Goal: Task Accomplishment & Management: Manage account settings

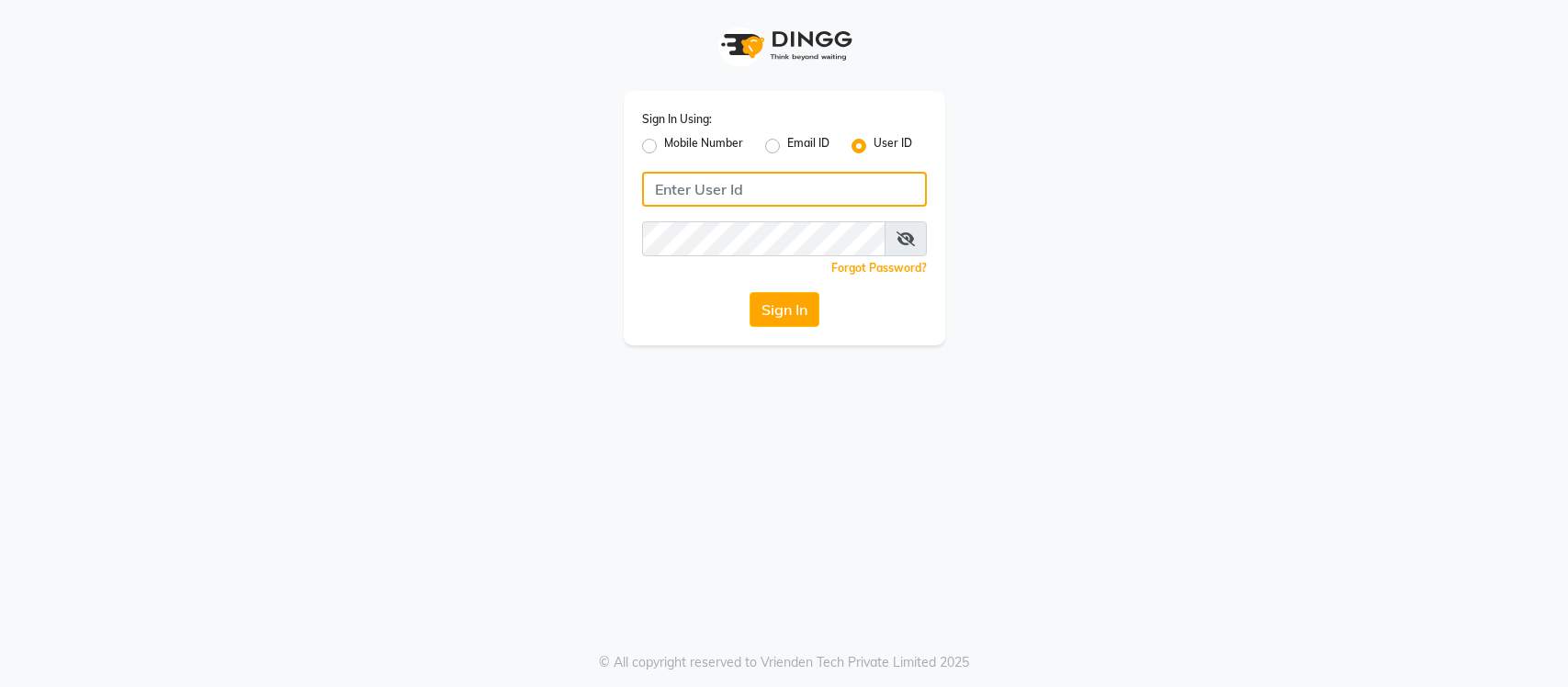
type input "Flow"
click at [788, 315] on button "Sign In" at bounding box center [784, 309] width 70 height 35
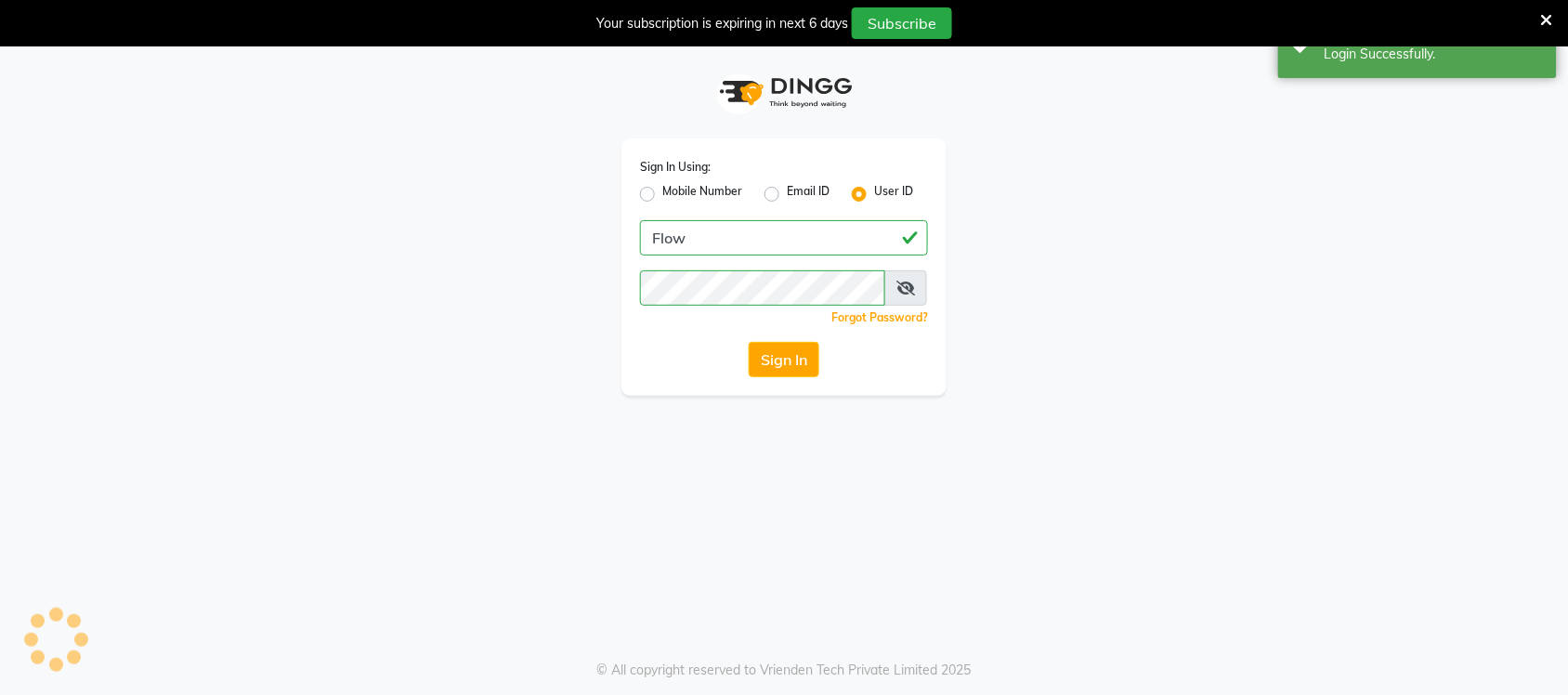
select select "46"
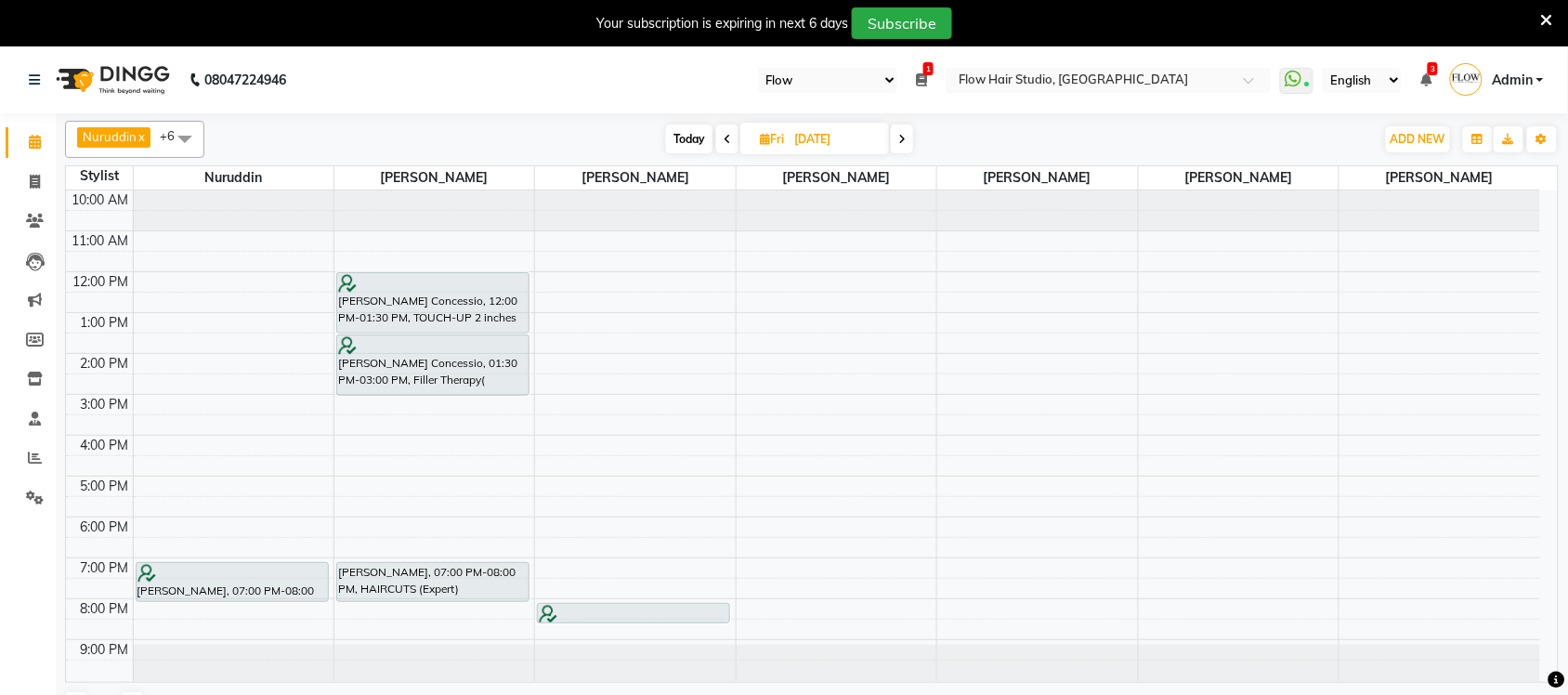
click at [699, 146] on span "Today" at bounding box center [689, 139] width 47 height 29
type input "[DATE]"
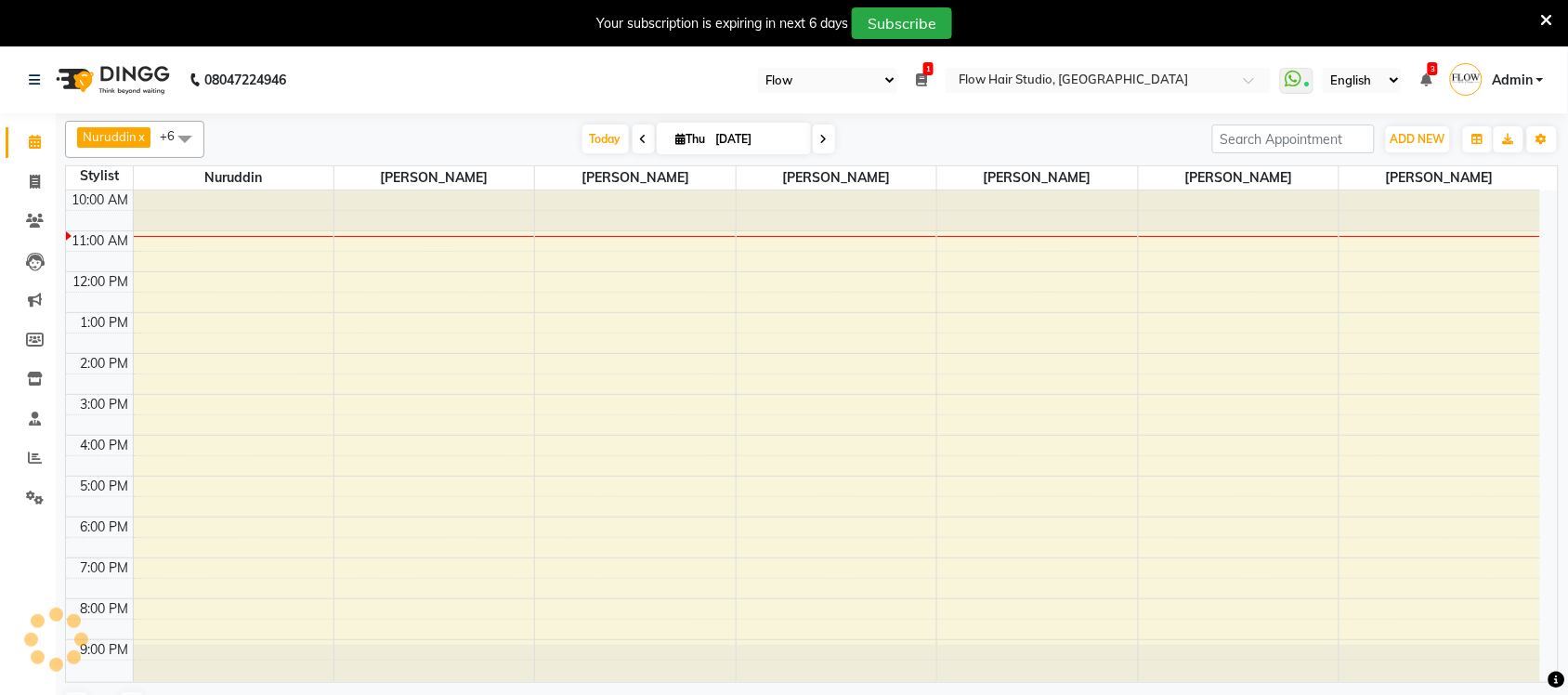
scroll to position [3, 0]
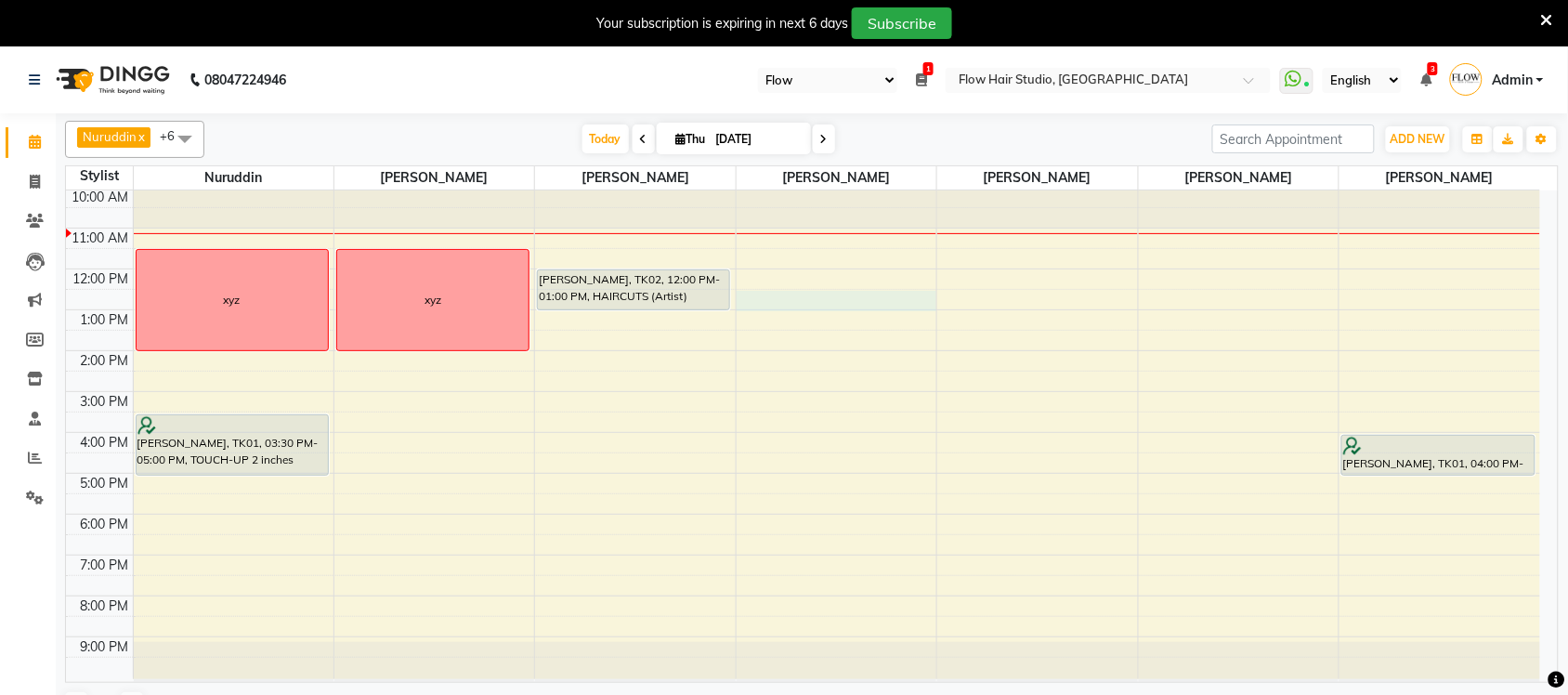
click at [845, 301] on div "10:00 AM 11:00 AM 12:00 PM 1:00 PM 2:00 PM 3:00 PM 4:00 PM 5:00 PM 6:00 PM 7:00…" at bounding box center [802, 433] width 1474 height 491
select select "54526"
select select "750"
select select "tentative"
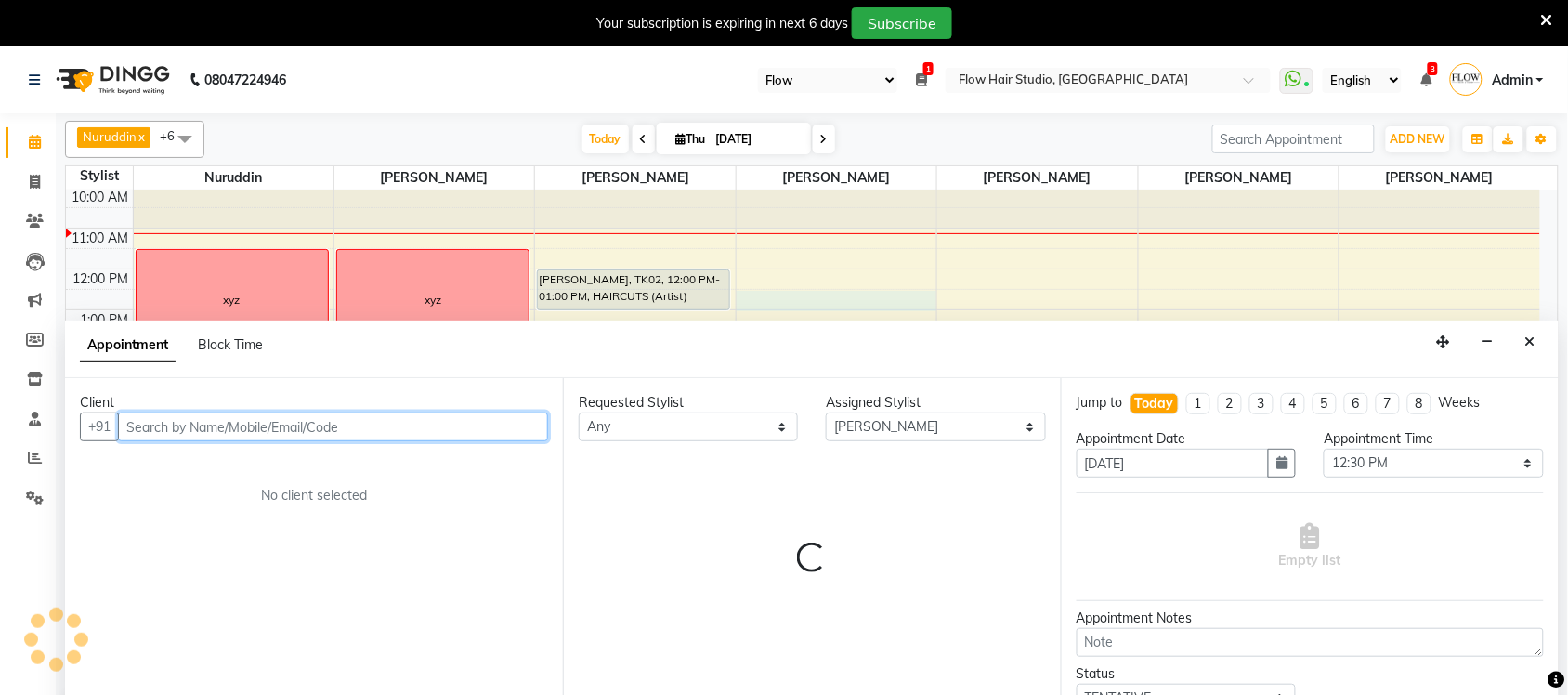
scroll to position [5, 0]
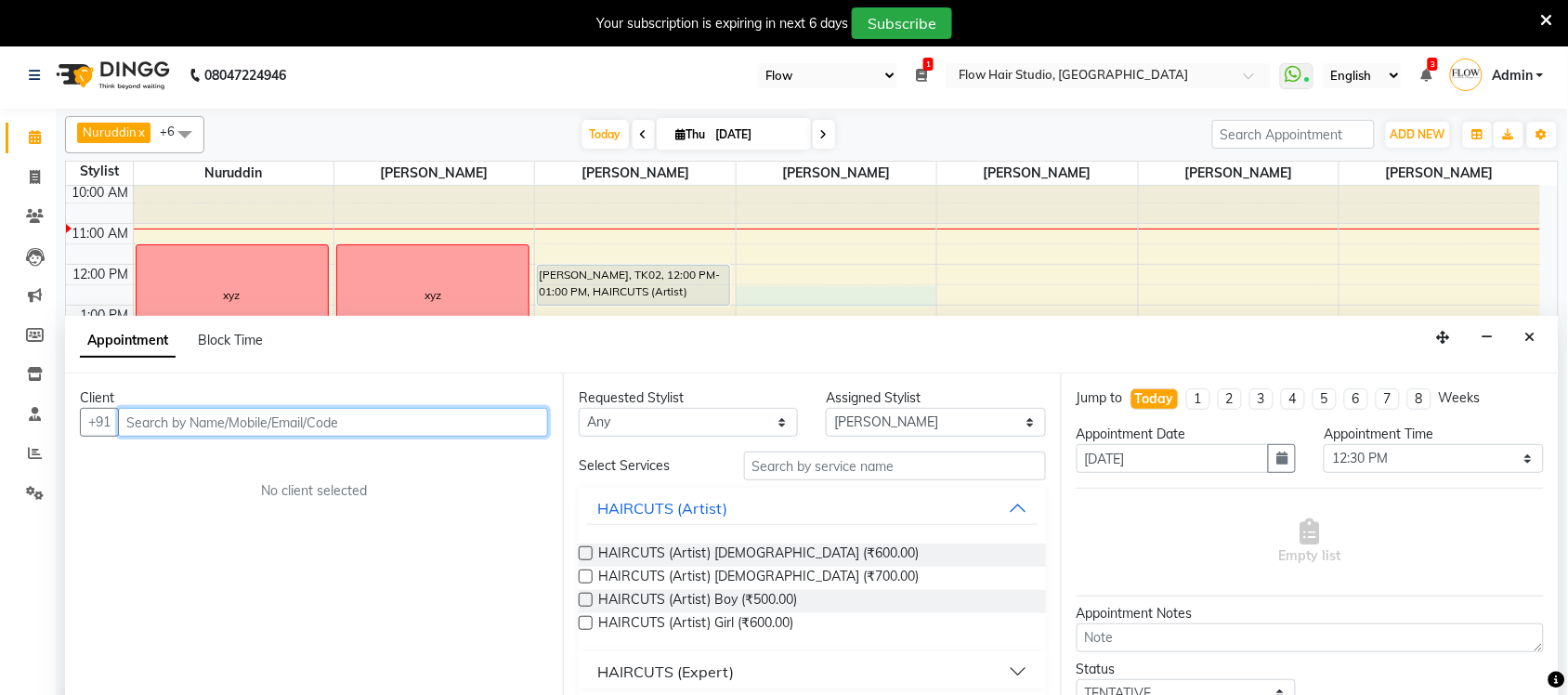
click at [248, 428] on input "text" at bounding box center [332, 422] width 430 height 29
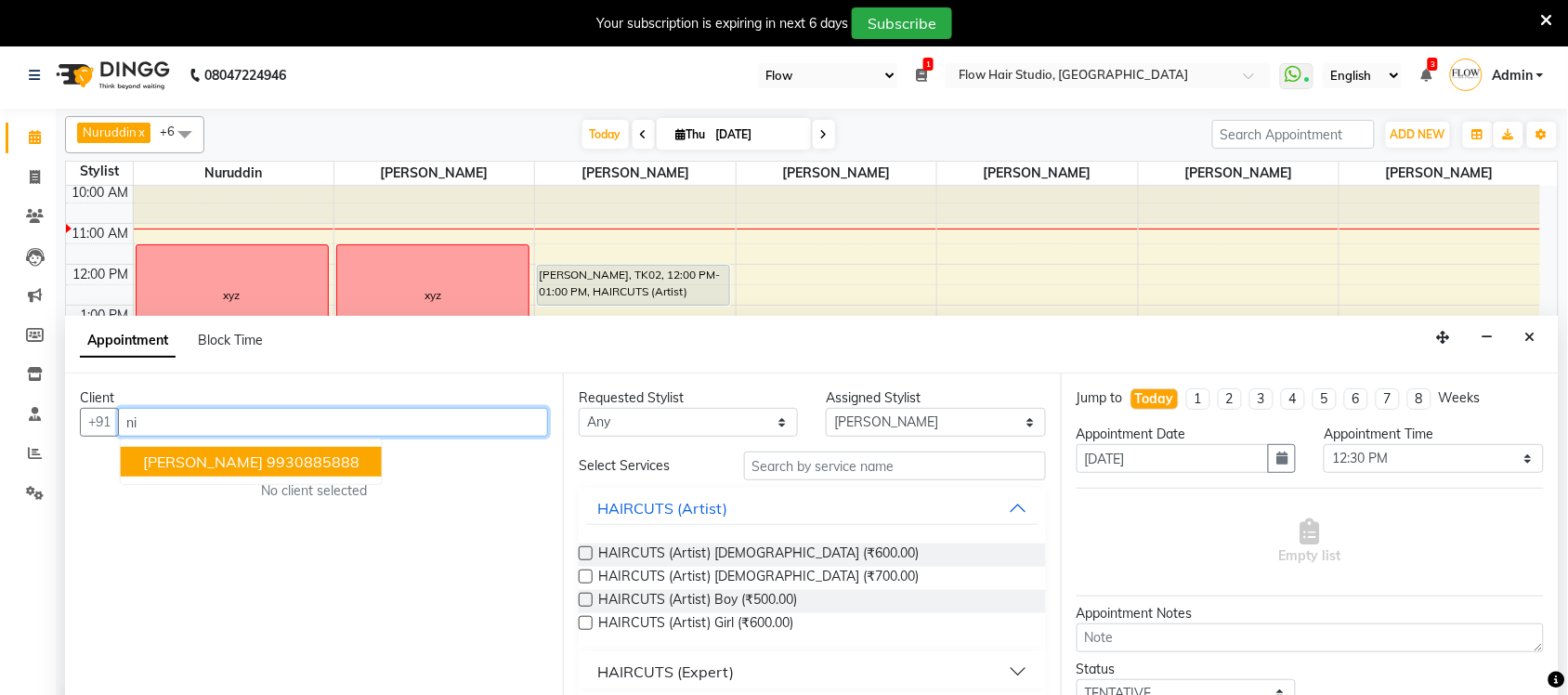
type input "n"
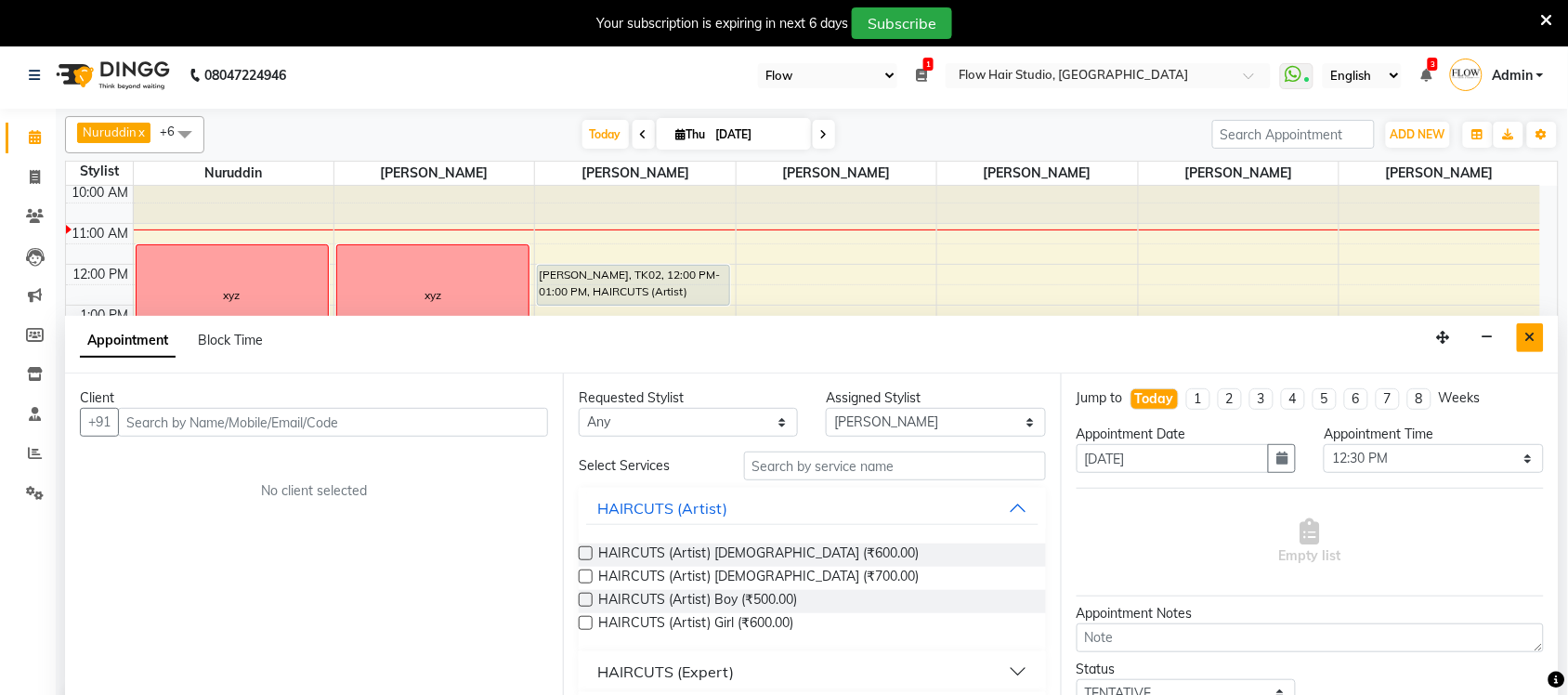
drag, startPoint x: 1528, startPoint y: 342, endPoint x: 1512, endPoint y: 349, distance: 17.5
click at [1526, 342] on icon "Close" at bounding box center [1530, 337] width 10 height 13
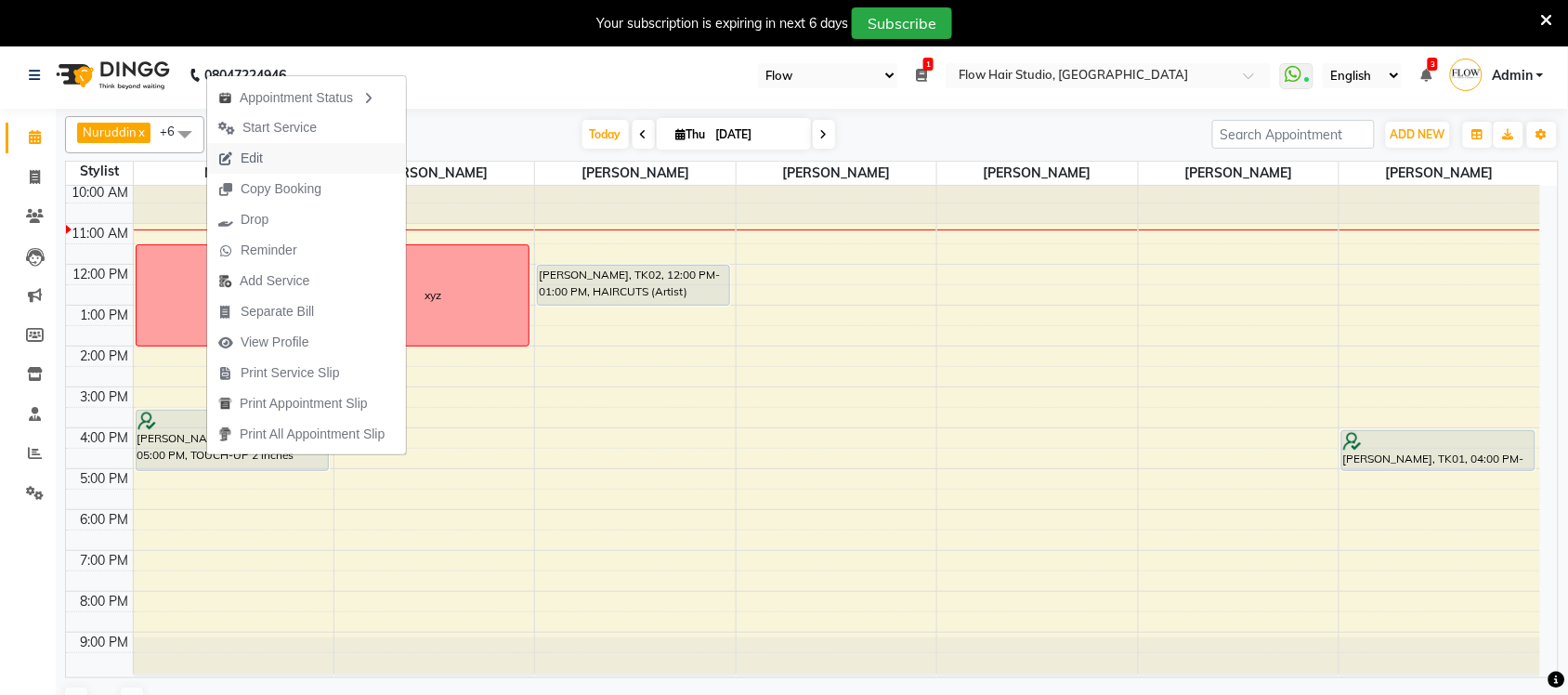
click at [261, 163] on span "Edit" at bounding box center [252, 159] width 22 height 20
select select "tentative"
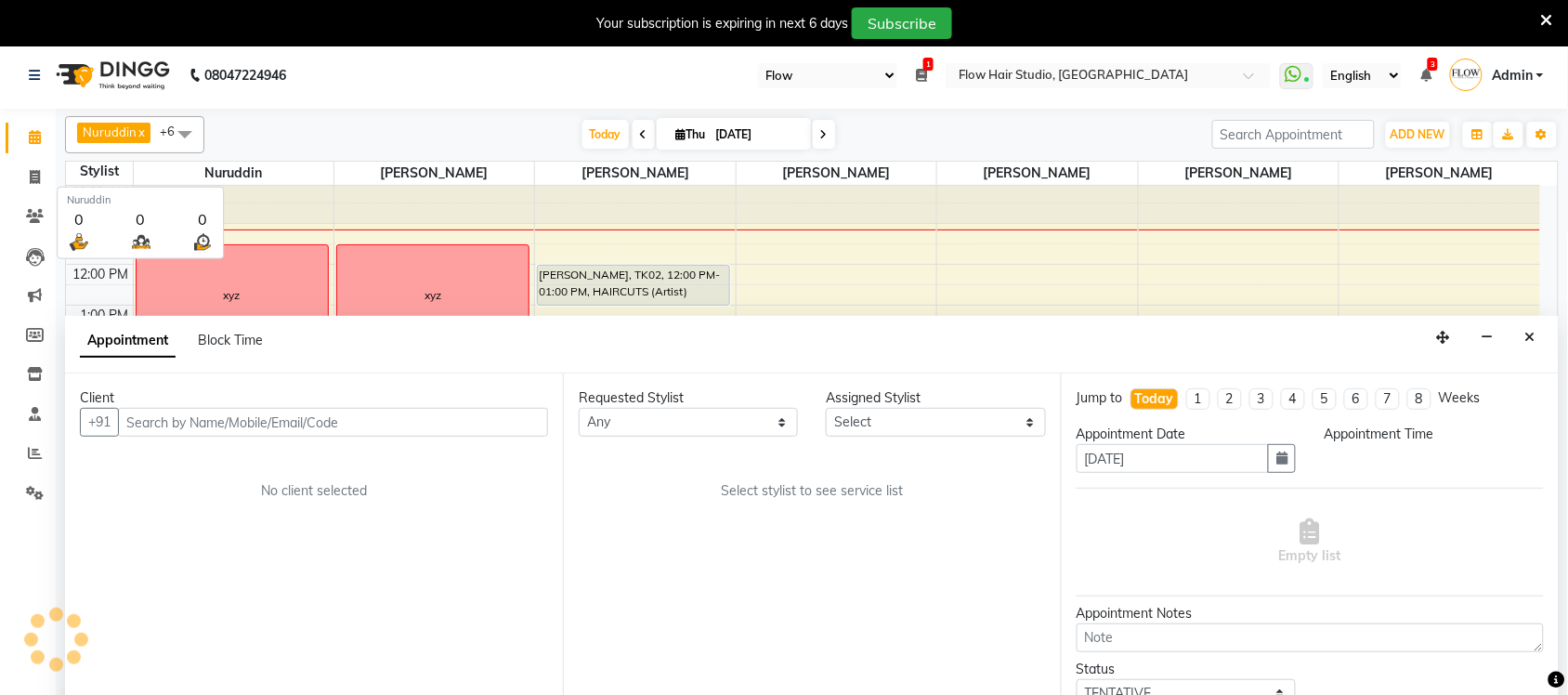
scroll to position [40, 0]
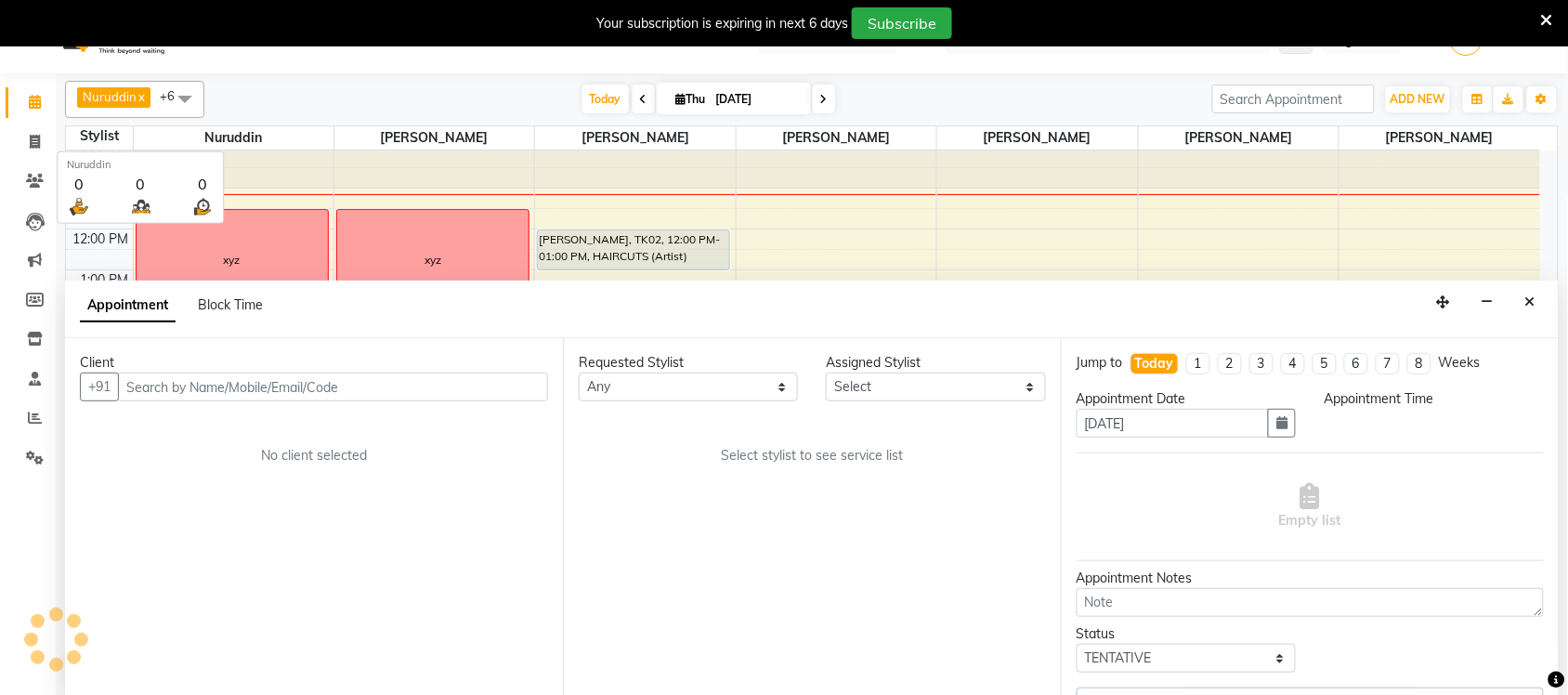
select select "82931"
select select "930"
select select "3454"
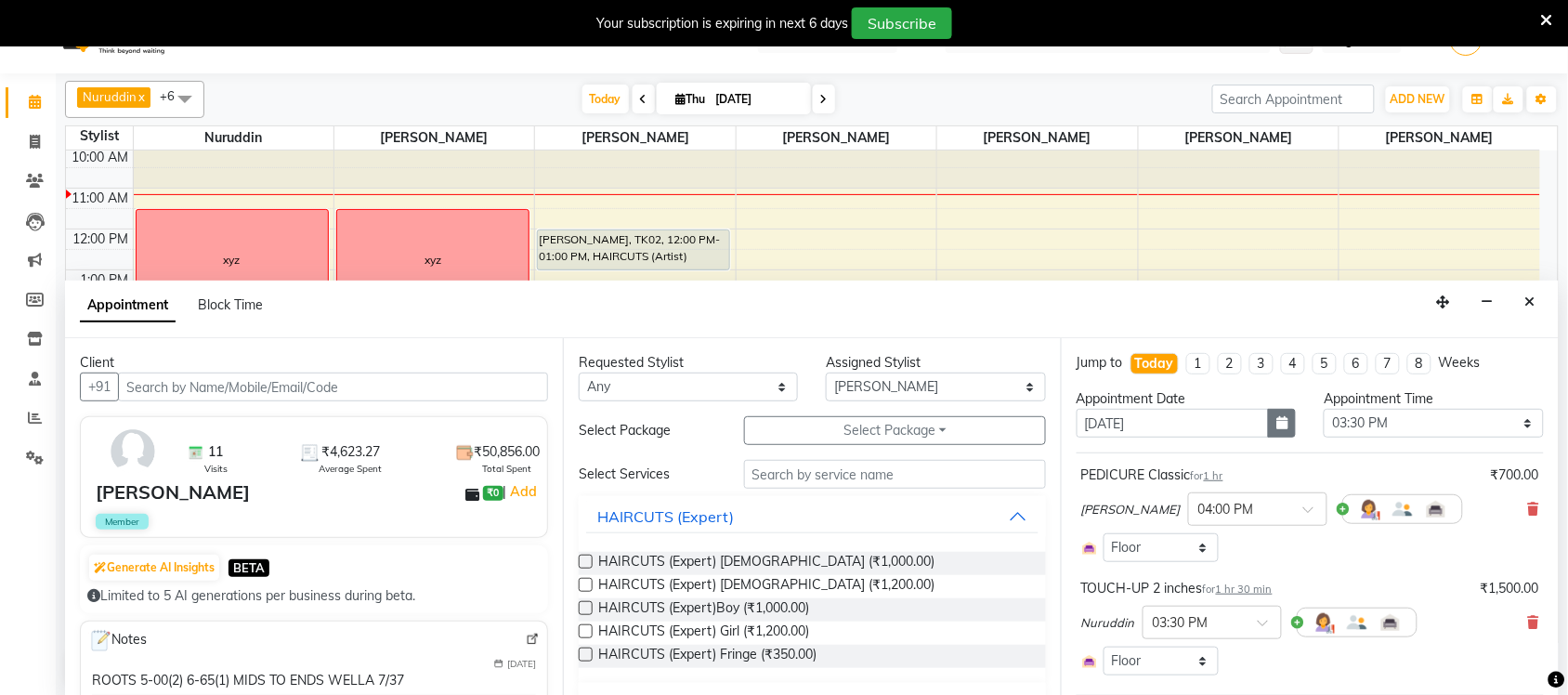
click at [1269, 432] on button "button" at bounding box center [1283, 423] width 28 height 29
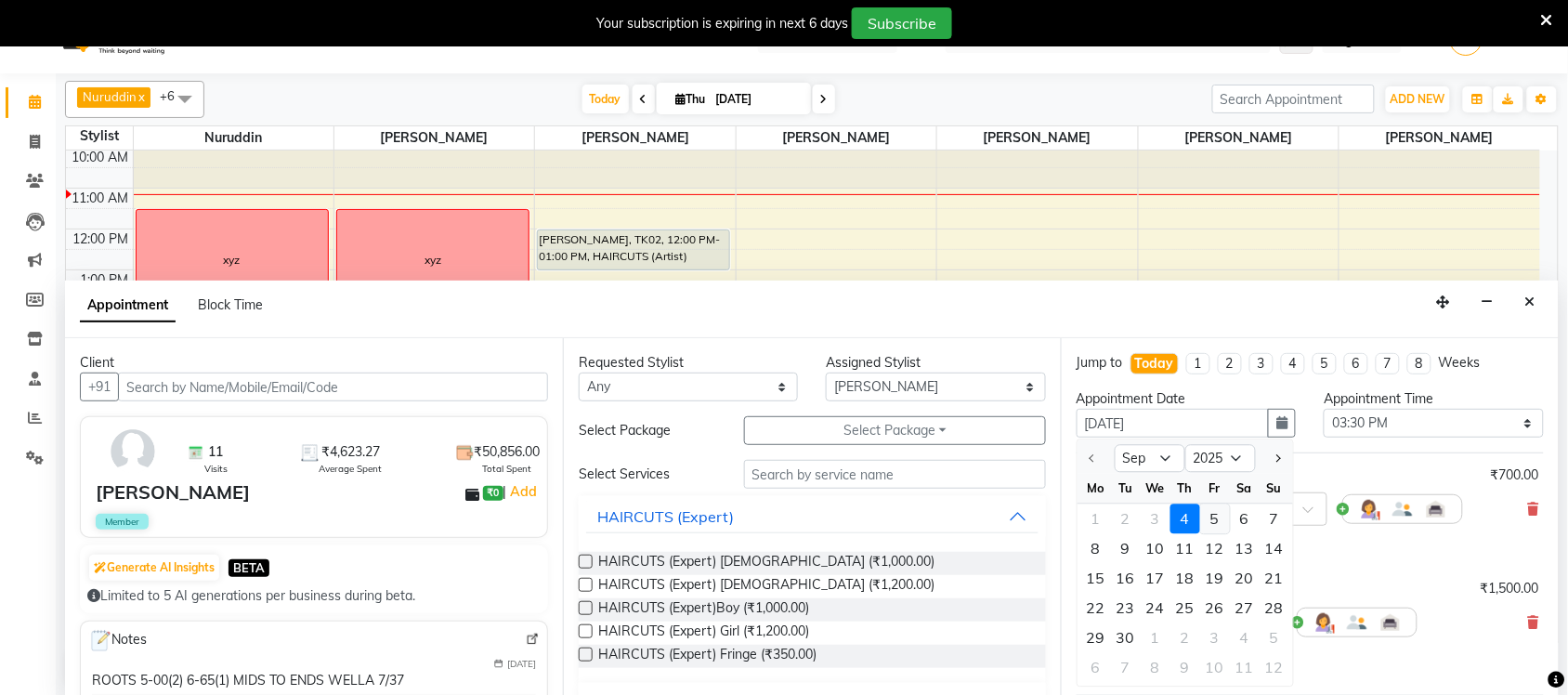
click at [1218, 520] on div "5" at bounding box center [1216, 519] width 30 height 30
type input "[DATE]"
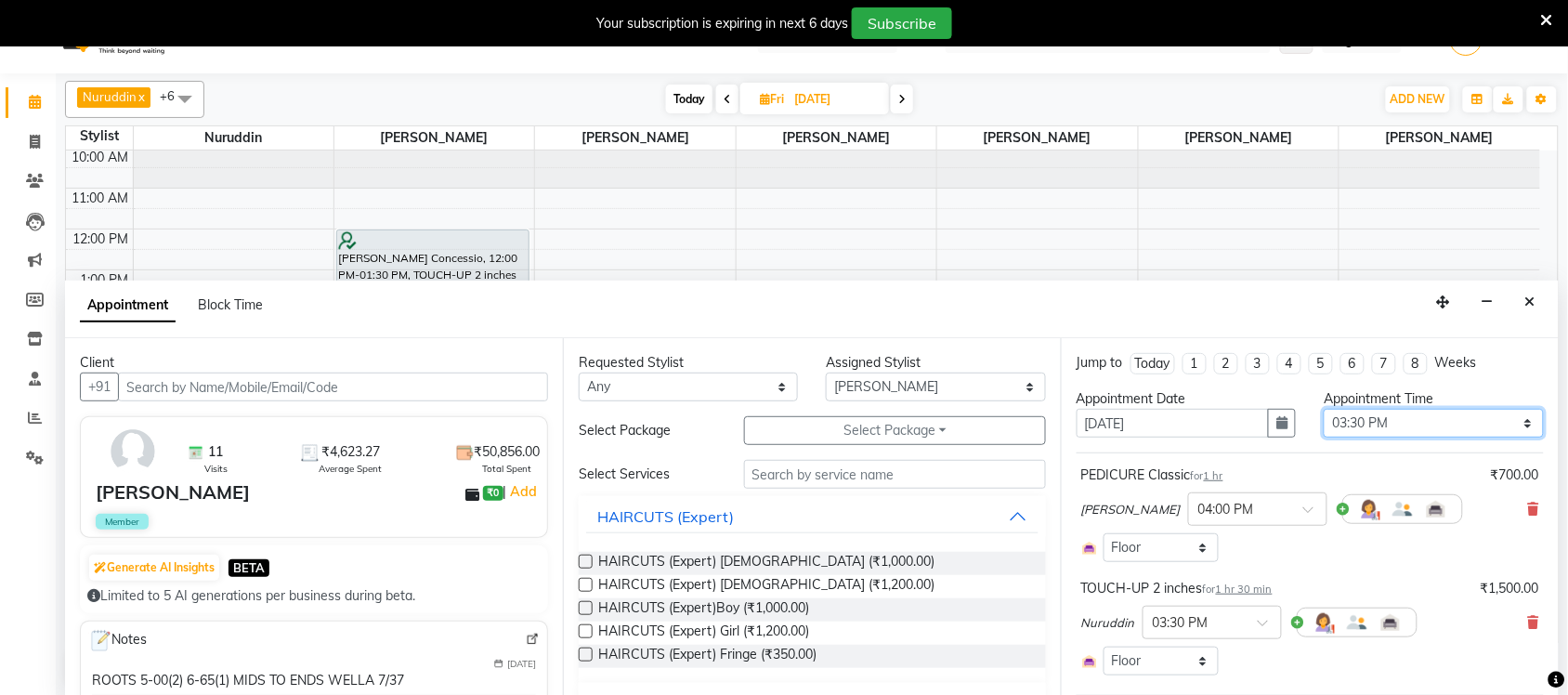
click at [1417, 424] on select "Select 11:00 AM 11:15 AM 11:30 AM 11:45 AM 12:00 PM 12:15 PM 12:30 PM 12:45 PM …" at bounding box center [1433, 423] width 220 height 29
select select "1080"
click at [1323, 409] on select "Select 11:00 AM 11:15 AM 11:30 AM 11:45 AM 12:00 PM 12:15 PM 12:30 PM 12:45 PM …" at bounding box center [1433, 423] width 220 height 29
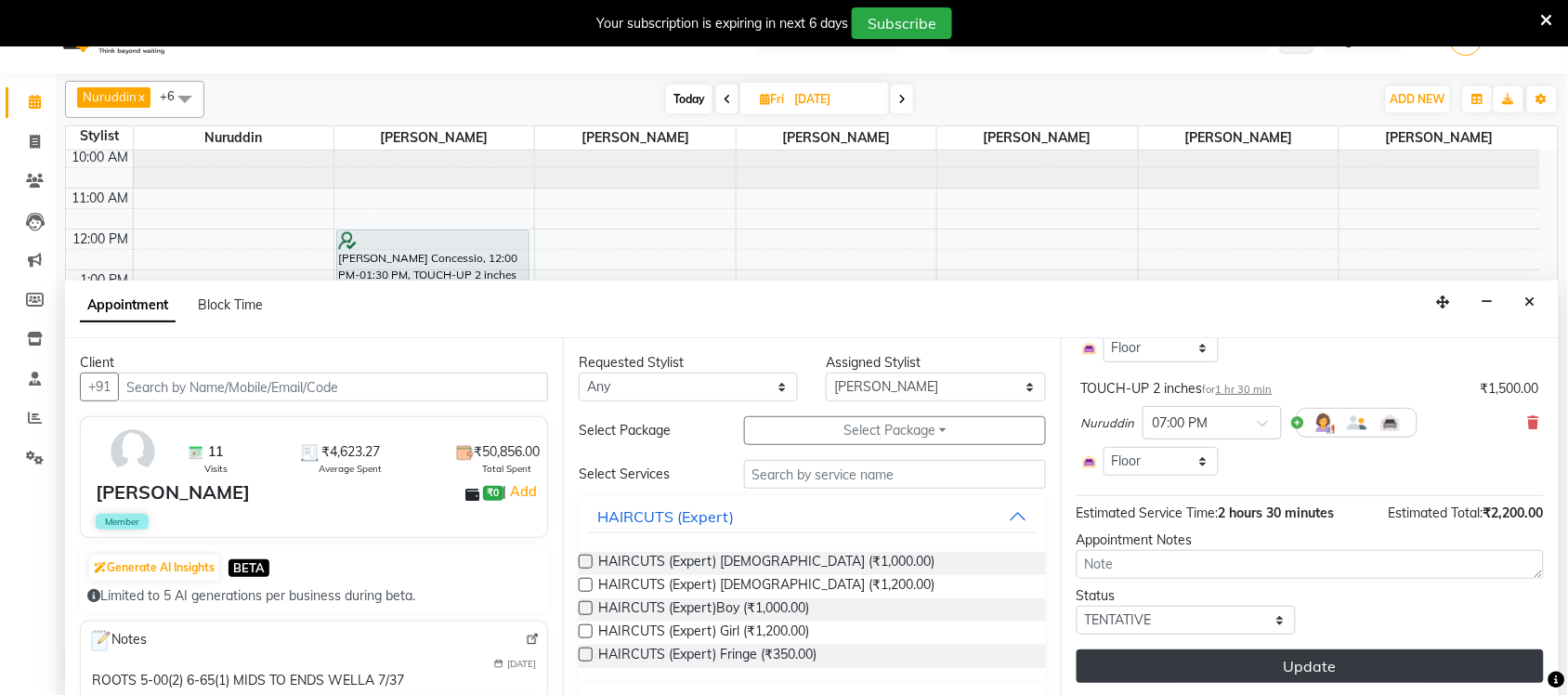
click at [1283, 663] on button "Update" at bounding box center [1310, 667] width 467 height 34
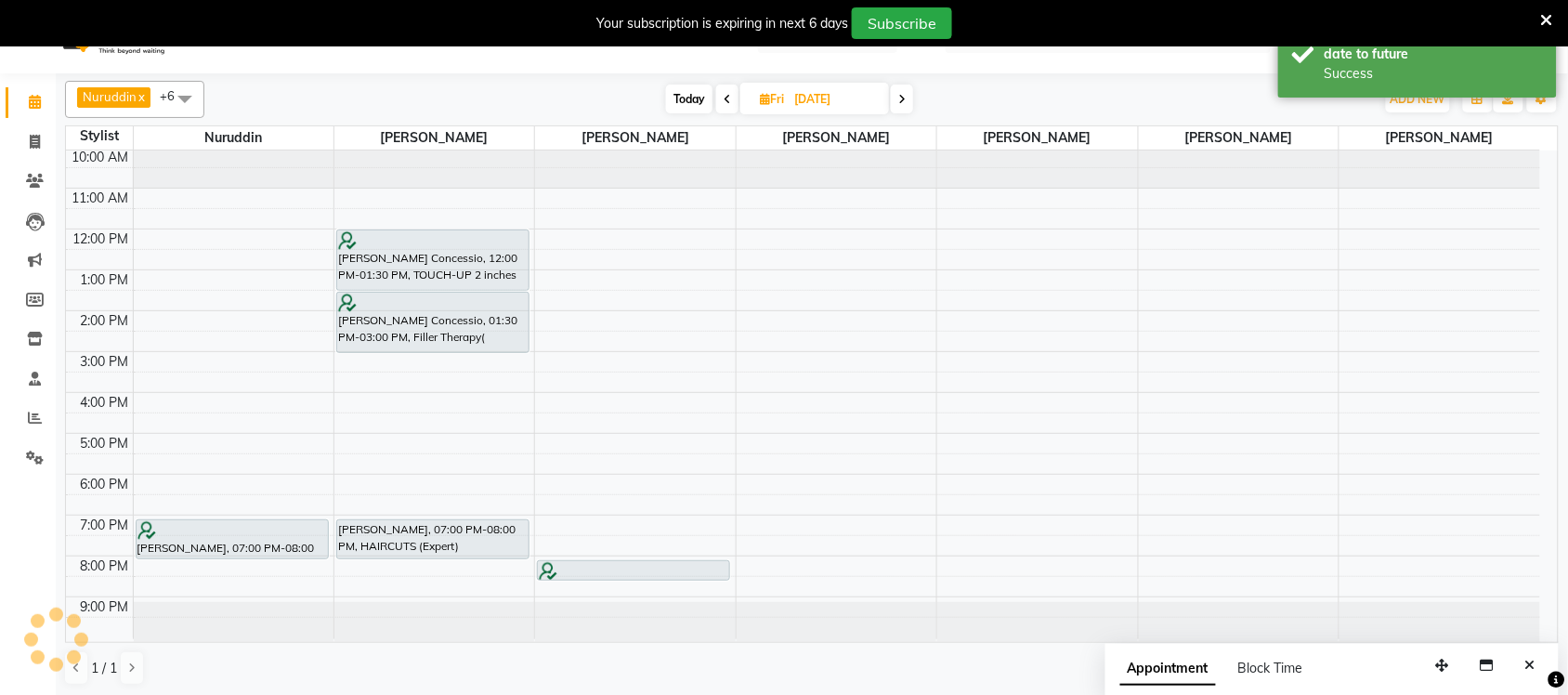
scroll to position [0, 0]
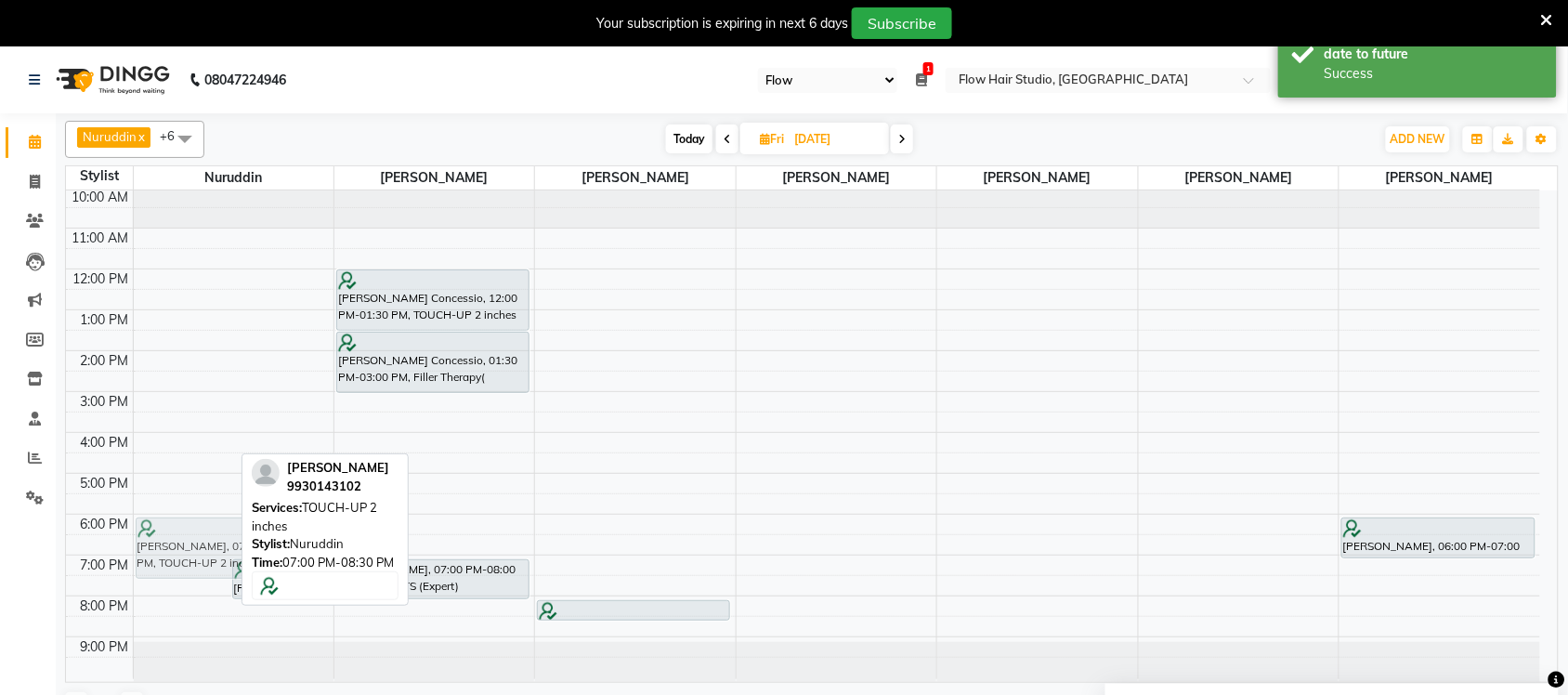
drag, startPoint x: 173, startPoint y: 579, endPoint x: 184, endPoint y: 542, distance: 38.6
click at [184, 542] on div "Sangeeta Kori, 07:00 PM-08:30 PM, TOUCH-UP 2 inches Krunal Shah, 07:00 PM-08:00…" at bounding box center [234, 433] width 200 height 491
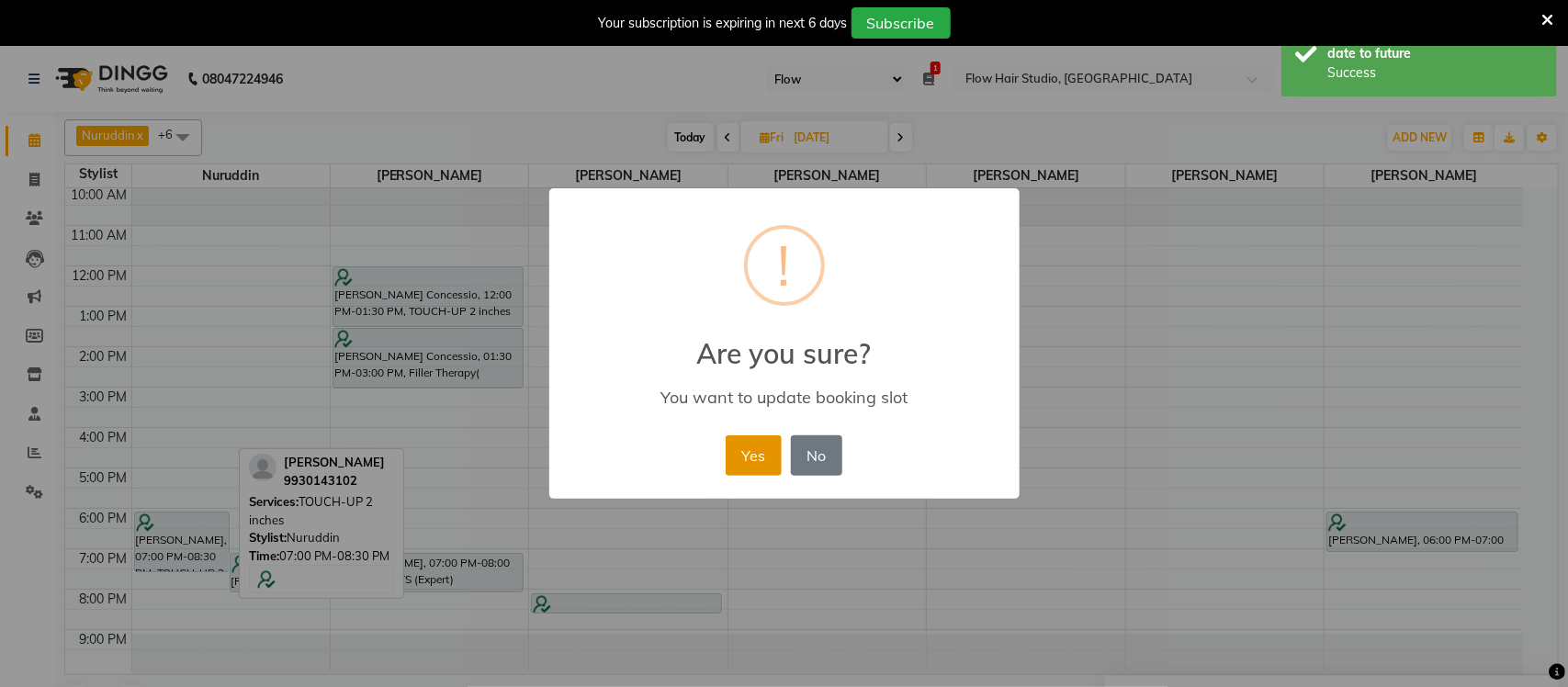
click at [758, 459] on button "Yes" at bounding box center [753, 455] width 56 height 40
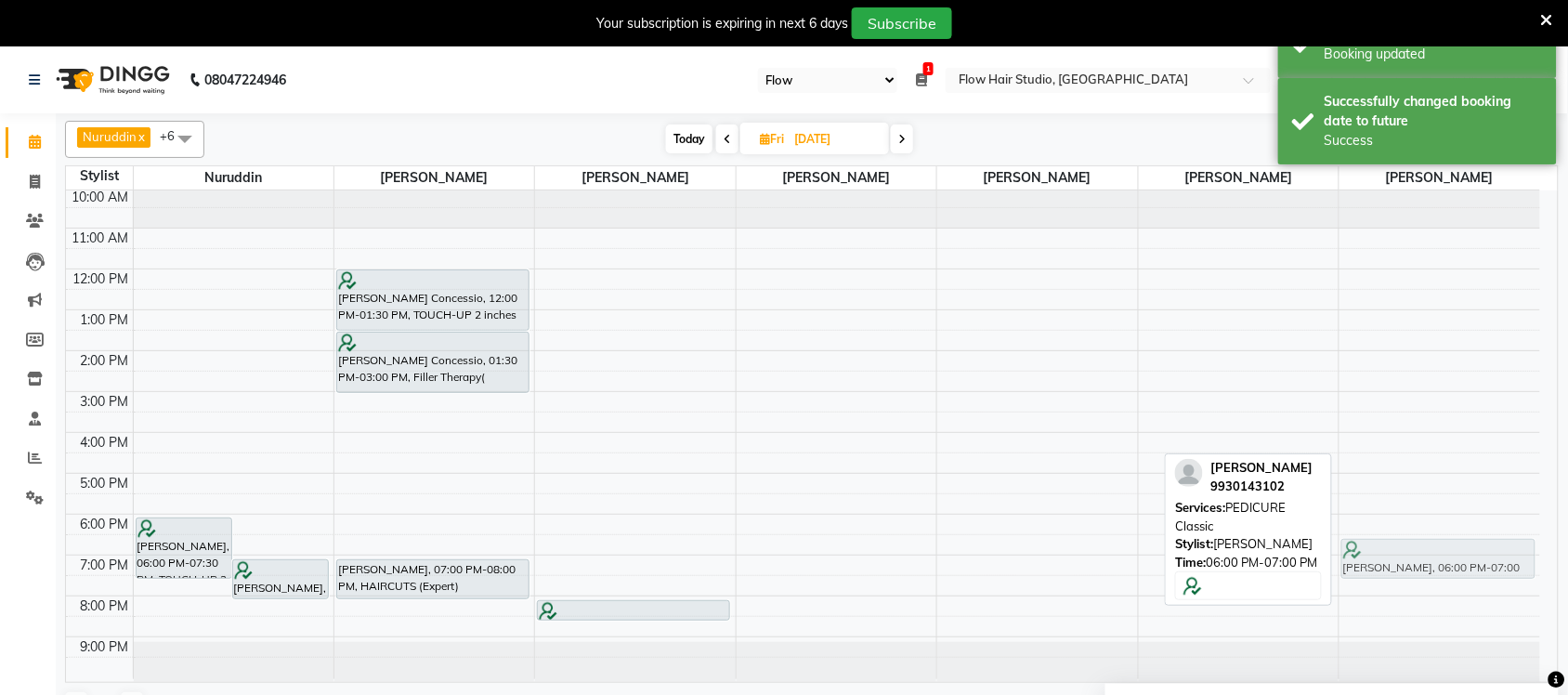
drag, startPoint x: 1463, startPoint y: 545, endPoint x: 1461, endPoint y: 559, distance: 14.1
click at [1461, 559] on div "Sangeeta Kori, 06:00 PM-07:00 PM, PEDICURE Classic Sangeeta Kori, 06:00 PM-07:0…" at bounding box center [1439, 433] width 201 height 491
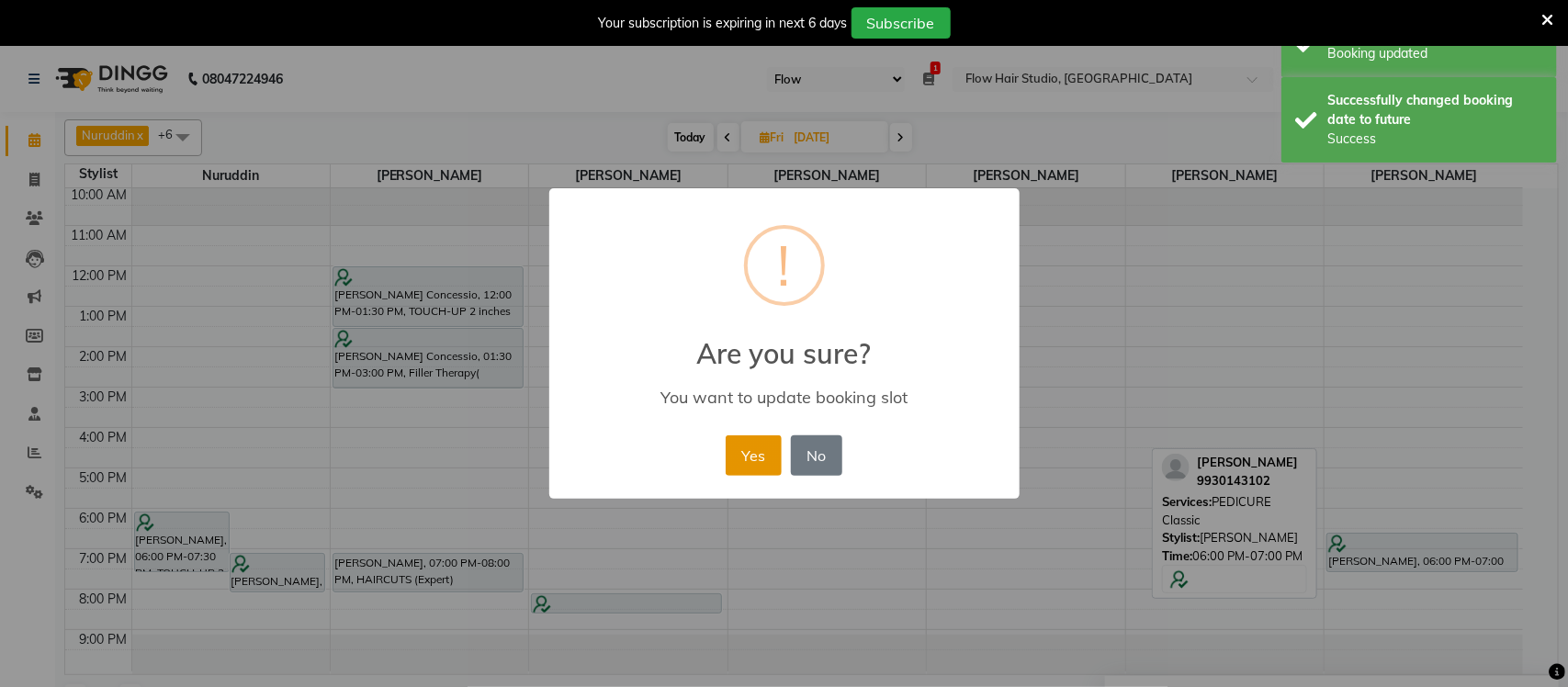
click at [745, 447] on button "Yes" at bounding box center [753, 455] width 56 height 40
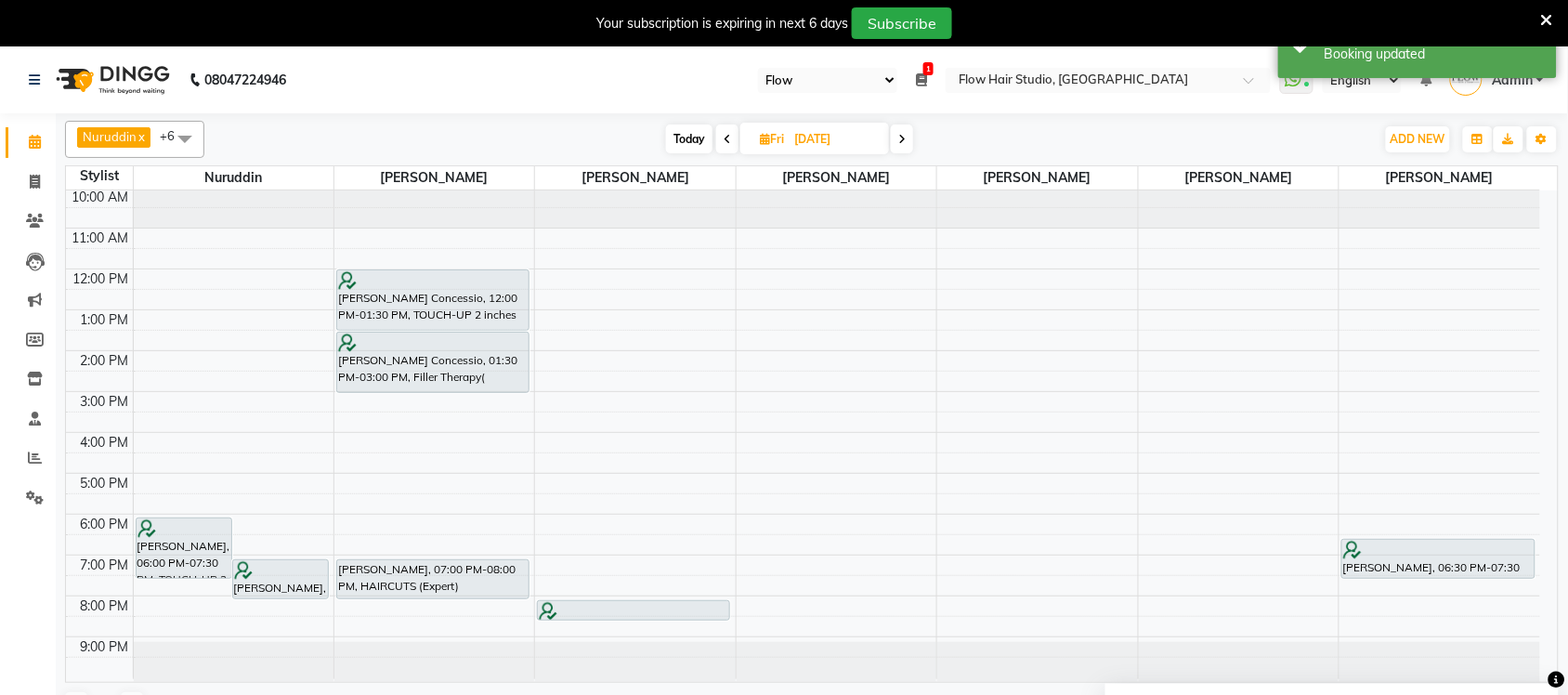
click at [702, 145] on span "Today" at bounding box center [689, 139] width 47 height 29
type input "[DATE]"
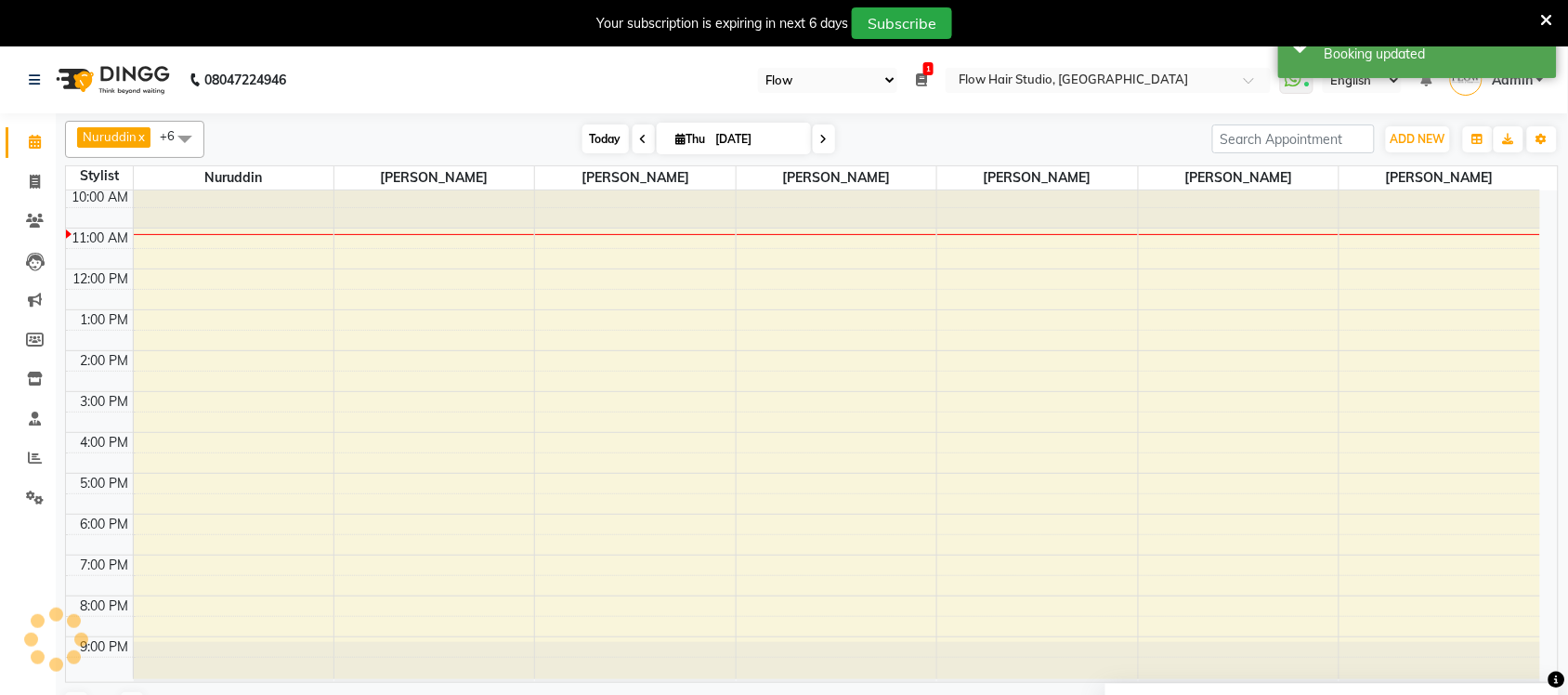
scroll to position [3, 0]
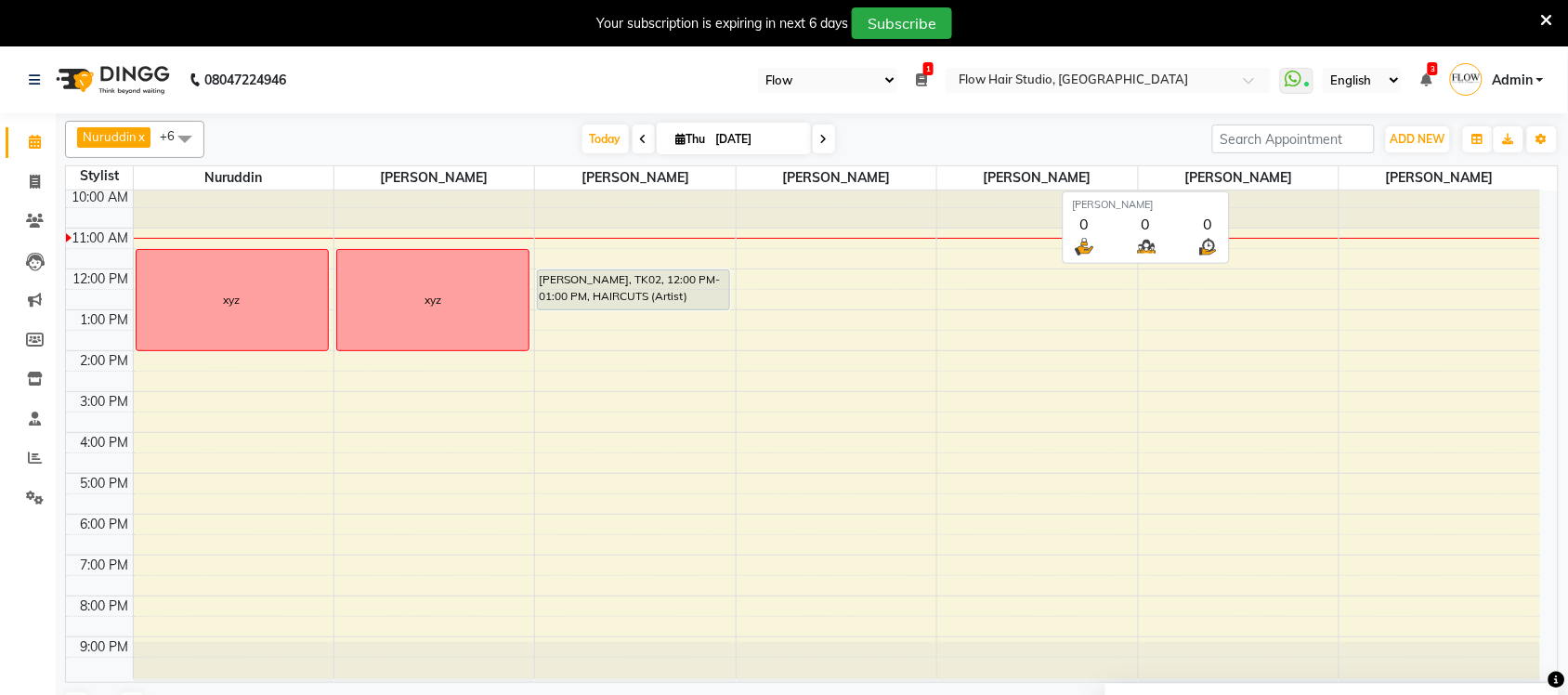
click at [1294, 169] on span "[PERSON_NAME]" at bounding box center [1239, 178] width 200 height 23
click at [1204, 581] on div "10:00 AM 11:00 AM 12:00 PM 1:00 PM 2:00 PM 3:00 PM 4:00 PM 5:00 PM 6:00 PM 7:00…" at bounding box center [802, 433] width 1474 height 491
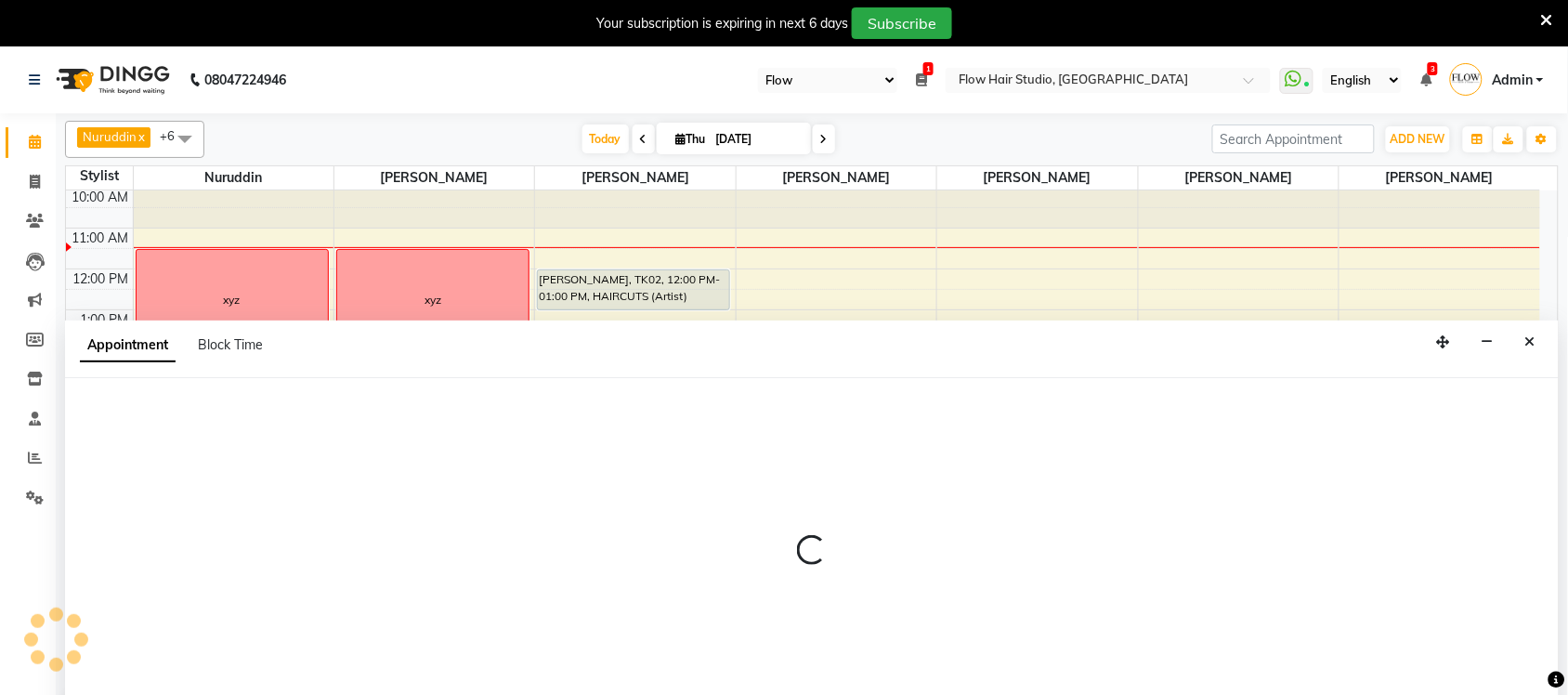
scroll to position [39, 0]
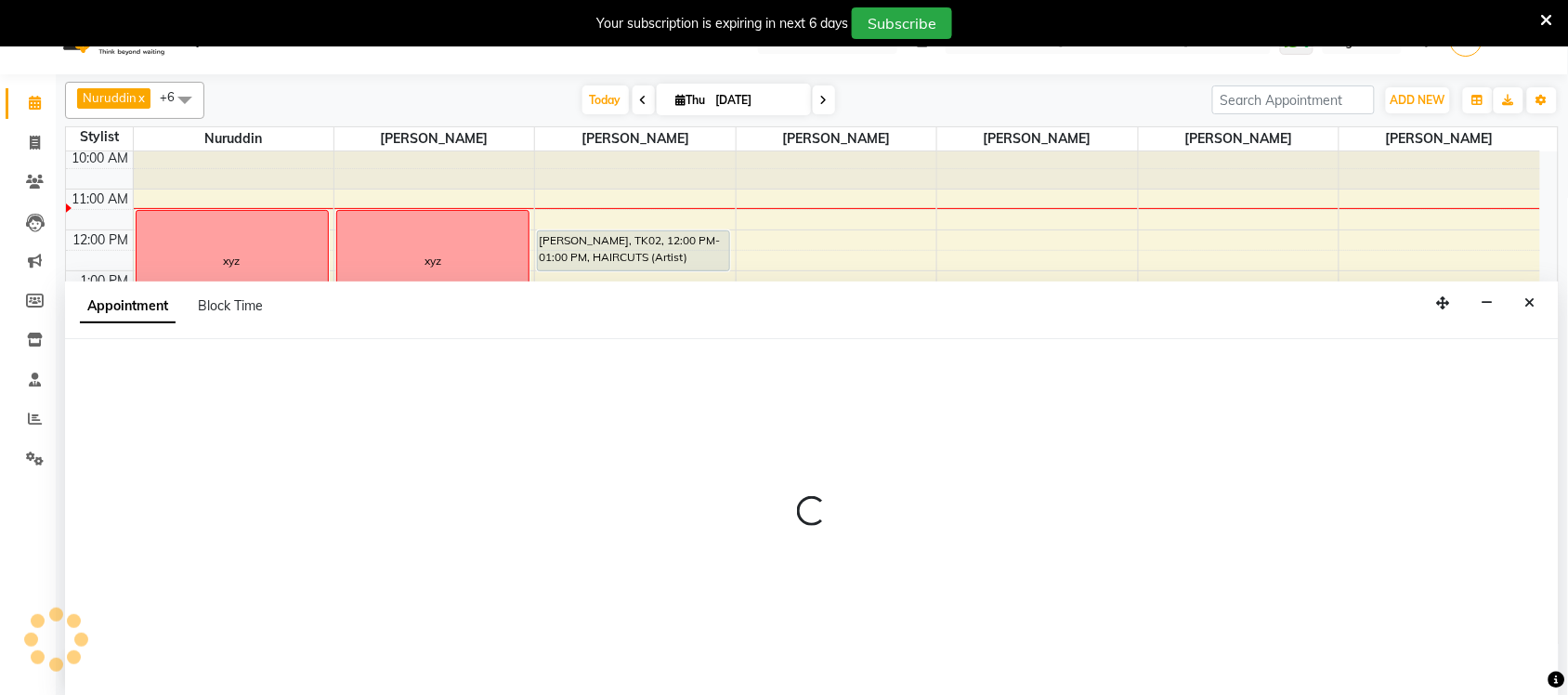
select select "66349"
select select "1170"
select select "tentative"
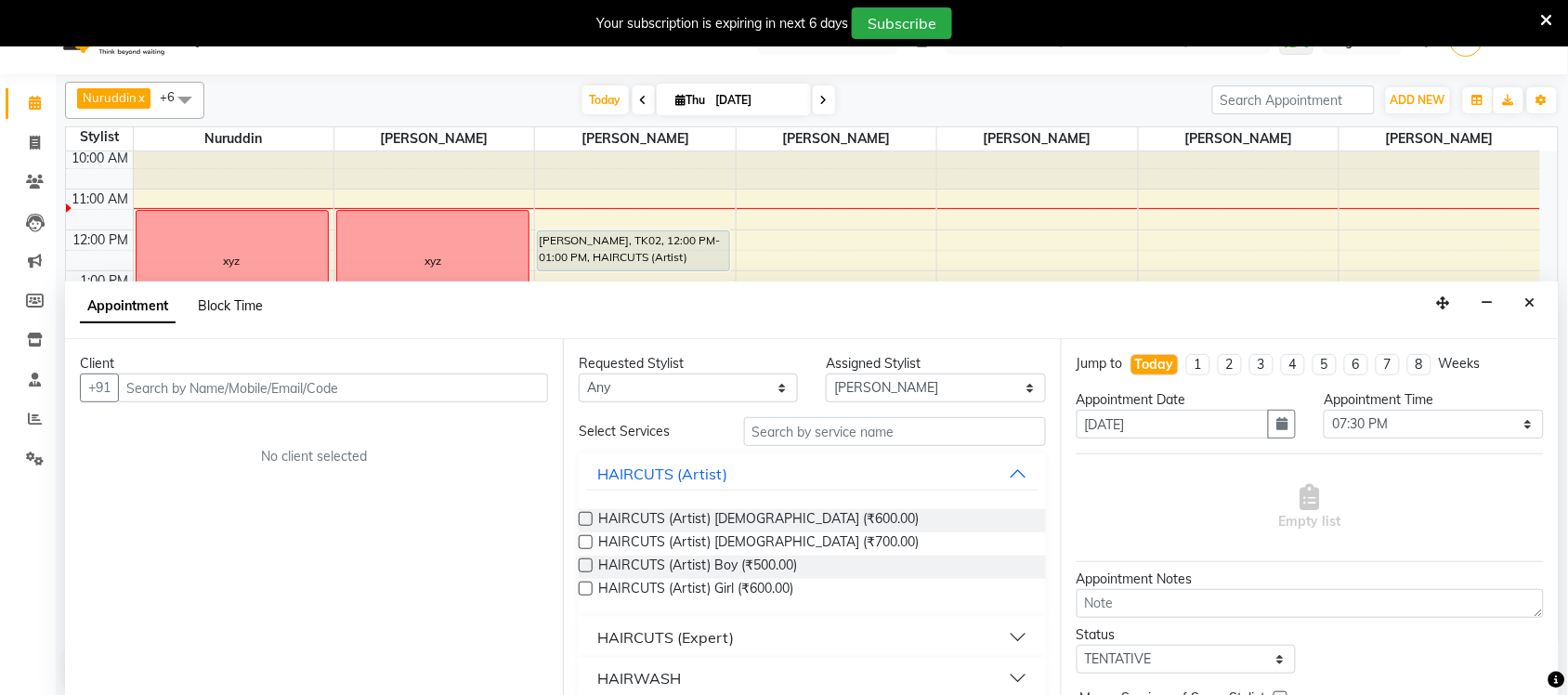
click at [207, 308] on span "Block Time" at bounding box center [230, 306] width 65 height 17
select select "66349"
select select "1170"
select select "1200"
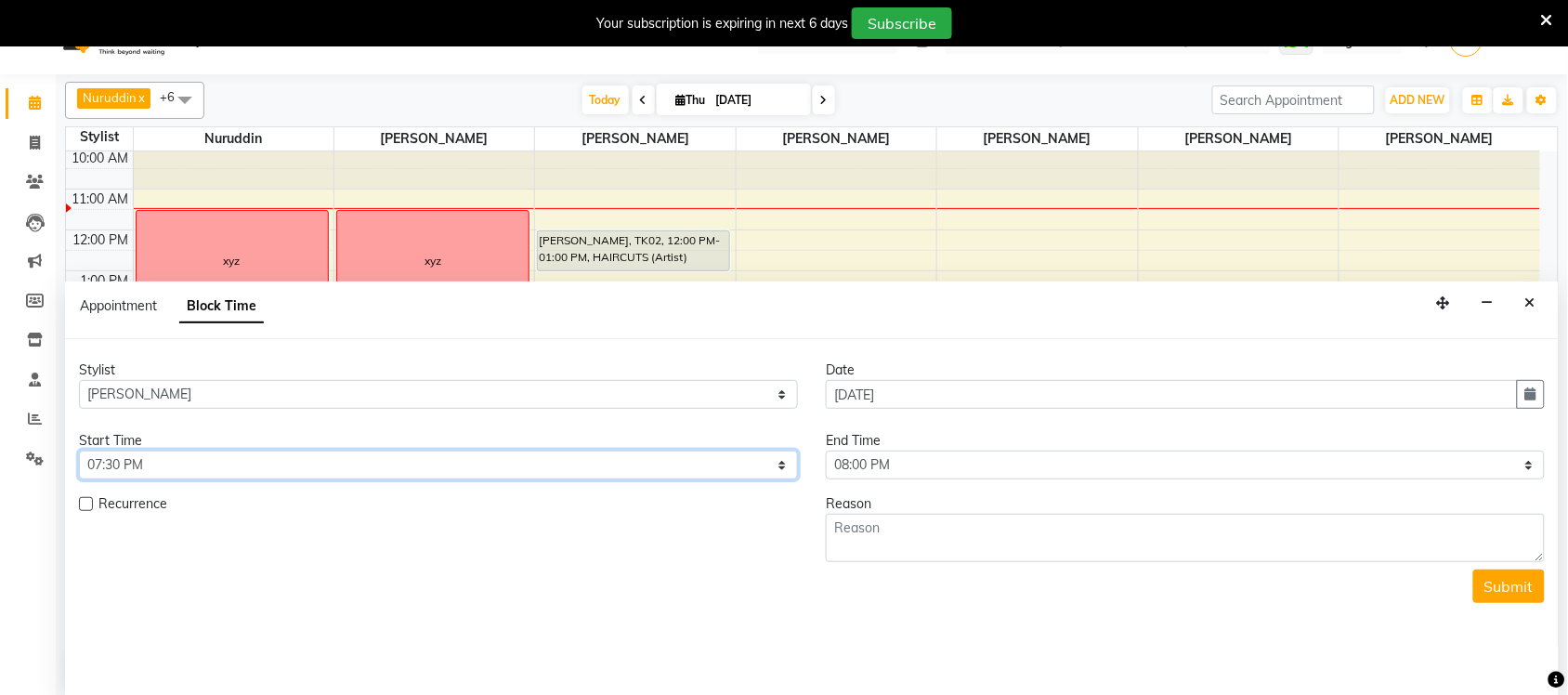
click at [244, 455] on select "Select 11:00 AM 11:15 AM 11:30 AM 11:45 AM 12:00 PM 12:15 PM 12:30 PM 12:45 PM …" at bounding box center [438, 464] width 719 height 29
select select "1200"
click at [79, 450] on select "Select 11:00 AM 11:15 AM 11:30 AM 11:45 AM 12:00 PM 12:15 PM 12:30 PM 12:45 PM …" at bounding box center [438, 464] width 719 height 29
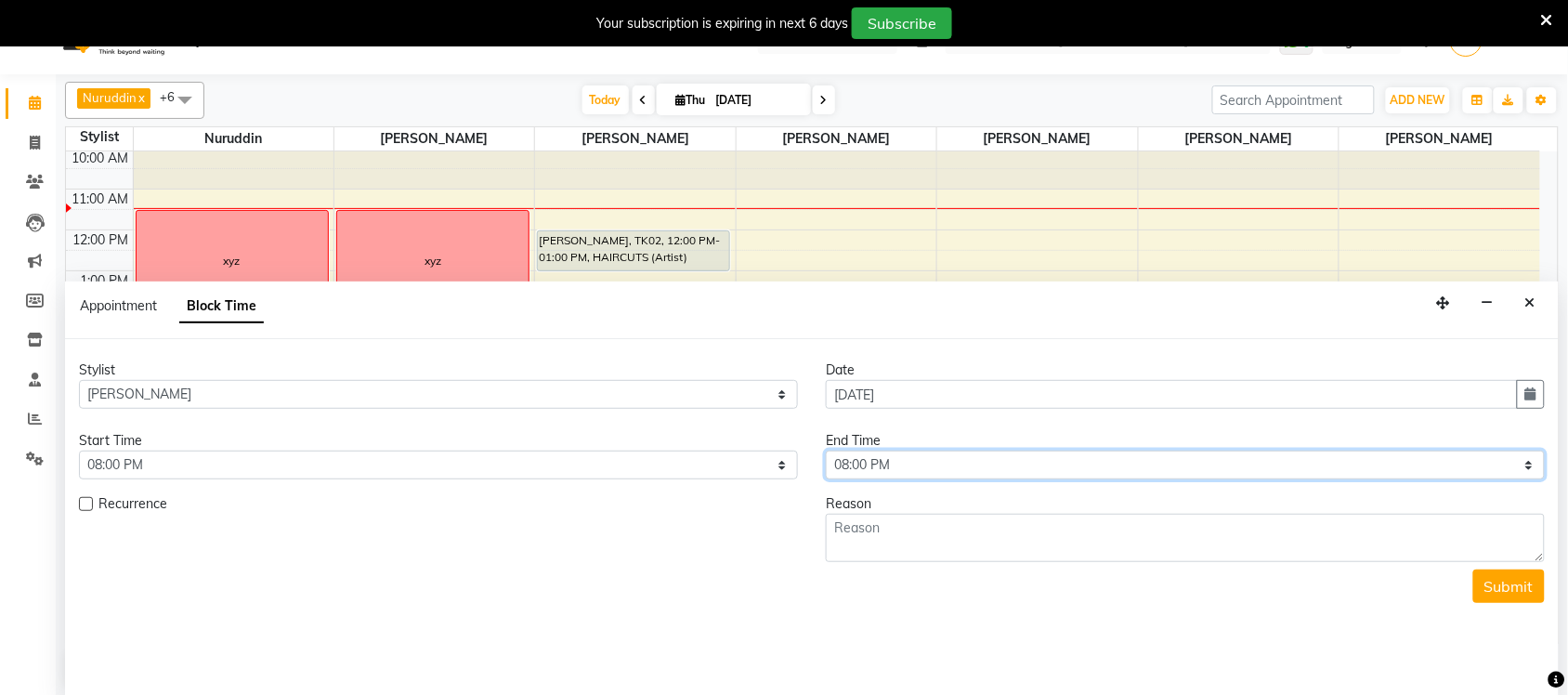
click at [967, 466] on select "Select 11:00 AM 11:15 AM 11:30 AM 11:45 AM 12:00 PM 12:15 PM 12:30 PM 12:45 PM …" at bounding box center [1185, 464] width 719 height 29
select select "1260"
click at [825, 450] on select "Select 11:00 AM 11:15 AM 11:30 AM 11:45 AM 12:00 PM 12:15 PM 12:30 PM 12:45 PM …" at bounding box center [1185, 464] width 719 height 29
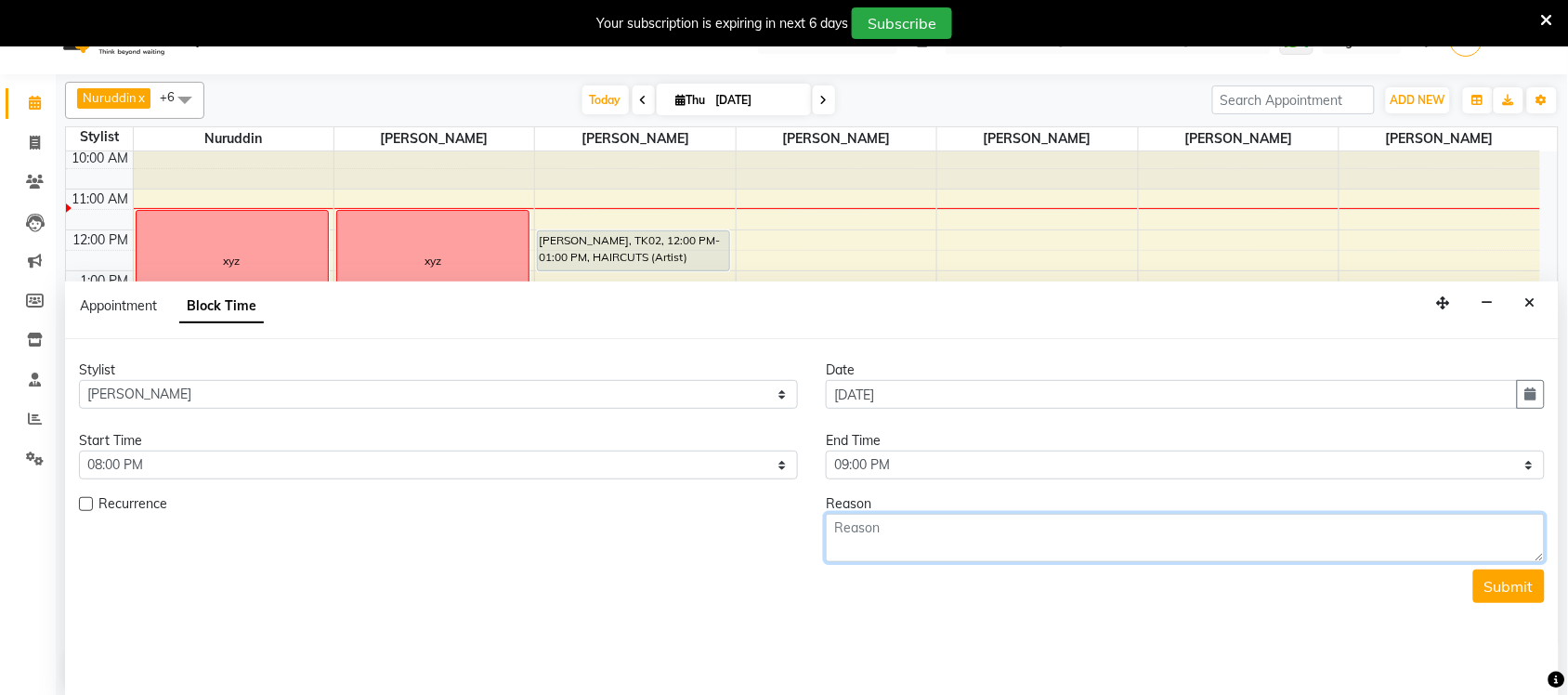
click at [925, 550] on textarea at bounding box center [1185, 538] width 719 height 48
type textarea "leaving early"
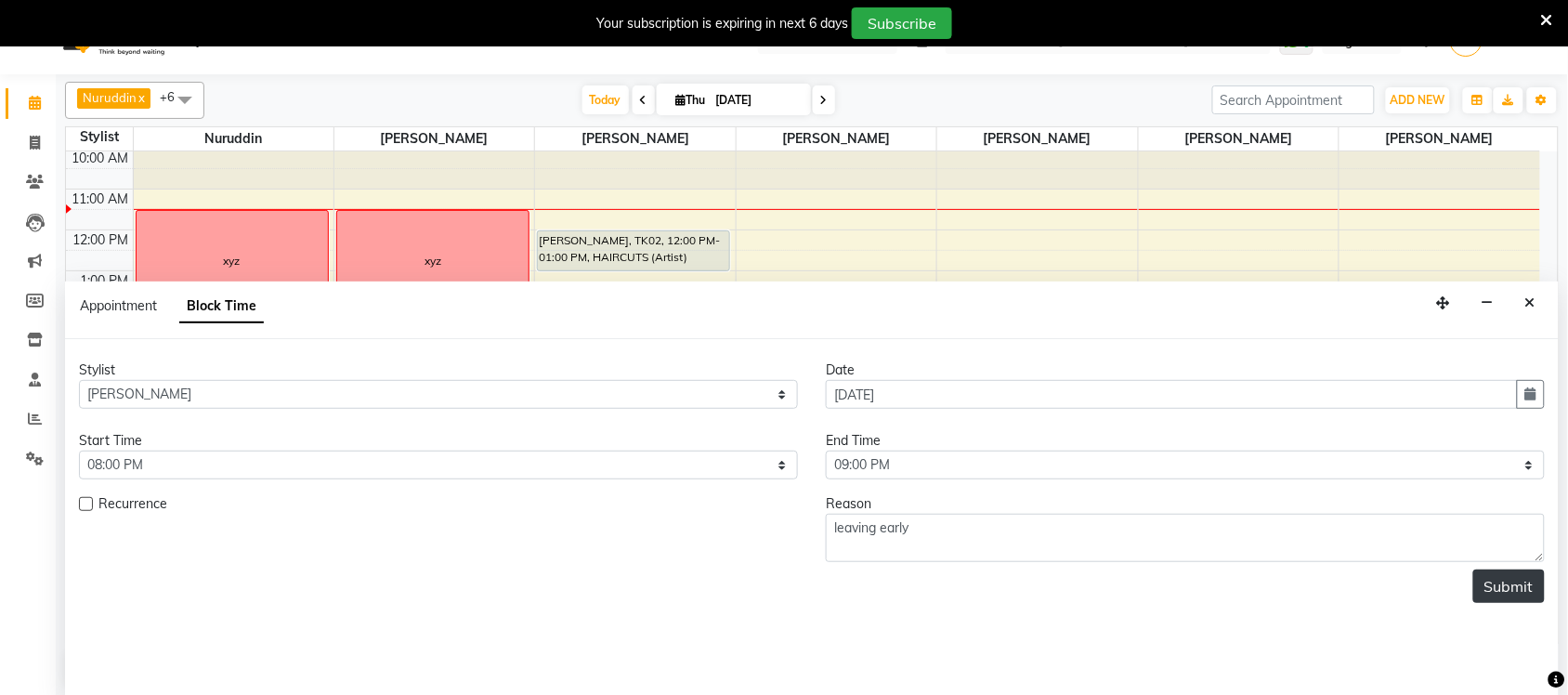
click at [1484, 586] on button "Submit" at bounding box center [1509, 587] width 72 height 34
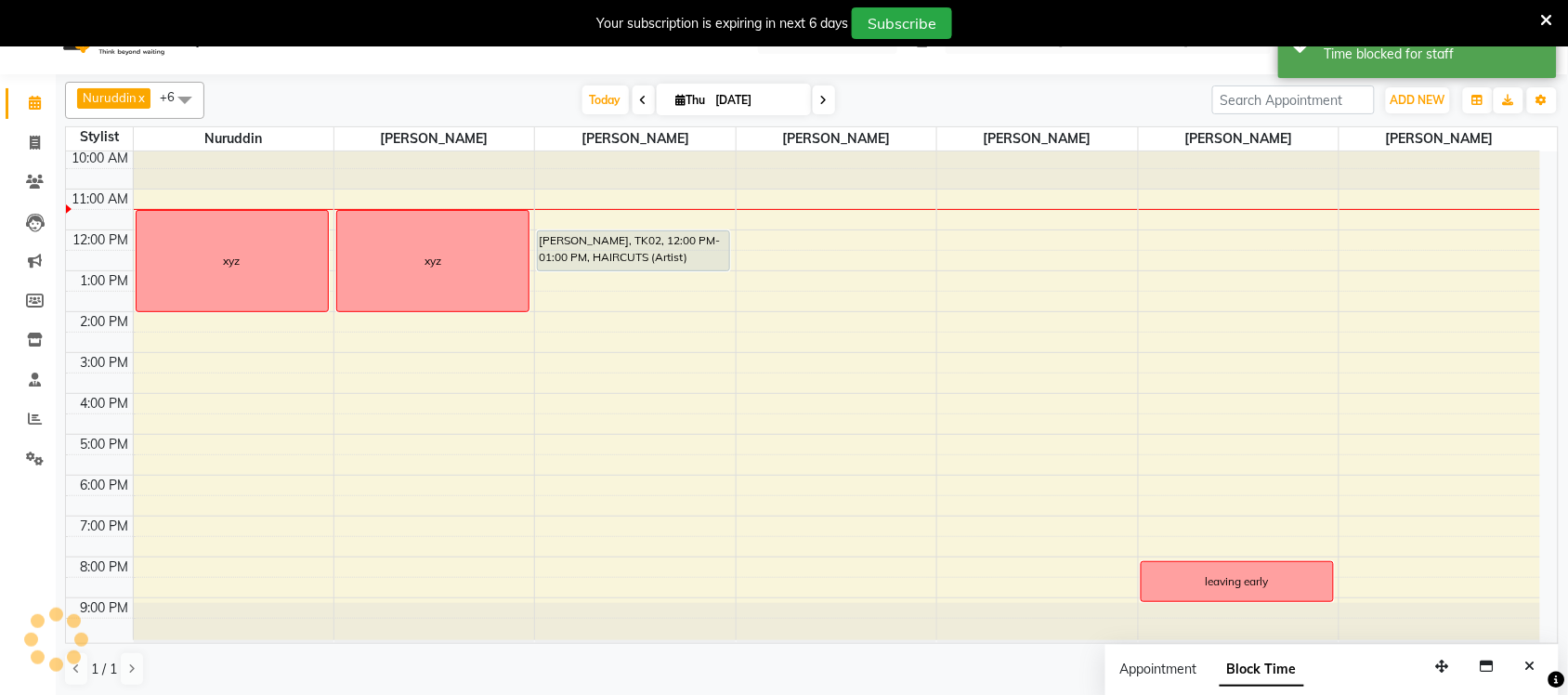
scroll to position [0, 0]
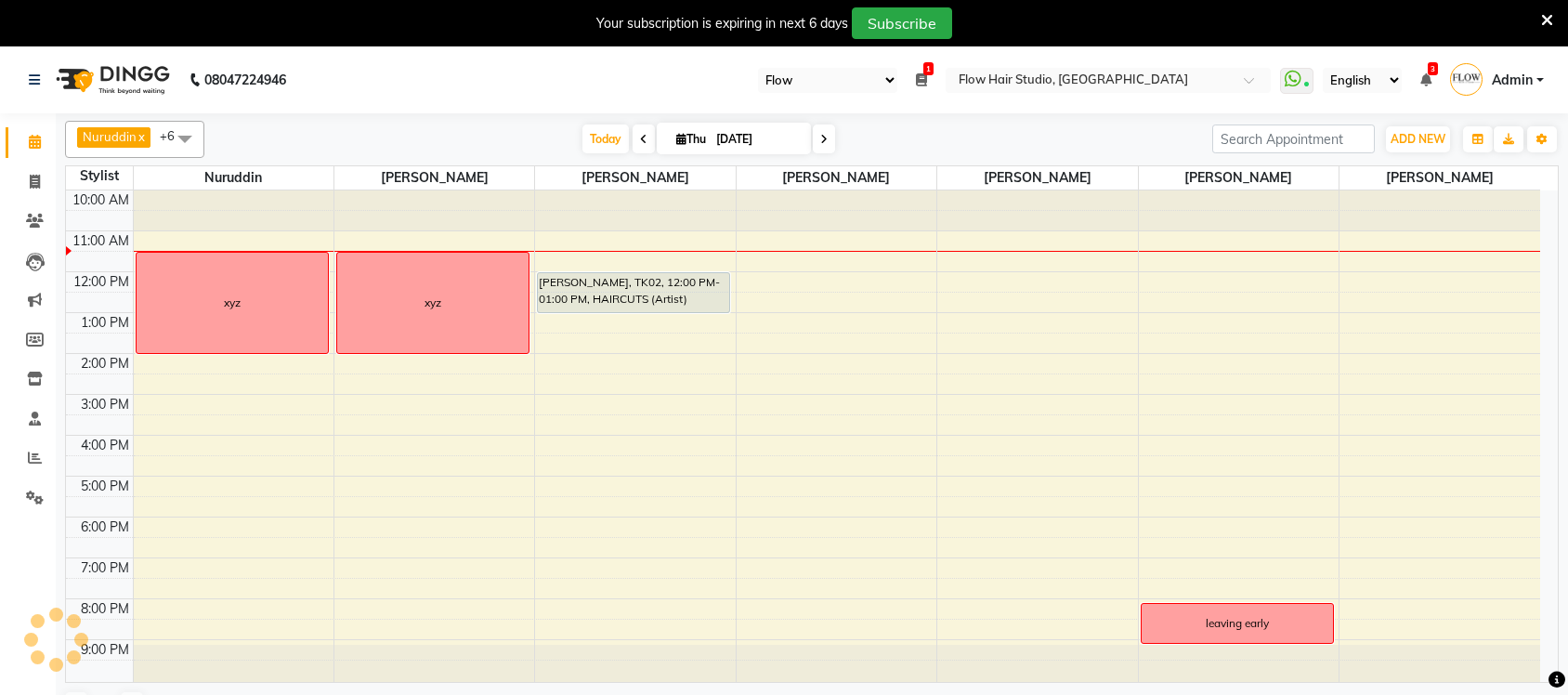
select select "46"
click at [1545, 12] on icon at bounding box center [1547, 20] width 12 height 17
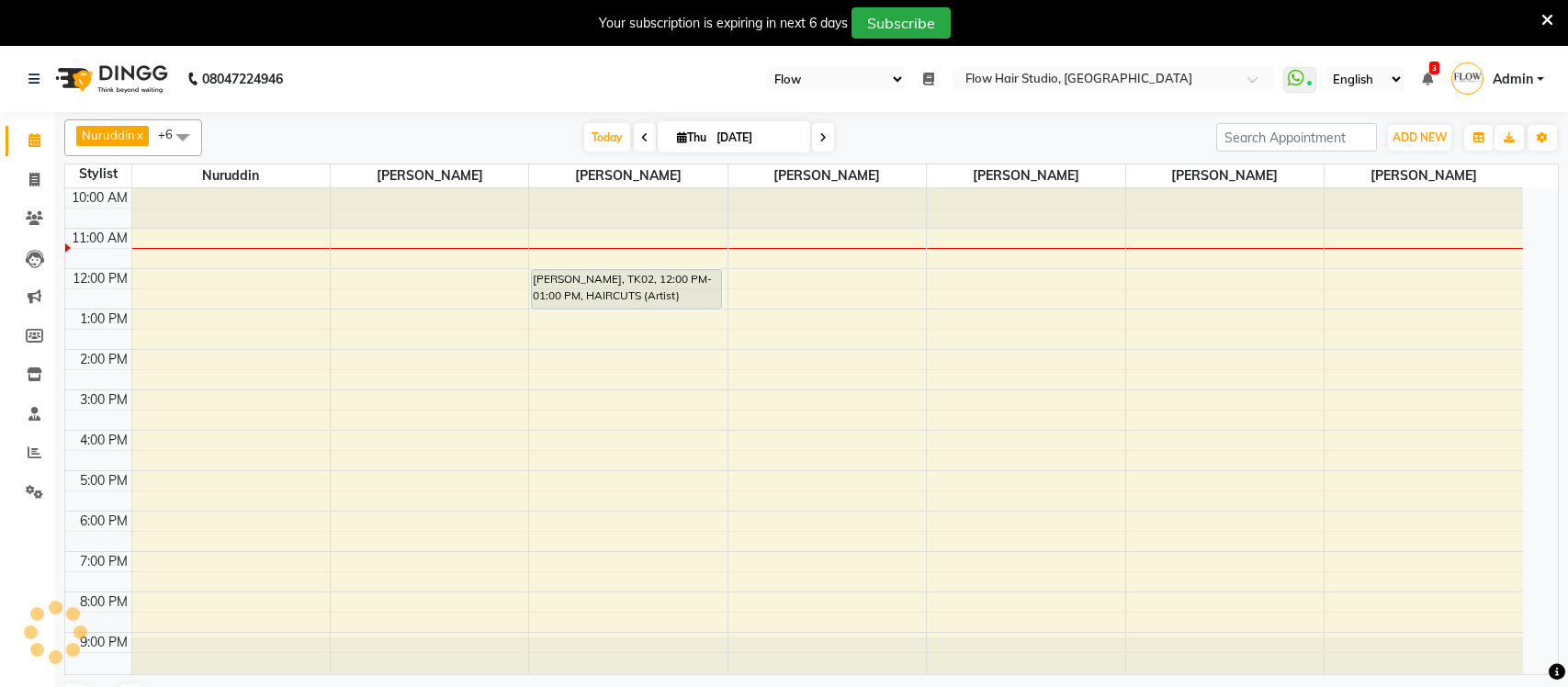
select select "46"
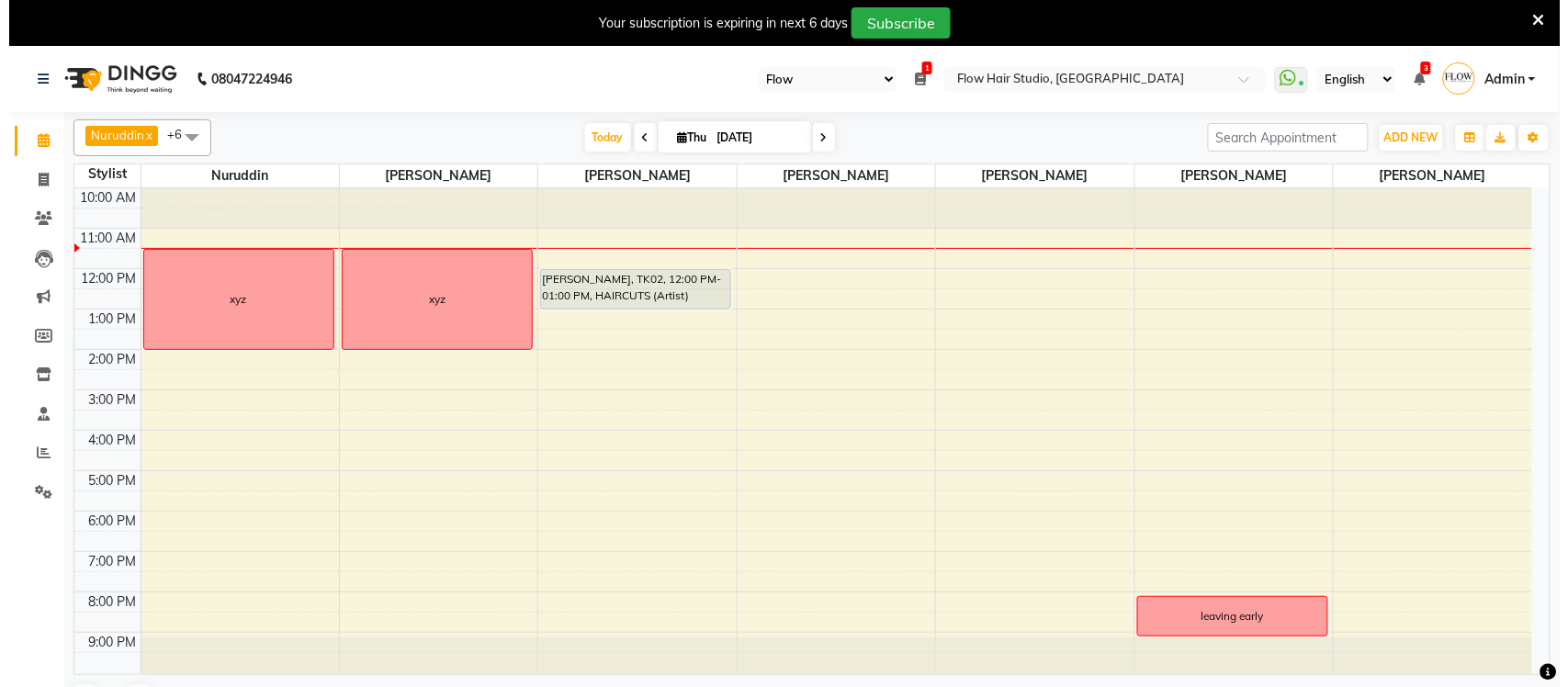
scroll to position [3, 0]
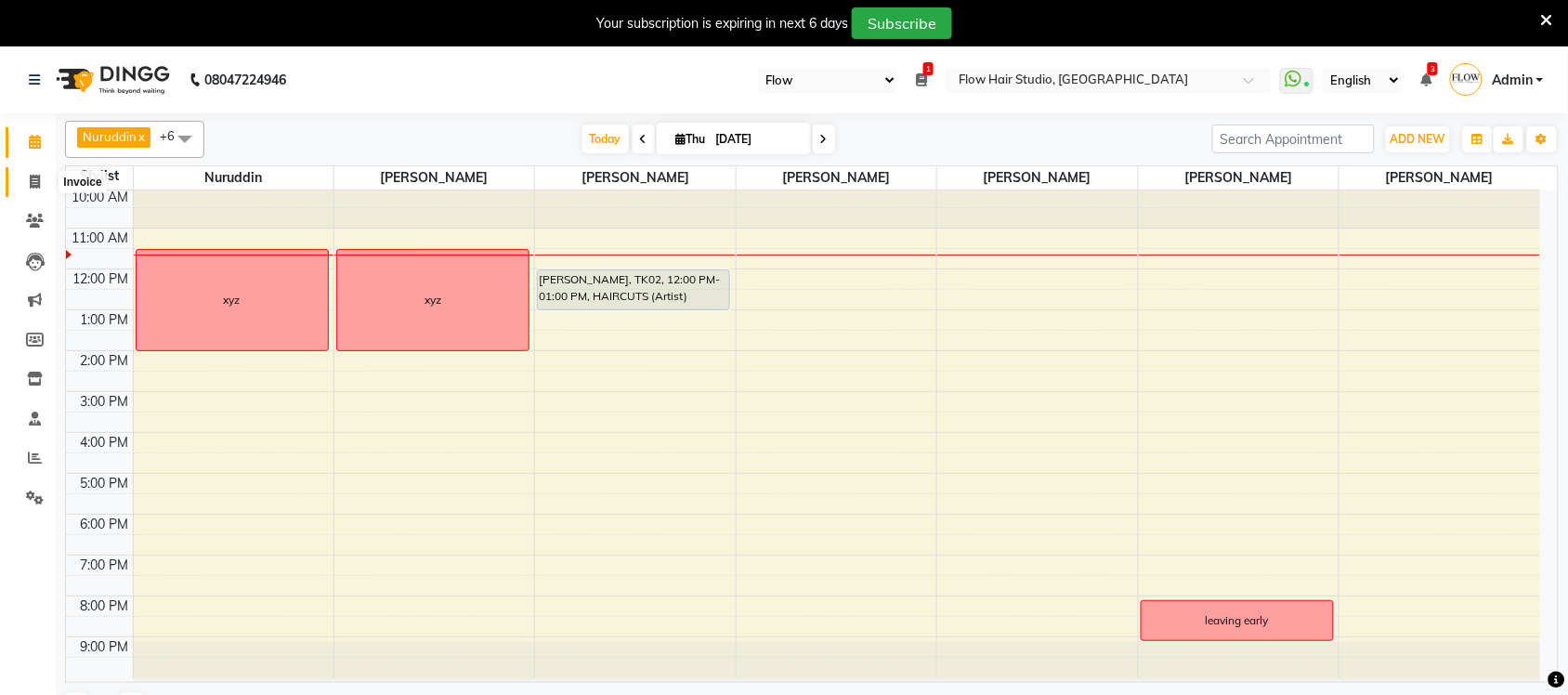
click at [38, 187] on icon at bounding box center [35, 182] width 10 height 14
select select "6925"
select select "service"
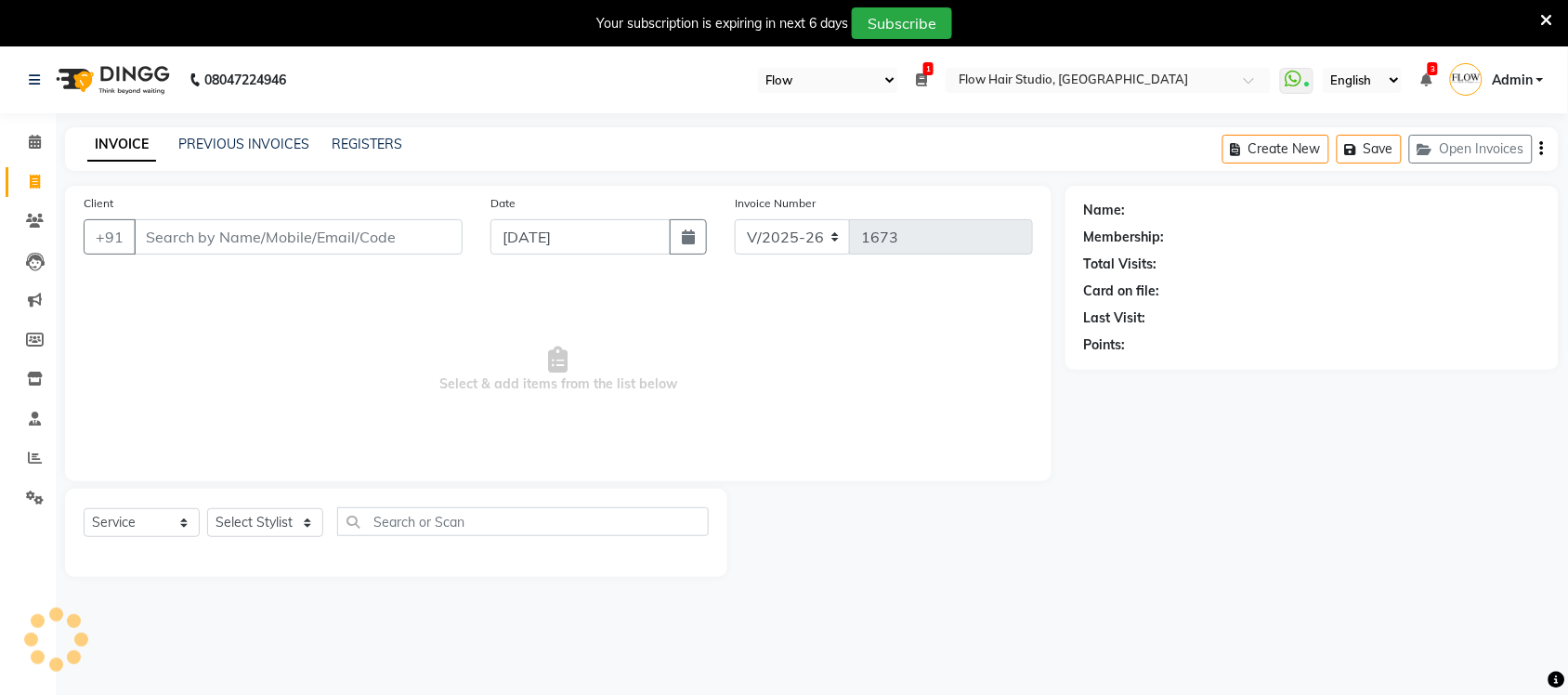
click at [265, 234] on input "Client" at bounding box center [298, 237] width 329 height 35
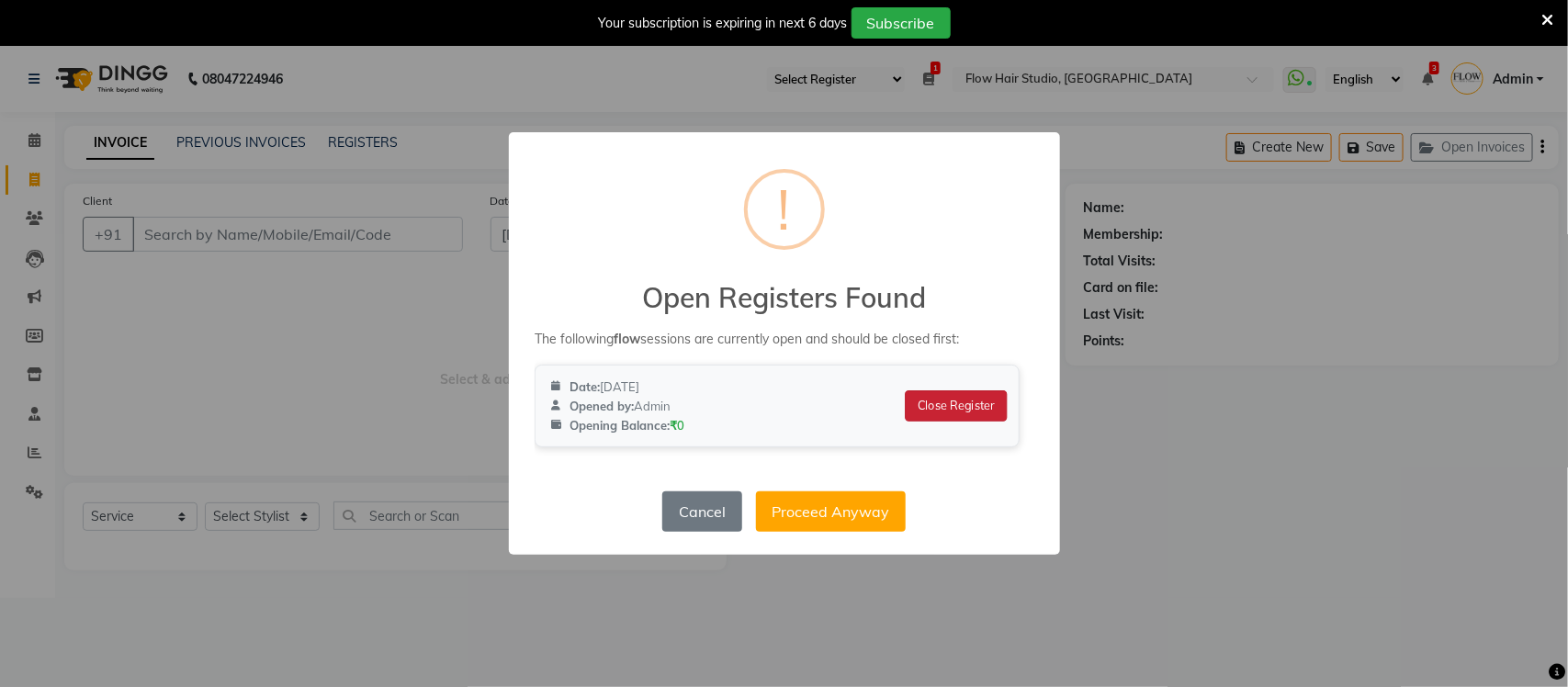
click at [920, 406] on button "Close Register" at bounding box center [955, 407] width 102 height 32
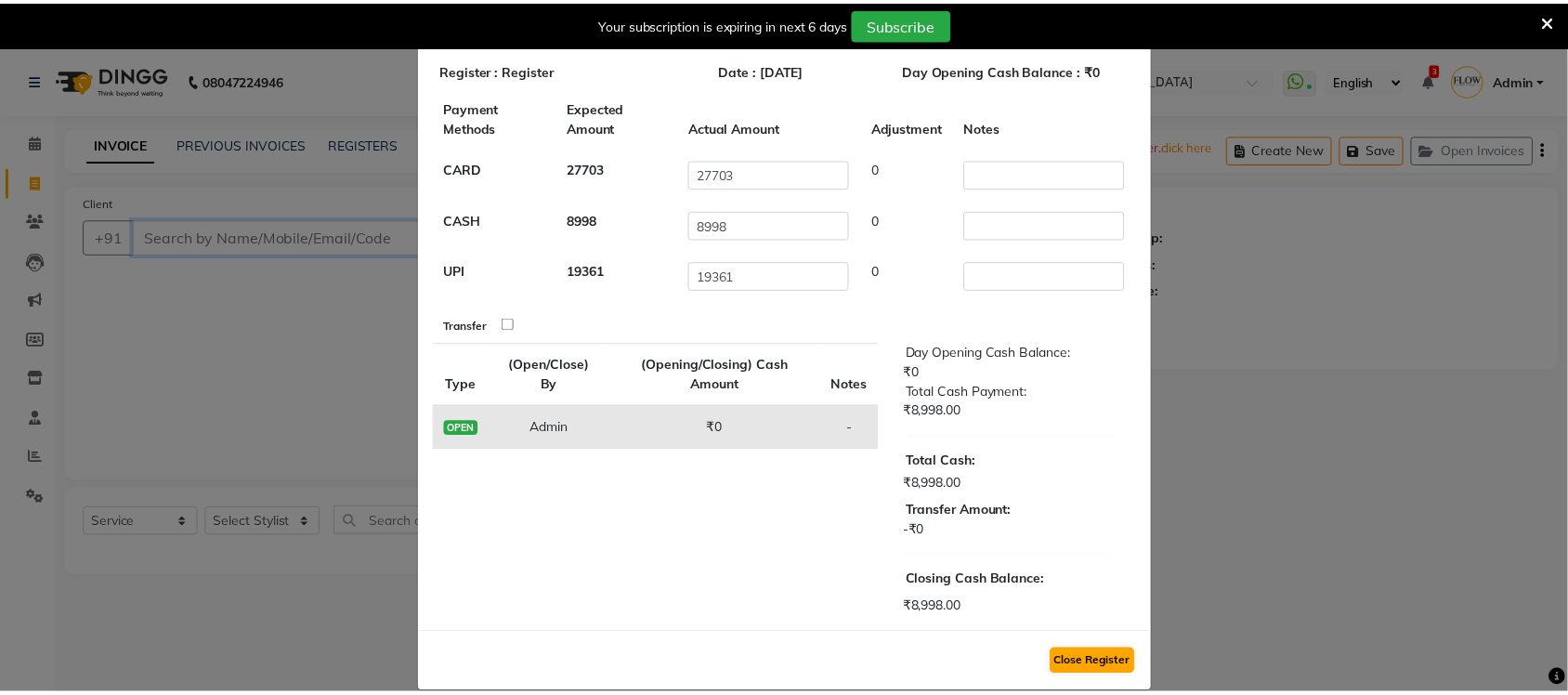
scroll to position [72, 0]
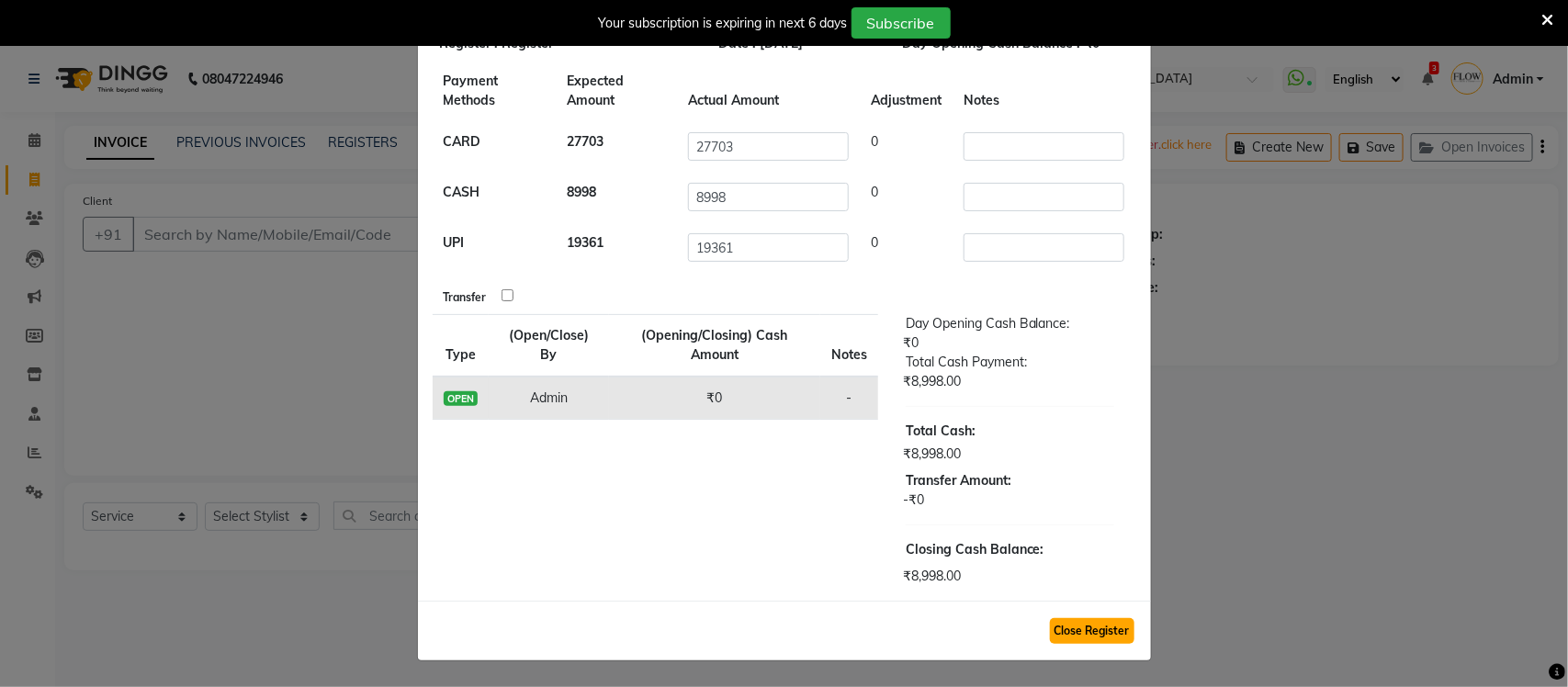
click at [1073, 635] on button "Close Register" at bounding box center [1092, 631] width 85 height 26
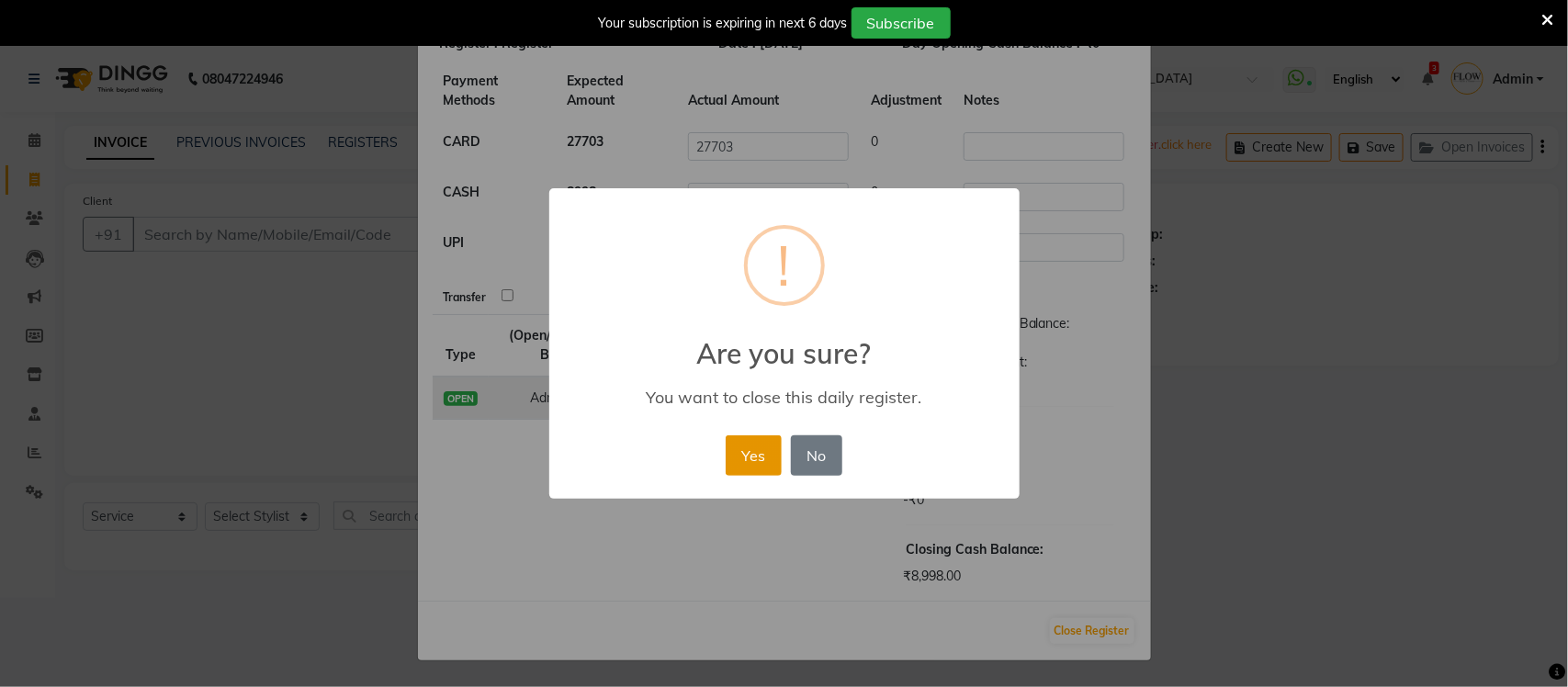
click at [764, 447] on button "Yes" at bounding box center [753, 455] width 56 height 40
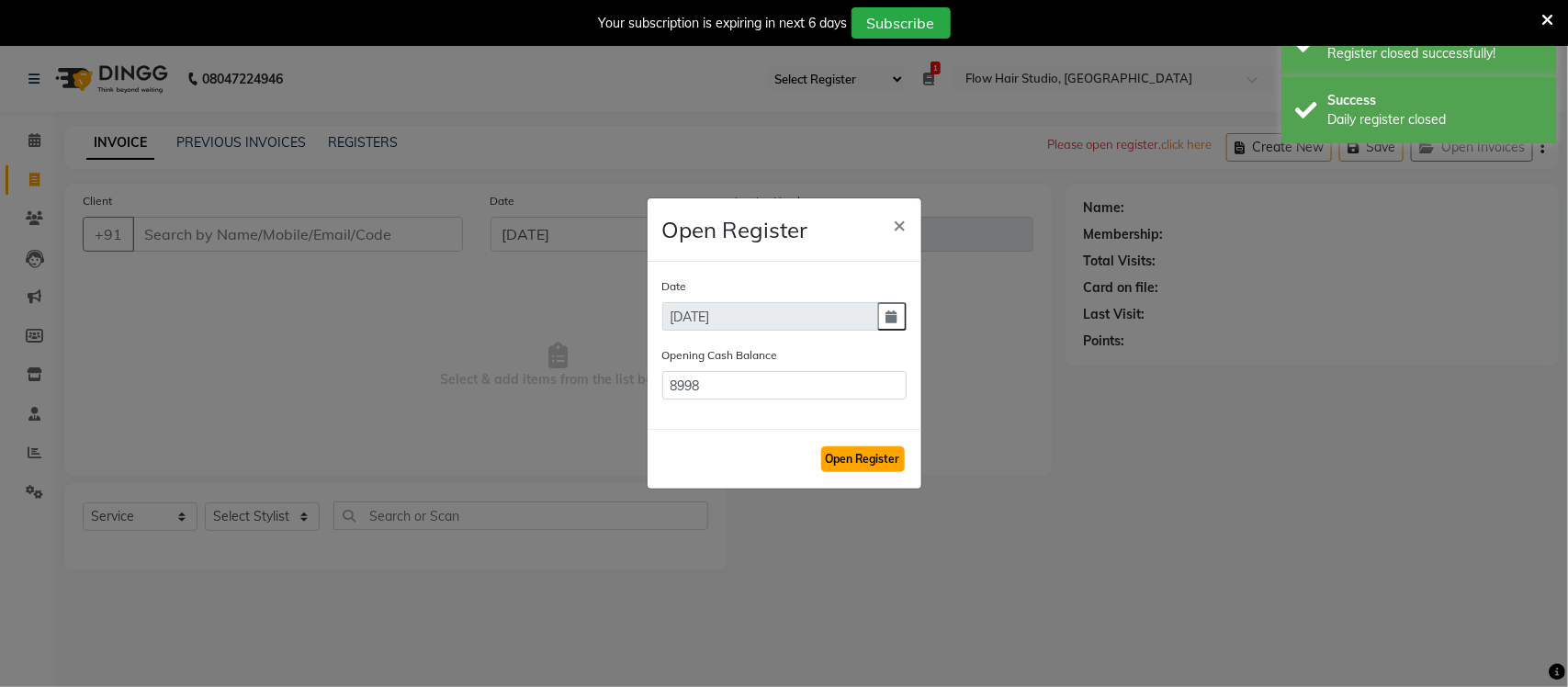
click at [873, 457] on button "Open Register" at bounding box center [862, 459] width 84 height 26
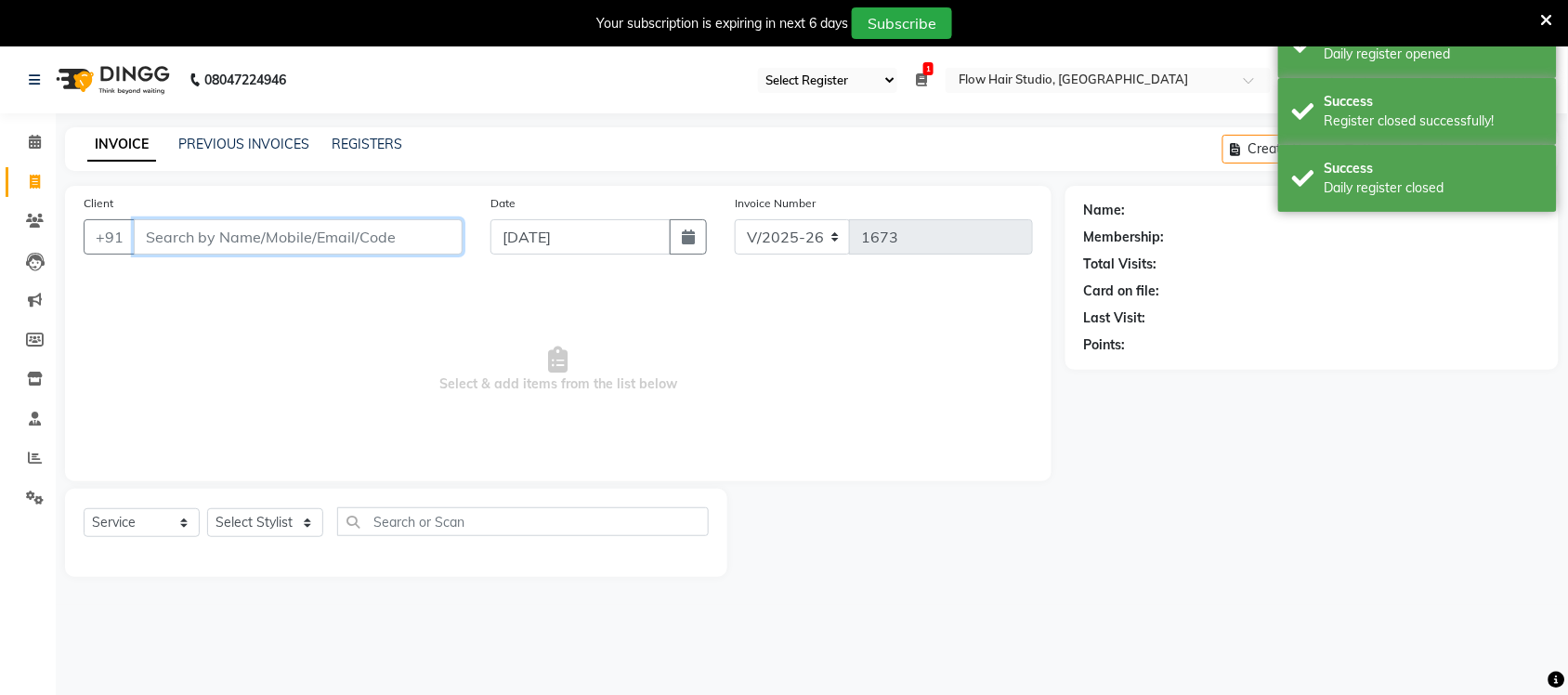
click at [194, 247] on input "Client" at bounding box center [298, 237] width 329 height 35
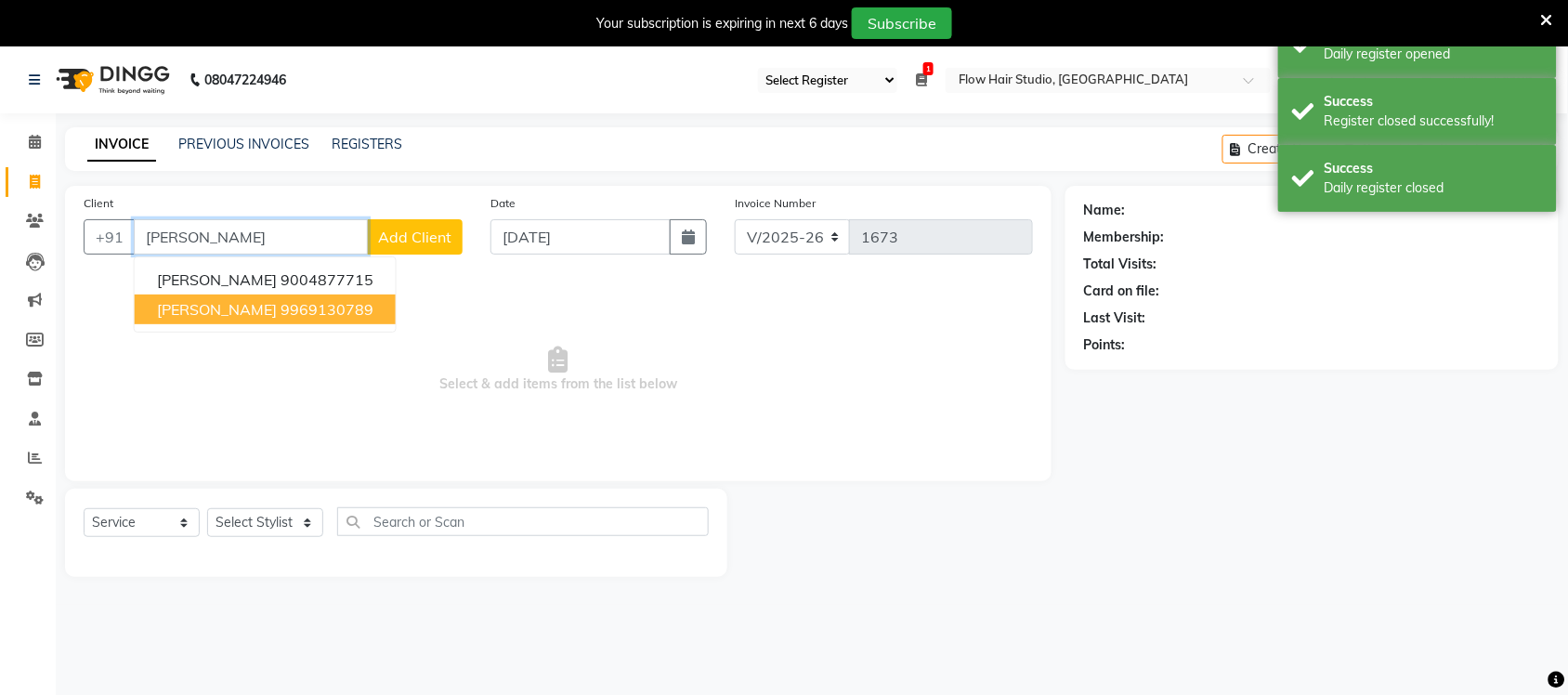
click at [280, 301] on ngb-highlight "9969130789" at bounding box center [326, 310] width 93 height 19
type input "9969130789"
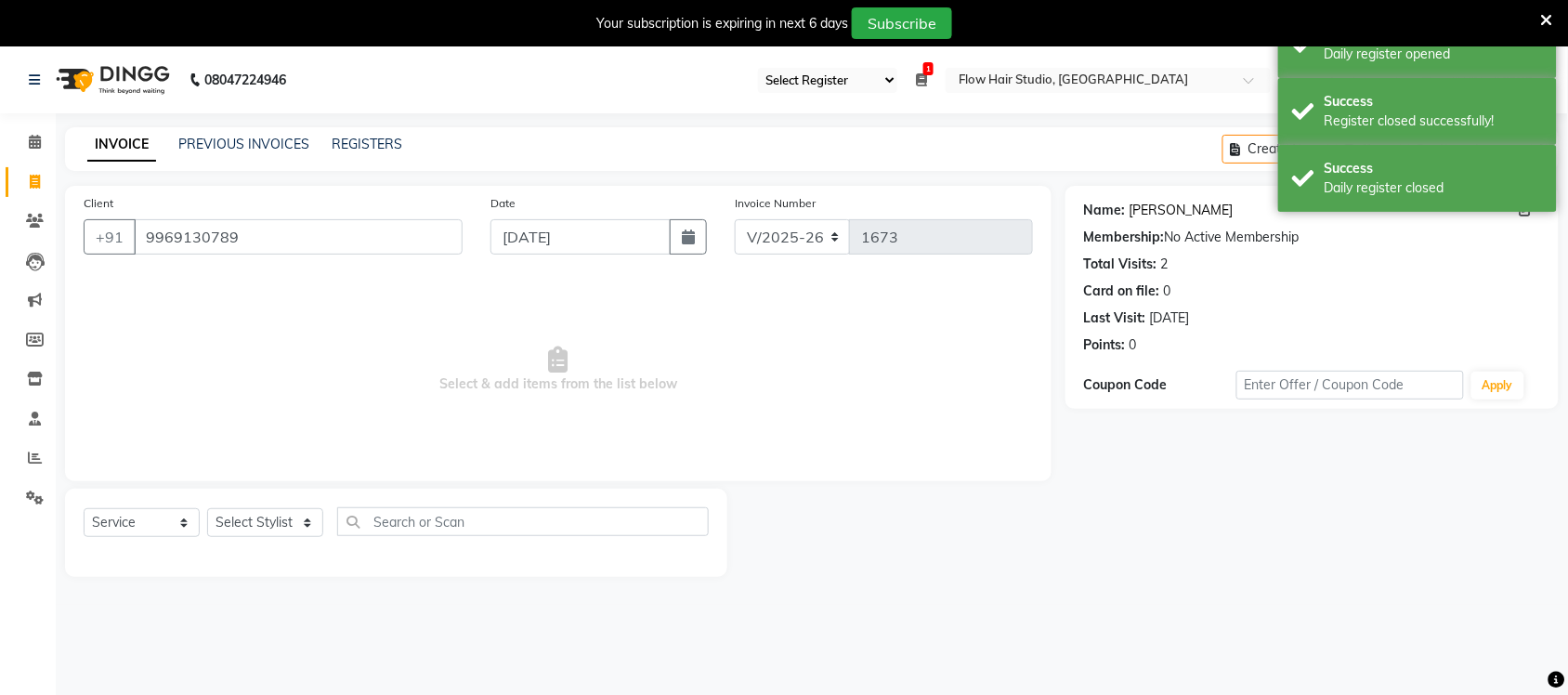
click at [1172, 207] on link "Arnav Kapila" at bounding box center [1182, 211] width 104 height 20
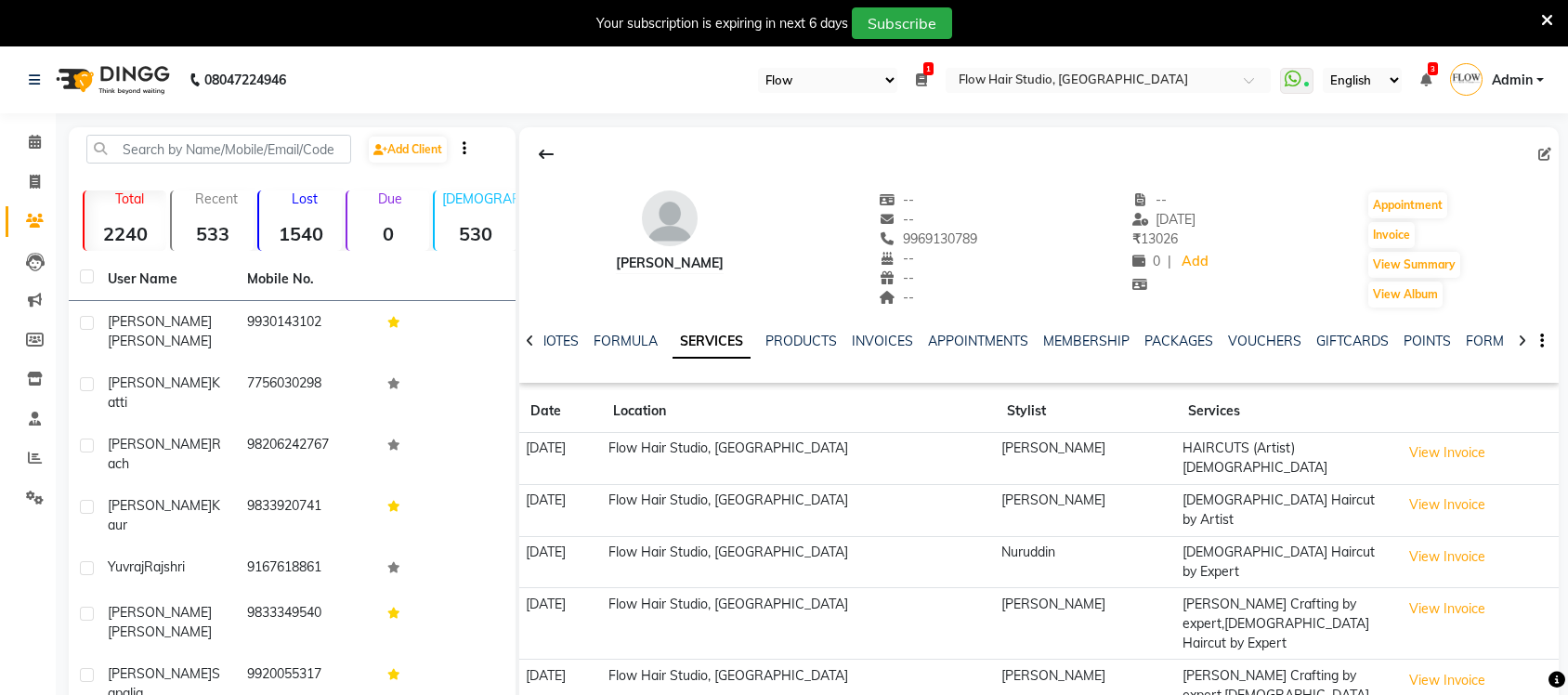
select select "46"
click at [33, 137] on icon at bounding box center [35, 142] width 12 height 14
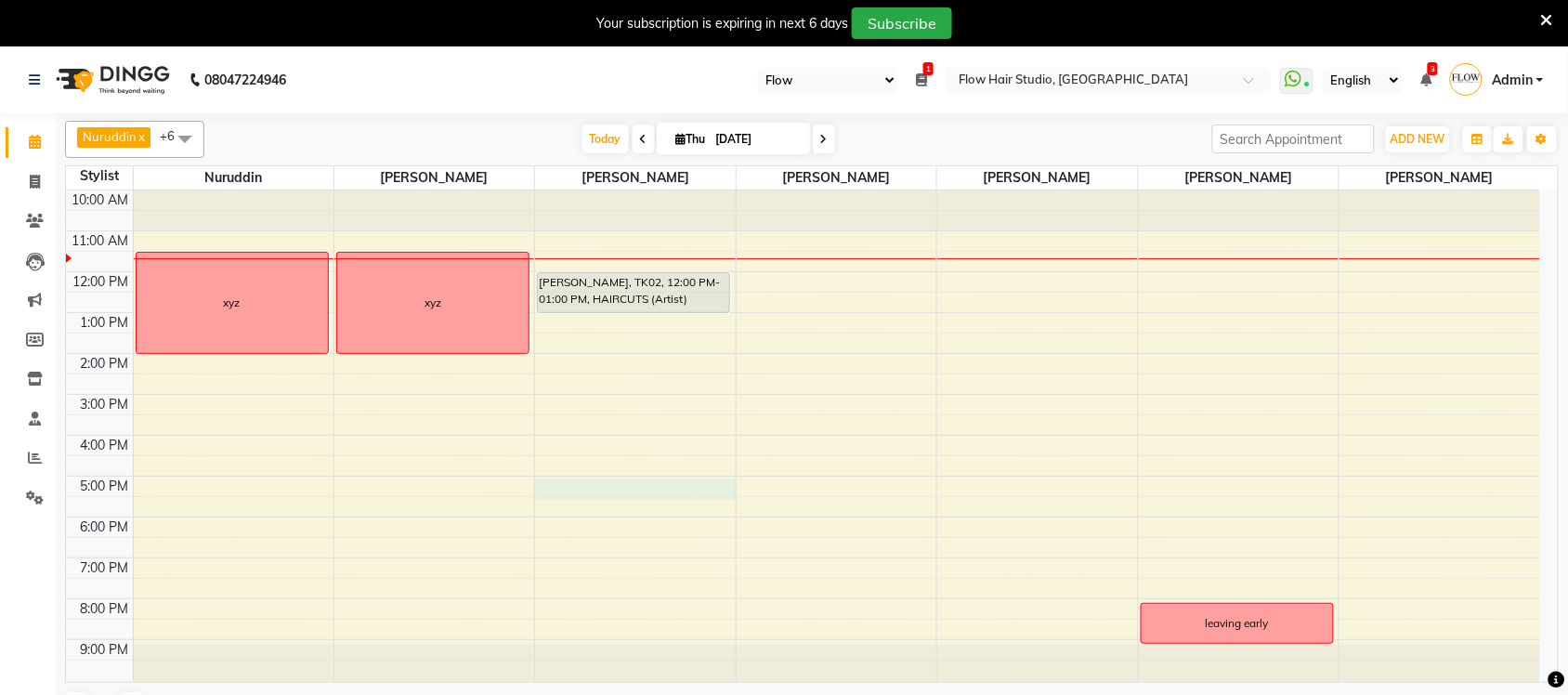
click at [660, 490] on div "10:00 AM 11:00 AM 12:00 PM 1:00 PM 2:00 PM 3:00 PM 4:00 PM 5:00 PM 6:00 PM 7:00…" at bounding box center [802, 436] width 1474 height 491
select select "54524"
select select "tentative"
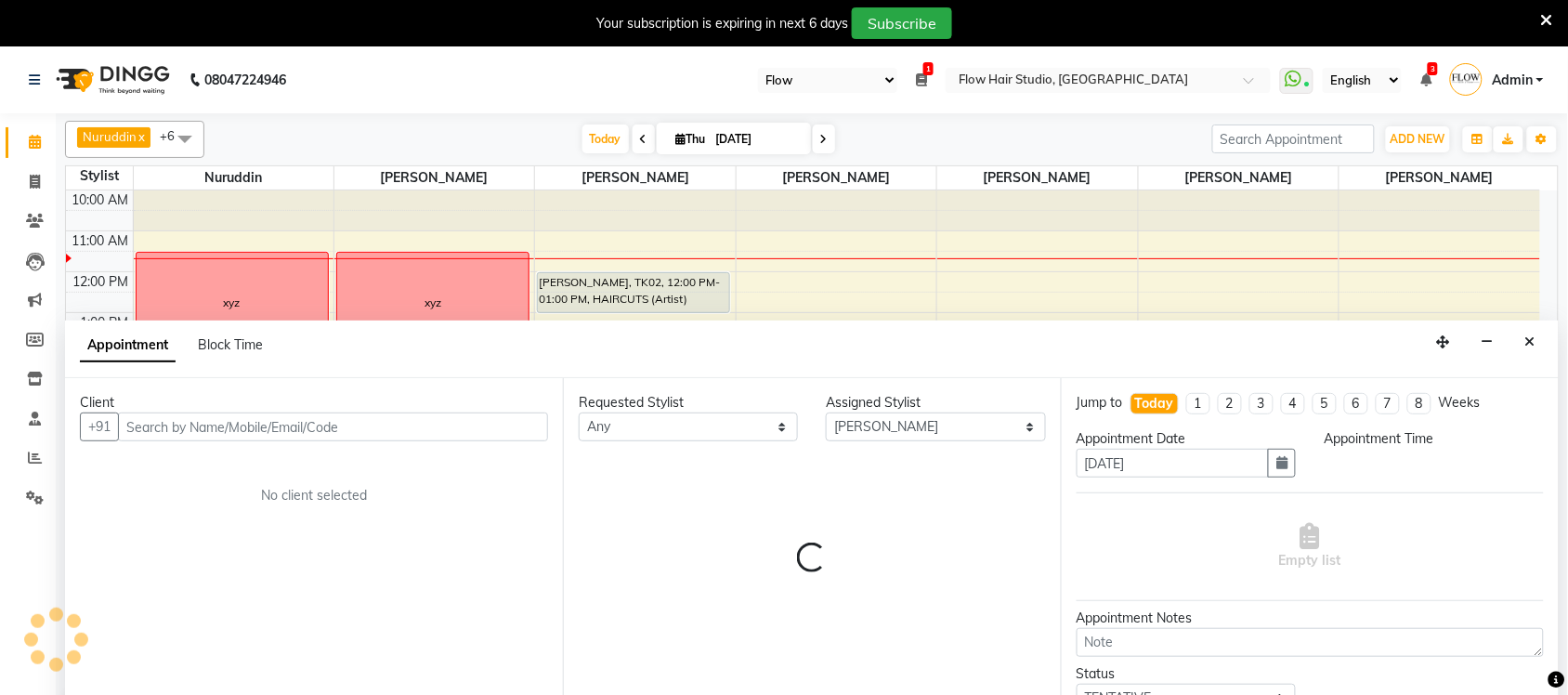
scroll to position [39, 0]
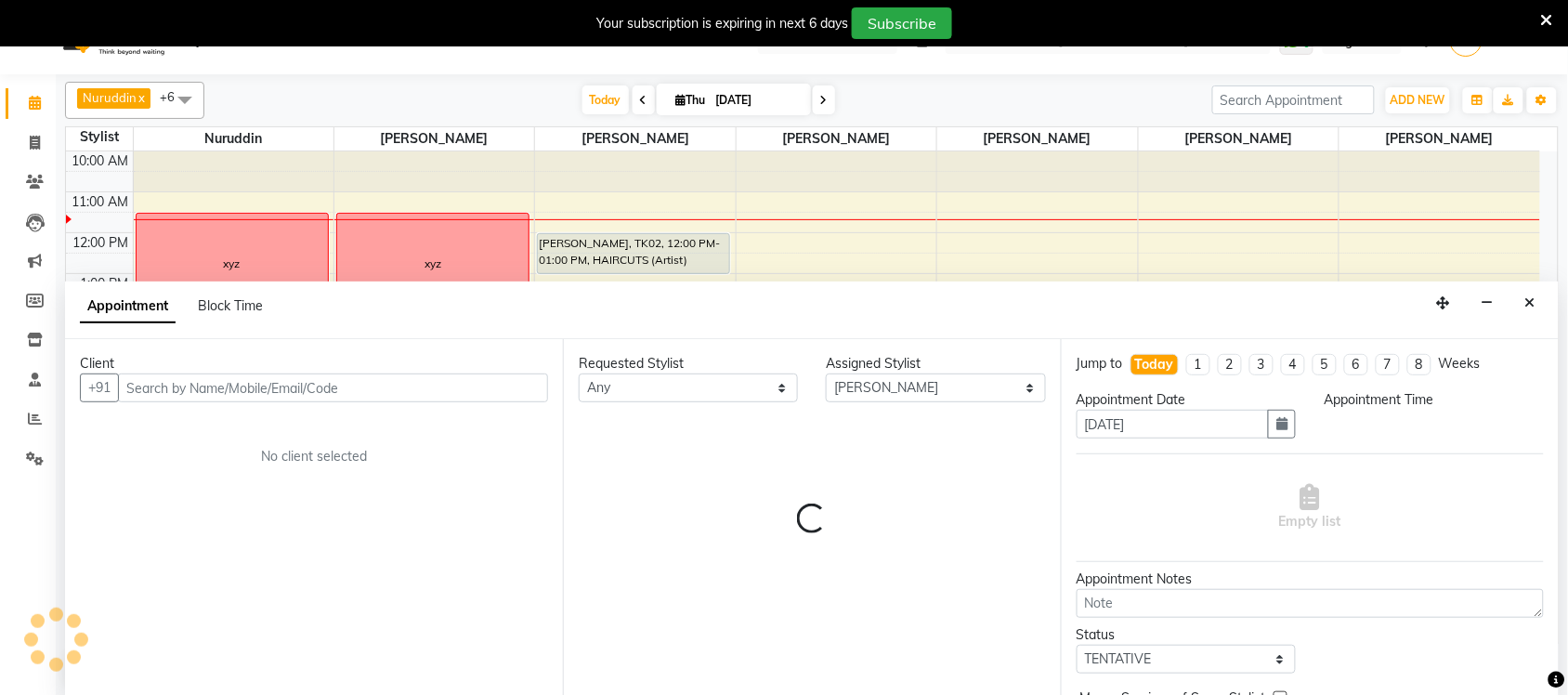
select select "1020"
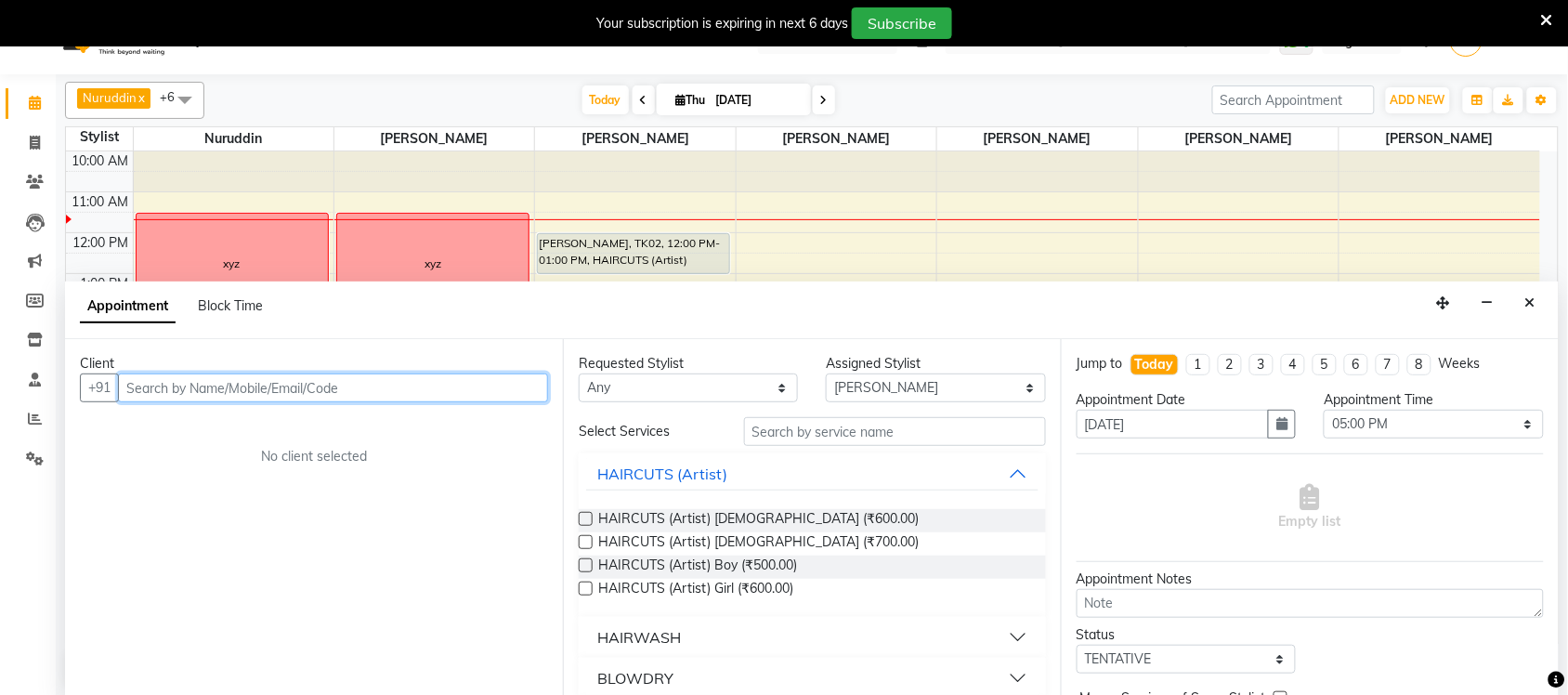
click at [346, 392] on input "text" at bounding box center [332, 387] width 430 height 29
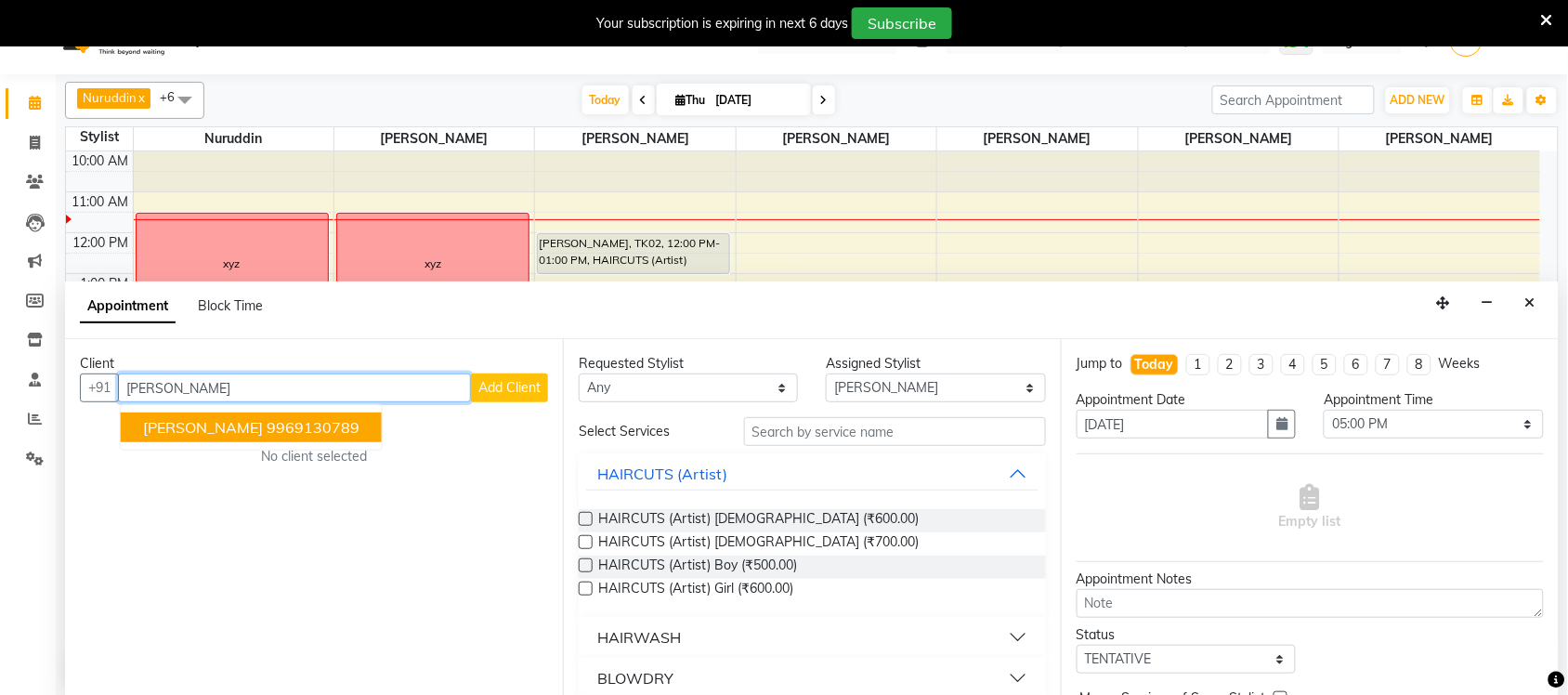
click at [211, 435] on span "[PERSON_NAME]" at bounding box center [203, 427] width 120 height 19
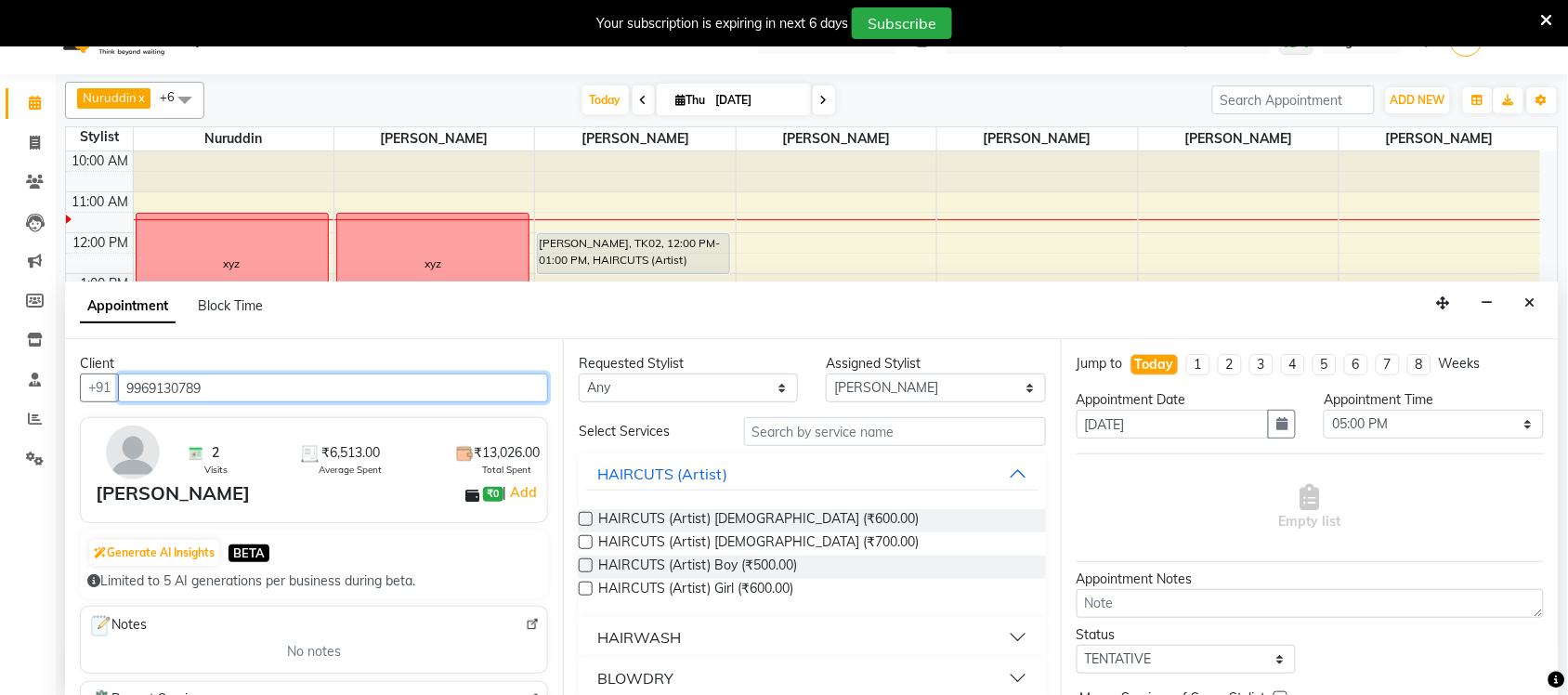
type input "9969130789"
click at [823, 104] on icon at bounding box center [823, 100] width 7 height 11
type input "[DATE]"
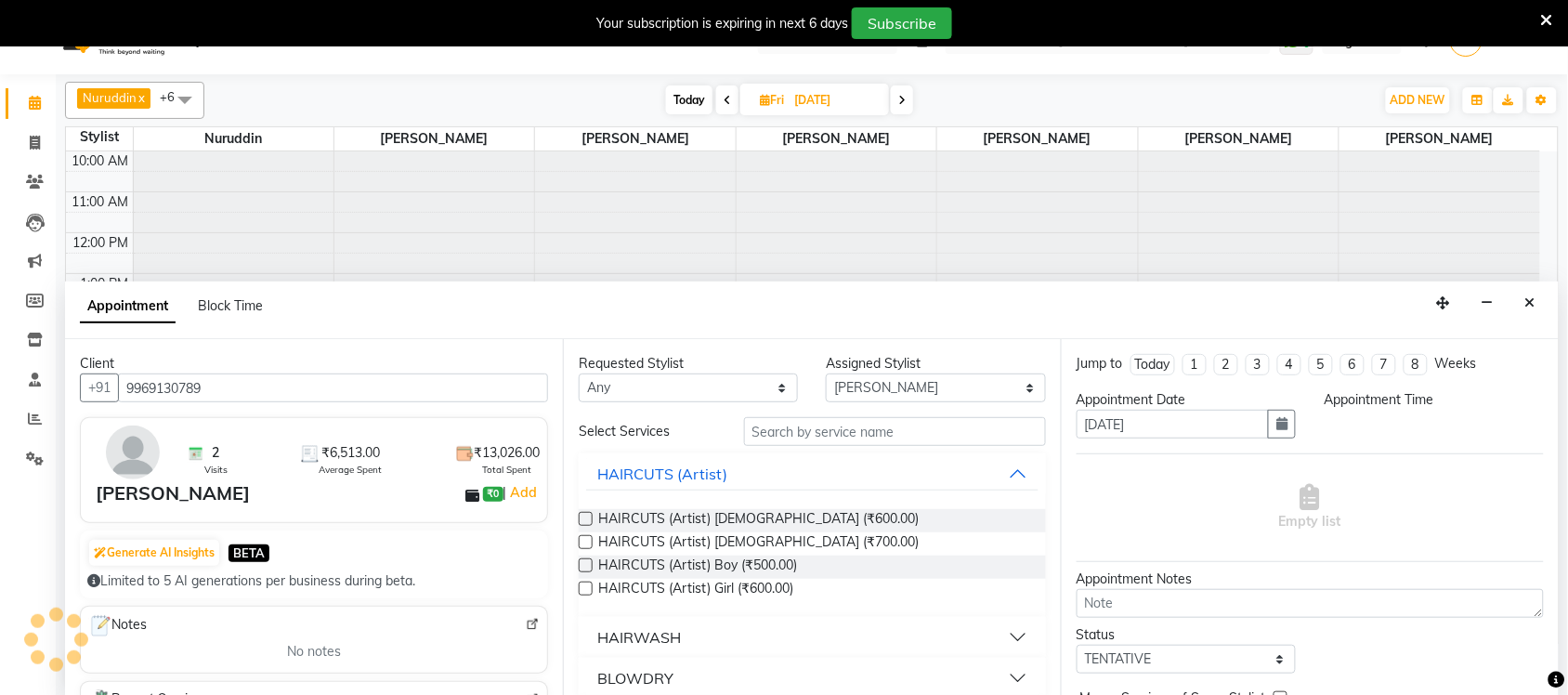
scroll to position [3, 0]
select select "1020"
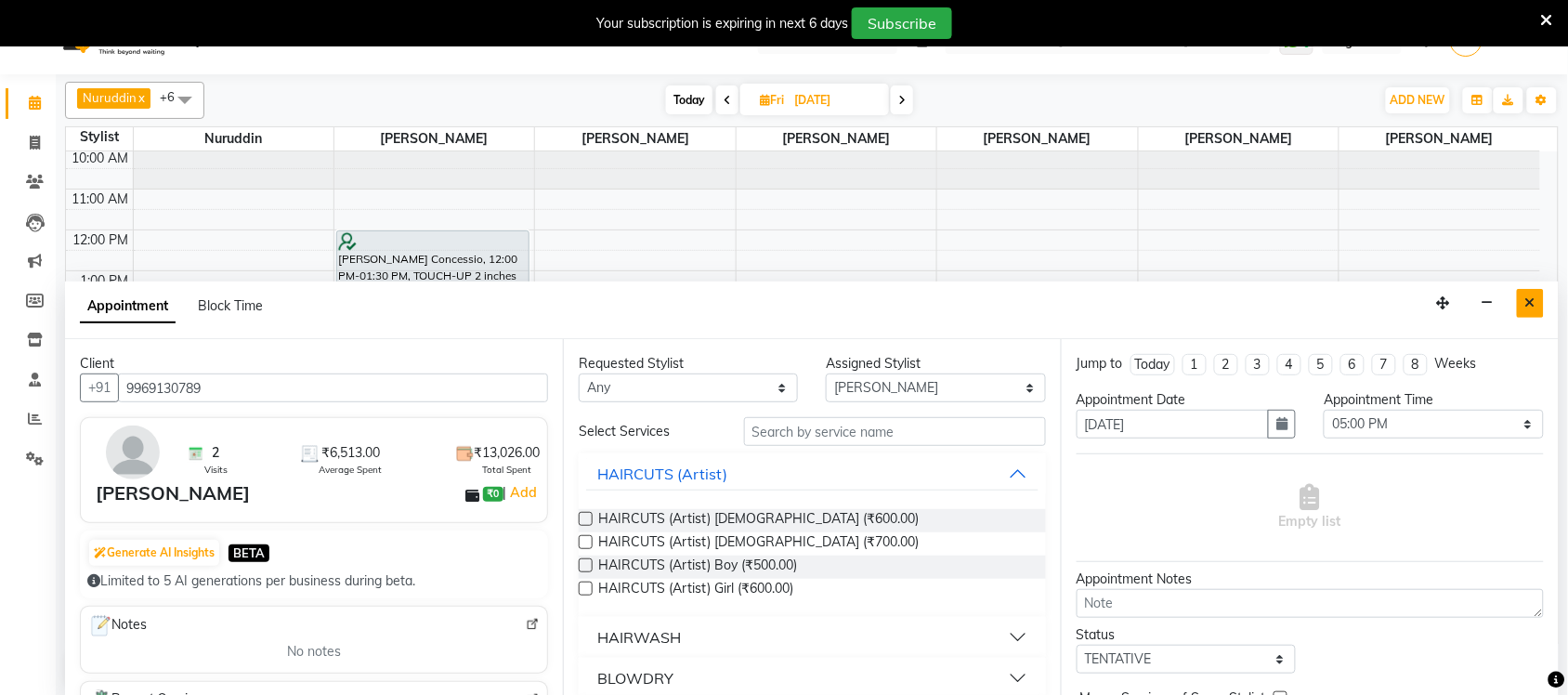
click at [1533, 299] on icon "Close" at bounding box center [1530, 303] width 10 height 13
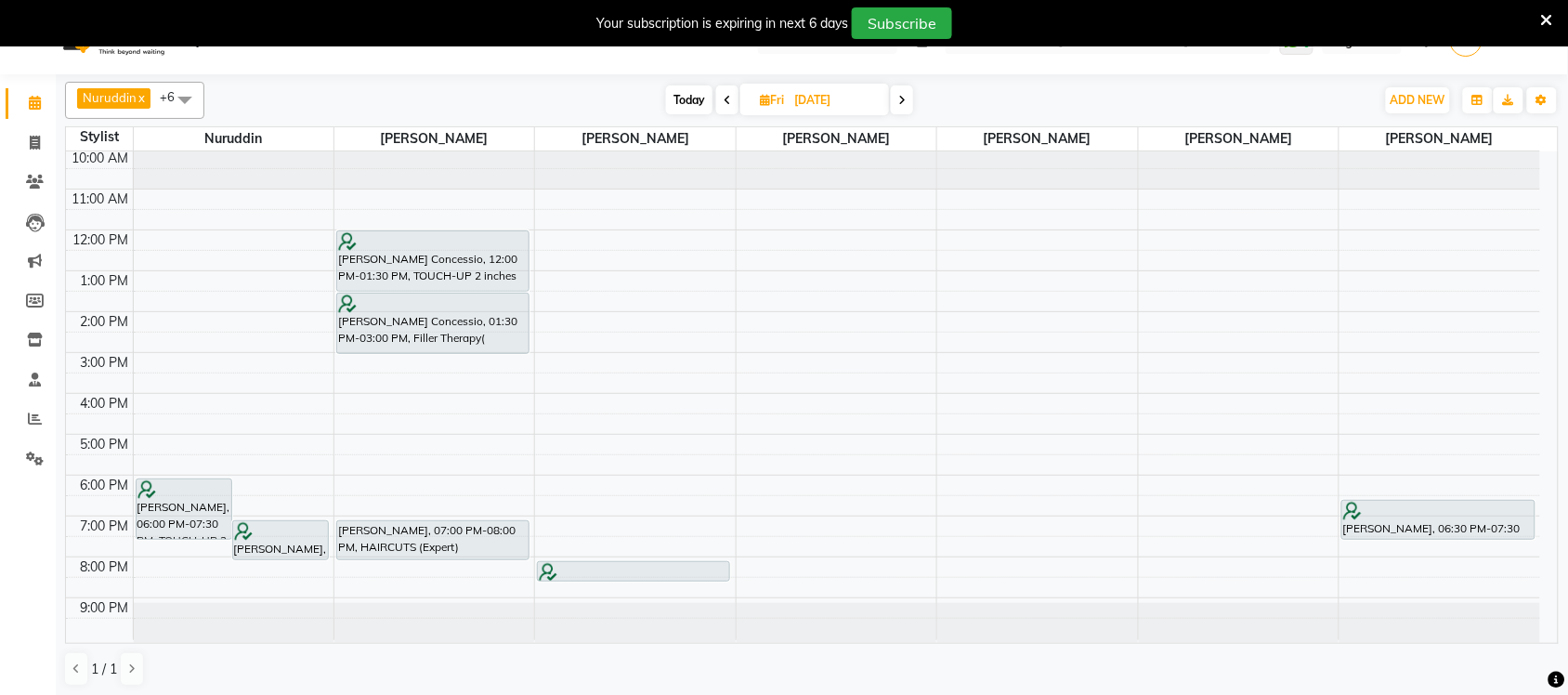
scroll to position [0, 0]
click at [689, 99] on span "Today" at bounding box center [689, 100] width 47 height 29
type input "[DATE]"
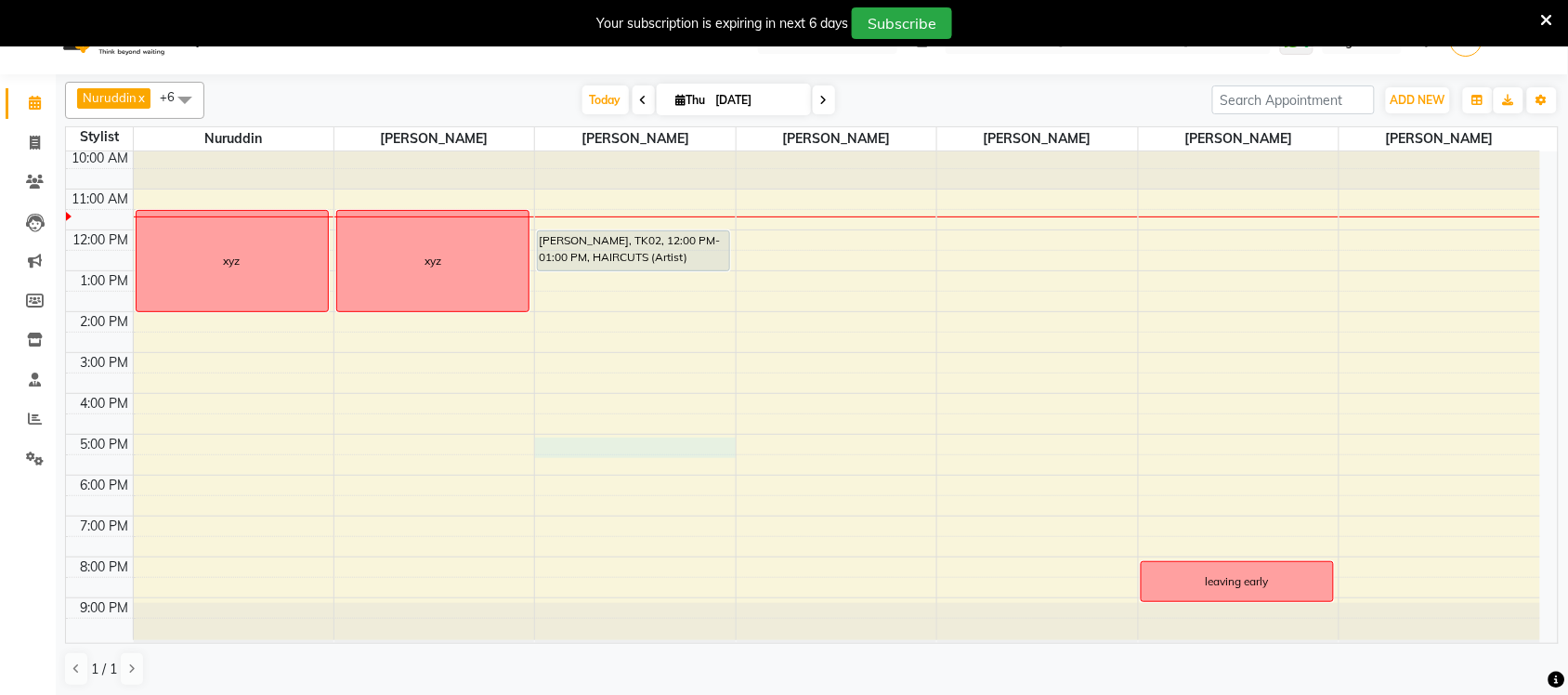
click at [570, 441] on div "10:00 AM 11:00 AM 12:00 PM 1:00 PM 2:00 PM 3:00 PM 4:00 PM 5:00 PM 6:00 PM 7:00…" at bounding box center [802, 394] width 1474 height 491
select select "54524"
select select "1020"
select select "tentative"
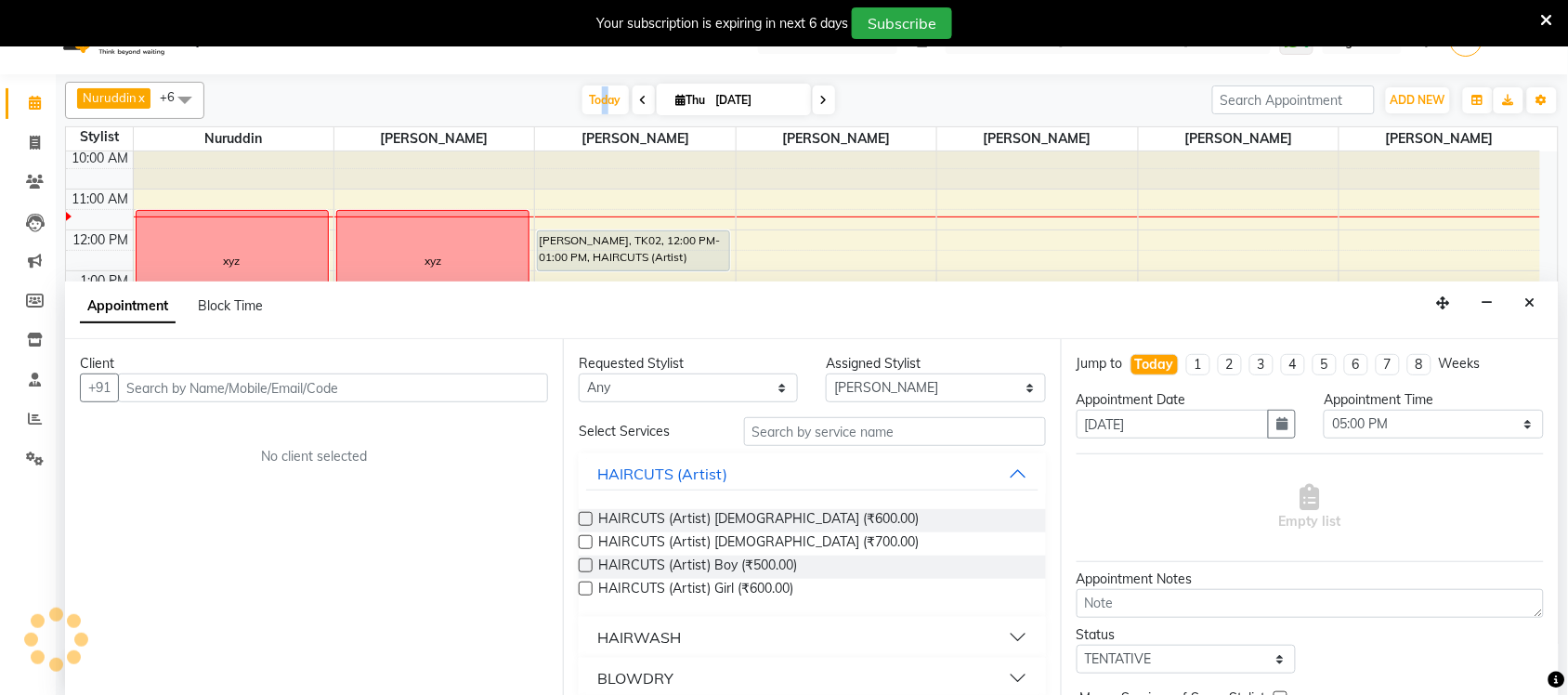
scroll to position [45, 0]
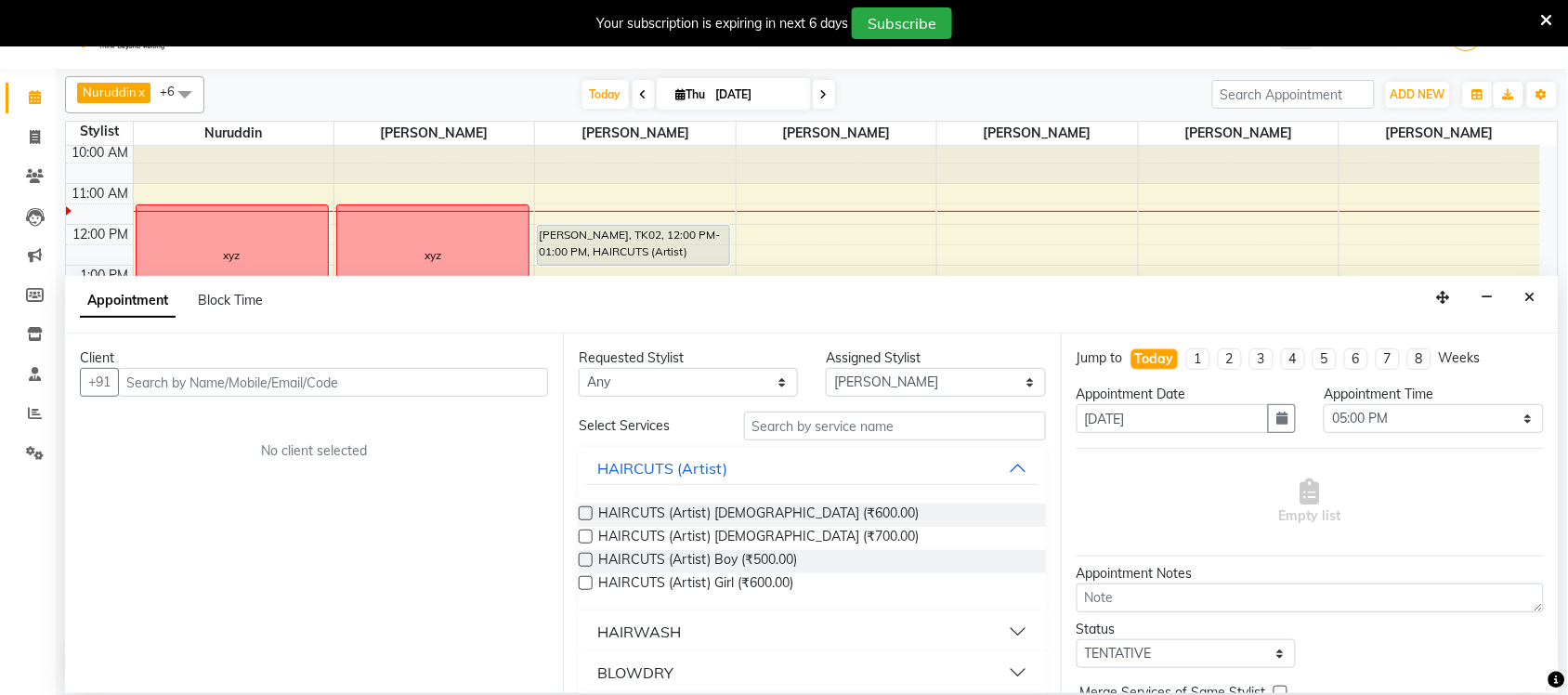
click at [317, 387] on input "text" at bounding box center [332, 382] width 430 height 29
type input "k"
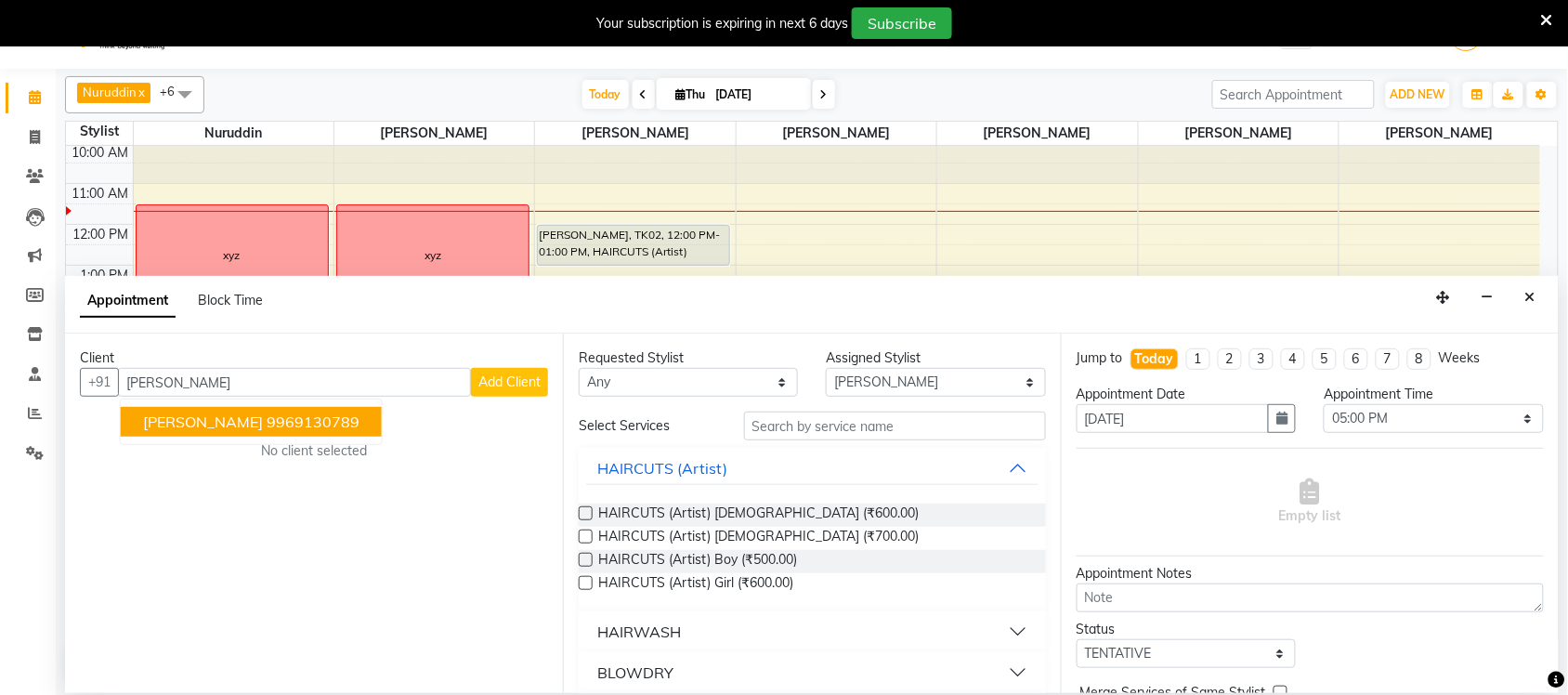
click at [295, 413] on ngb-highlight "9969130789" at bounding box center [312, 421] width 93 height 19
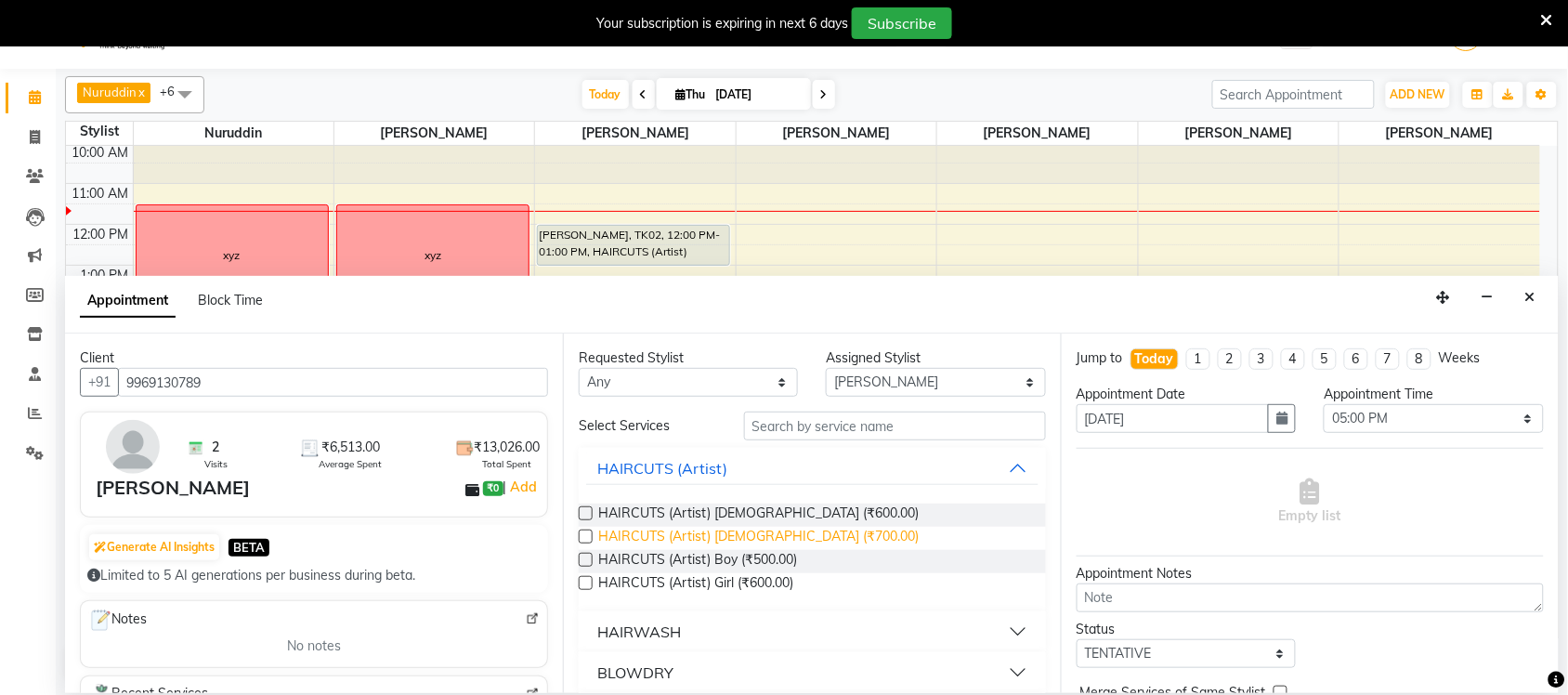
type input "9969130789"
click at [792, 535] on span "HAIRCUTS (Artist) [DEMOGRAPHIC_DATA] (₹700.00)" at bounding box center [758, 538] width 320 height 23
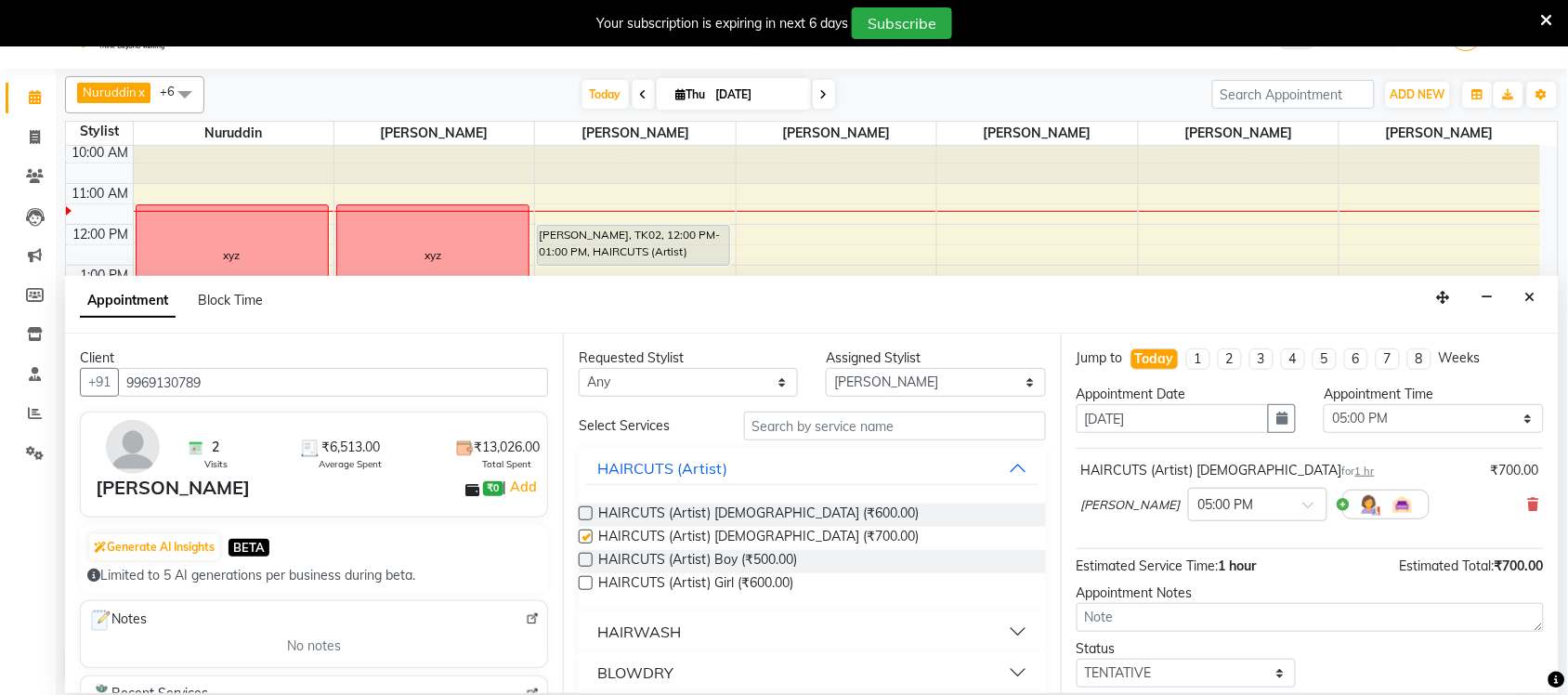
checkbox input "false"
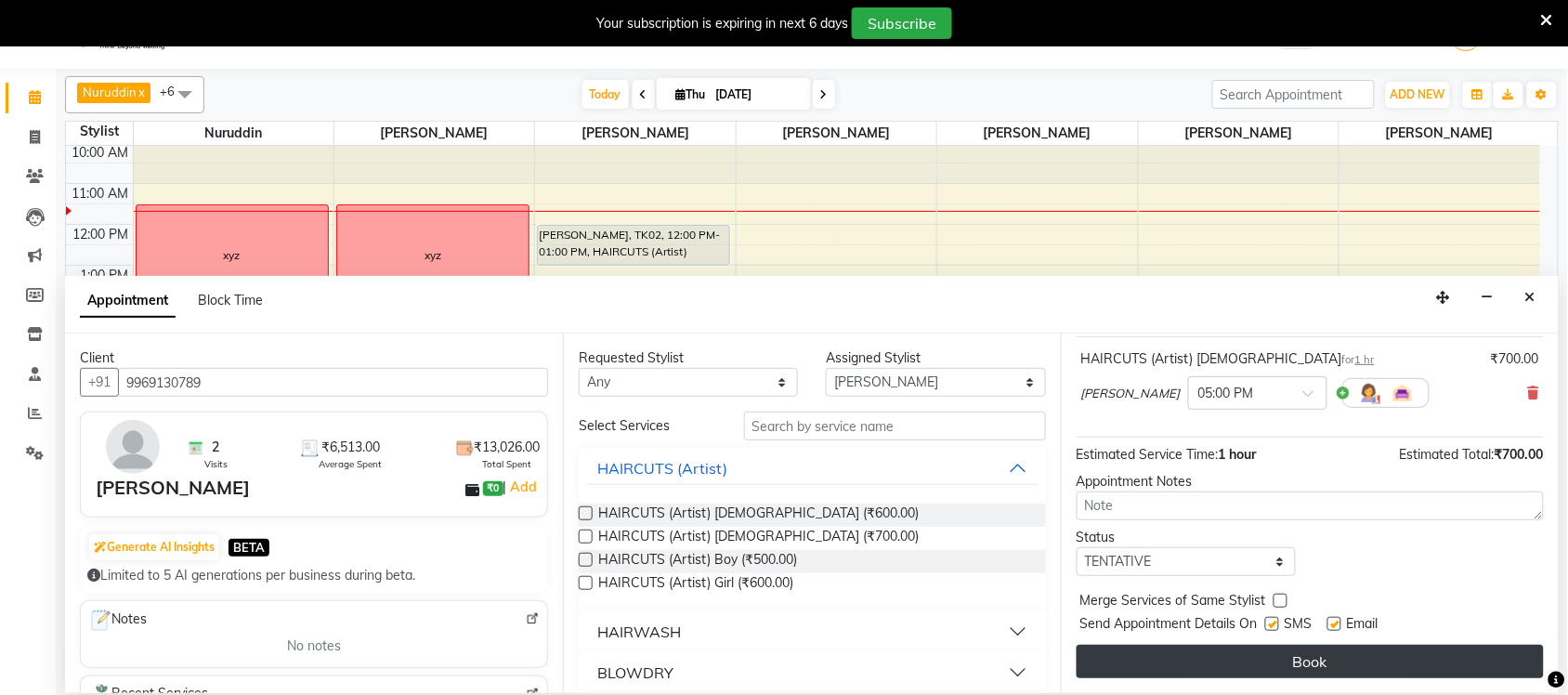
click at [1362, 648] on button "Book" at bounding box center [1310, 662] width 467 height 34
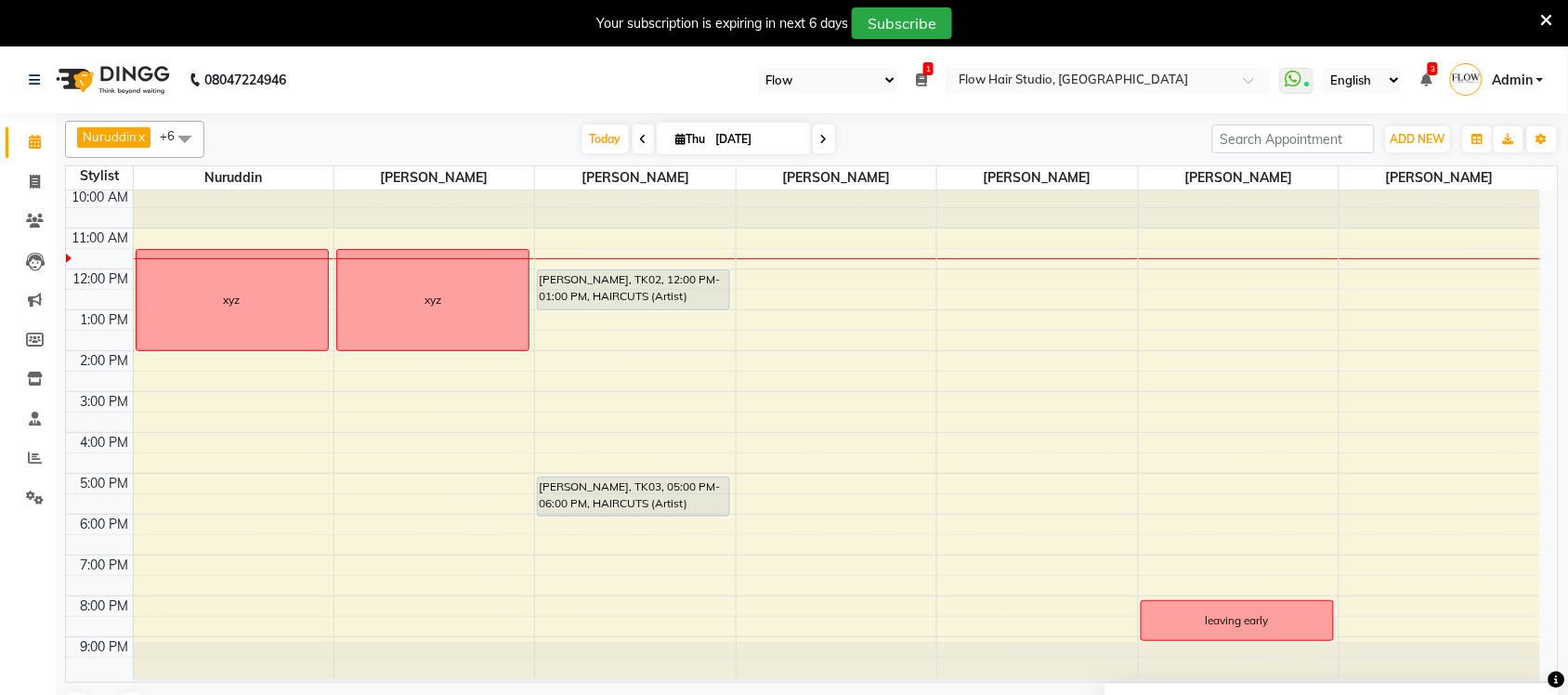
scroll to position [16, 0]
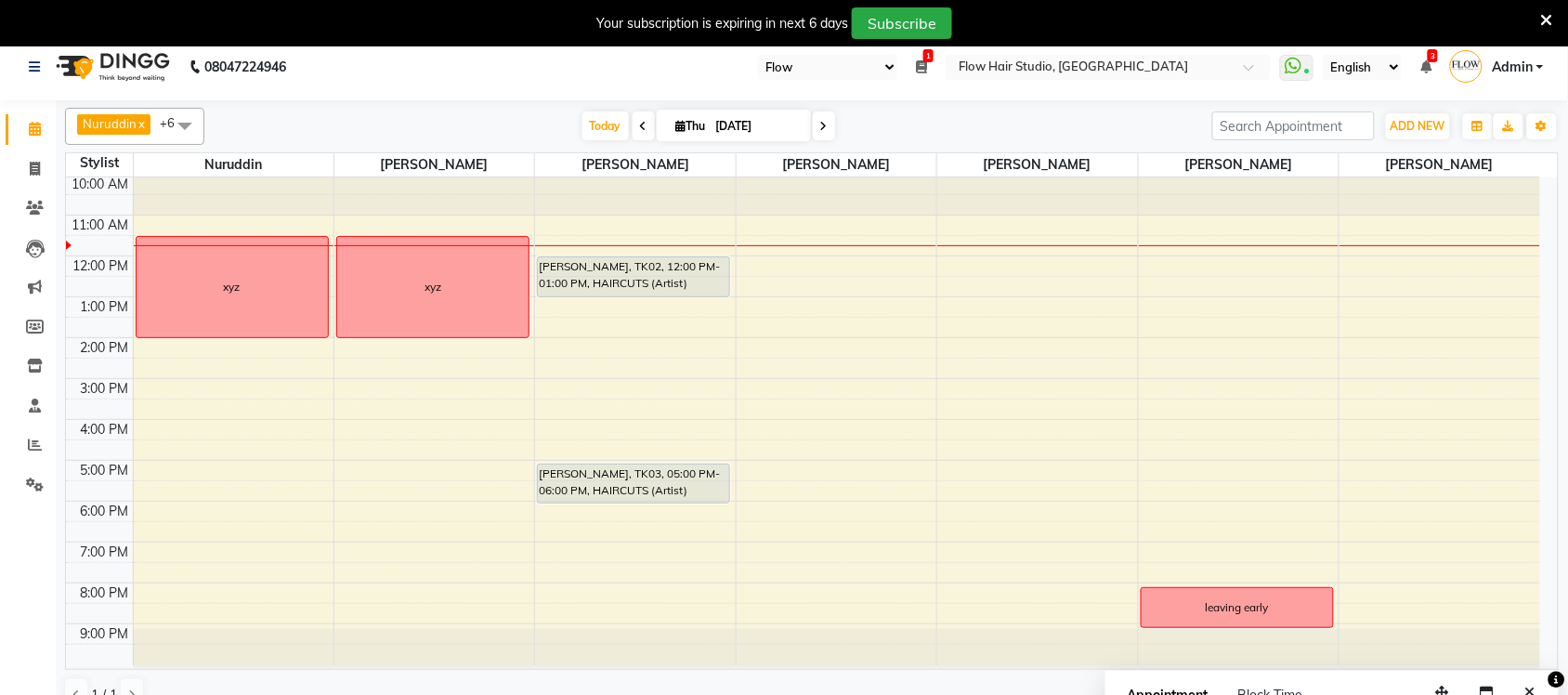
drag, startPoint x: 337, startPoint y: 681, endPoint x: 340, endPoint y: 717, distance: 36.1
click at [340, 681] on html "08047224946 Select Register Flow 1 Daily Open Registers nothing to show Select …" at bounding box center [784, 334] width 1568 height 695
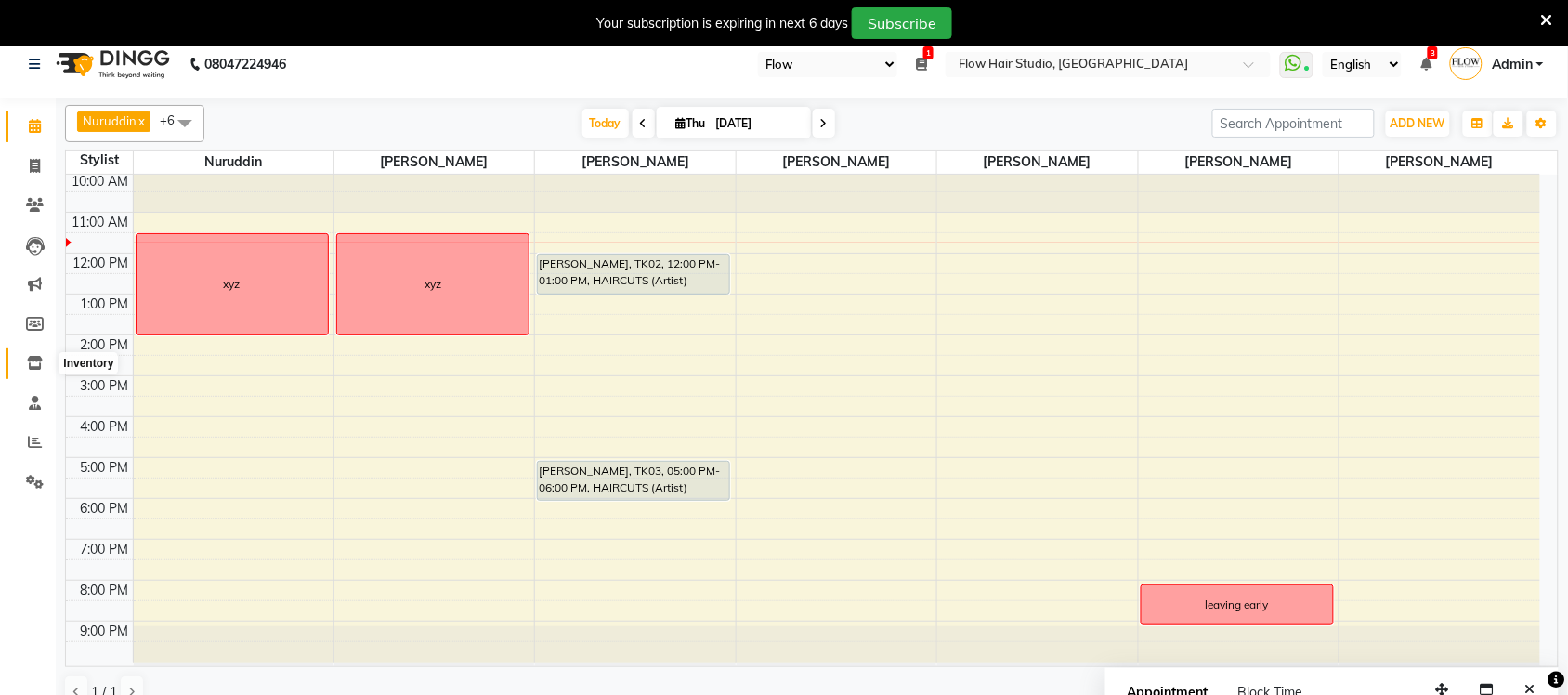
click at [33, 354] on span at bounding box center [35, 363] width 33 height 21
select select
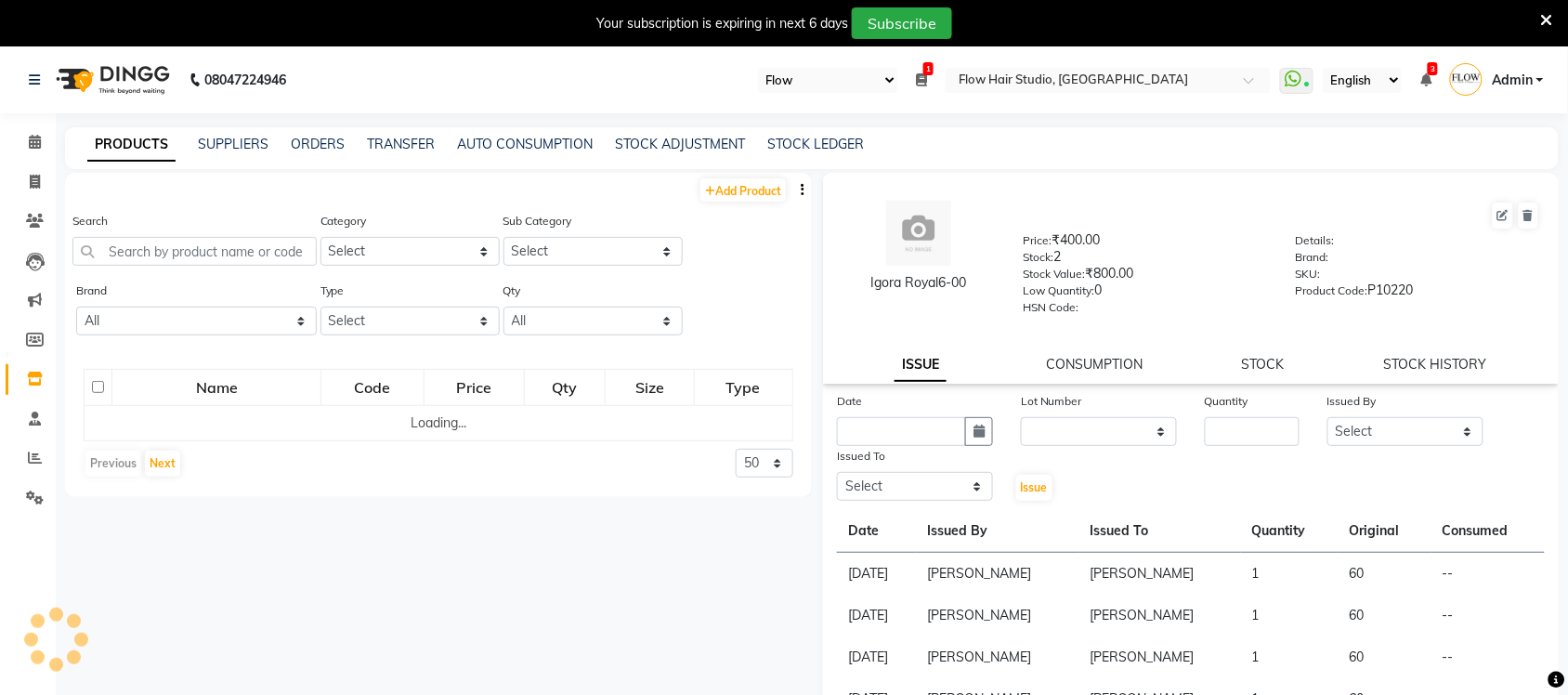
drag, startPoint x: 226, startPoint y: 272, endPoint x: 249, endPoint y: 253, distance: 29.8
click at [233, 270] on div "Search" at bounding box center [195, 246] width 245 height 70
click at [249, 253] on input "text" at bounding box center [195, 251] width 245 height 29
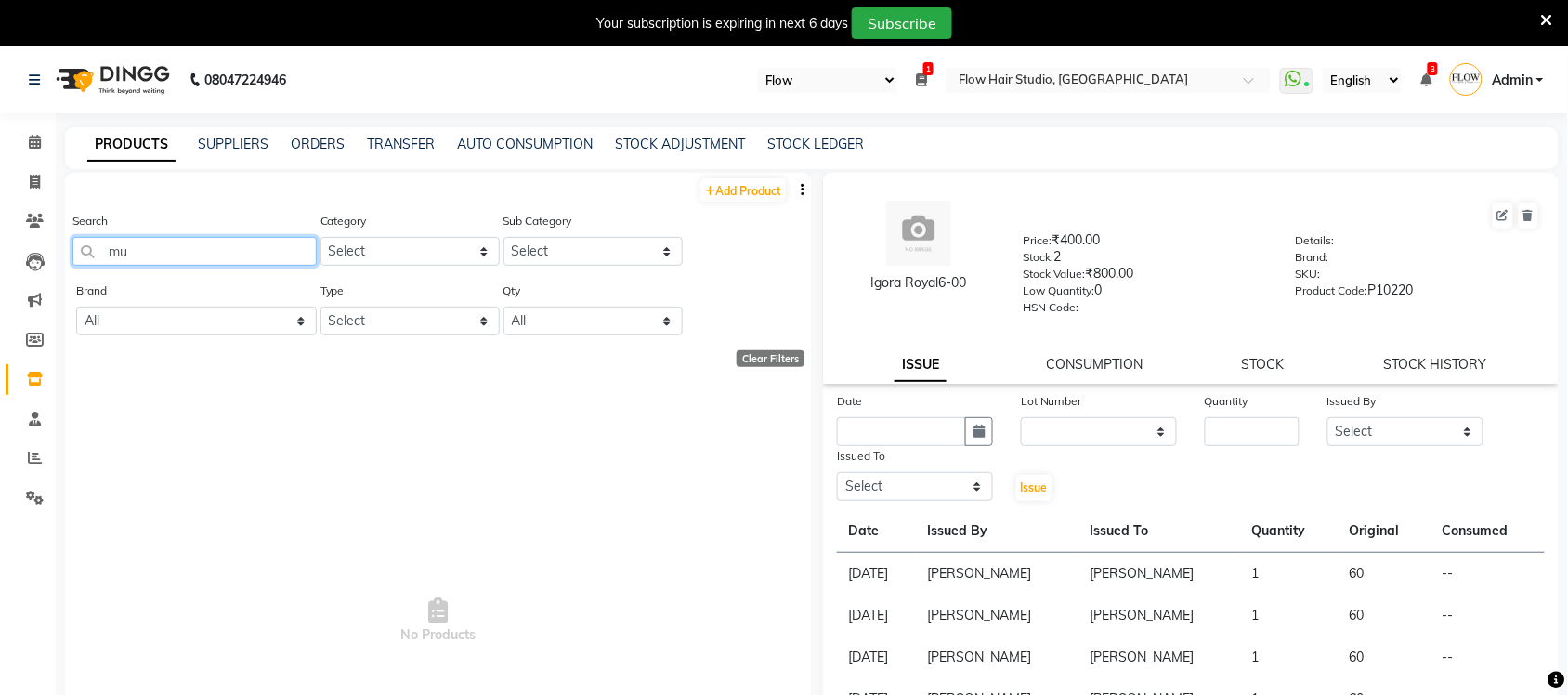
type input "m"
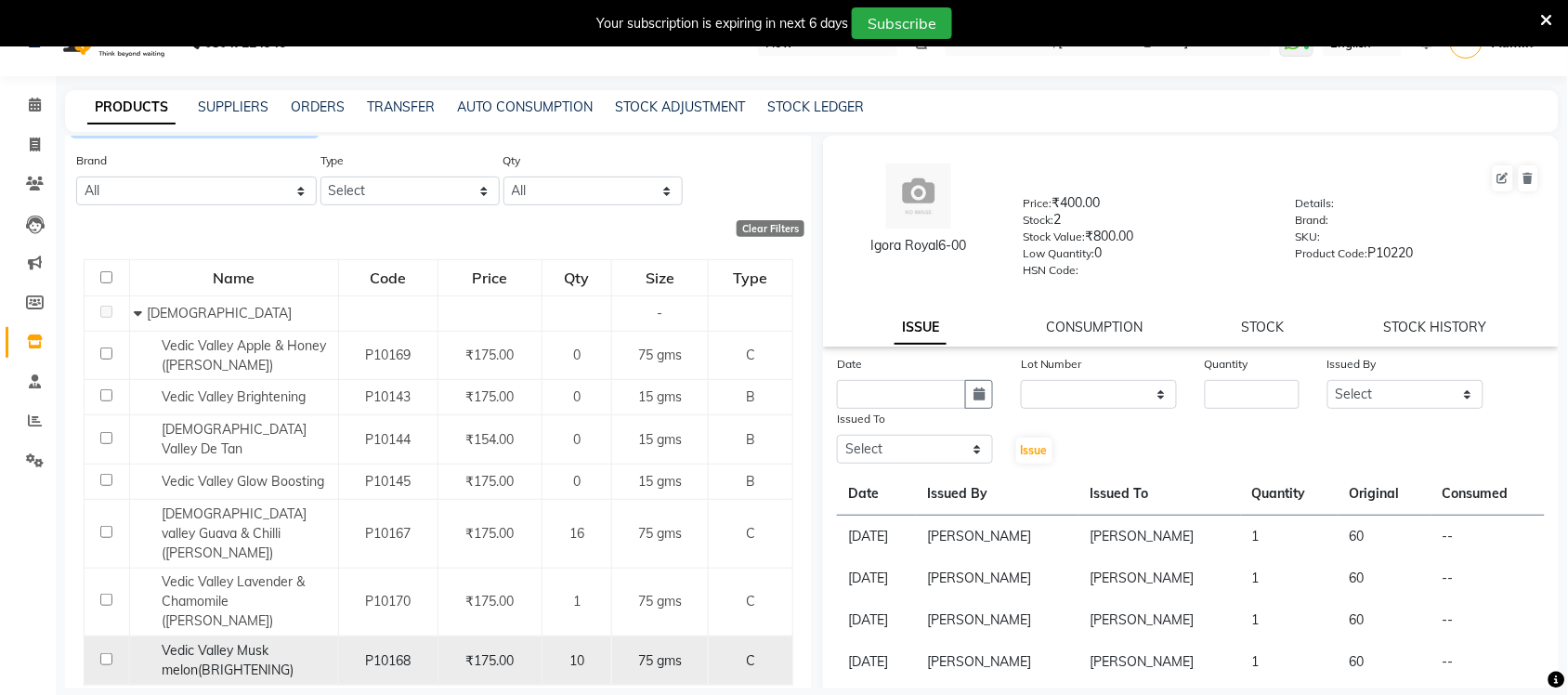
scroll to position [58, 0]
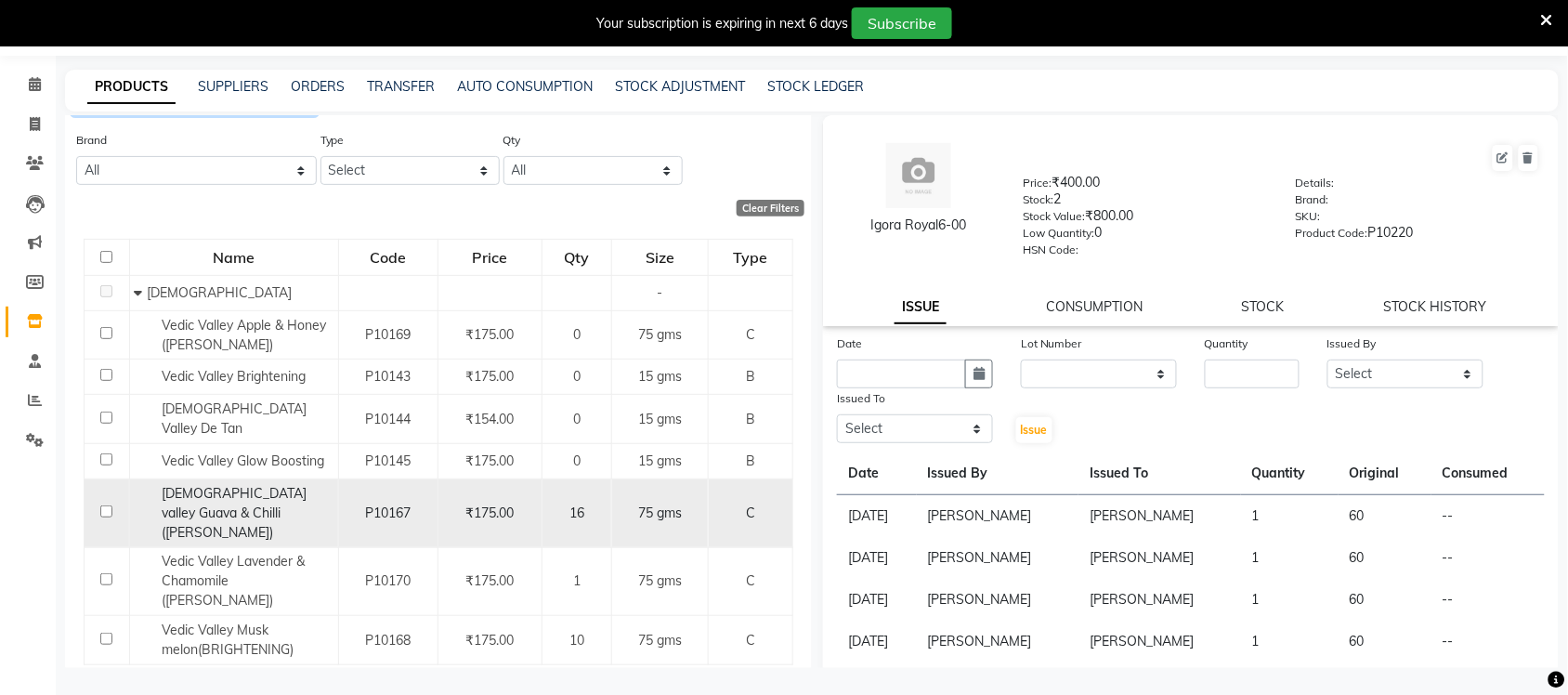
type input "vedic"
drag, startPoint x: 637, startPoint y: 497, endPoint x: 782, endPoint y: 593, distance: 173.9
click at [638, 503] on div "75 gms" at bounding box center [660, 513] width 81 height 20
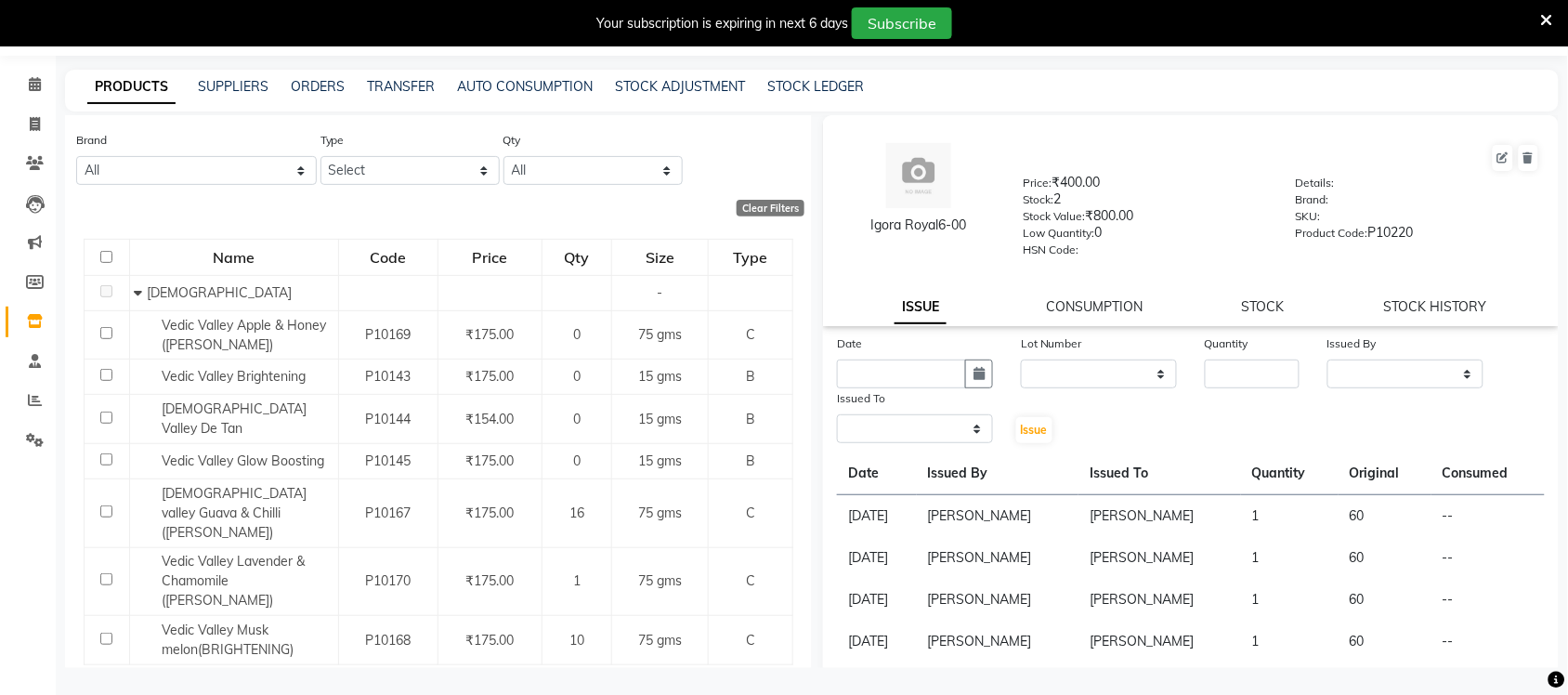
select select
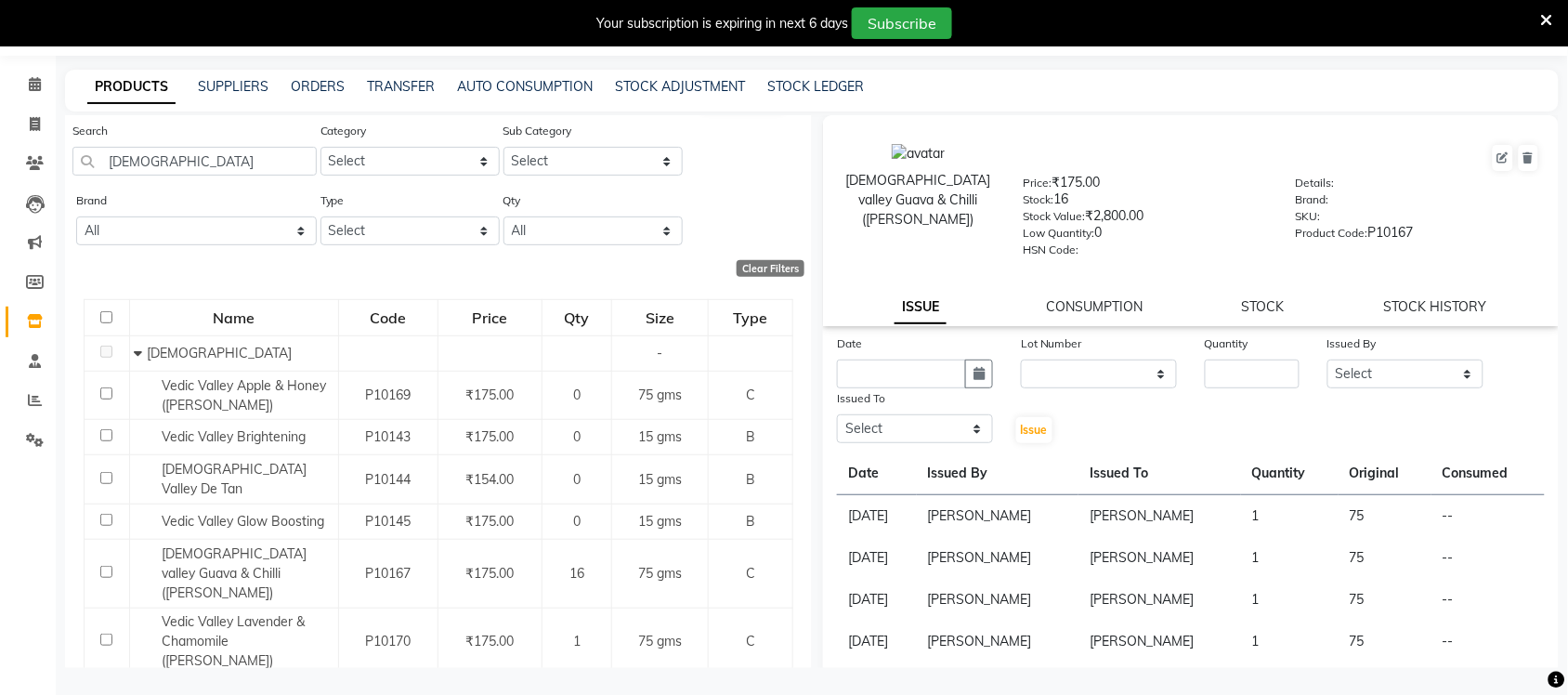
scroll to position [0, 0]
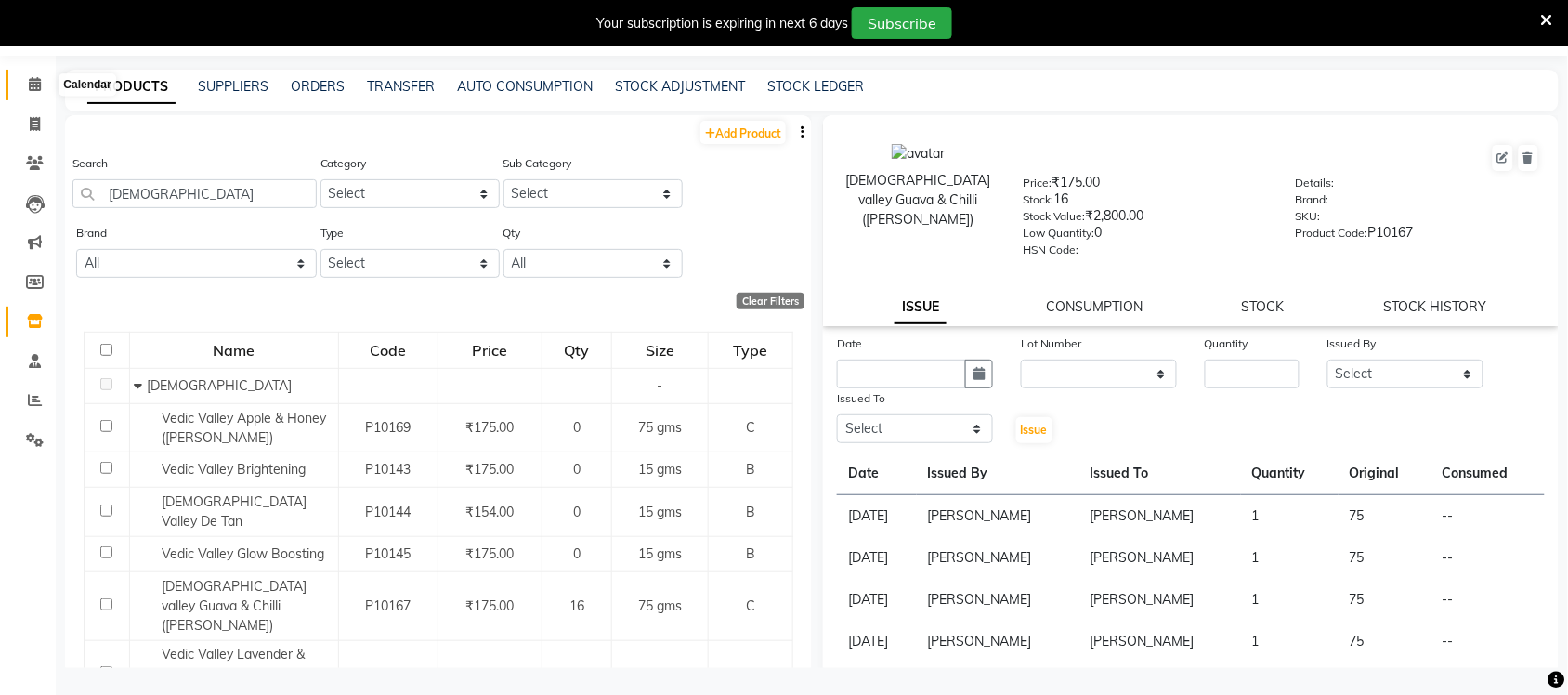
click at [21, 88] on span at bounding box center [35, 84] width 33 height 21
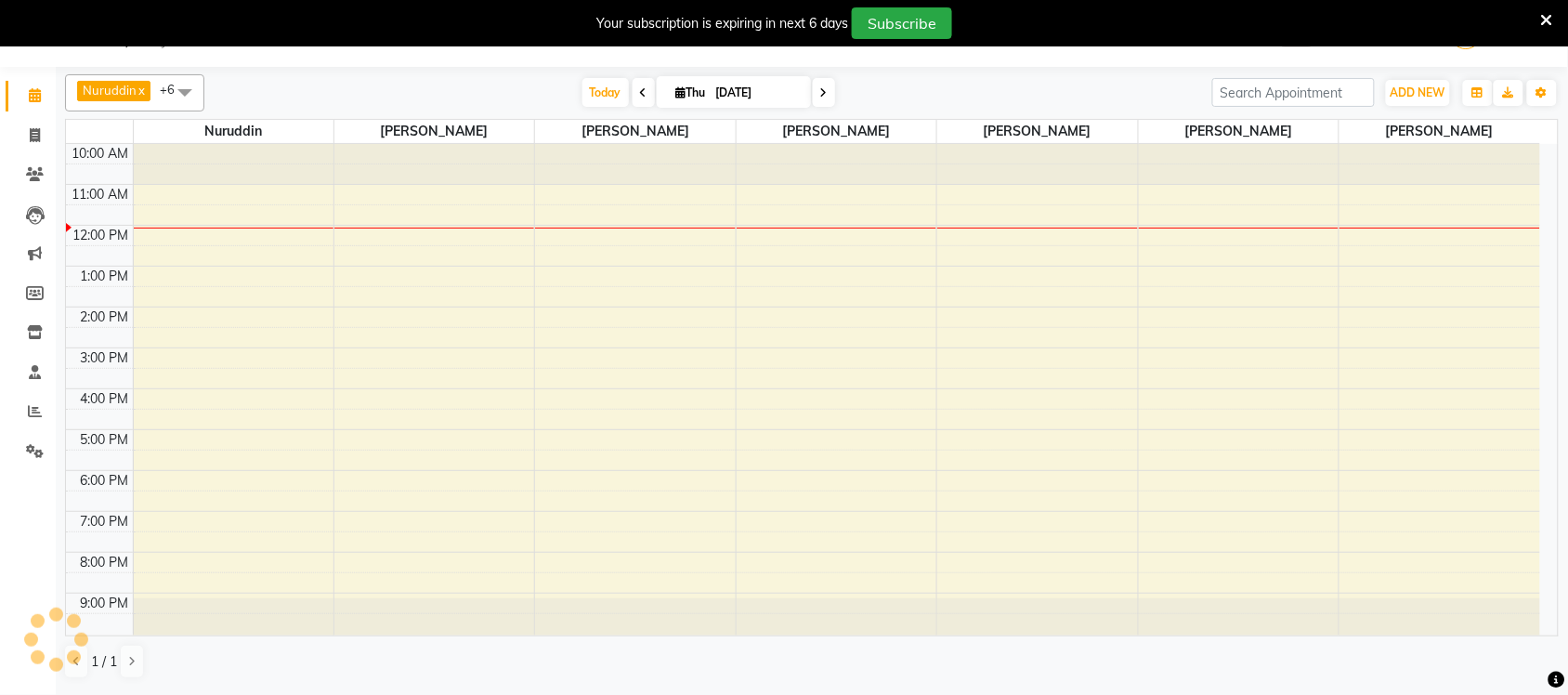
scroll to position [47, 0]
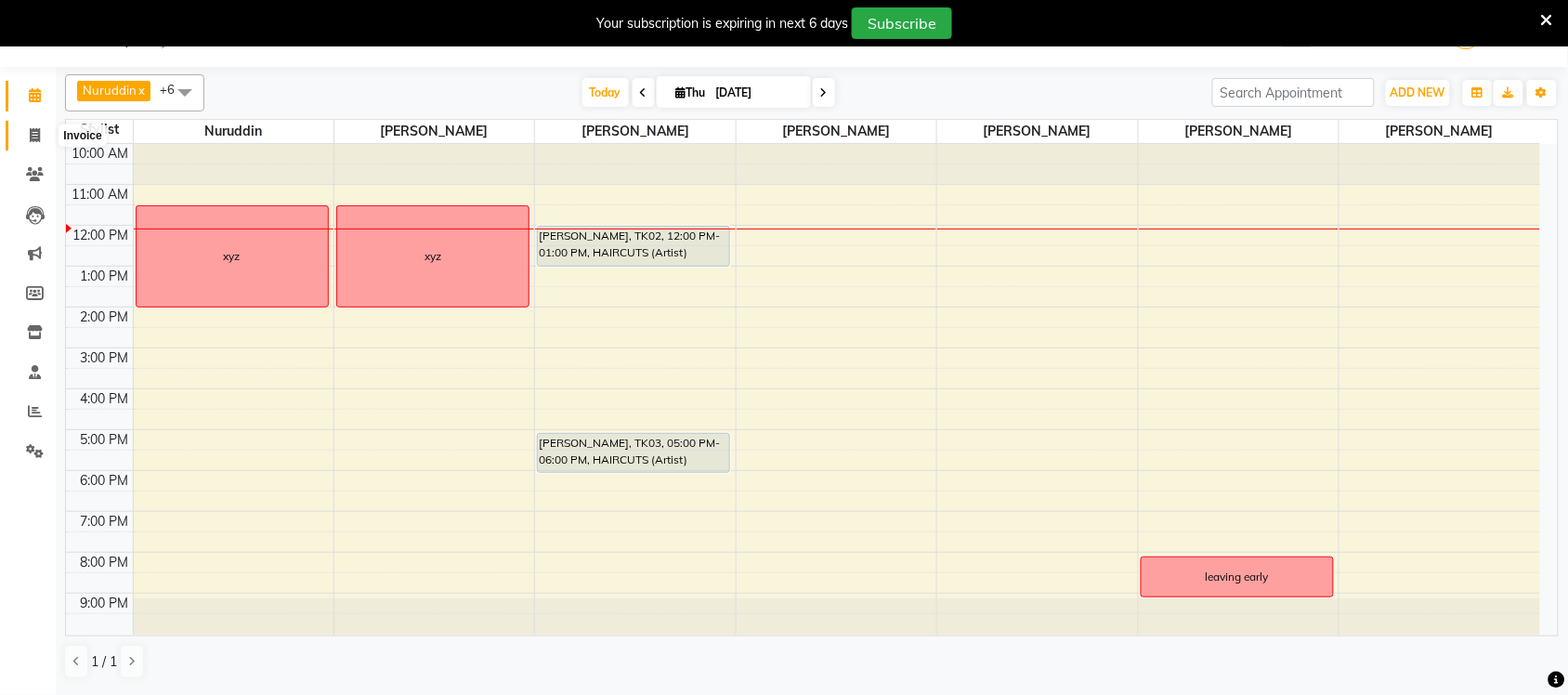
click at [39, 140] on icon at bounding box center [35, 135] width 10 height 14
select select "6925"
select select "service"
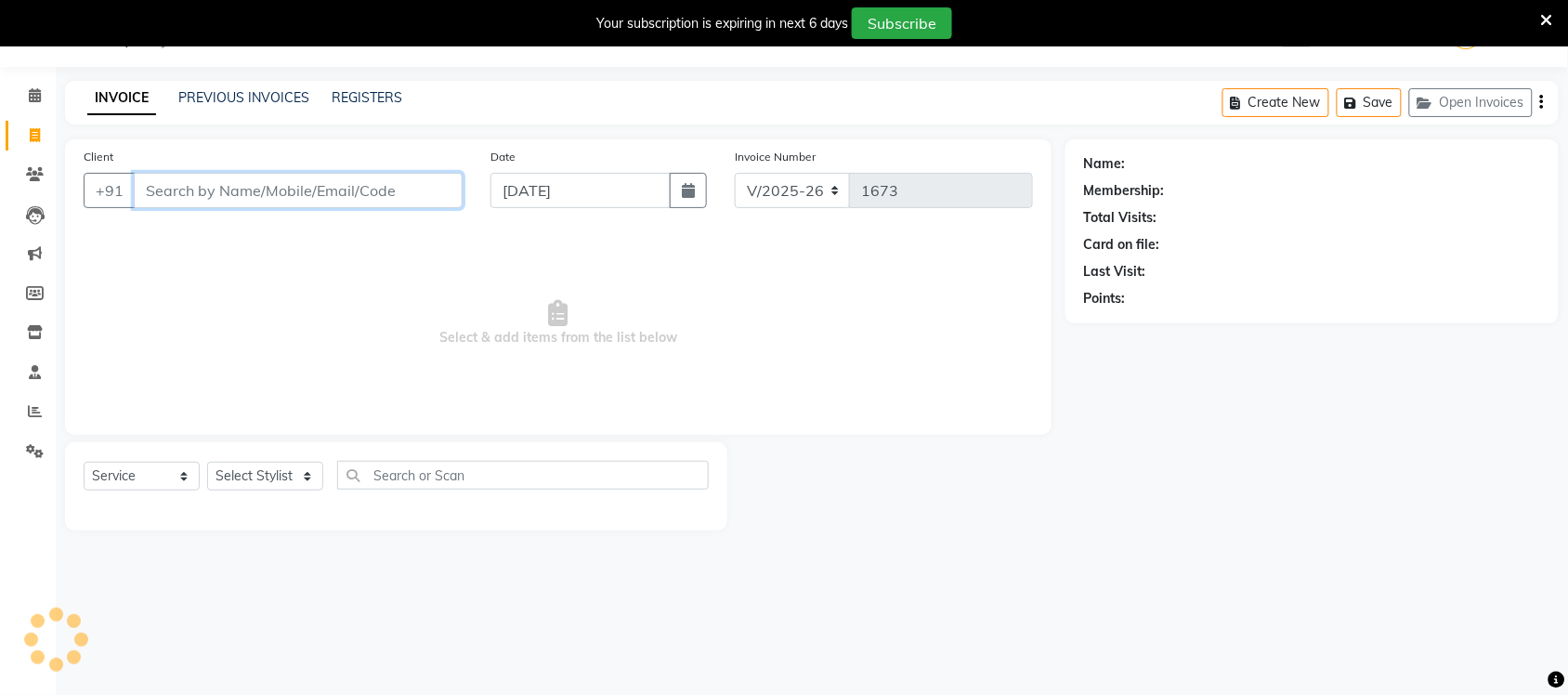
click at [323, 175] on input "Client" at bounding box center [298, 190] width 329 height 35
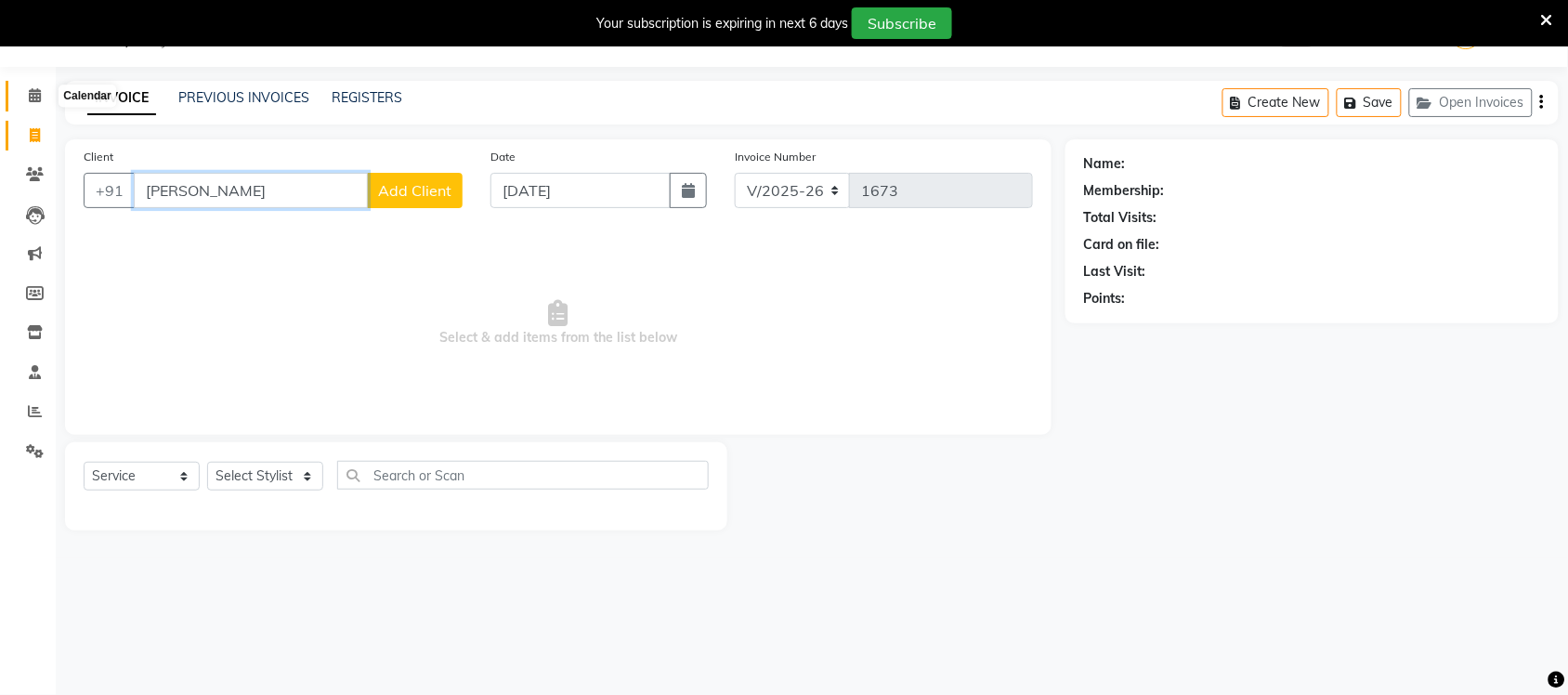
type input "poonam bardwaj"
click at [37, 104] on span at bounding box center [35, 96] width 33 height 21
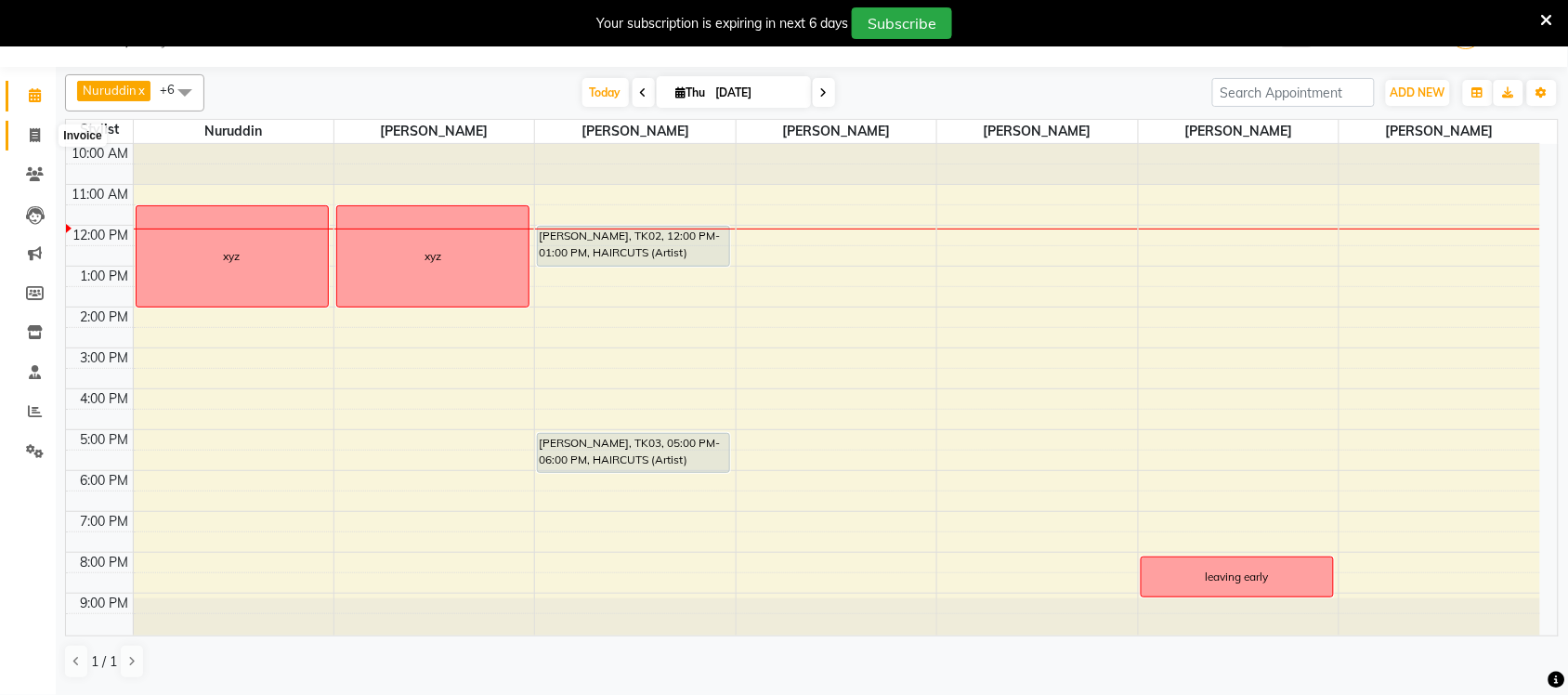
click at [43, 140] on span at bounding box center [35, 136] width 33 height 21
select select "service"
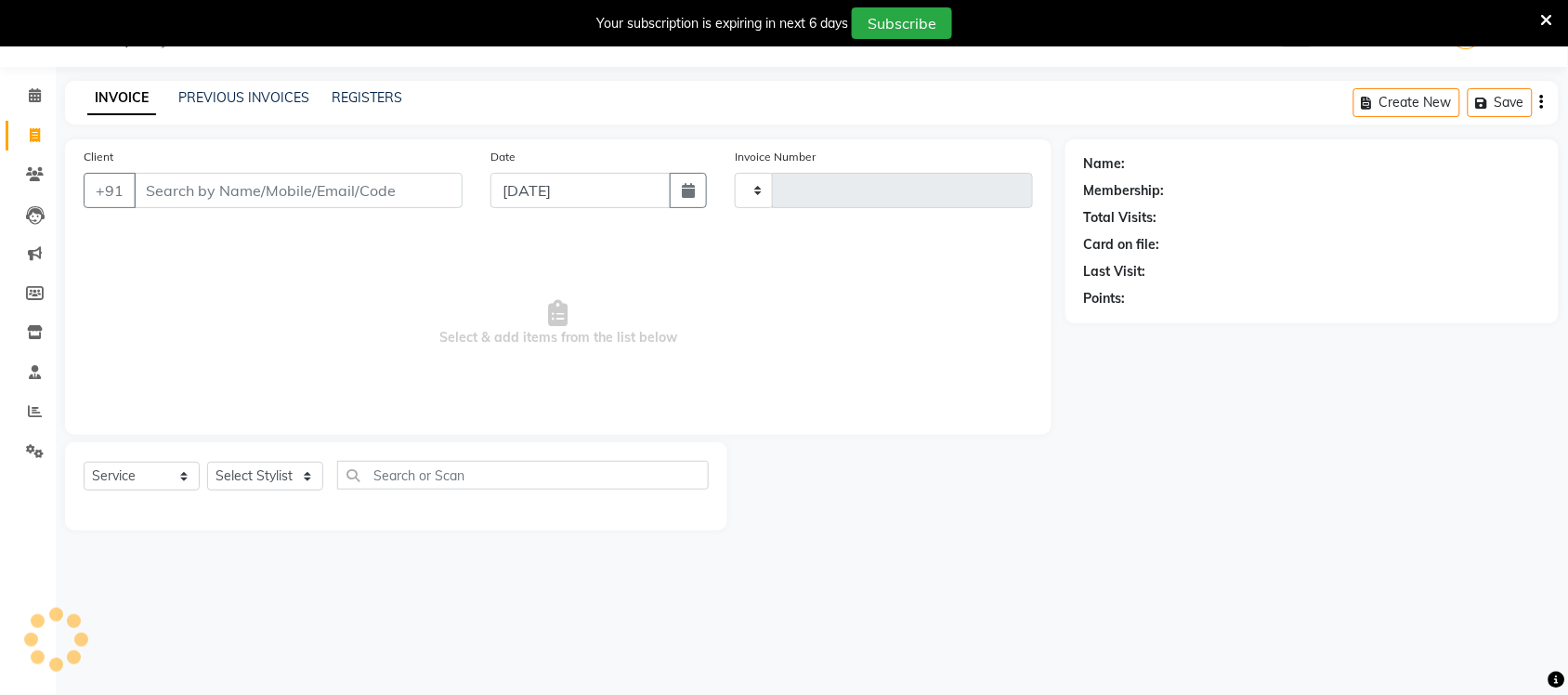
type input "1673"
select select "6925"
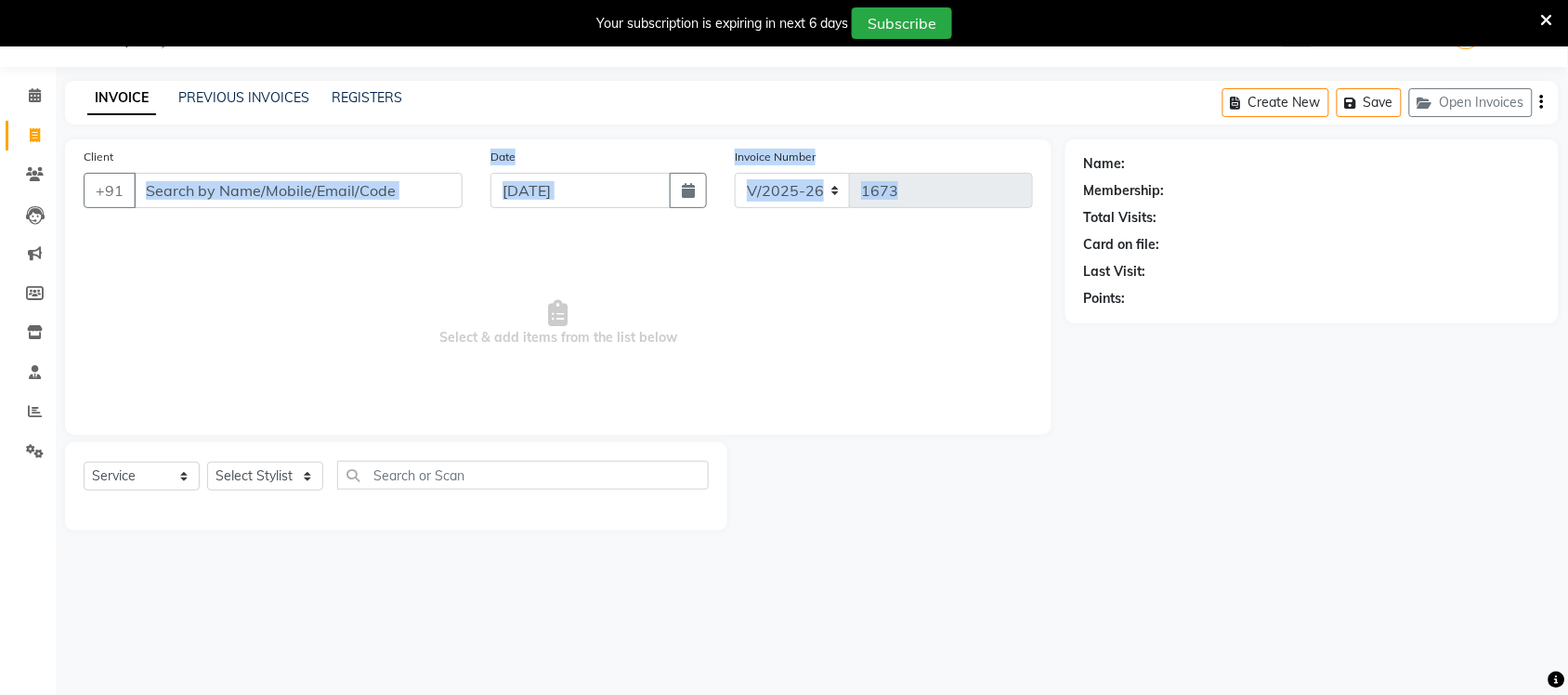
click at [259, 228] on div "Client +91 Date 04-09-2025 Invoice Number V/2025 V/2025-26 1673 Select & add it…" at bounding box center [558, 288] width 987 height 296
click at [248, 193] on input "Client" at bounding box center [298, 190] width 329 height 35
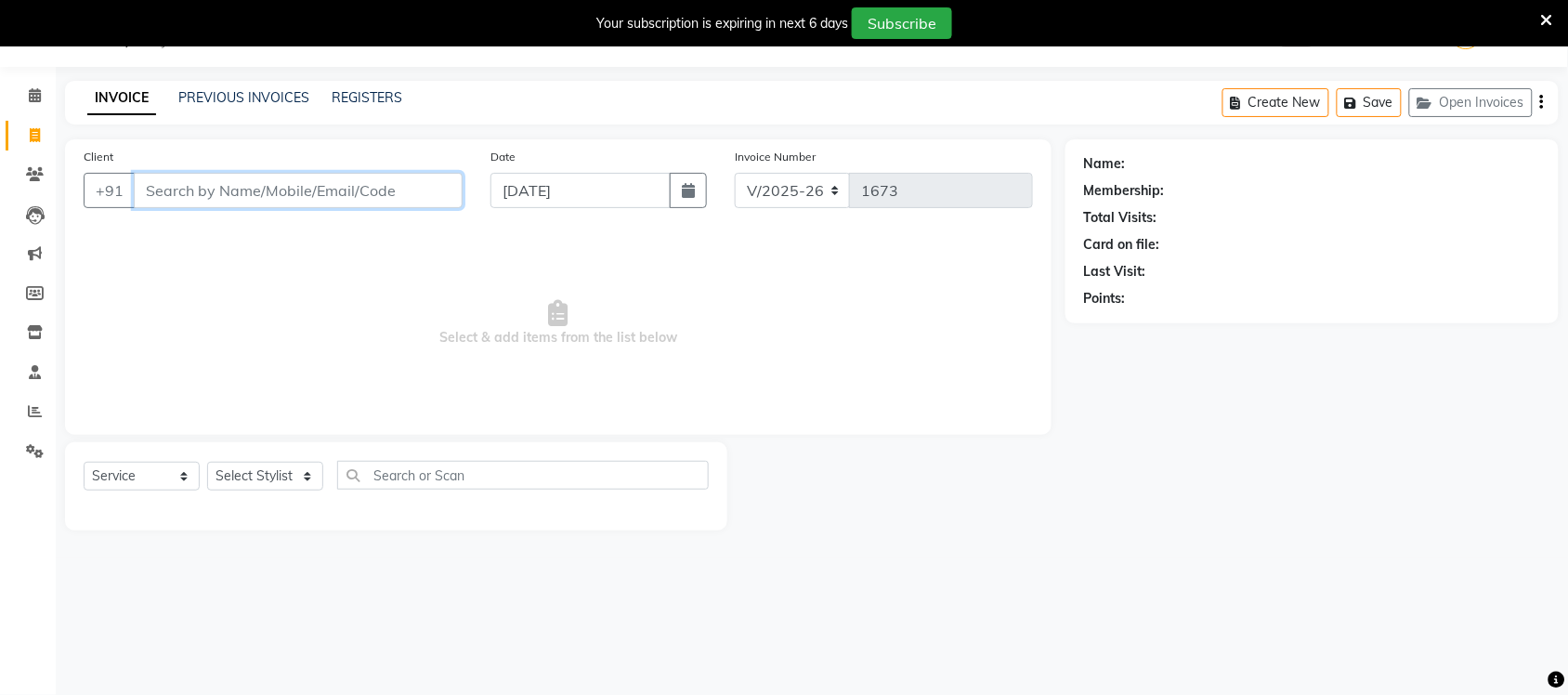
click at [244, 192] on input "Client" at bounding box center [298, 190] width 329 height 35
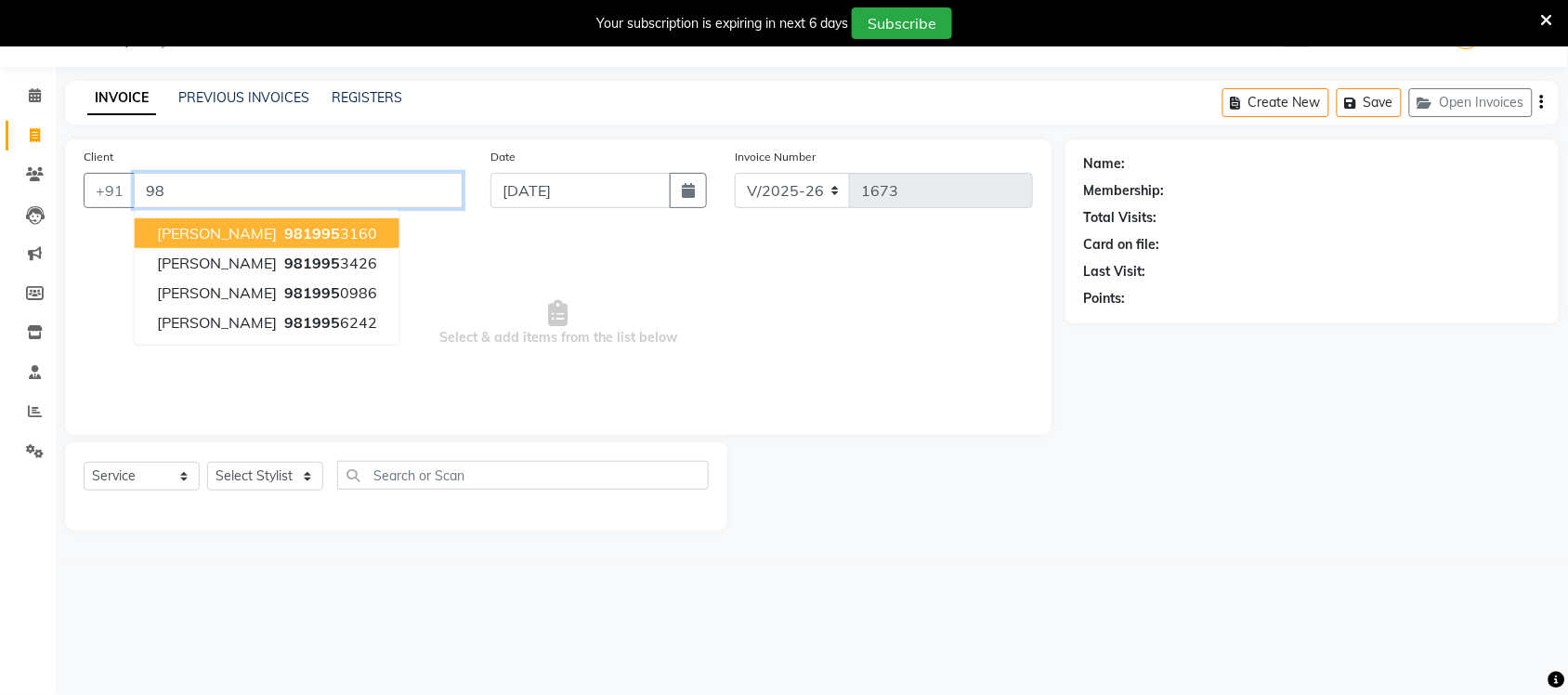
type input "9"
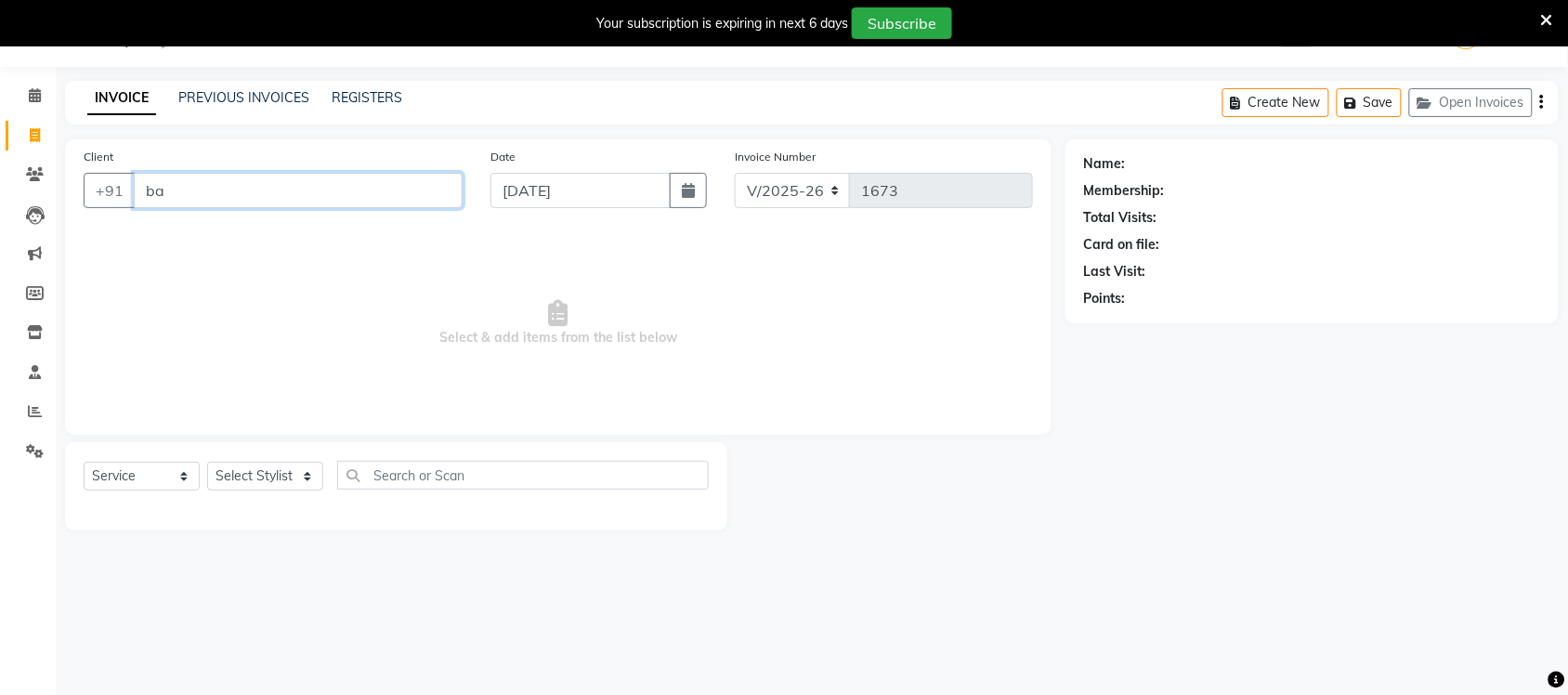
type input "b"
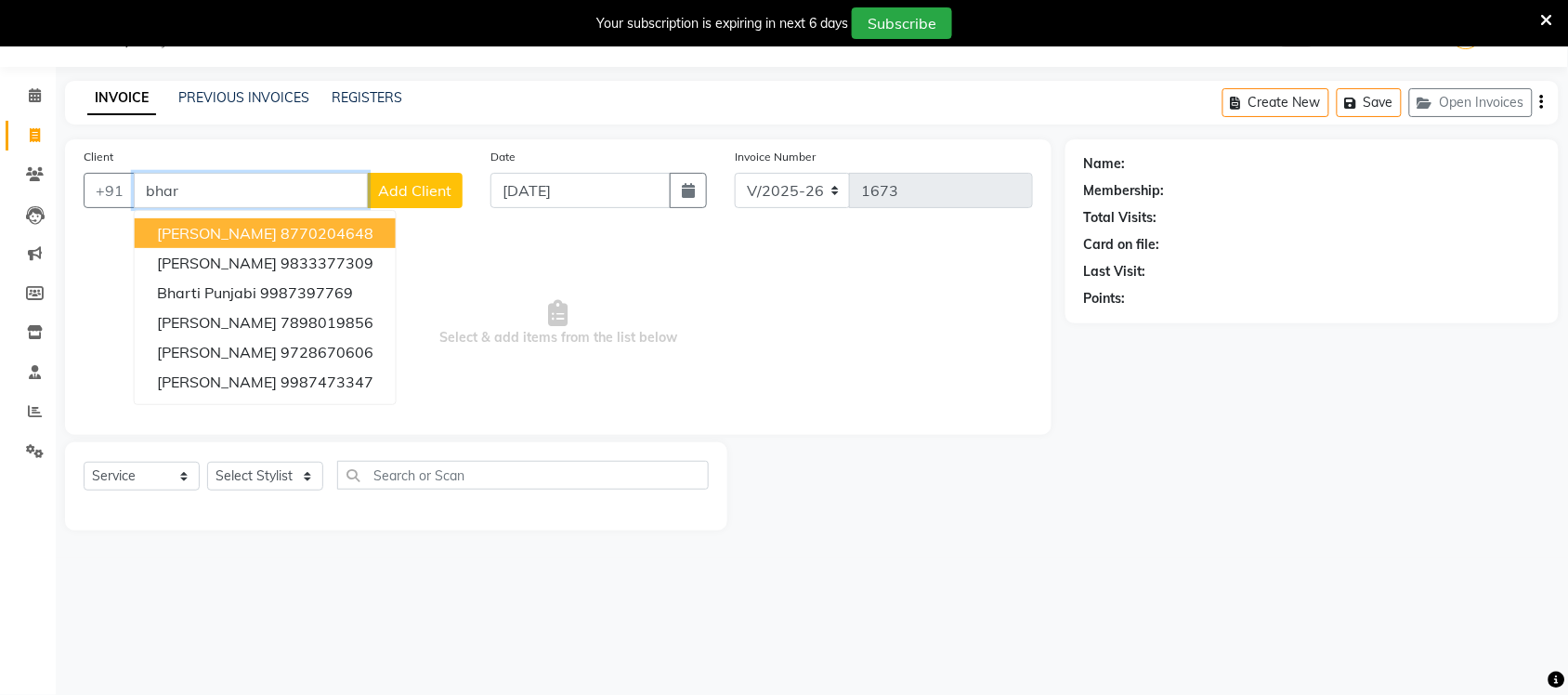
type input "bhar"
drag, startPoint x: 792, startPoint y: 305, endPoint x: 1208, endPoint y: 688, distance: 565.5
click at [991, 402] on span "Select & add items from the list below" at bounding box center [558, 324] width 949 height 186
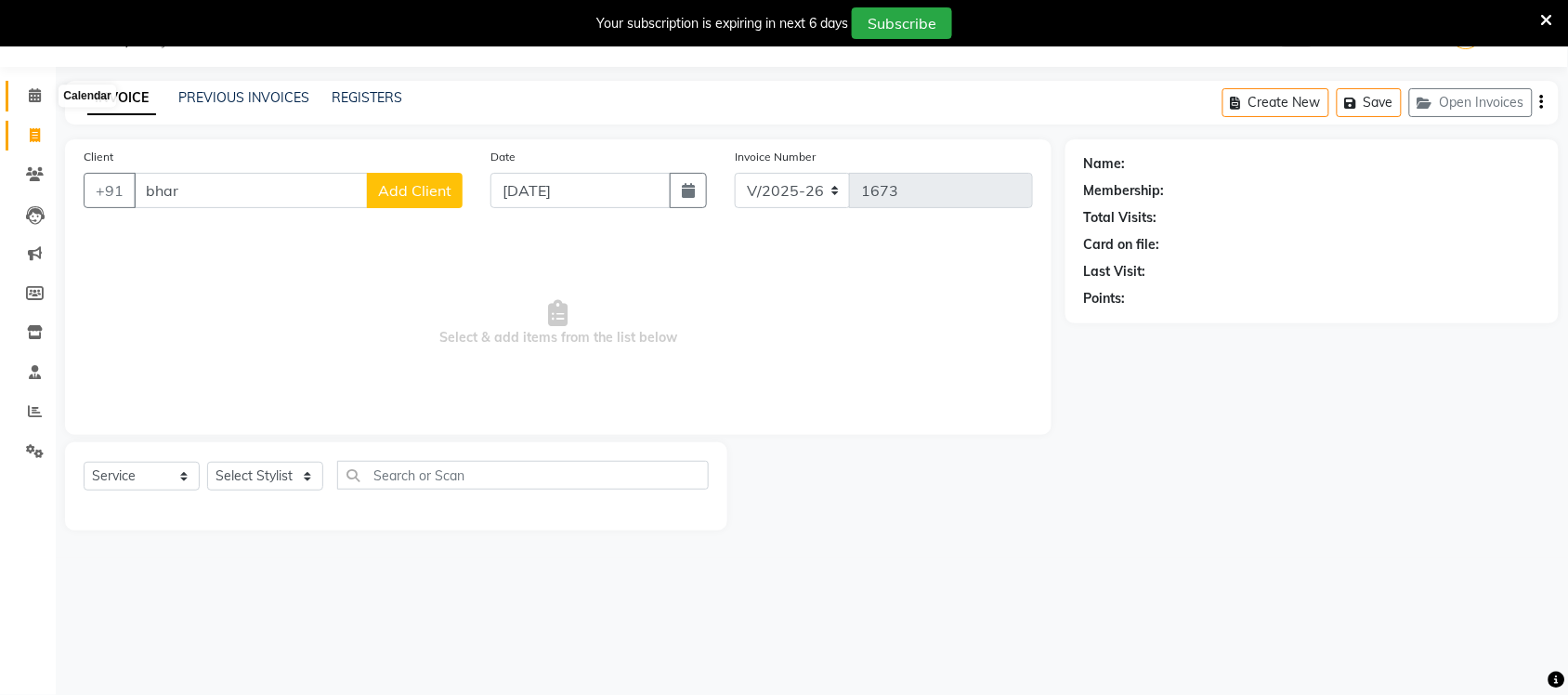
click at [24, 98] on span at bounding box center [35, 96] width 33 height 21
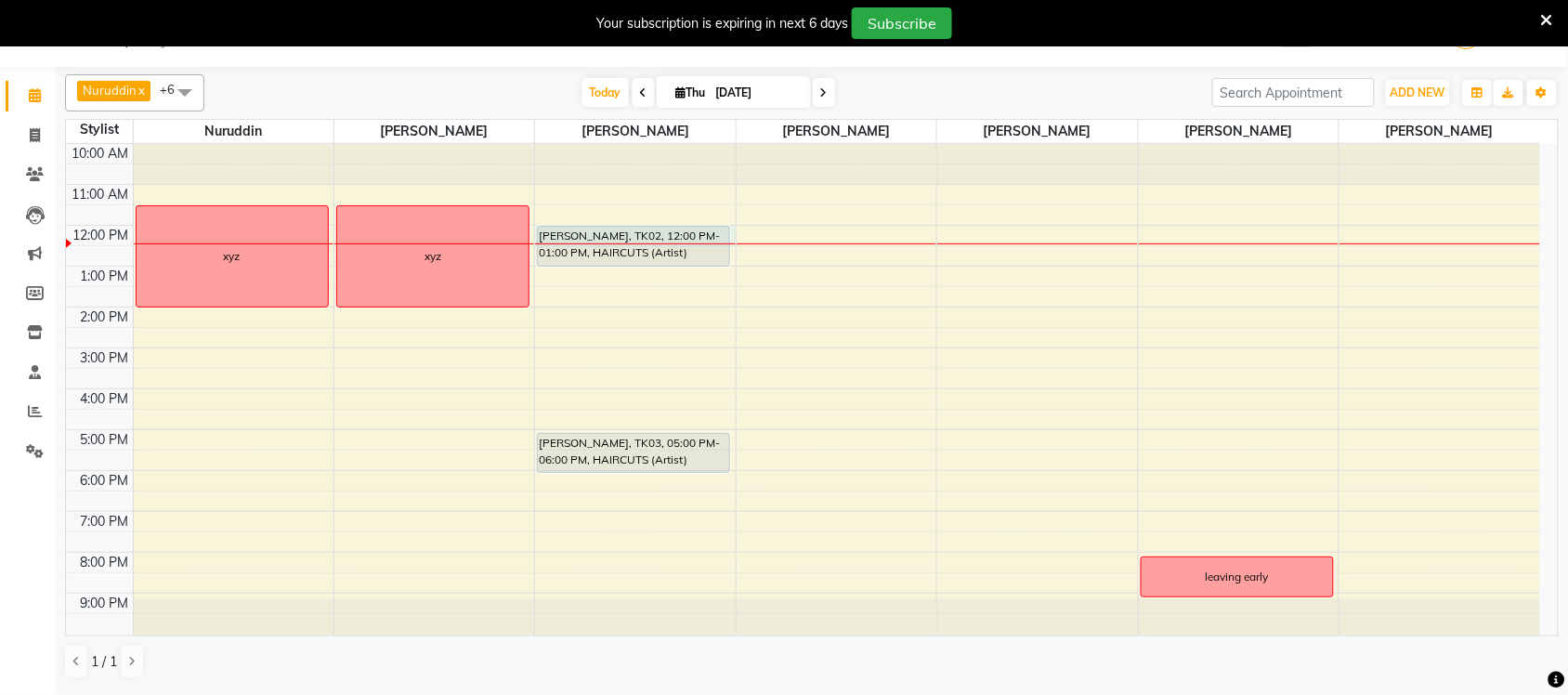
click at [638, 245] on div at bounding box center [635, 244] width 200 height 1
select select "54524"
select select "tentative"
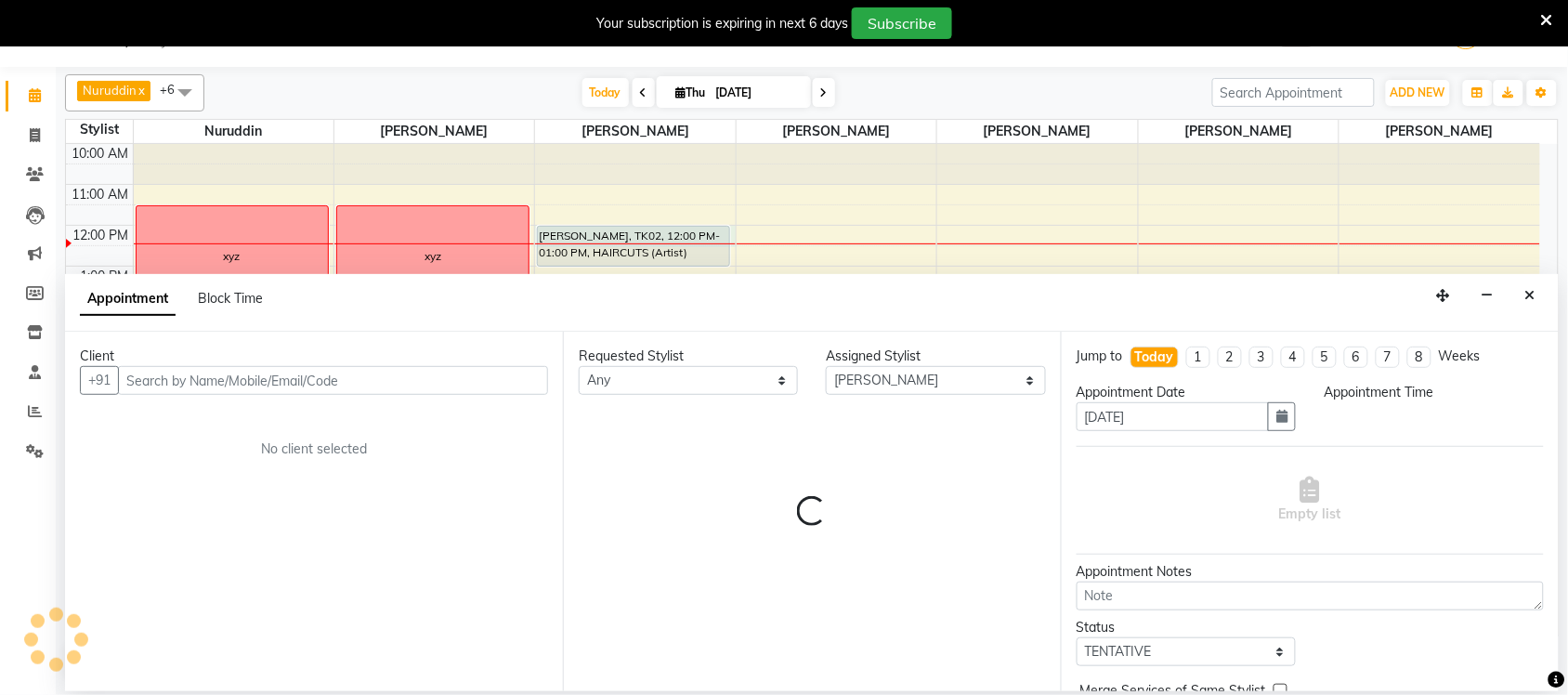
select select "720"
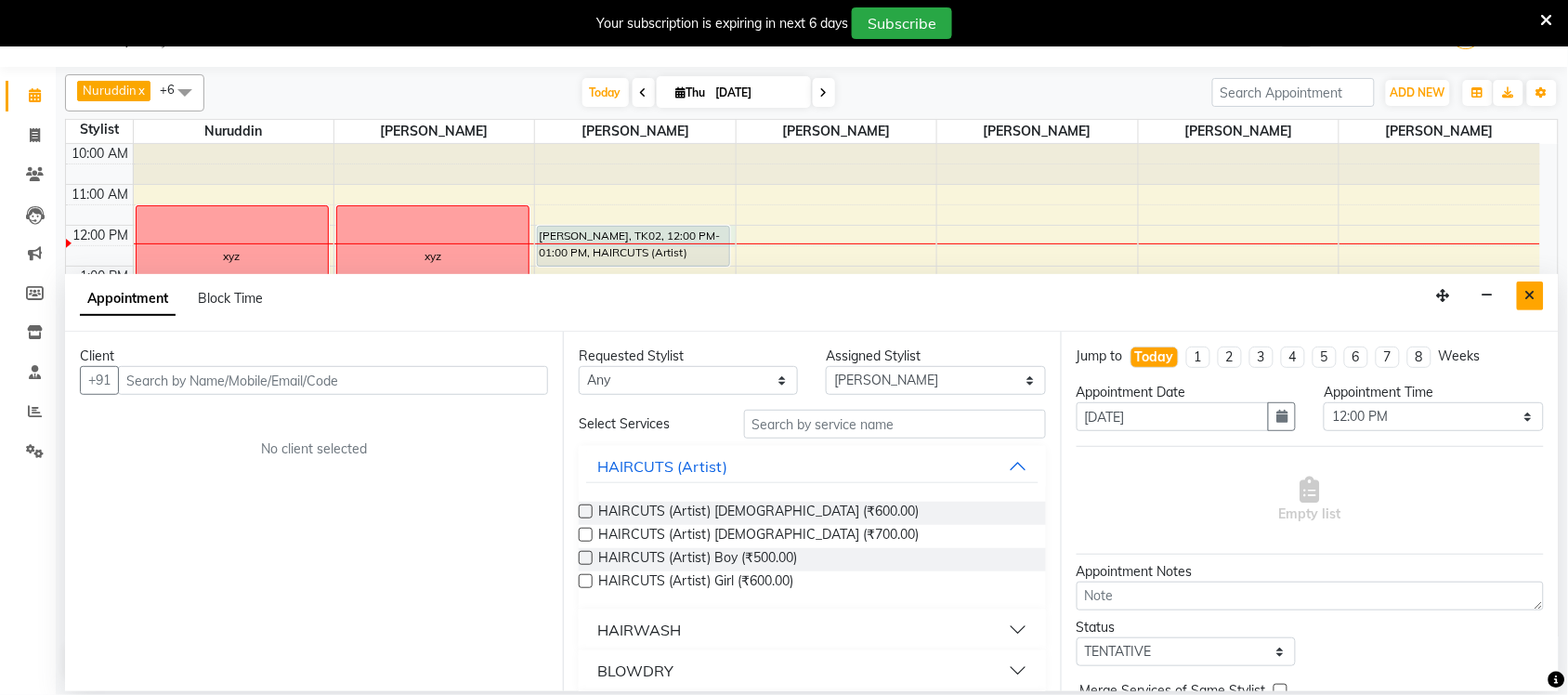
click at [1531, 301] on icon "Close" at bounding box center [1530, 295] width 10 height 13
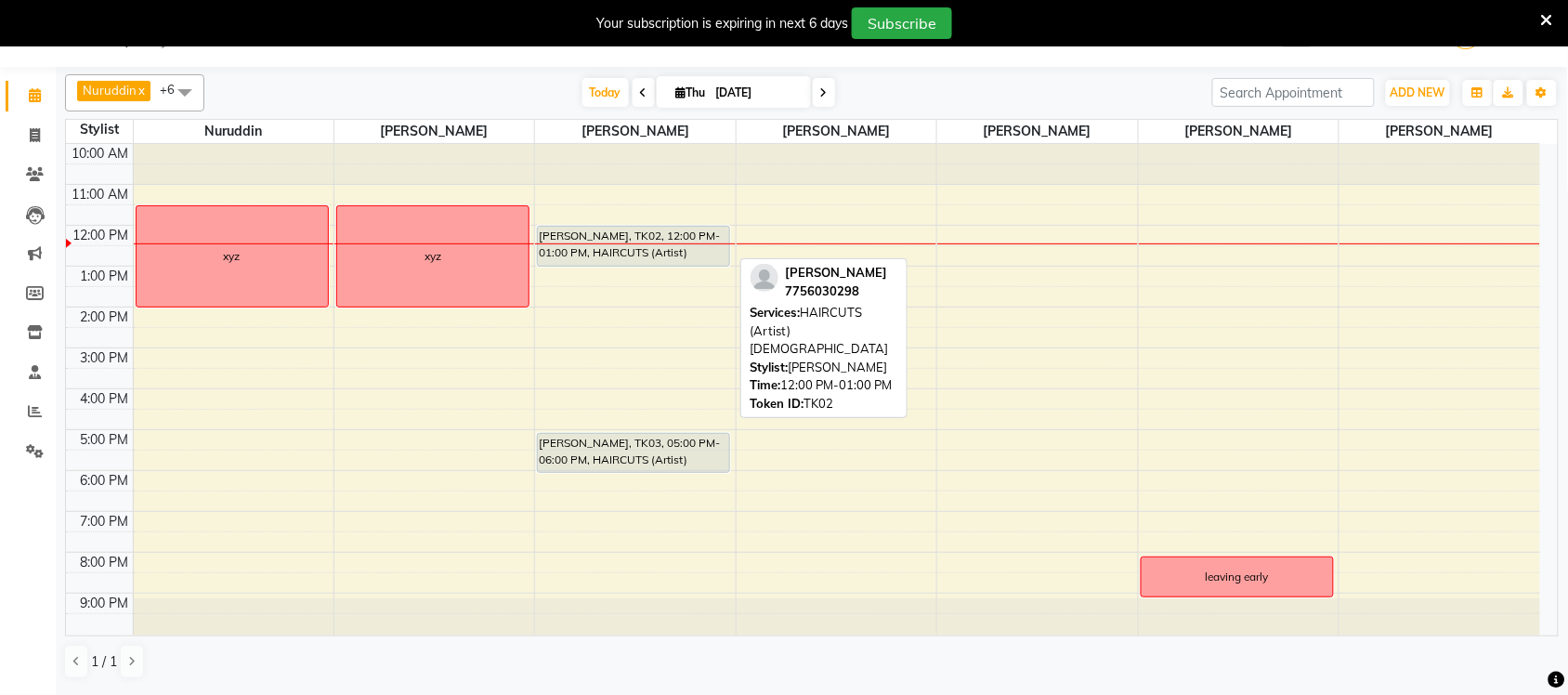
click at [638, 234] on div "[PERSON_NAME], TK02, 12:00 PM-01:00 PM, HAIRCUTS (Artist) [DEMOGRAPHIC_DATA]" at bounding box center [634, 246] width 192 height 39
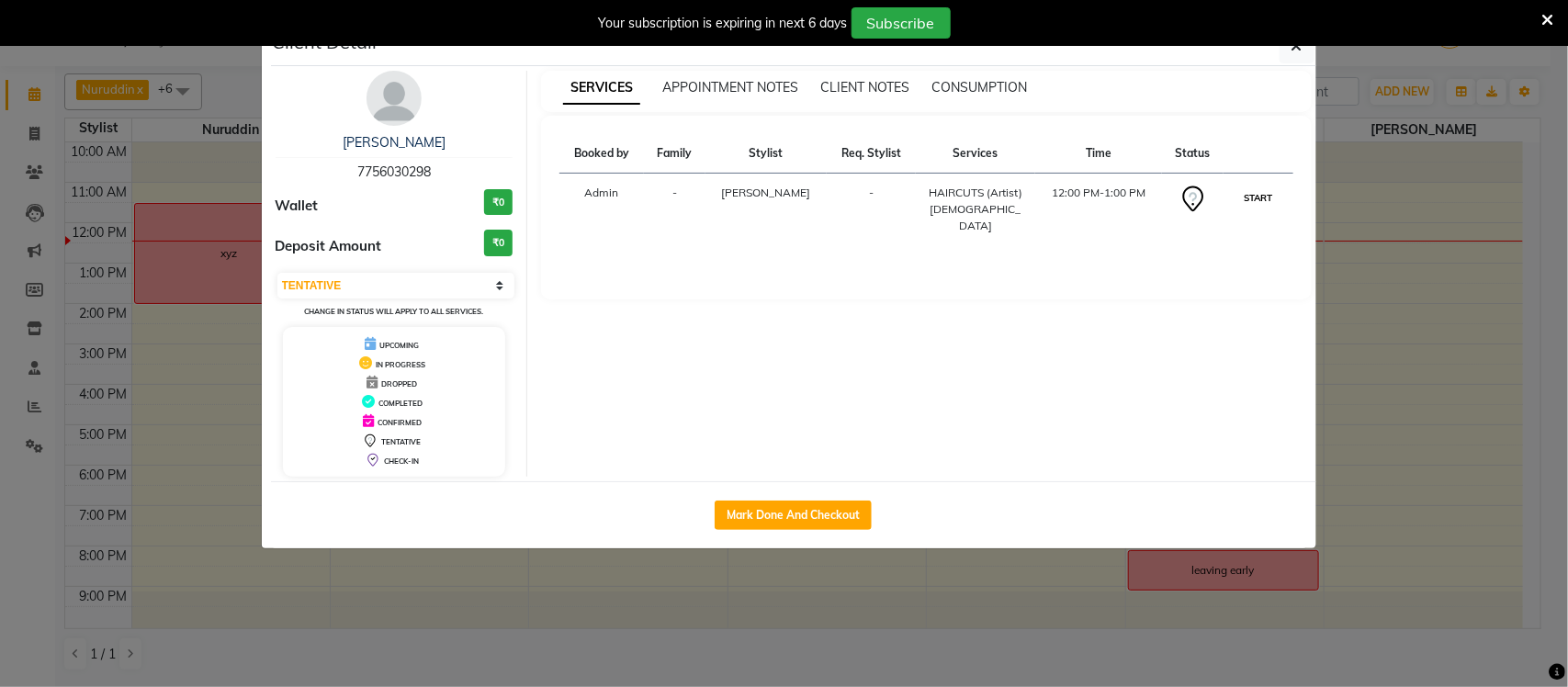
click at [1261, 192] on button "START" at bounding box center [1258, 197] width 37 height 23
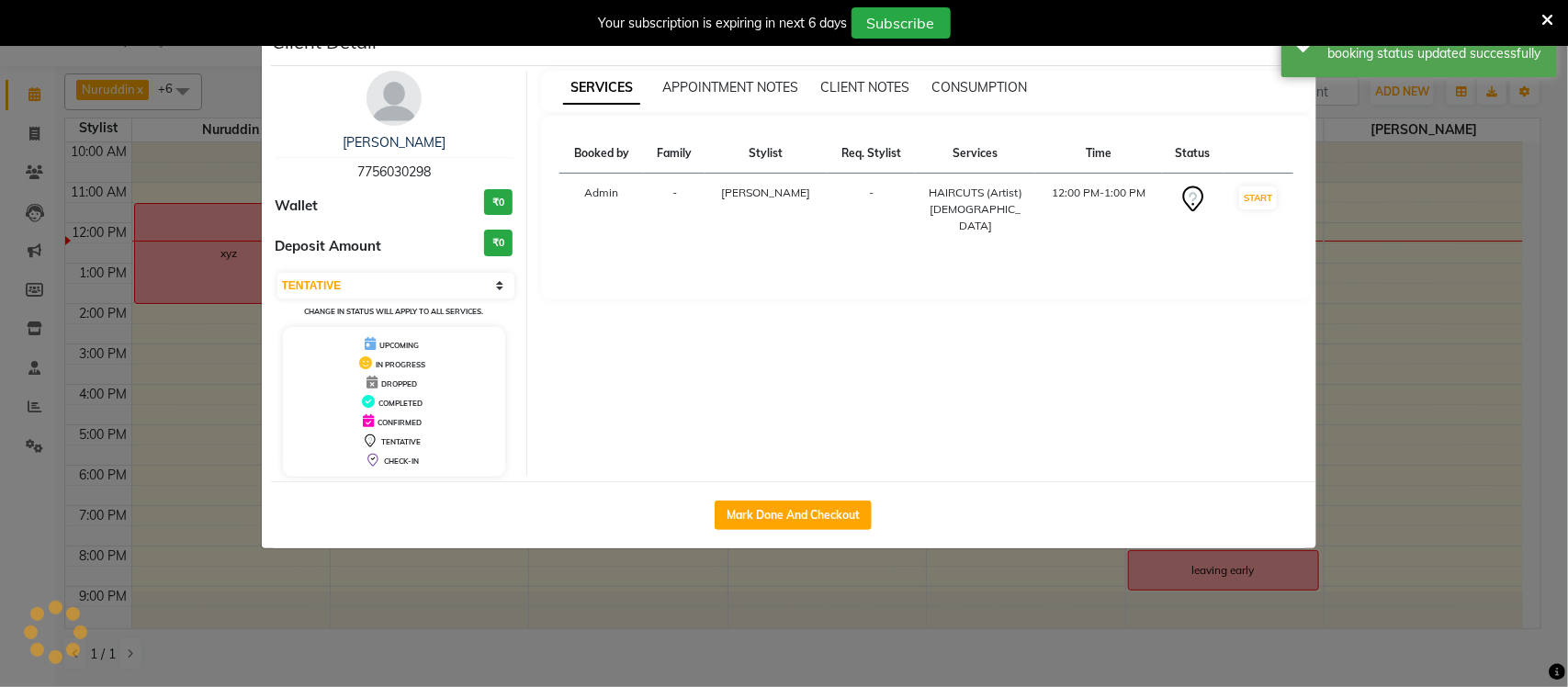
select select "1"
click at [1549, 301] on ngb-modal-window "Client Detail Meghan Katti 7756030298 Wallet ₹0 Deposit Amount ₹0 Select IN SER…" at bounding box center [784, 344] width 1568 height 687
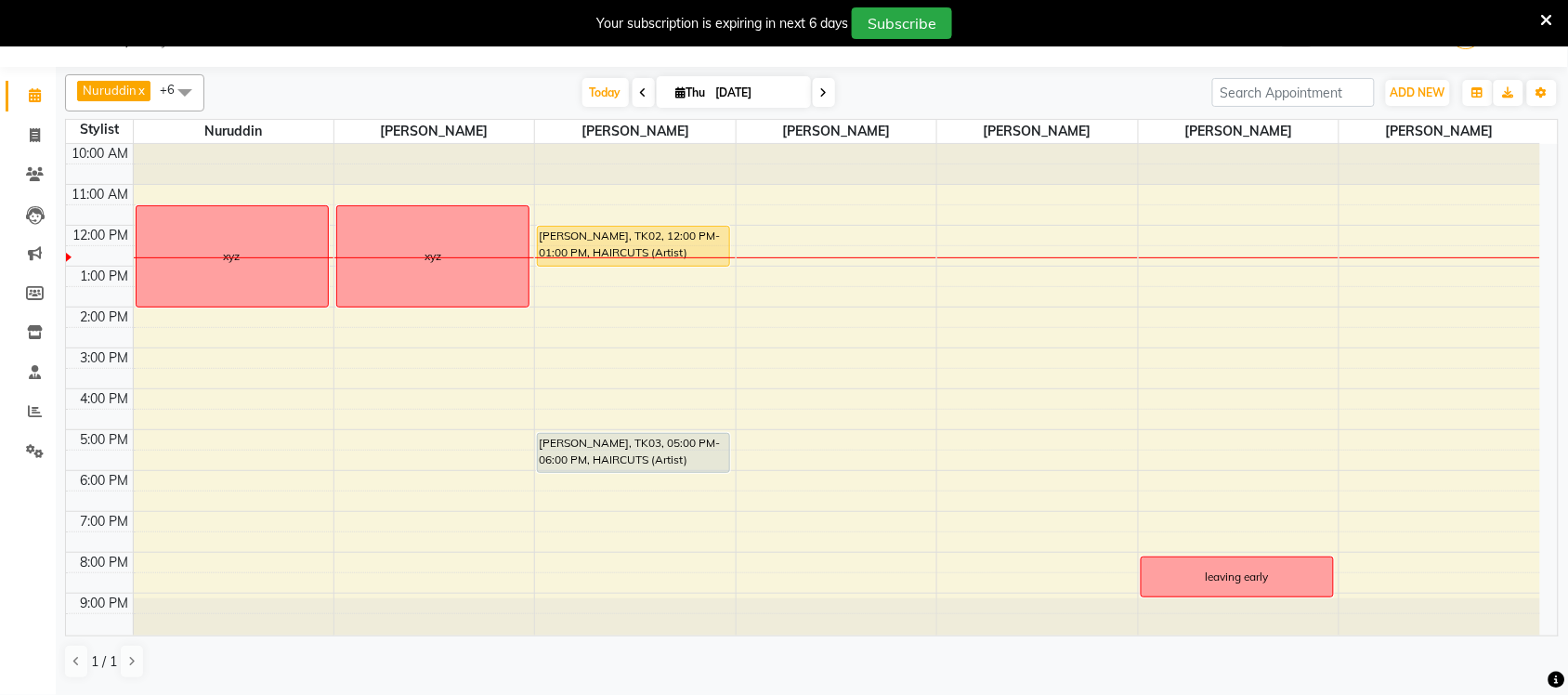
click at [750, 506] on div "10:00 AM 11:00 AM 12:00 PM 1:00 PM 2:00 PM 3:00 PM 4:00 PM 5:00 PM 6:00 PM 7:00…" at bounding box center [802, 389] width 1474 height 491
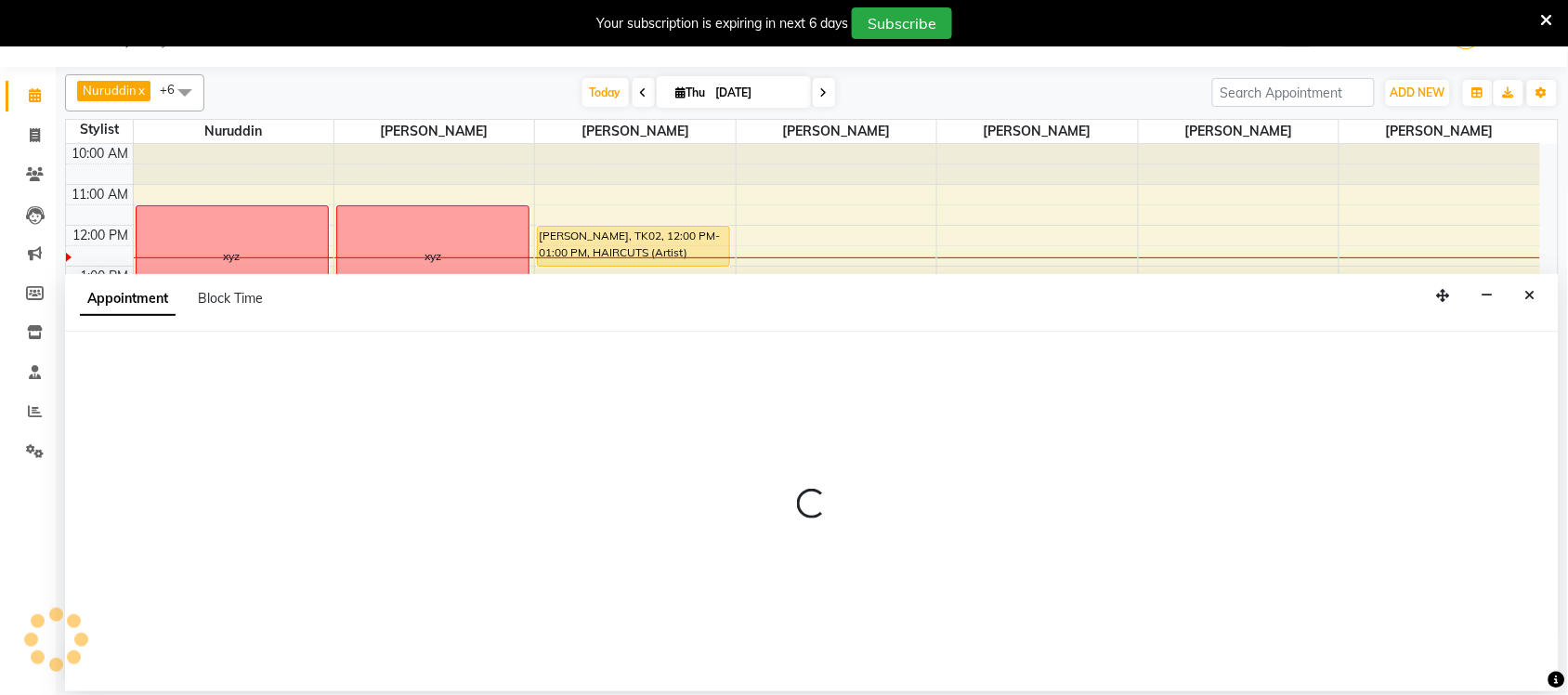
select select "54526"
select select "1110"
select select "tentative"
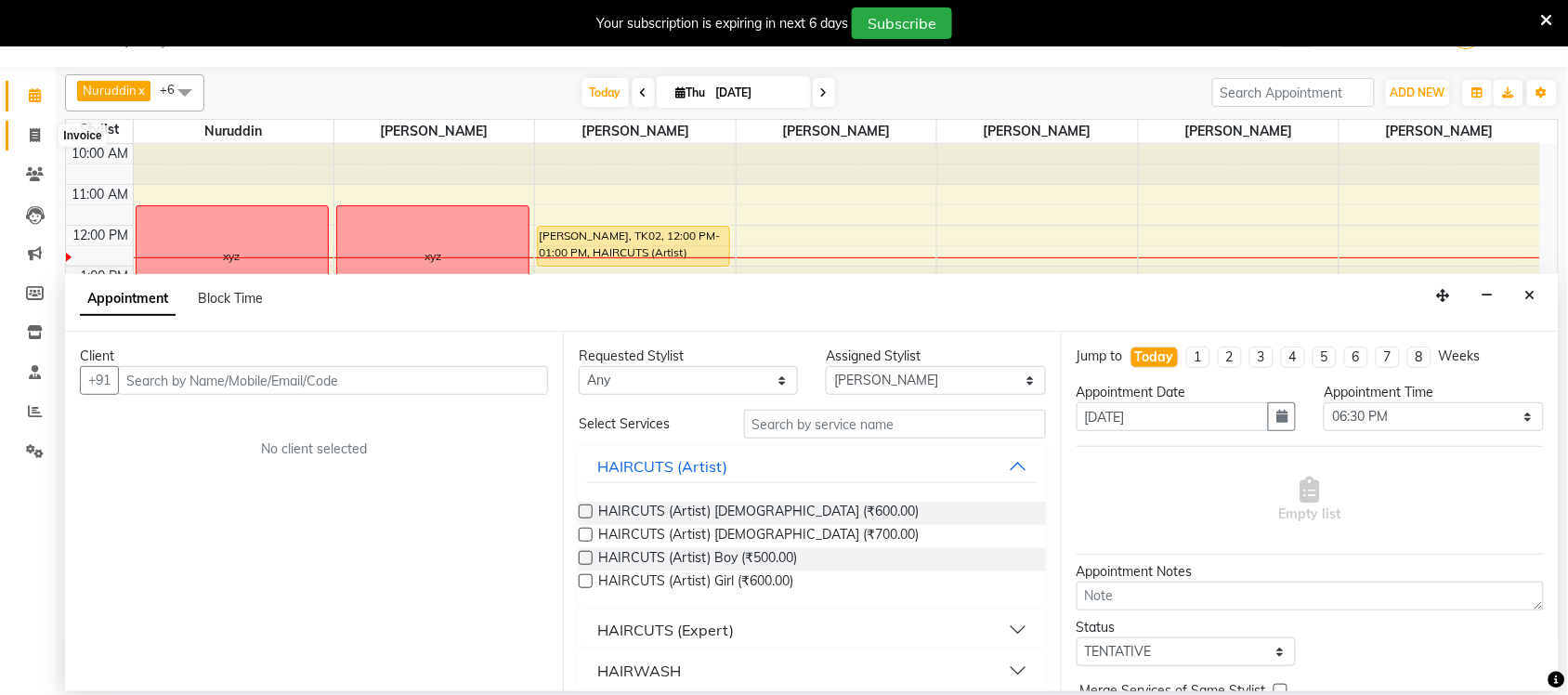
click at [42, 136] on span at bounding box center [35, 136] width 33 height 21
select select "6925"
select select "service"
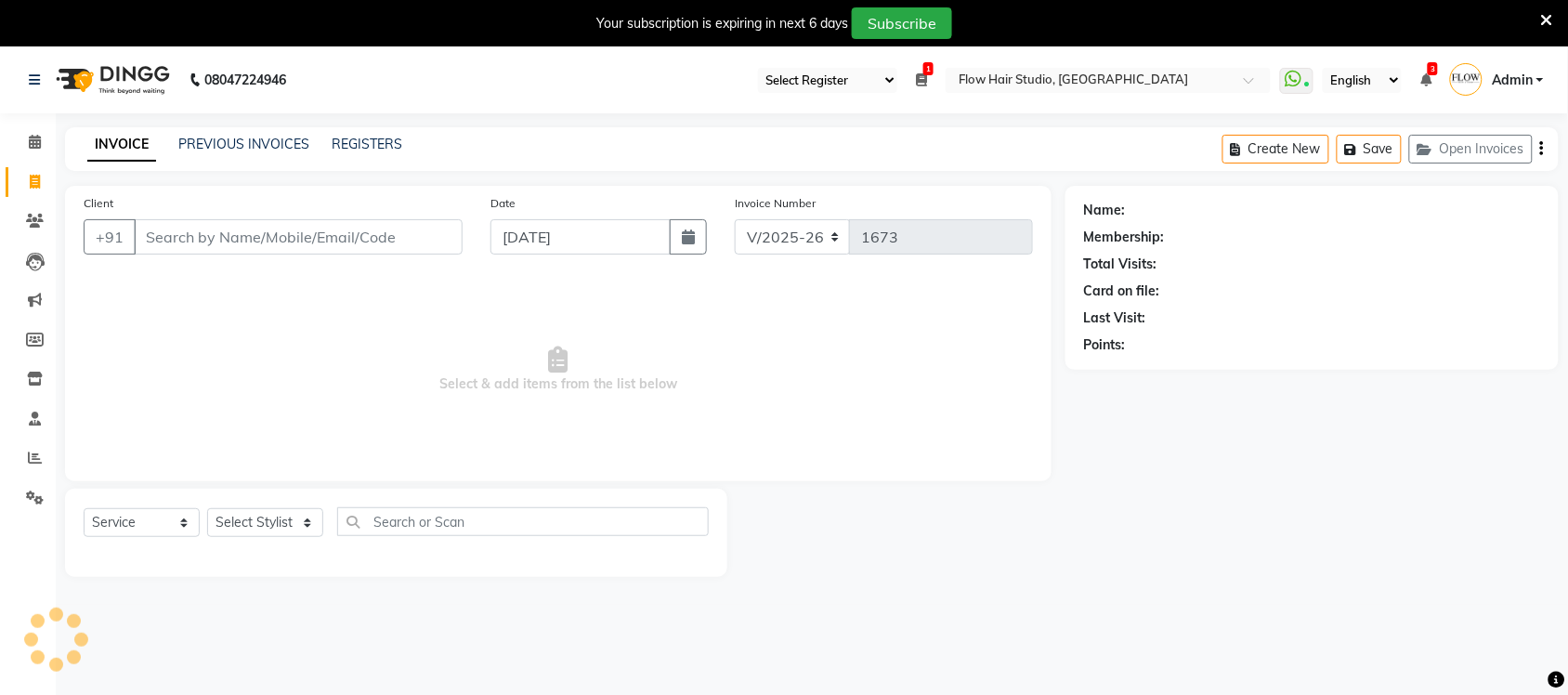
click at [265, 229] on input "Client" at bounding box center [298, 237] width 329 height 35
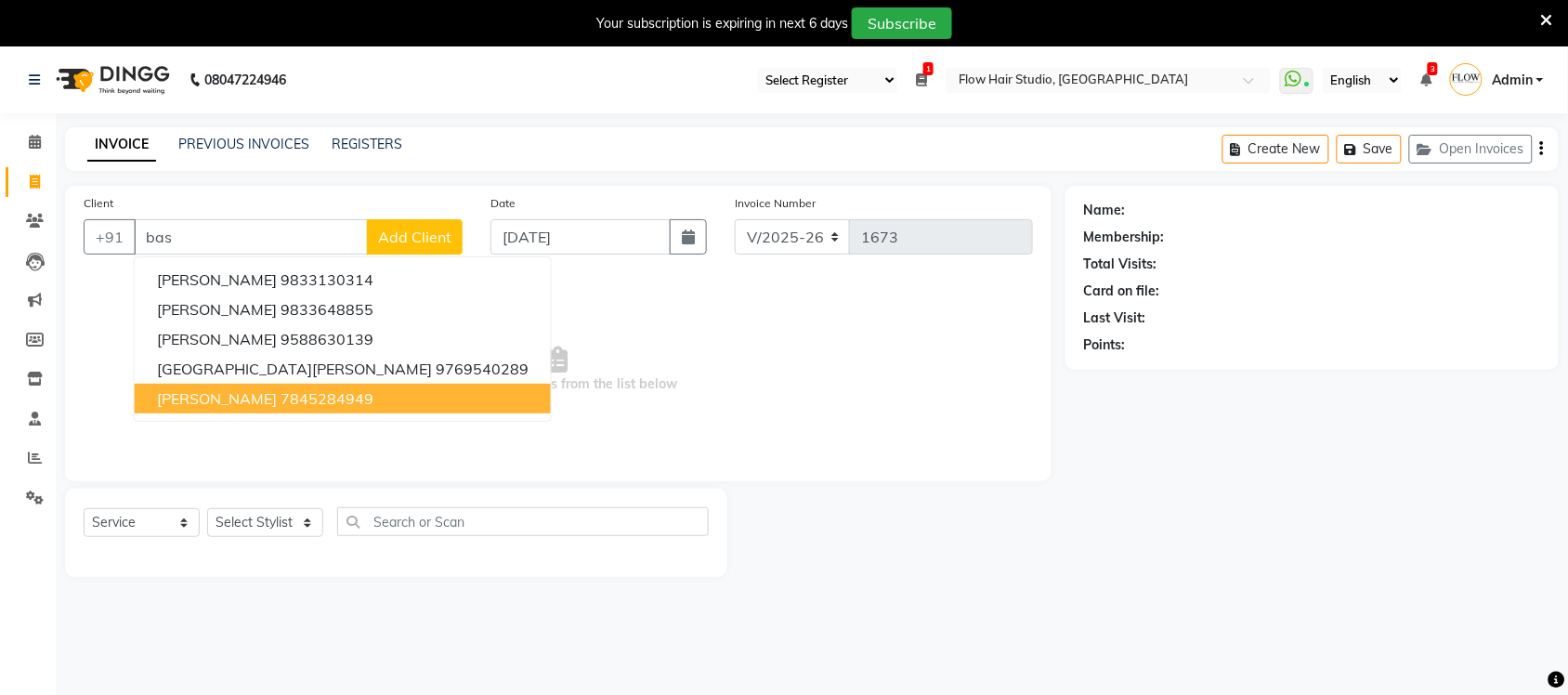
click at [271, 383] on button "Debasis Sengupta 7845284949" at bounding box center [342, 398] width 416 height 30
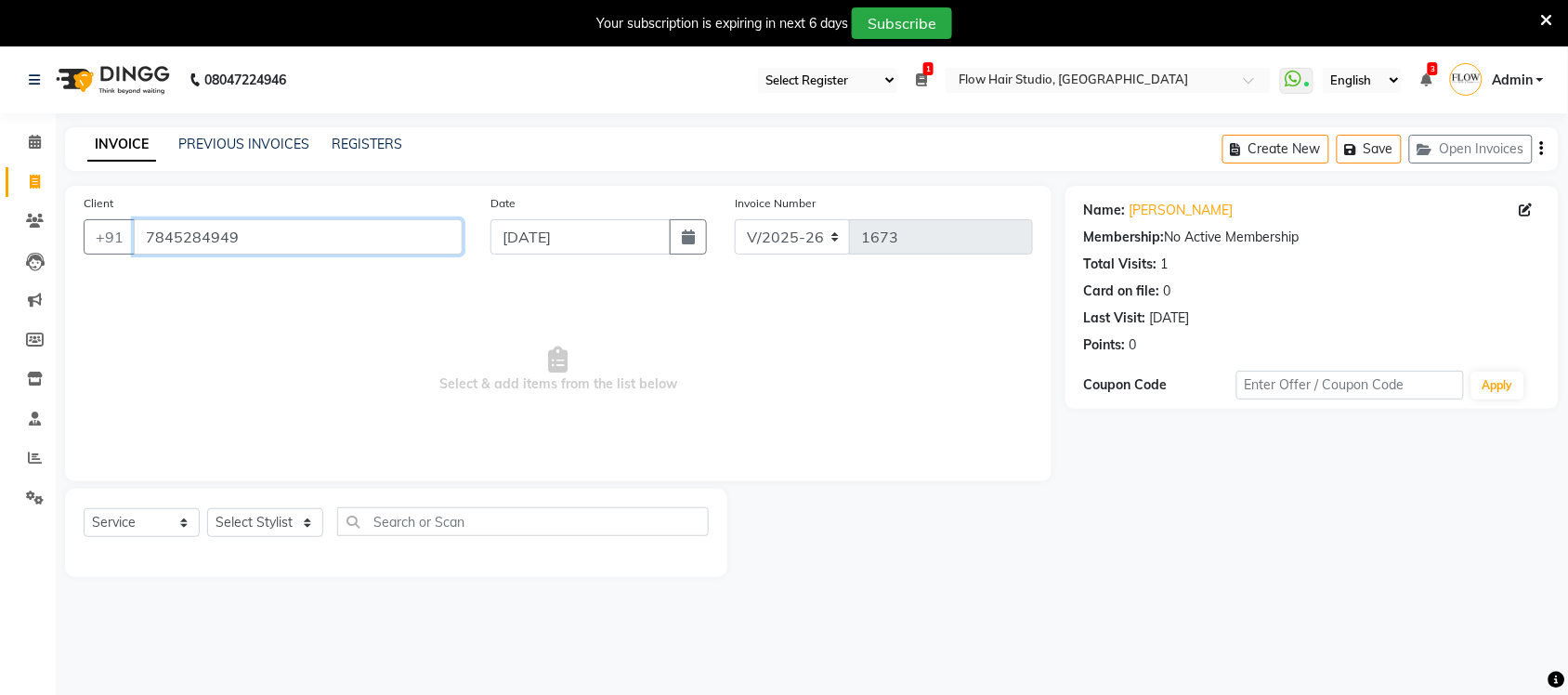
click at [286, 245] on input "7845284949" at bounding box center [298, 237] width 329 height 35
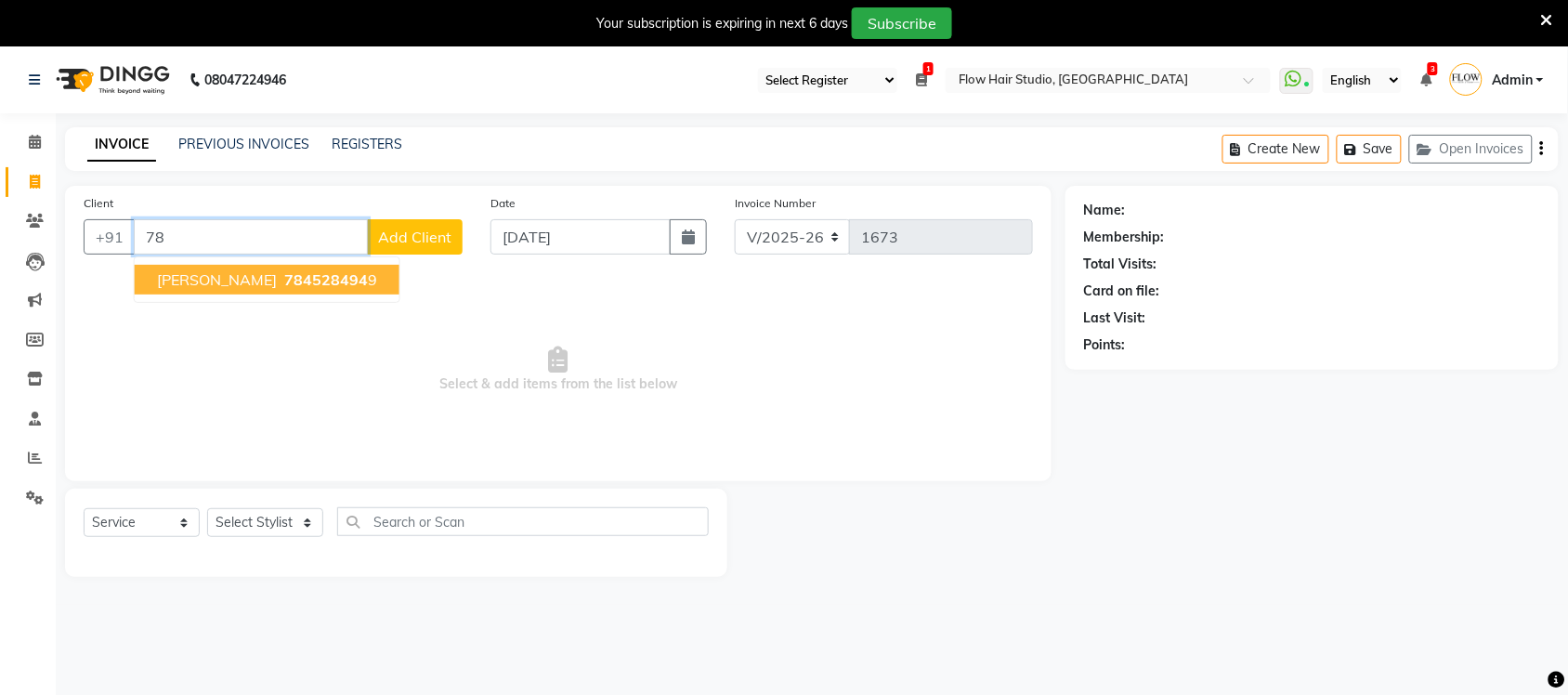
type input "7"
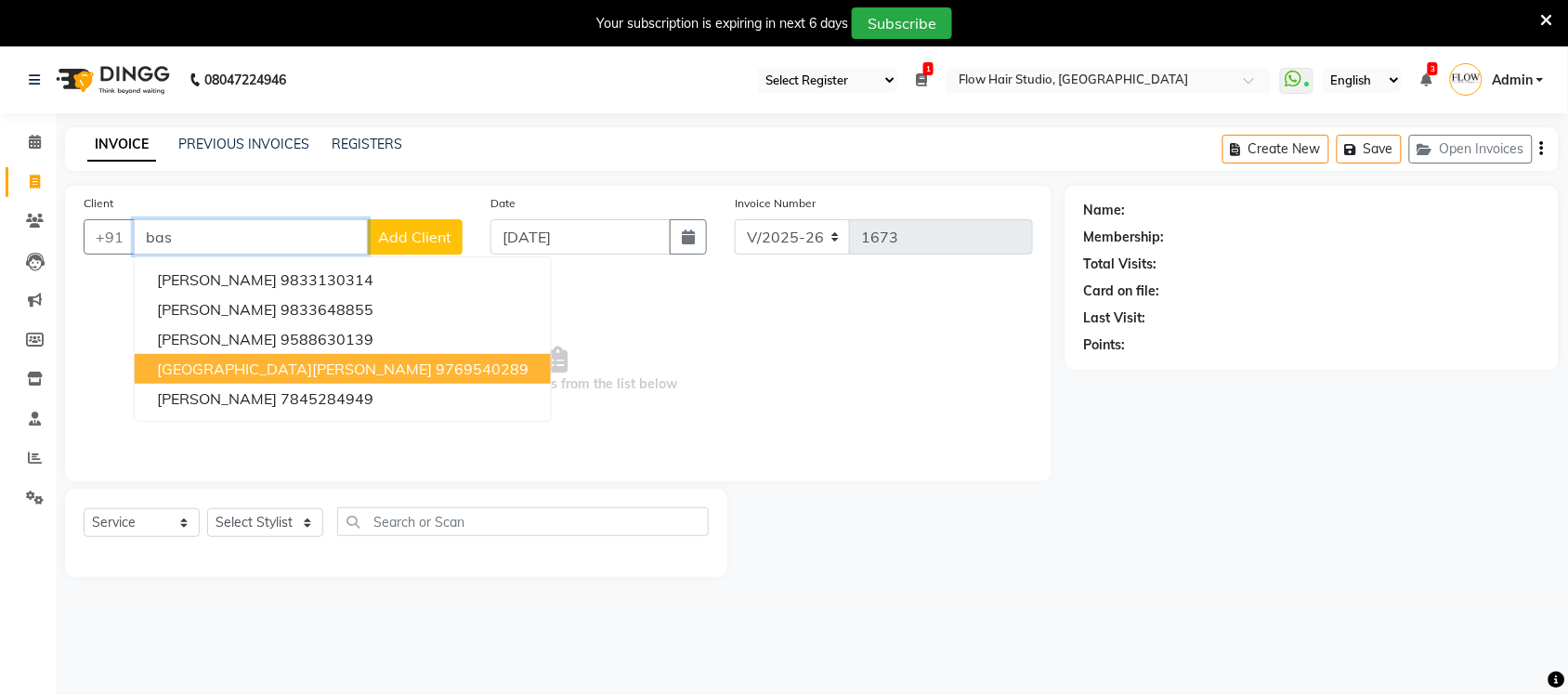
click at [252, 378] on button "Basilica Pereira 9769540289" at bounding box center [342, 369] width 416 height 30
type input "9769540289"
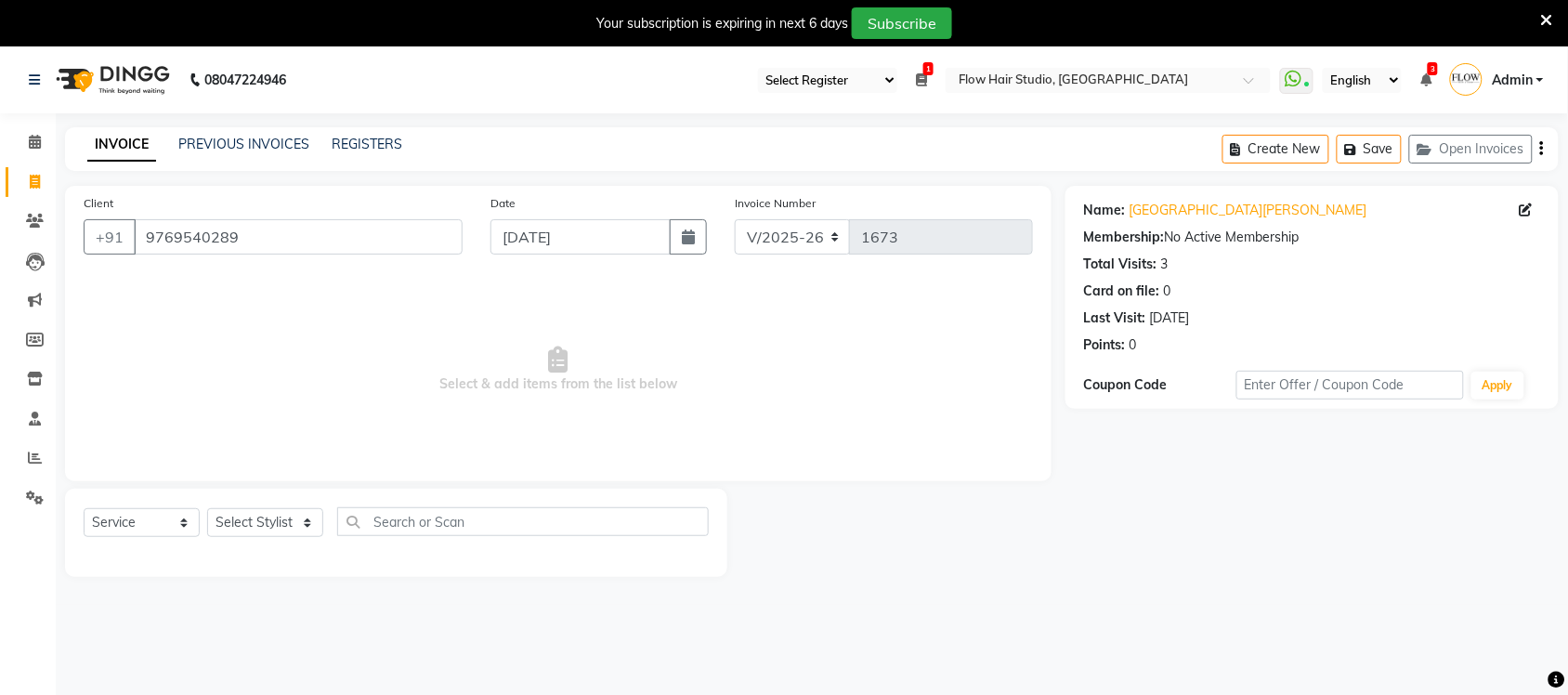
click at [1117, 221] on div "Name: Basilica Pereira Membership: No Active Membership Total Visits: 3 Card on…" at bounding box center [1311, 275] width 456 height 162
click at [1144, 215] on link "Basilica Pereira" at bounding box center [1249, 211] width 238 height 20
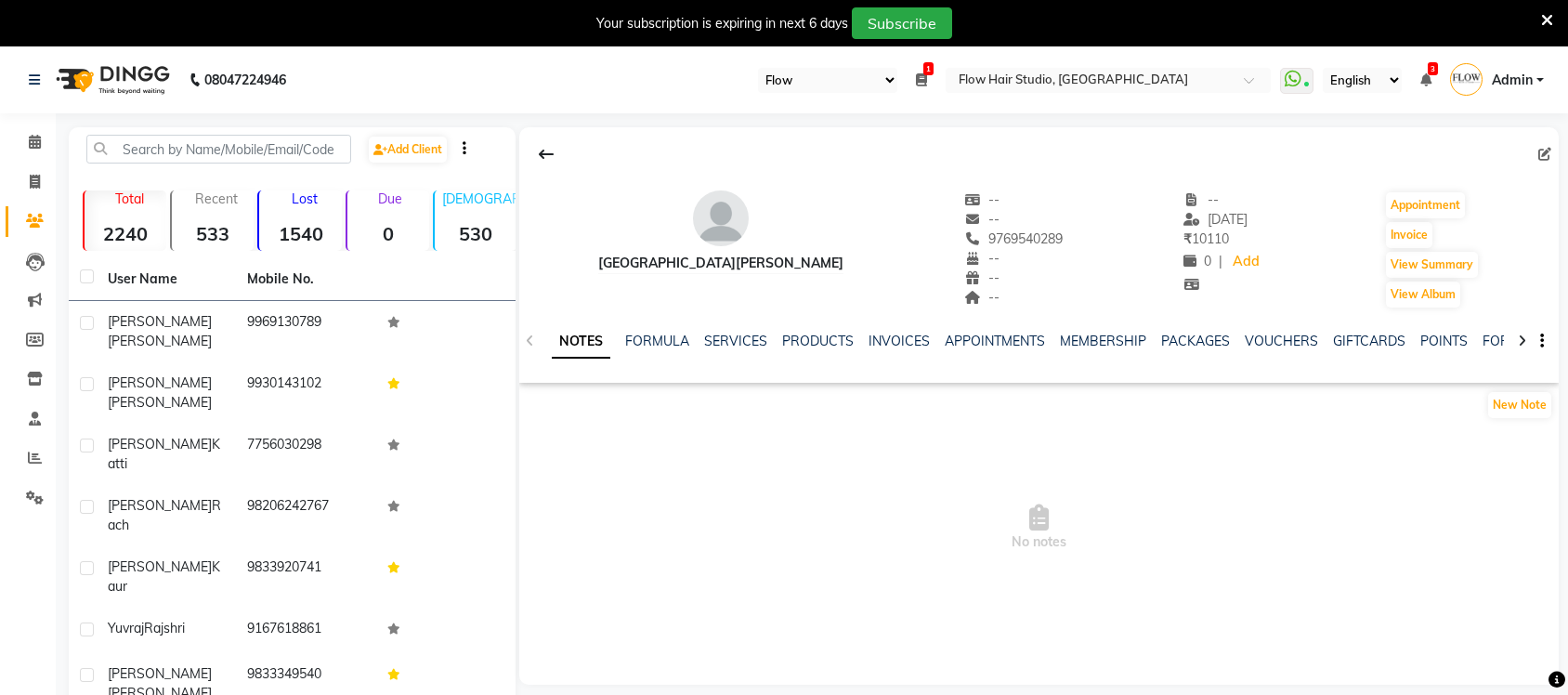
select select "46"
click at [730, 346] on link "SERVICES" at bounding box center [736, 341] width 63 height 17
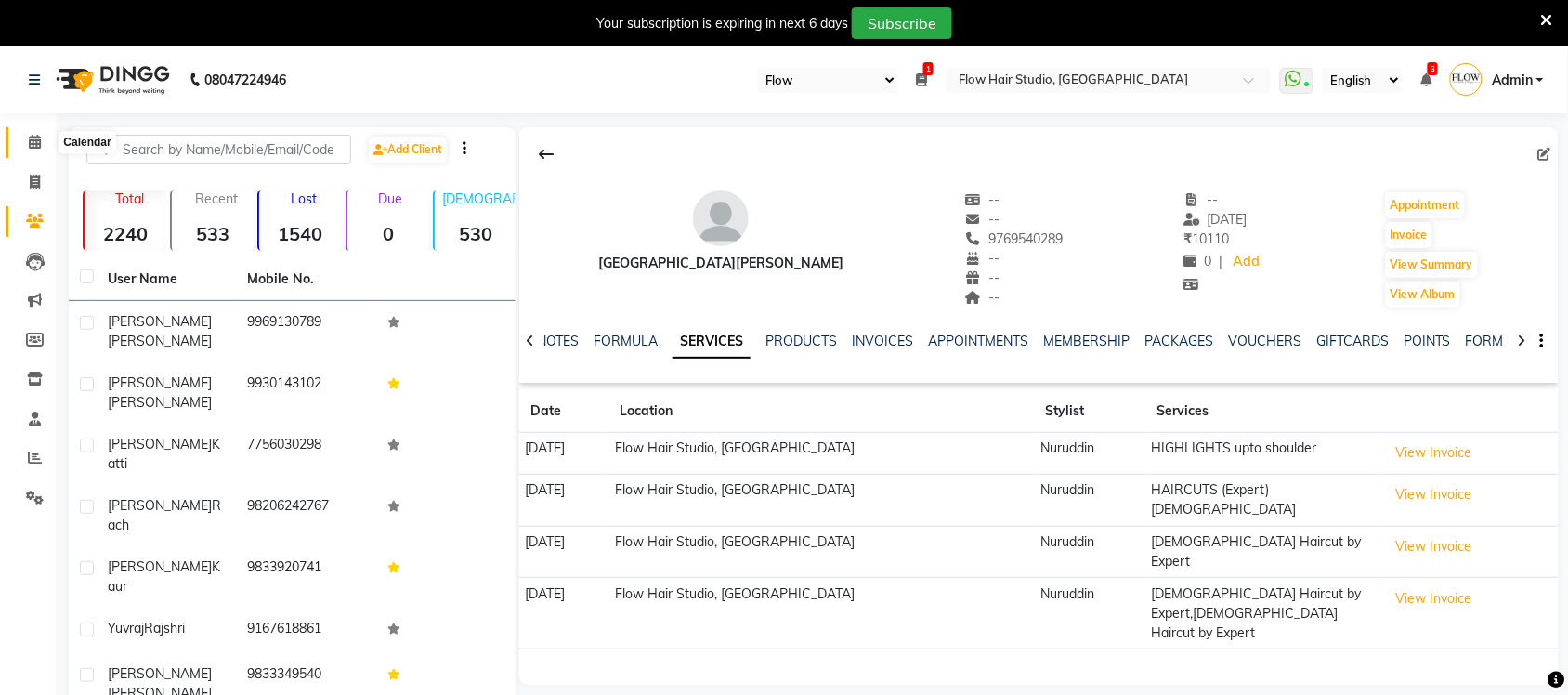
click at [25, 146] on span at bounding box center [35, 142] width 33 height 21
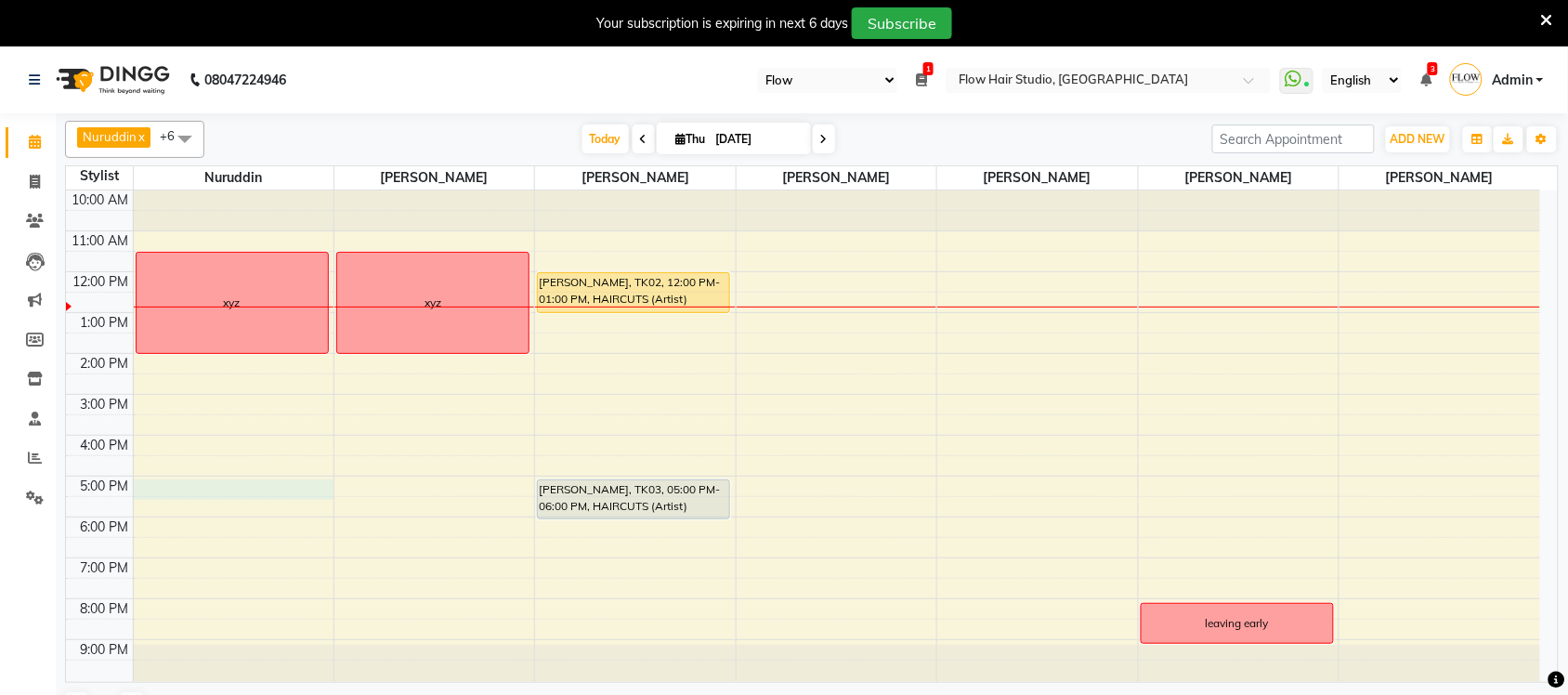
drag, startPoint x: 222, startPoint y: 490, endPoint x: 207, endPoint y: 485, distance: 15.8
click at [207, 485] on div "10:00 AM 11:00 AM 12:00 PM 1:00 PM 2:00 PM 3:00 PM 4:00 PM 5:00 PM 6:00 PM 7:00…" at bounding box center [802, 436] width 1474 height 491
select select "54523"
select select "tentative"
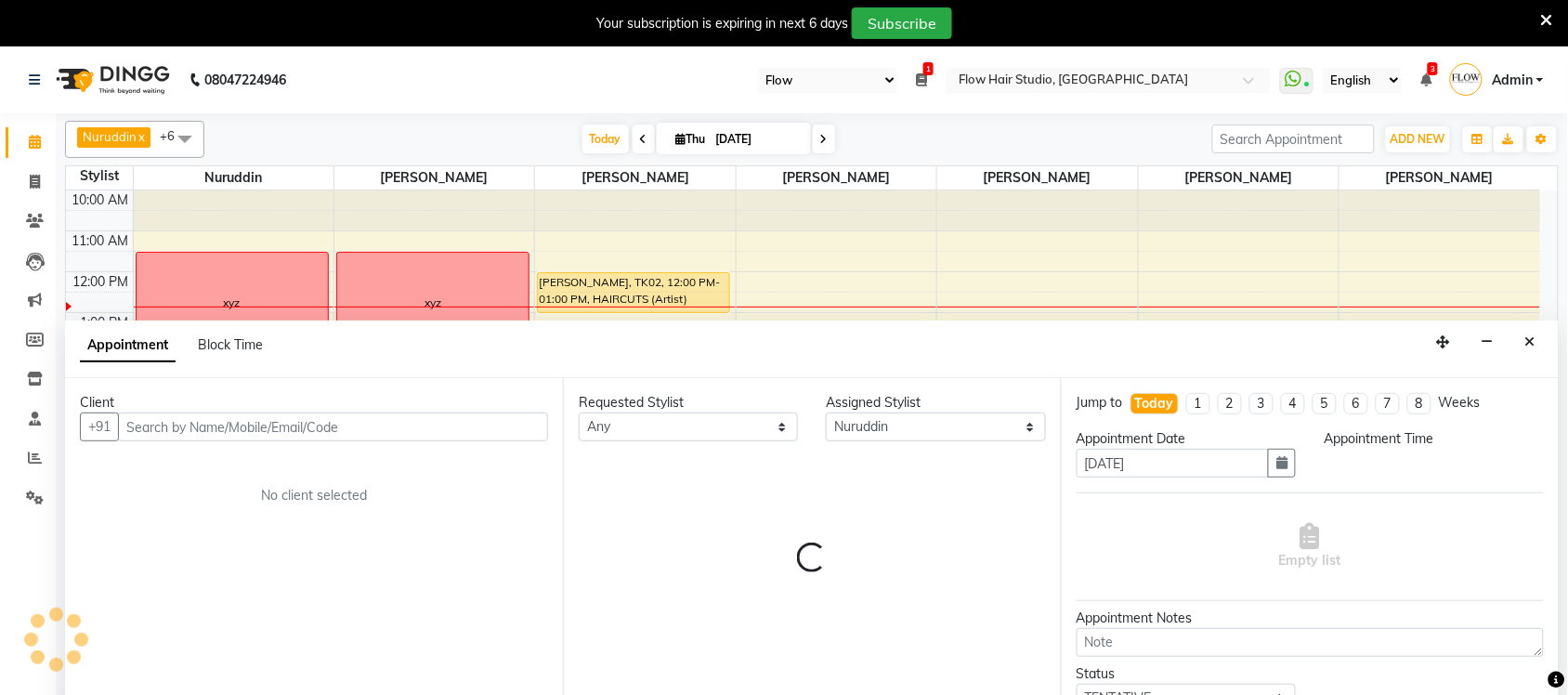
select select "1020"
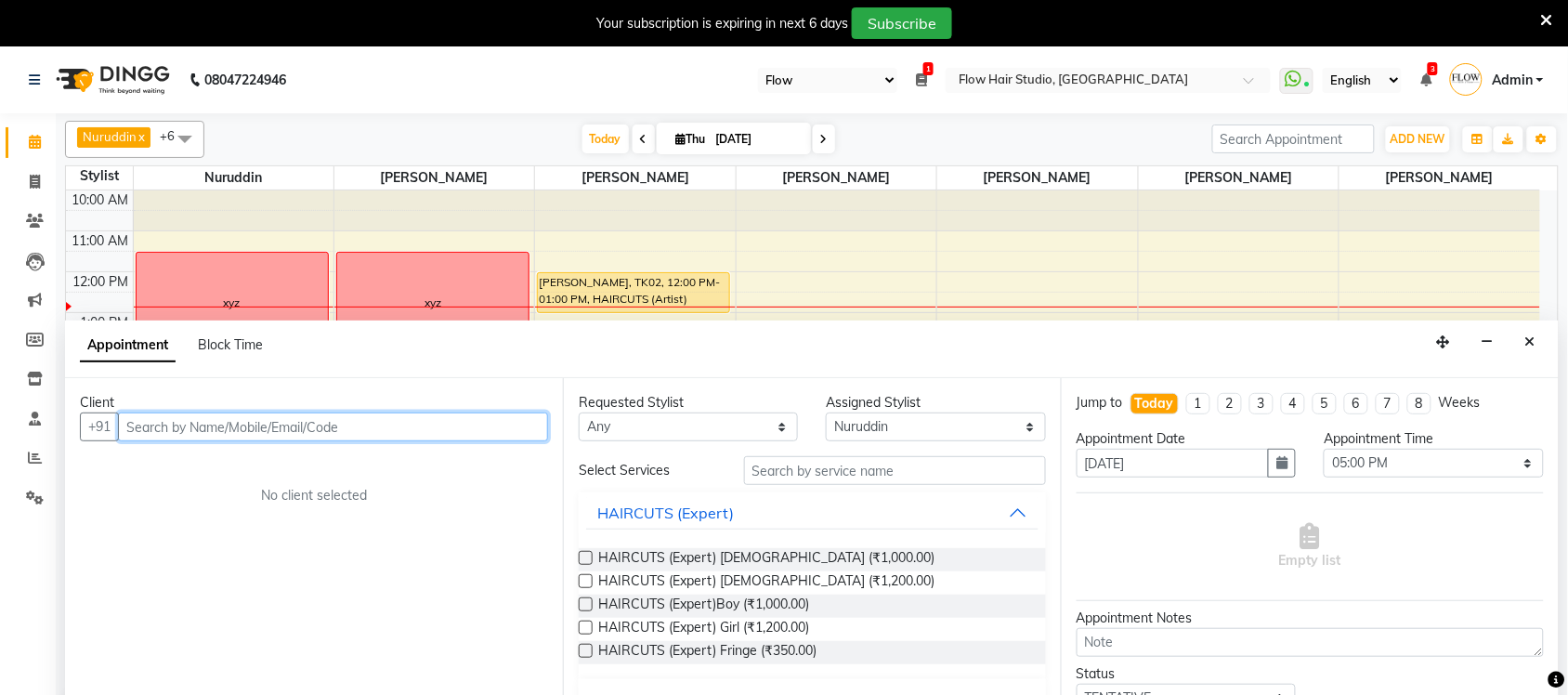
click at [239, 432] on input "text" at bounding box center [332, 426] width 430 height 29
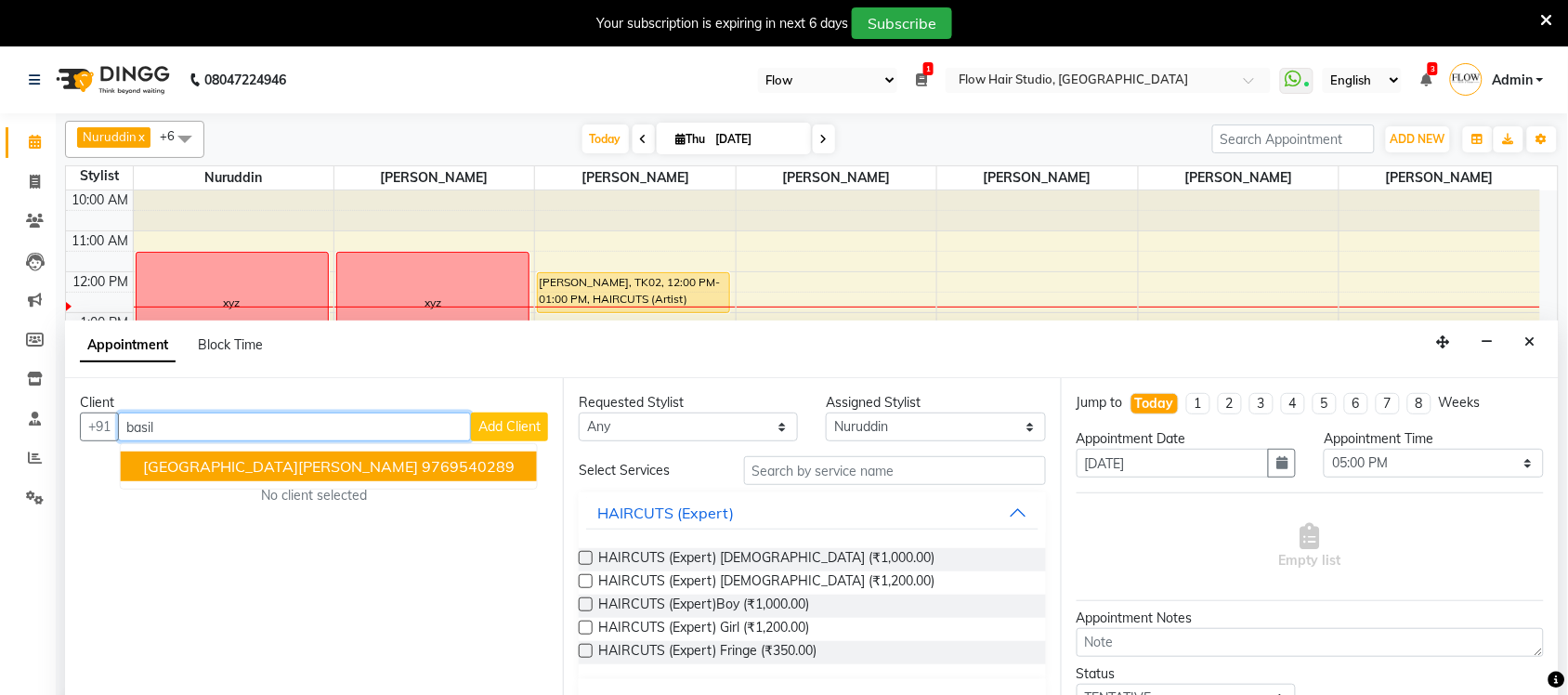
click at [422, 462] on ngb-highlight "9769540289" at bounding box center [468, 466] width 93 height 19
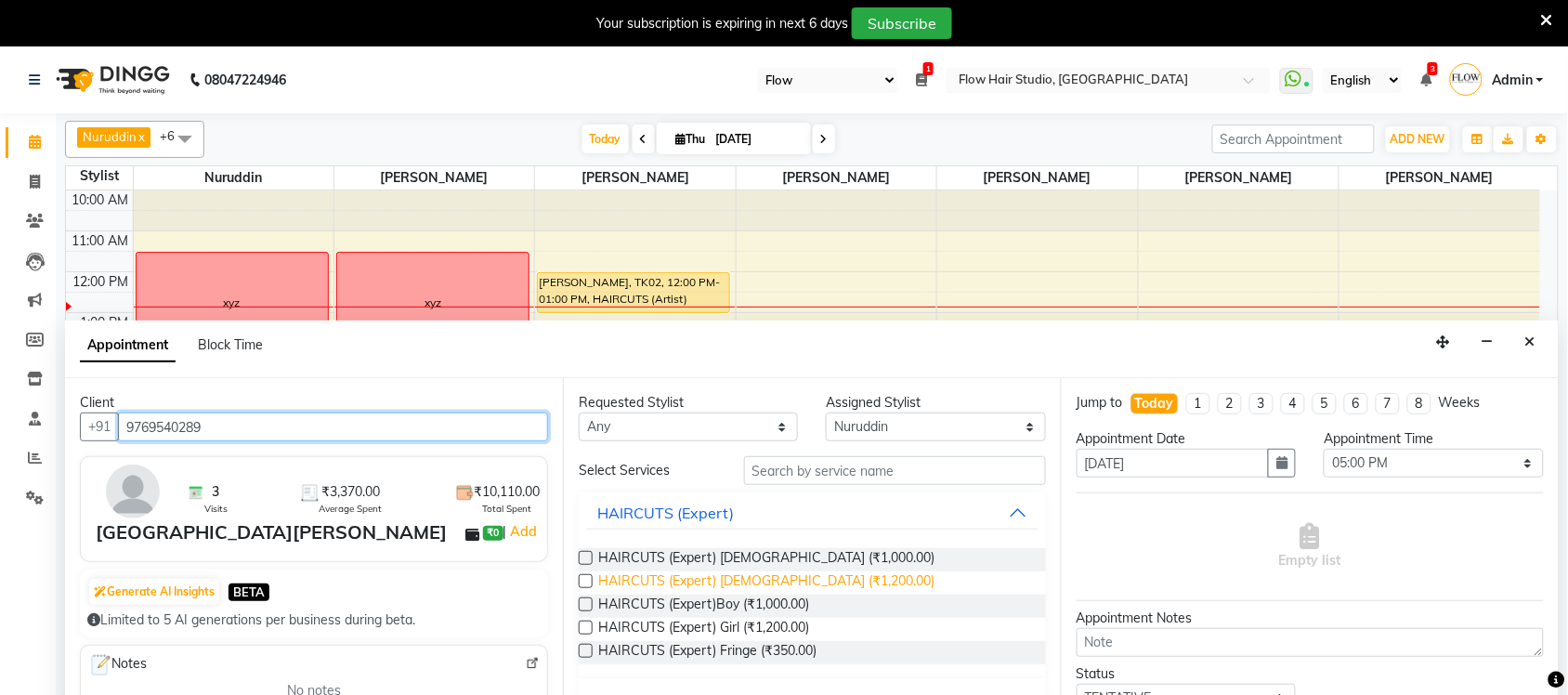
type input "9769540289"
click at [765, 583] on span "HAIRCUTS (Expert) [DEMOGRAPHIC_DATA] (₹1,200.00)" at bounding box center [766, 582] width 336 height 23
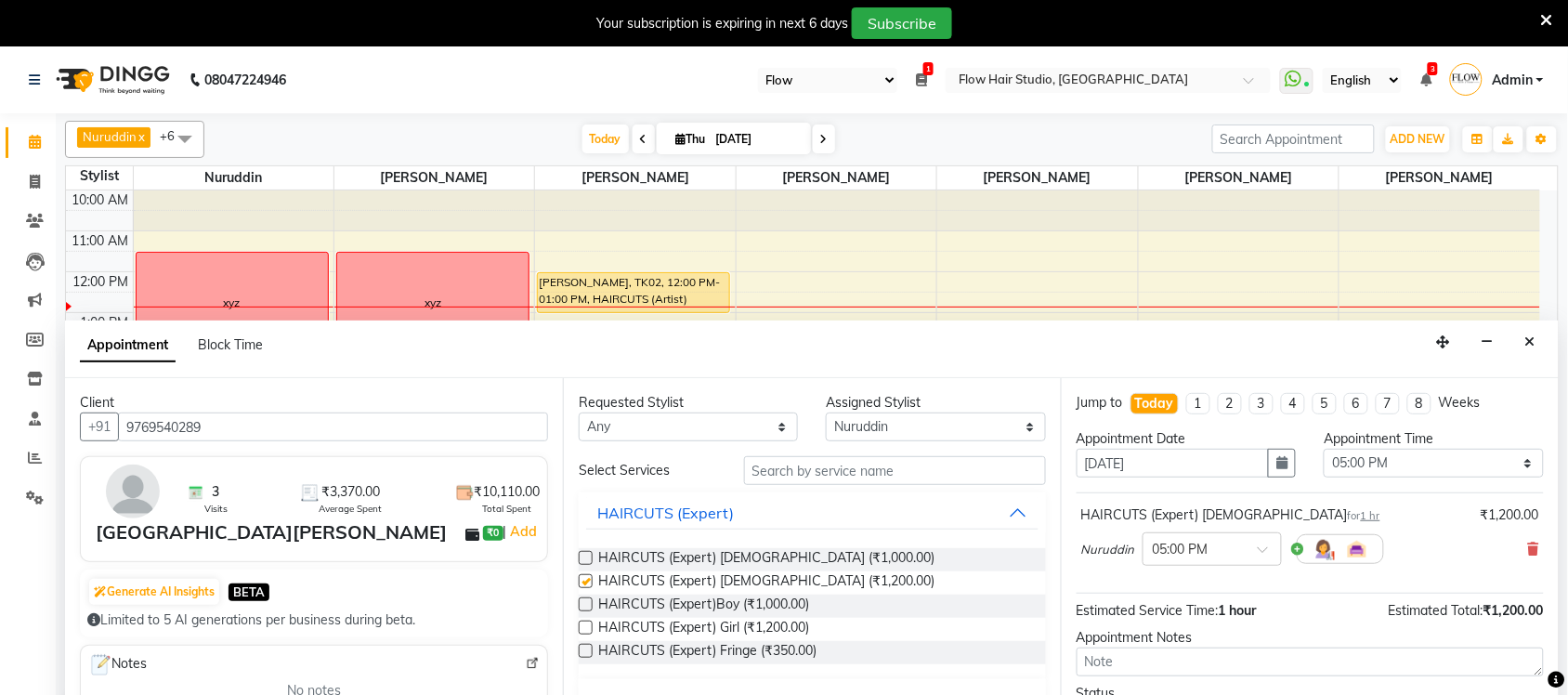
checkbox input "false"
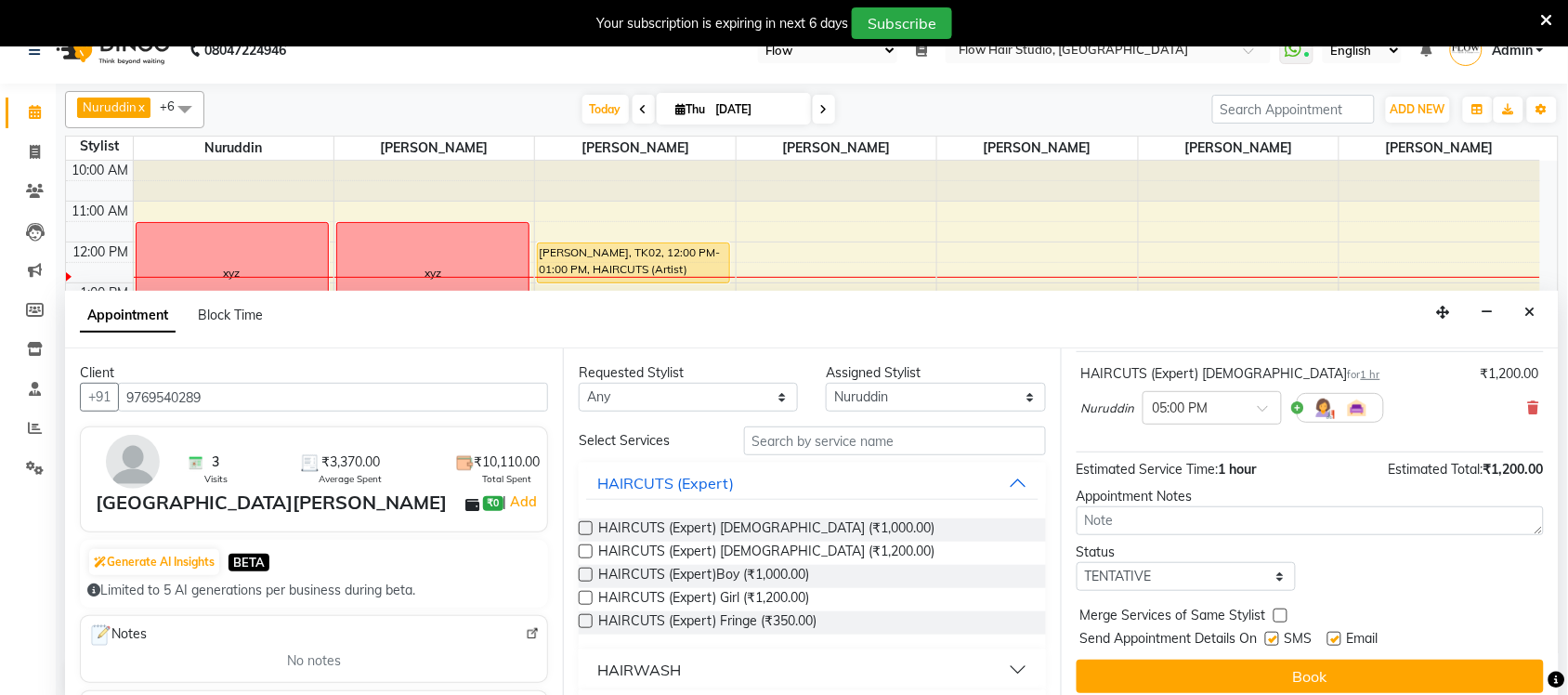
scroll to position [47, 0]
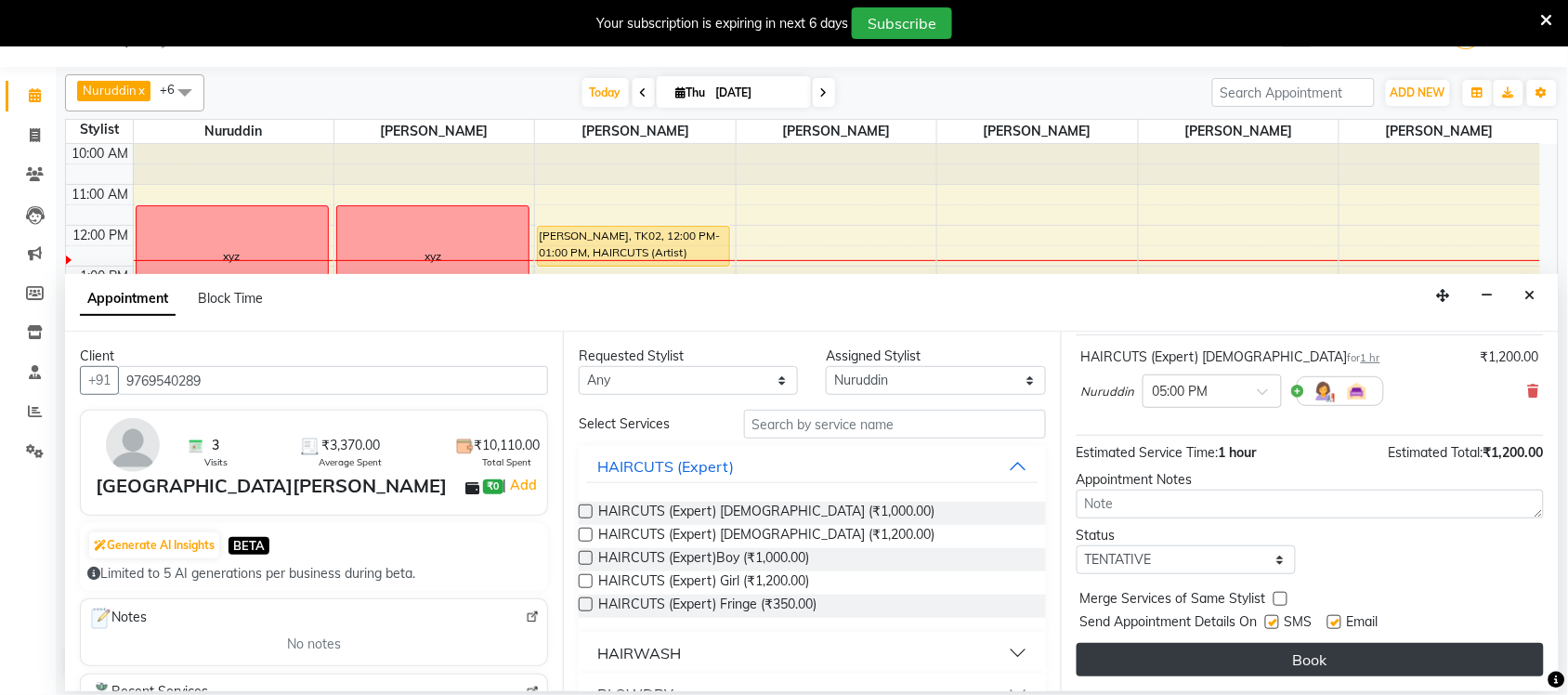
click at [1466, 665] on button "Book" at bounding box center [1310, 660] width 467 height 34
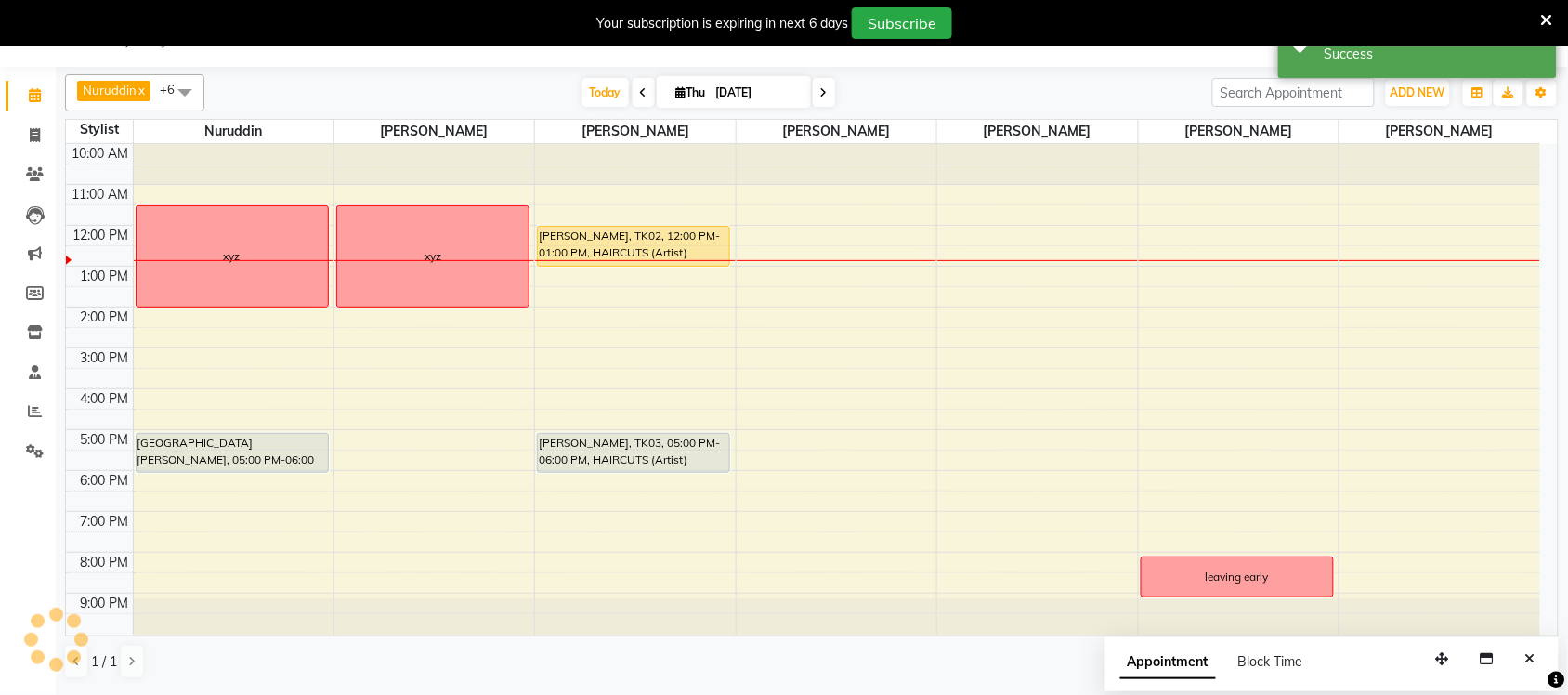
scroll to position [0, 0]
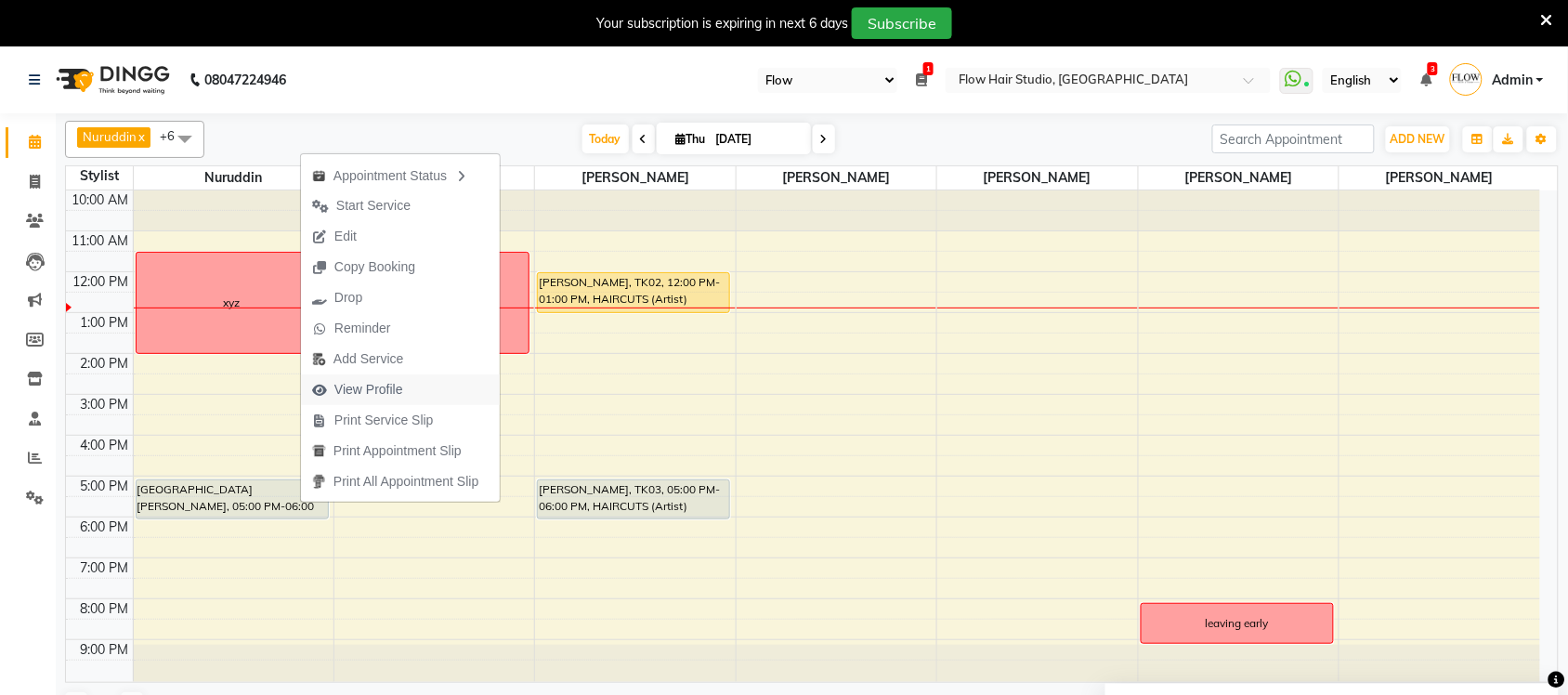
click at [382, 396] on span "View Profile" at bounding box center [368, 390] width 69 height 20
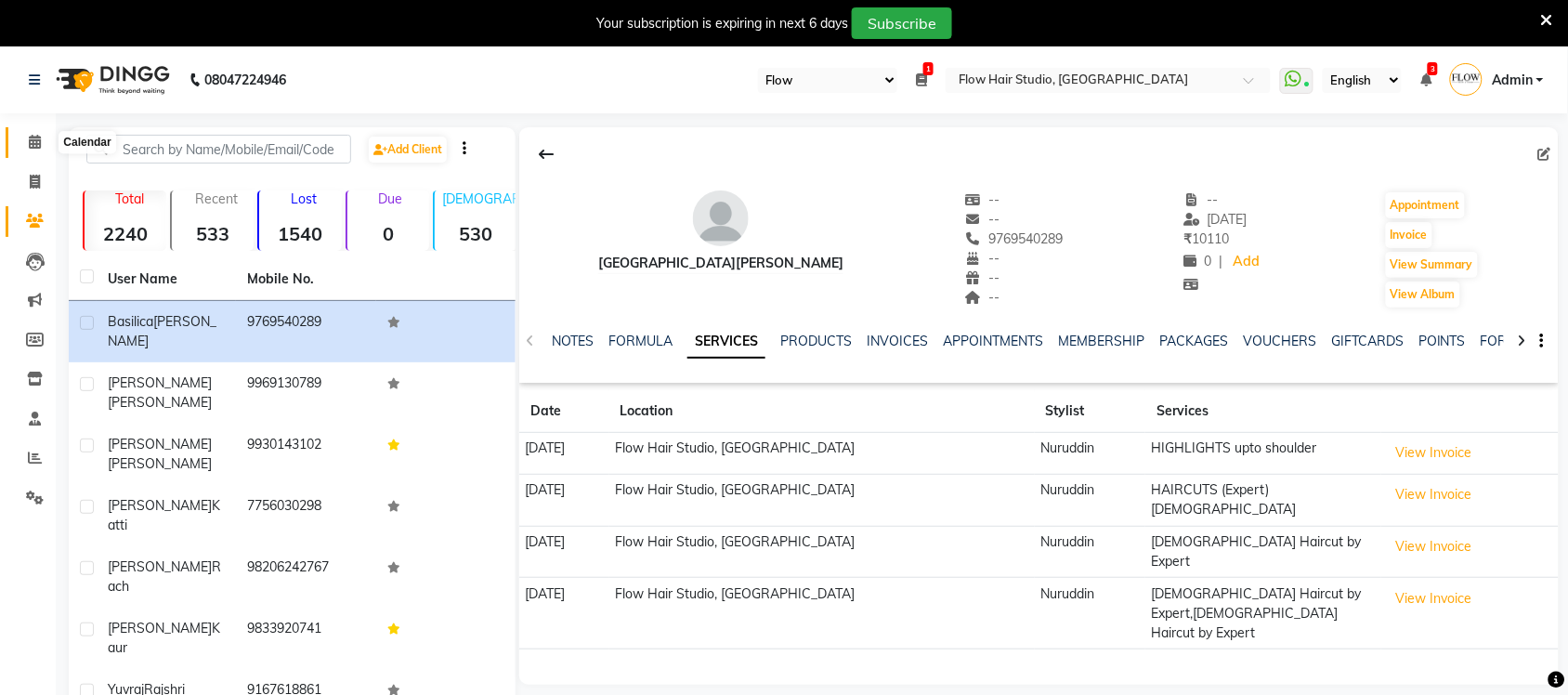
click at [38, 144] on icon at bounding box center [35, 142] width 12 height 14
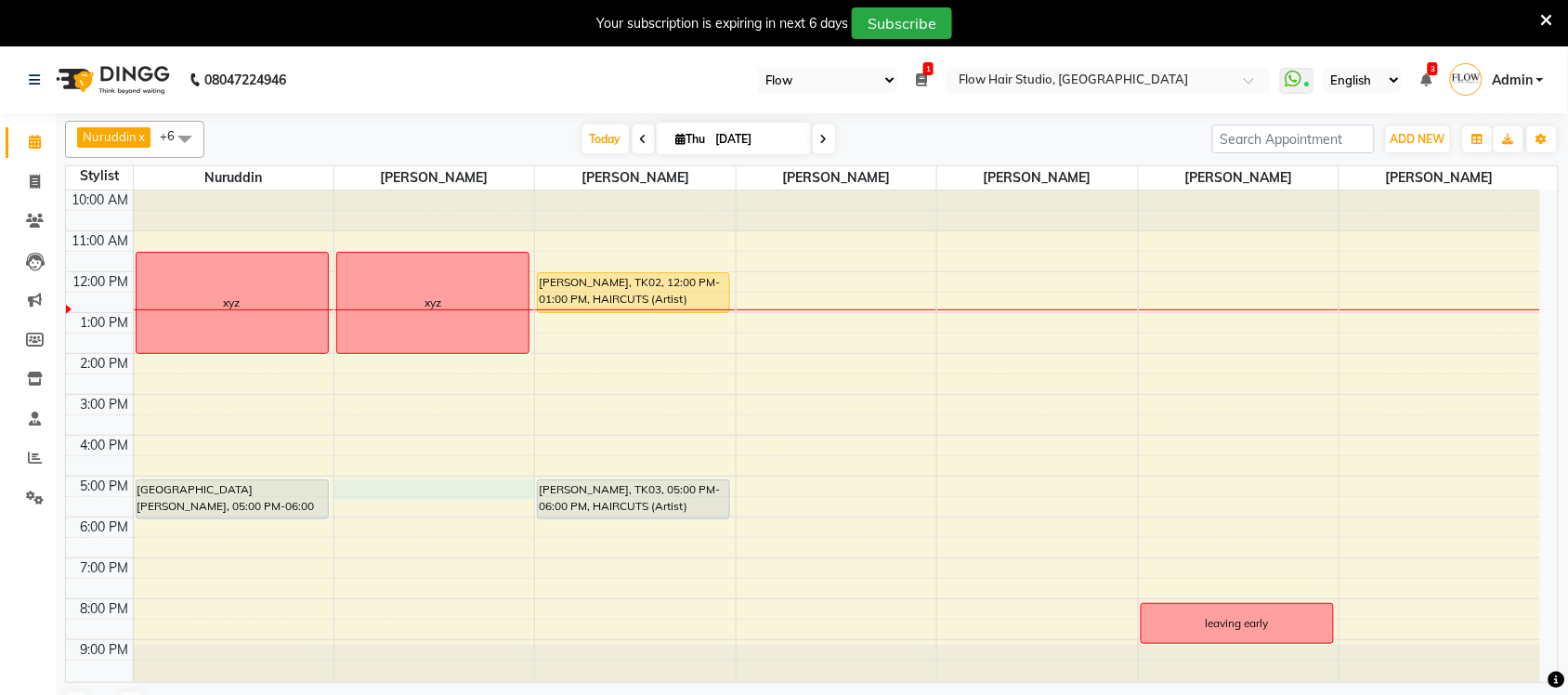
click at [435, 490] on div "10:00 AM 11:00 AM 12:00 PM 1:00 PM 2:00 PM 3:00 PM 4:00 PM 5:00 PM 6:00 PM 7:00…" at bounding box center [802, 436] width 1474 height 491
select select "54522"
select select "tentative"
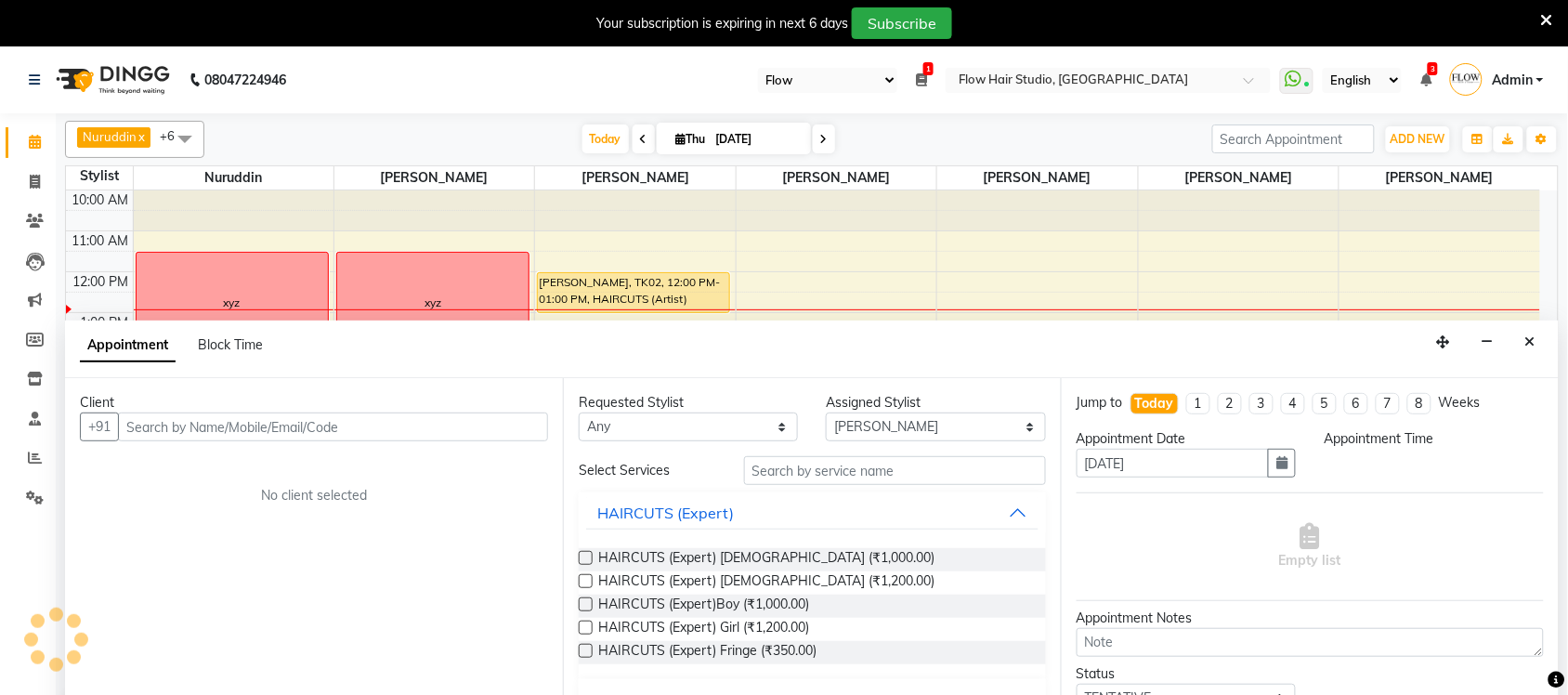
scroll to position [29, 0]
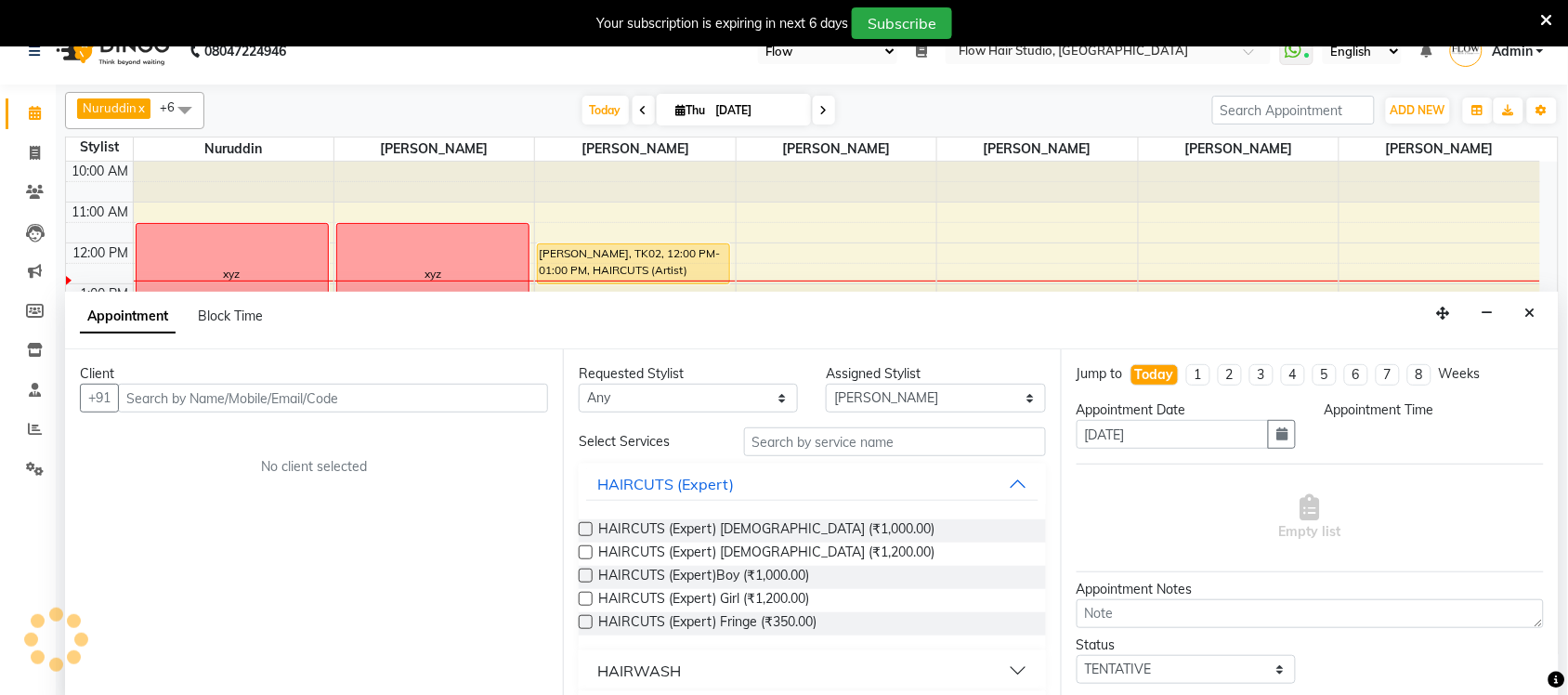
select select "1020"
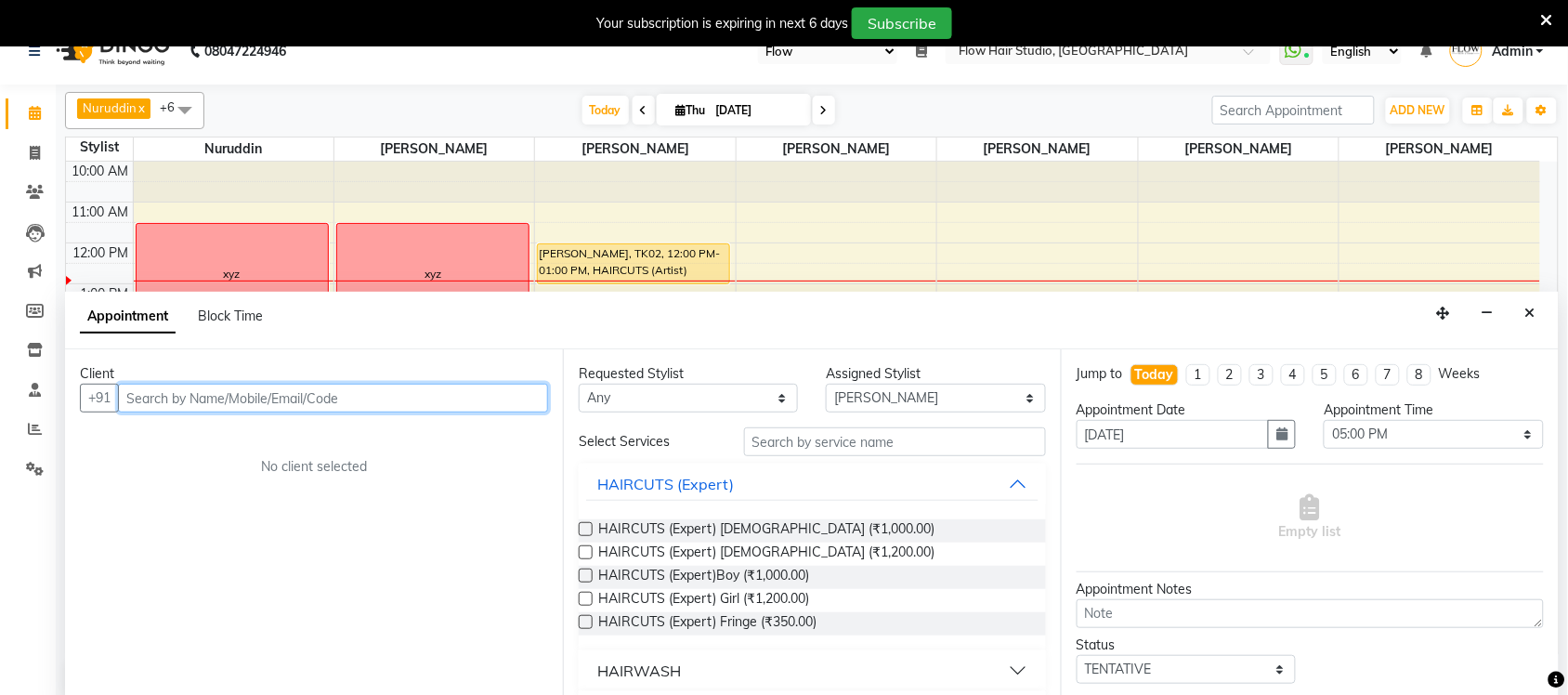
click at [252, 391] on input "text" at bounding box center [332, 397] width 430 height 29
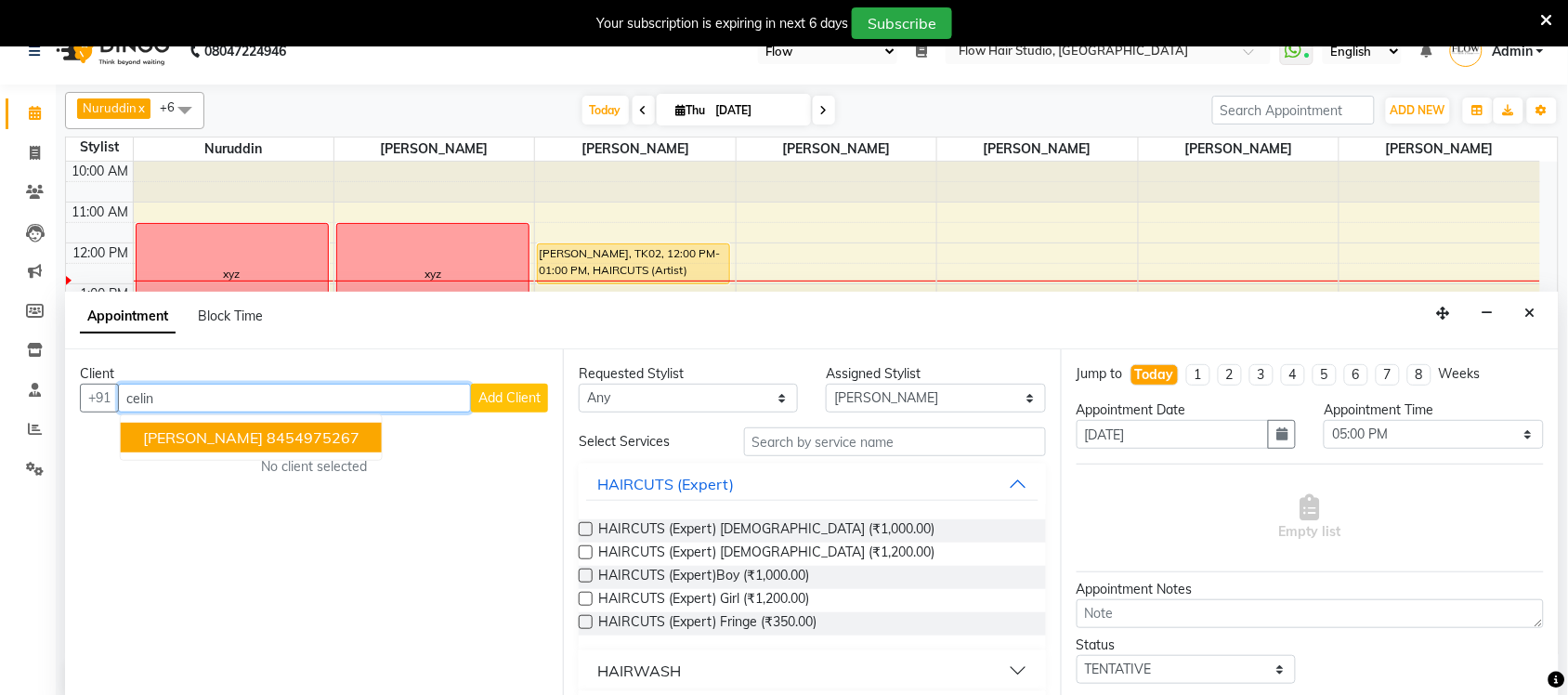
click at [248, 429] on span "[PERSON_NAME]" at bounding box center [203, 437] width 120 height 19
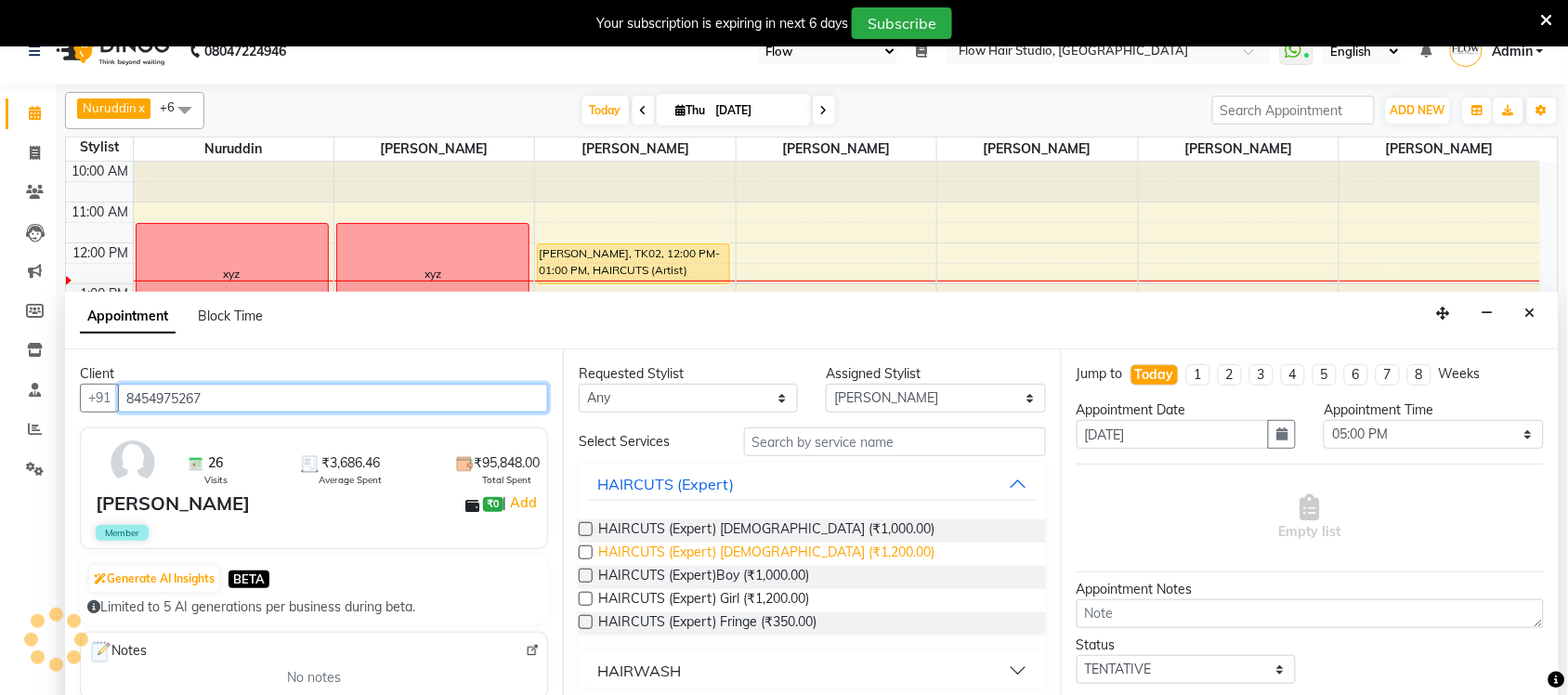
type input "8454975267"
click at [815, 556] on span "HAIRCUTS (Expert) [DEMOGRAPHIC_DATA] (₹1,200.00)" at bounding box center [766, 554] width 336 height 23
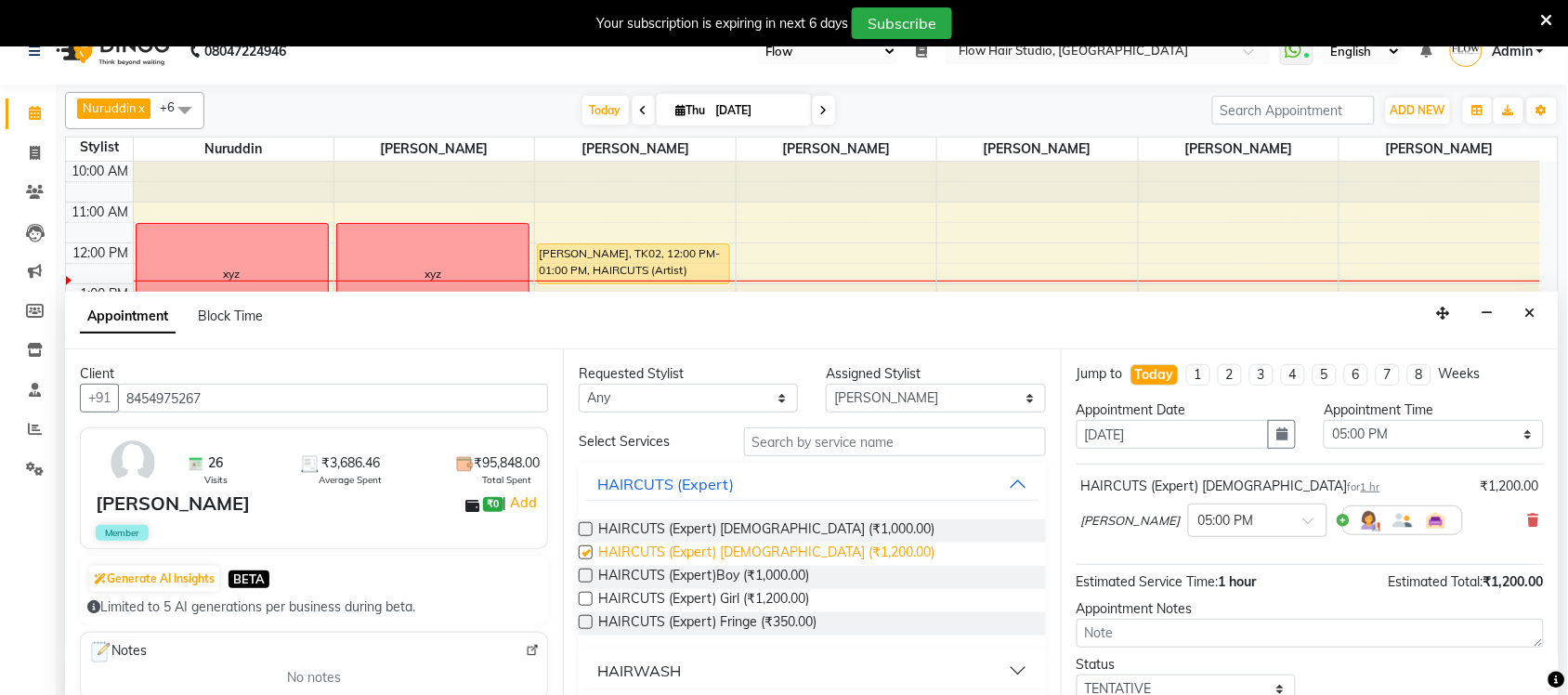
checkbox input "false"
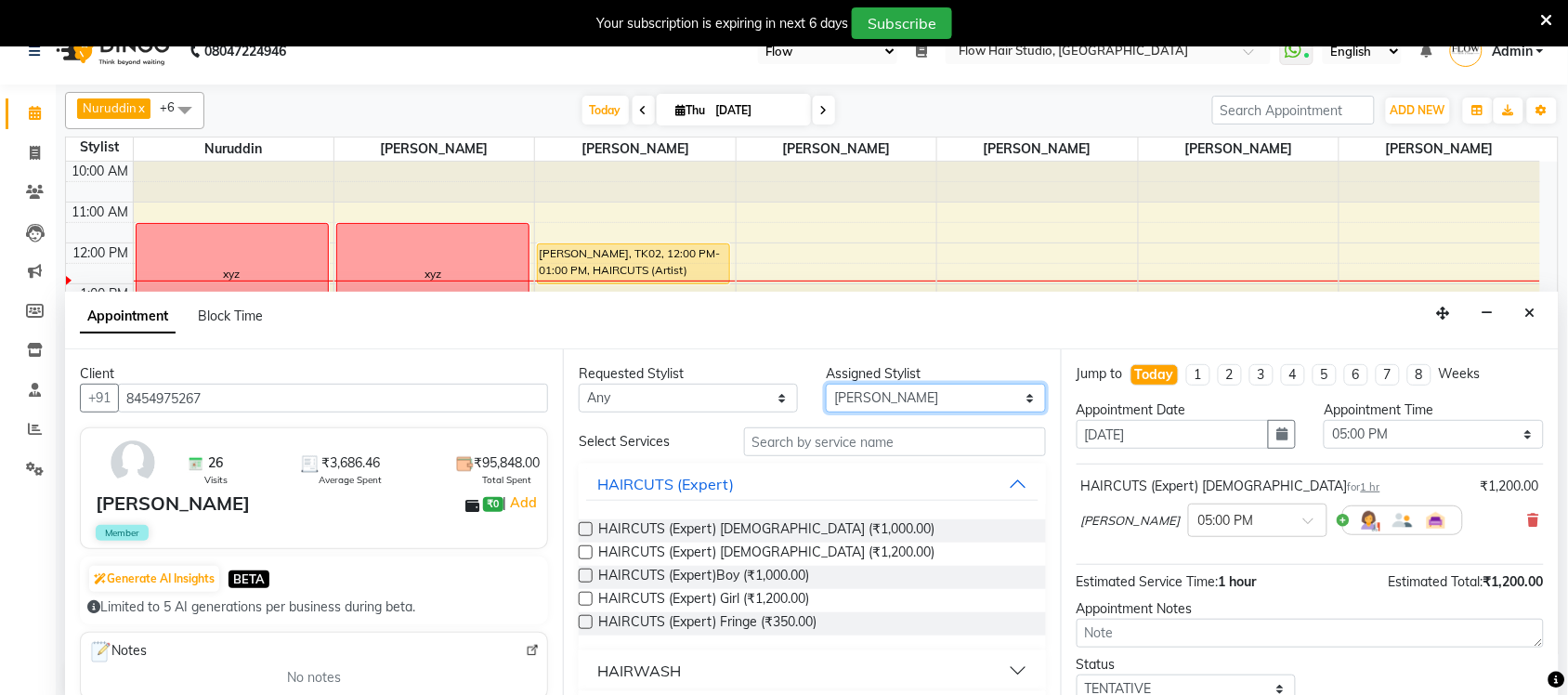
click at [862, 406] on select "Select Anas Ahmed Jaya paswan Kamruddin Nabil Khan Nuruddin Shweta patil Simran…" at bounding box center [935, 397] width 220 height 29
select select "66349"
click at [826, 383] on select "Select Anas Ahmed Jaya paswan Kamruddin Nabil Khan Nuruddin Shweta patil Simran…" at bounding box center [935, 397] width 220 height 29
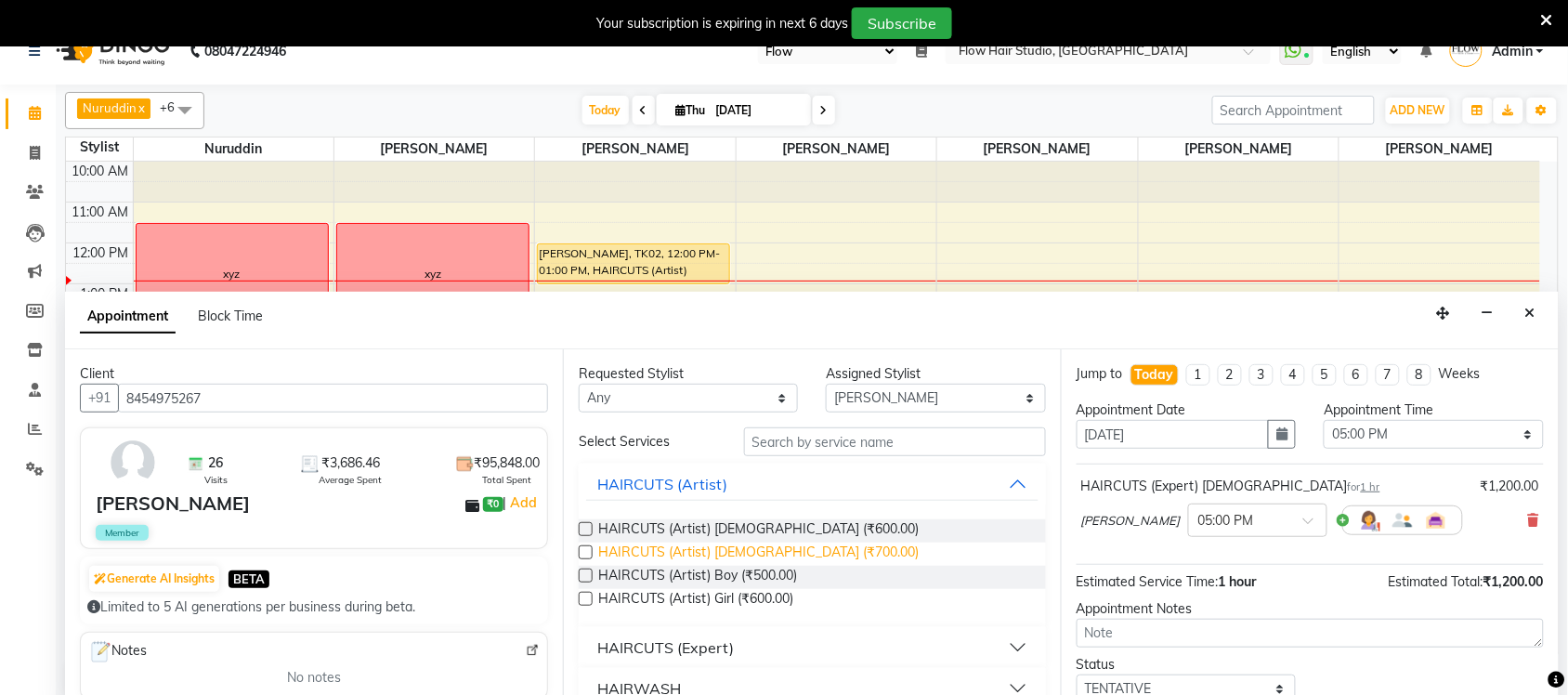
click at [745, 554] on span "HAIRCUTS (Artist) Female (₹700.00)" at bounding box center [758, 554] width 320 height 23
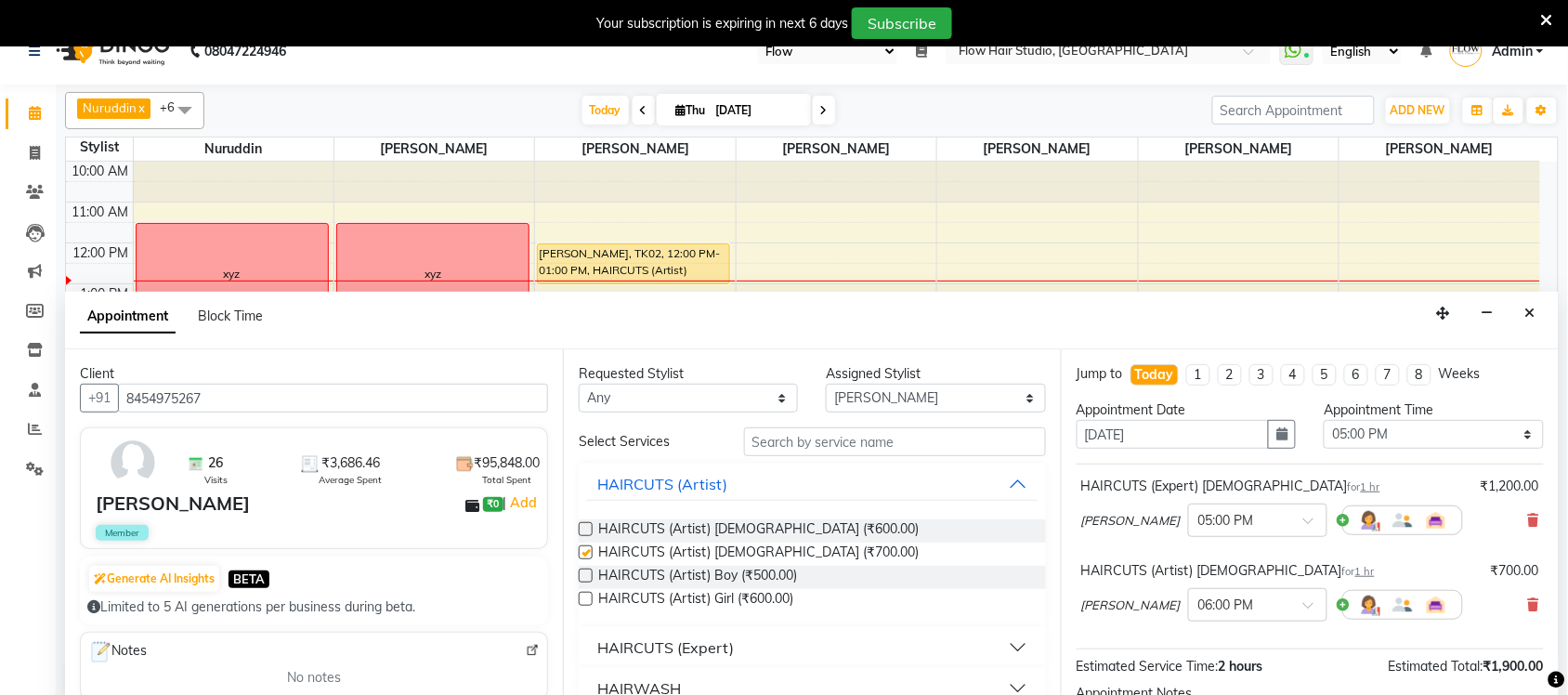
checkbox input "false"
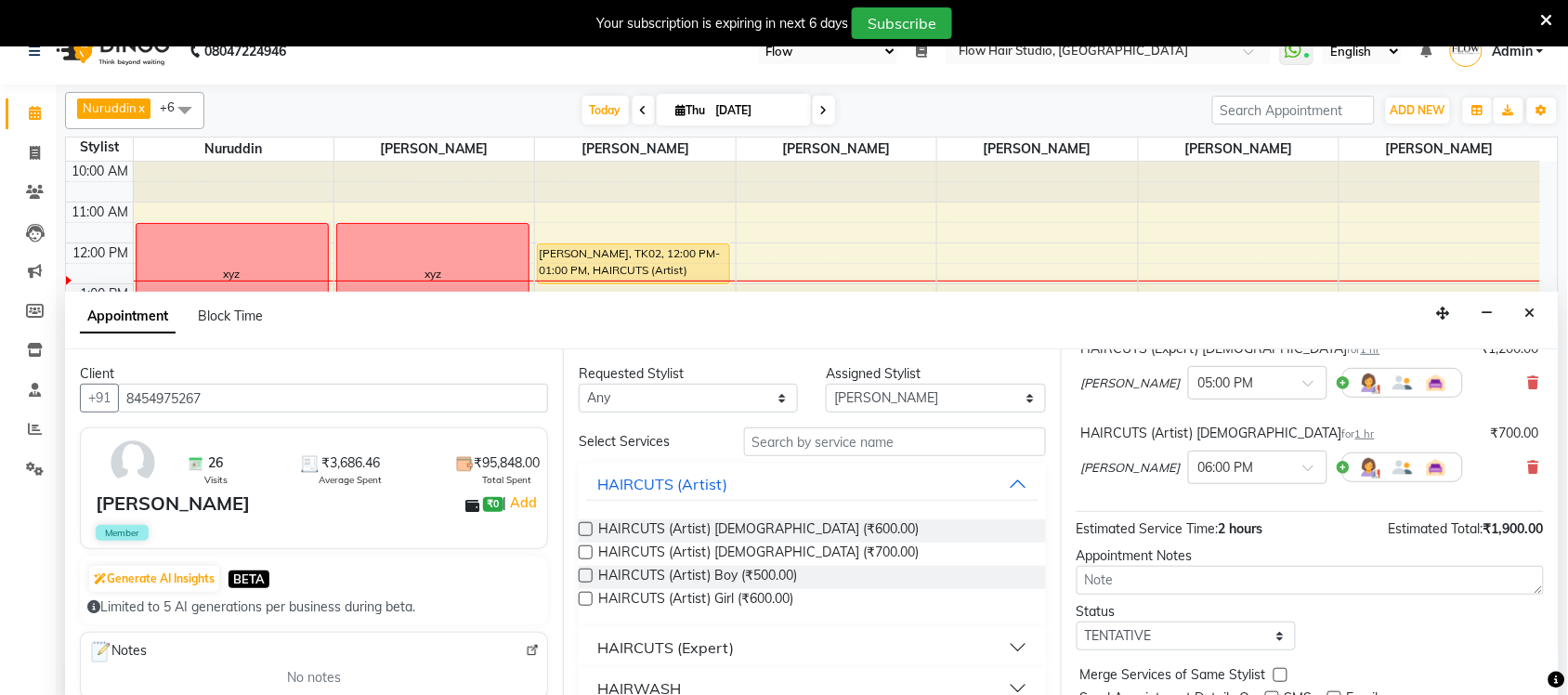
scroll to position [81, 0]
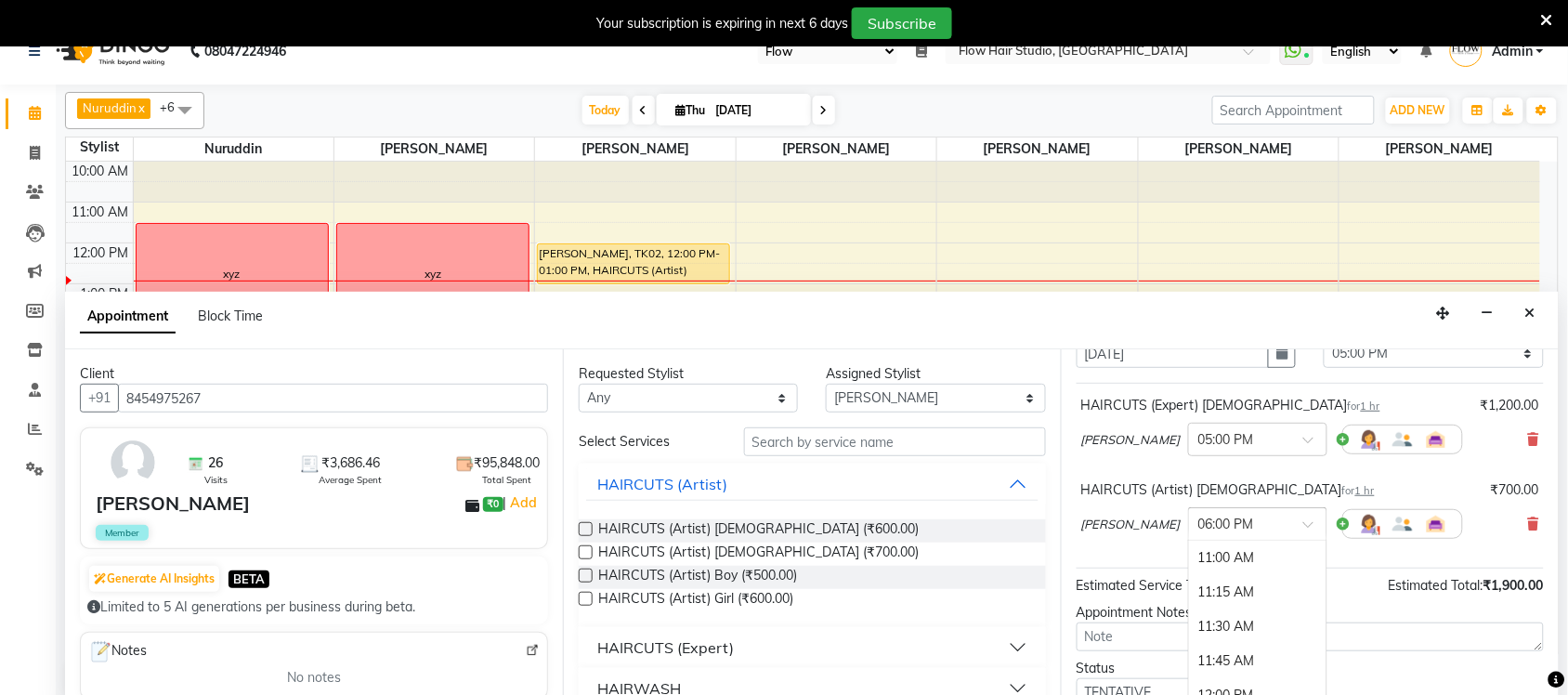
click at [1242, 525] on input "text" at bounding box center [1240, 523] width 82 height 20
click at [1197, 651] on div "05:00 PM" at bounding box center [1258, 654] width 138 height 34
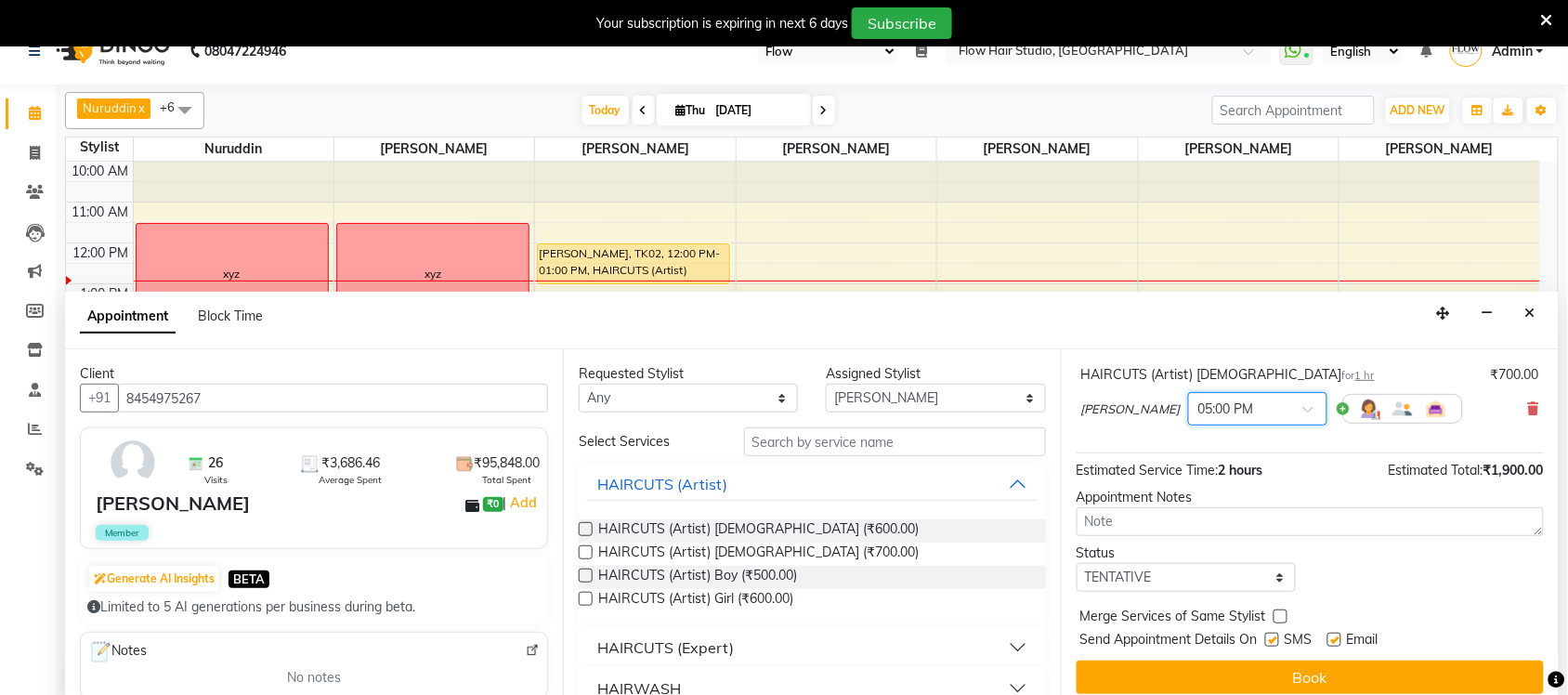
scroll to position [217, 0]
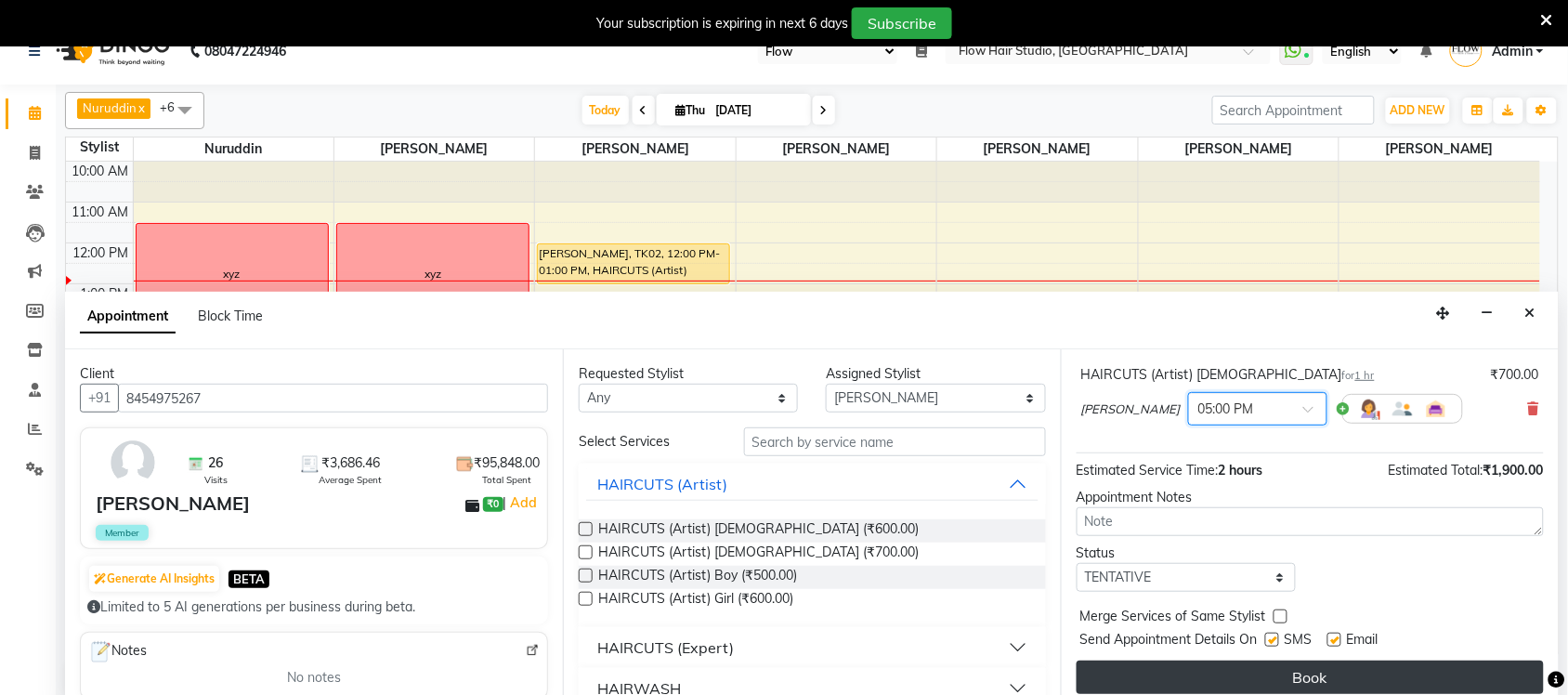
click at [1307, 674] on button "Book" at bounding box center [1310, 678] width 467 height 34
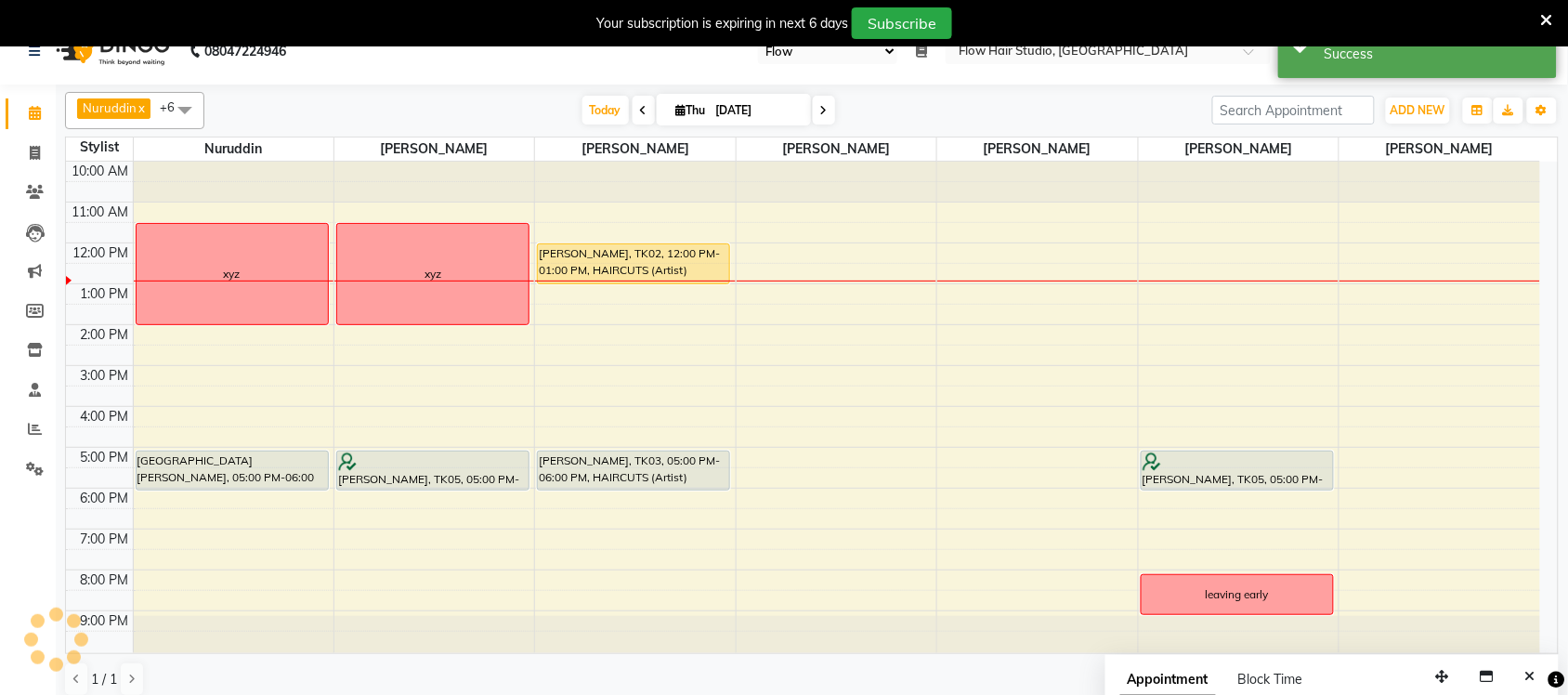
scroll to position [0, 0]
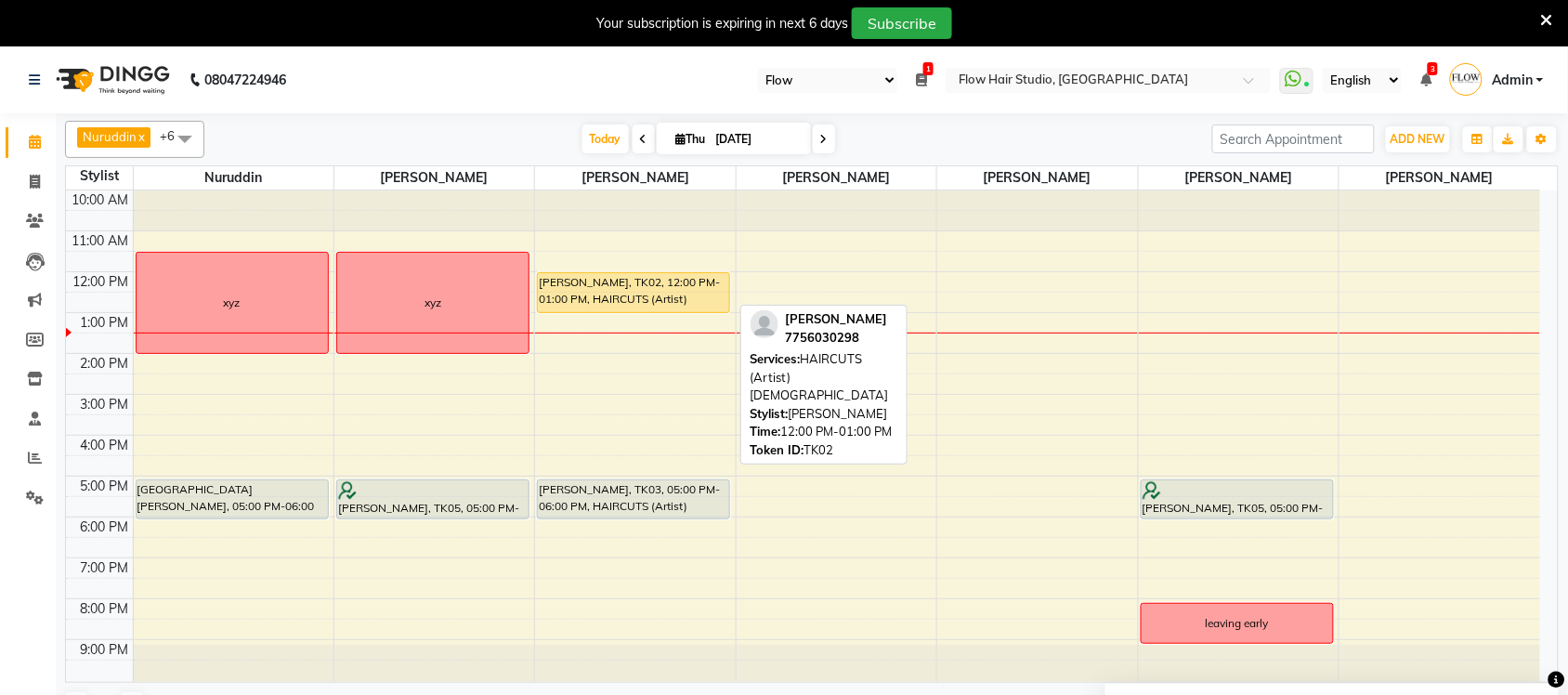
click at [625, 309] on div at bounding box center [634, 312] width 192 height 7
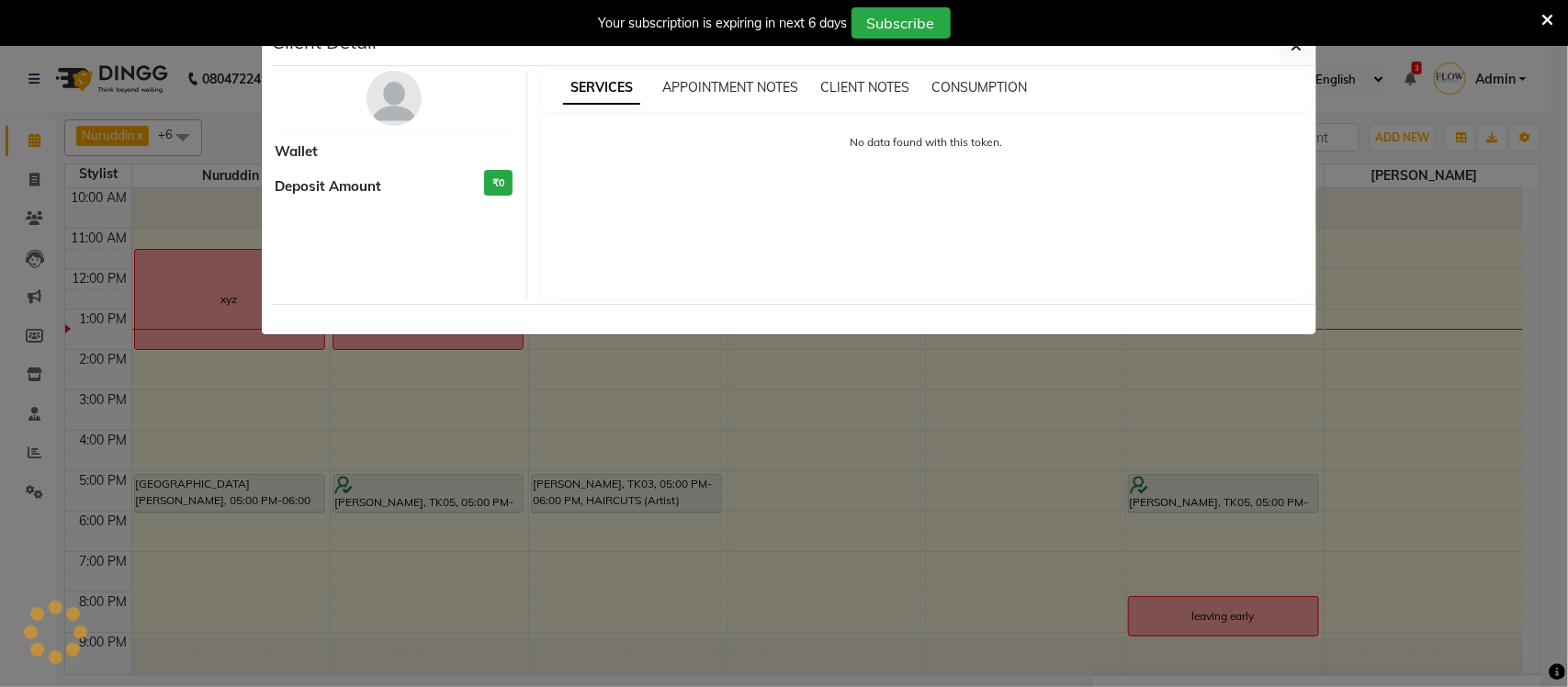
select select "1"
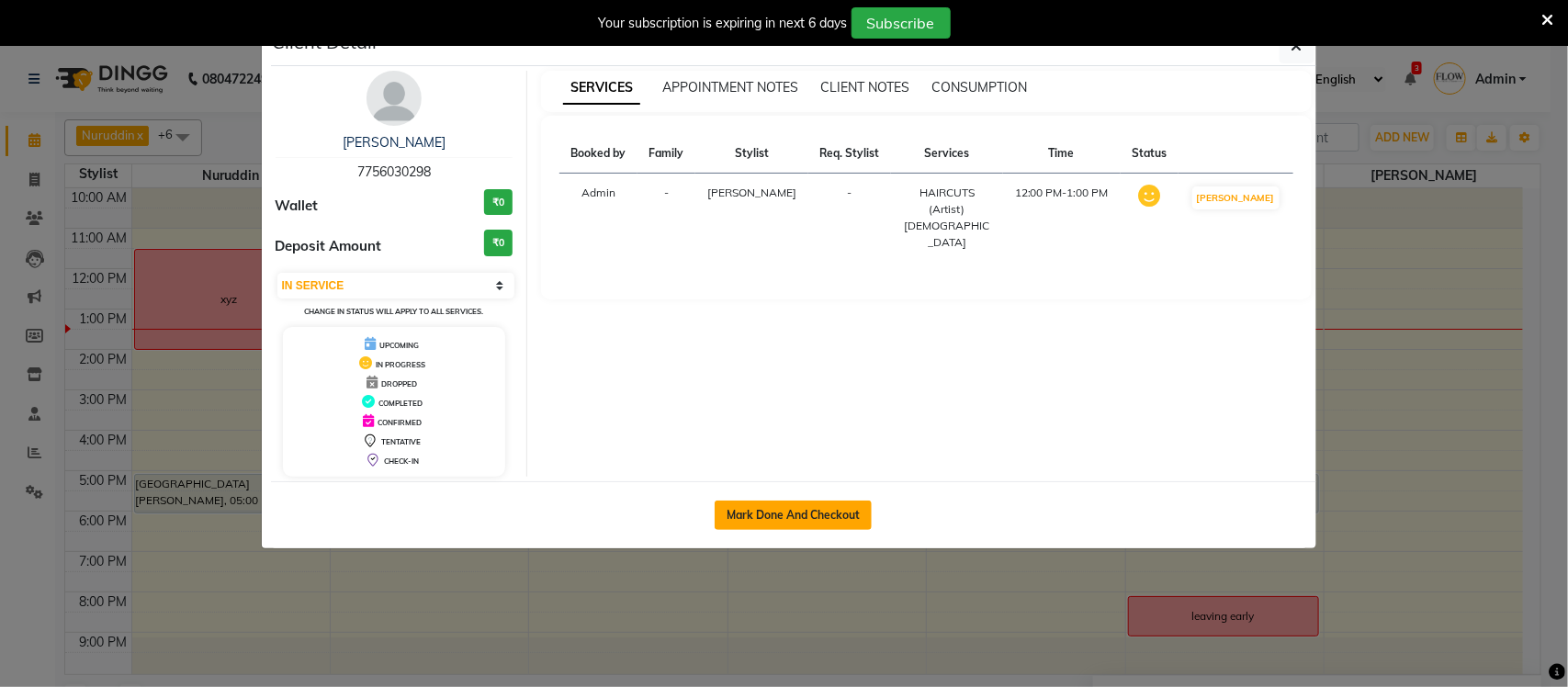
click at [788, 520] on button "Mark Done And Checkout" at bounding box center [792, 515] width 157 height 30
select select "service"
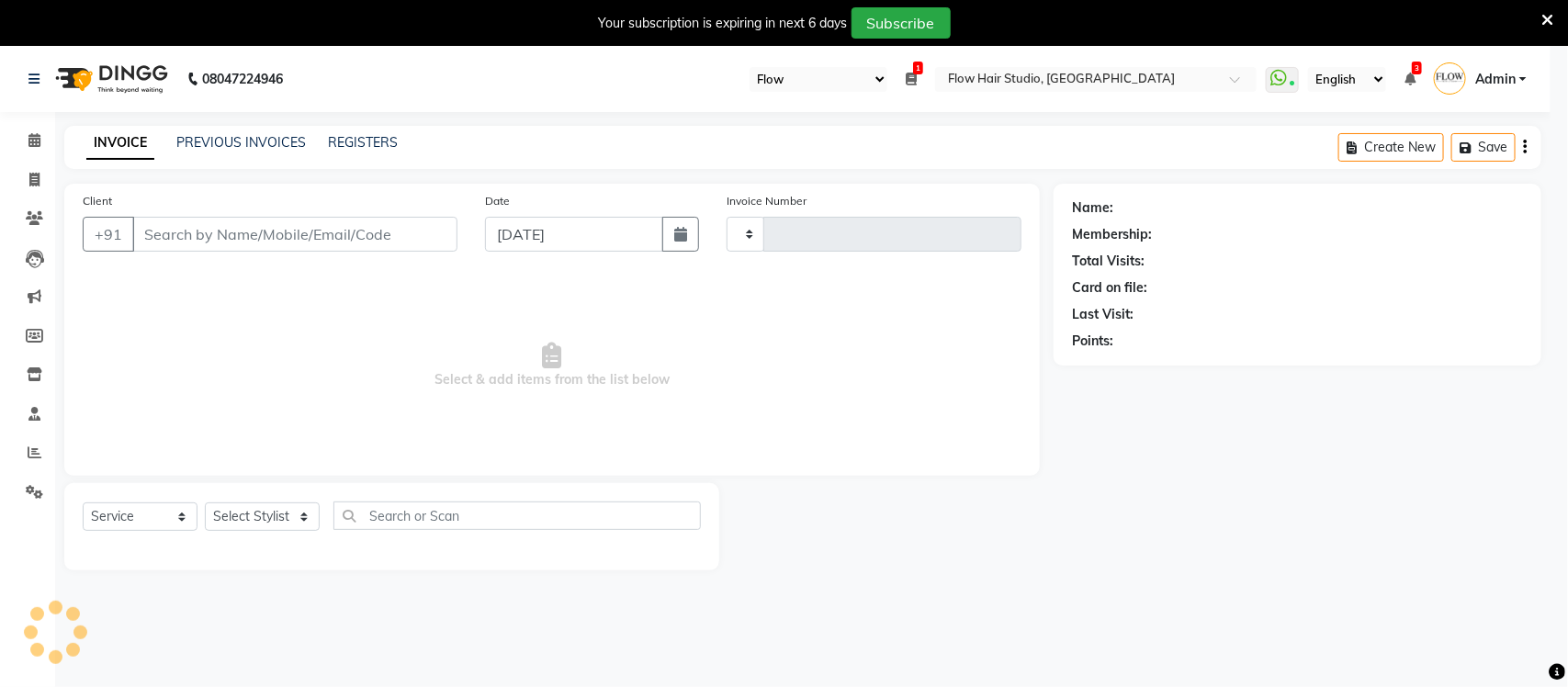
type input "1673"
select select "6925"
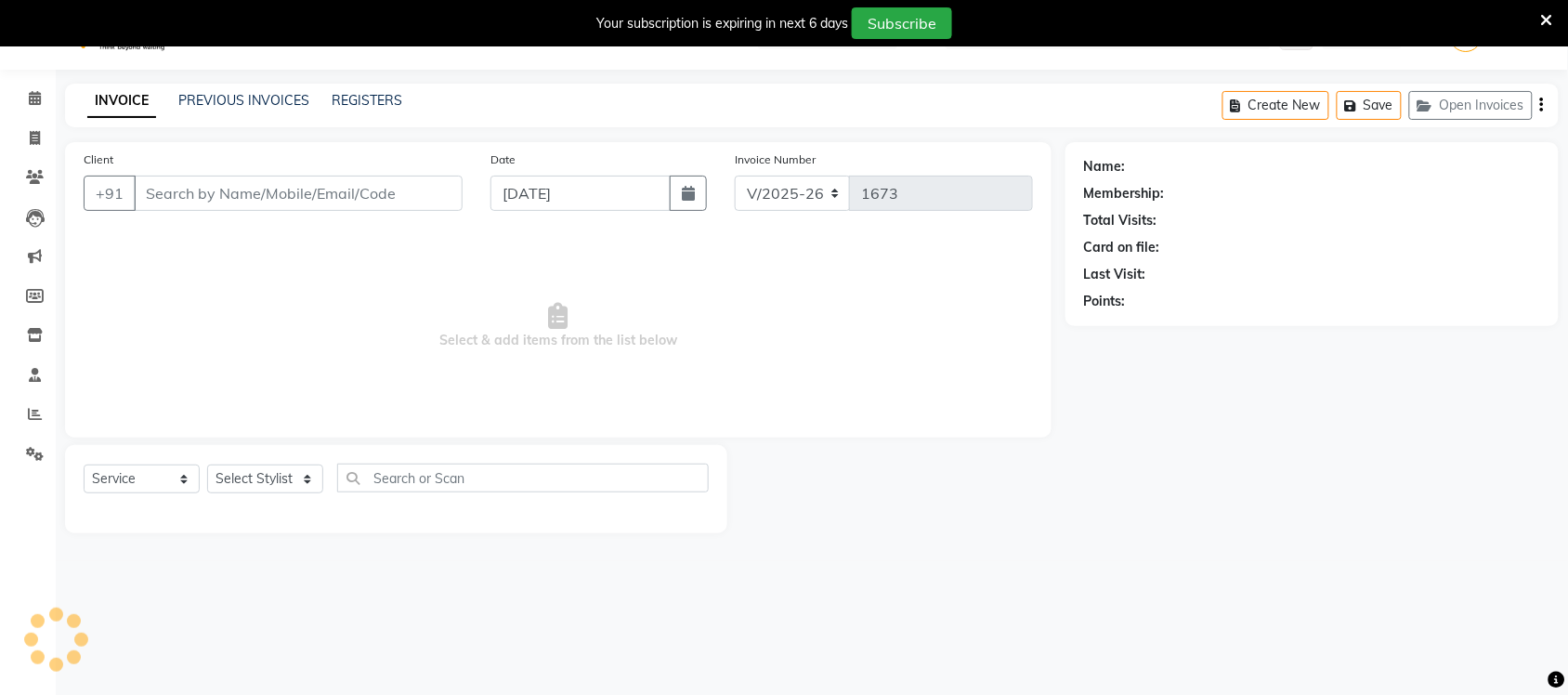
type input "7756030298"
select select "54524"
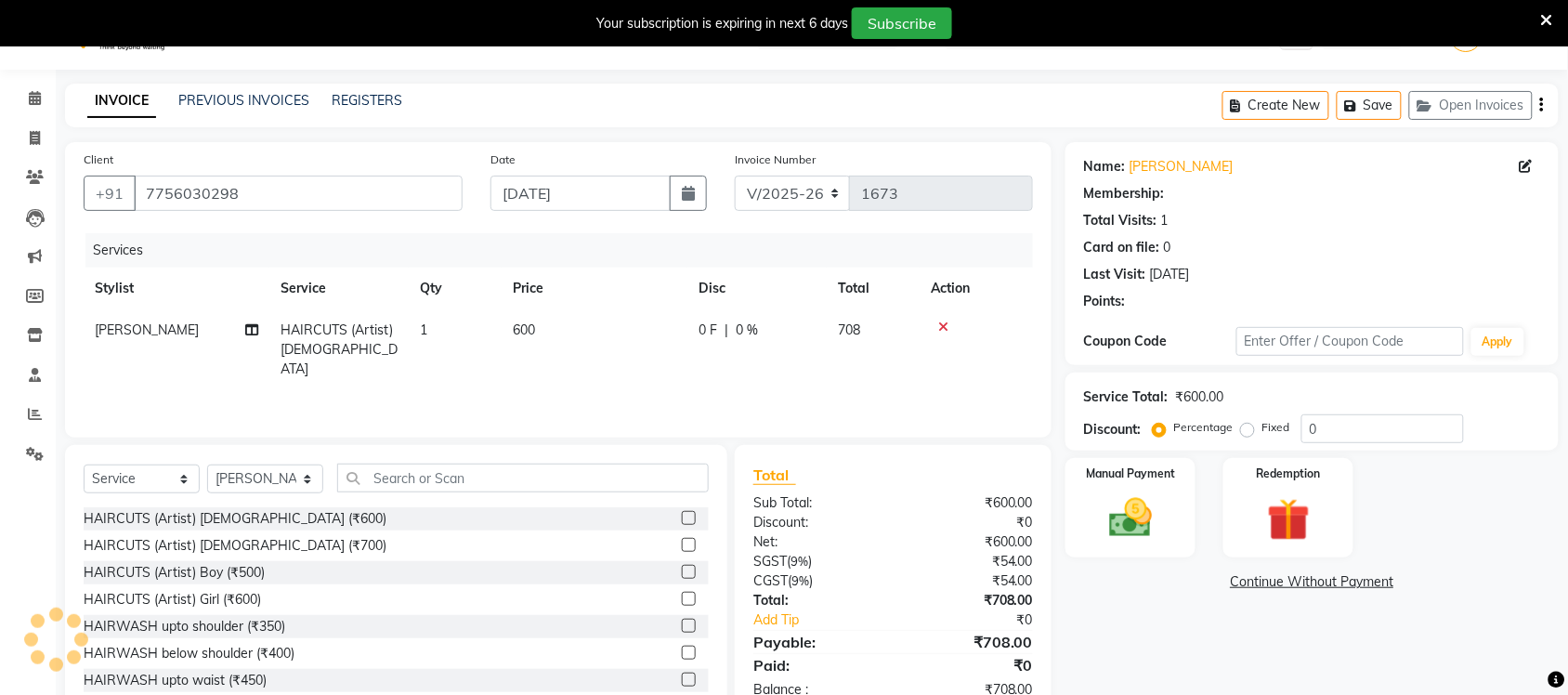
scroll to position [94, 0]
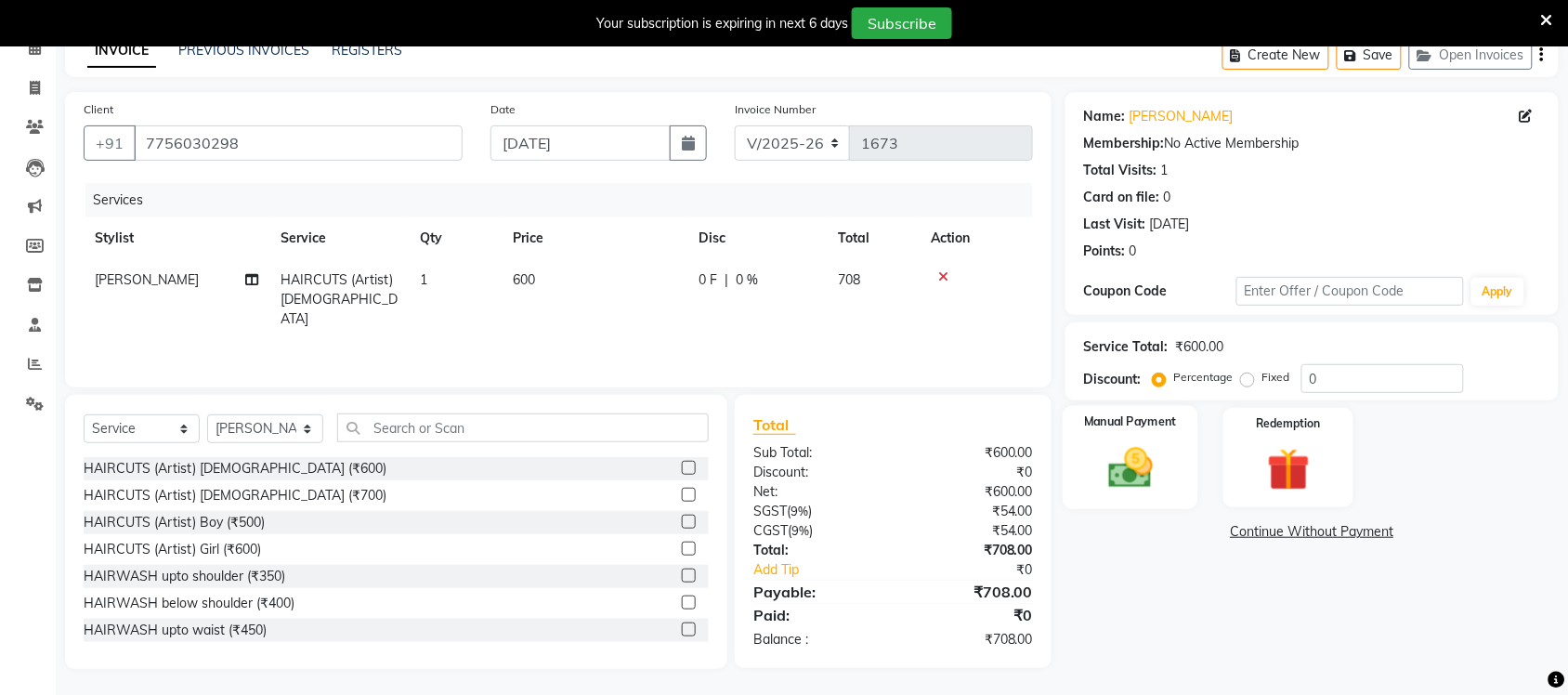
click at [1148, 478] on img at bounding box center [1130, 467] width 73 height 51
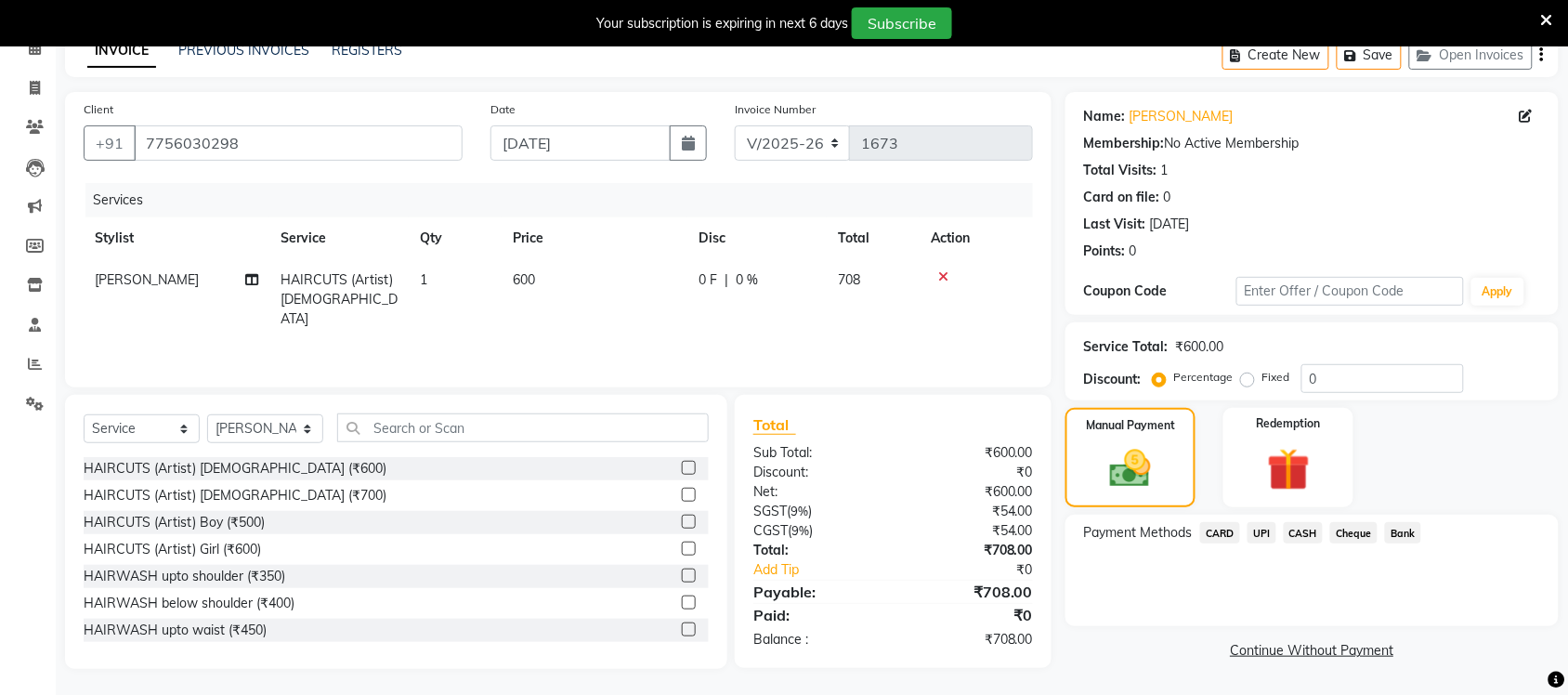
click at [1250, 536] on span "UPI" at bounding box center [1262, 532] width 29 height 21
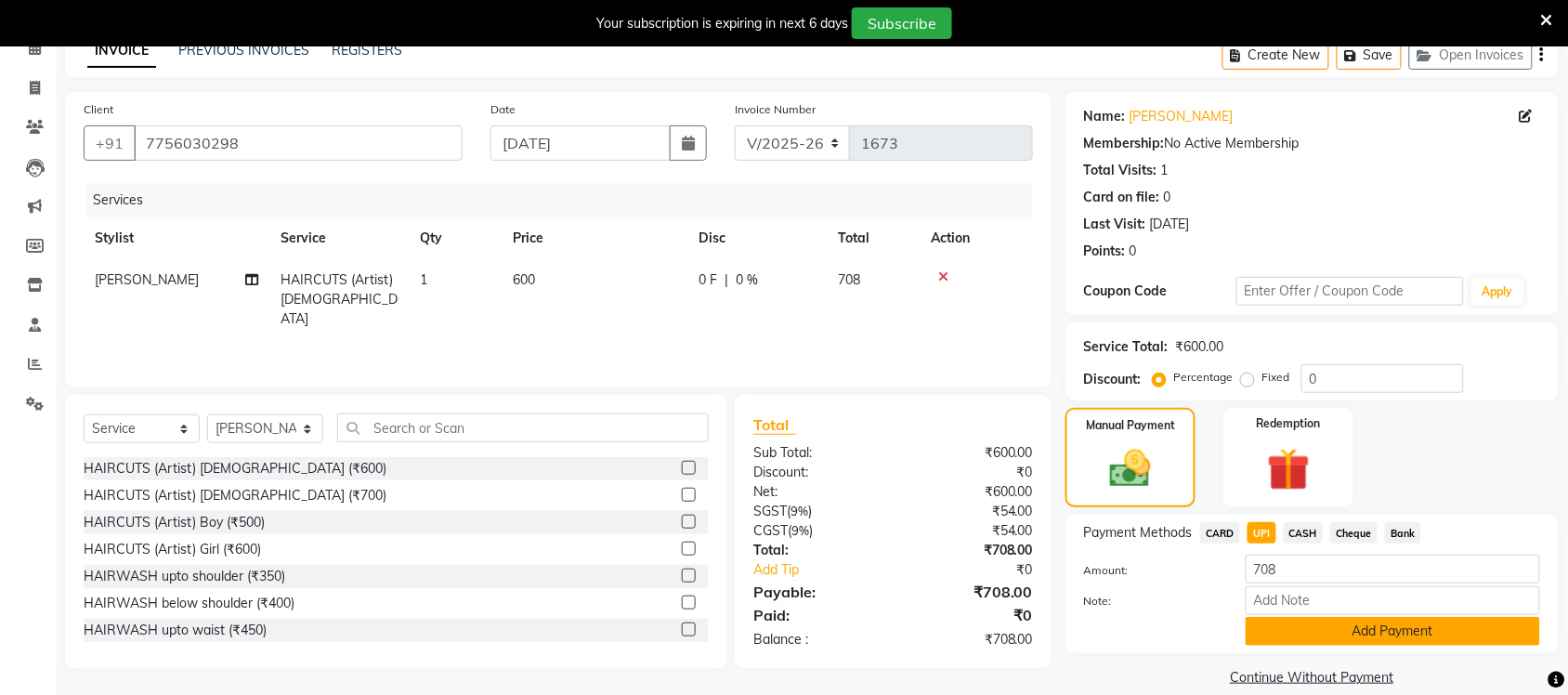
click at [1356, 627] on button "Add Payment" at bounding box center [1392, 631] width 294 height 29
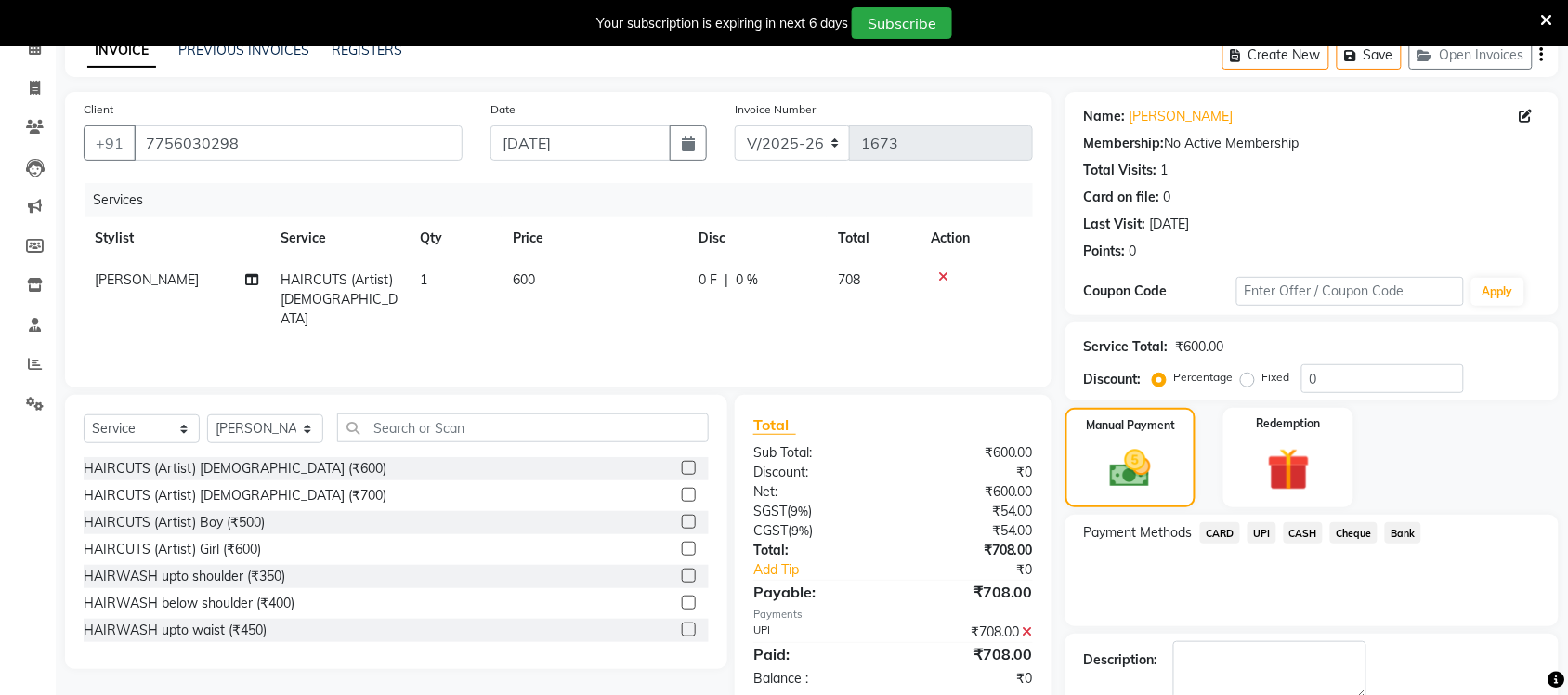
scroll to position [196, 0]
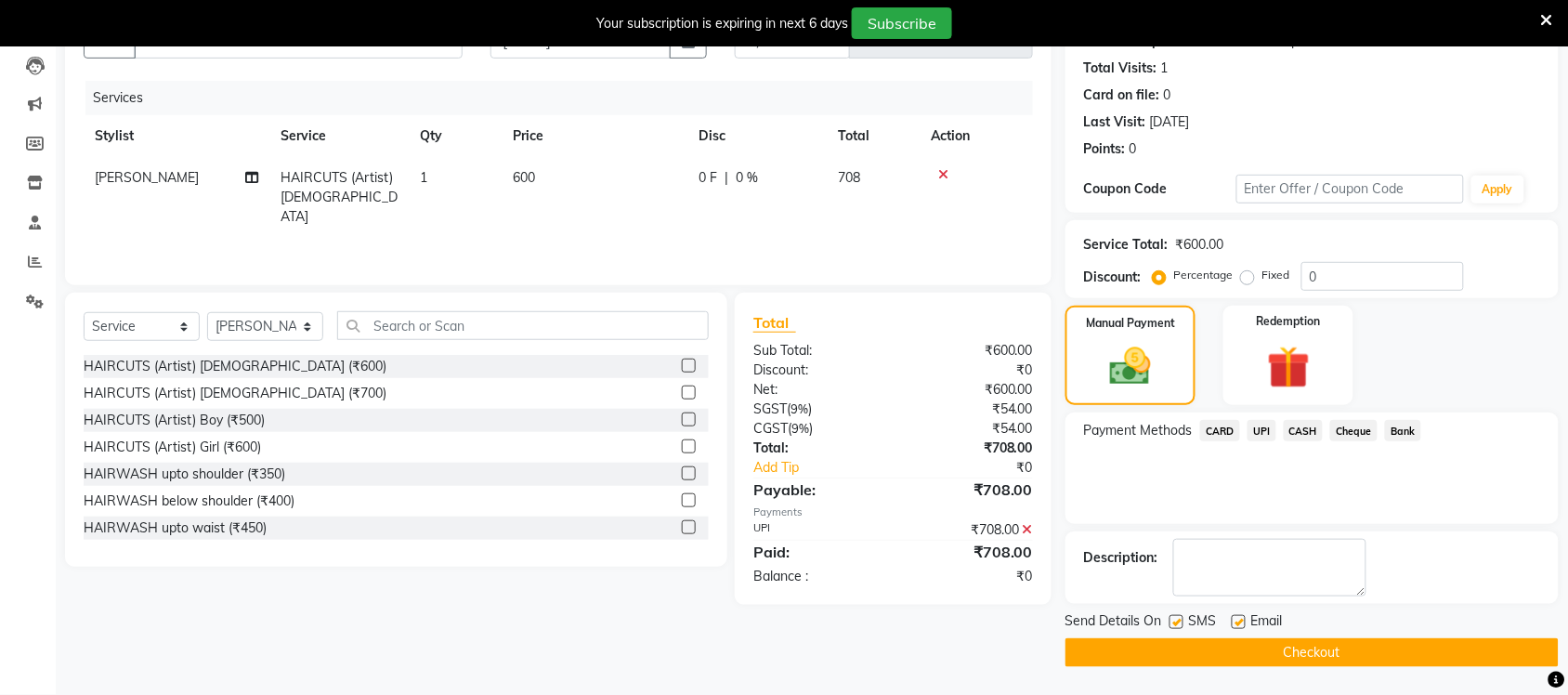
click at [1222, 661] on button "Checkout" at bounding box center [1312, 652] width 493 height 29
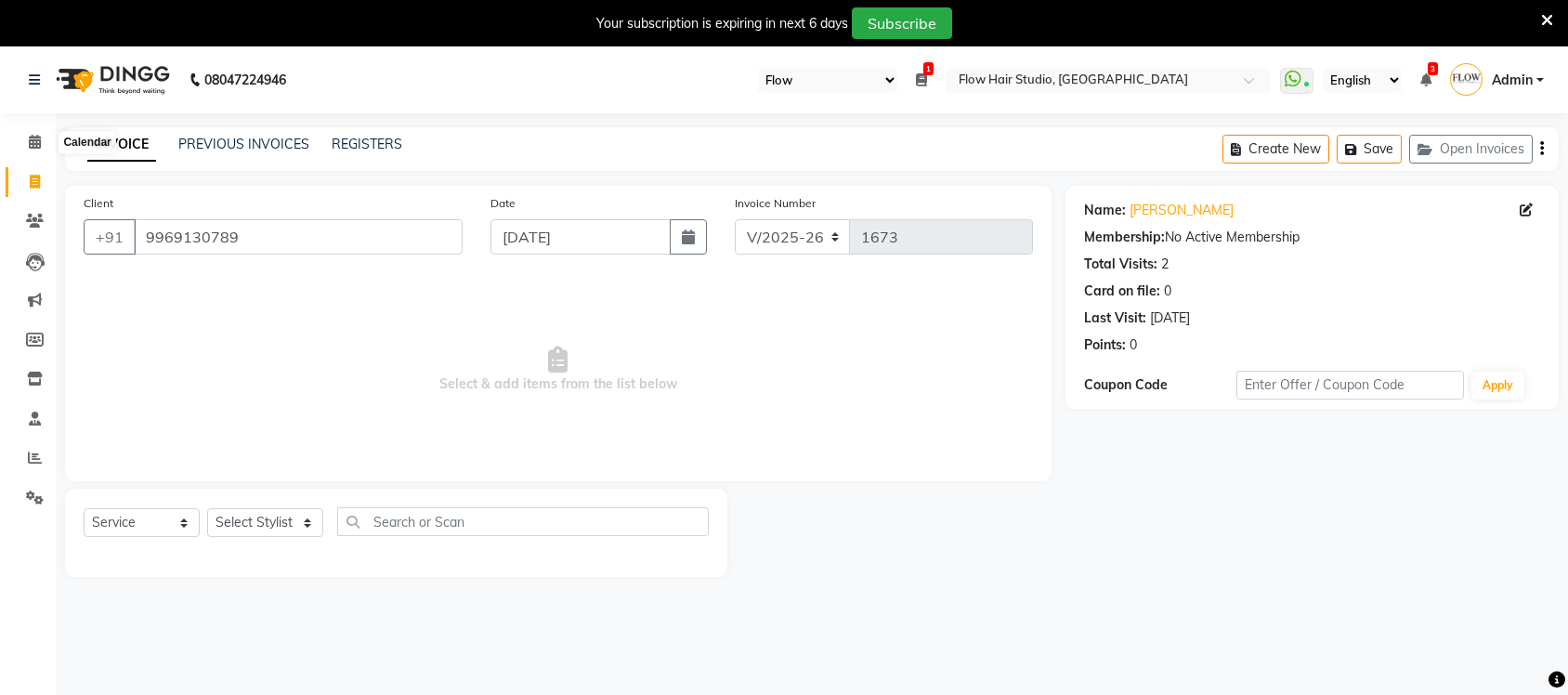
select select "46"
select select "6925"
select select "service"
click at [26, 147] on span at bounding box center [35, 142] width 33 height 21
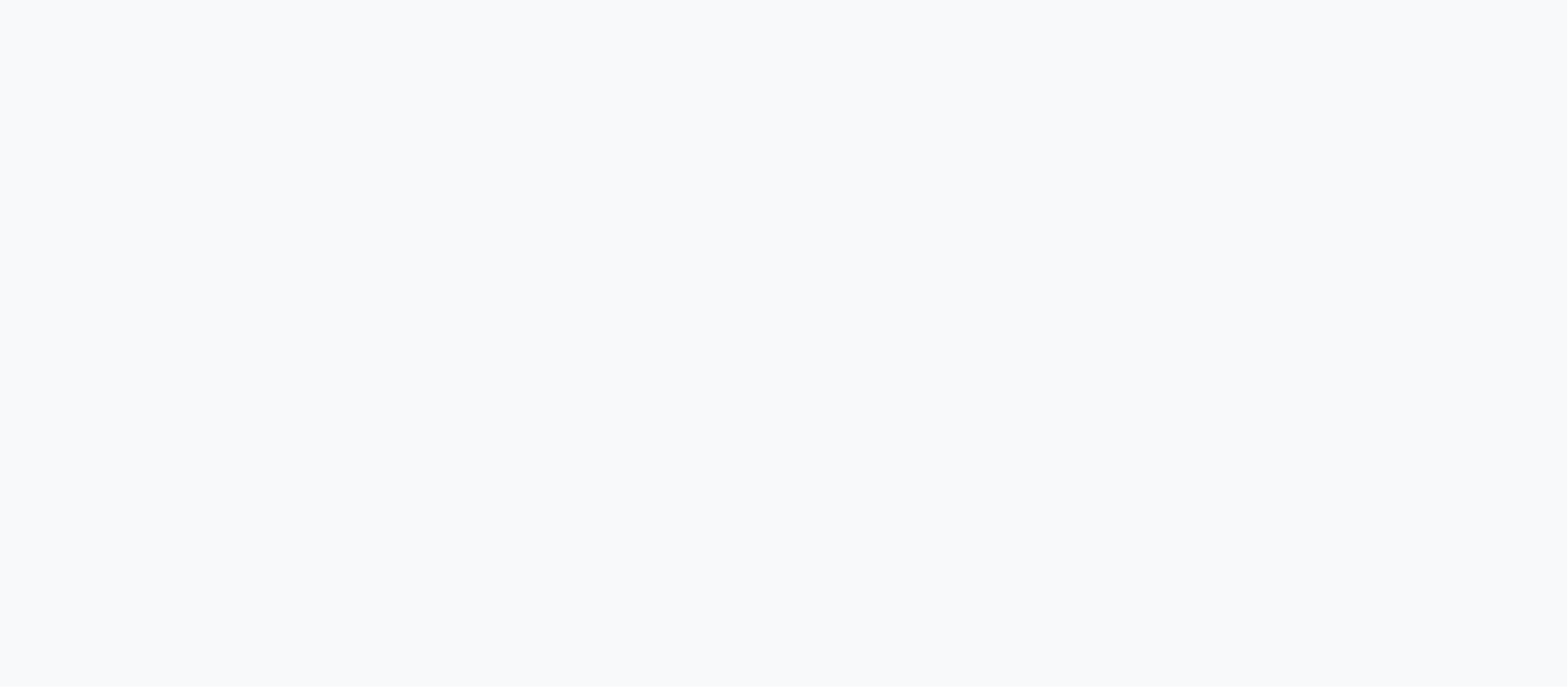
select select "46"
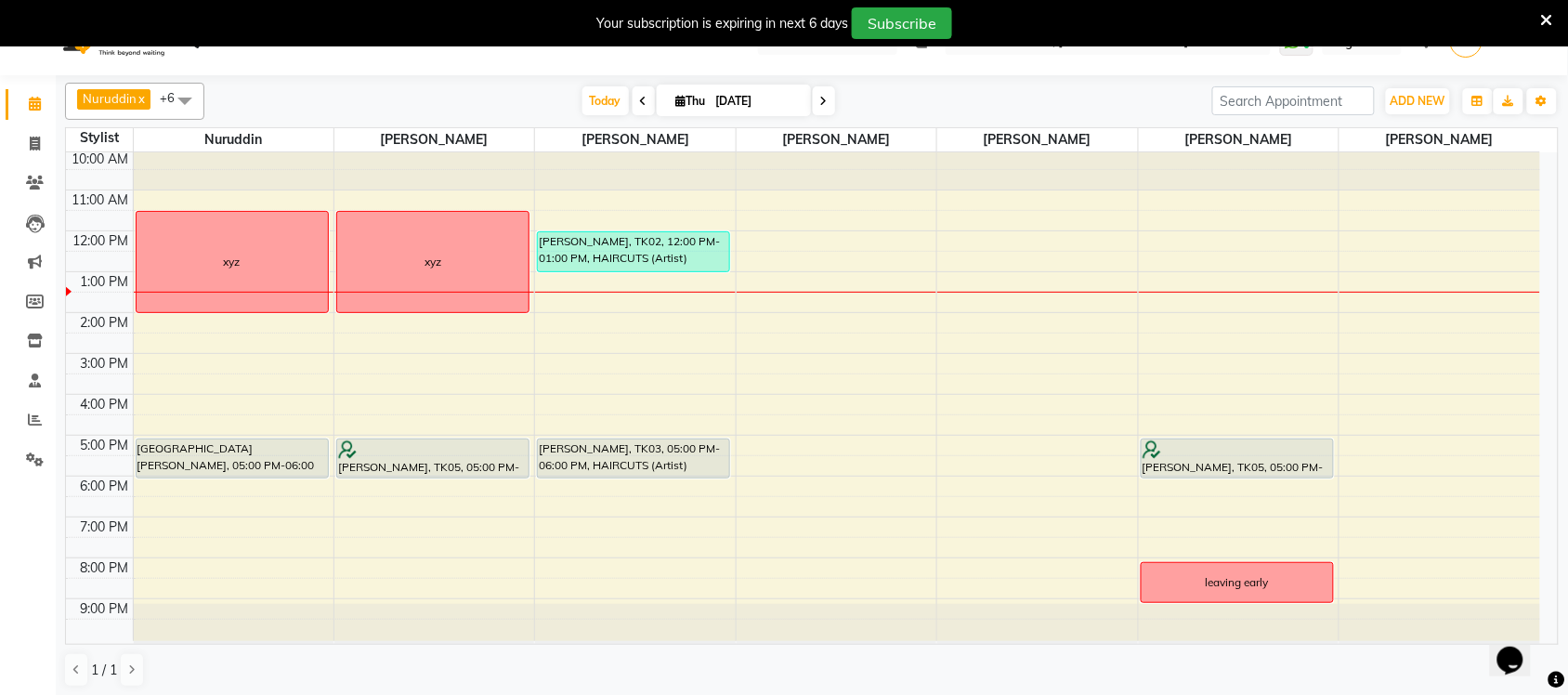
scroll to position [47, 0]
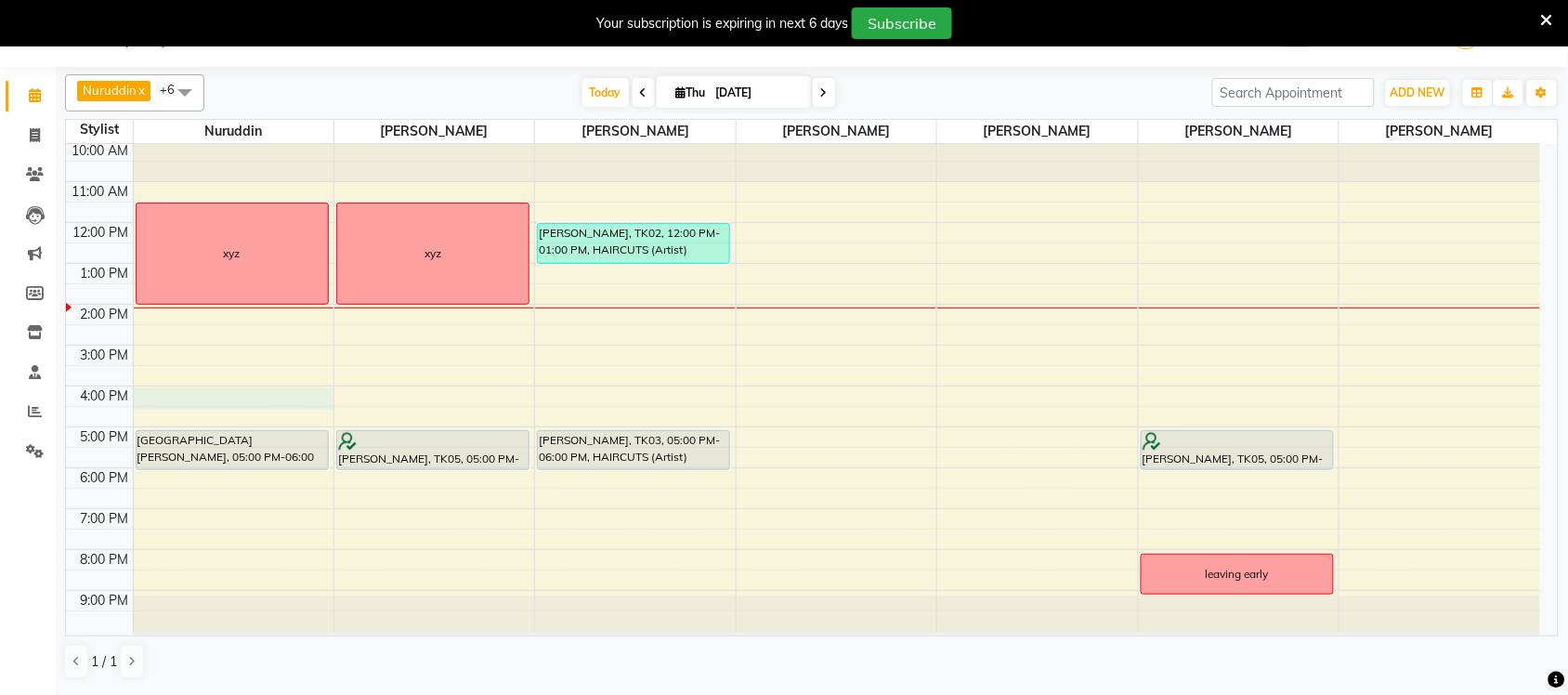
click at [195, 401] on div "10:00 AM 11:00 AM 12:00 PM 1:00 PM 2:00 PM 3:00 PM 4:00 PM 5:00 PM 6:00 PM 7:00…" at bounding box center [802, 386] width 1474 height 491
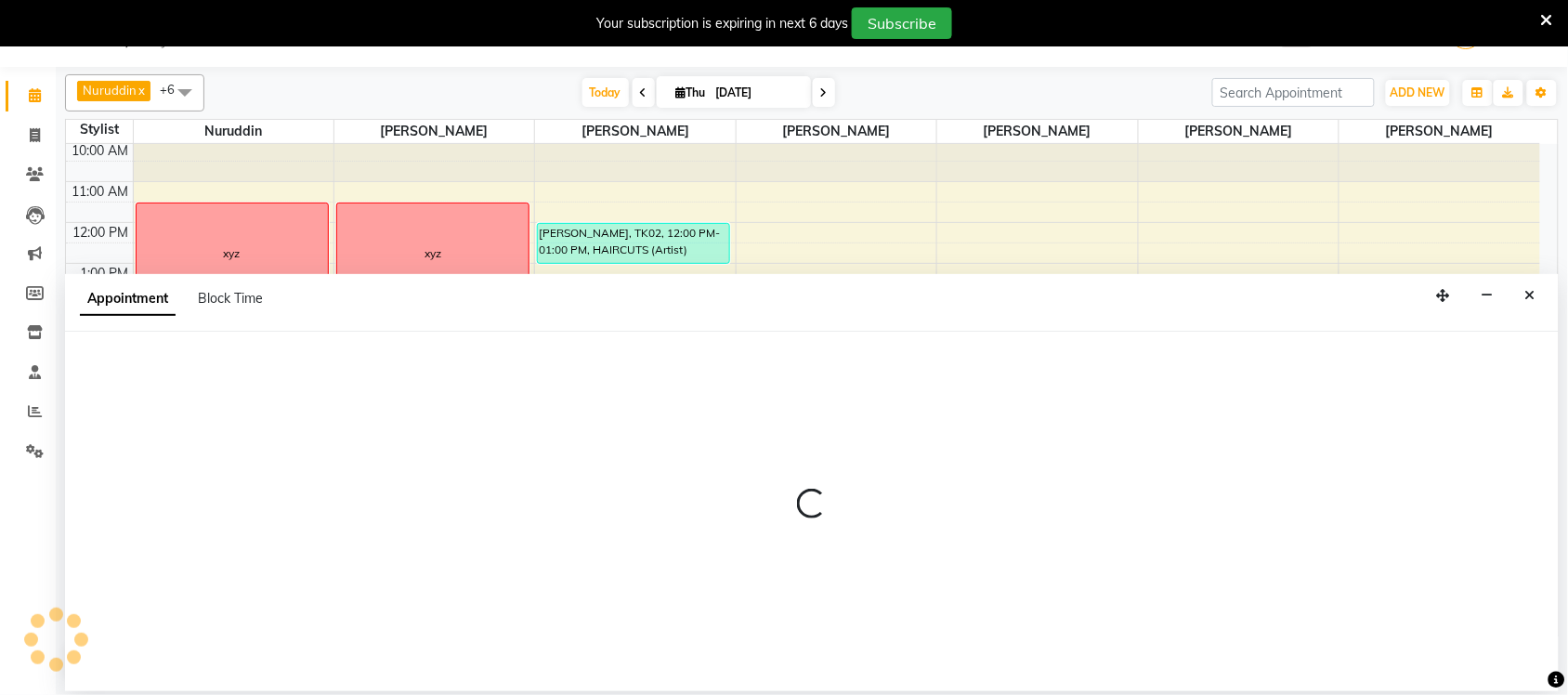
select select "54523"
select select "960"
select select "tentative"
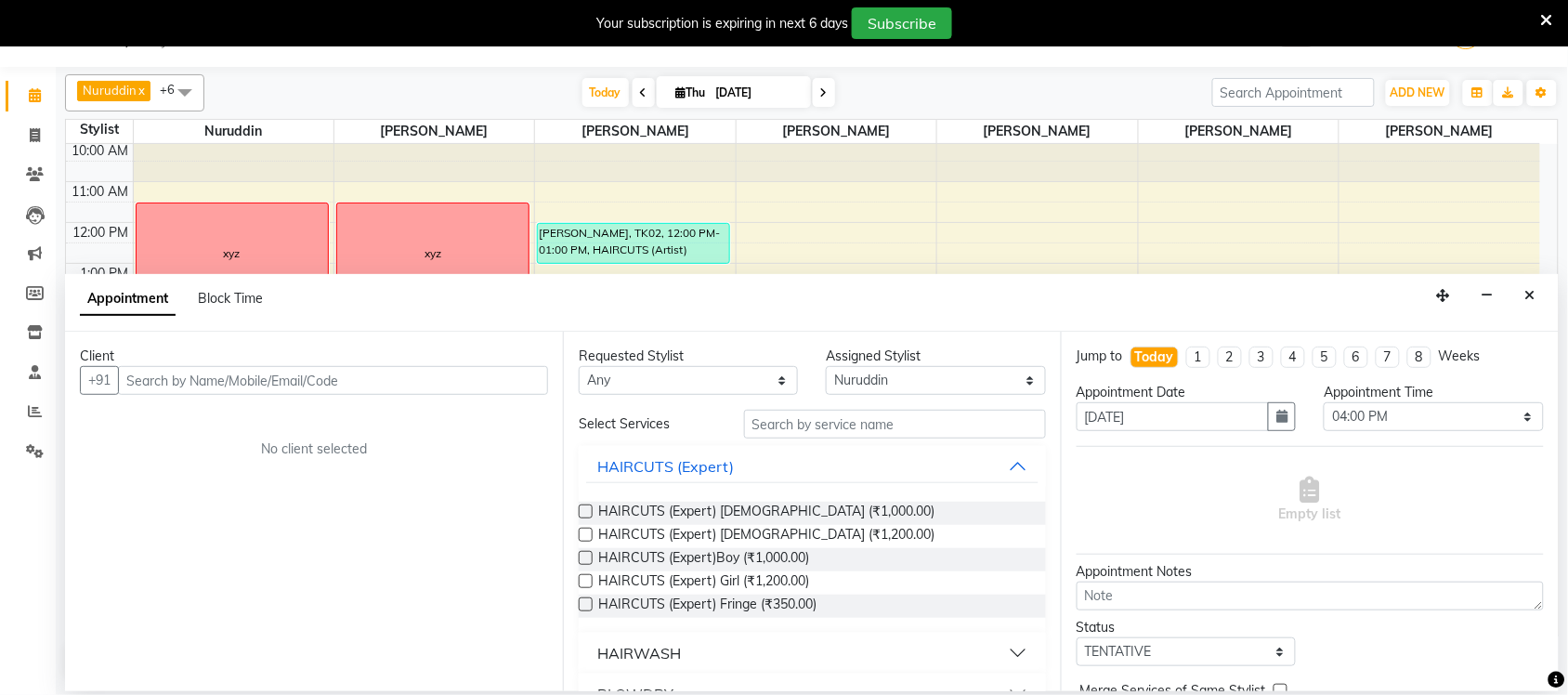
click at [197, 382] on input "text" at bounding box center [332, 380] width 430 height 29
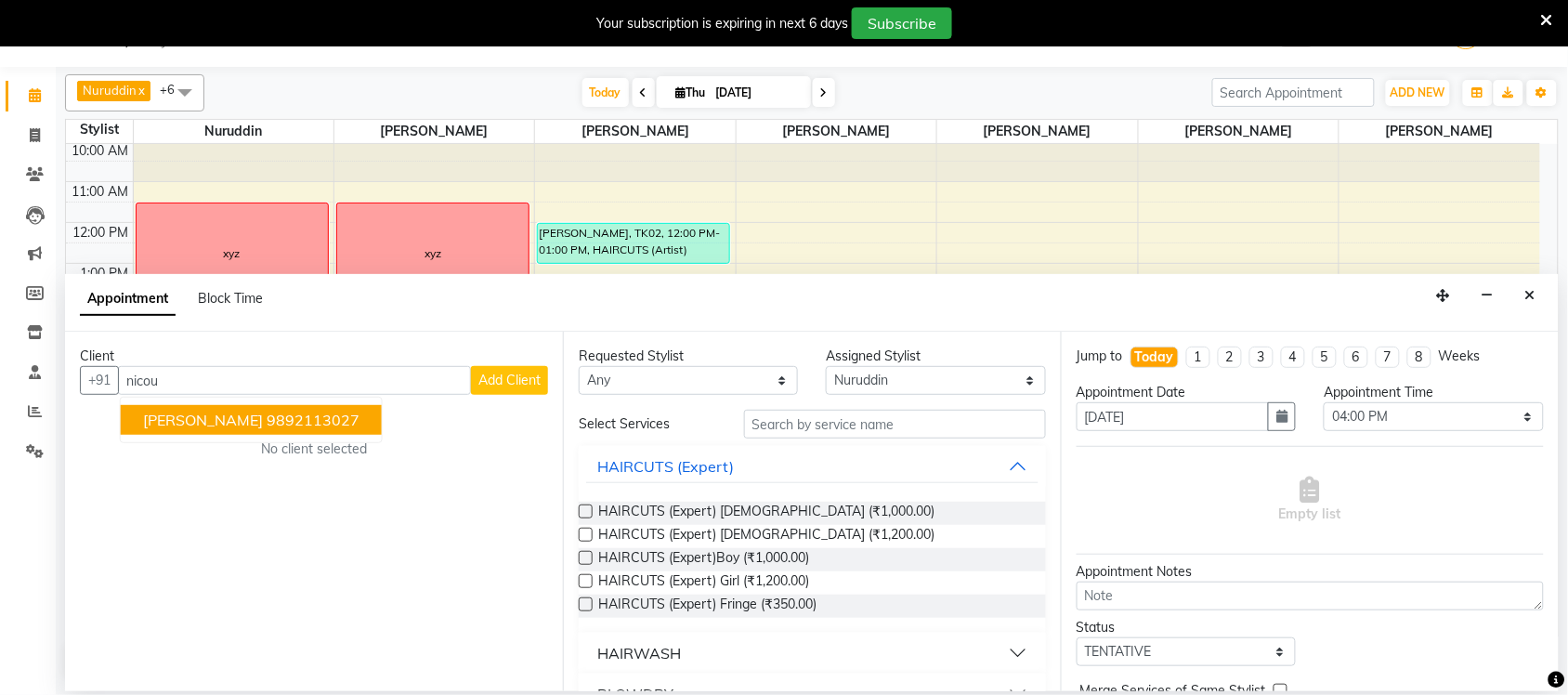
click at [220, 419] on span "[PERSON_NAME]" at bounding box center [203, 419] width 120 height 19
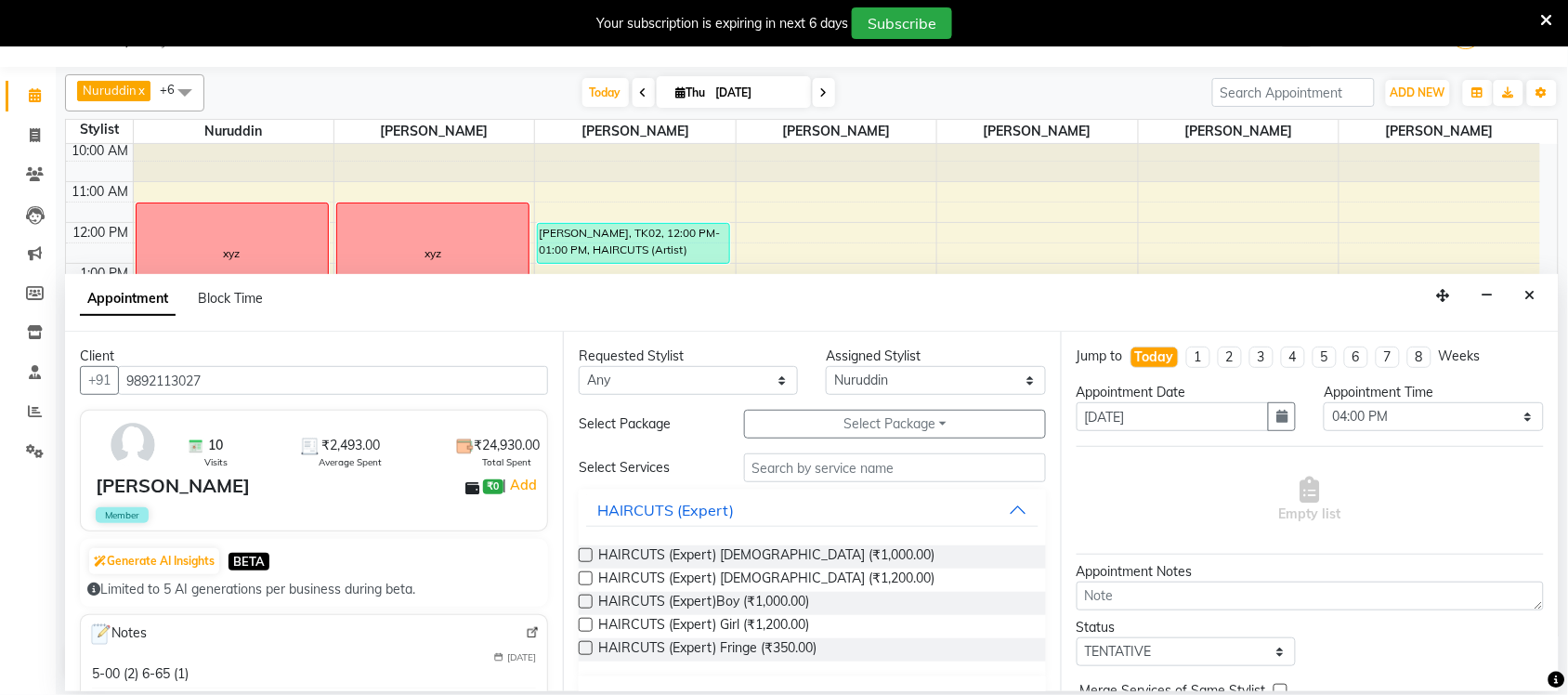
type input "9892113027"
click at [819, 471] on input "text" at bounding box center [895, 467] width 302 height 29
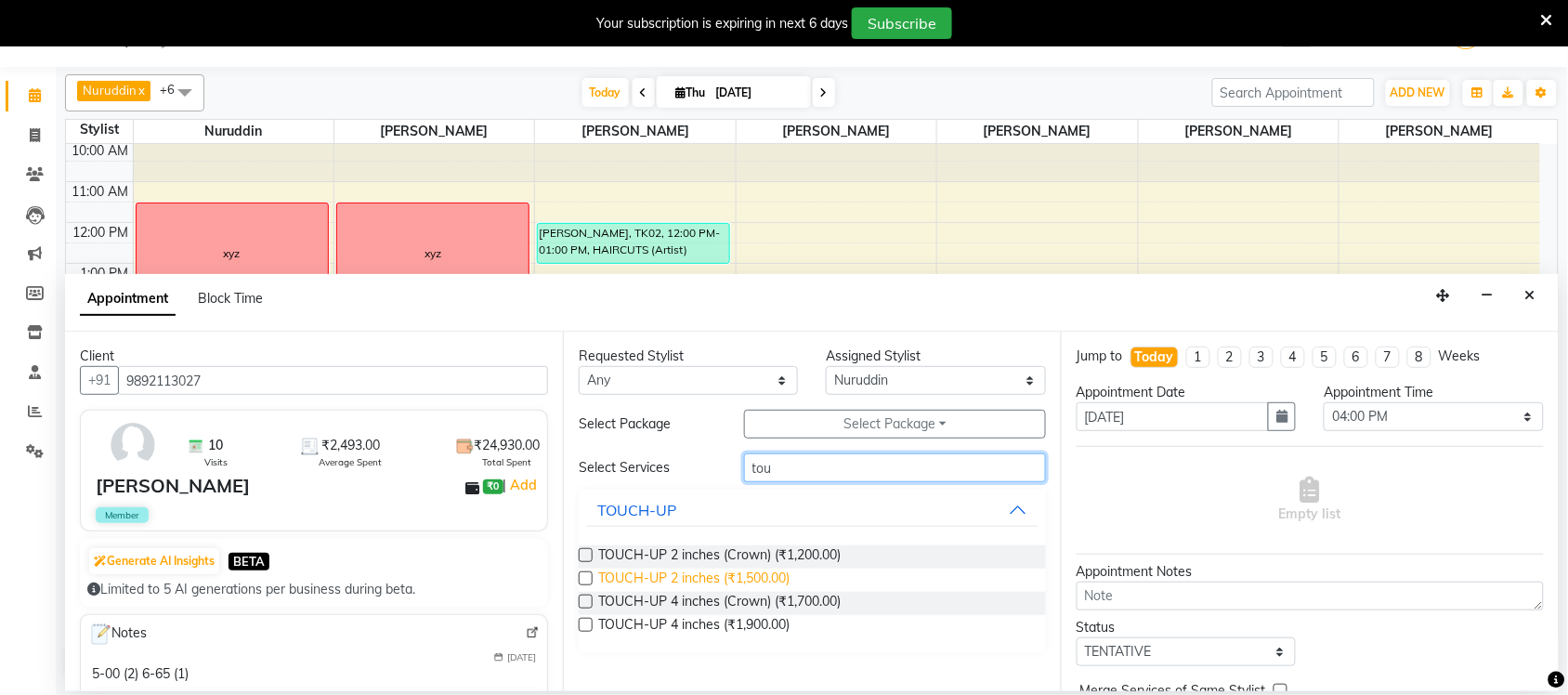
type input "tou"
click at [785, 585] on span "TOUCH-UP 2 inches (₹1,500.00)" at bounding box center [694, 580] width 192 height 23
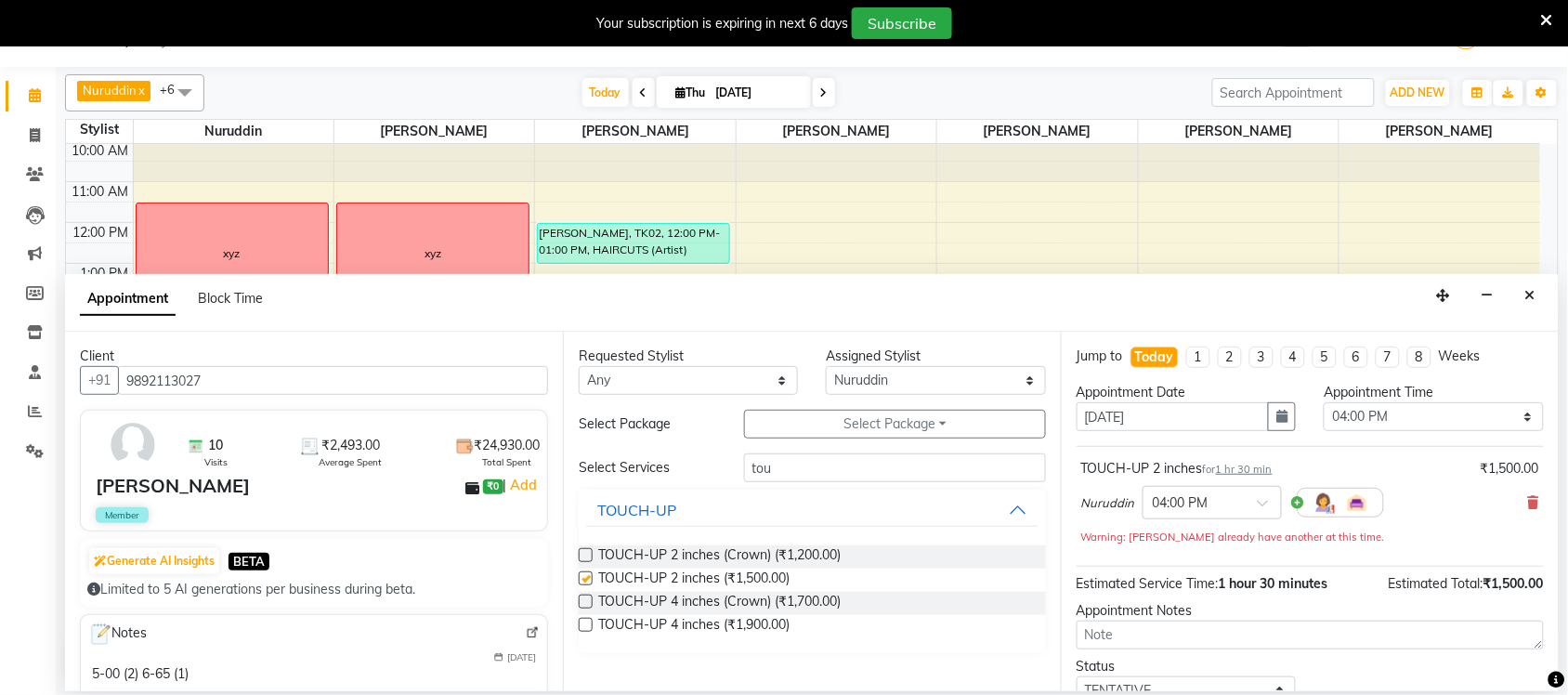
checkbox input "false"
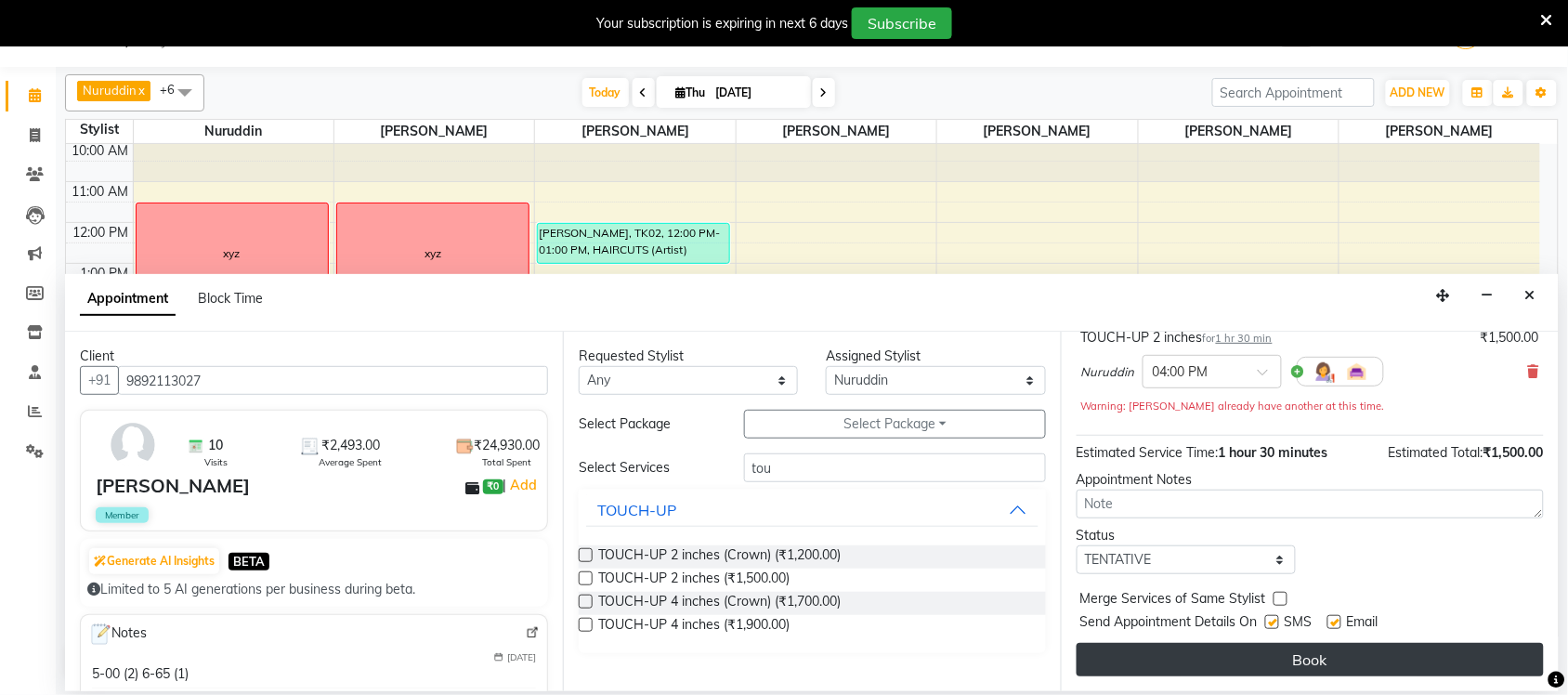
click at [1359, 661] on button "Book" at bounding box center [1310, 660] width 467 height 34
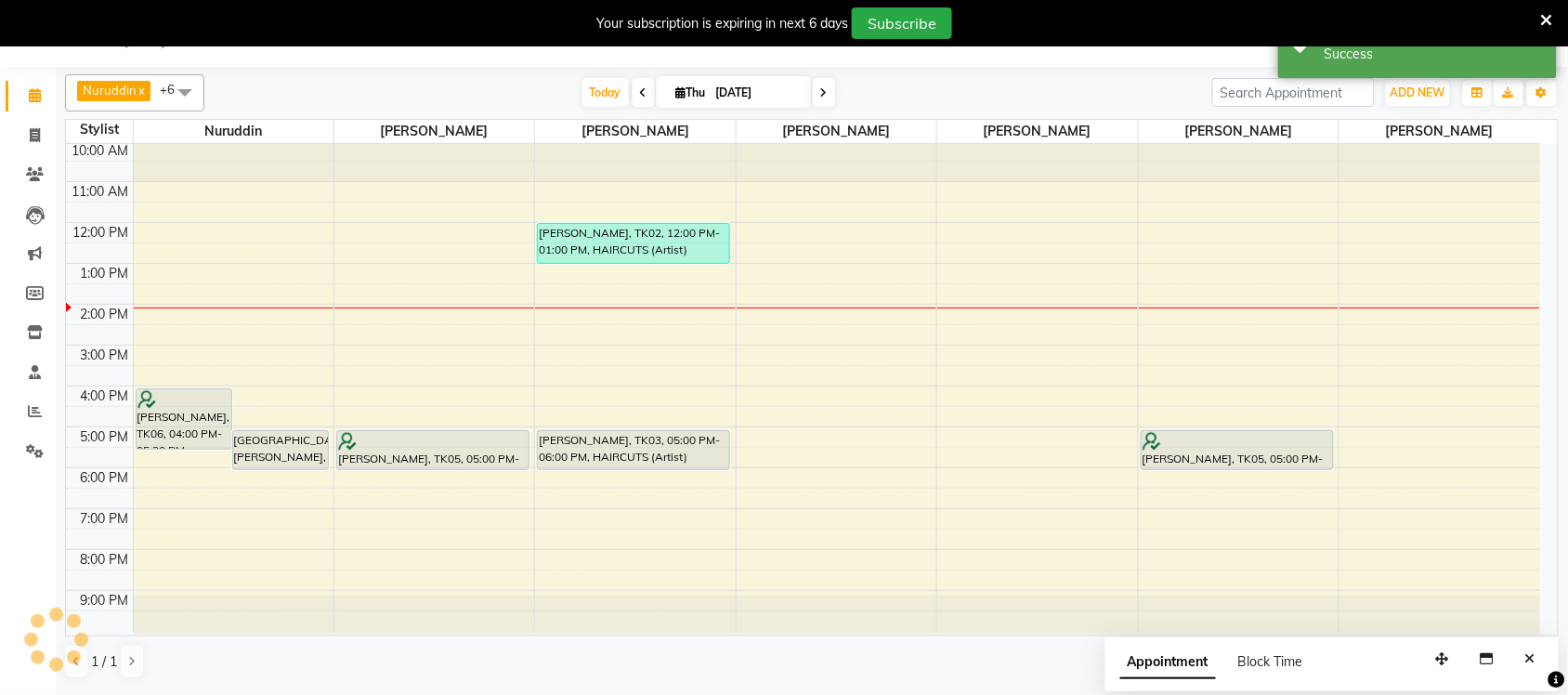
scroll to position [0, 0]
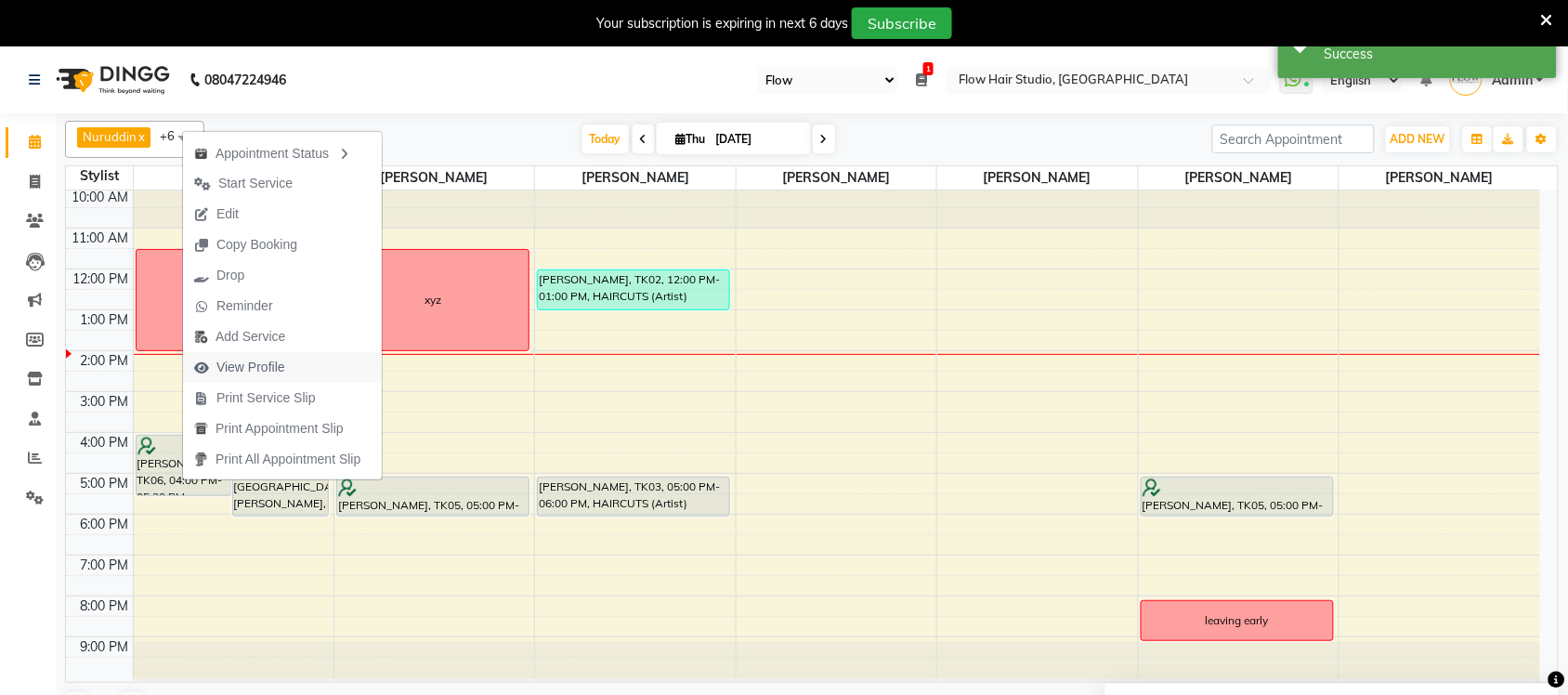
click at [269, 369] on span "View Profile" at bounding box center [251, 367] width 69 height 20
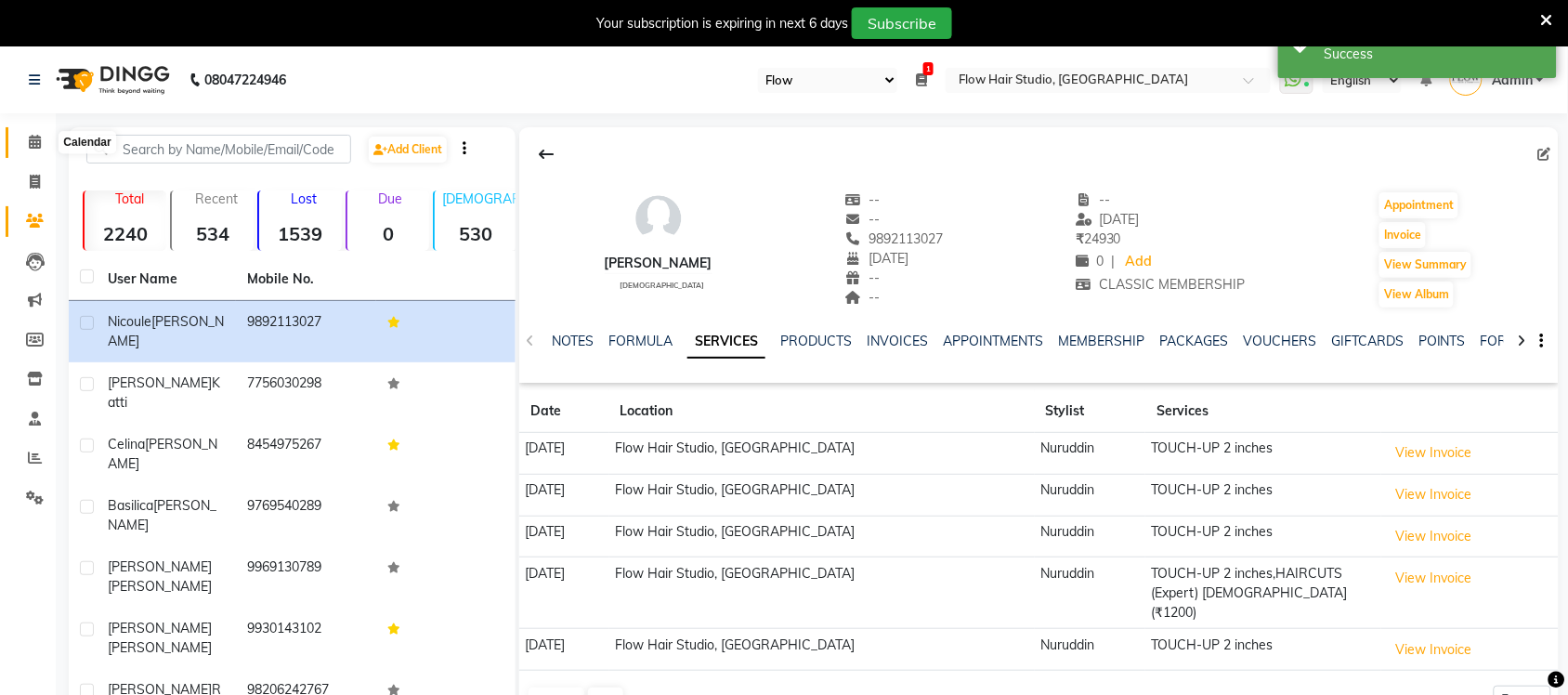
click at [47, 145] on span at bounding box center [35, 142] width 33 height 21
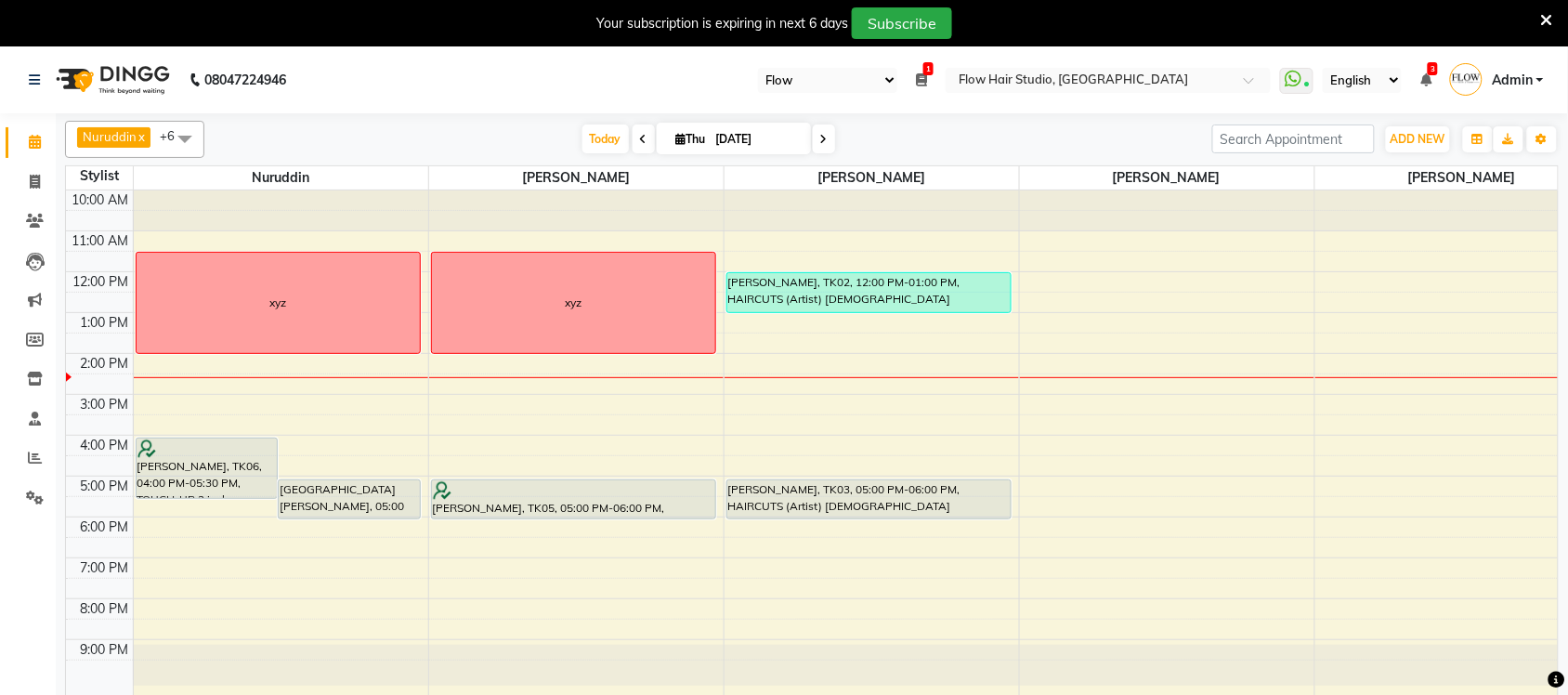
scroll to position [47, 0]
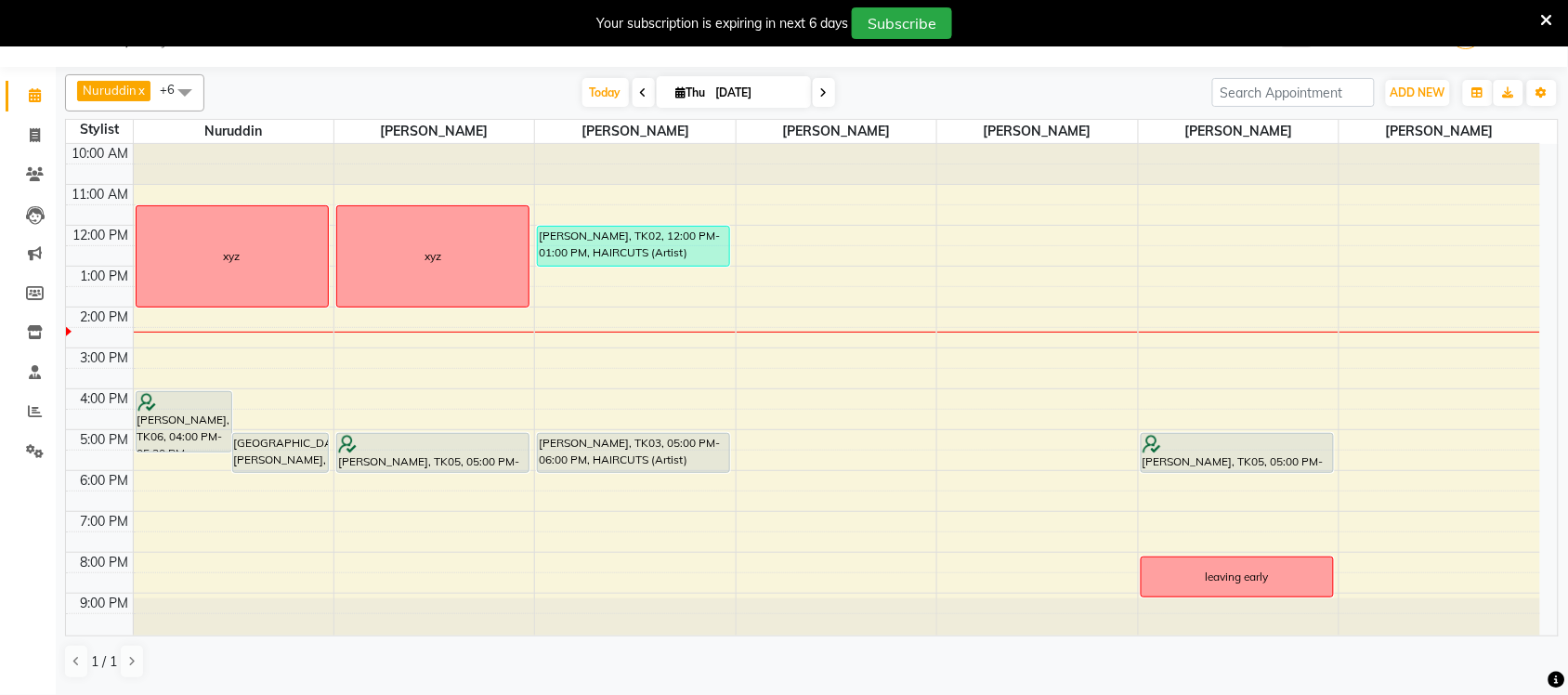
click at [810, 108] on div "[PERSON_NAME] x [PERSON_NAME] x [PERSON_NAME] x [PERSON_NAME] x [PERSON_NAME] x…" at bounding box center [811, 92] width 1494 height 37
click at [825, 98] on span at bounding box center [823, 92] width 22 height 29
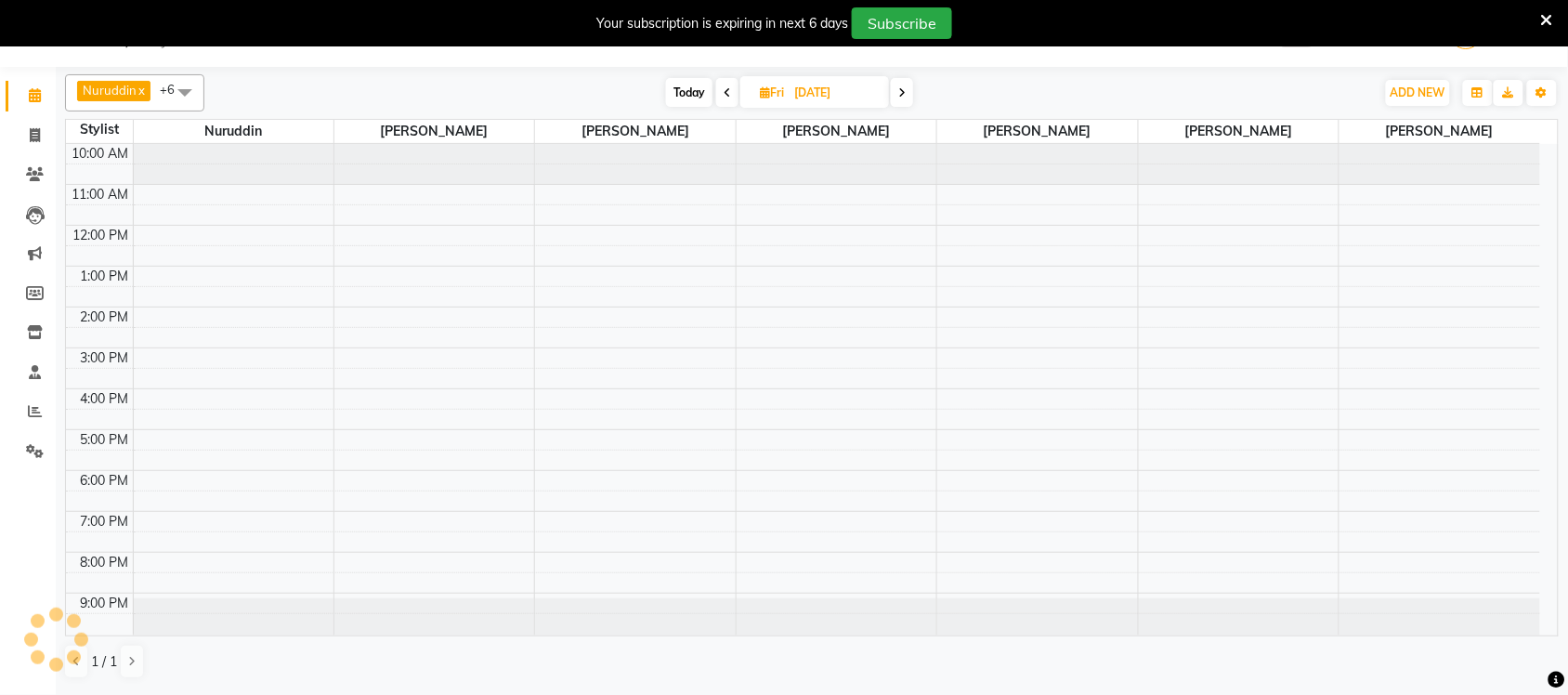
scroll to position [3, 0]
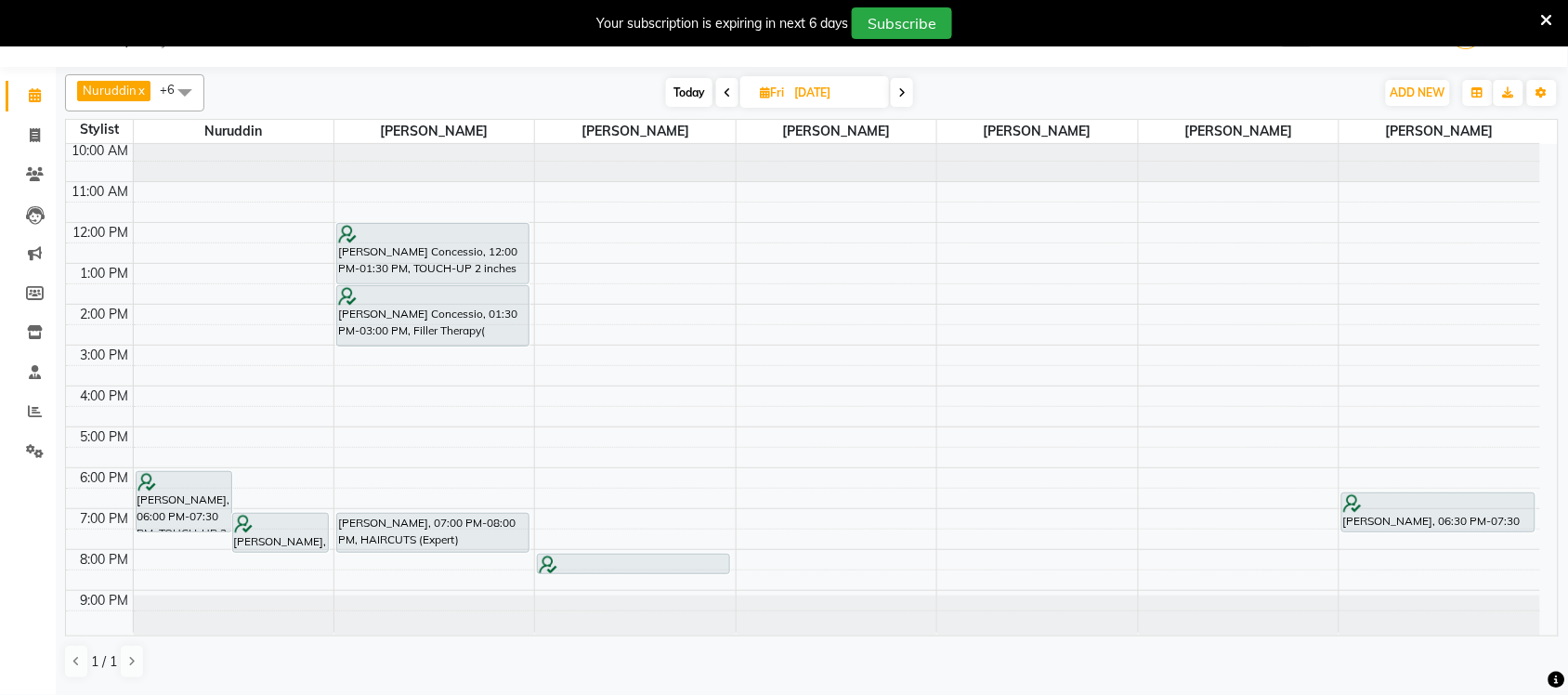
click at [707, 95] on span "Today" at bounding box center [689, 92] width 47 height 29
type input "[DATE]"
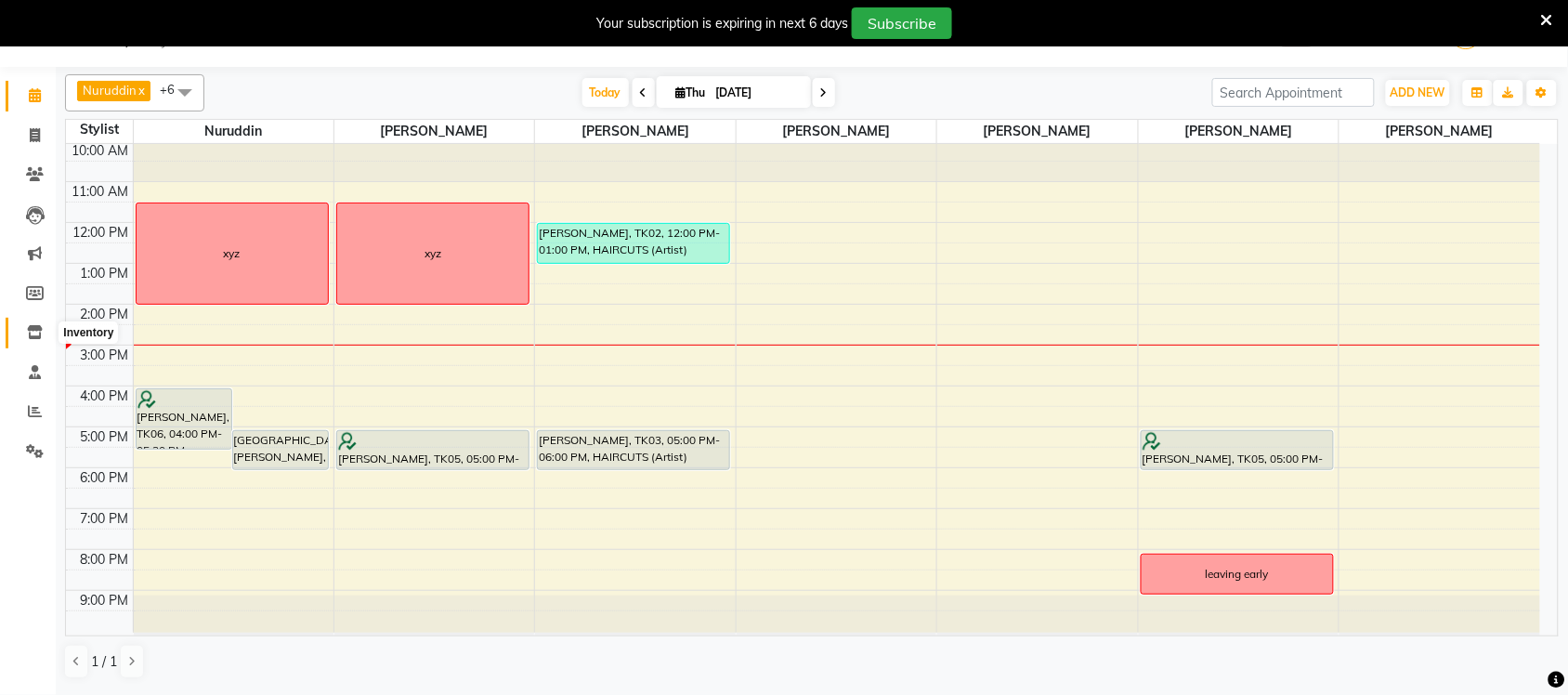
click at [37, 323] on span at bounding box center [35, 333] width 33 height 21
select select
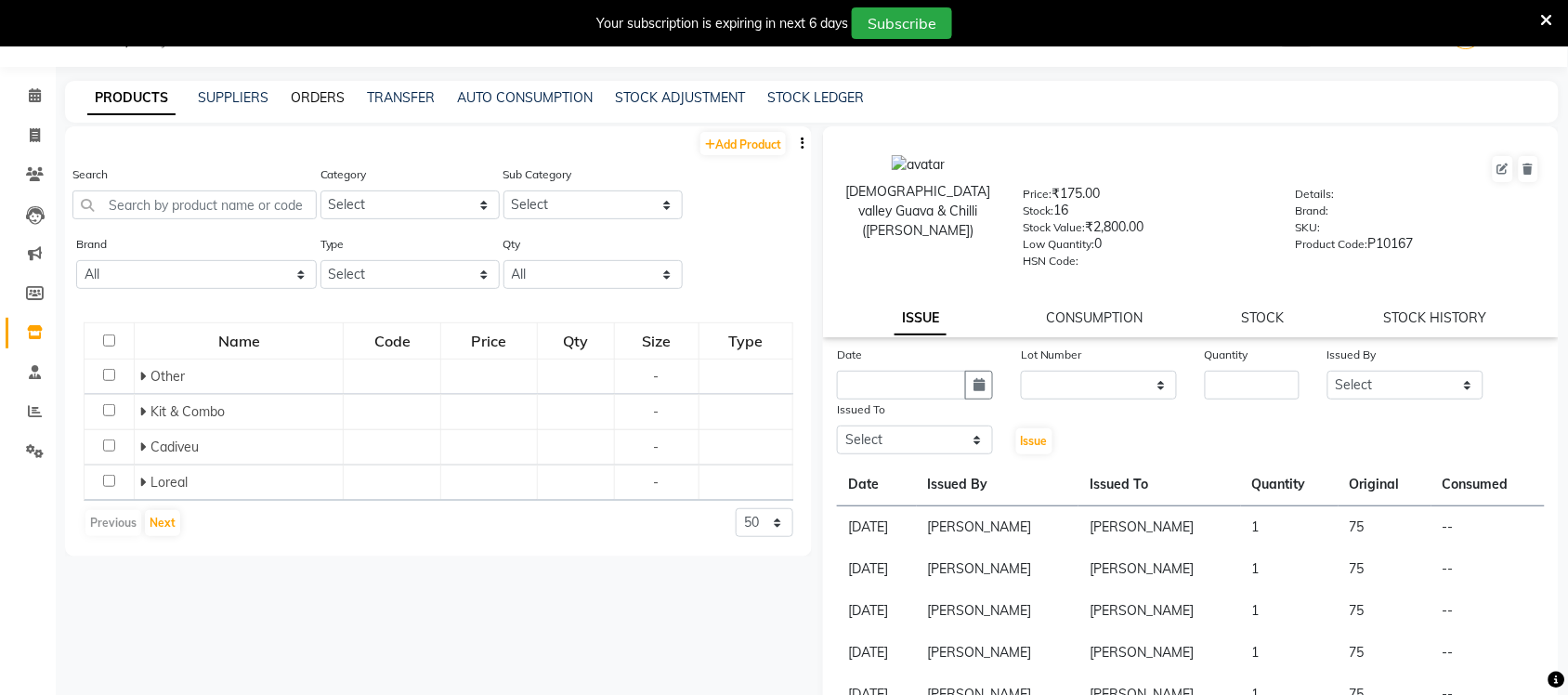
click at [308, 94] on link "ORDERS" at bounding box center [317, 97] width 54 height 17
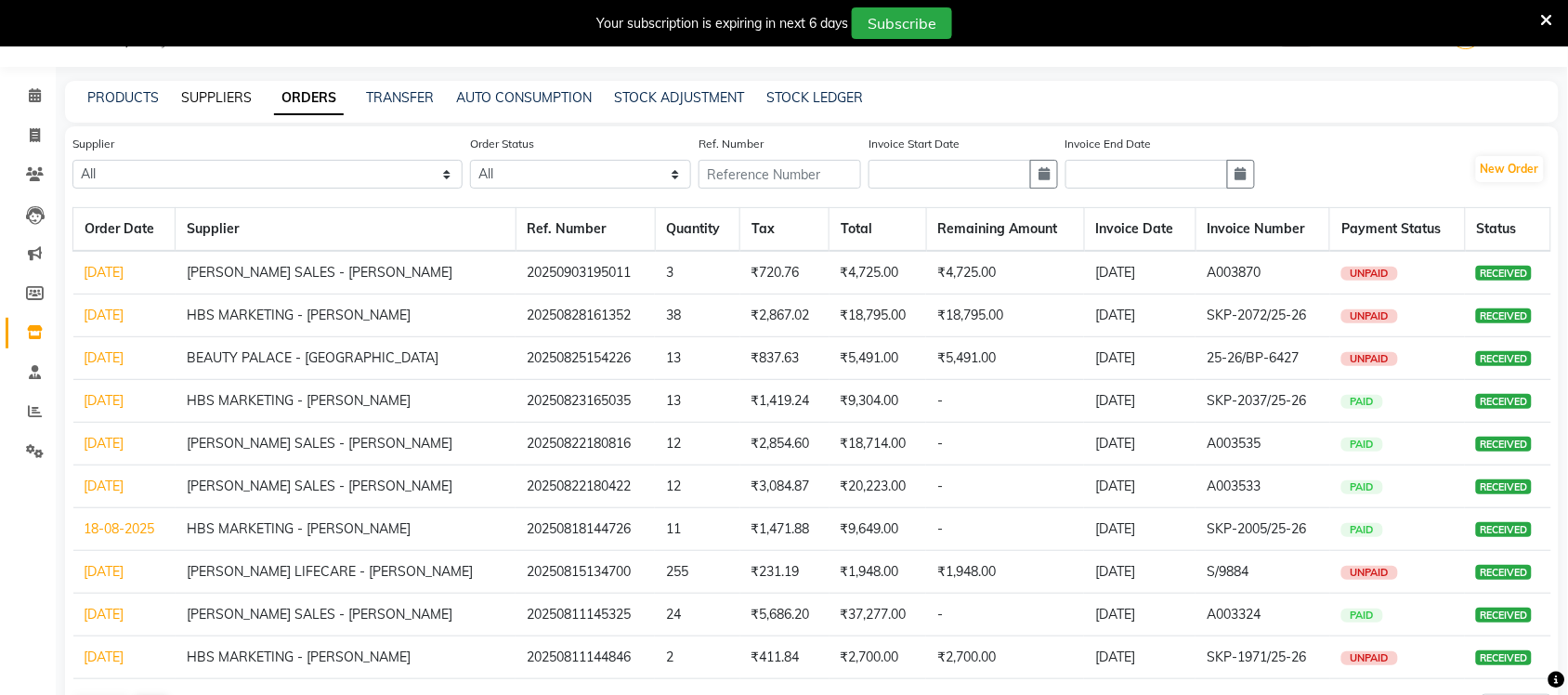
click at [201, 103] on link "SUPPLIERS" at bounding box center [217, 97] width 71 height 17
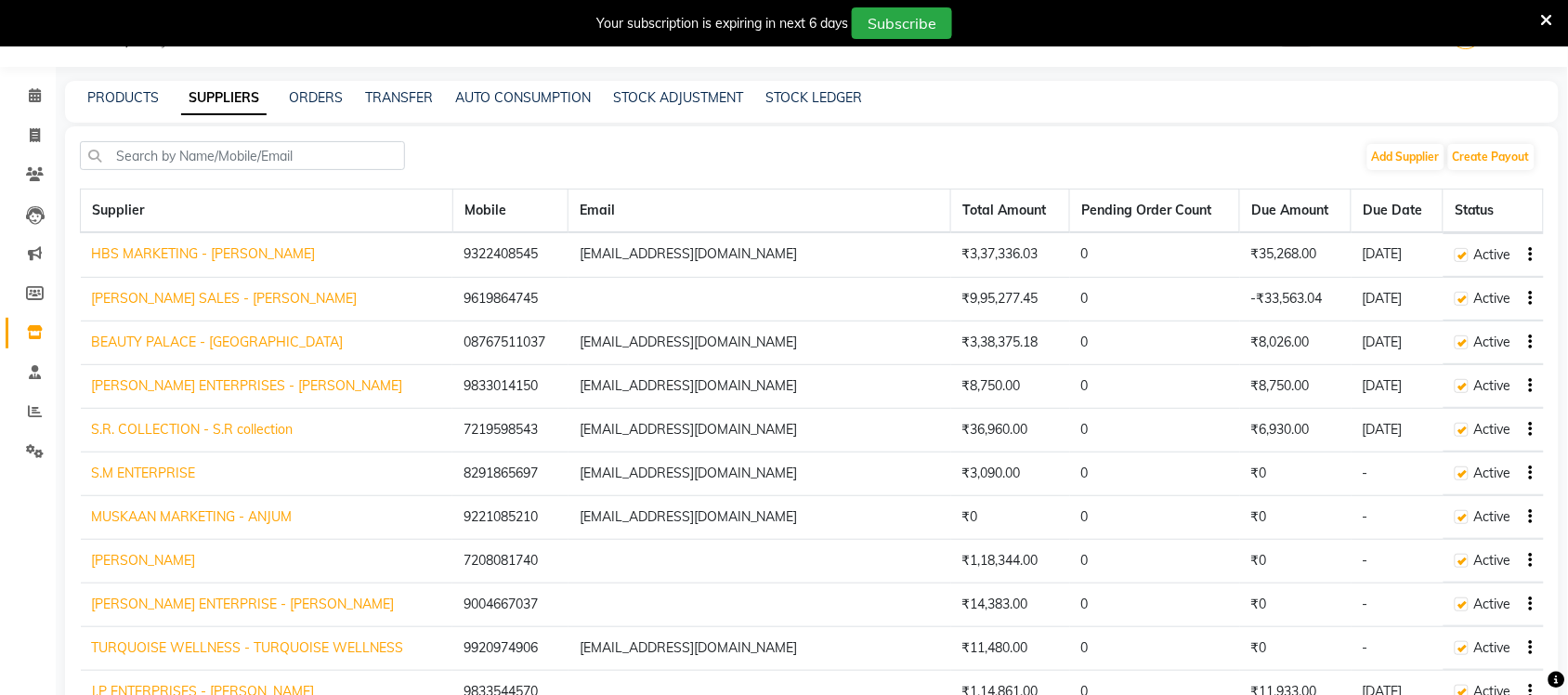
click at [175, 344] on link "BEAUTY PALACE - [GEOGRAPHIC_DATA]" at bounding box center [218, 342] width 252 height 17
select select "3068"
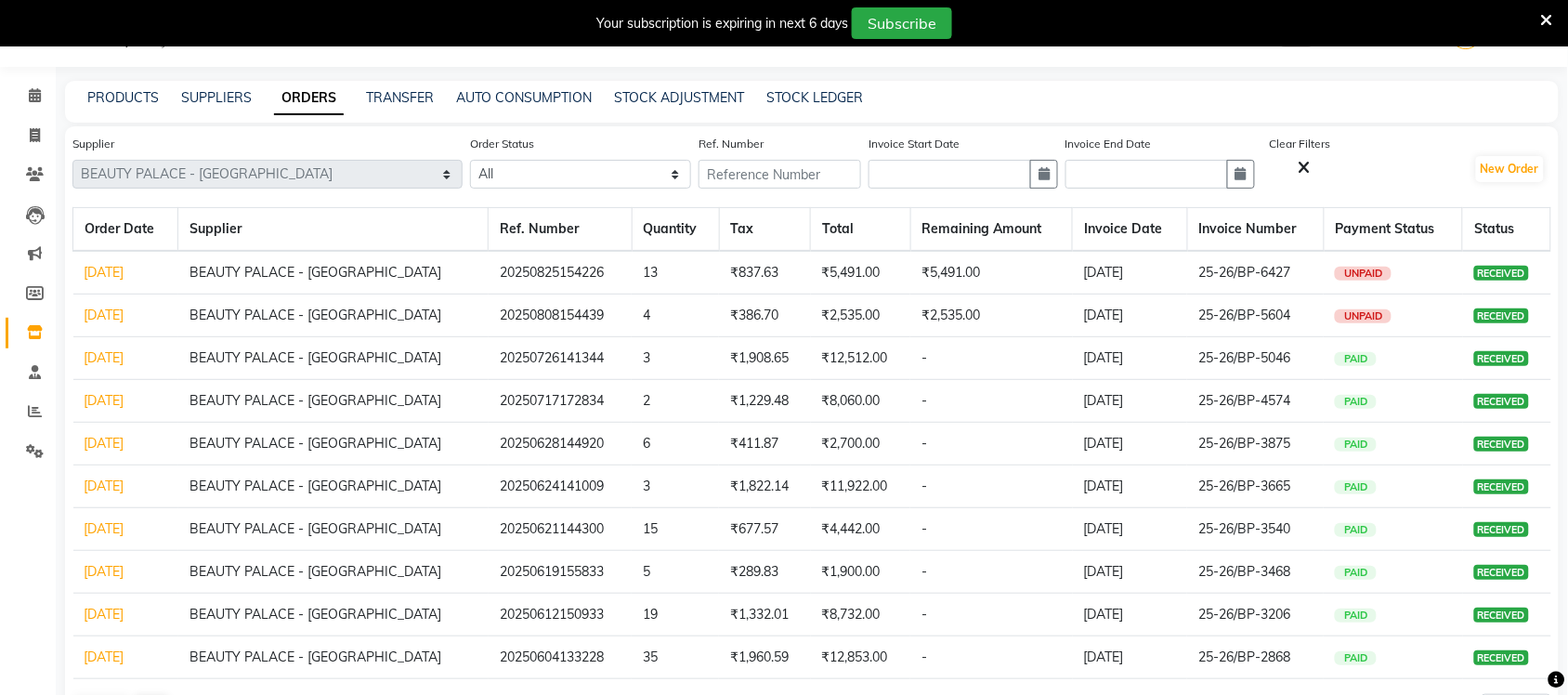
click at [125, 443] on link "[DATE]" at bounding box center [105, 443] width 40 height 17
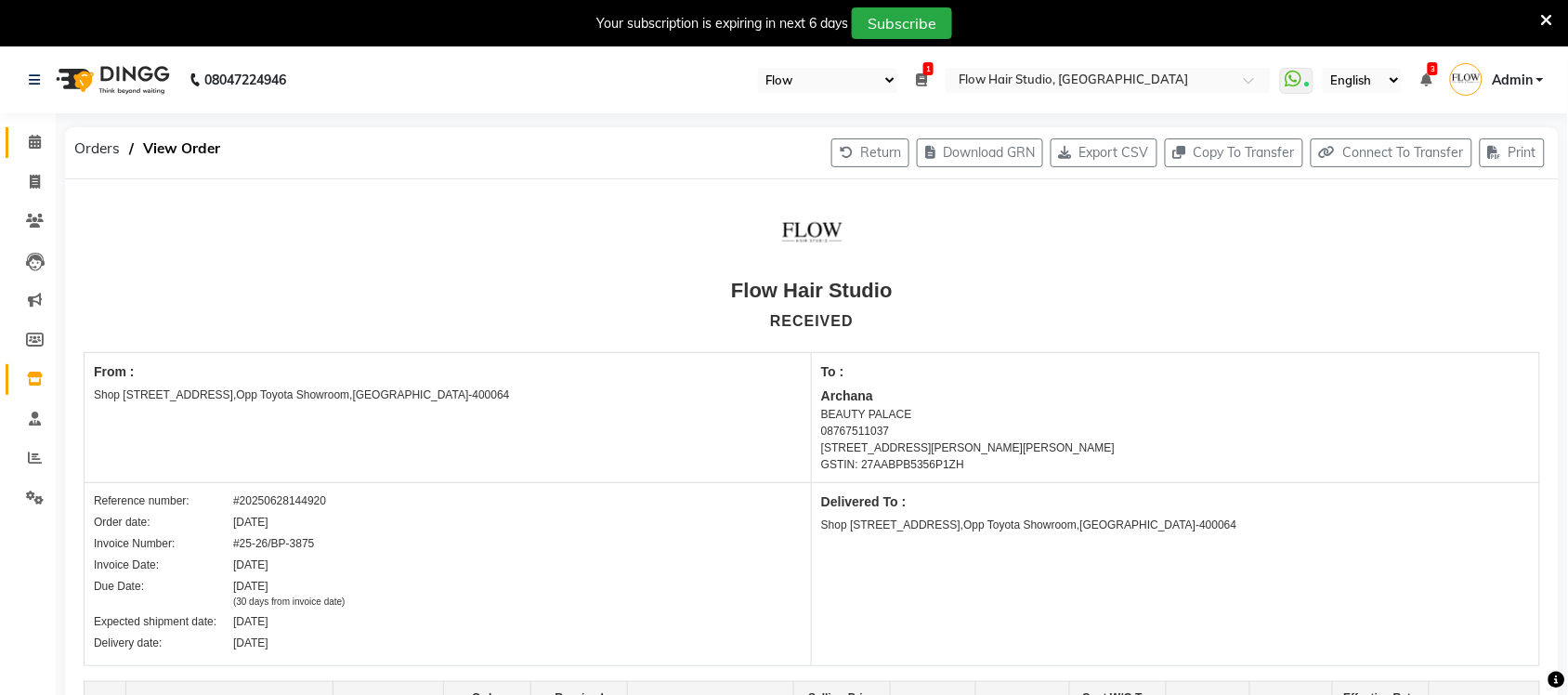
click at [19, 141] on span at bounding box center [35, 142] width 33 height 21
click at [25, 144] on span at bounding box center [35, 142] width 33 height 21
select select "46"
click at [34, 137] on icon at bounding box center [35, 142] width 12 height 14
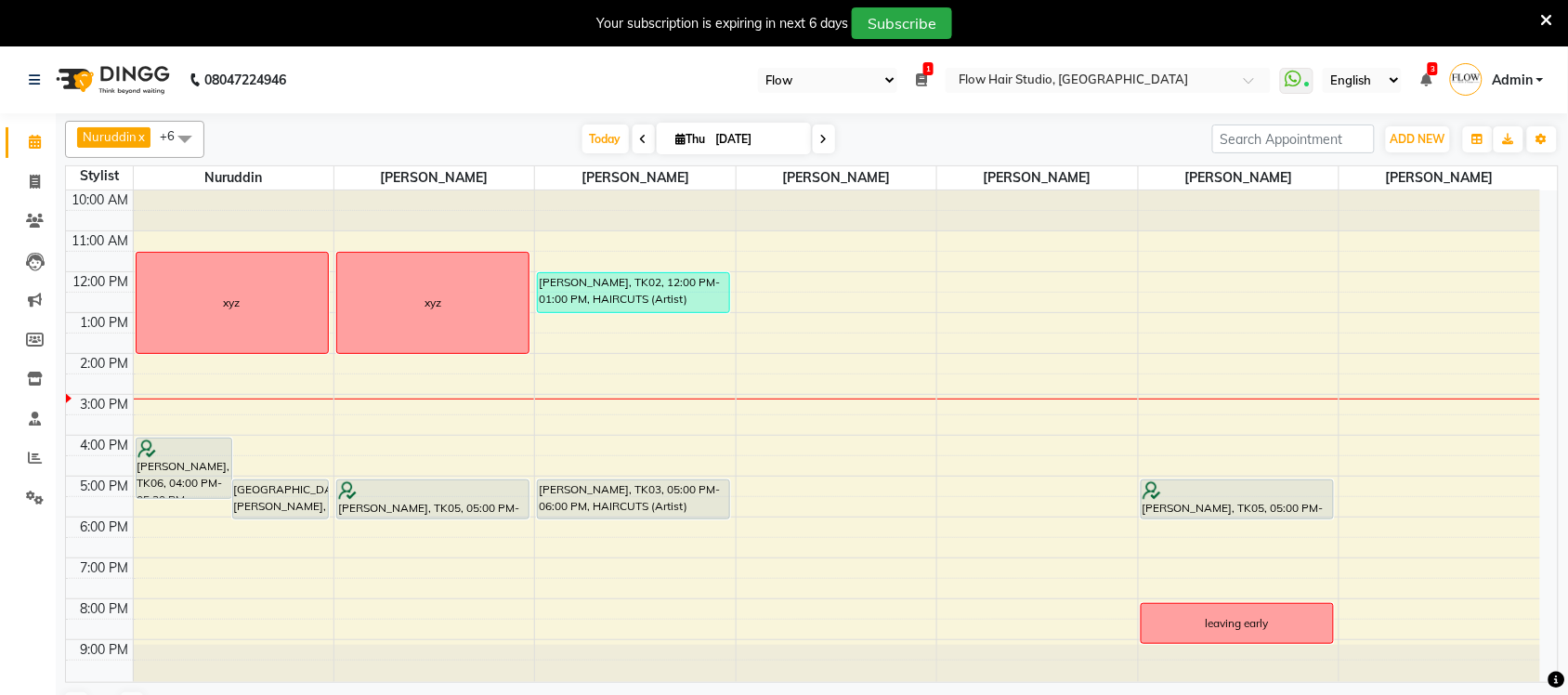
scroll to position [3, 0]
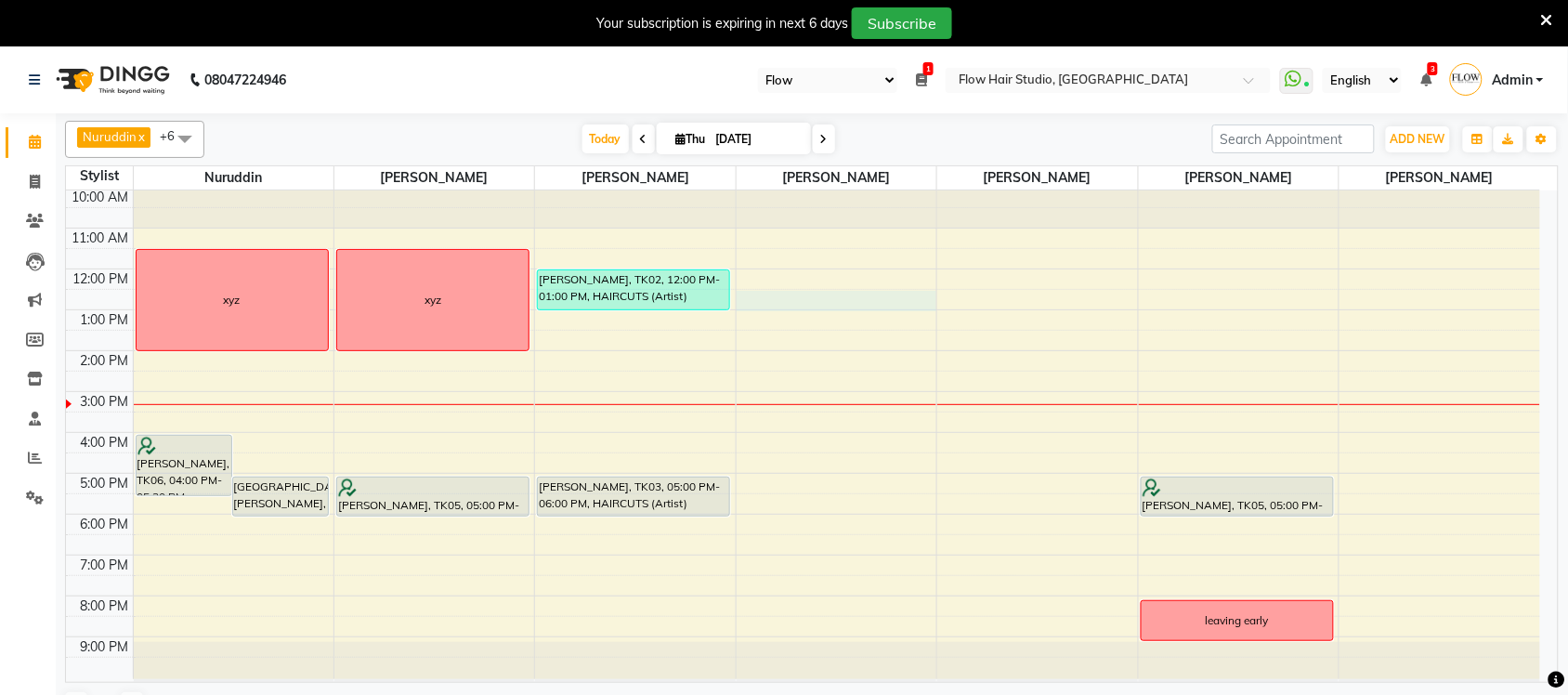
click at [792, 305] on div "10:00 AM 11:00 AM 12:00 PM 1:00 PM 2:00 PM 3:00 PM 4:00 PM 5:00 PM 6:00 PM 7:00…" at bounding box center [802, 433] width 1474 height 491
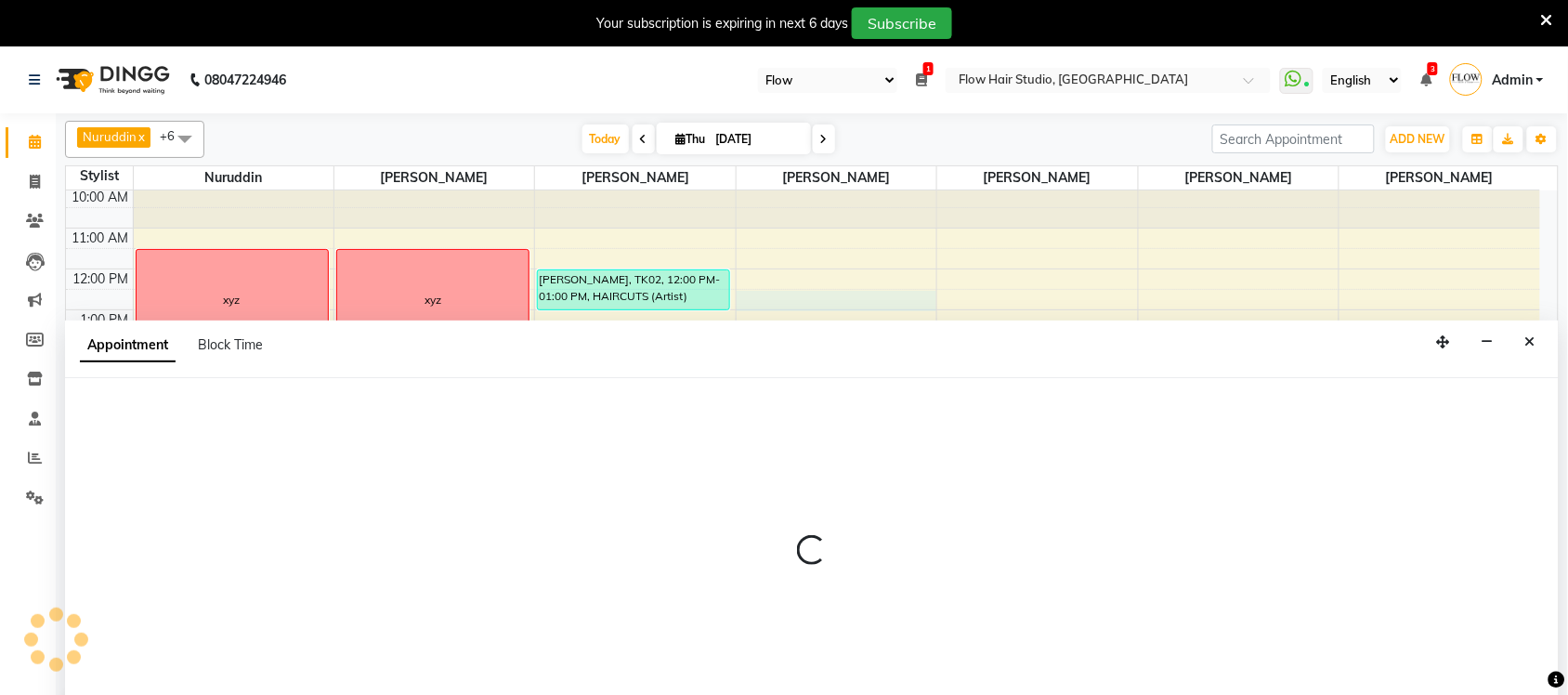
select select "54526"
select select "750"
select select "tentative"
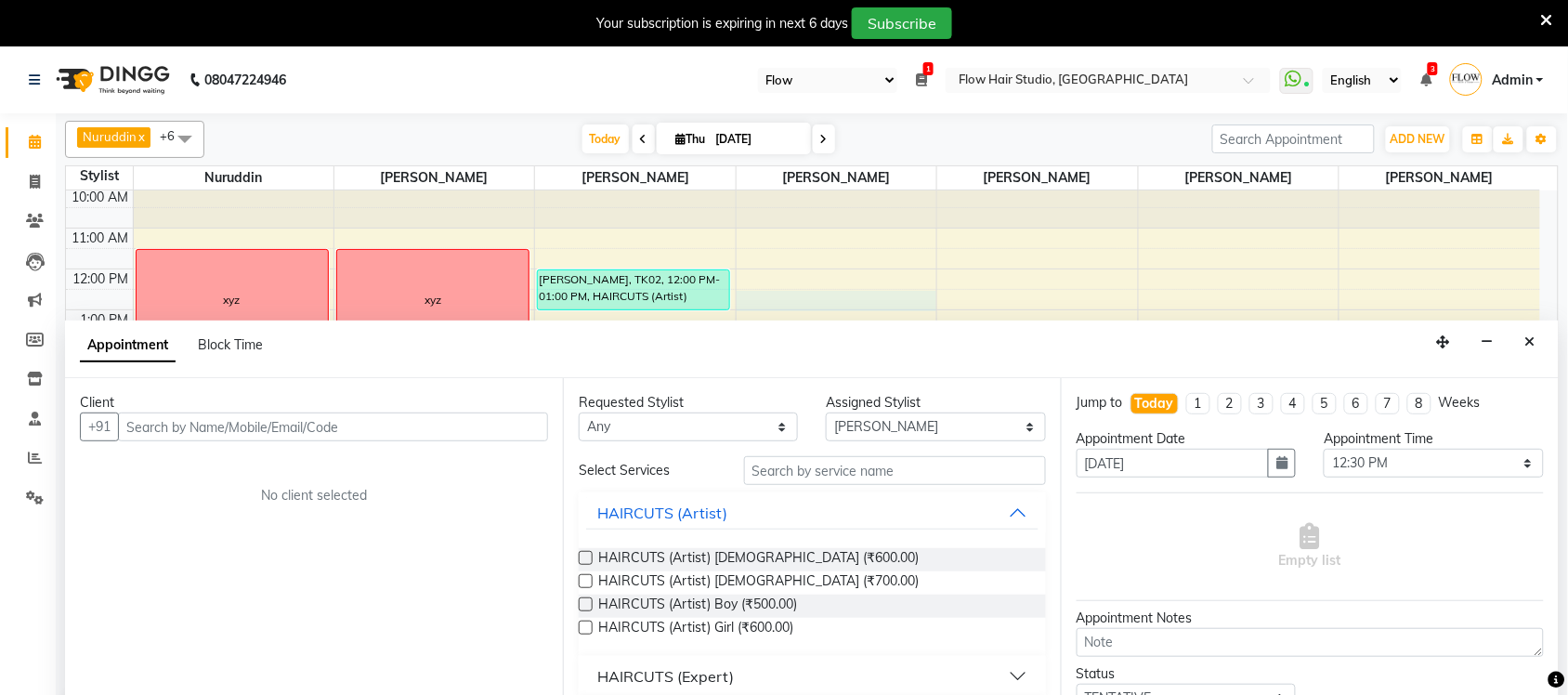
drag, startPoint x: 792, startPoint y: 305, endPoint x: 796, endPoint y: 323, distance: 18.4
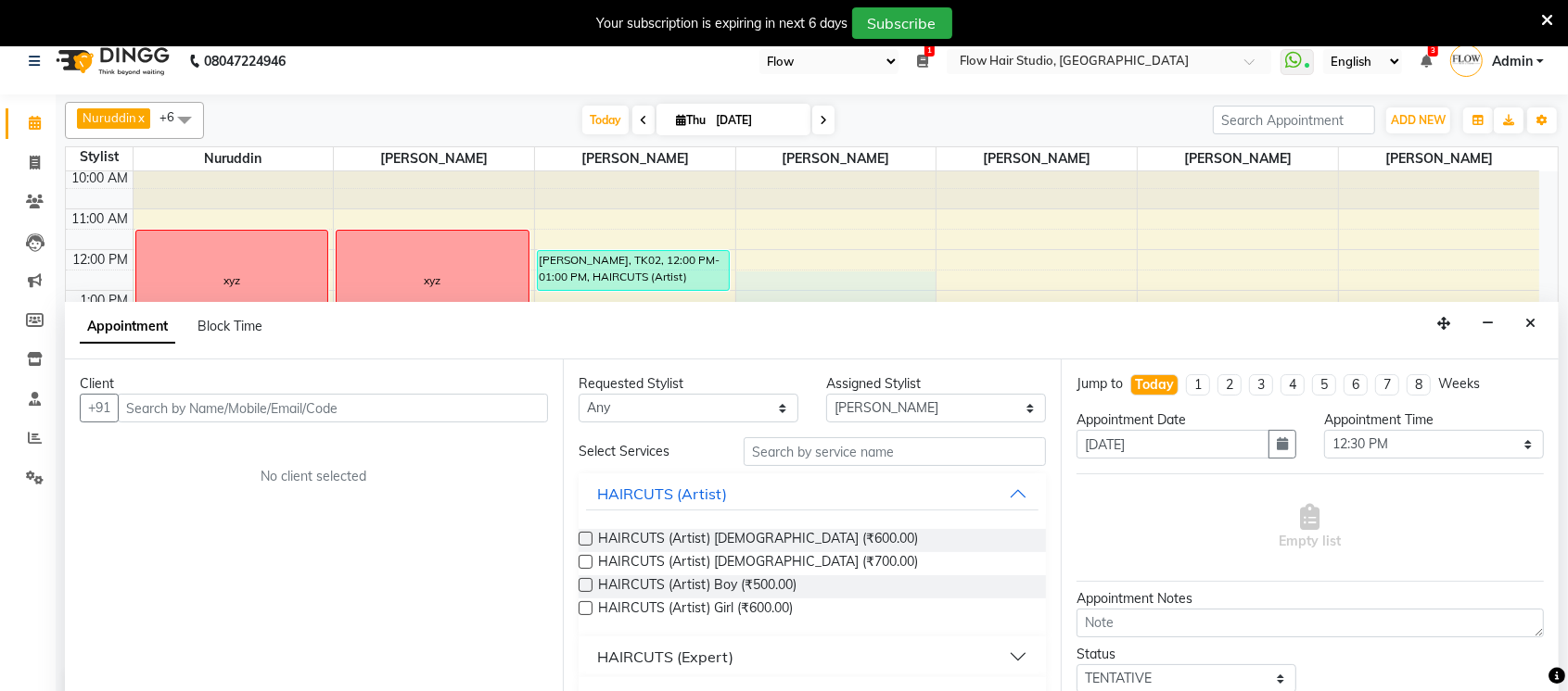
click at [775, 359] on app-booking "Appointment Block Time Client +91 No client selected Requested Stylist Any [PER…" at bounding box center [812, 509] width 1494 height 415
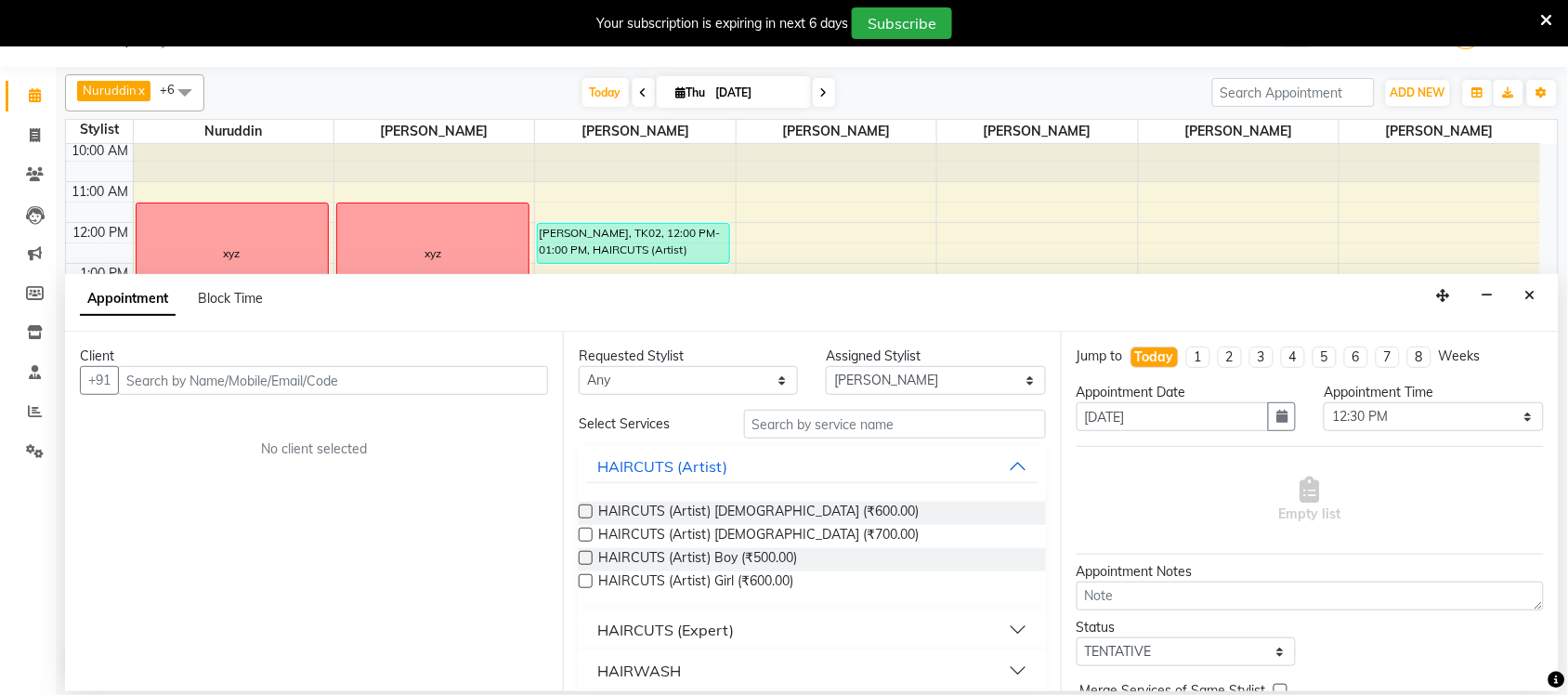
click at [829, 101] on span at bounding box center [823, 92] width 22 height 29
type input "[DATE]"
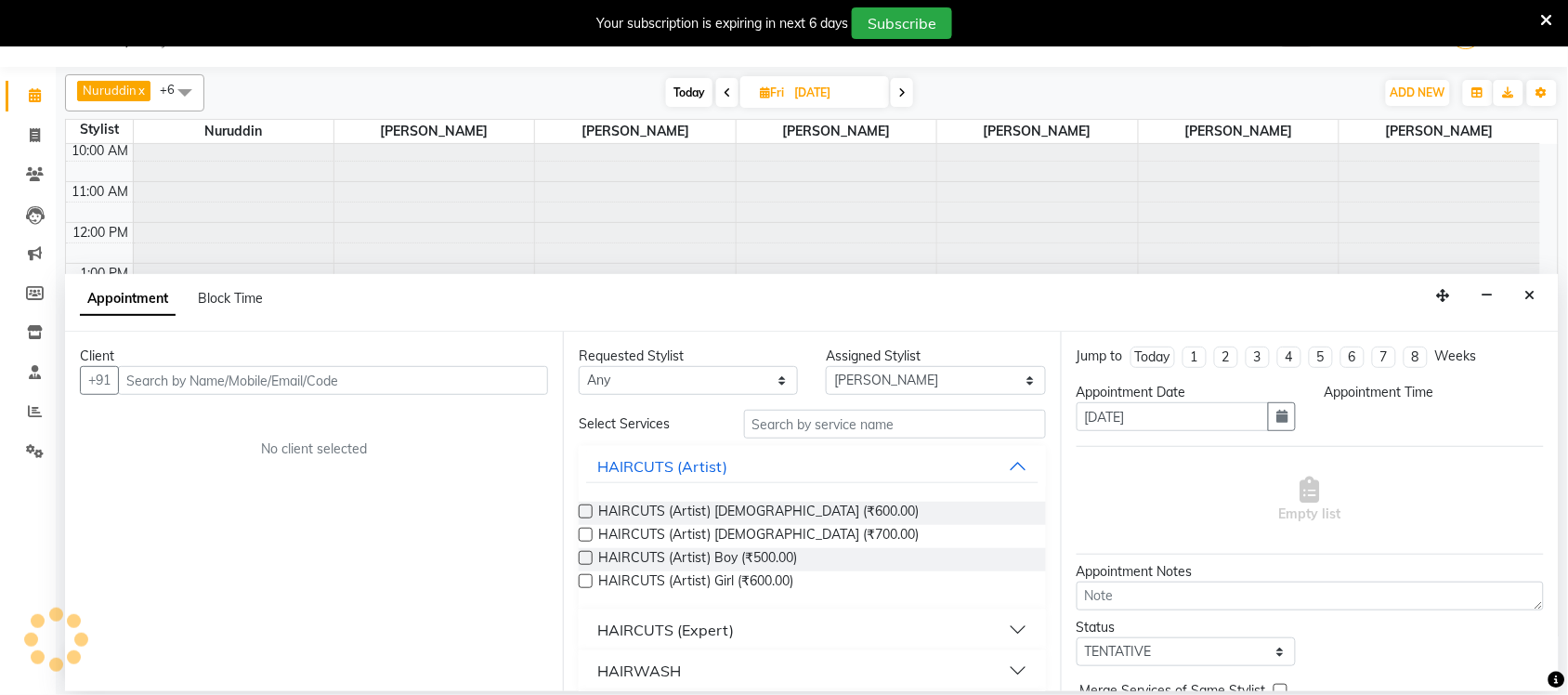
scroll to position [3, 0]
select select "750"
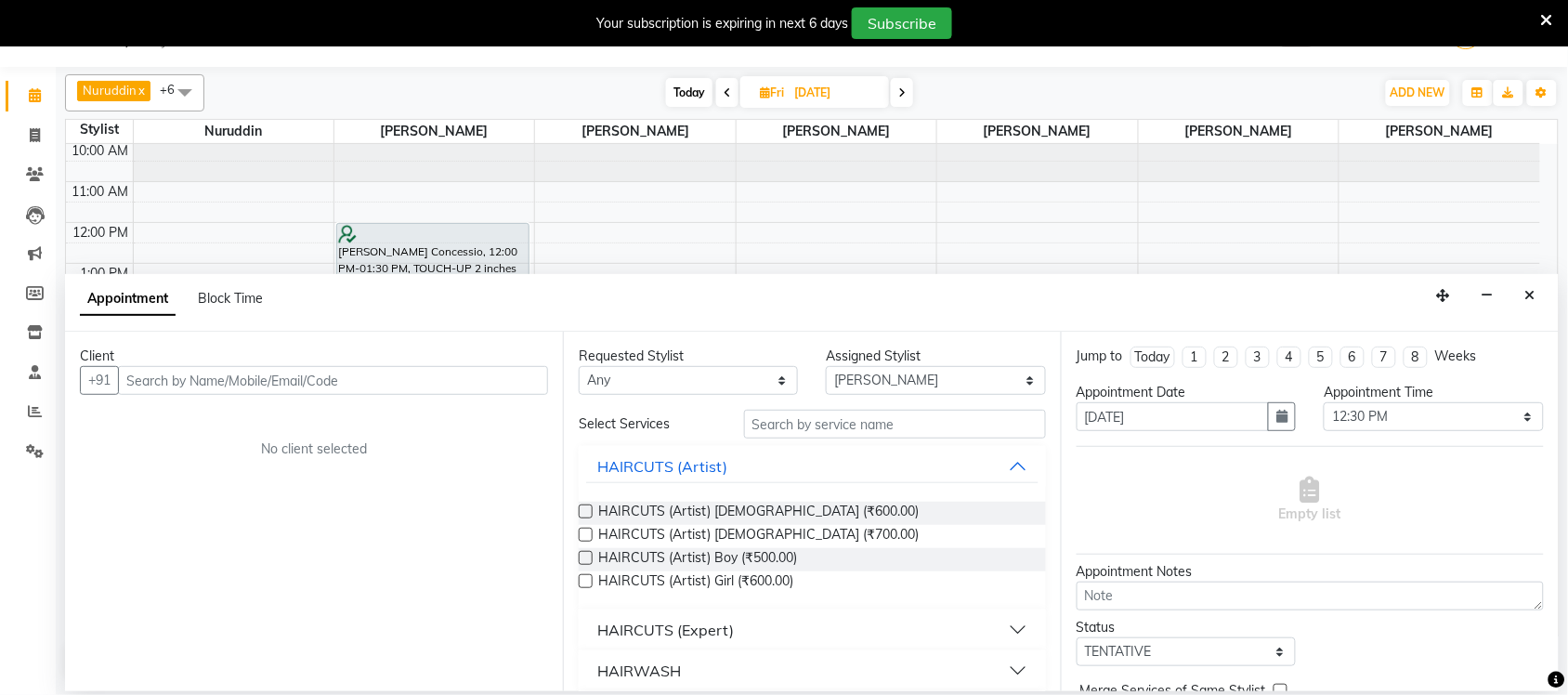
click at [732, 101] on span at bounding box center [728, 92] width 22 height 29
type input "[DATE]"
select select "750"
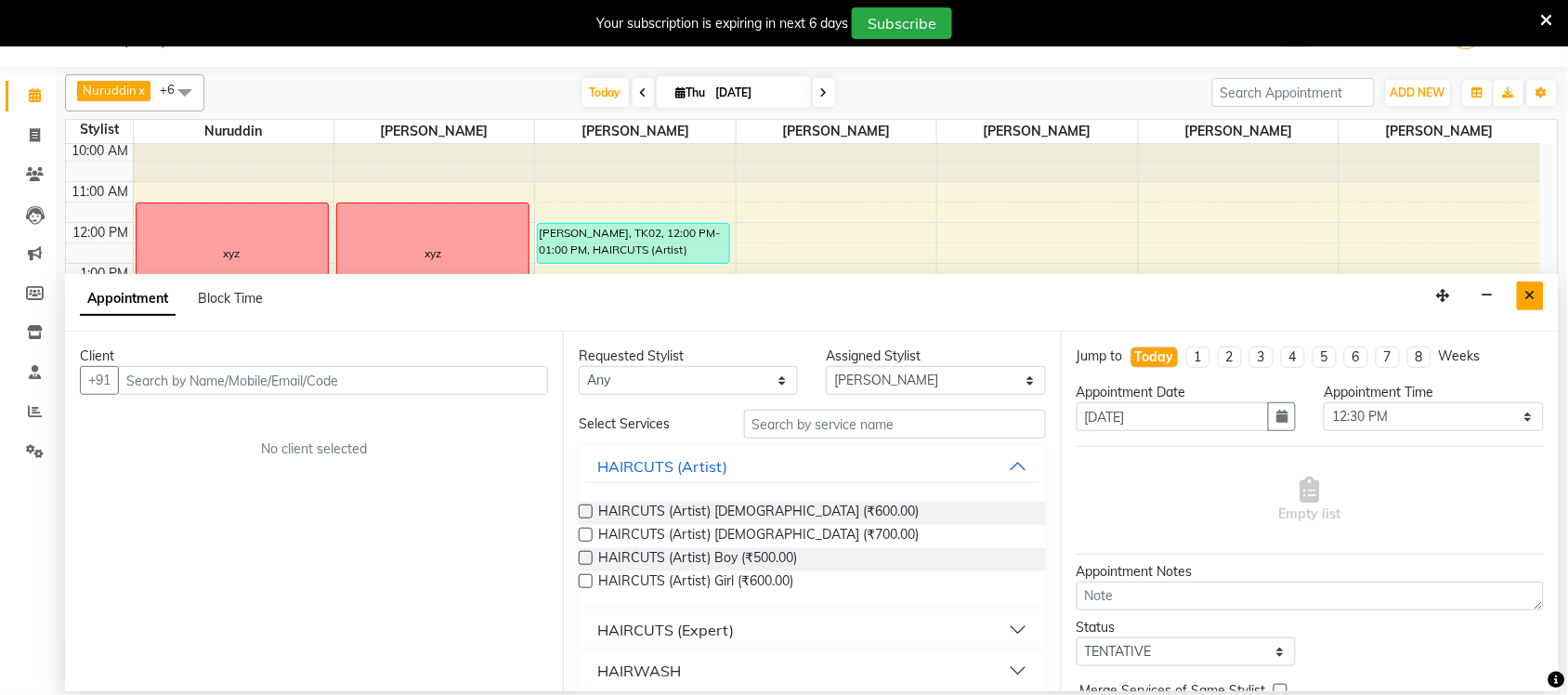
click at [1531, 296] on icon "Close" at bounding box center [1530, 295] width 10 height 13
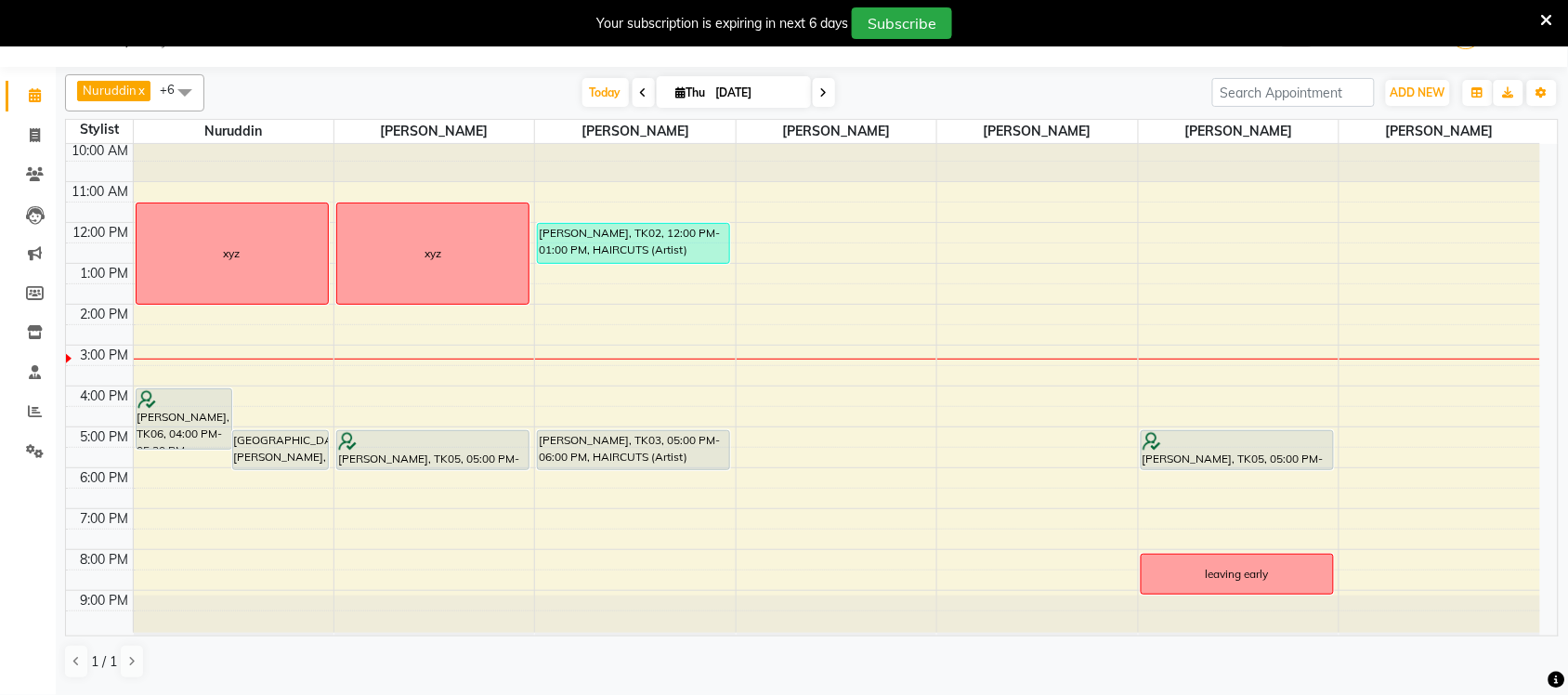
click at [818, 100] on span at bounding box center [823, 92] width 22 height 29
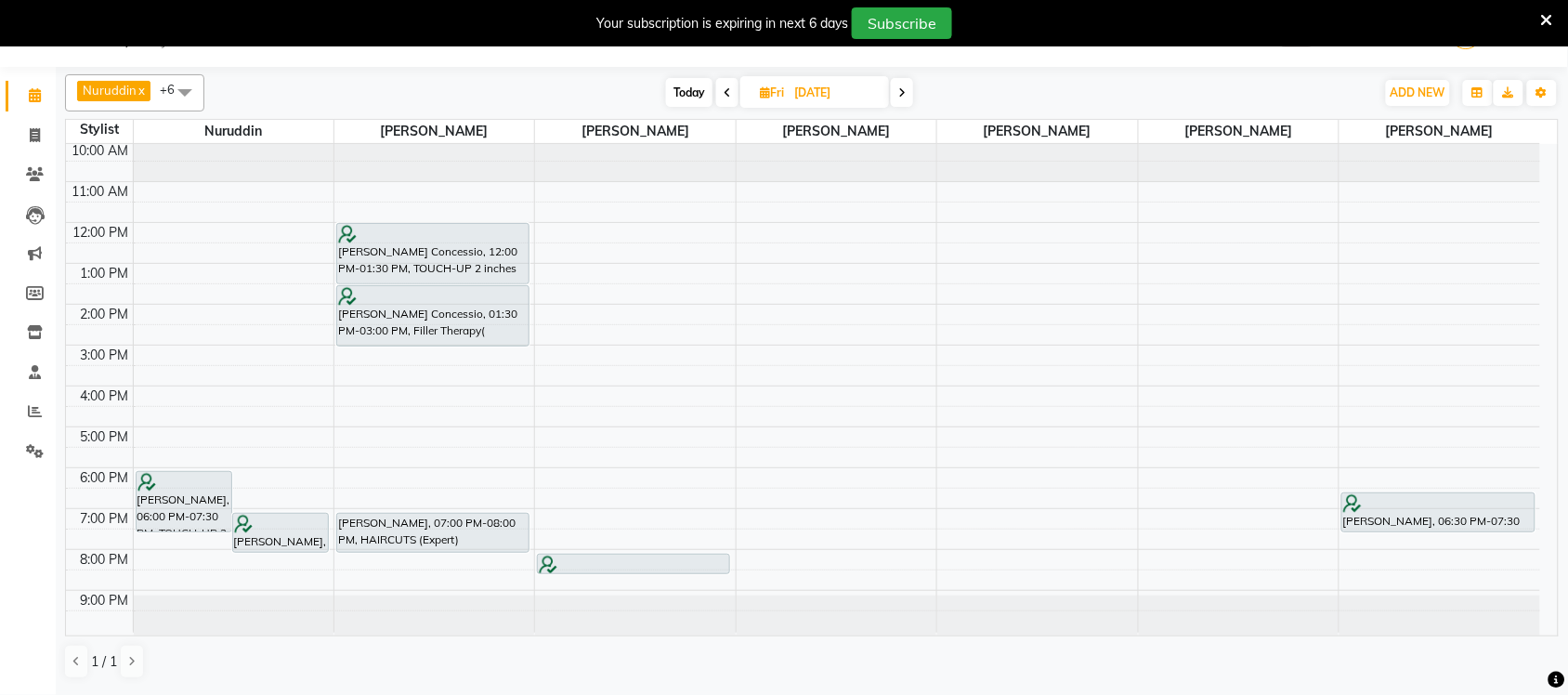
click at [739, 101] on div "[DATE] [DATE]" at bounding box center [789, 93] width 251 height 28
click at [727, 99] on icon at bounding box center [727, 92] width 7 height 11
type input "[DATE]"
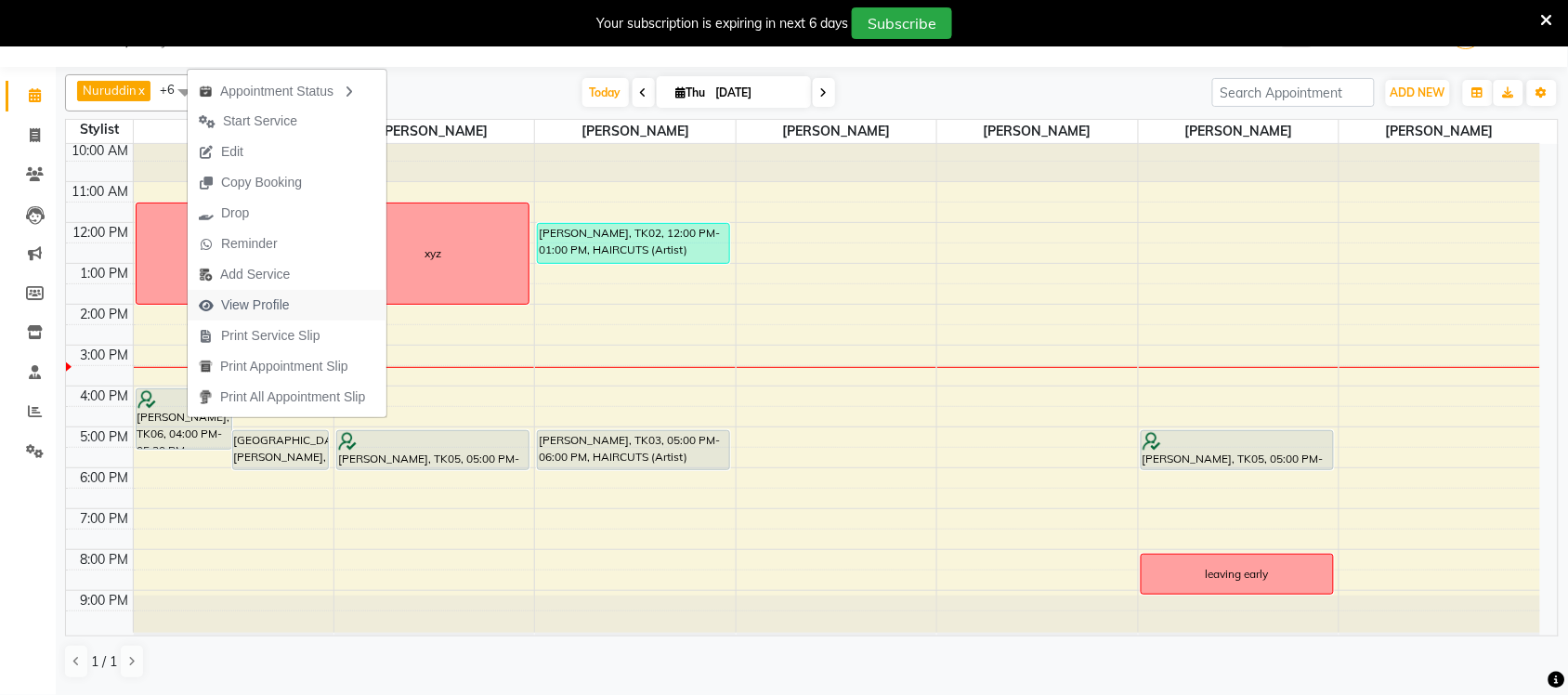
click at [257, 314] on span "View Profile" at bounding box center [256, 306] width 69 height 20
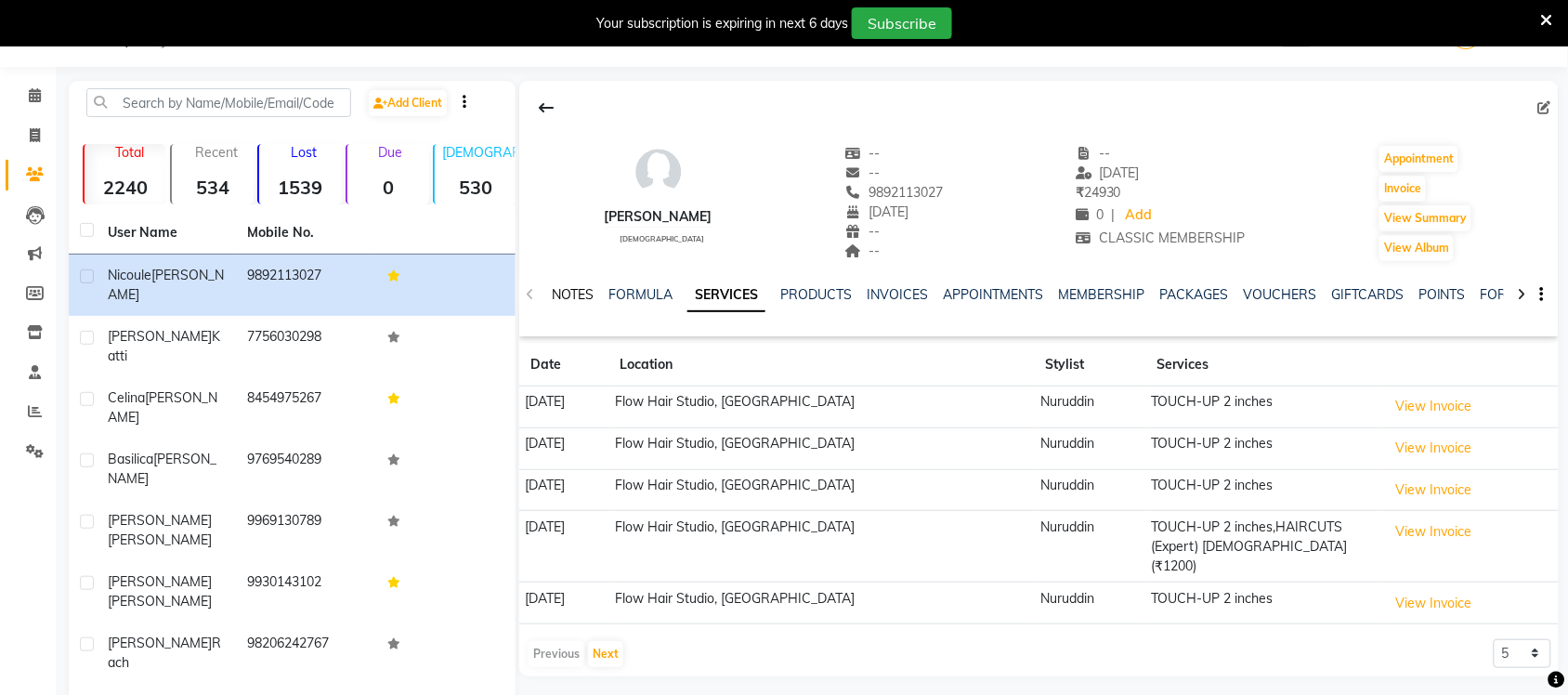
click at [565, 303] on link "NOTES" at bounding box center [573, 295] width 42 height 17
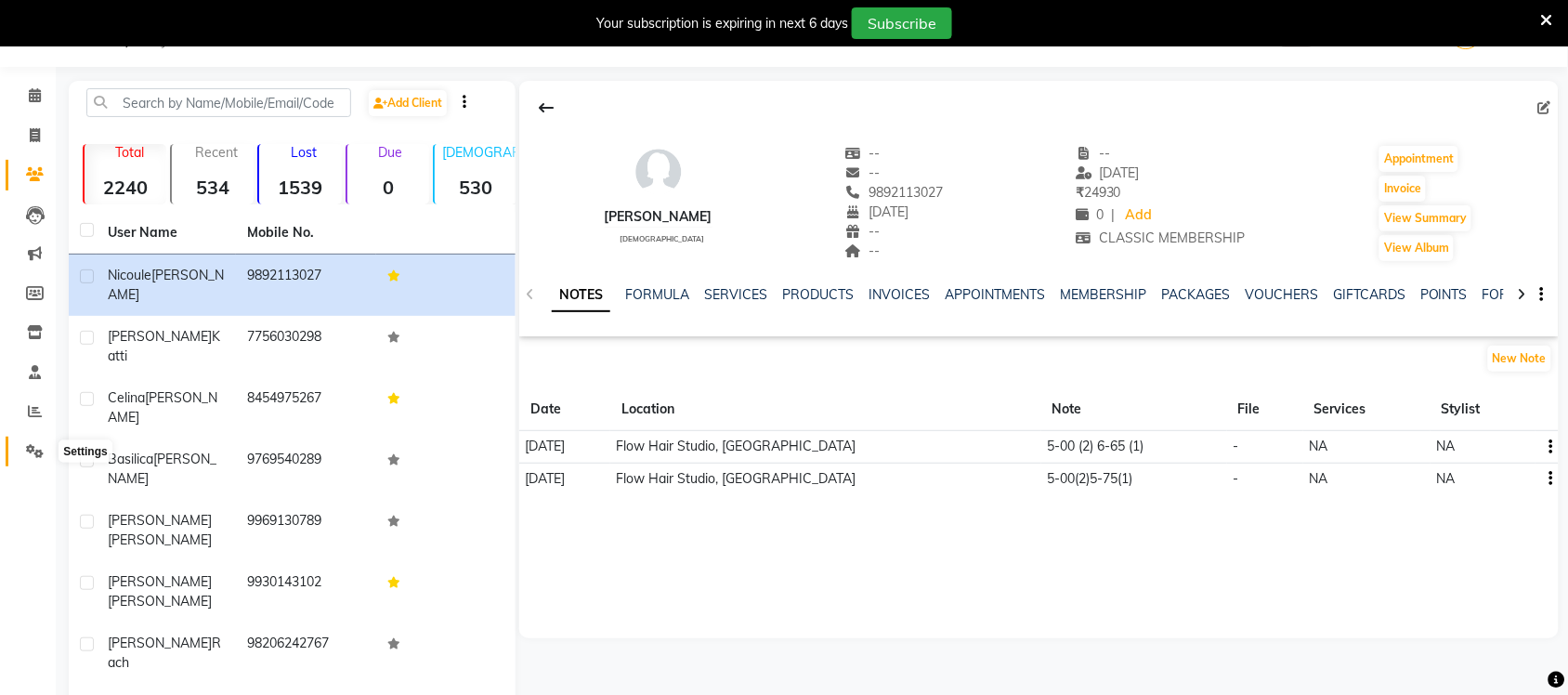
click at [38, 457] on icon at bounding box center [35, 451] width 18 height 14
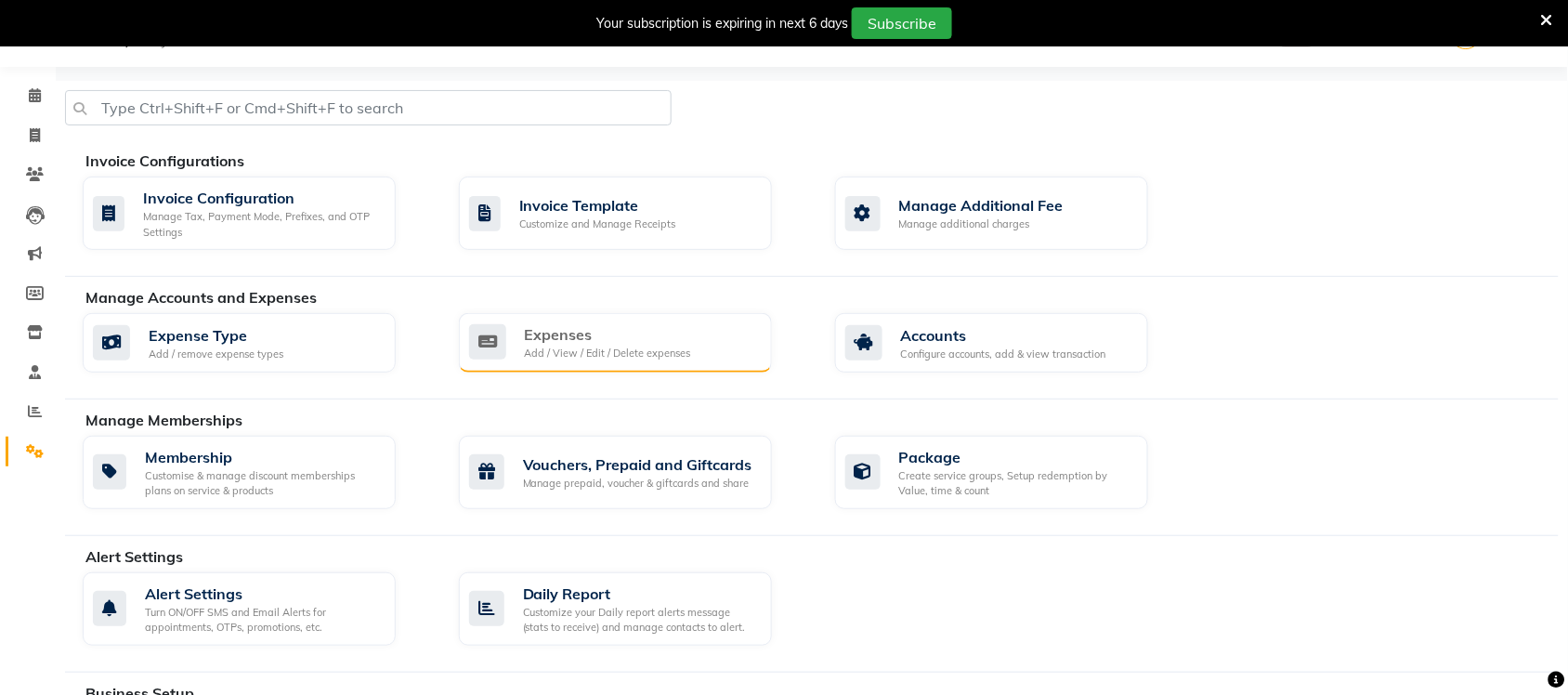
click at [660, 363] on div "Expenses Add / View / Edit / Delete expenses" at bounding box center [616, 344] width 313 height 60
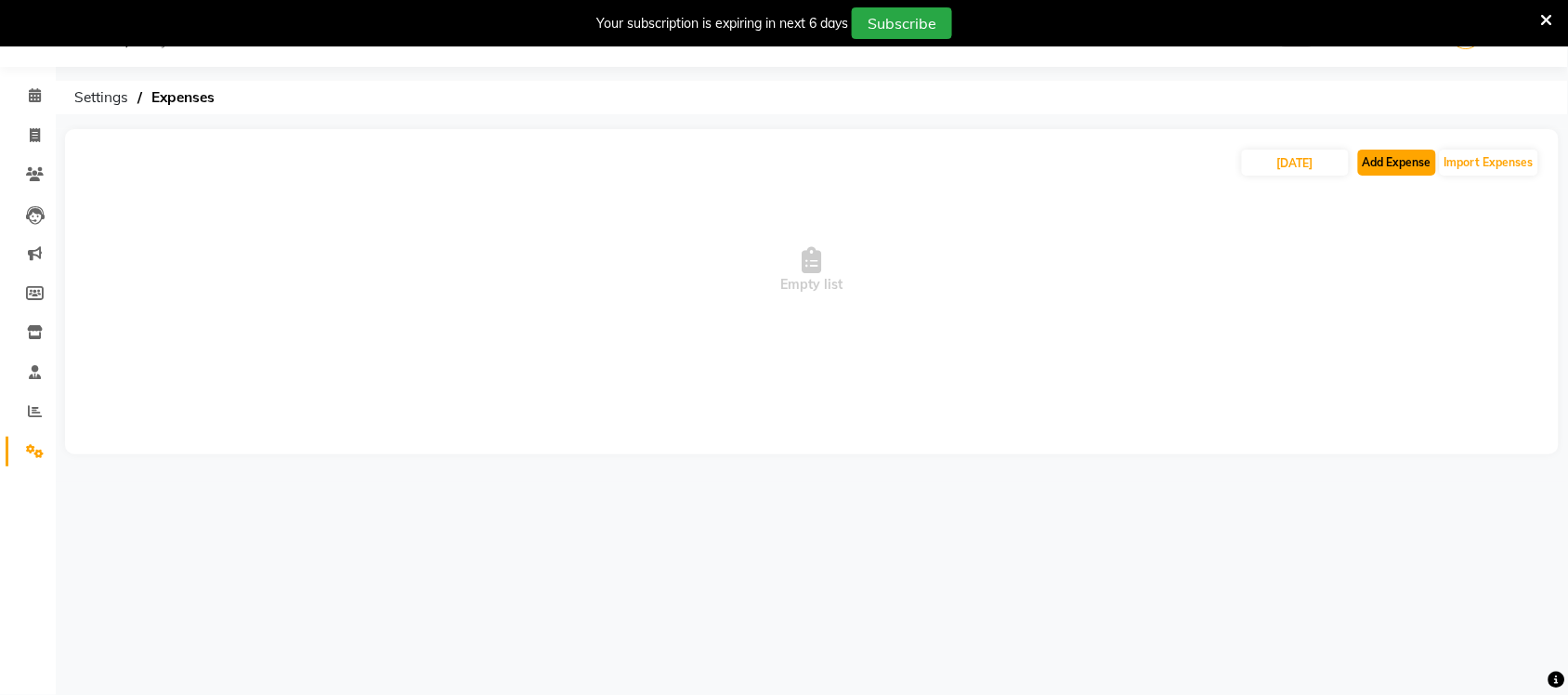
click at [1384, 163] on button "Add Expense" at bounding box center [1397, 163] width 78 height 26
select select "1"
select select "5990"
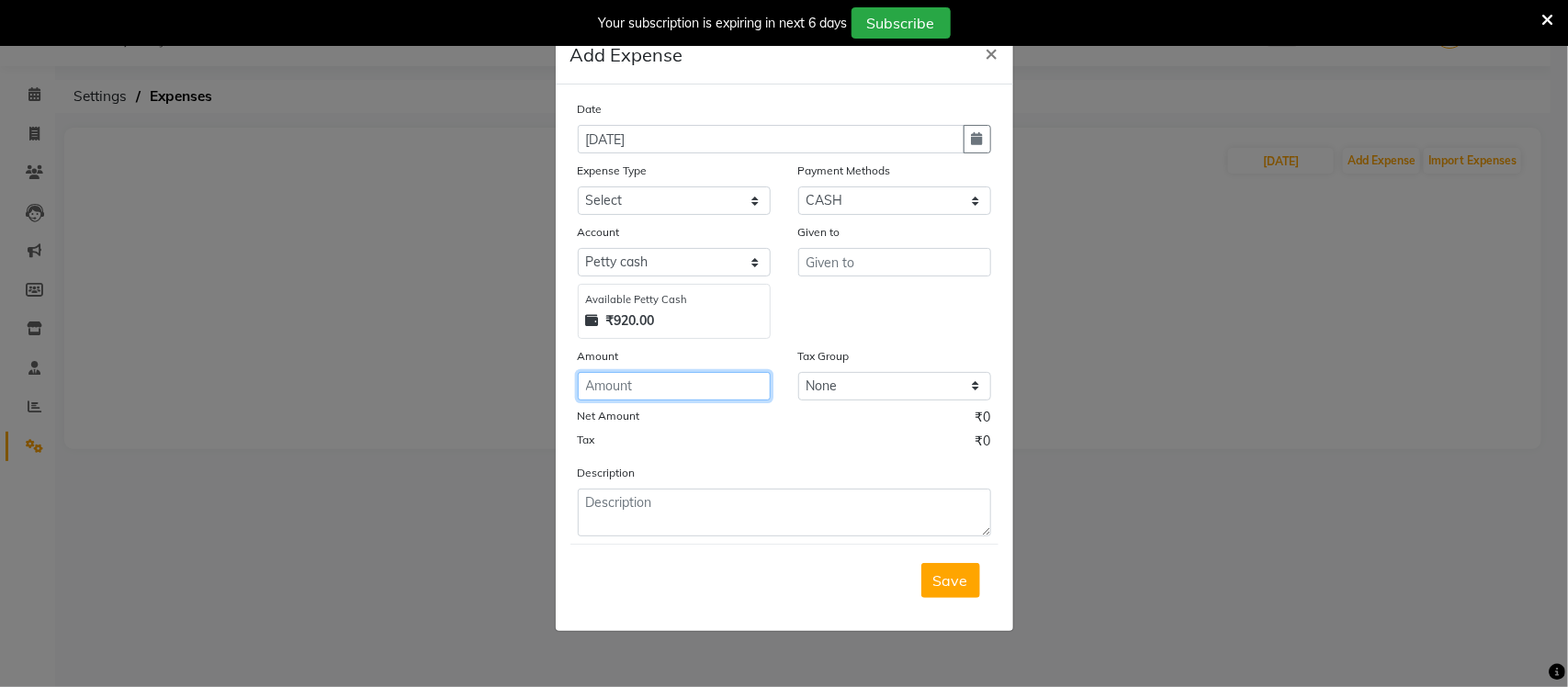
click at [737, 373] on input "number" at bounding box center [673, 386] width 192 height 29
type input "340"
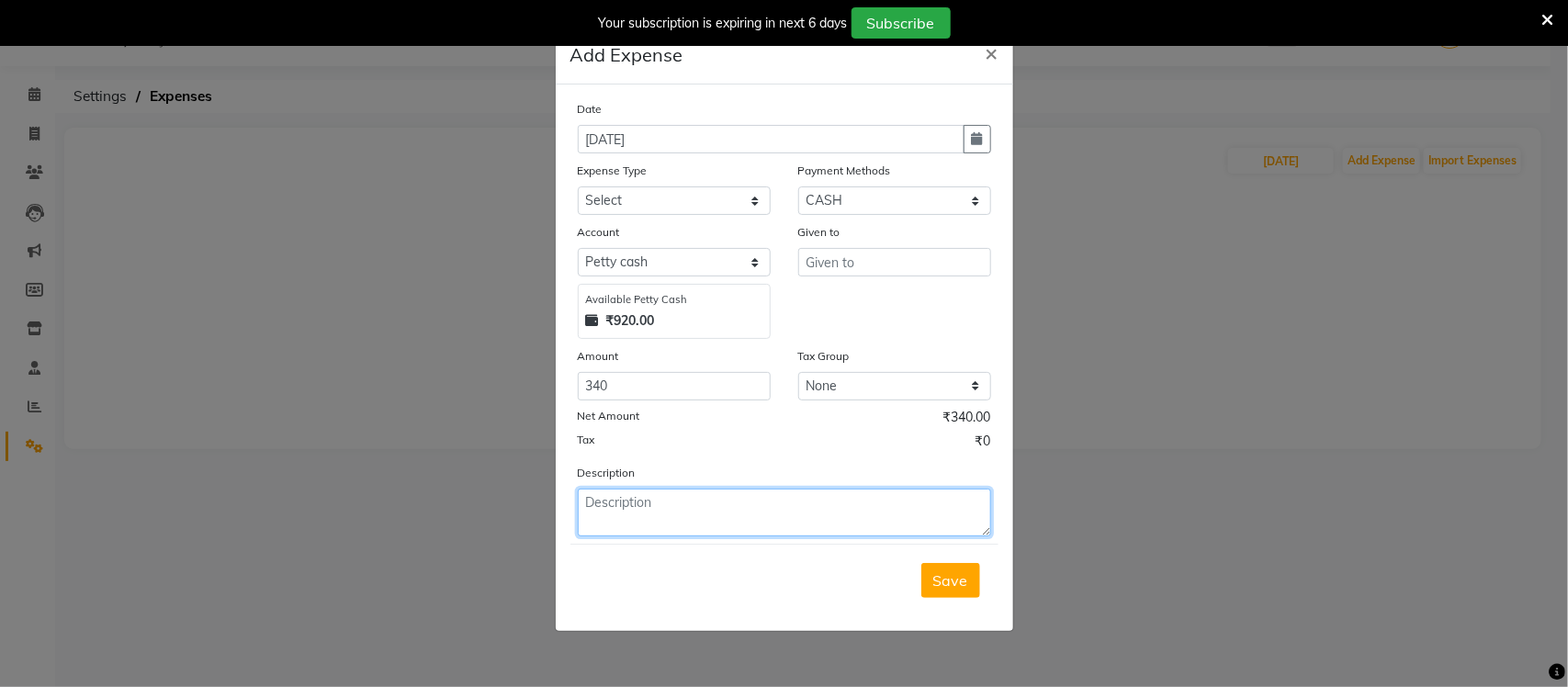
click at [703, 512] on textarea at bounding box center [784, 512] width 413 height 47
type textarea "water bottles"
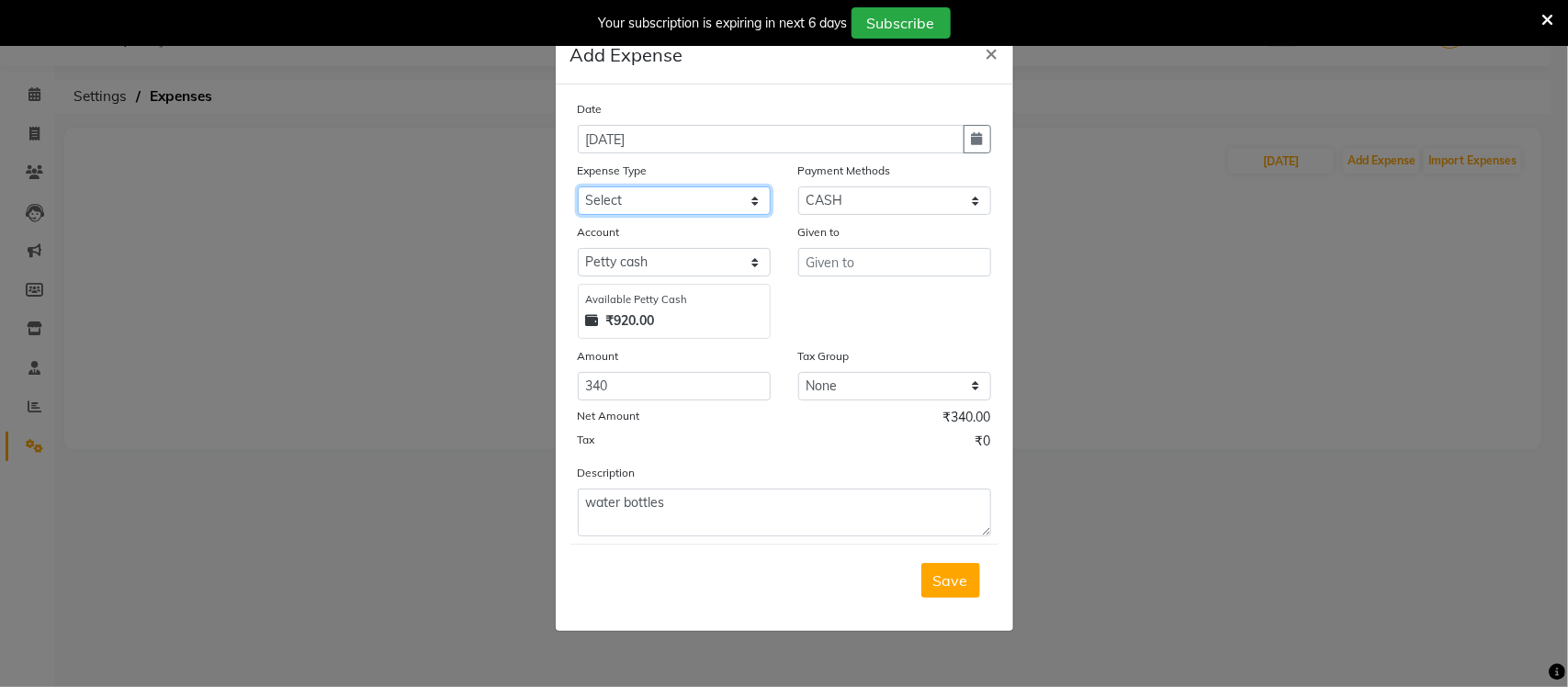
click at [703, 194] on select "Select Advance Salary Bank charges BMC Client Snacks coffee powder [DATE] maint…" at bounding box center [673, 200] width 192 height 29
select select "18502"
click at [577, 187] on select "Select Advance Salary Bank charges BMC Client Snacks coffee powder [DATE] maint…" at bounding box center [673, 200] width 192 height 29
click at [906, 280] on div "Given to" at bounding box center [894, 280] width 220 height 116
click at [905, 268] on input "text" at bounding box center [894, 262] width 192 height 29
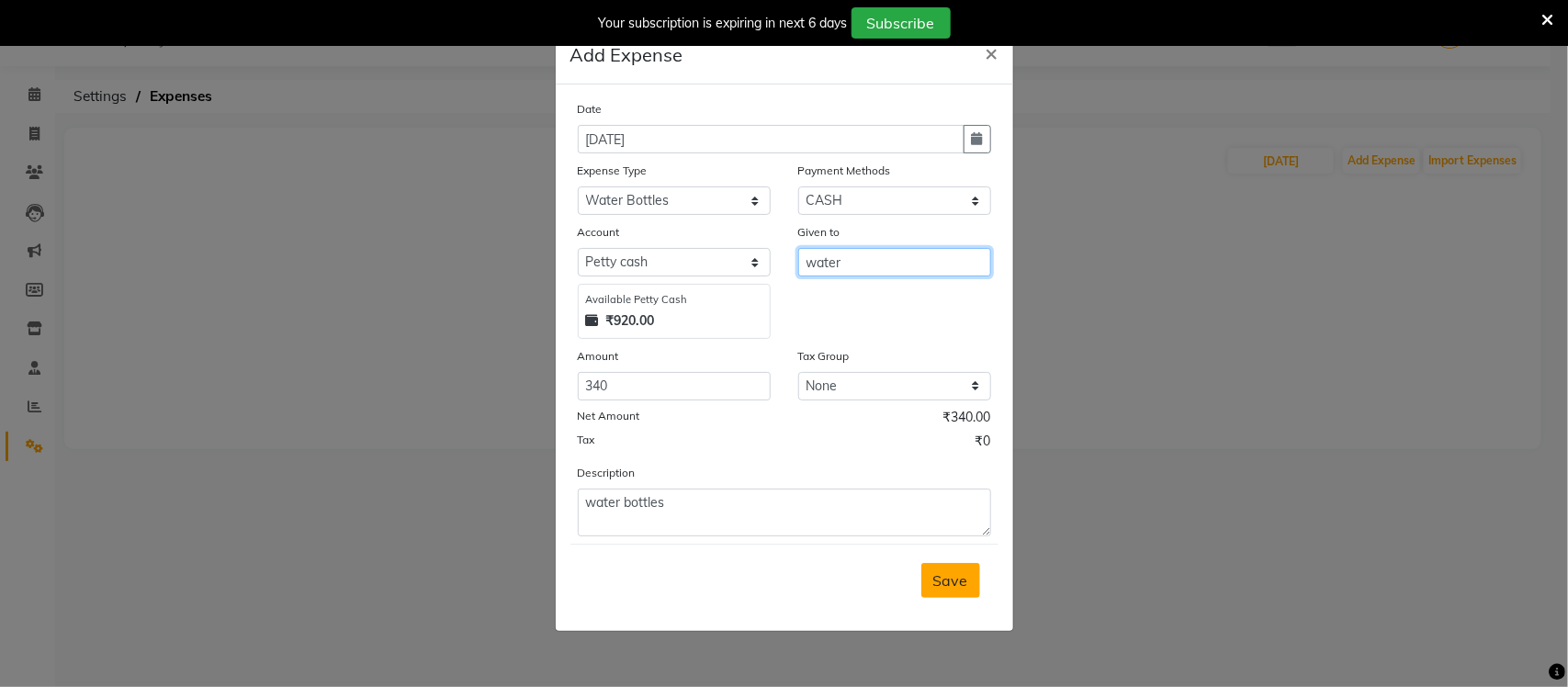
type input "water"
click at [942, 581] on span "Save" at bounding box center [950, 580] width 35 height 19
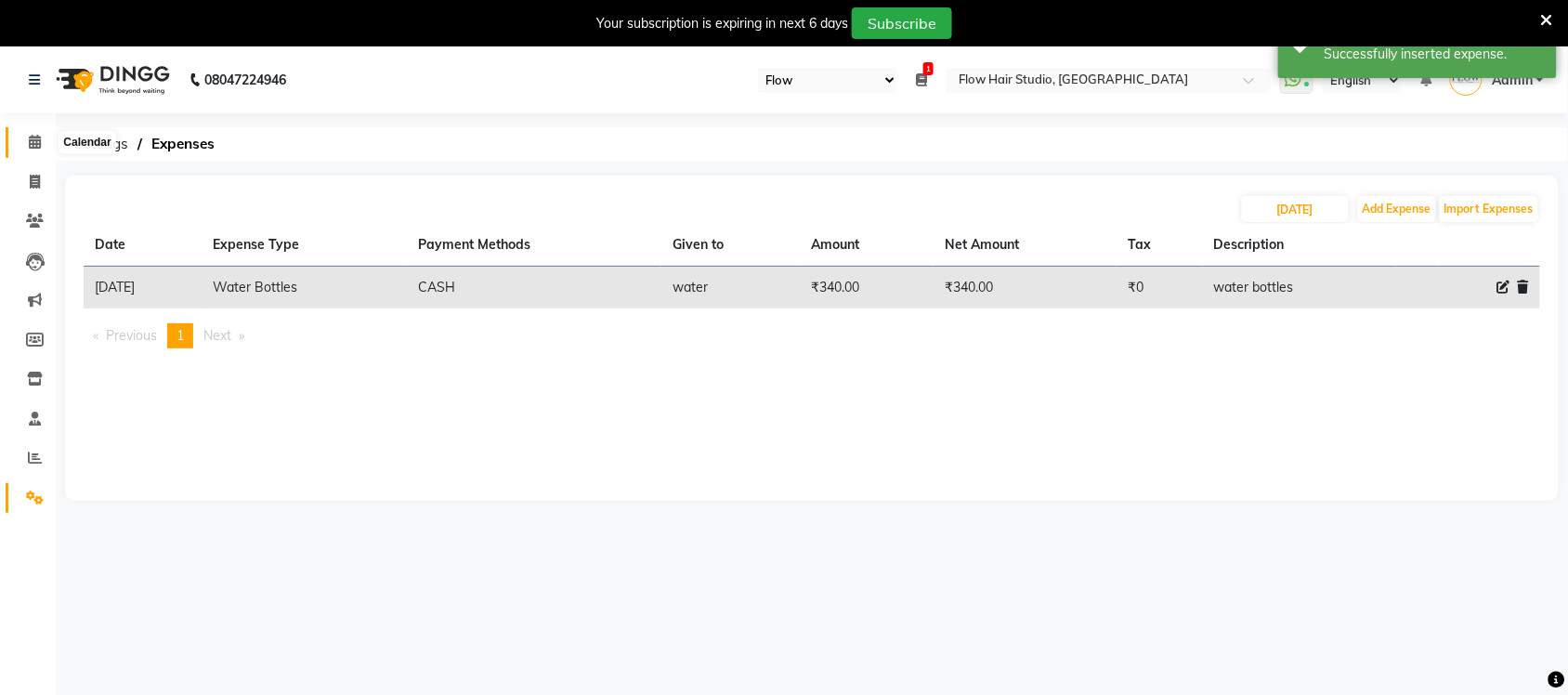
click at [34, 146] on icon at bounding box center [35, 142] width 12 height 14
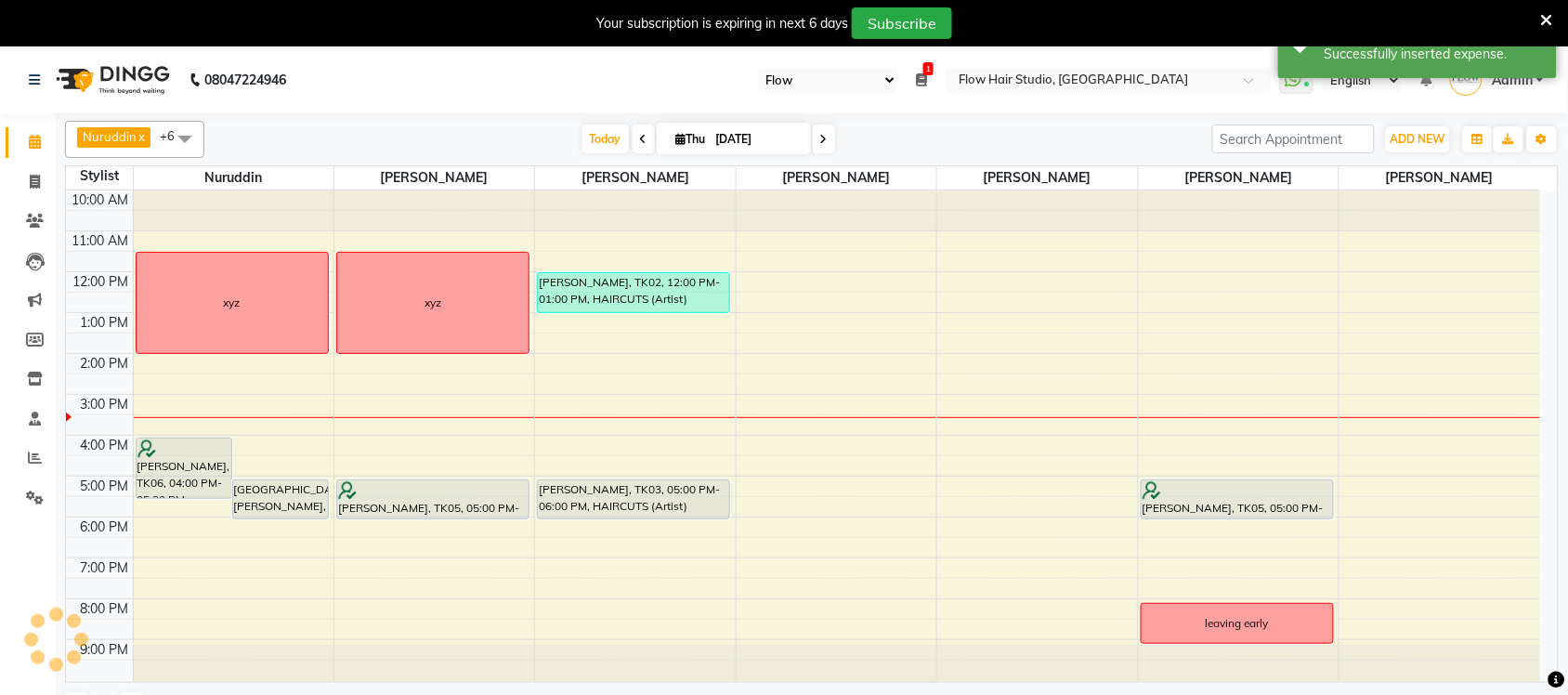
scroll to position [3, 0]
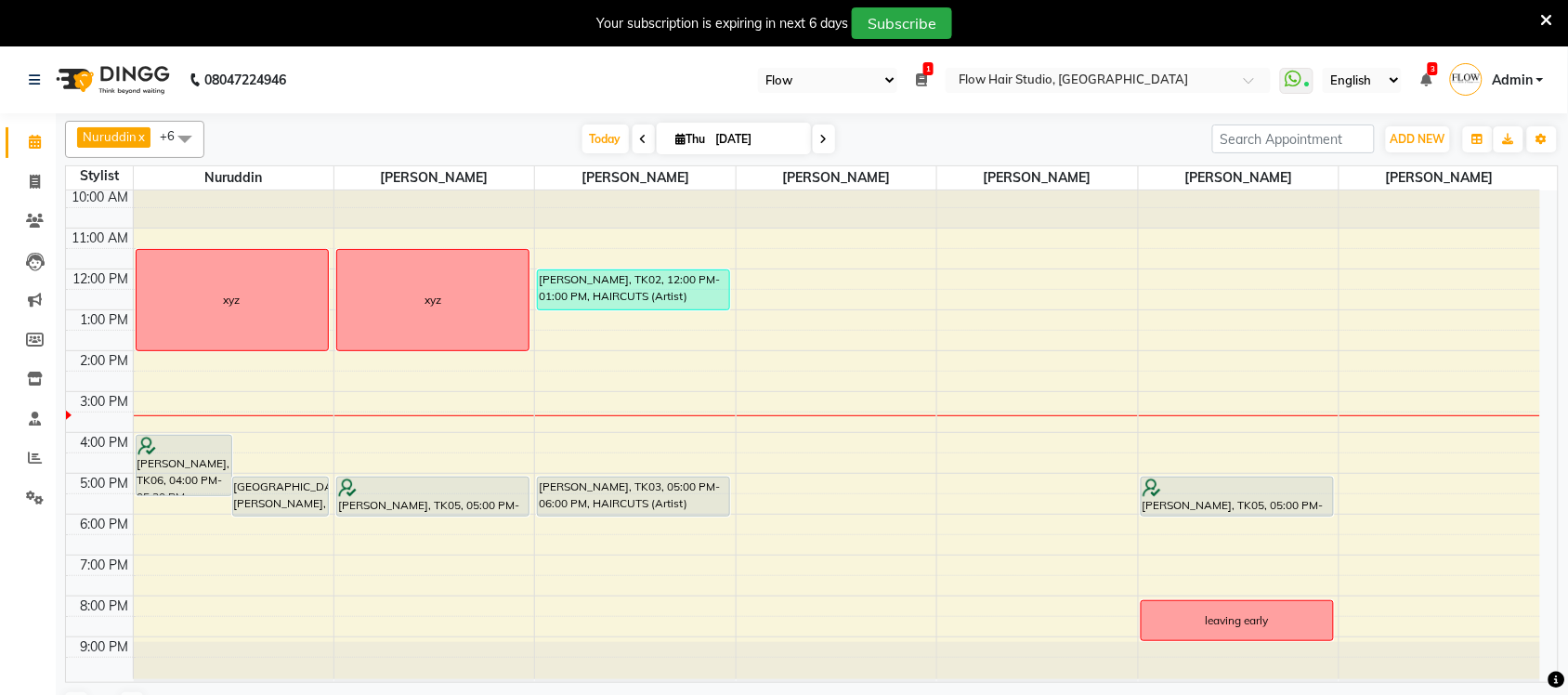
click at [820, 135] on icon at bounding box center [823, 139] width 7 height 11
type input "[DATE]"
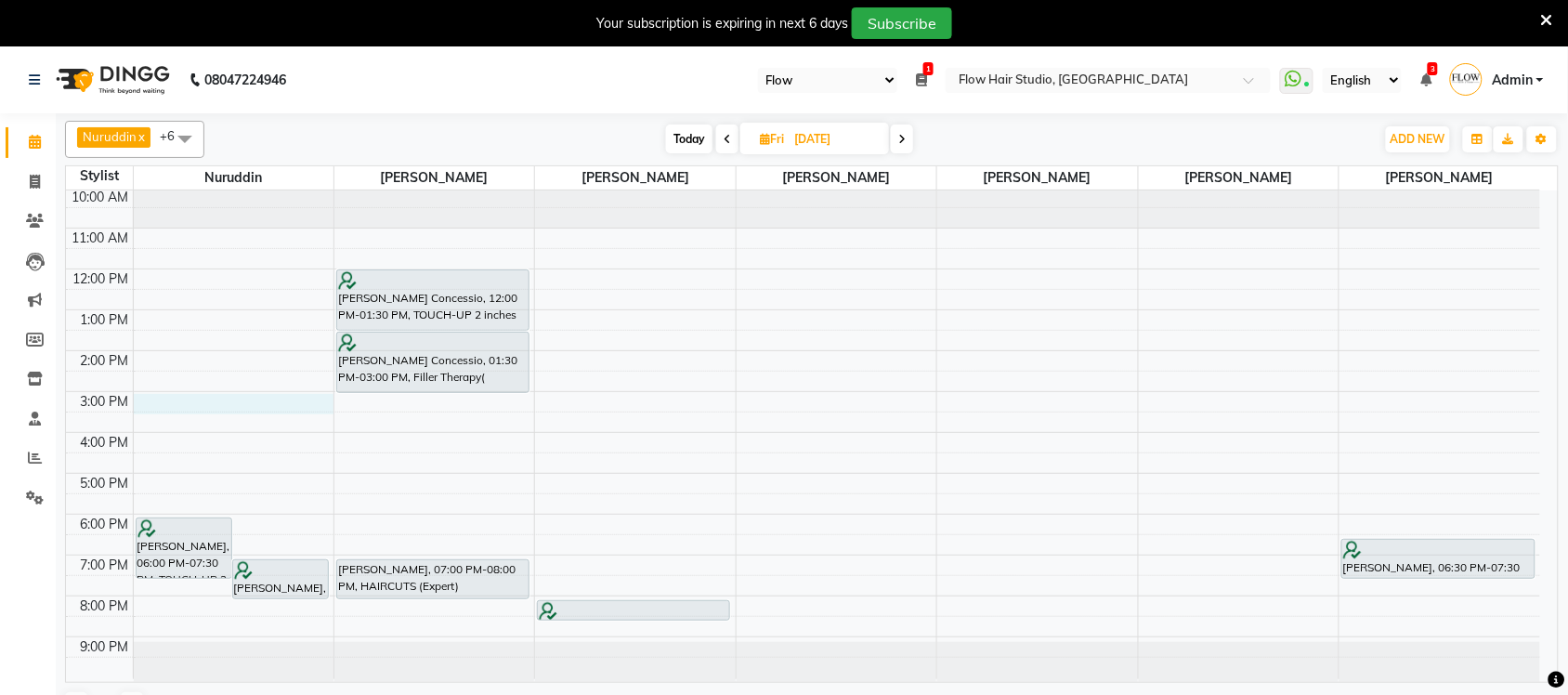
click at [194, 401] on div "10:00 AM 11:00 AM 12:00 PM 1:00 PM 2:00 PM 3:00 PM 4:00 PM 5:00 PM 6:00 PM 7:00…" at bounding box center [802, 433] width 1474 height 491
select select "54523"
select select "tentative"
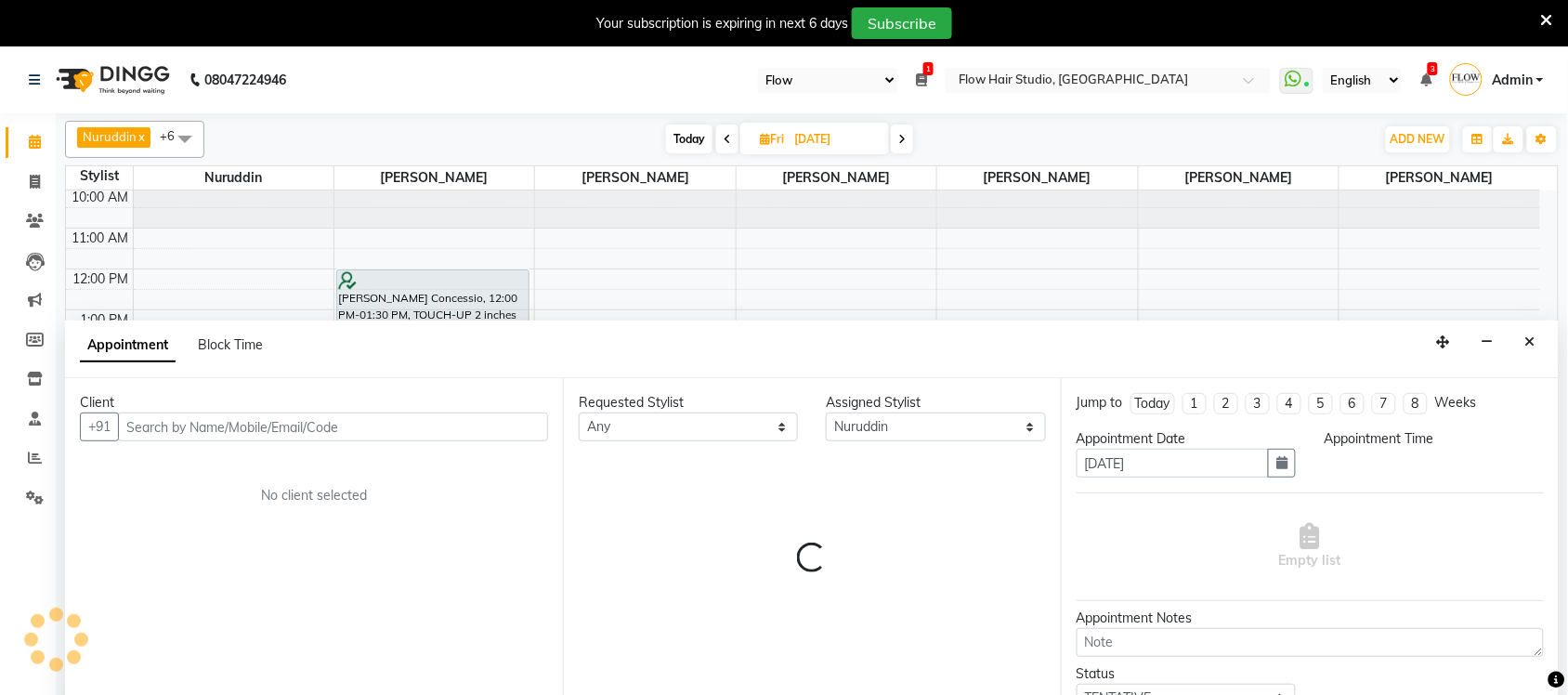
scroll to position [5, 0]
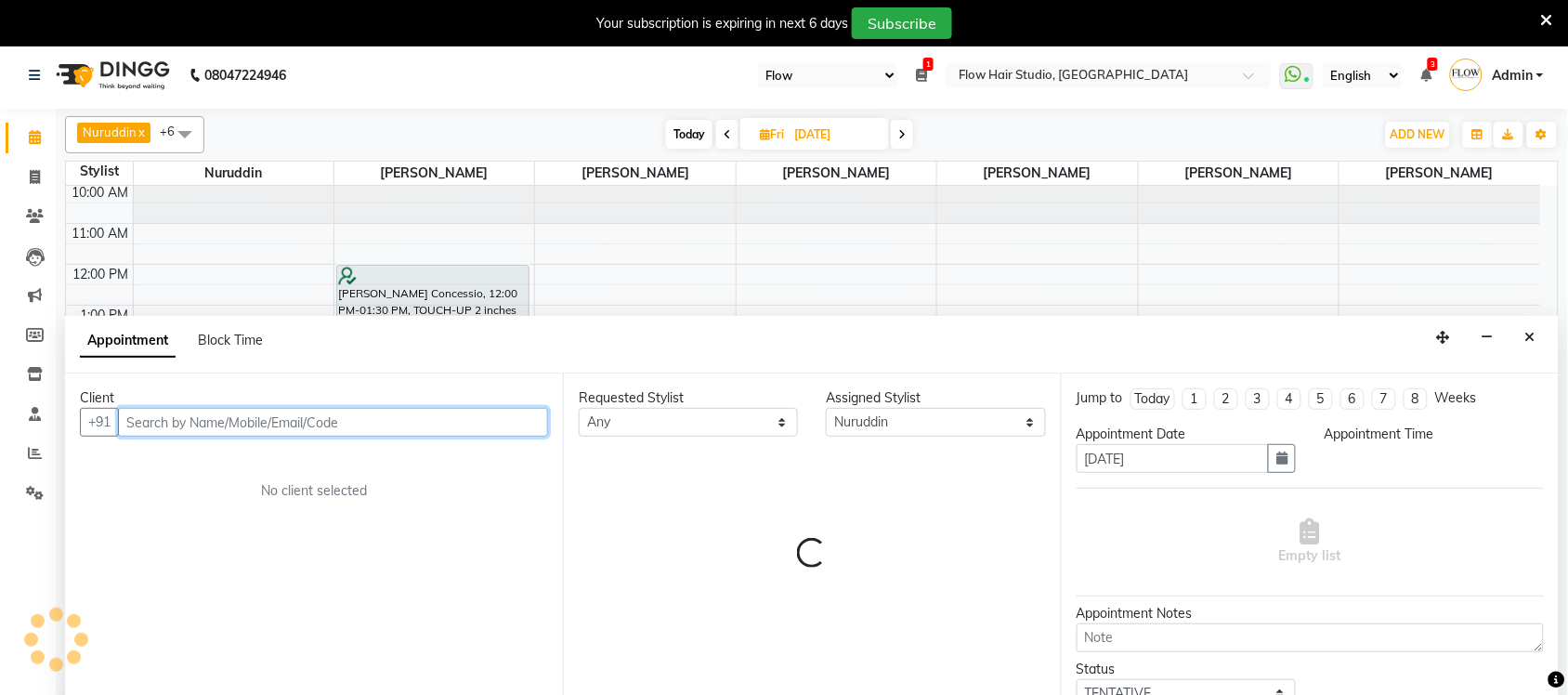
select select "900"
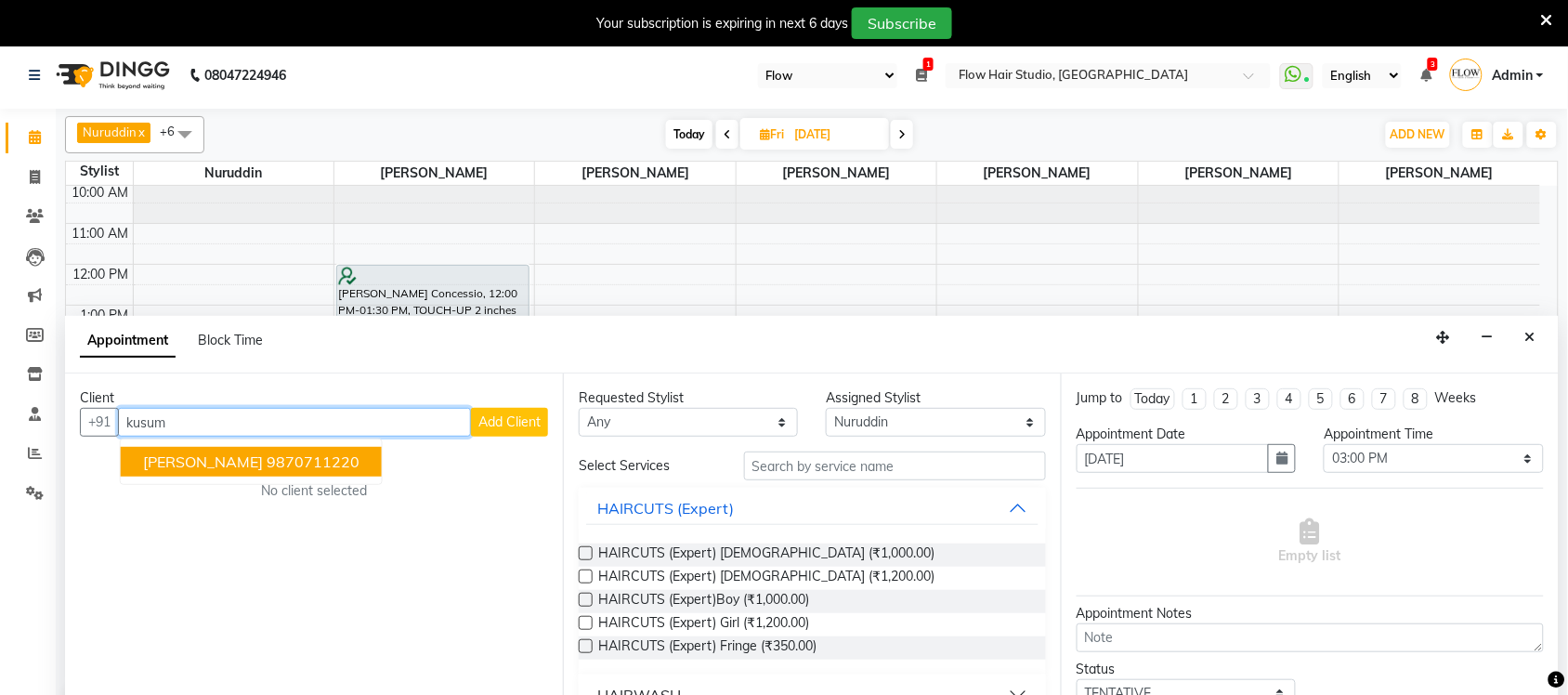
click at [235, 474] on button "kusum parwani 9870711220" at bounding box center [252, 462] width 261 height 30
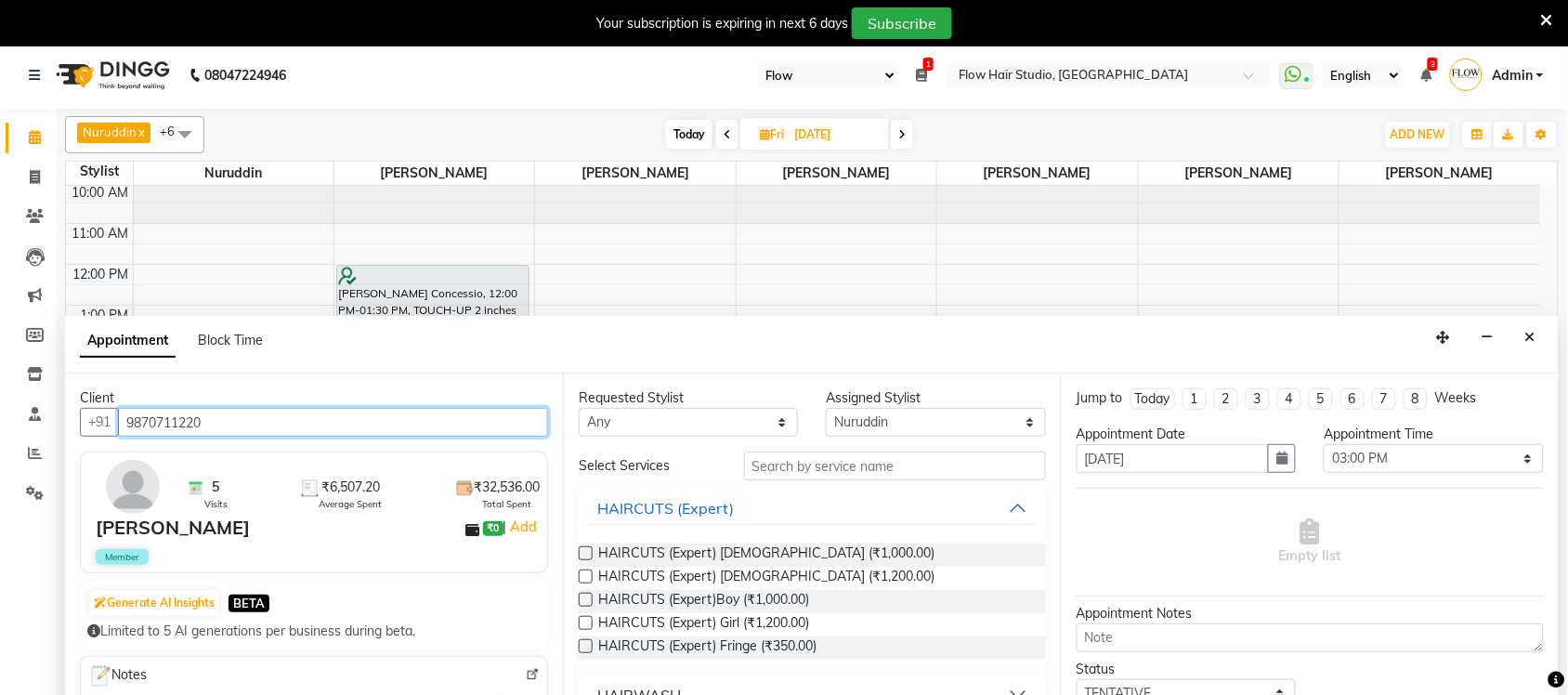
type input "9870711220"
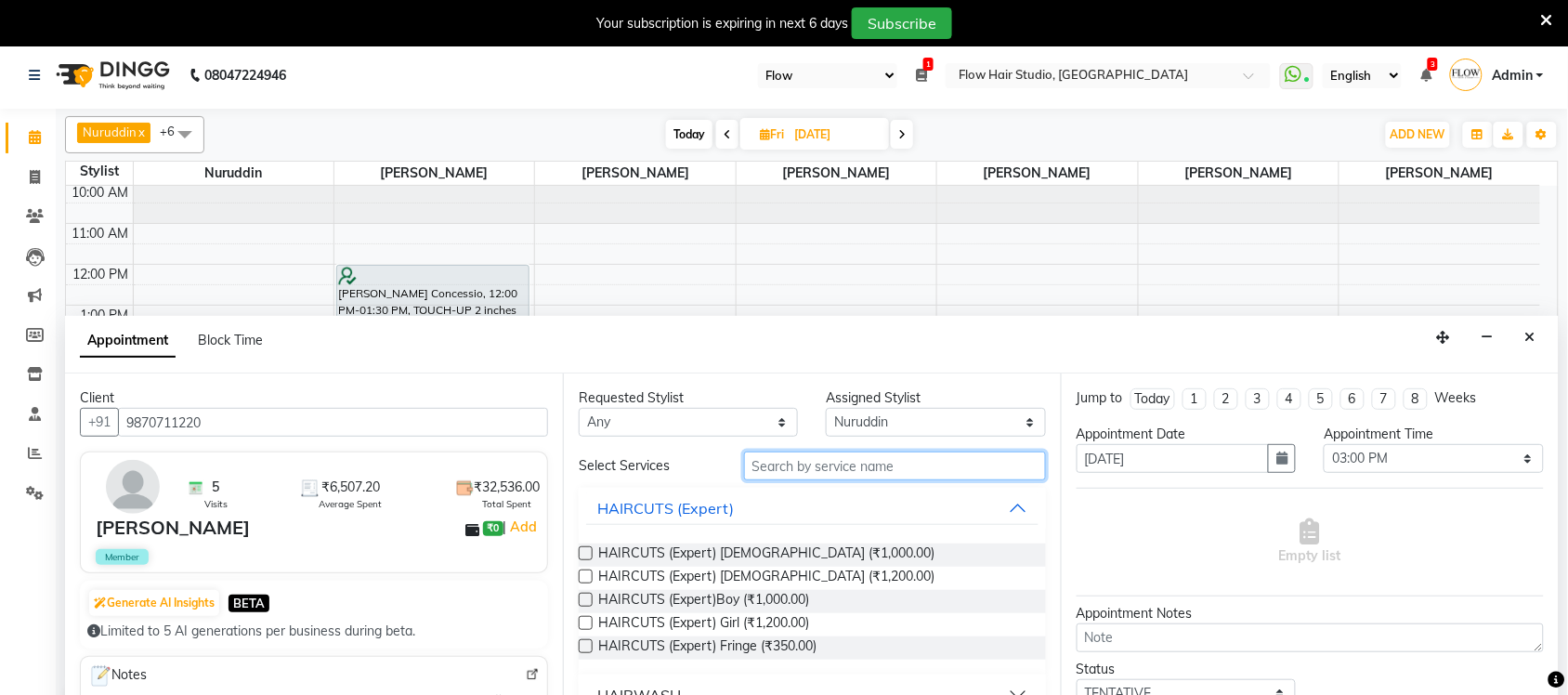
click at [790, 472] on input "text" at bounding box center [895, 465] width 302 height 29
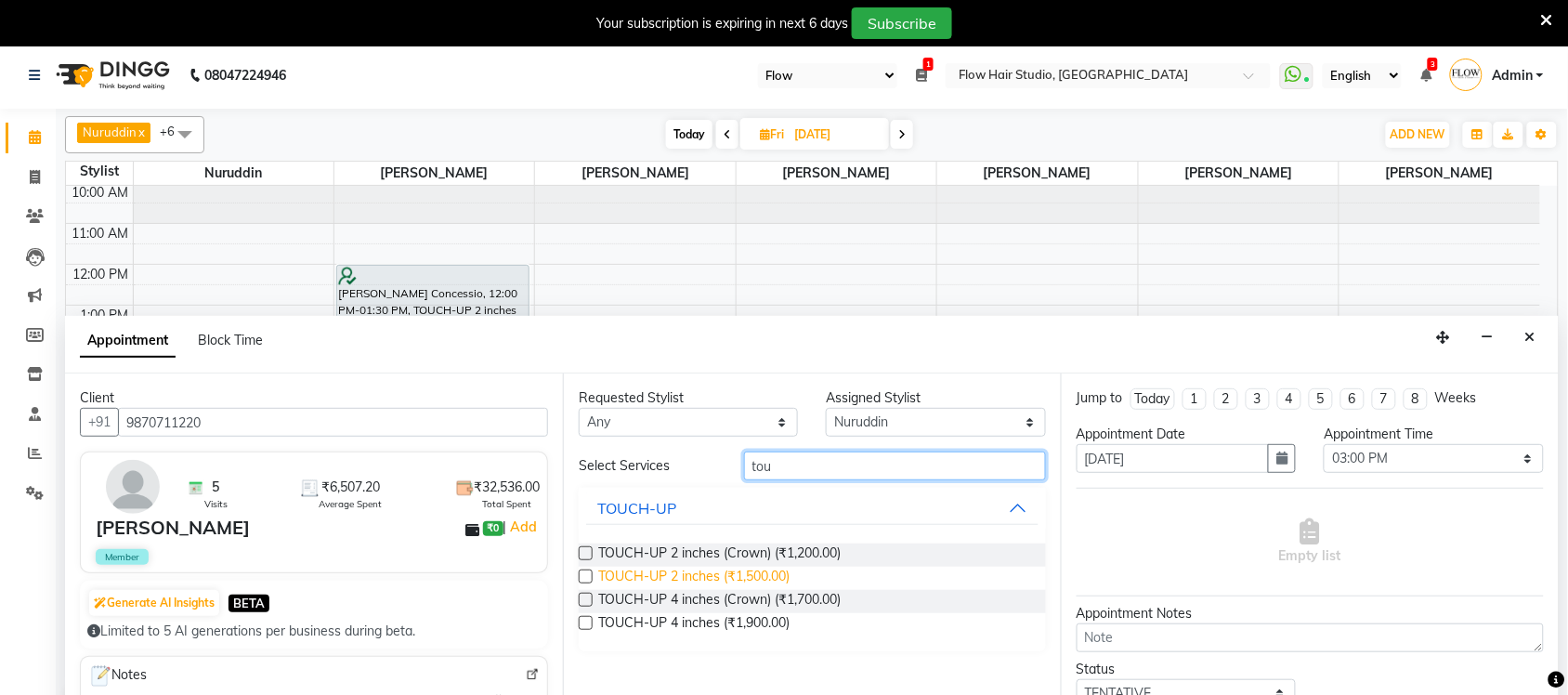
type input "tou"
click at [782, 577] on span "TOUCH-UP 2 inches (₹1,500.00)" at bounding box center [694, 578] width 192 height 23
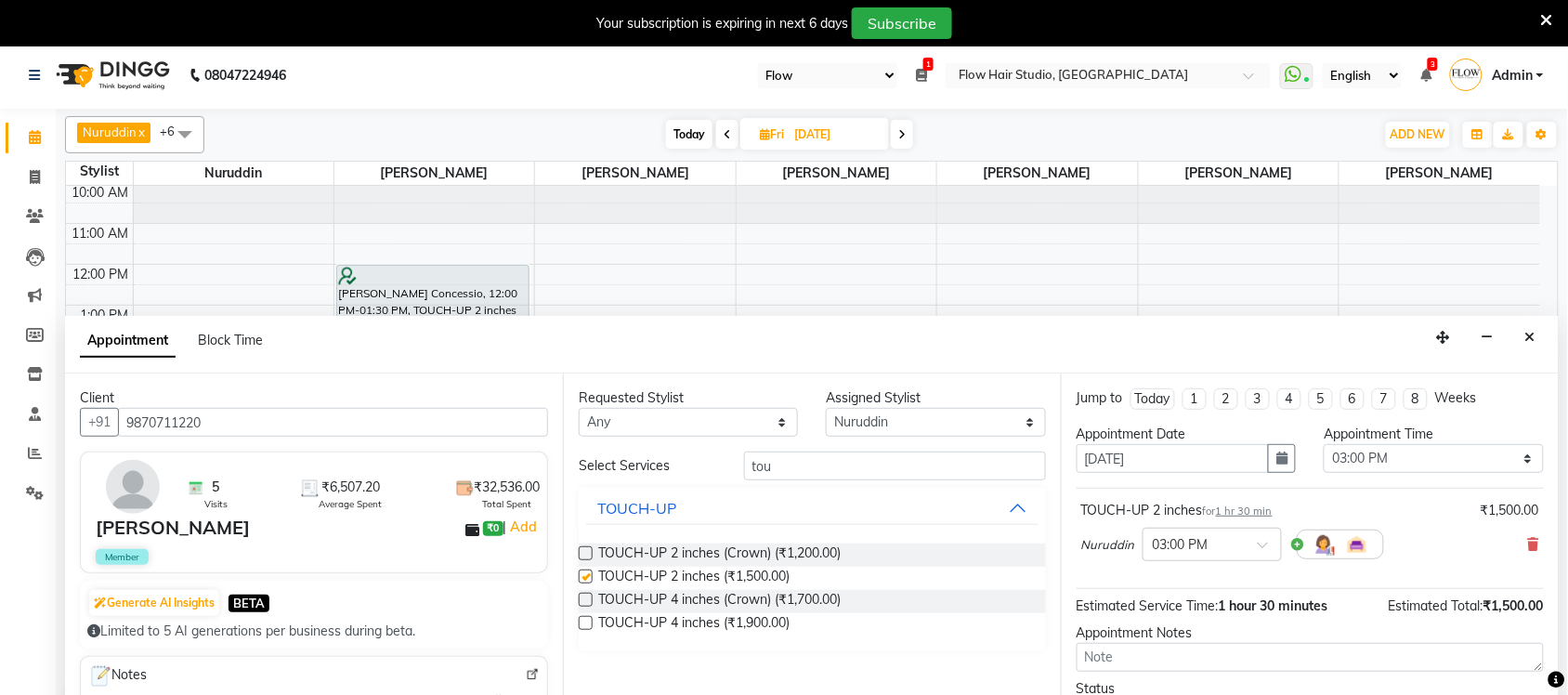
checkbox input "false"
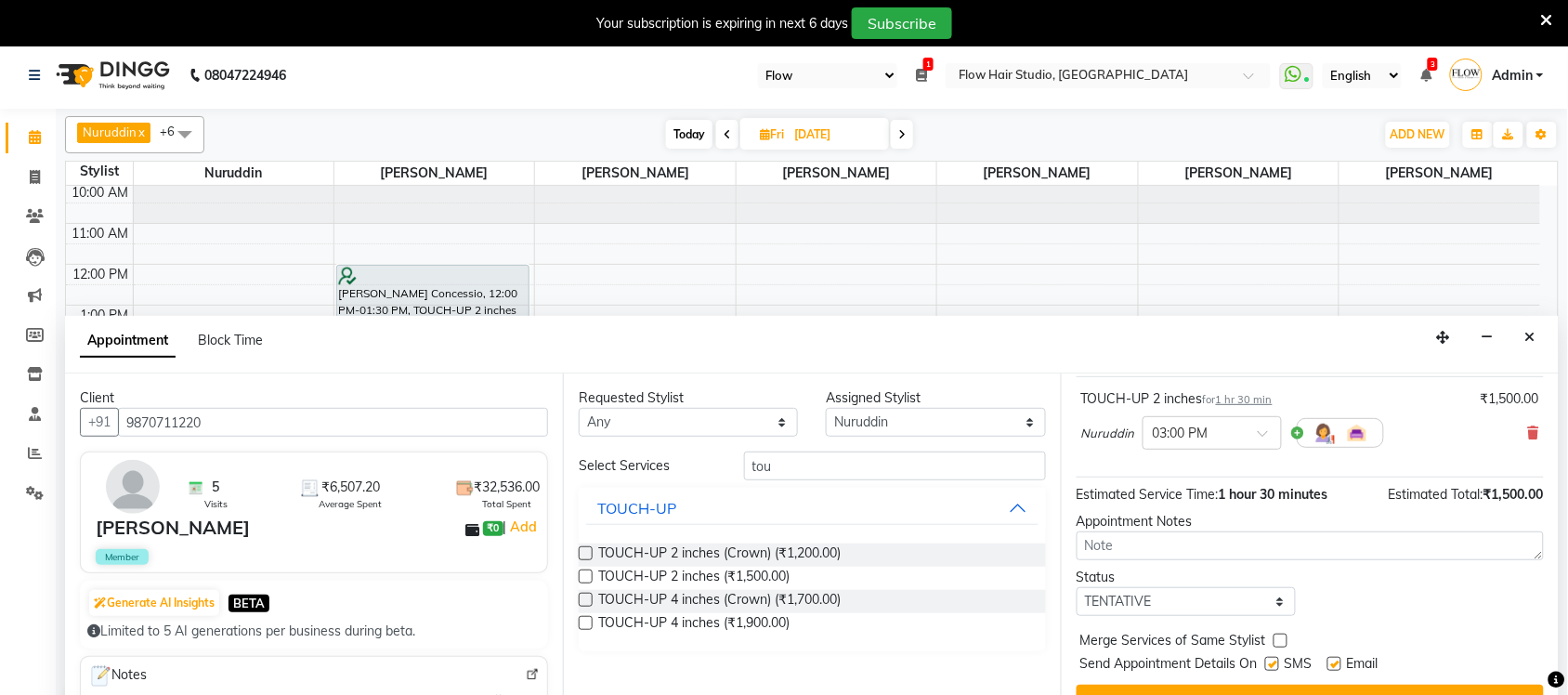
scroll to position [47, 0]
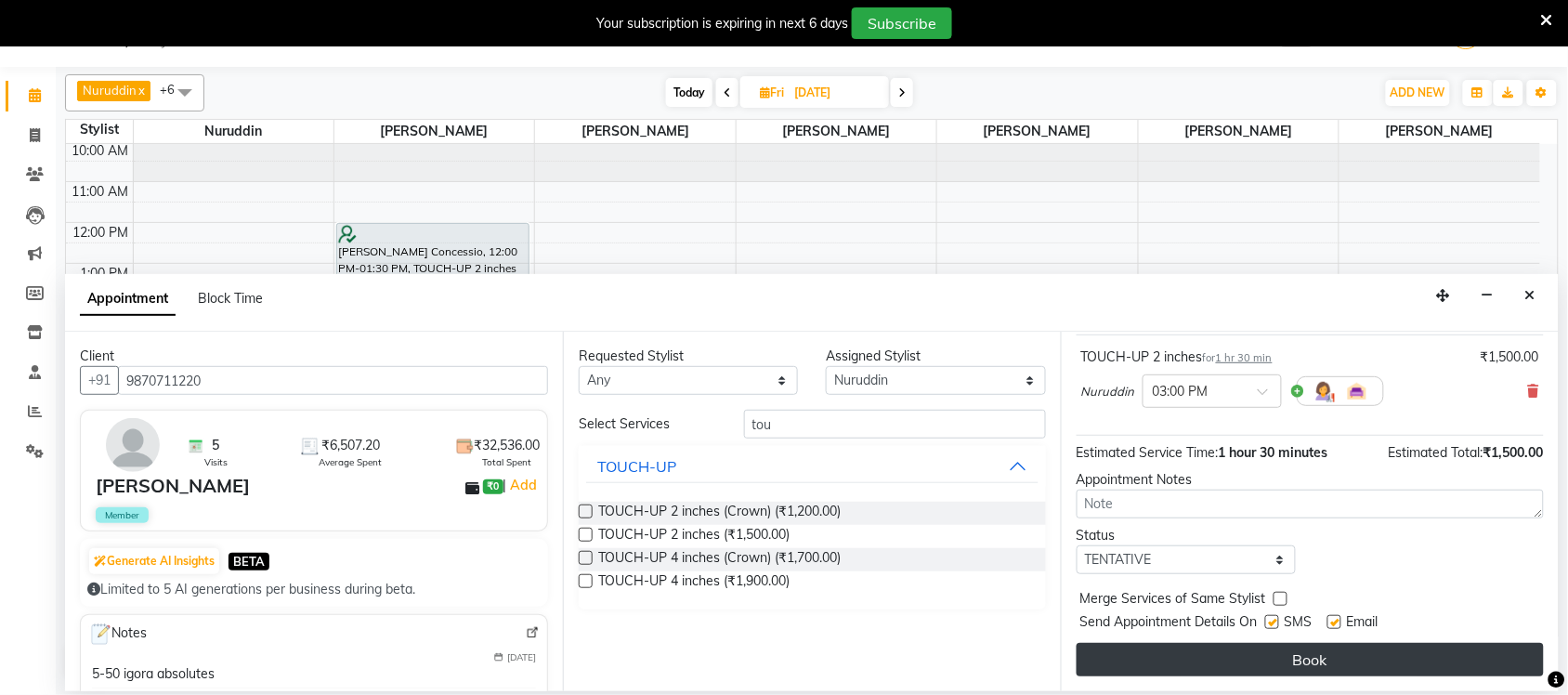
click at [1328, 663] on button "Book" at bounding box center [1310, 660] width 467 height 34
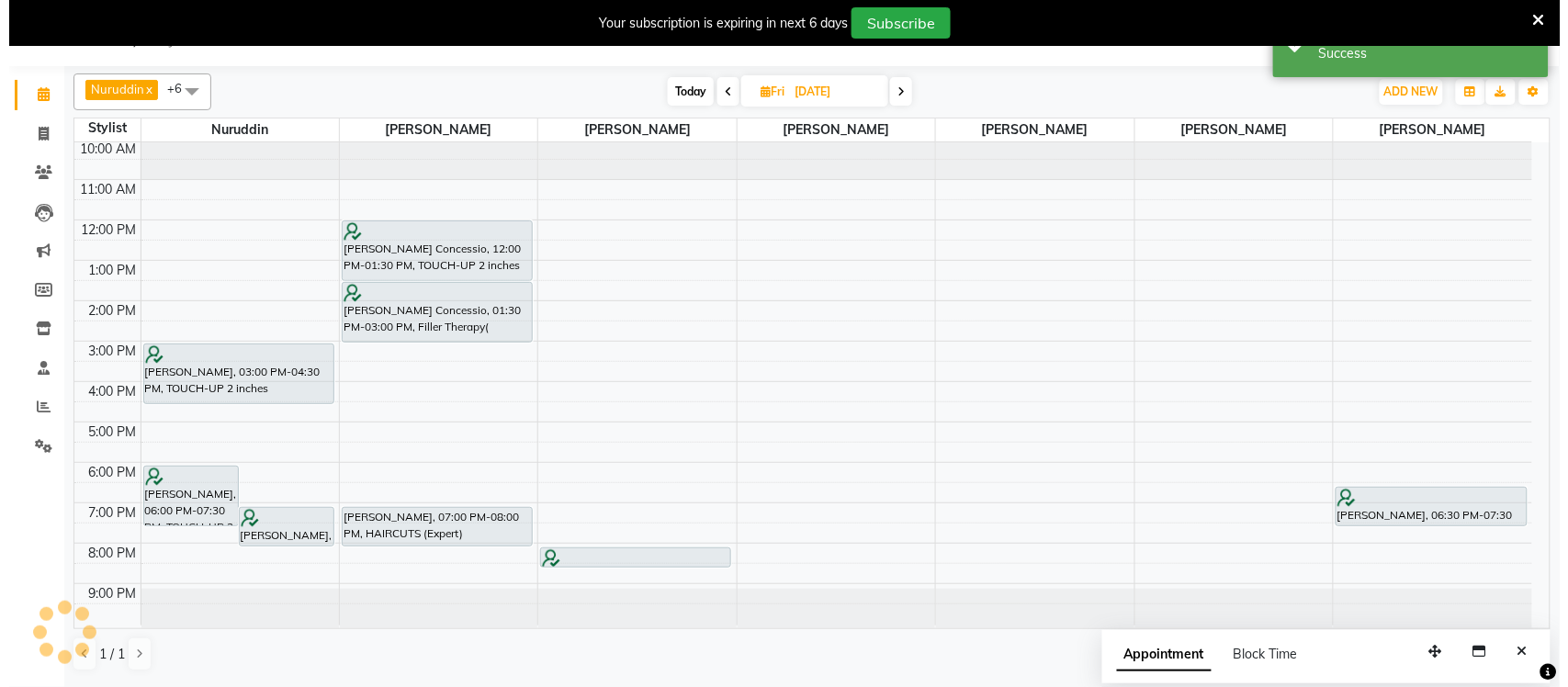
scroll to position [0, 0]
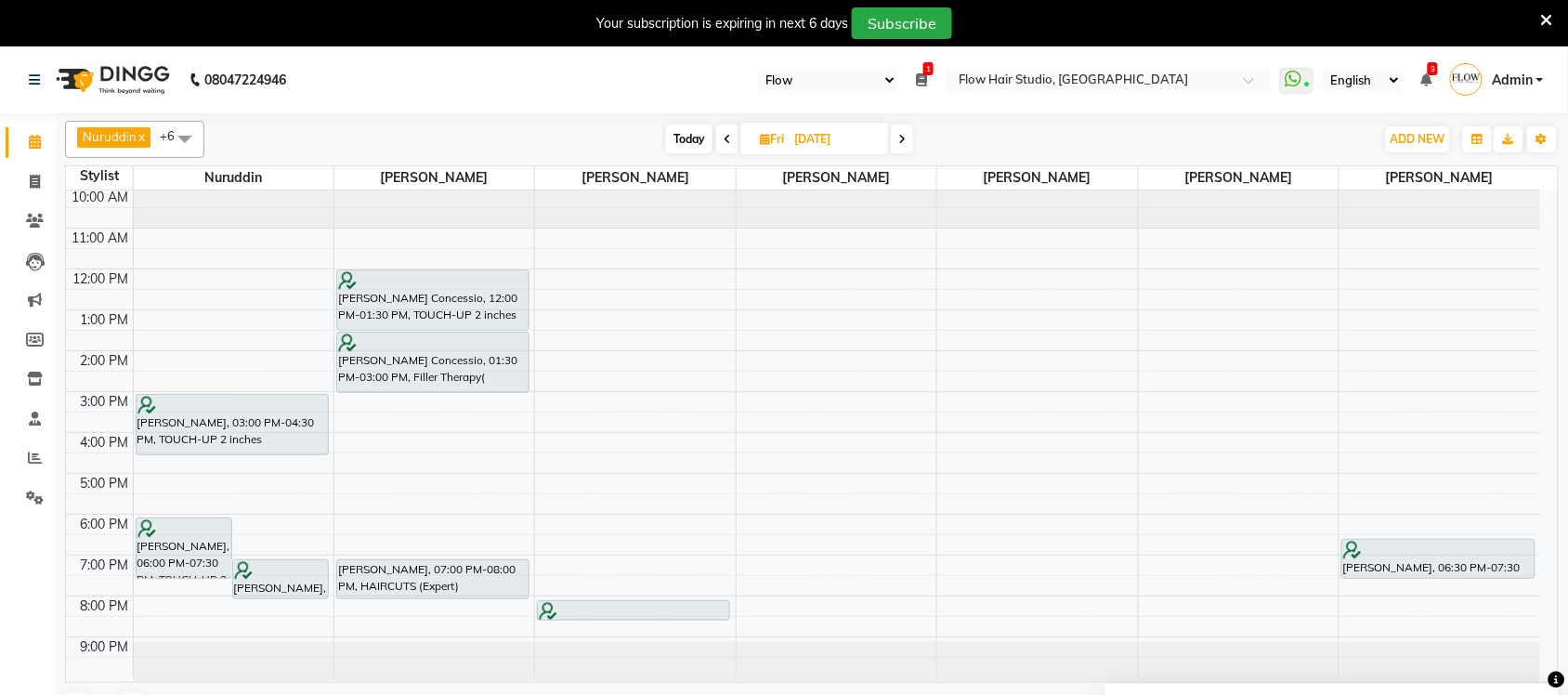
click at [1552, 17] on icon at bounding box center [1547, 20] width 12 height 17
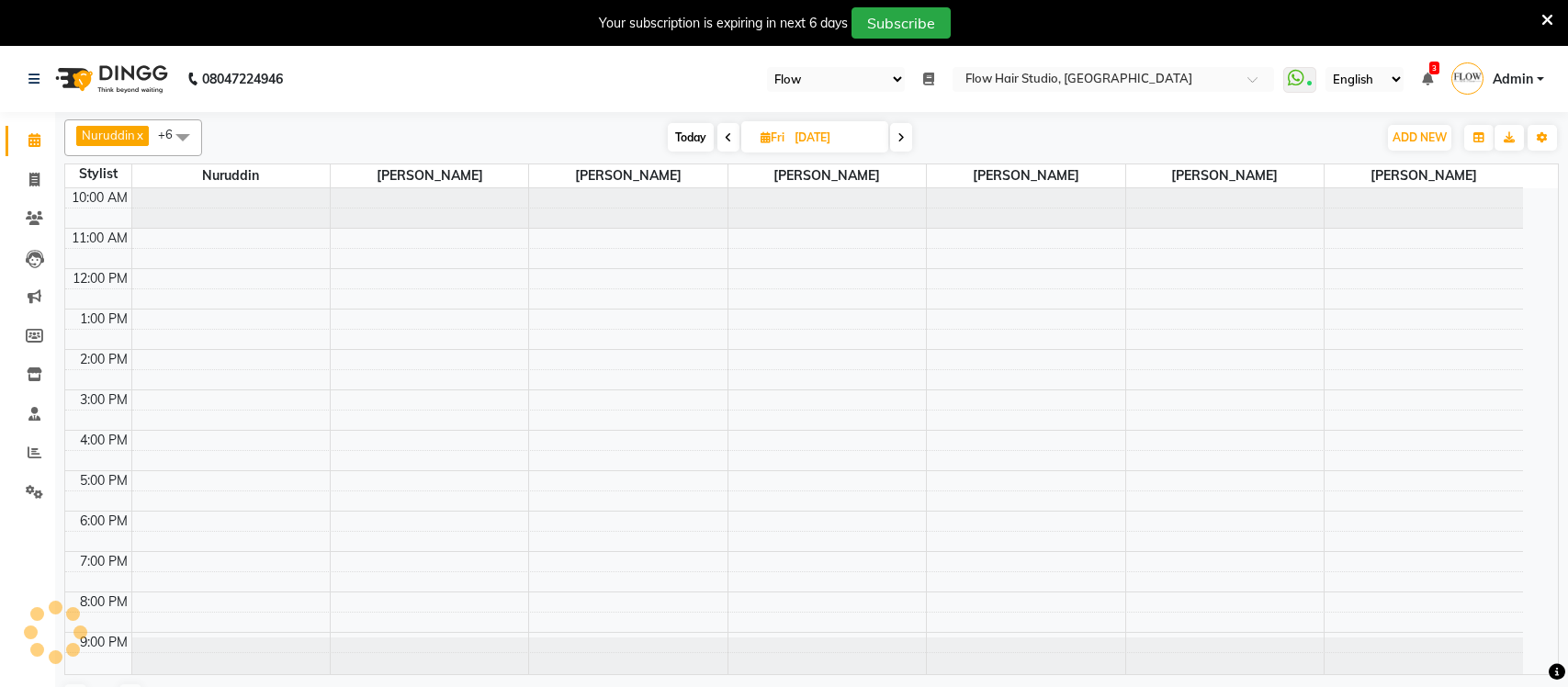
select select "46"
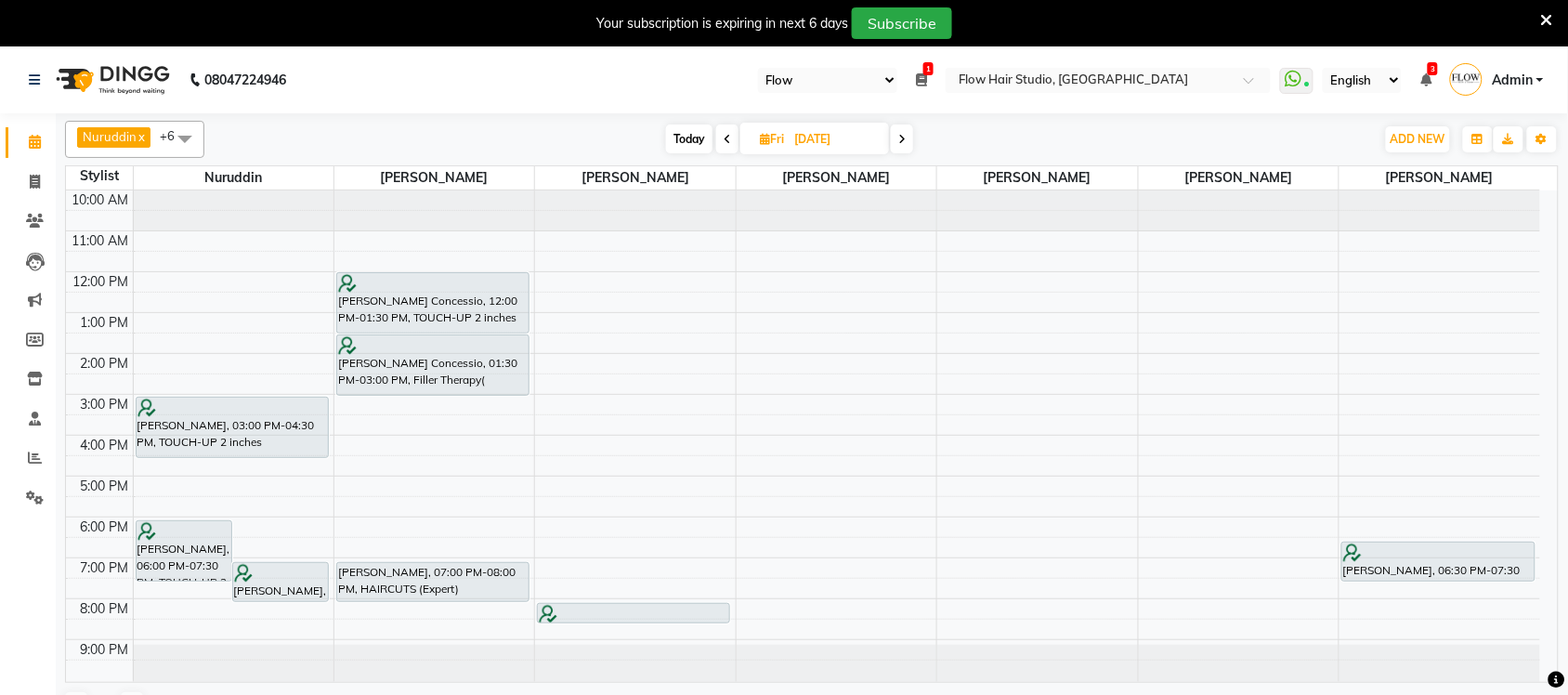
click at [690, 131] on span "Today" at bounding box center [689, 139] width 47 height 29
type input "[DATE]"
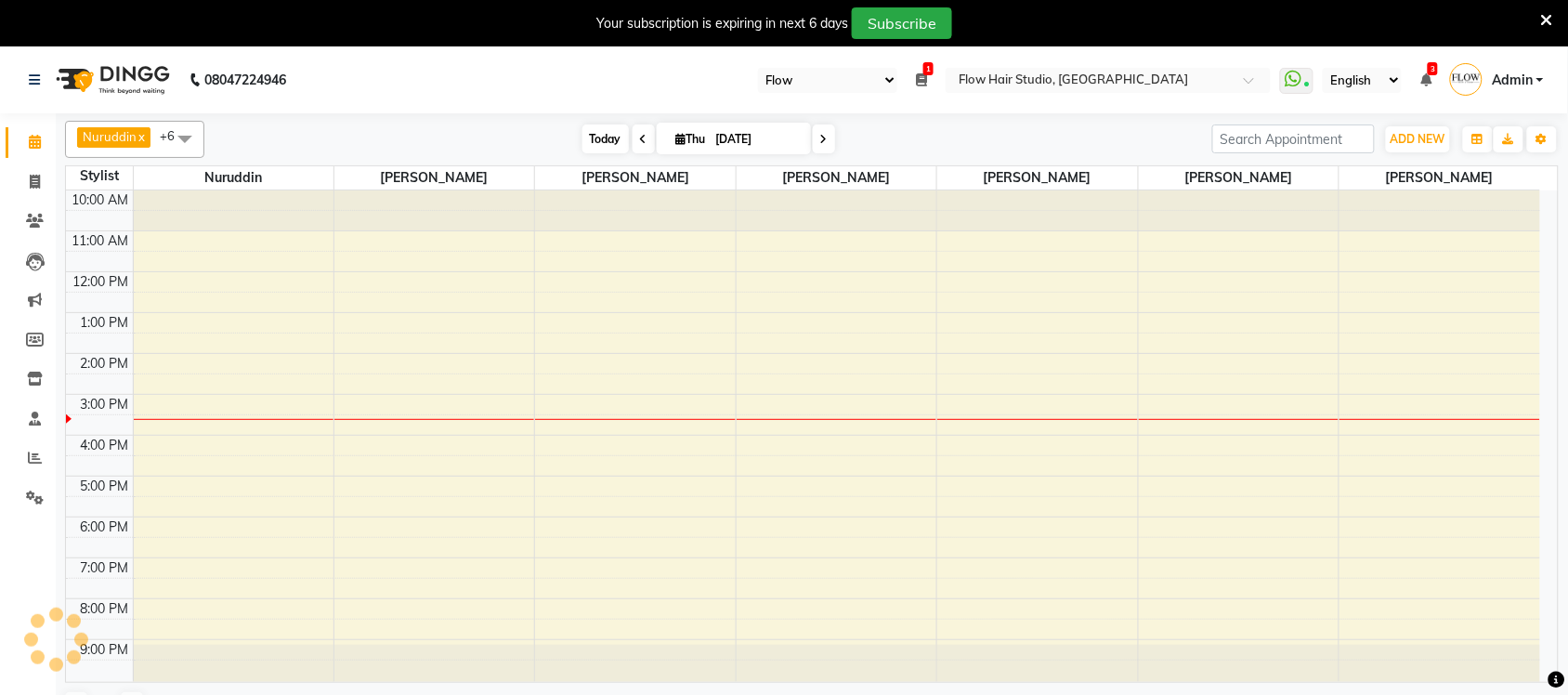
scroll to position [3, 0]
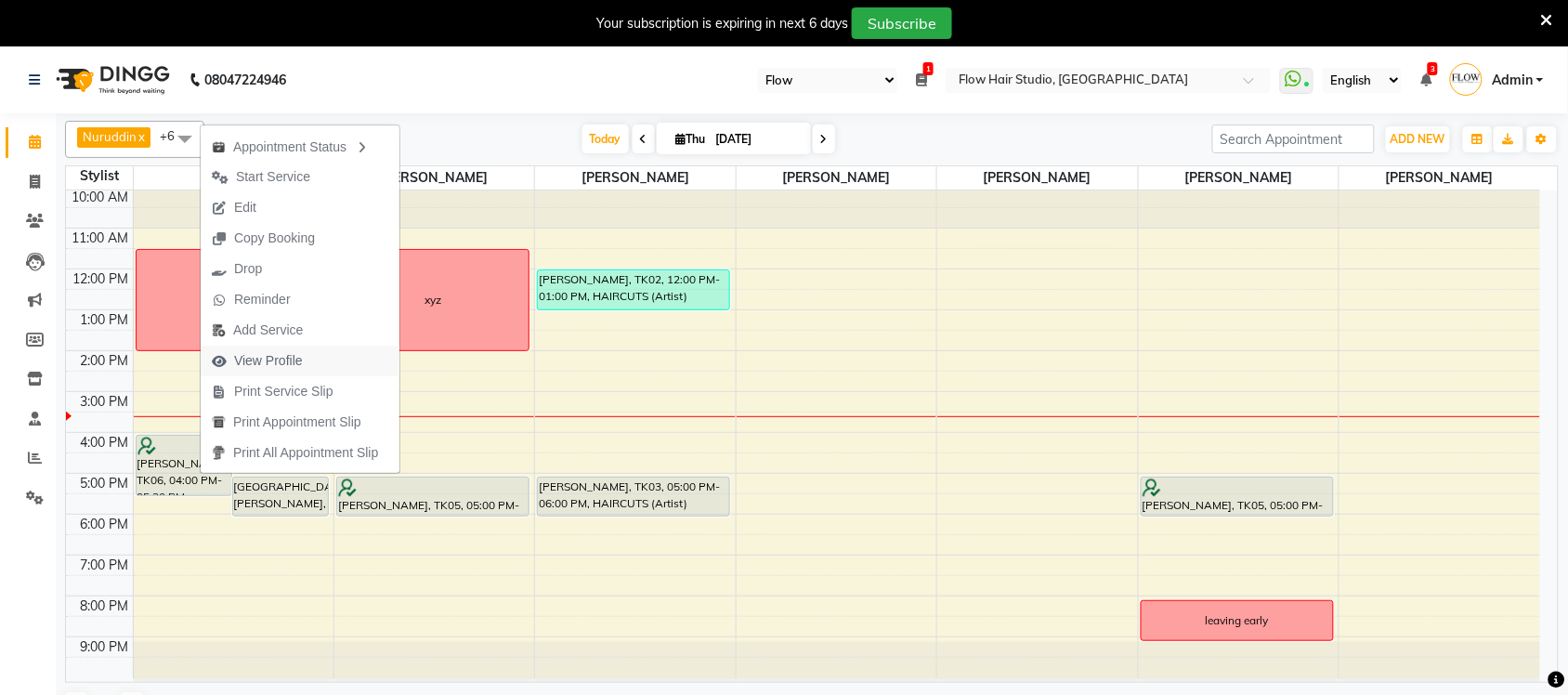
click at [283, 357] on span "View Profile" at bounding box center [268, 361] width 69 height 20
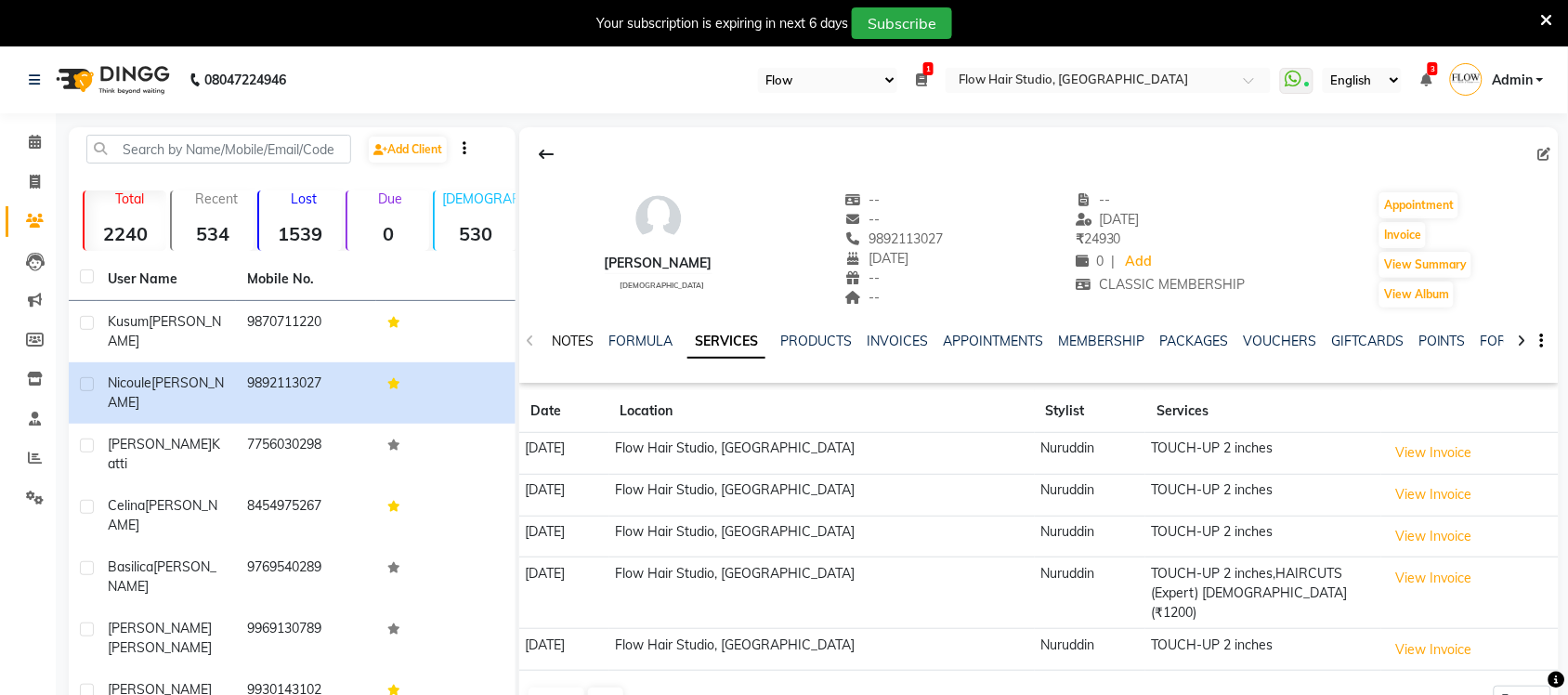
click at [564, 344] on link "NOTES" at bounding box center [573, 341] width 42 height 17
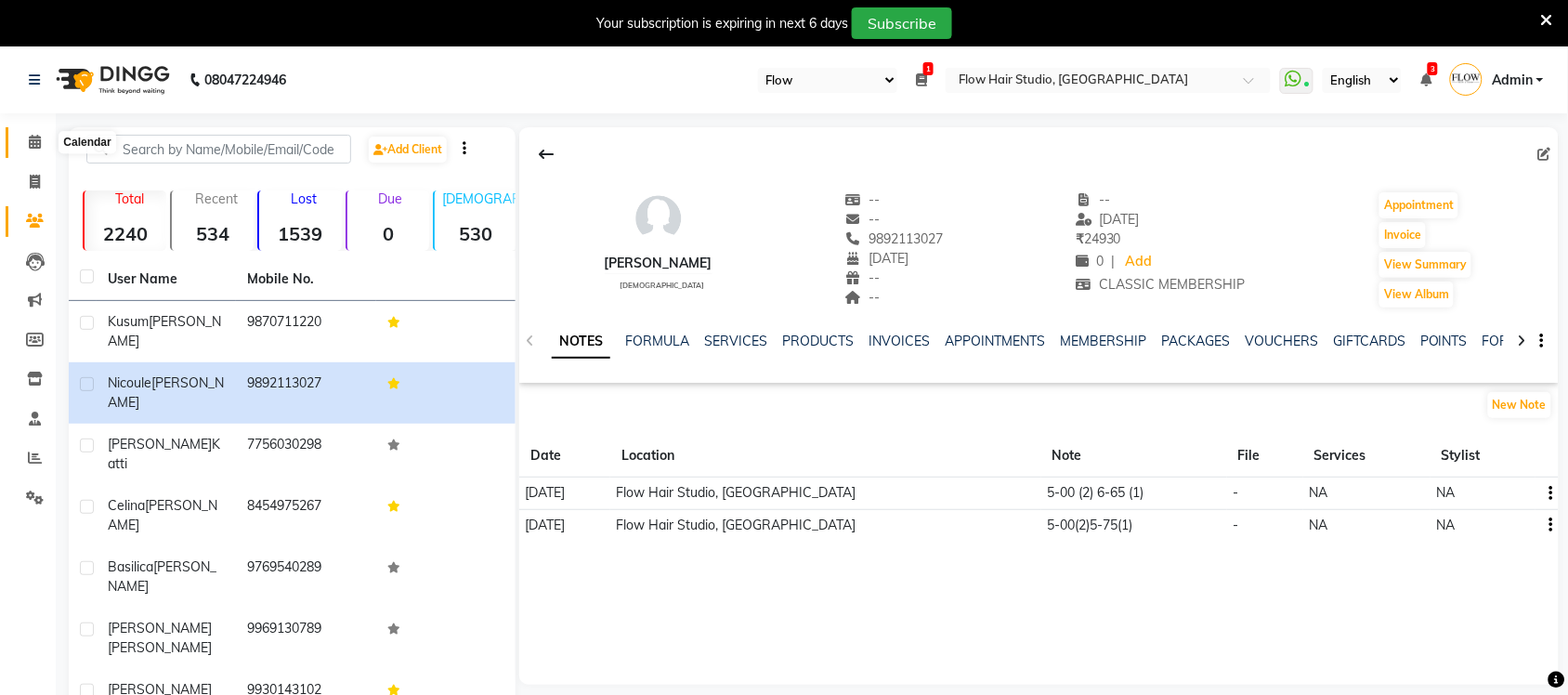
click at [25, 144] on span at bounding box center [35, 142] width 33 height 21
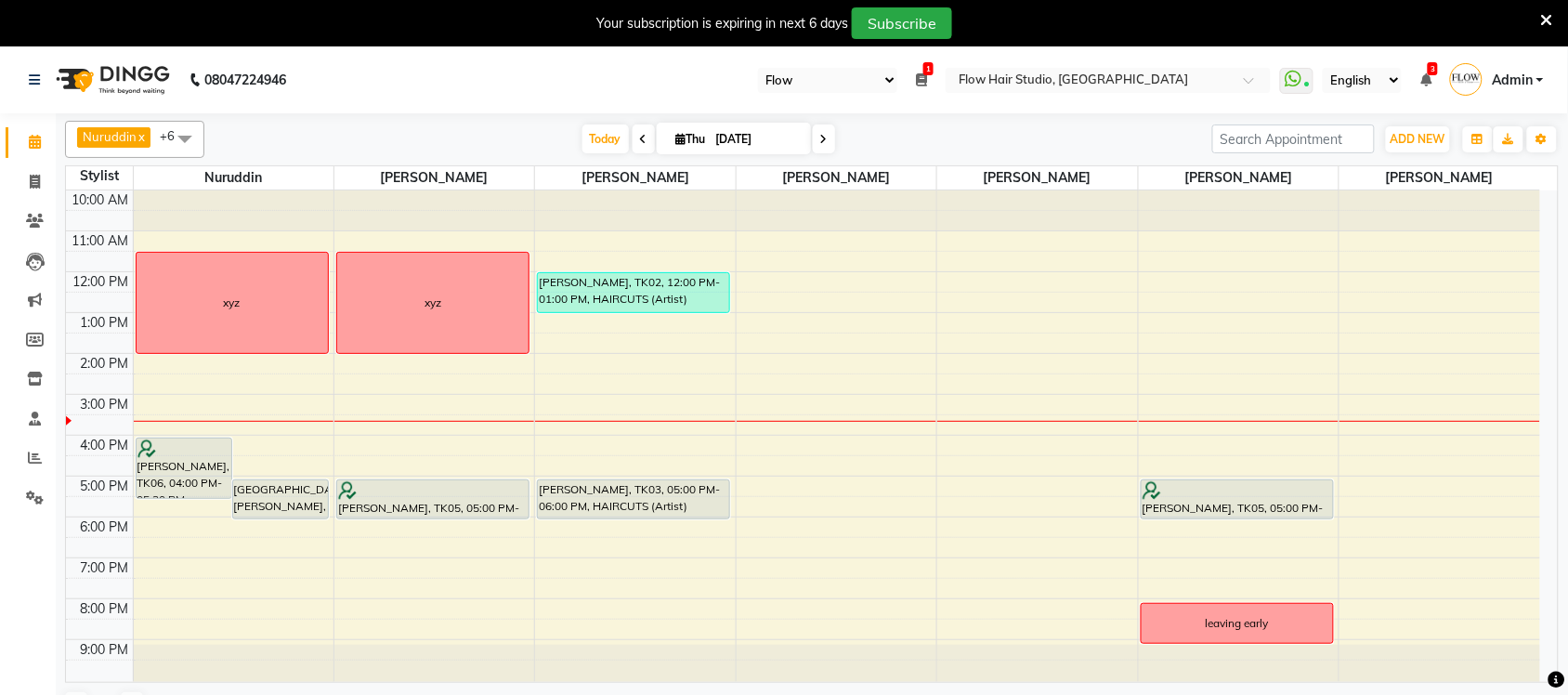
click at [820, 140] on icon at bounding box center [823, 139] width 7 height 11
type input "05-09-2025"
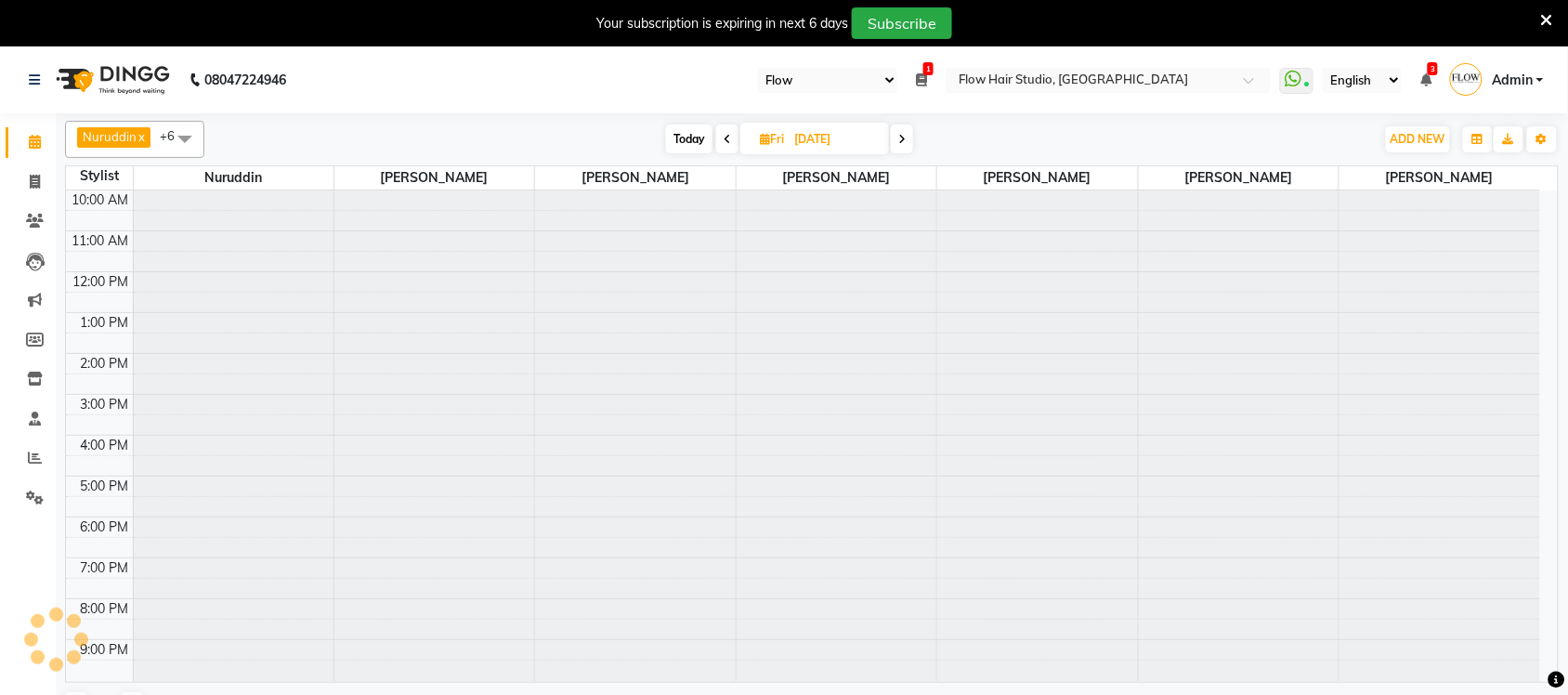
scroll to position [3, 0]
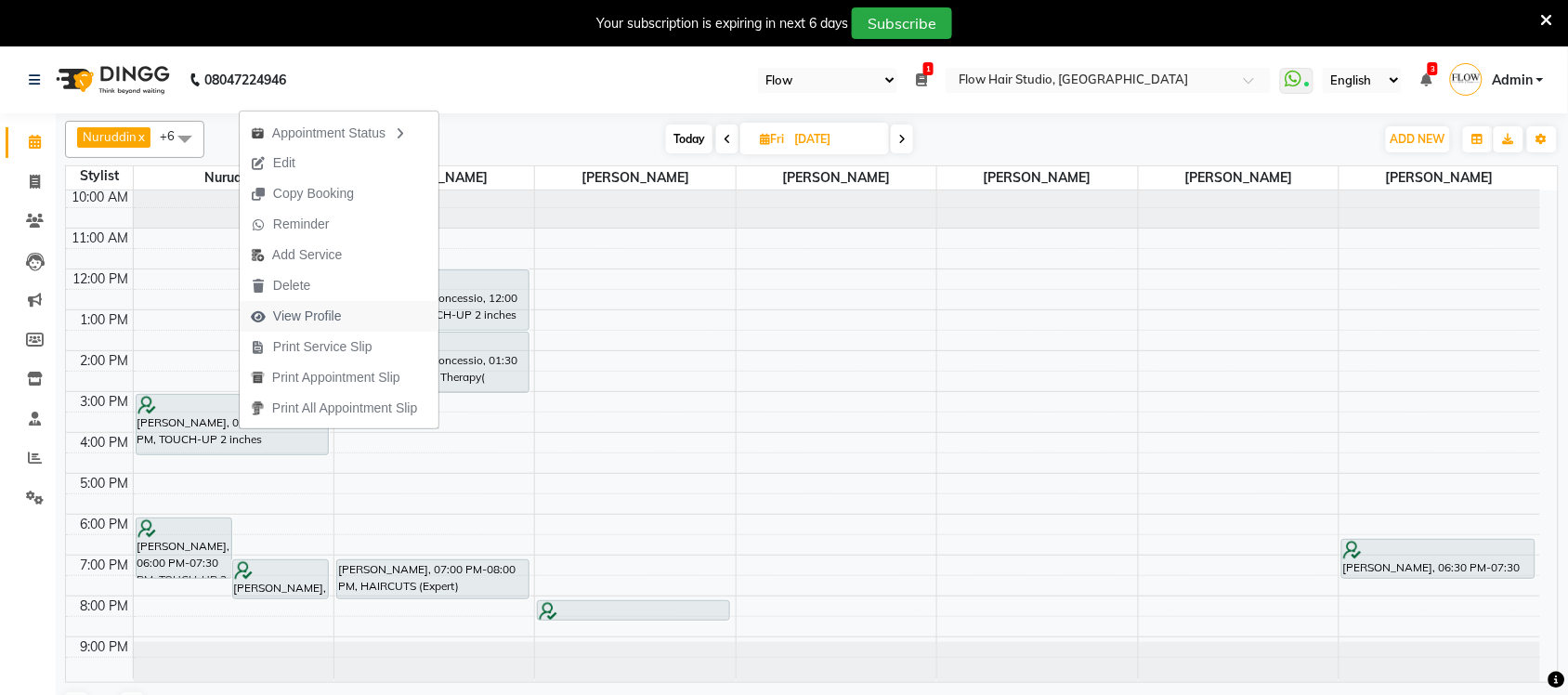
click at [304, 317] on span "View Profile" at bounding box center [307, 317] width 69 height 20
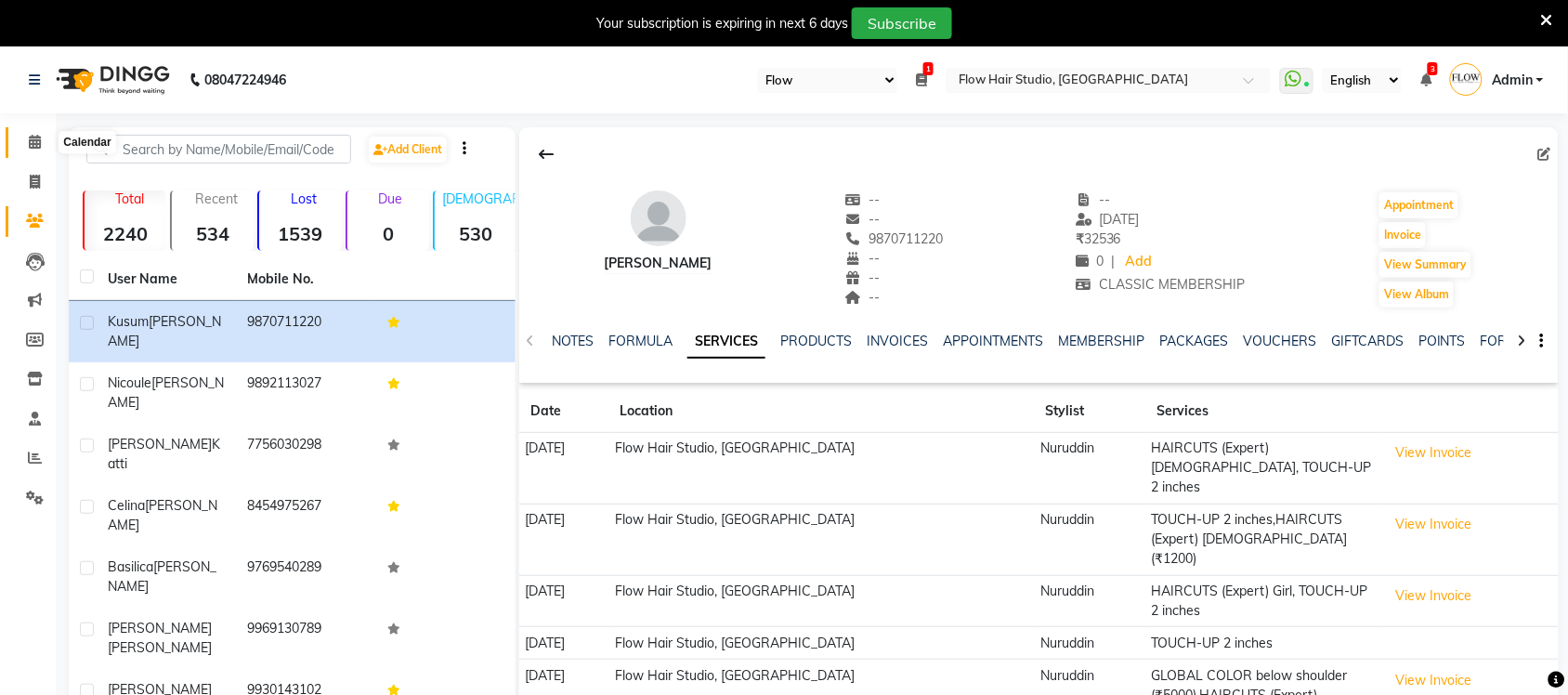
click at [35, 149] on icon at bounding box center [35, 142] width 12 height 14
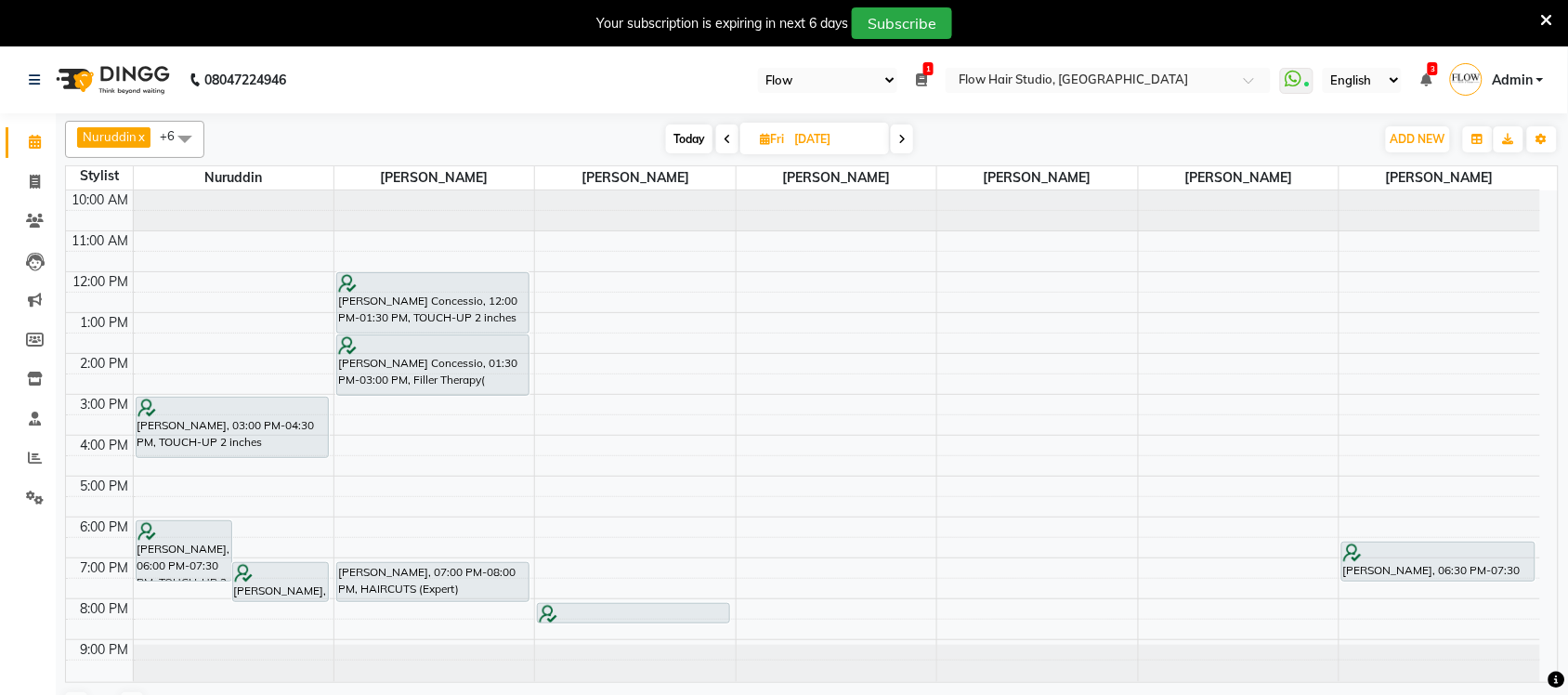
click at [692, 150] on span "Today" at bounding box center [689, 139] width 47 height 29
type input "[DATE]"
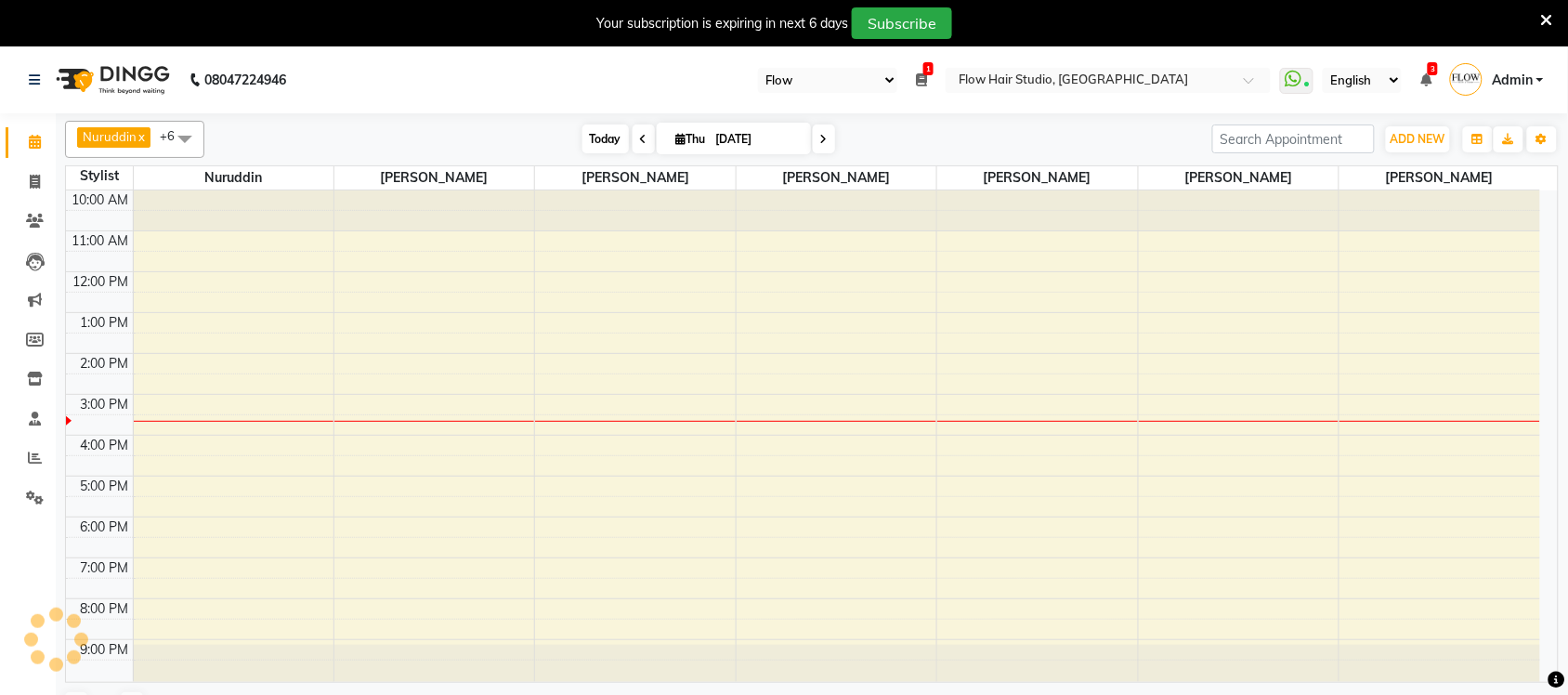
scroll to position [3, 0]
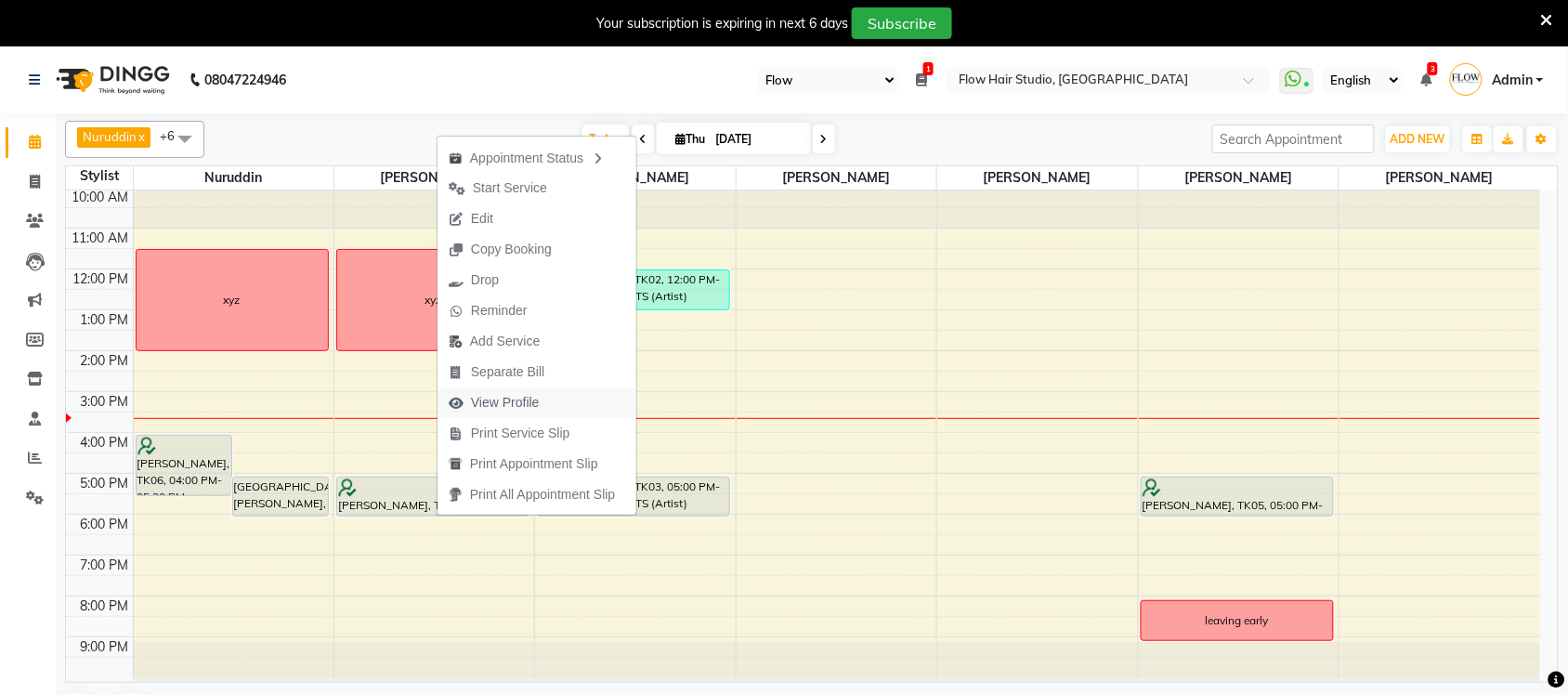
click at [489, 405] on span "View Profile" at bounding box center [505, 403] width 69 height 20
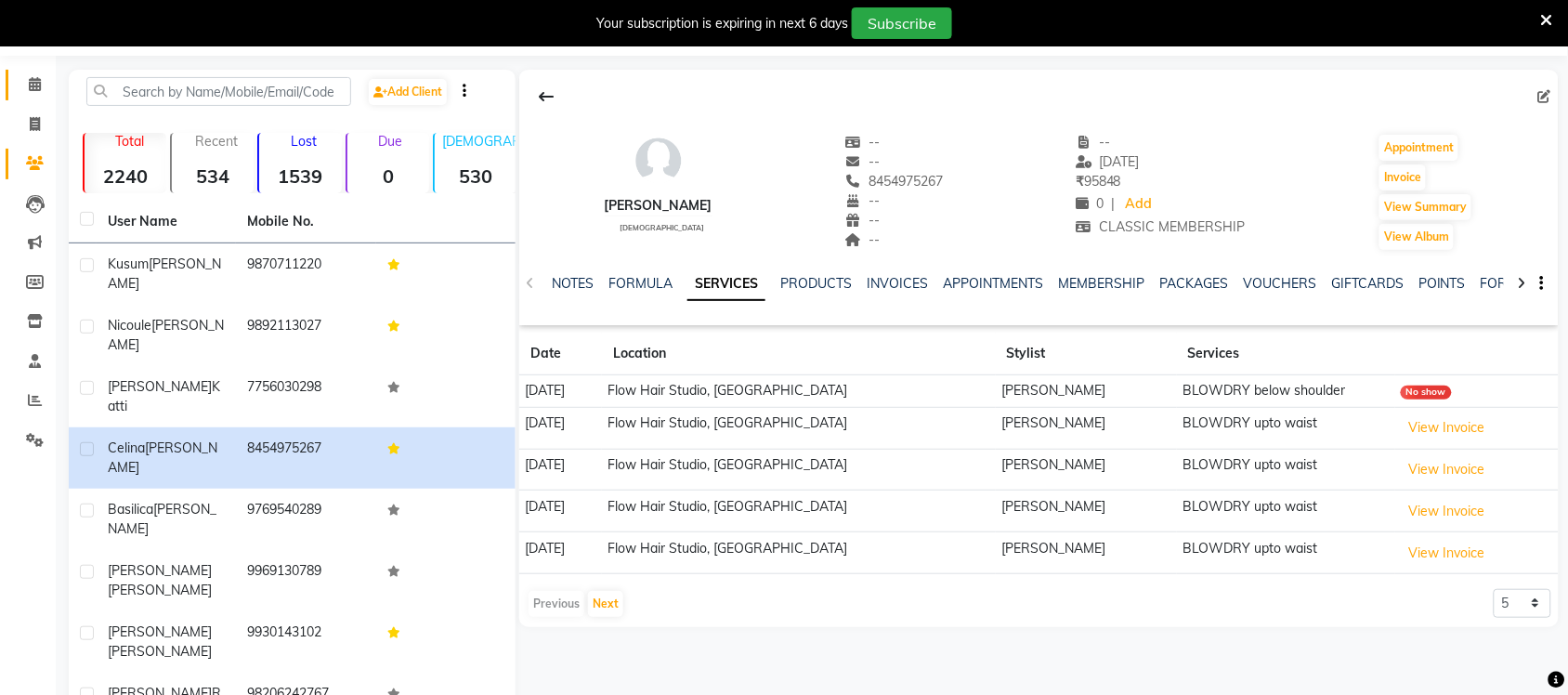
scroll to position [116, 0]
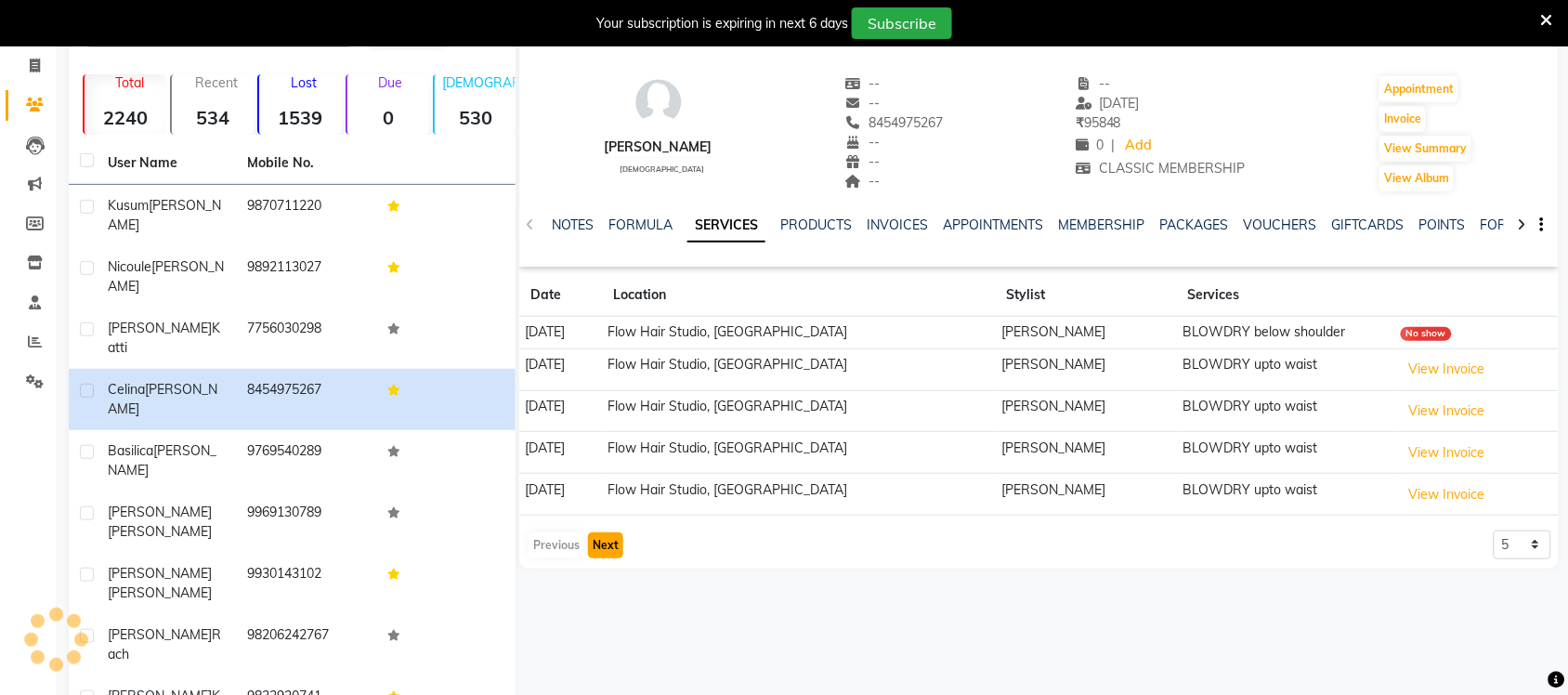
click at [597, 555] on button "Next" at bounding box center [605, 545] width 35 height 26
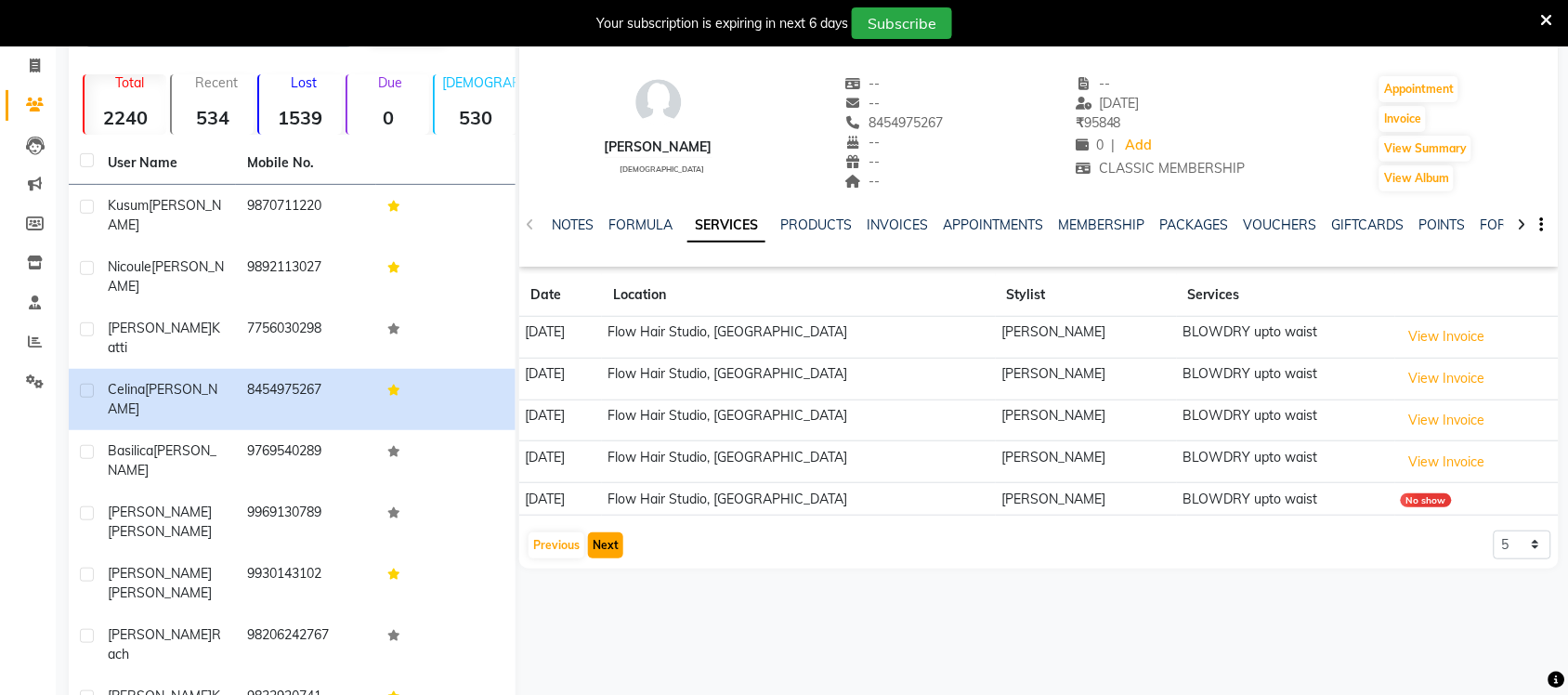
click at [597, 555] on button "Next" at bounding box center [605, 545] width 35 height 26
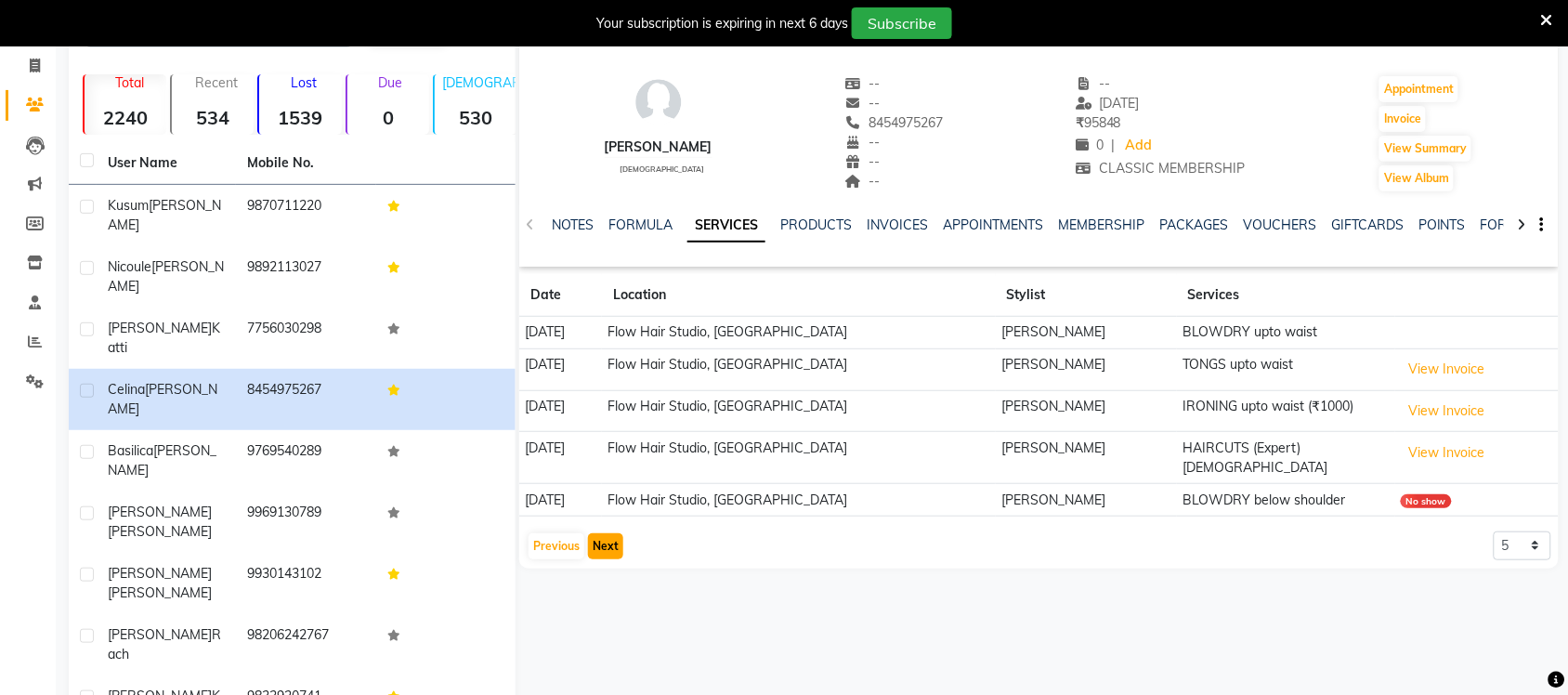
click at [602, 539] on button "Next" at bounding box center [605, 546] width 35 height 26
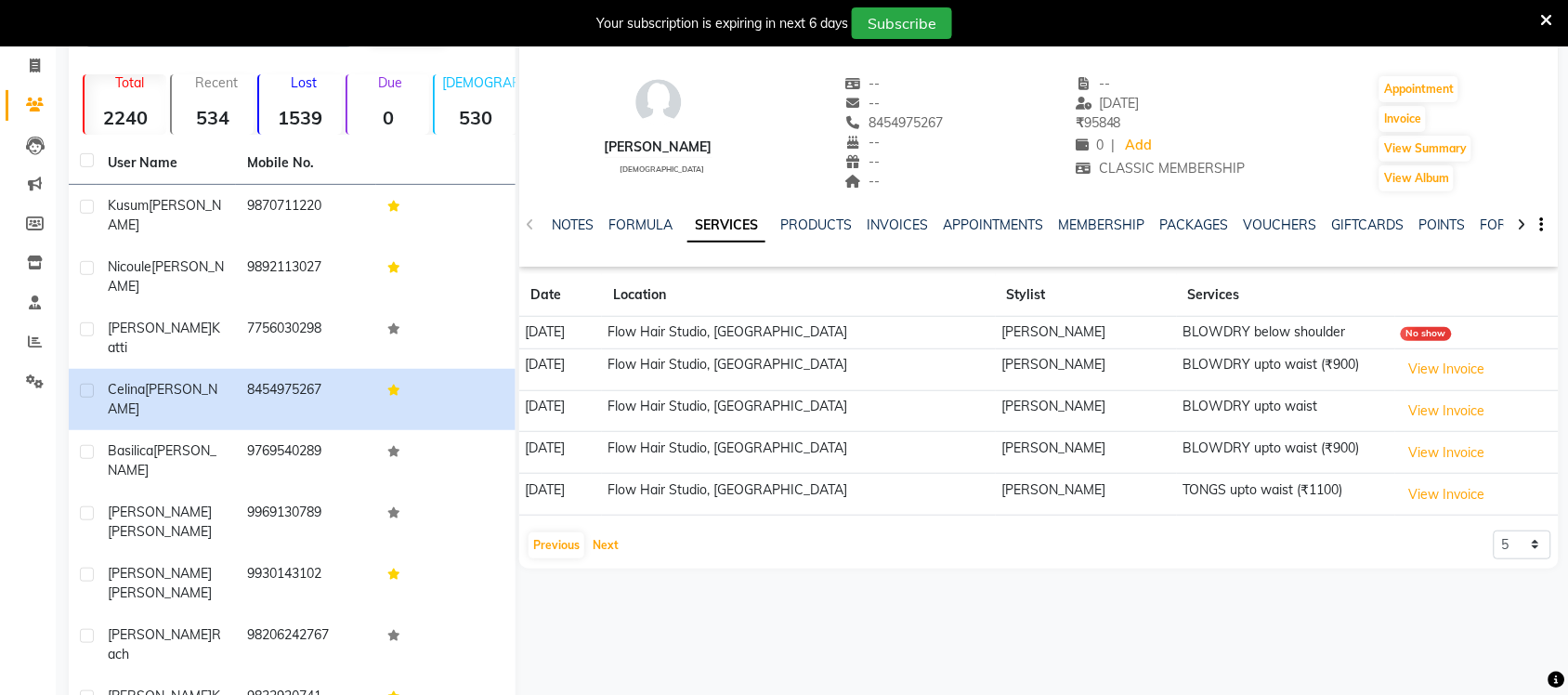
scroll to position [0, 0]
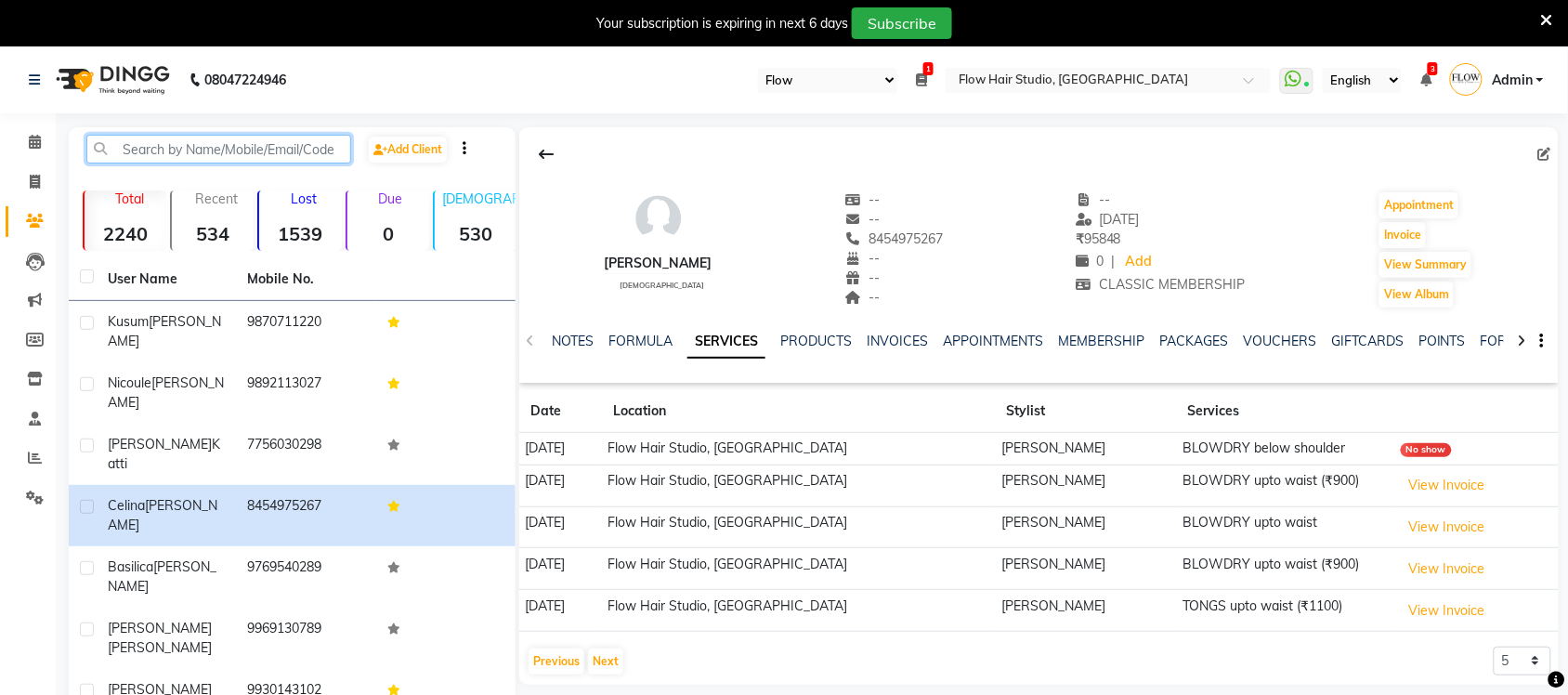
click at [302, 142] on input "text" at bounding box center [219, 149] width 264 height 29
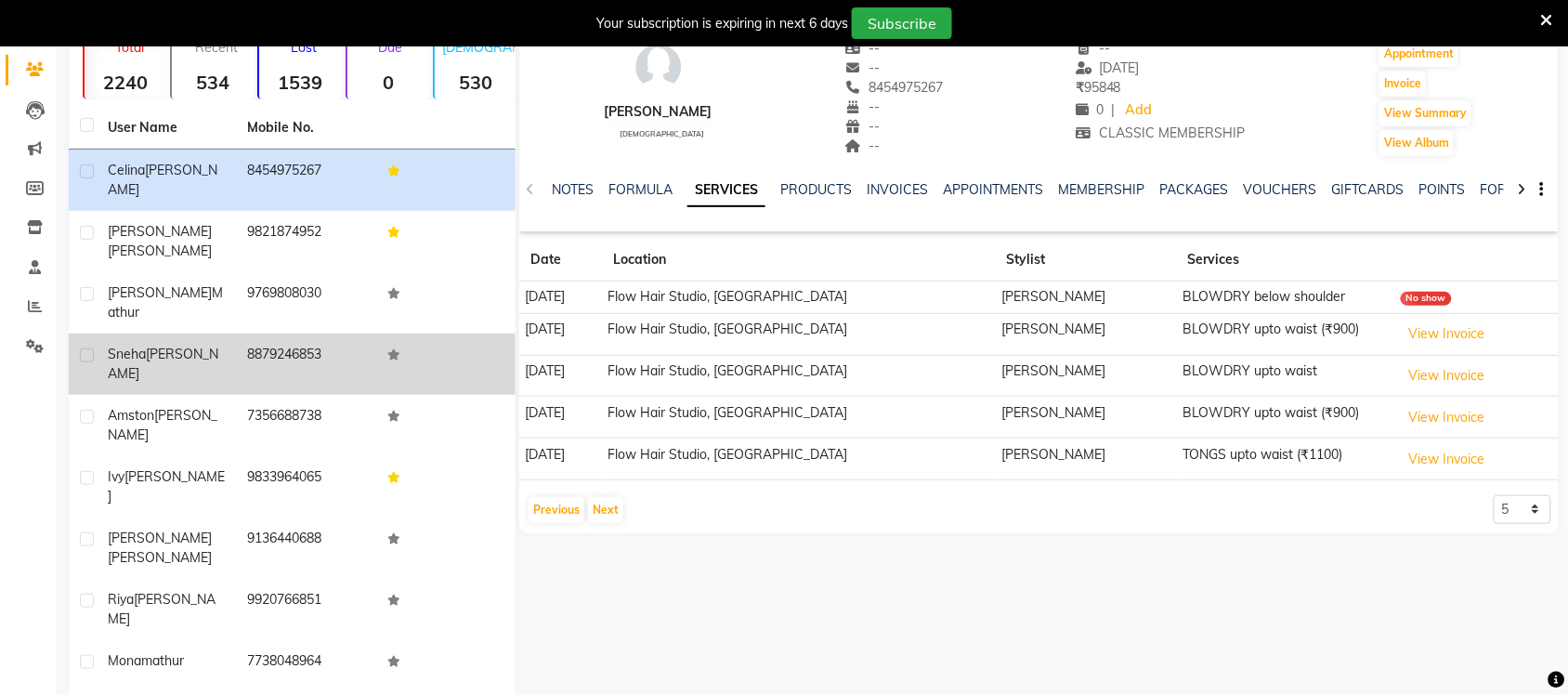
scroll to position [155, 0]
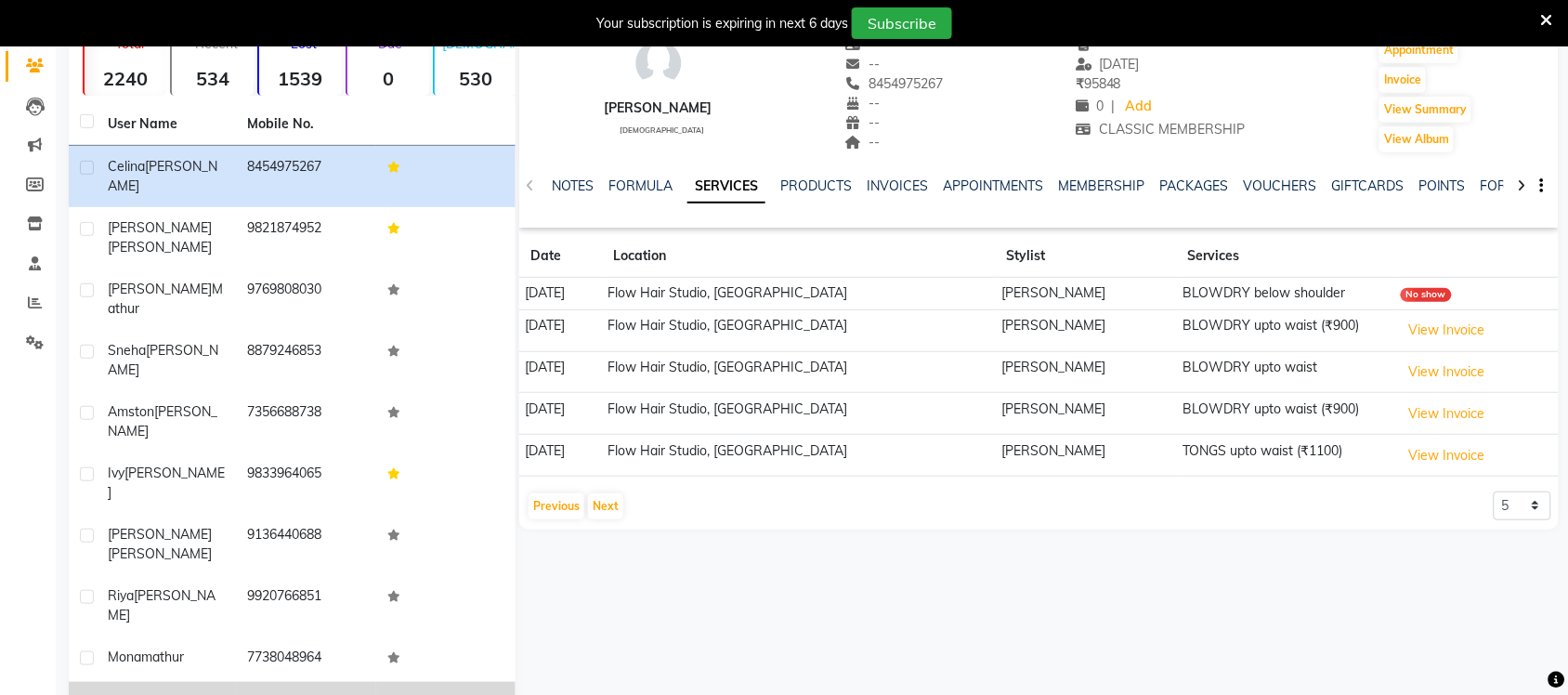
type input "math"
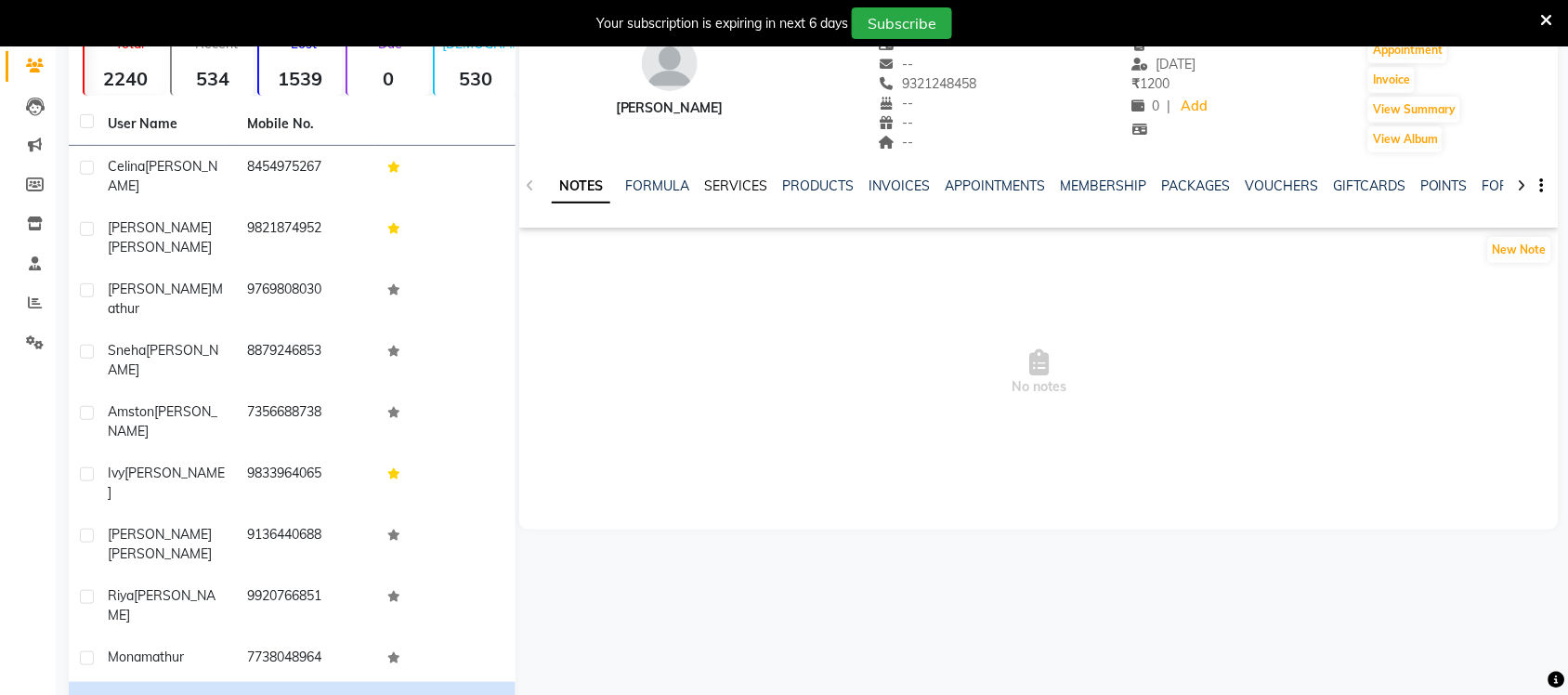
click at [730, 189] on link "SERVICES" at bounding box center [736, 186] width 63 height 17
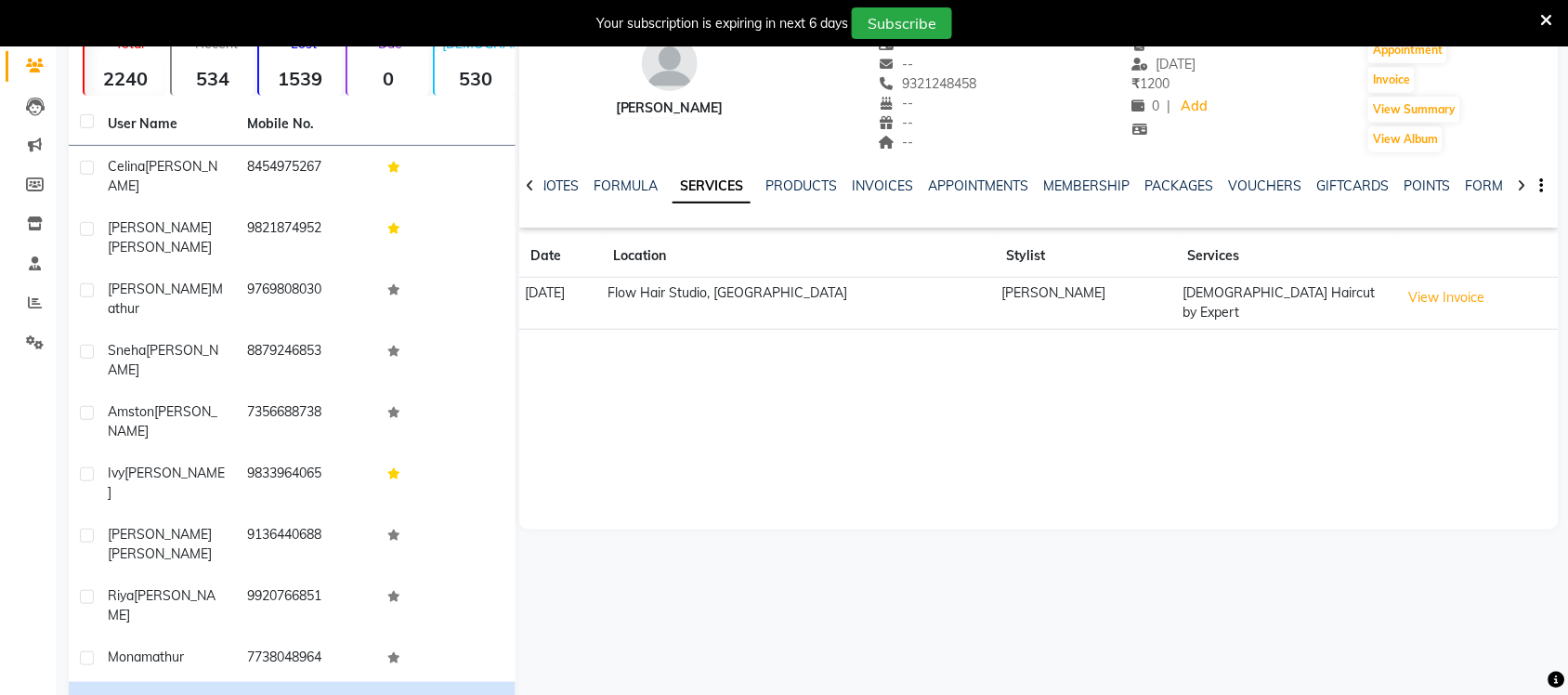
select select "100"
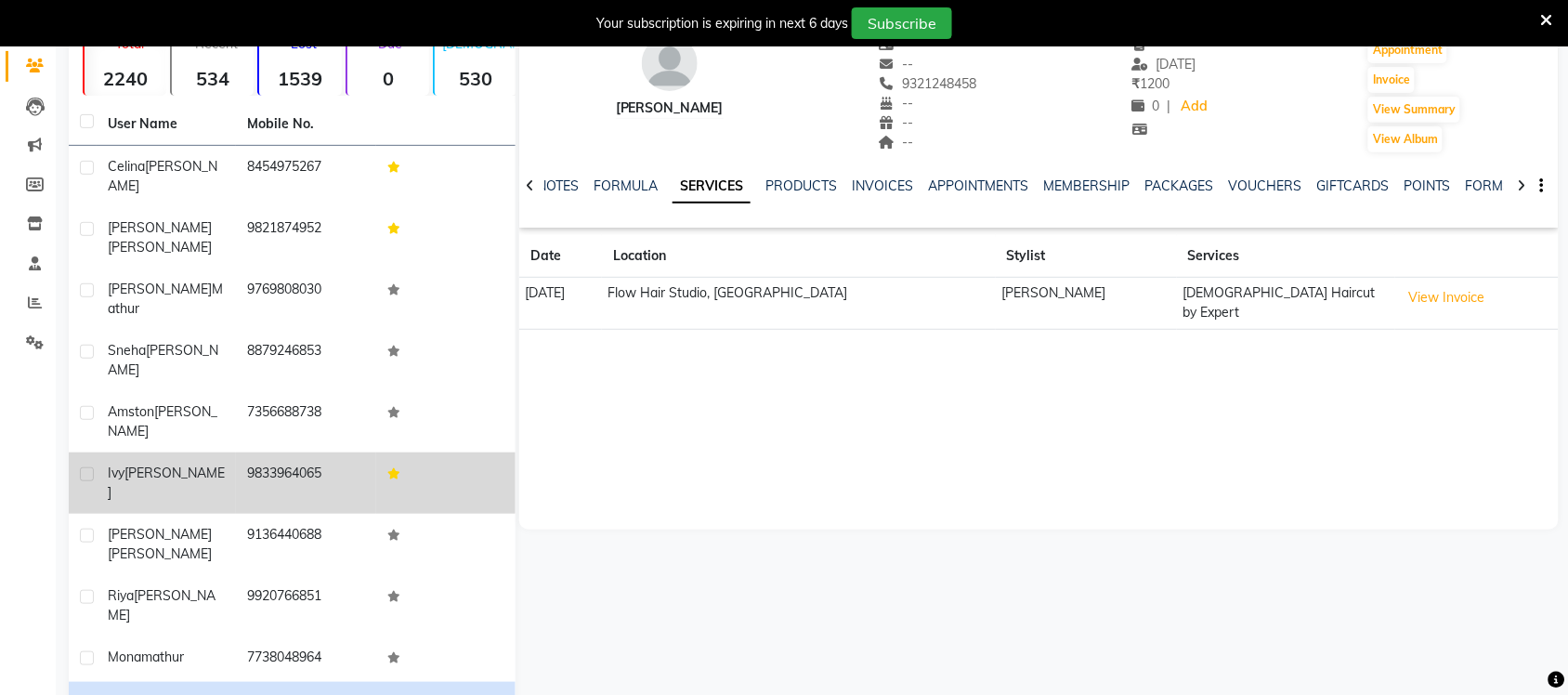
click at [186, 463] on div "Ivy Mathias" at bounding box center [166, 482] width 117 height 39
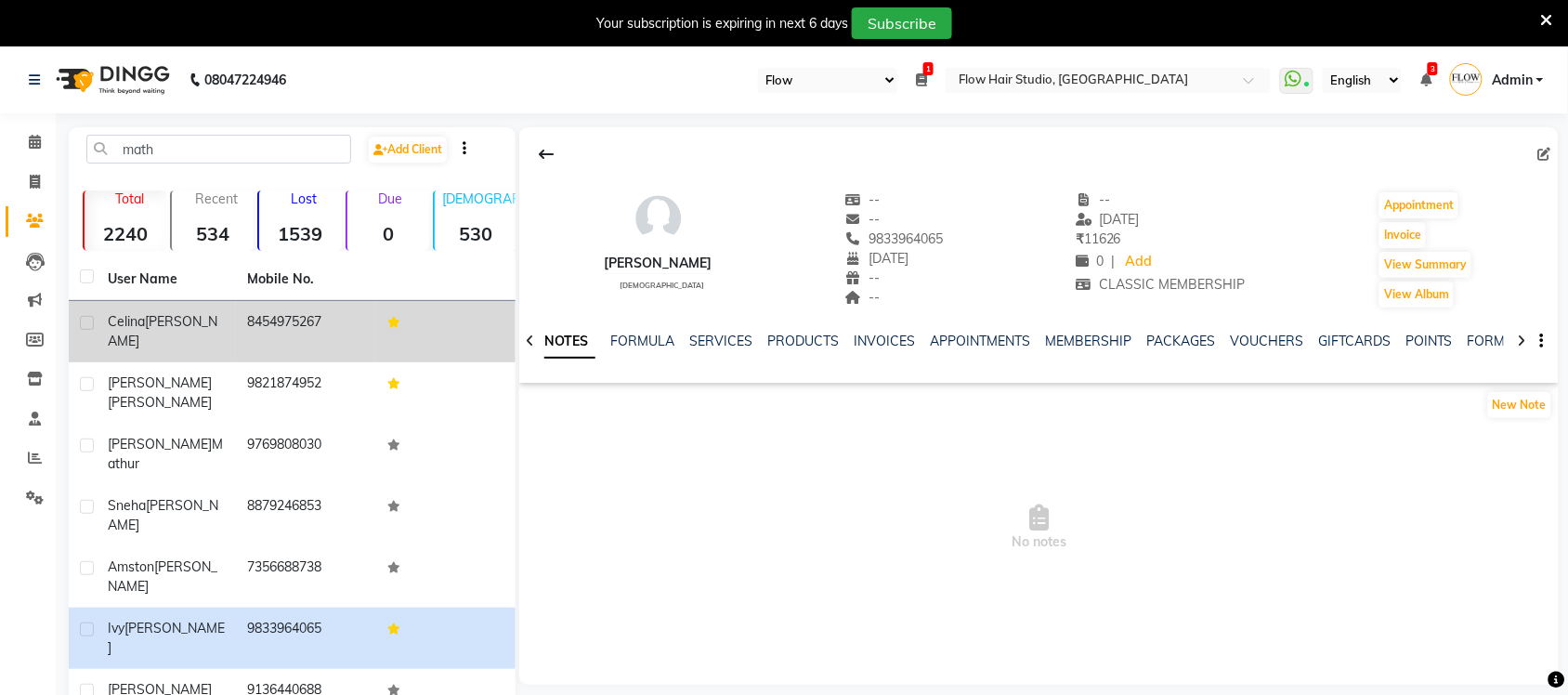
click at [267, 317] on td "8454975267" at bounding box center [305, 332] width 140 height 61
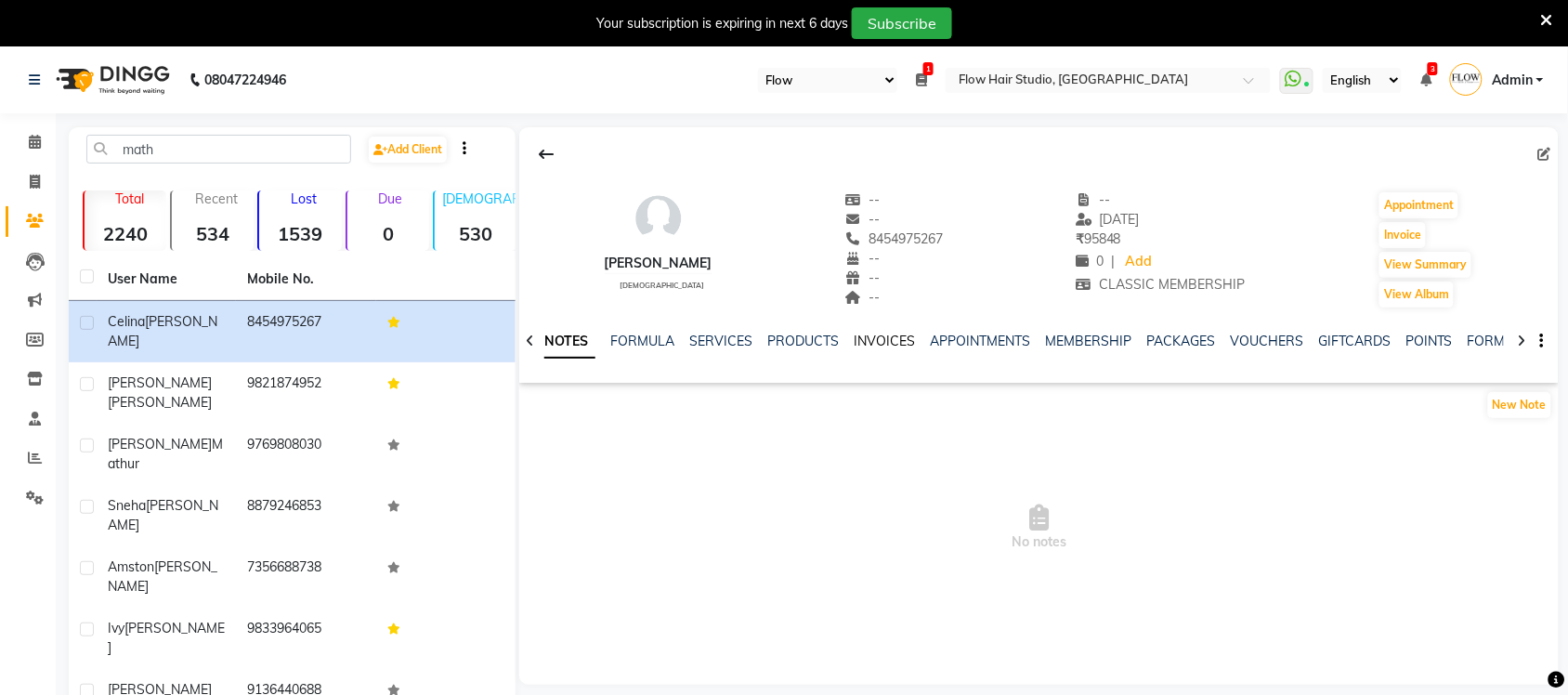
click at [856, 343] on link "INVOICES" at bounding box center [883, 341] width 61 height 17
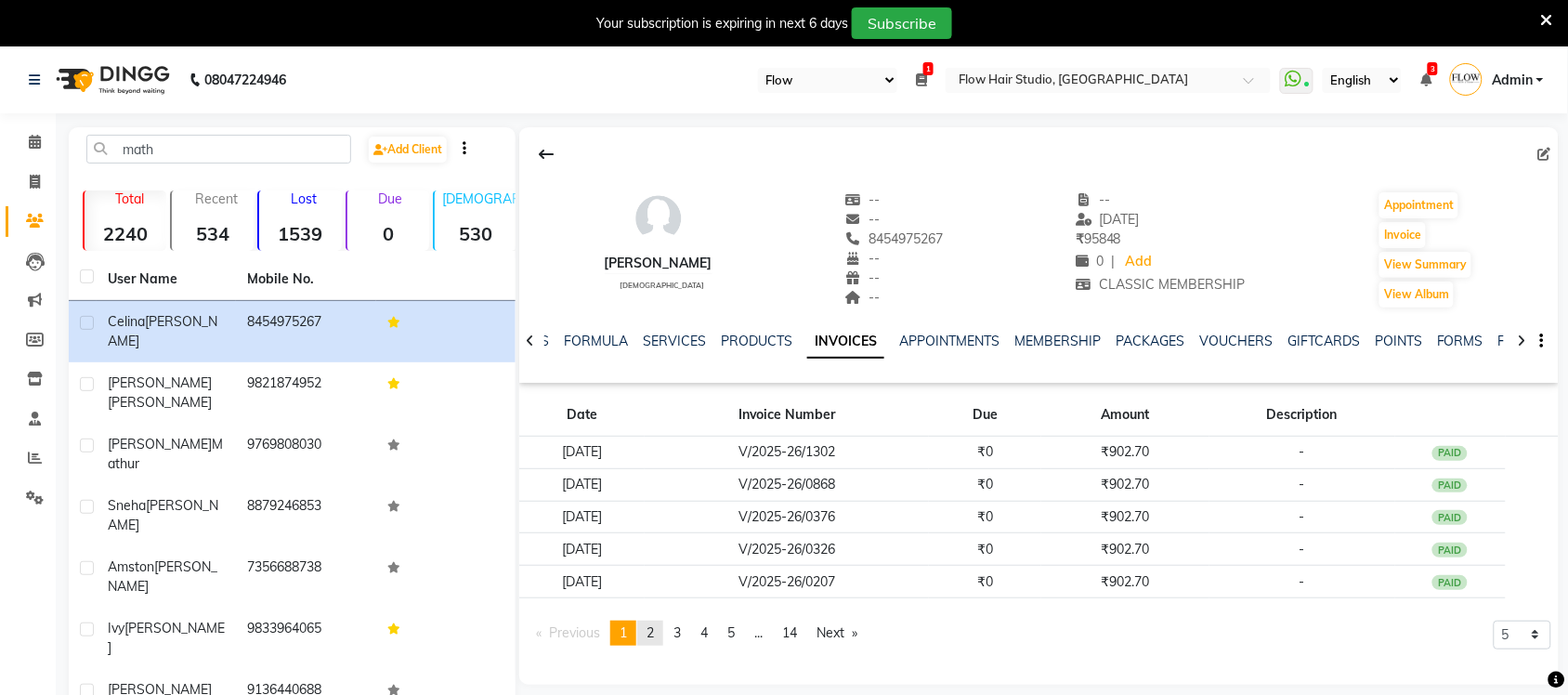
click at [653, 637] on span "2" at bounding box center [650, 633] width 7 height 17
click at [681, 629] on span "3" at bounding box center [677, 633] width 7 height 17
click at [718, 633] on link "page 4" at bounding box center [705, 633] width 26 height 25
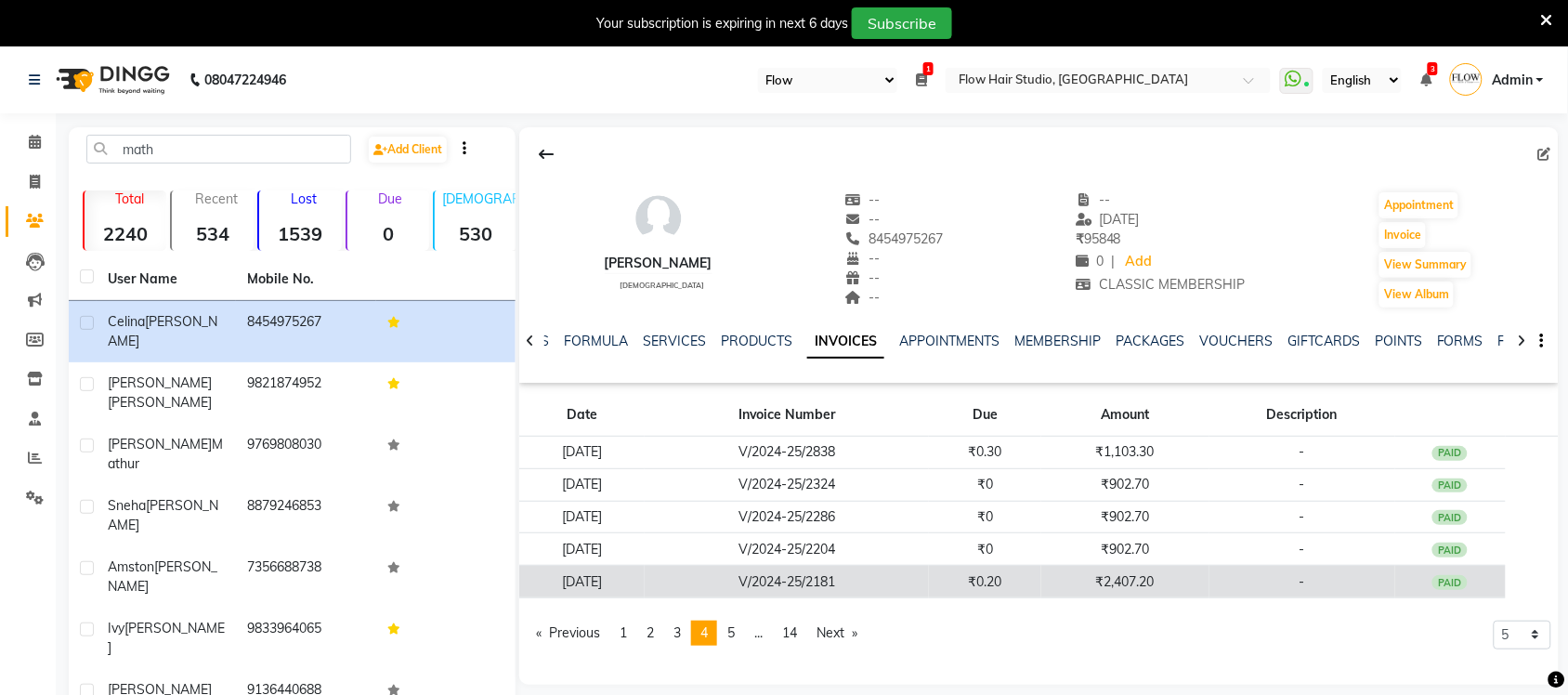
click at [1125, 588] on td "₹2,407.20" at bounding box center [1125, 582] width 168 height 33
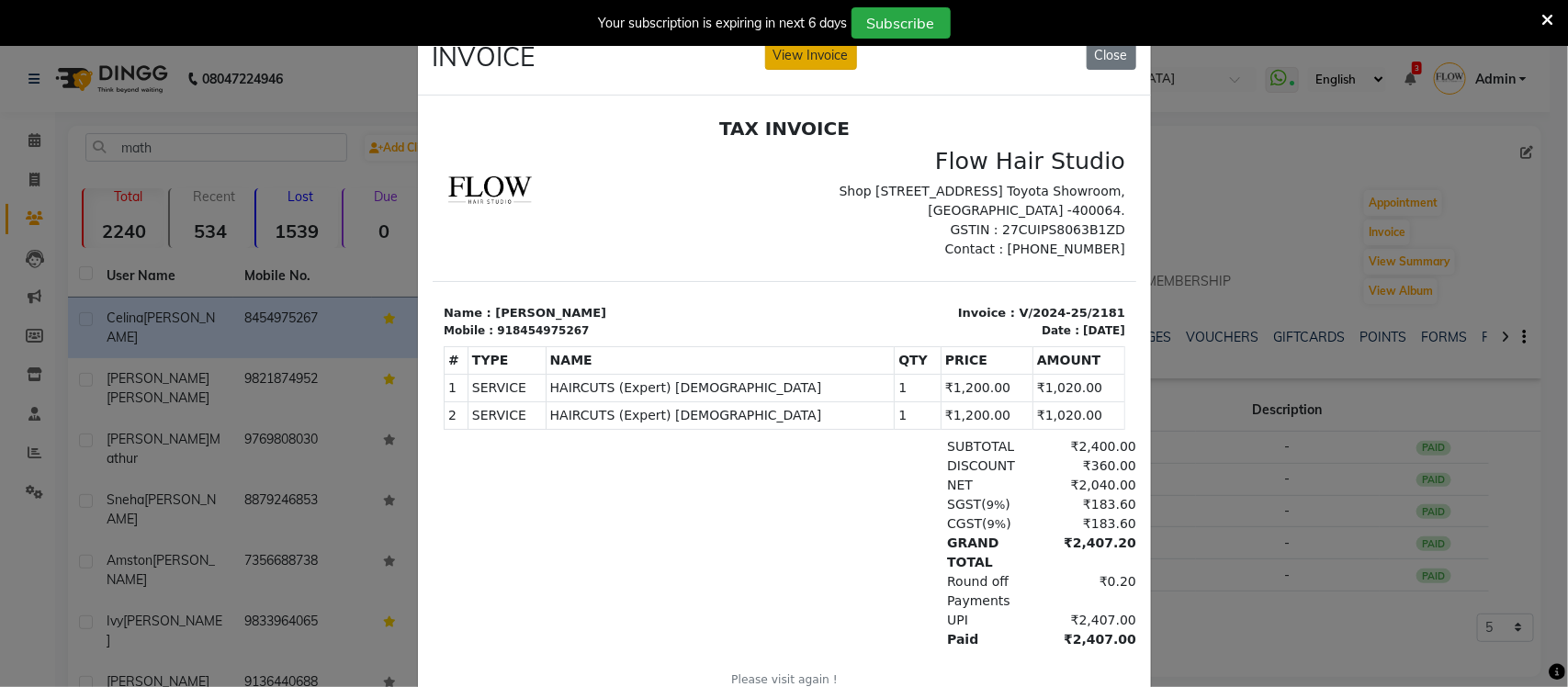
click at [805, 67] on button "View Invoice" at bounding box center [810, 55] width 92 height 29
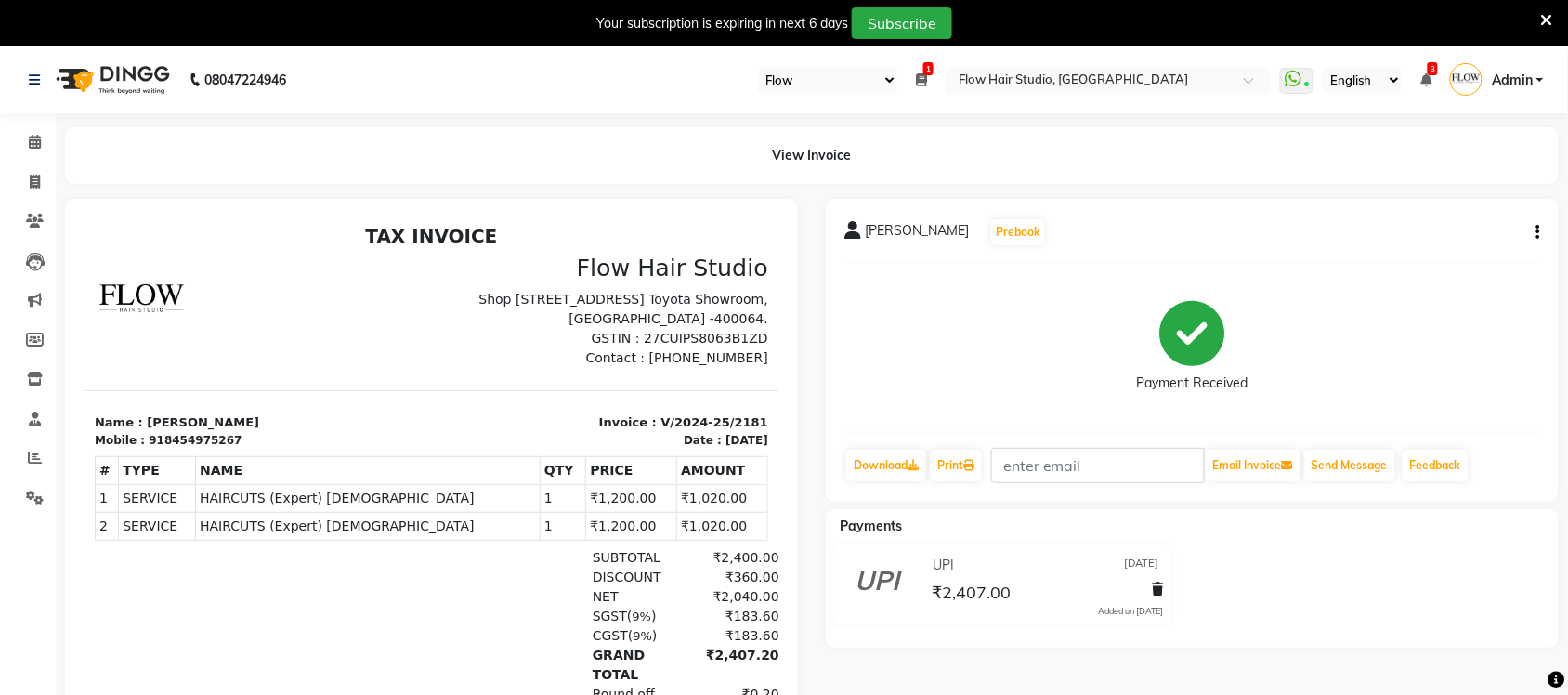
click at [1534, 238] on button "button" at bounding box center [1534, 233] width 11 height 20
click at [1459, 238] on div "Edit Item Staff" at bounding box center [1446, 233] width 128 height 23
select select
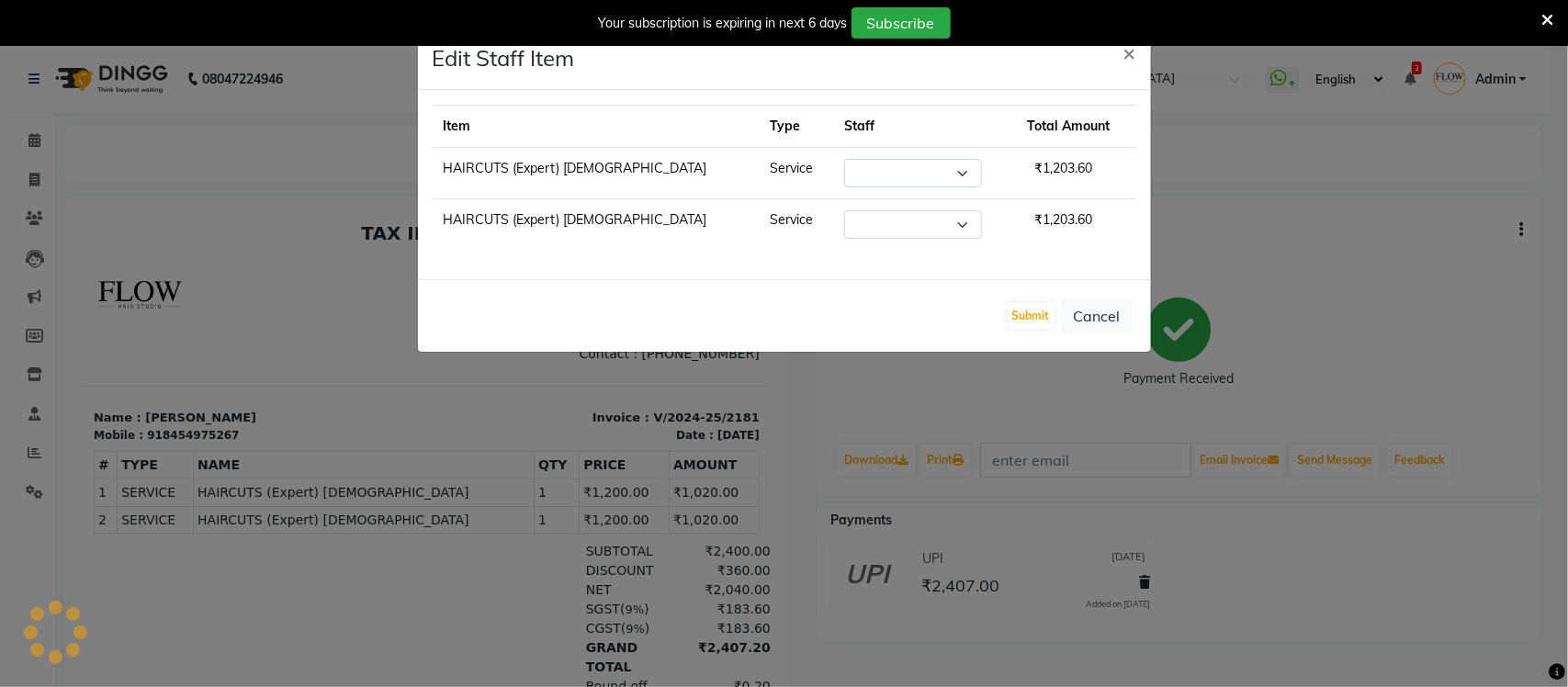
select select "54522"
click at [1381, 292] on ngb-modal-window "Edit Staff Item × Item Type Staff Total Amount HAIRCUTS (Expert) Female Service…" at bounding box center [784, 344] width 1568 height 687
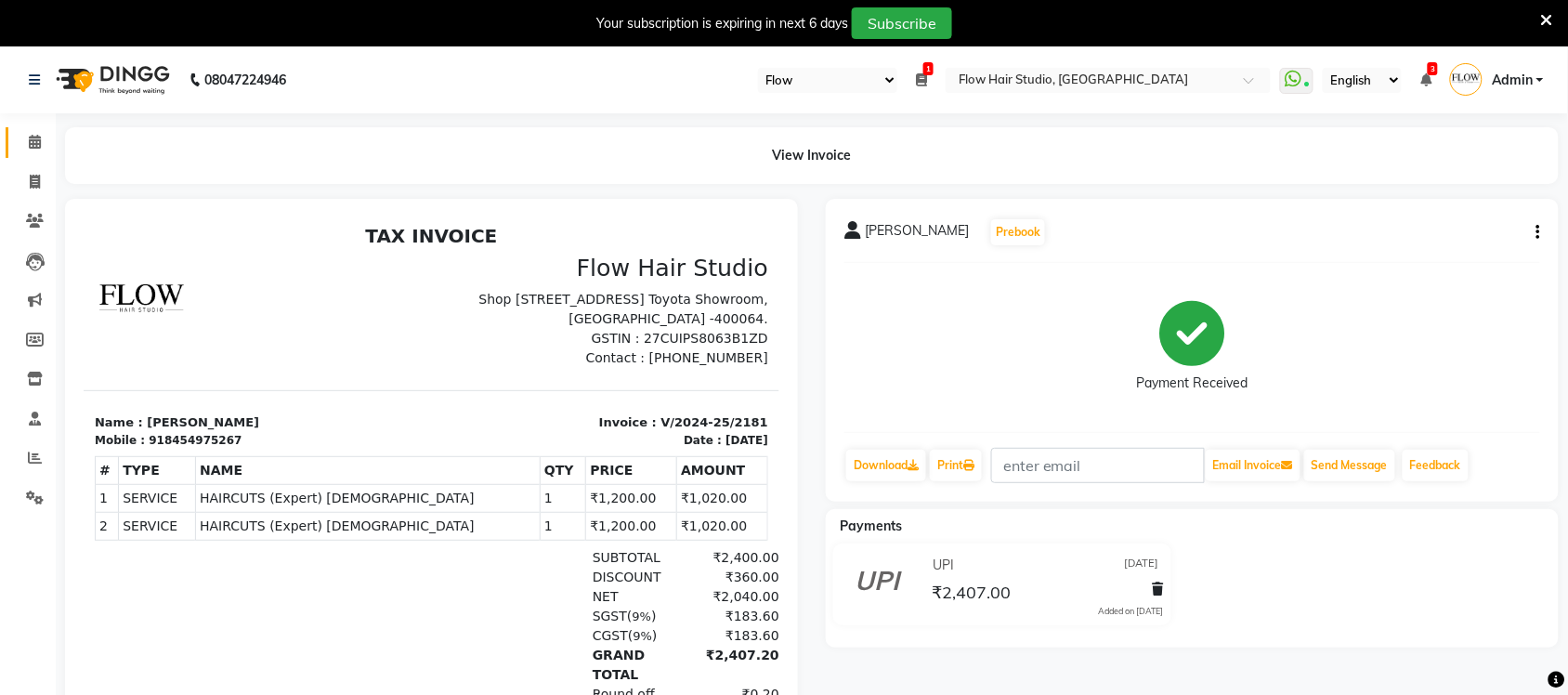
click at [33, 156] on link "Calendar" at bounding box center [28, 143] width 45 height 31
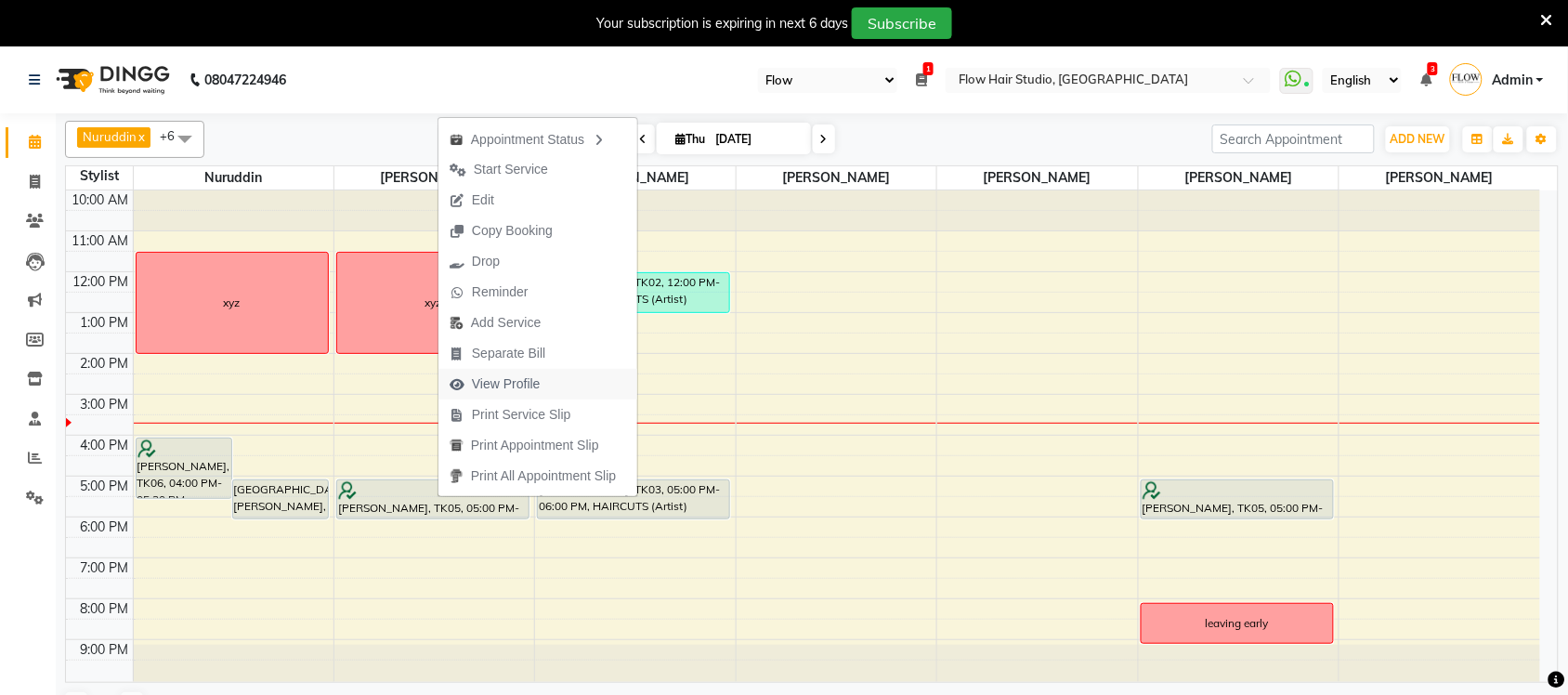
click at [508, 382] on span "View Profile" at bounding box center [506, 384] width 69 height 20
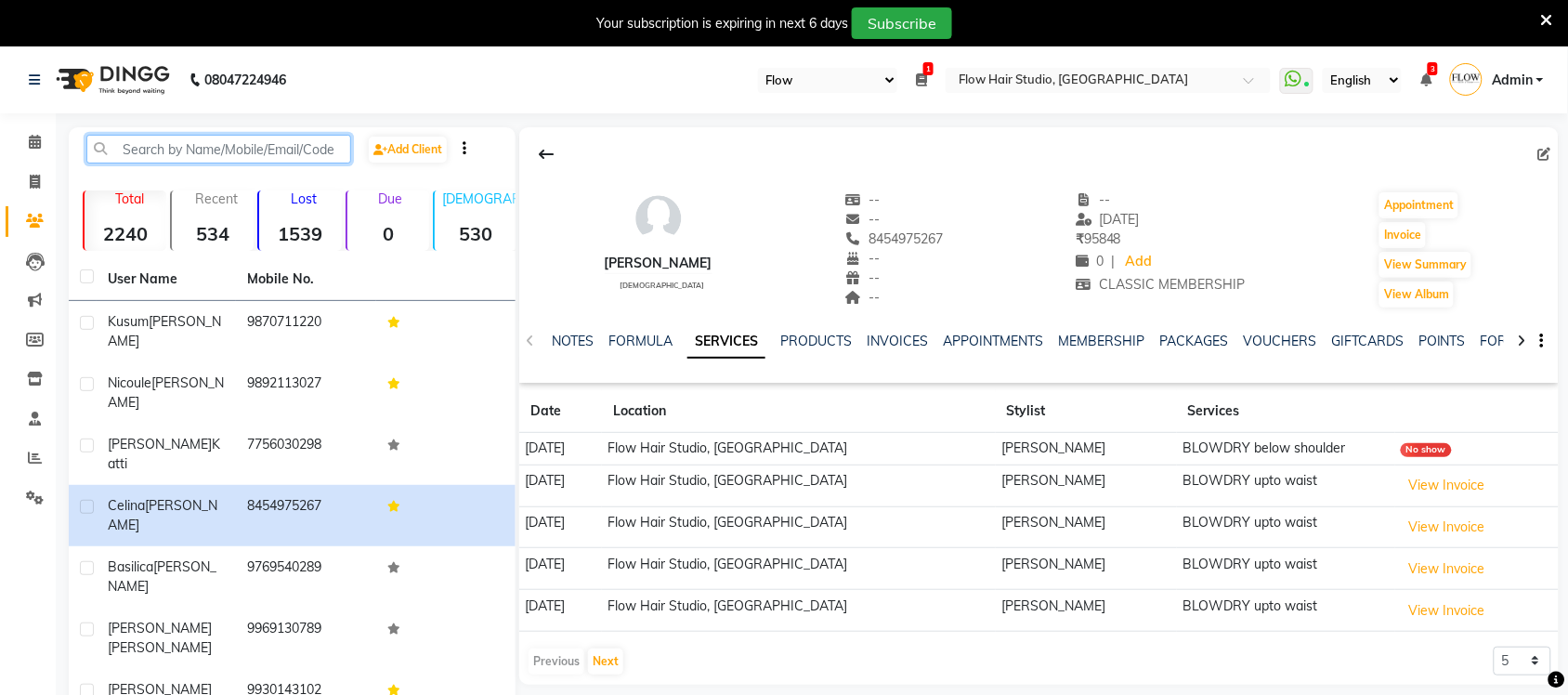
click at [280, 146] on input "text" at bounding box center [219, 149] width 264 height 29
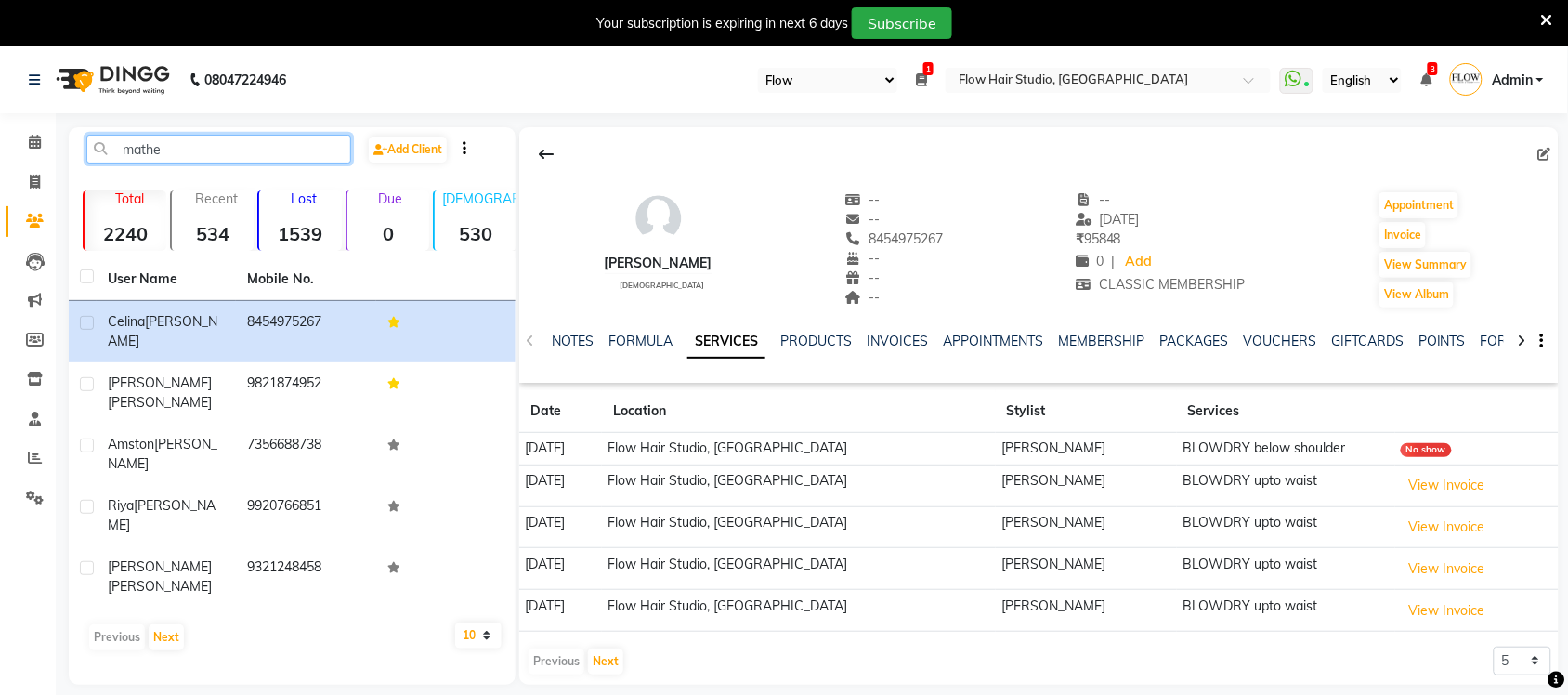
type input "mathe"
click at [477, 623] on select "10 50 100" at bounding box center [478, 636] width 47 height 26
select select "100"
click at [455, 623] on select "10 50 100" at bounding box center [478, 636] width 47 height 26
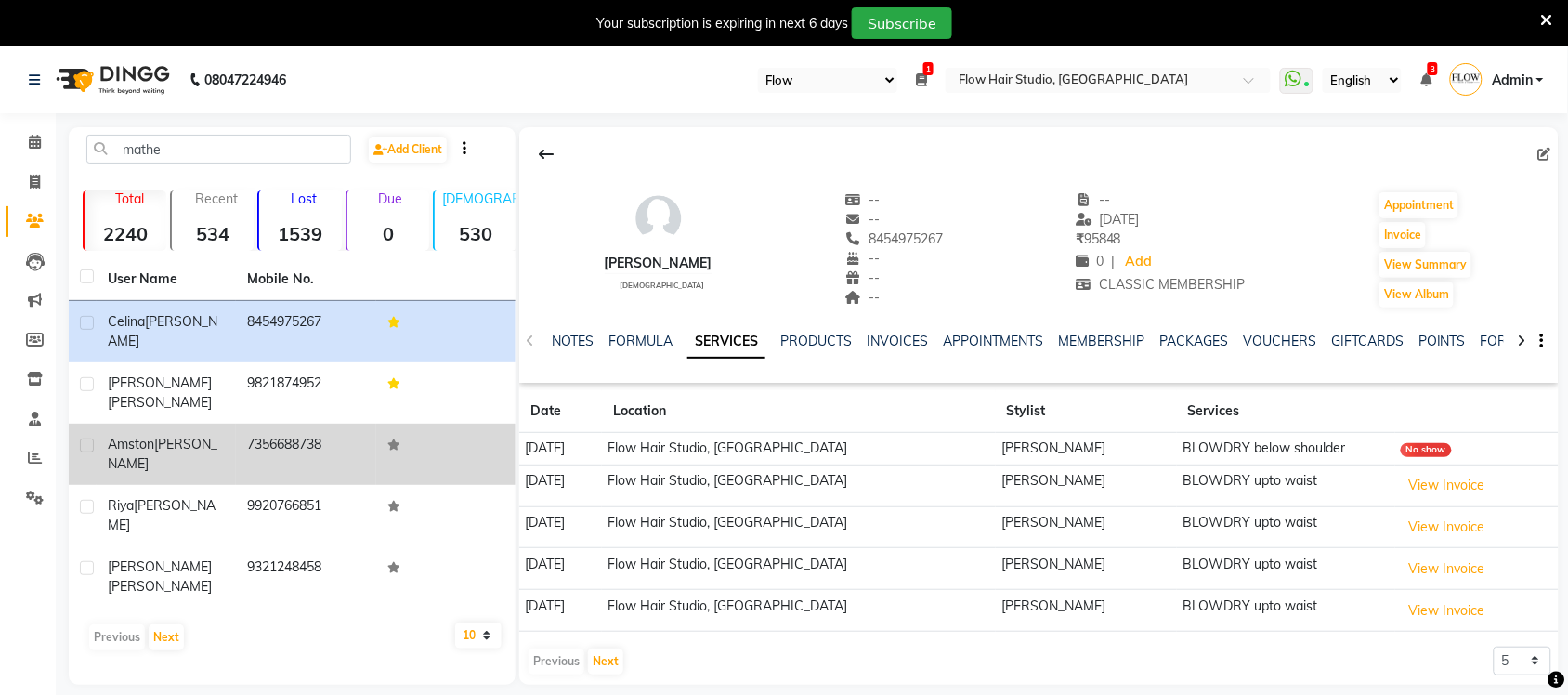
click at [326, 428] on td "7356688738" at bounding box center [305, 453] width 140 height 61
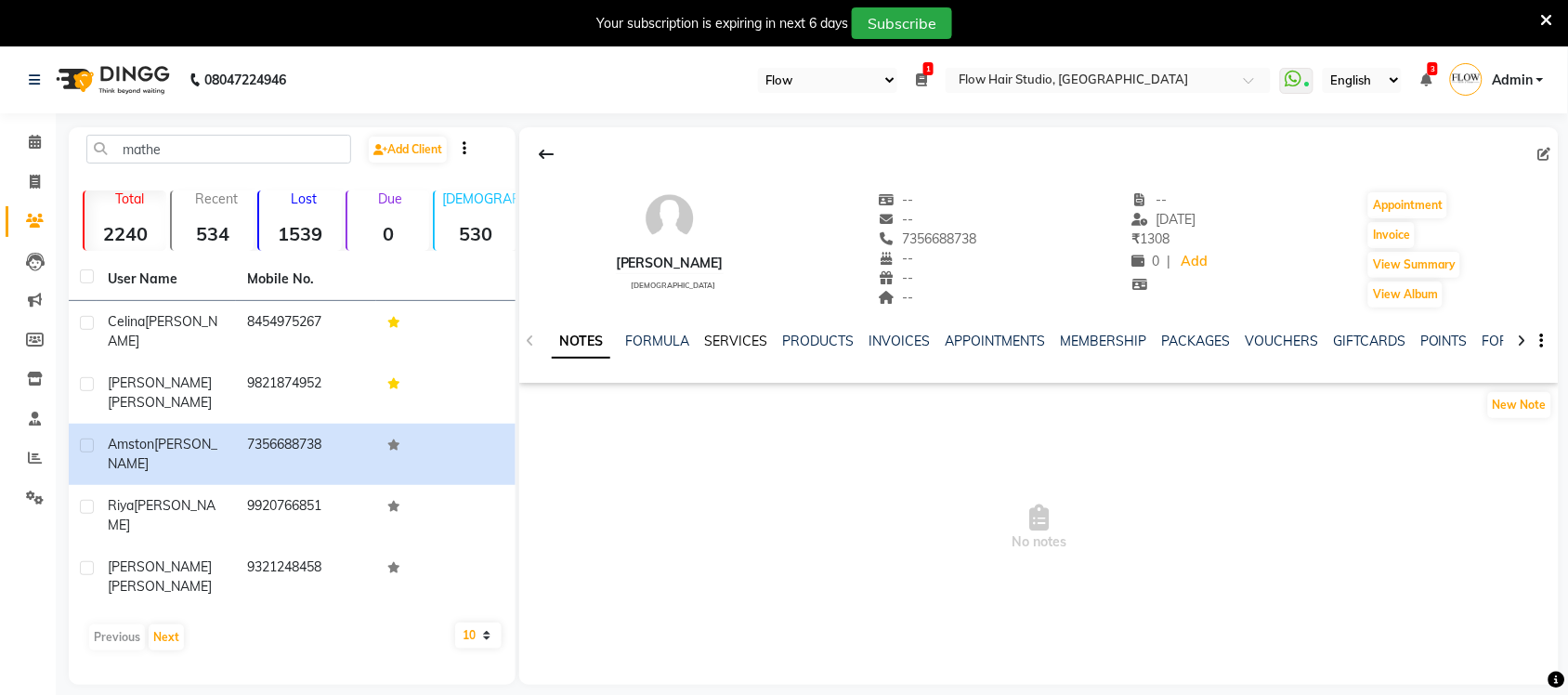
click at [712, 343] on link "SERVICES" at bounding box center [736, 341] width 63 height 17
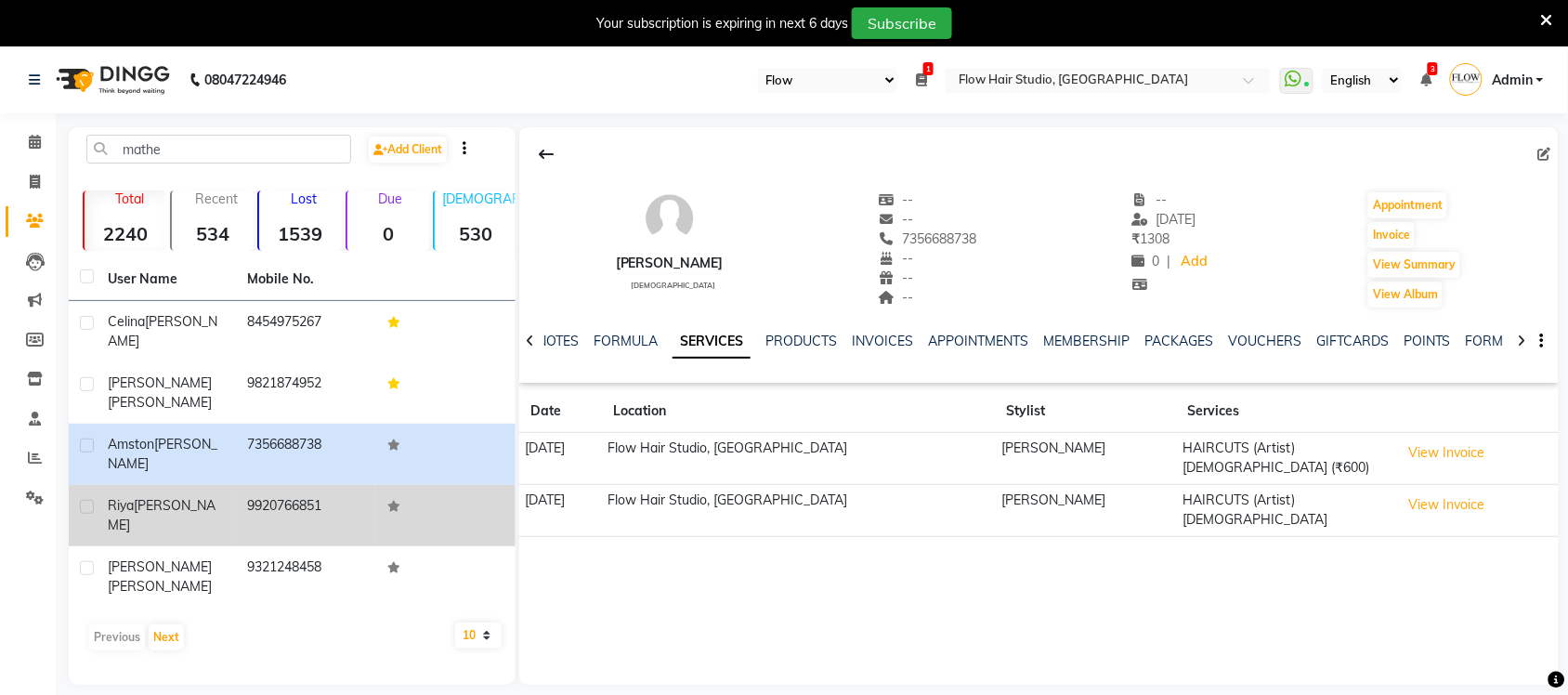
click at [244, 485] on td "9920766851" at bounding box center [305, 515] width 140 height 61
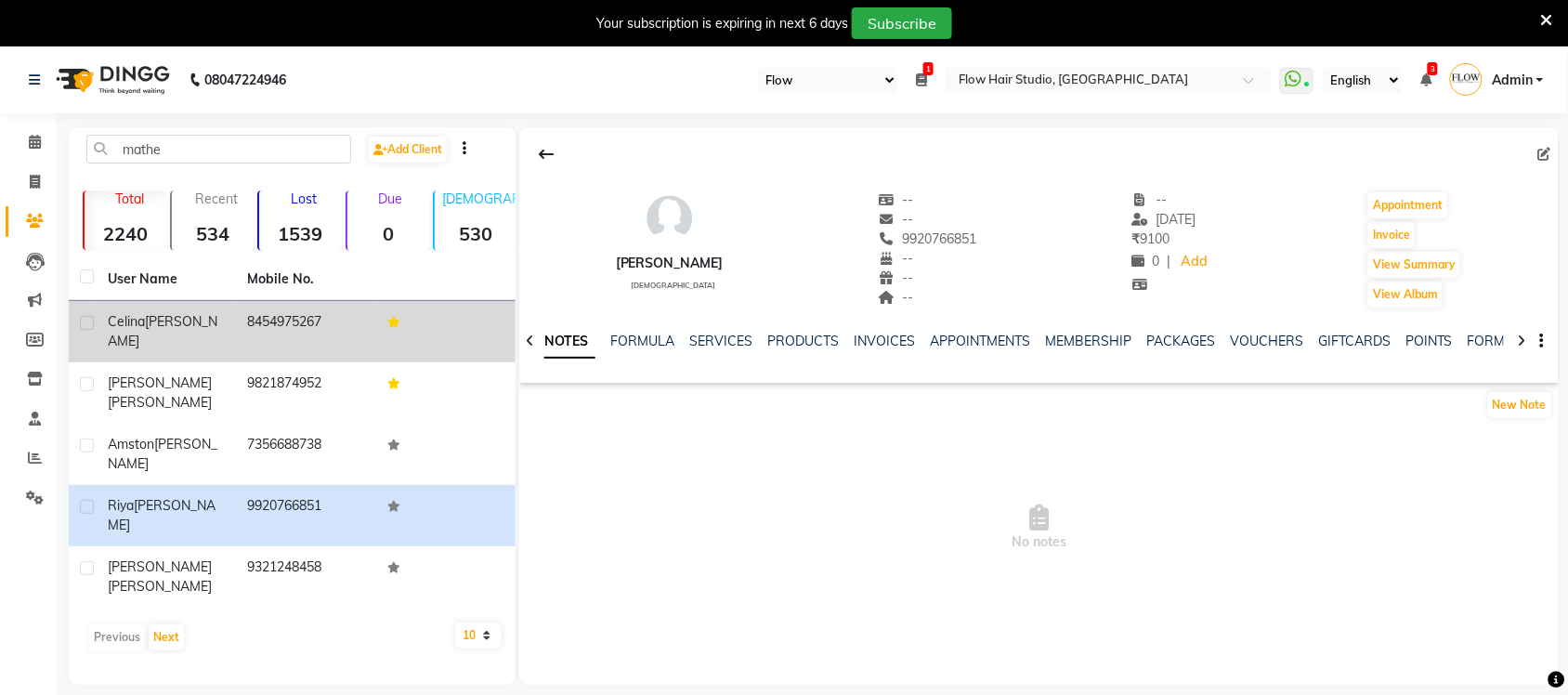
click at [360, 336] on td "8454975267" at bounding box center [305, 332] width 140 height 61
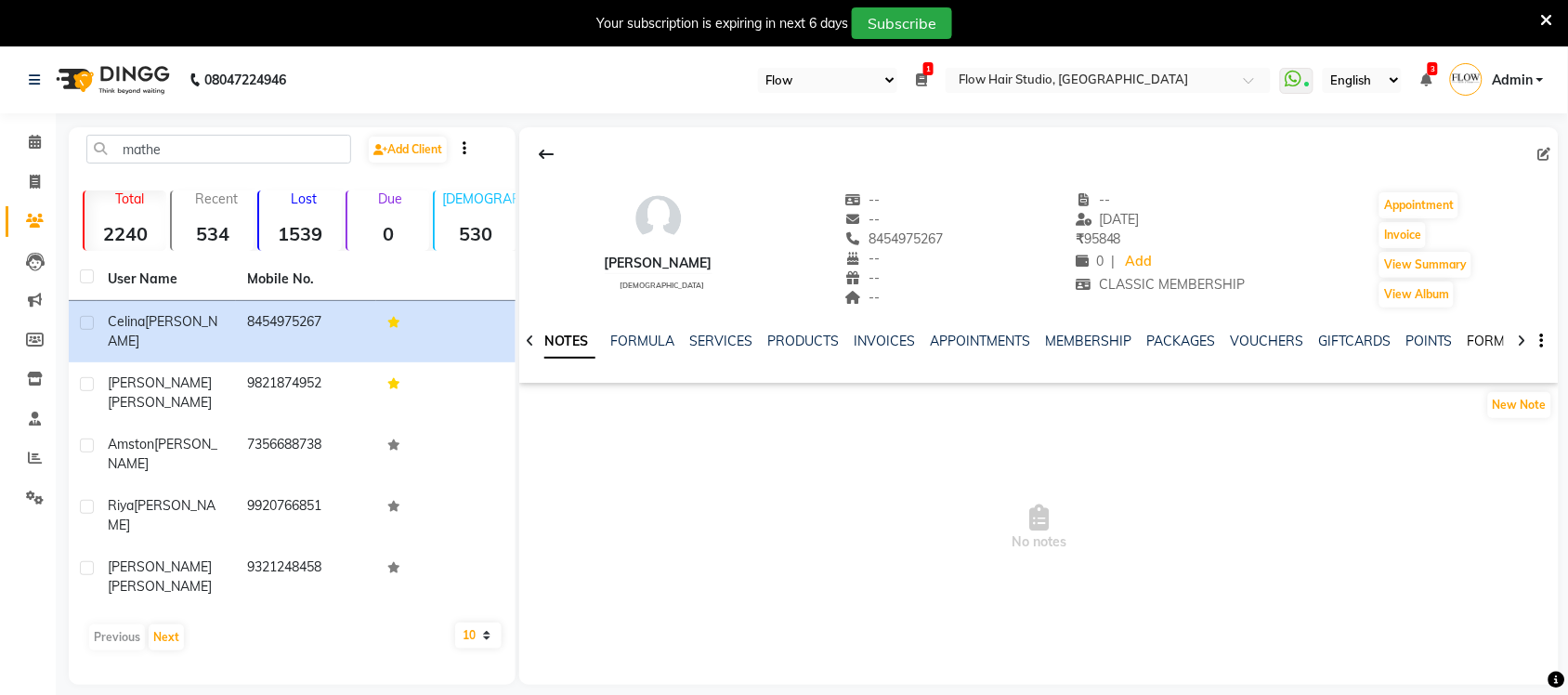
click at [1503, 342] on link "FORMS" at bounding box center [1491, 341] width 47 height 17
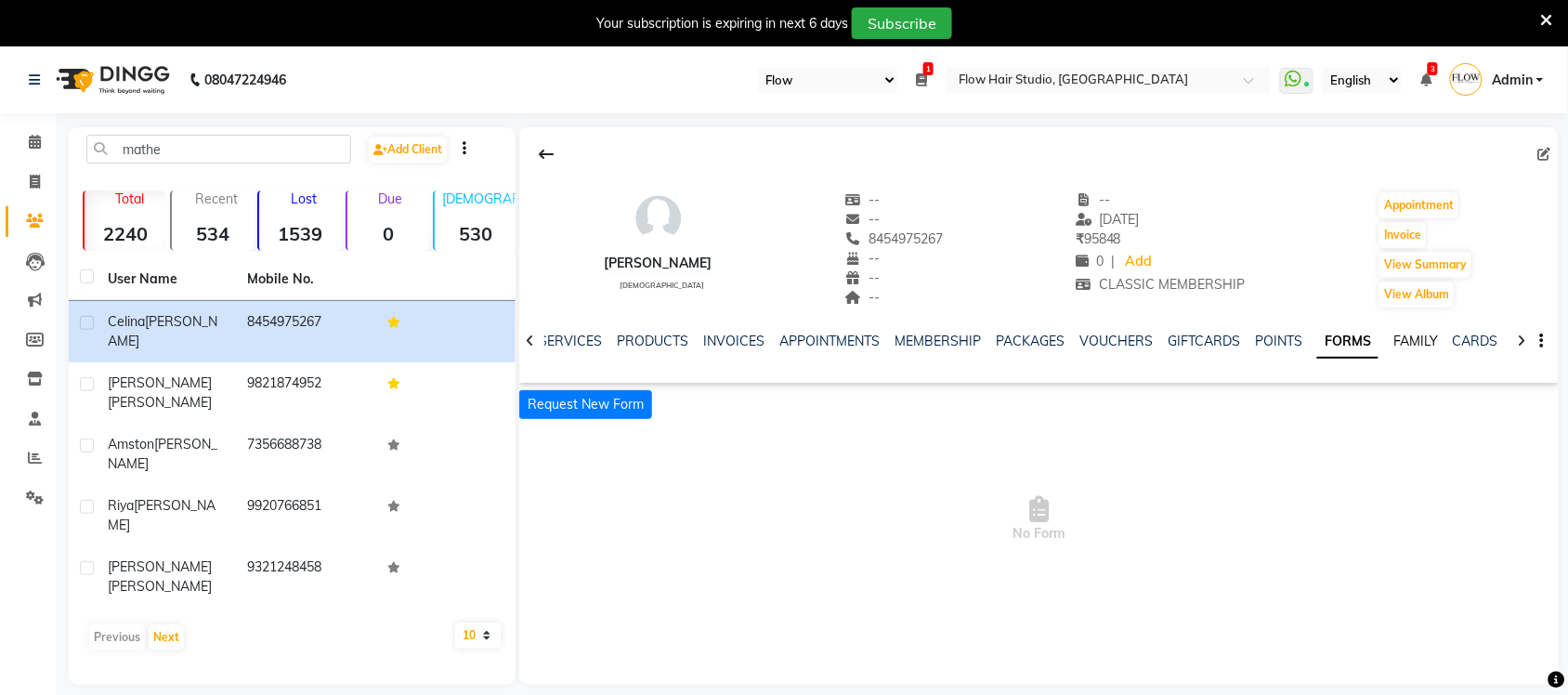
click at [1415, 347] on link "FAMILY" at bounding box center [1415, 341] width 45 height 17
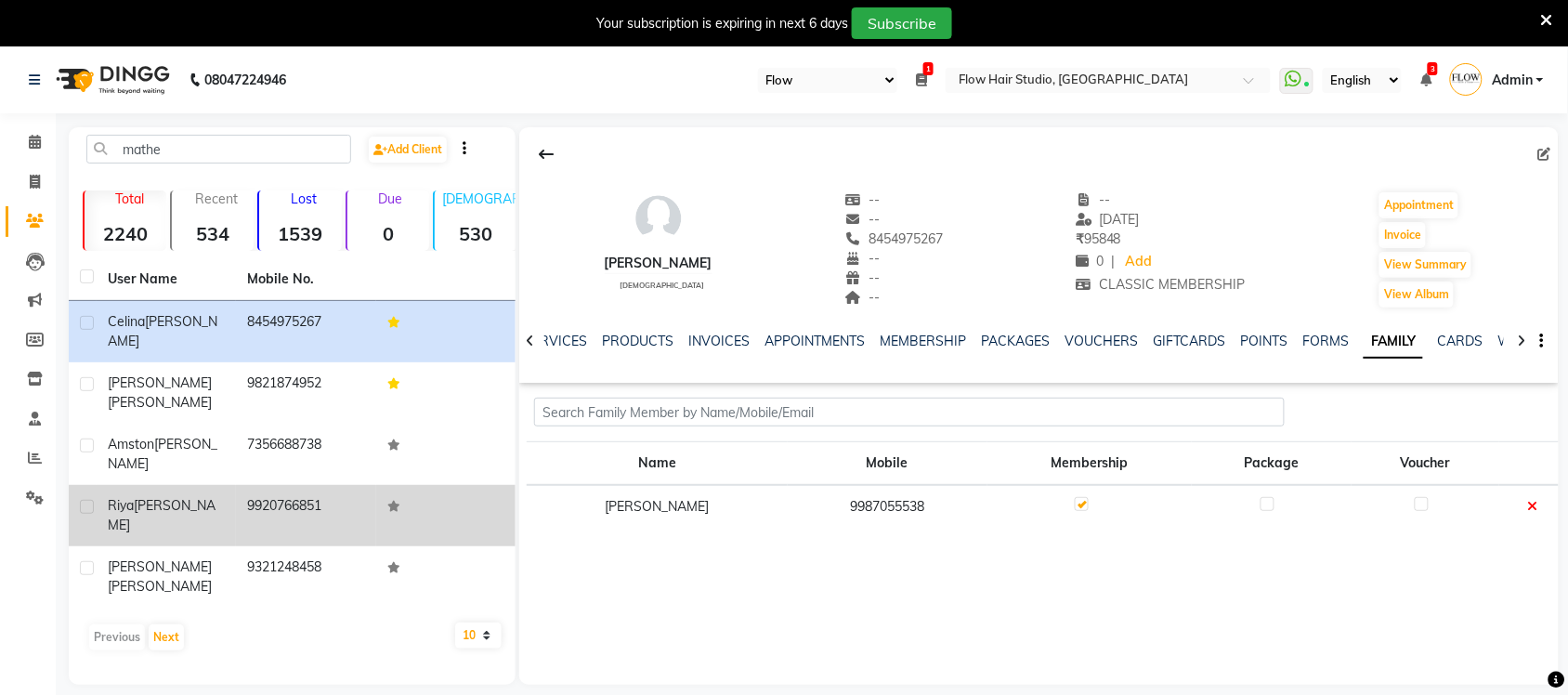
click at [158, 485] on td "Riya mathews" at bounding box center [167, 515] width 140 height 61
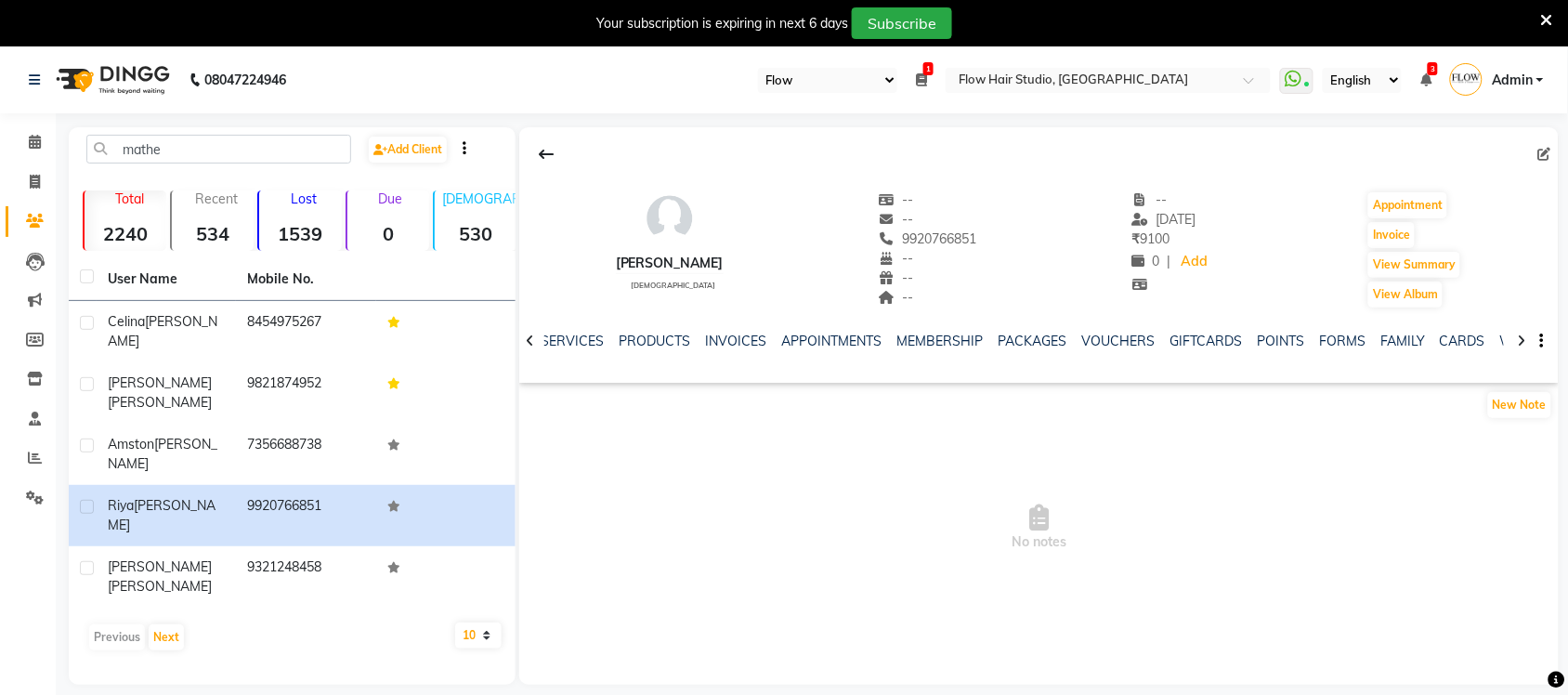
click at [748, 330] on div "NOTES FORMULA SERVICES PRODUCTS INVOICES APPOINTMENTS MEMBERSHIP PACKAGES VOUCH…" at bounding box center [1039, 342] width 1040 height 64
click at [748, 338] on link "INVOICES" at bounding box center [735, 341] width 61 height 17
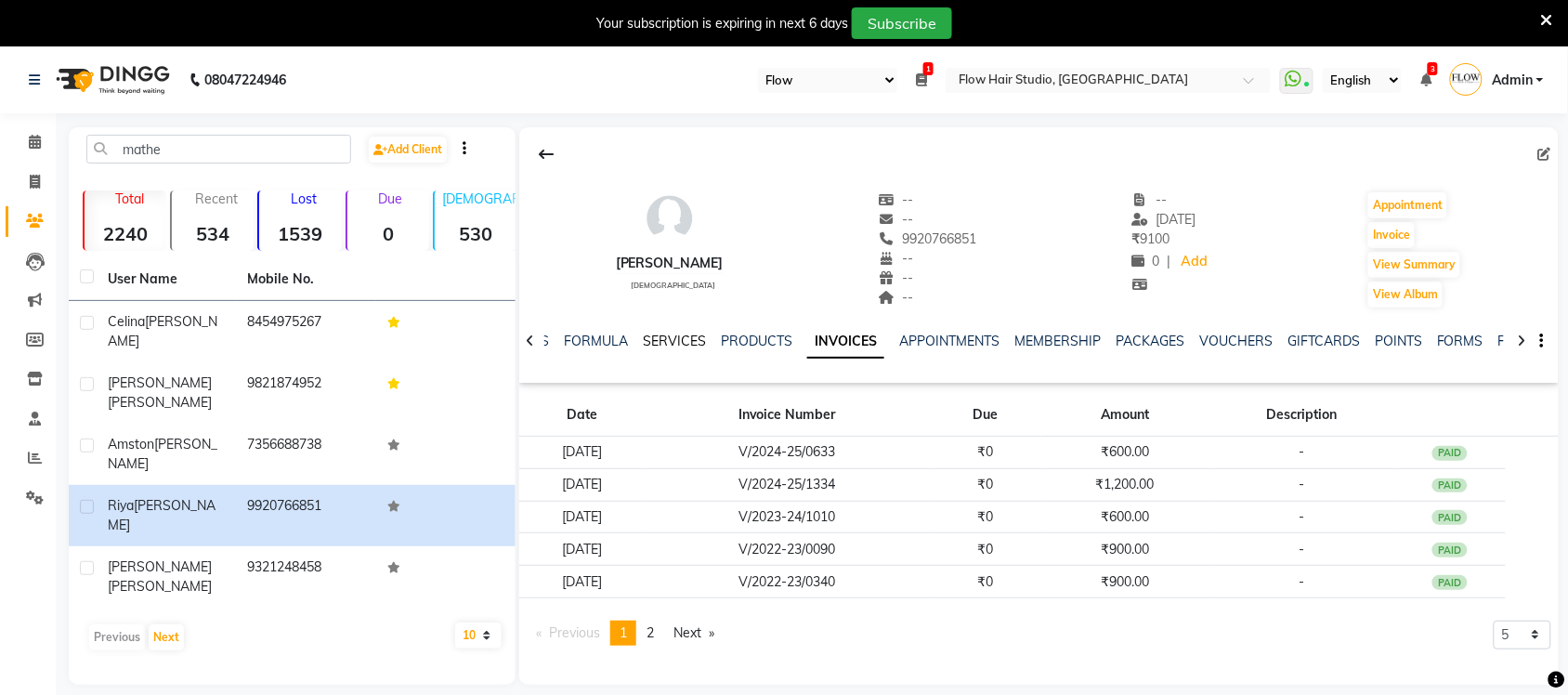
click at [695, 336] on link "SERVICES" at bounding box center [674, 341] width 63 height 17
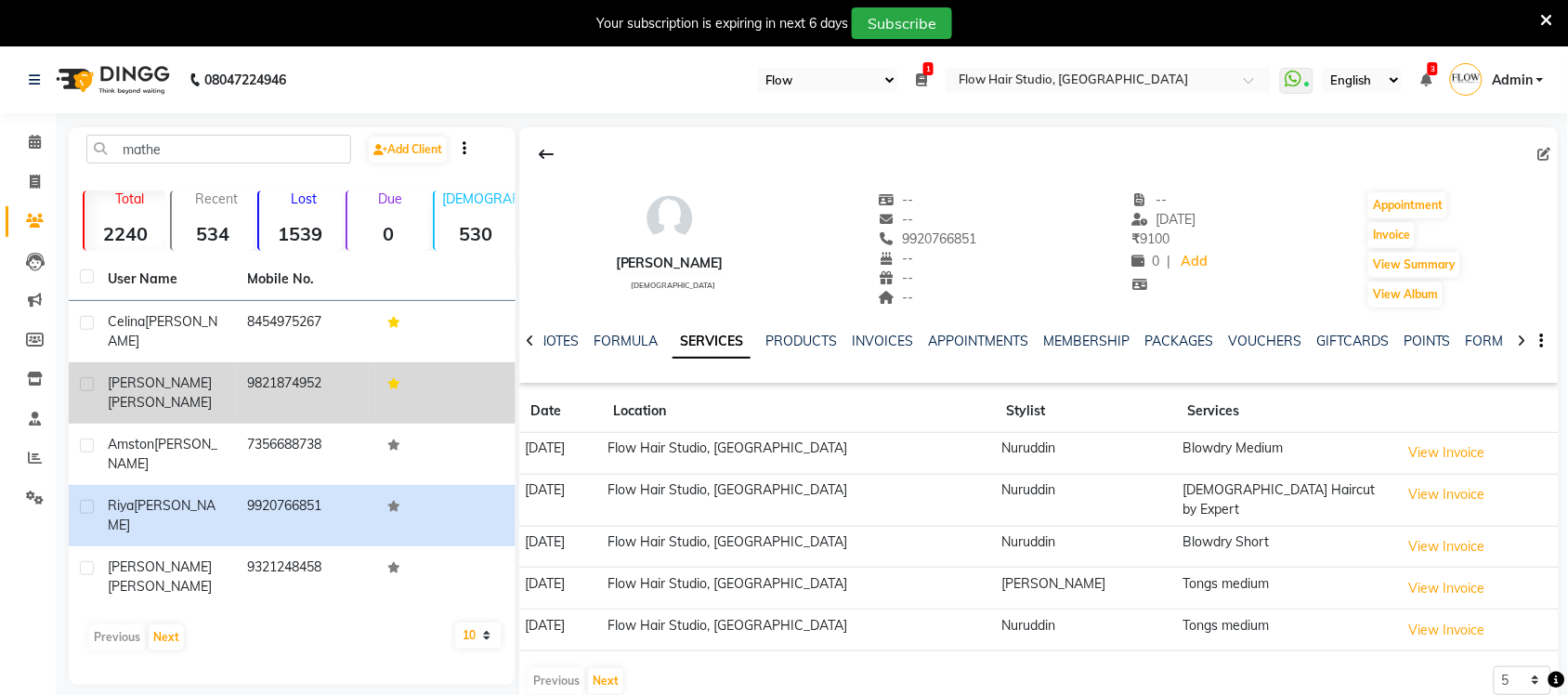
click at [201, 373] on div "Glenn Mathew Concessio" at bounding box center [166, 392] width 117 height 39
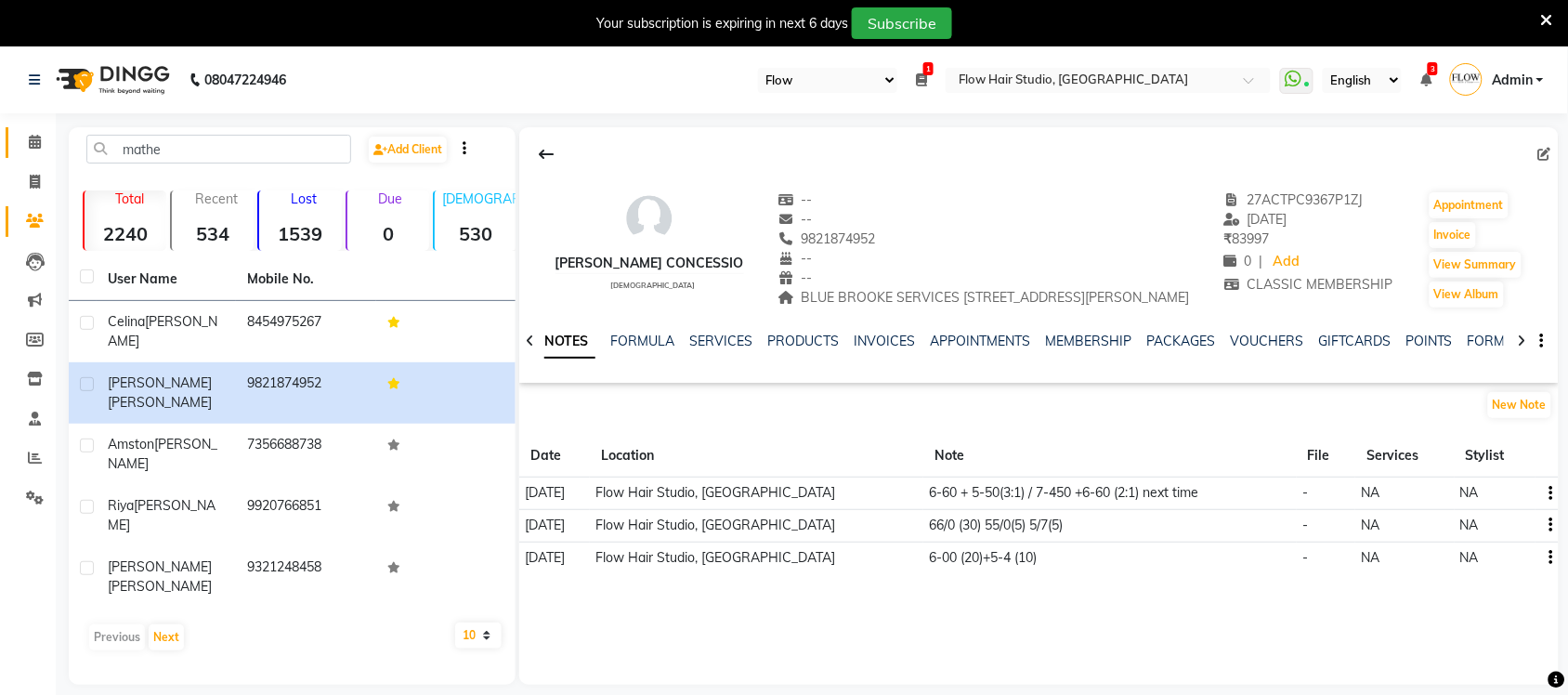
click at [26, 155] on link "Calendar" at bounding box center [28, 143] width 45 height 31
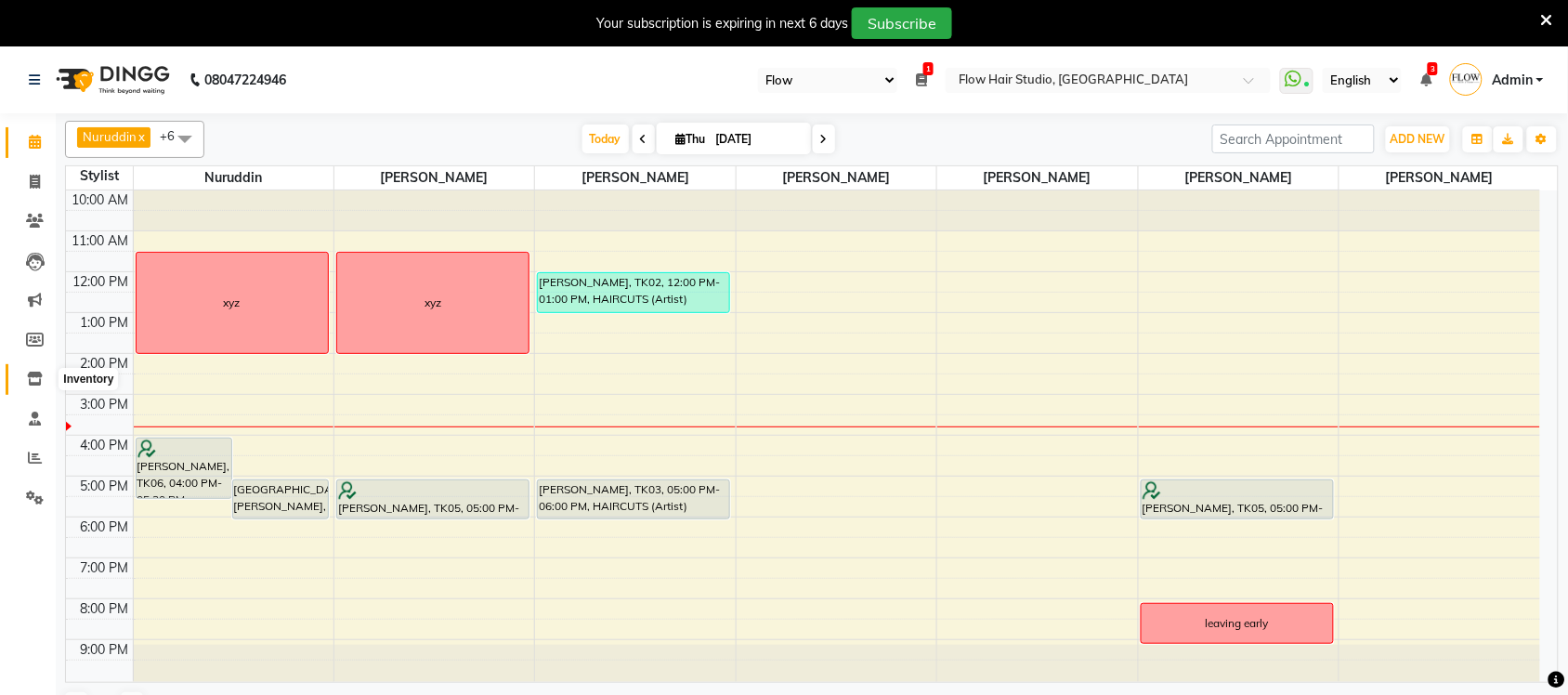
click at [44, 376] on span at bounding box center [35, 379] width 33 height 21
select select
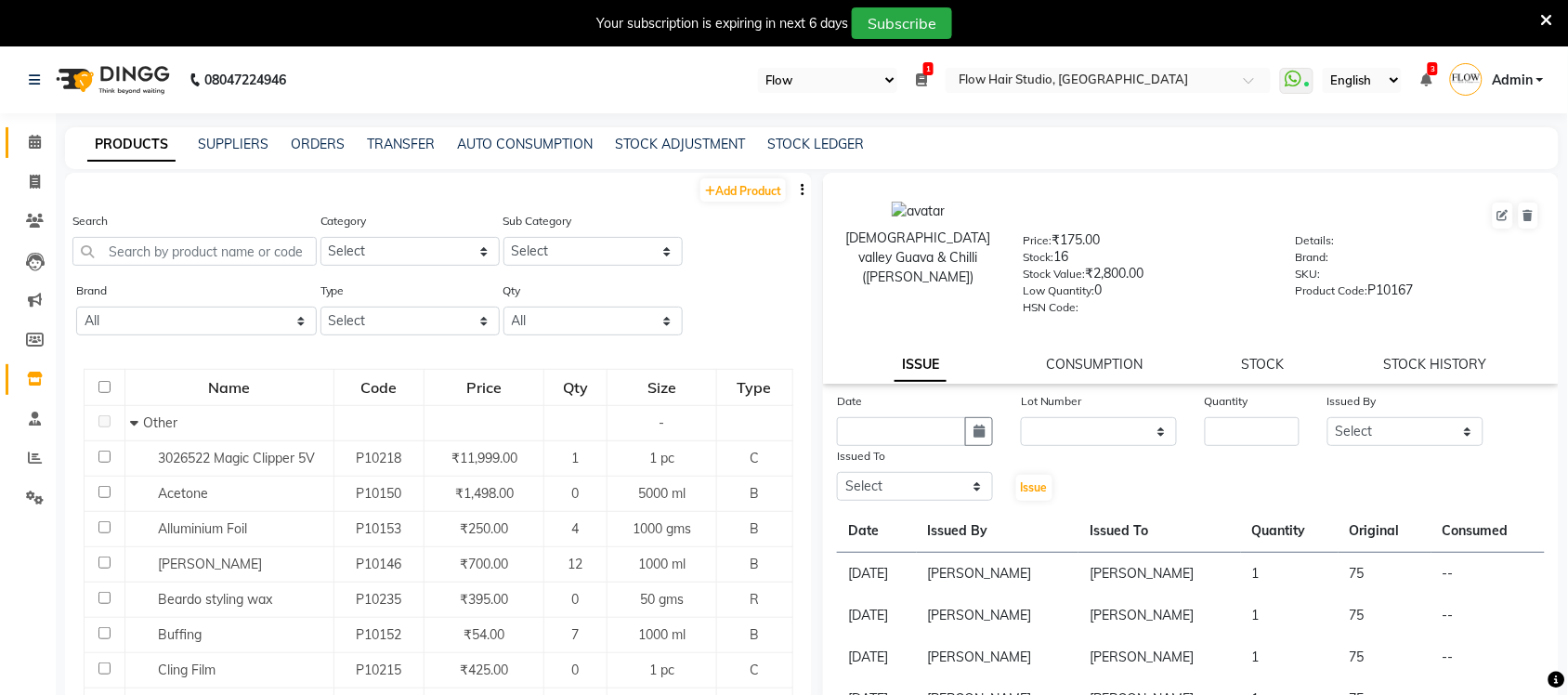
click at [33, 154] on link "Calendar" at bounding box center [28, 143] width 45 height 31
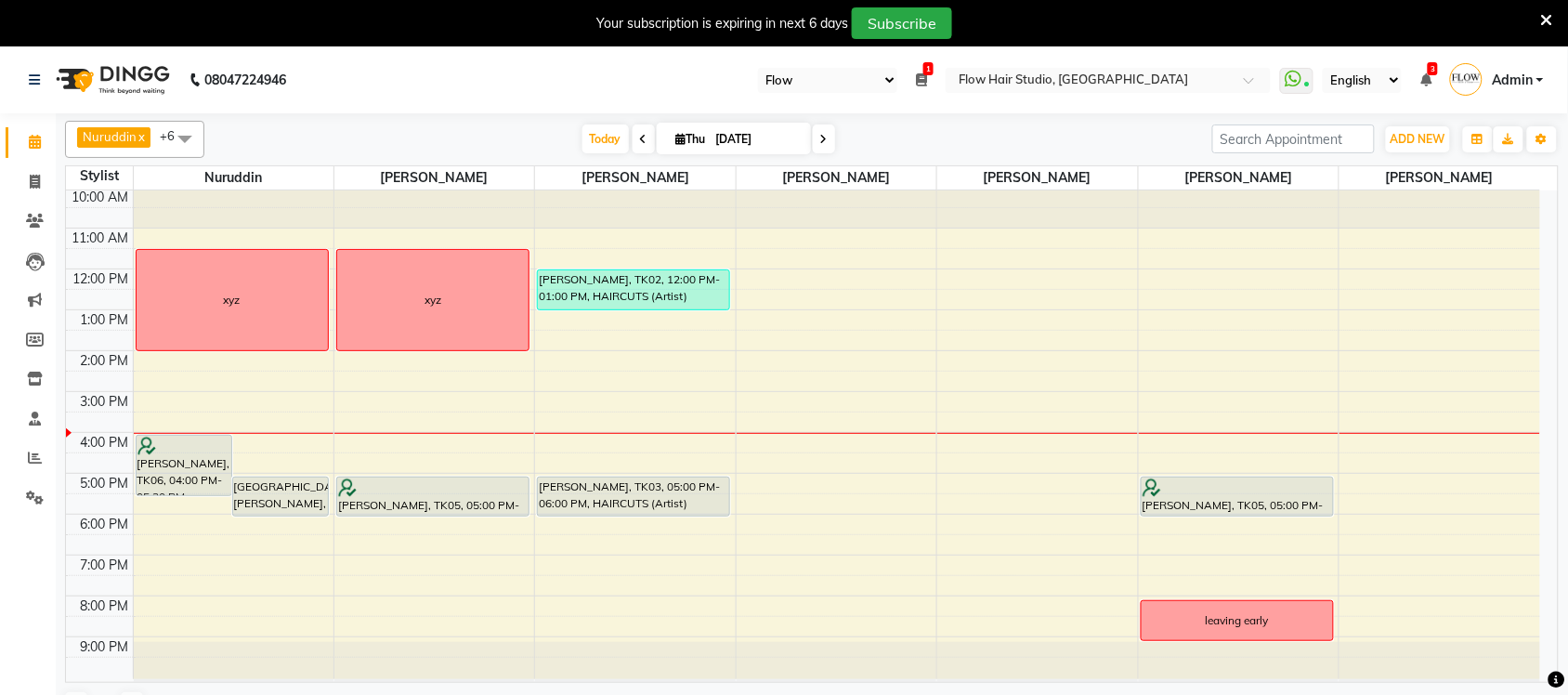
scroll to position [47, 0]
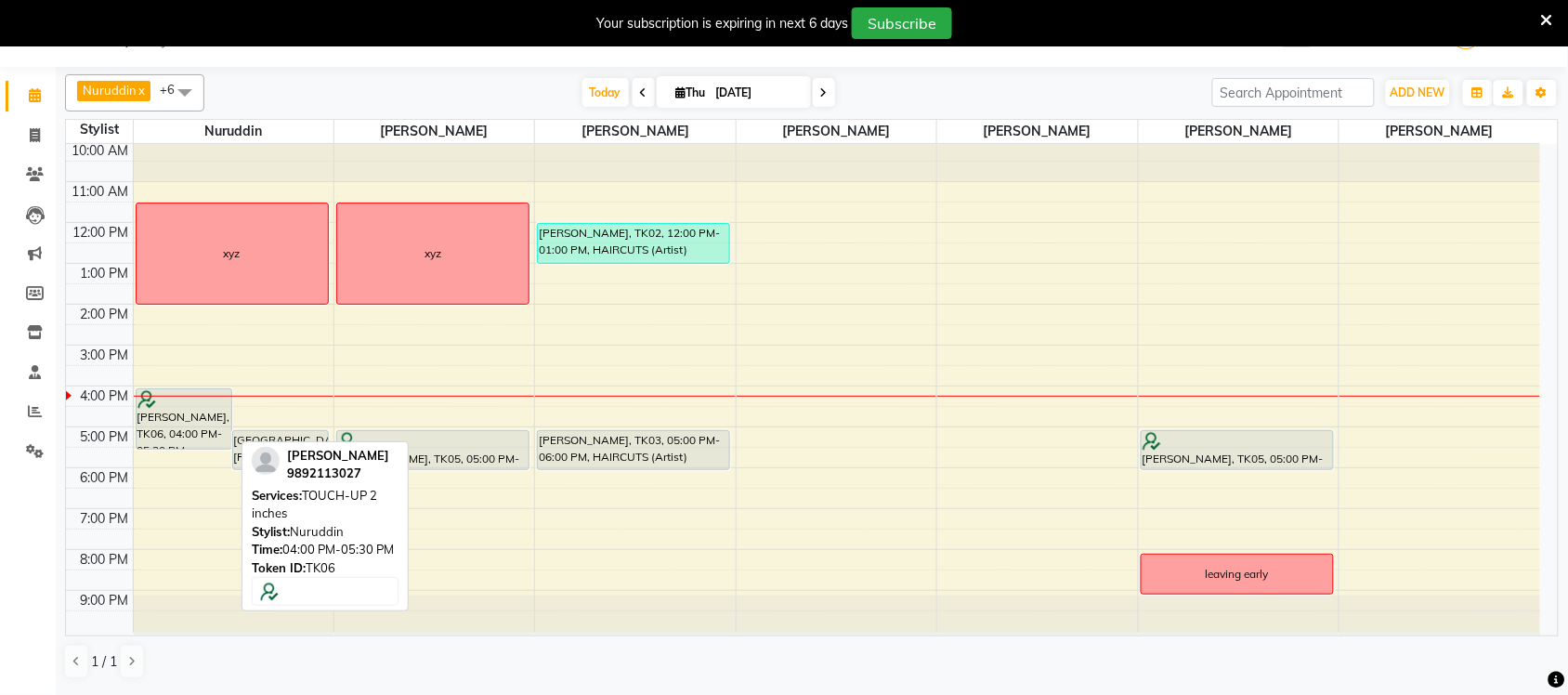
click at [193, 434] on div "[PERSON_NAME], TK06, 04:00 PM-05:30 PM, TOUCH-UP 2 inches" at bounding box center [184, 419] width 95 height 60
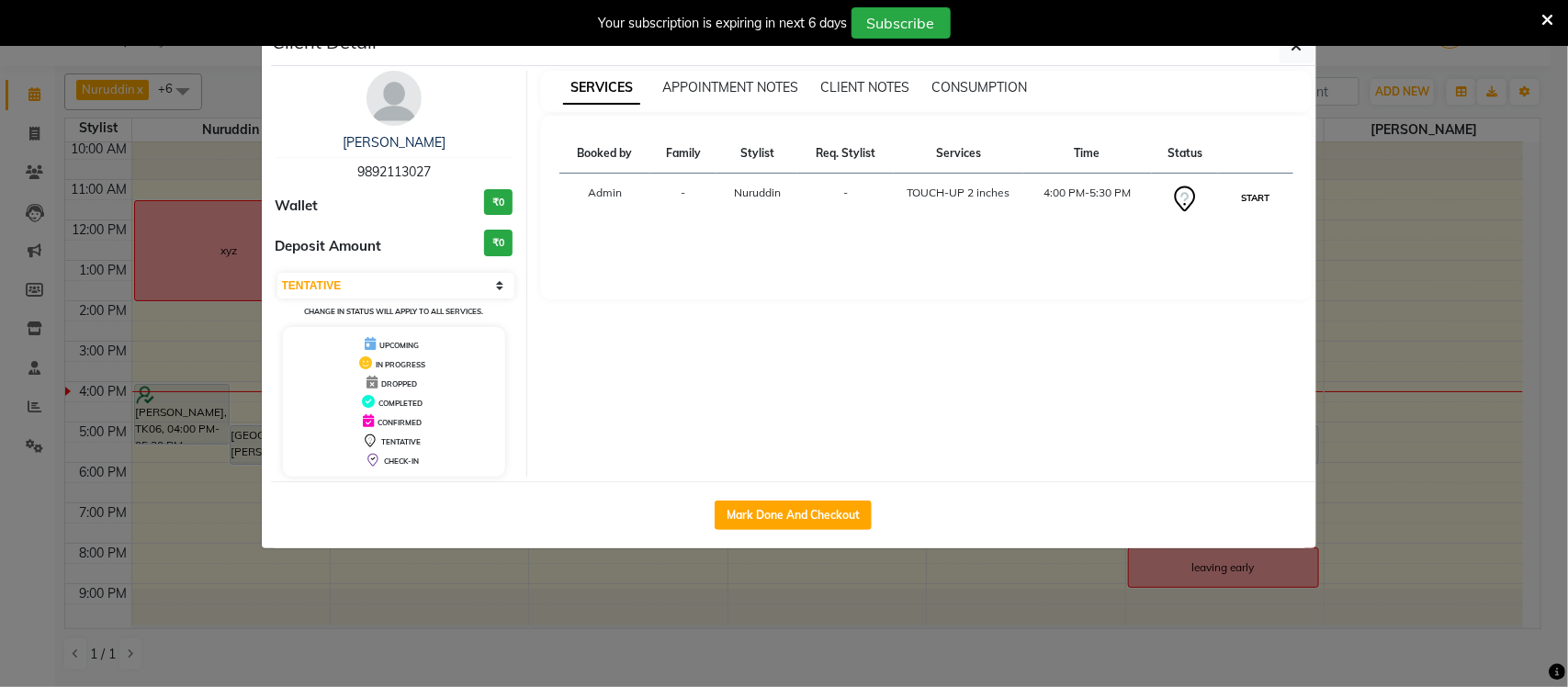
click at [1270, 193] on button "START" at bounding box center [1255, 197] width 37 height 23
select select "1"
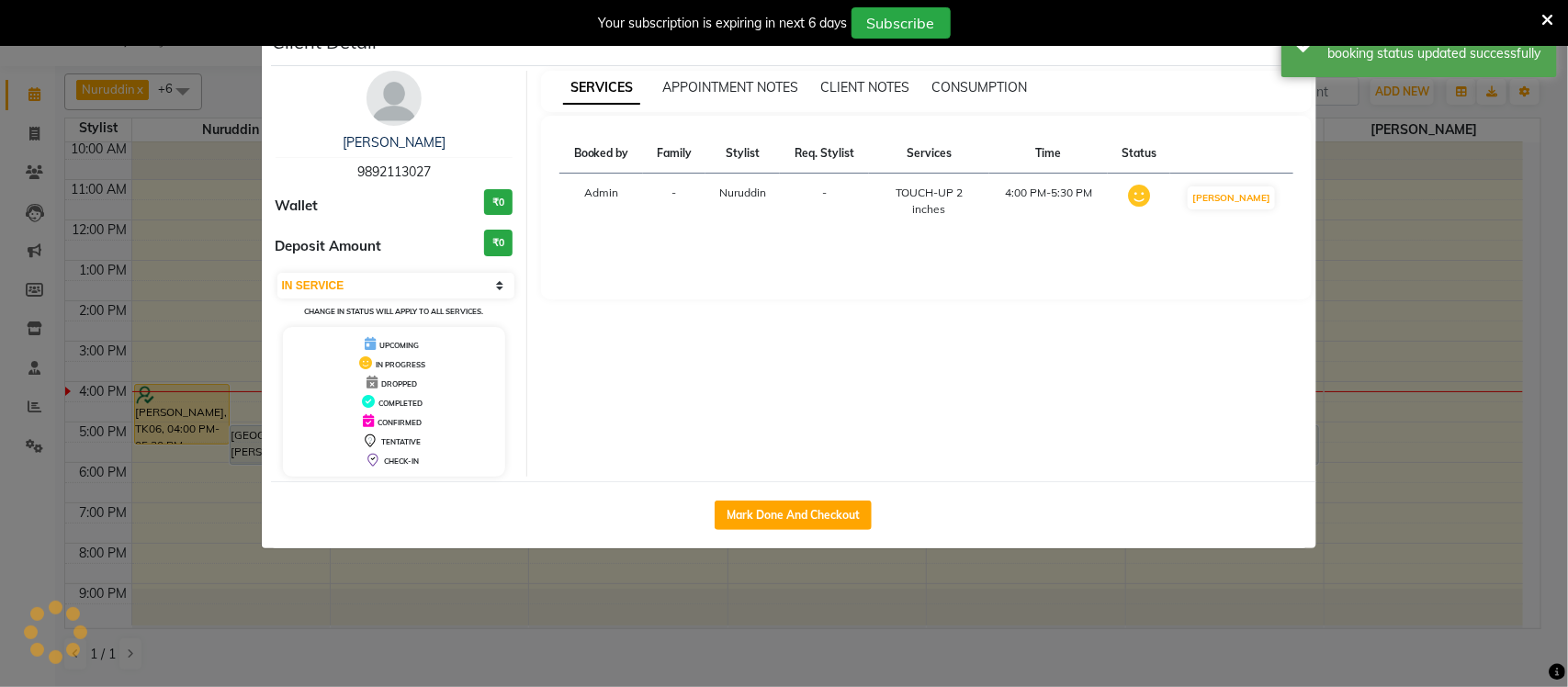
click at [1567, 328] on ngb-modal-window "Client Detail Nicoule Periera 9892113027 Wallet ₹0 Deposit Amount ₹0 Select IN …" at bounding box center [784, 344] width 1568 height 687
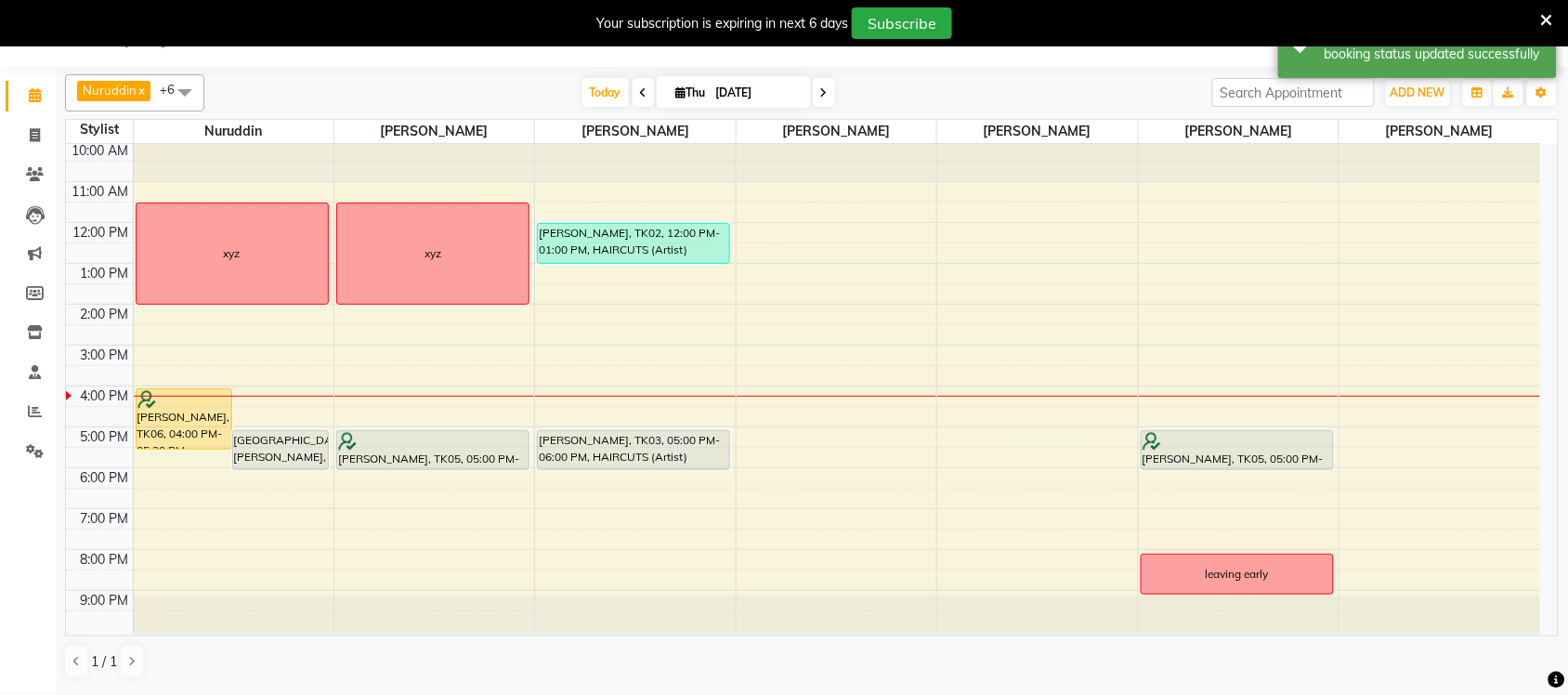
click at [827, 85] on span at bounding box center [823, 92] width 22 height 29
type input "05-09-2025"
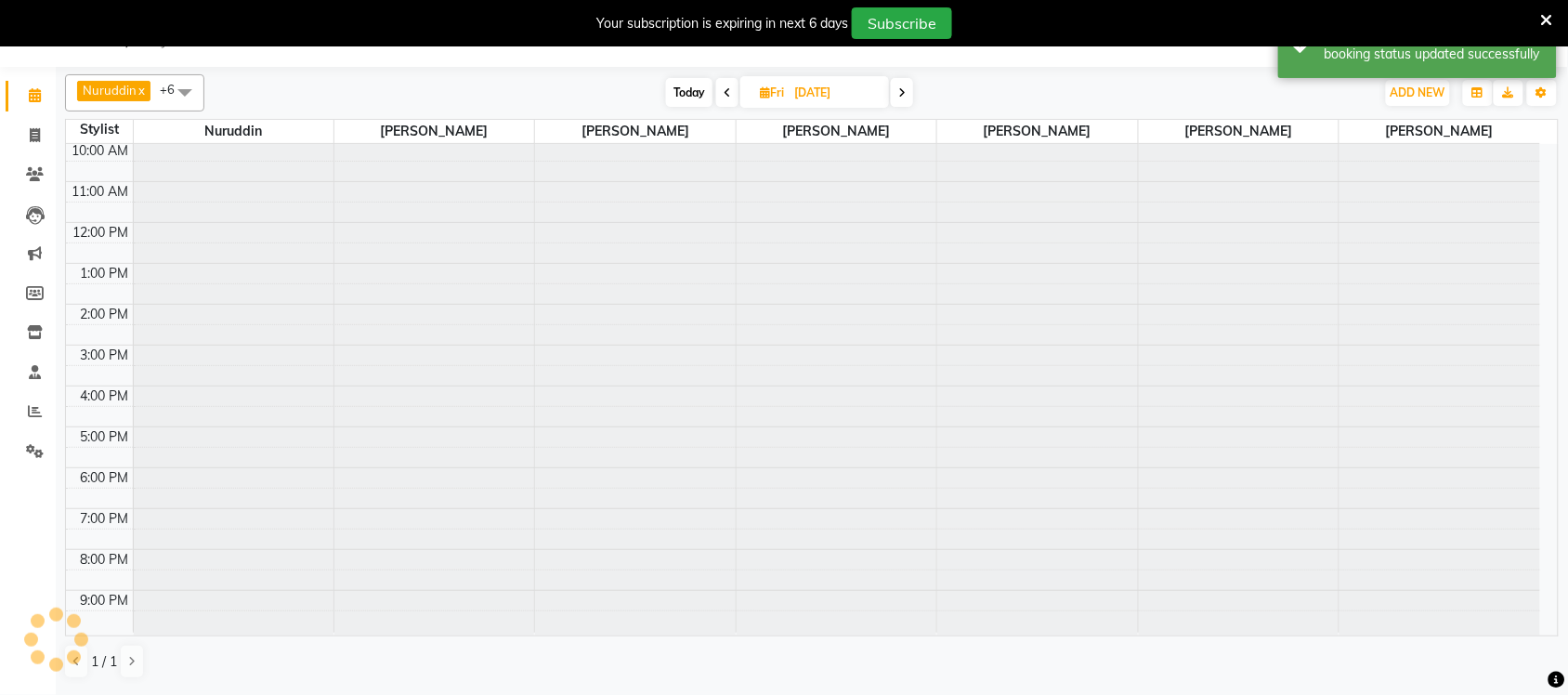
scroll to position [3, 0]
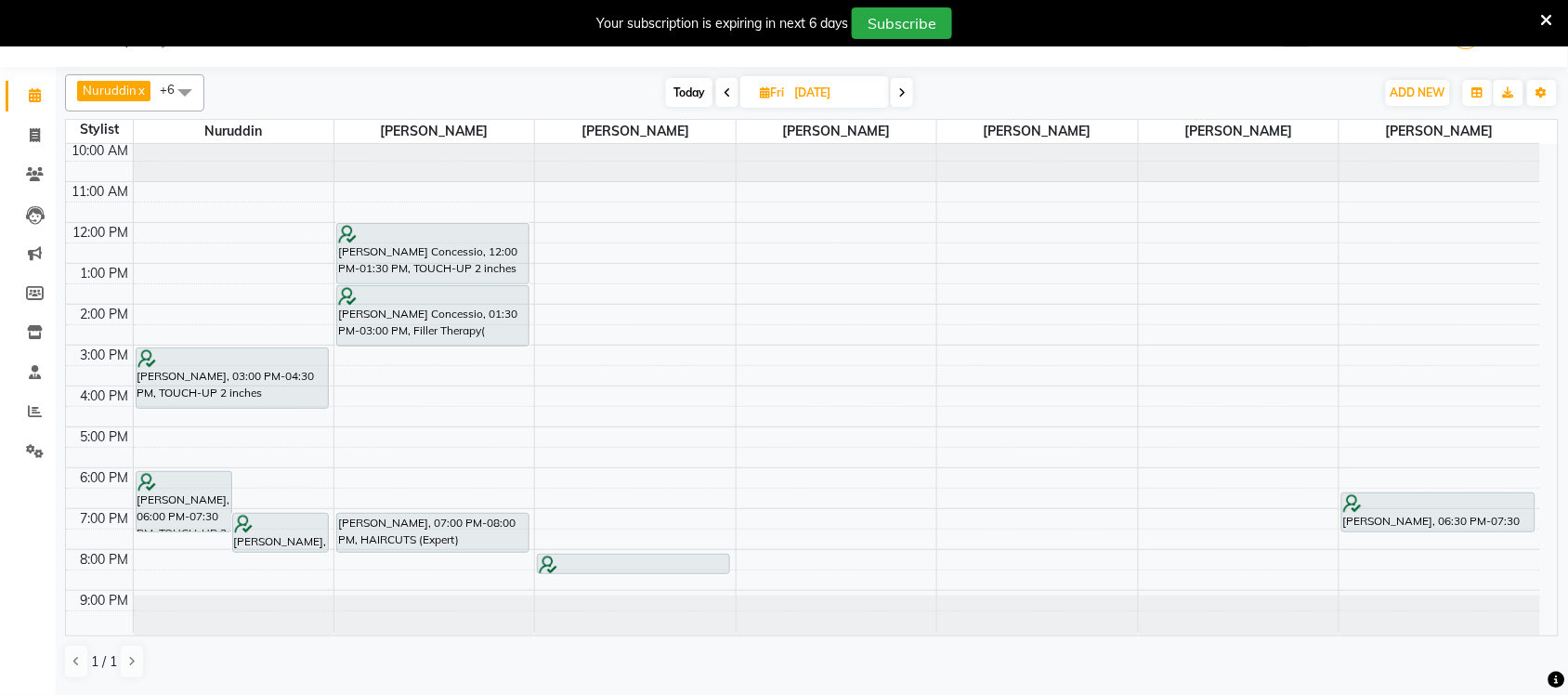
click at [806, 85] on input "05-09-2025" at bounding box center [834, 93] width 93 height 28
select select "9"
select select "2025"
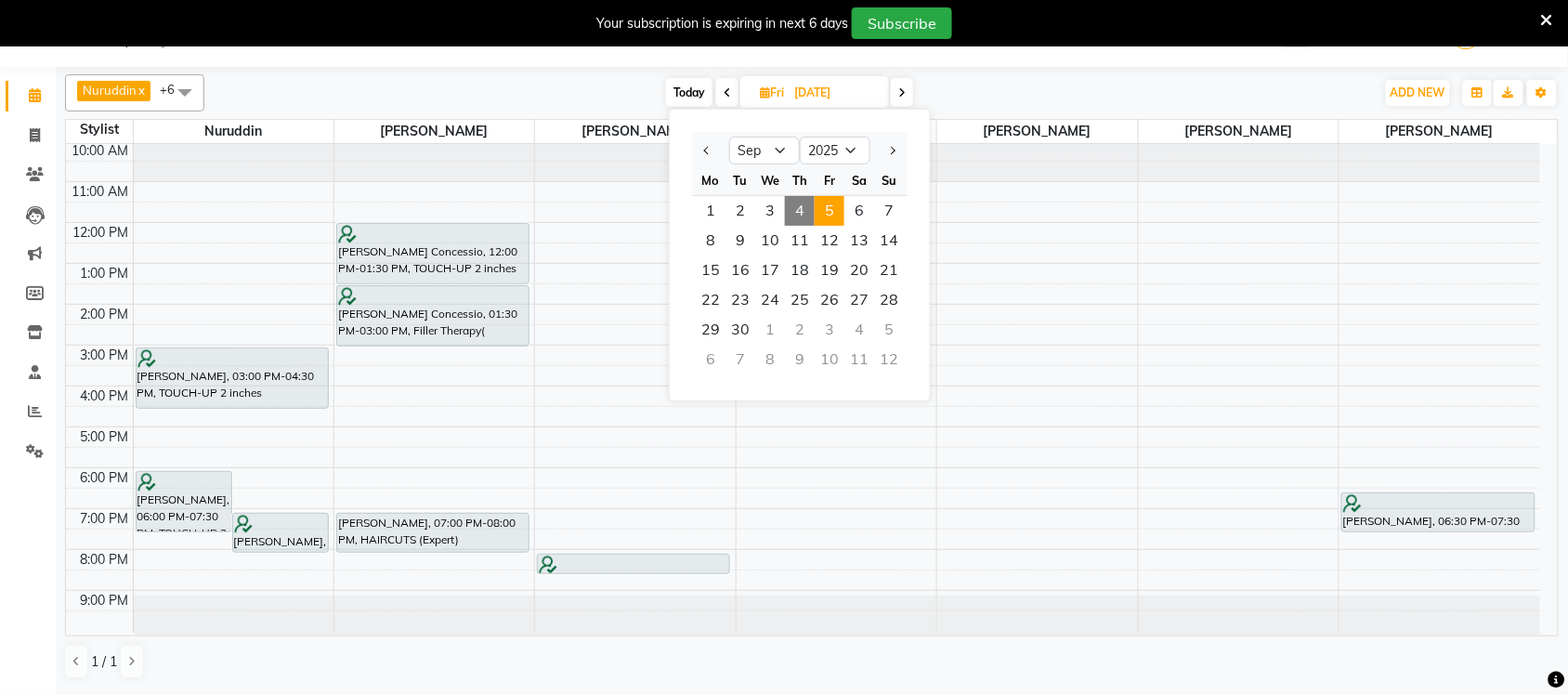
click at [677, 86] on span "Today" at bounding box center [689, 92] width 47 height 29
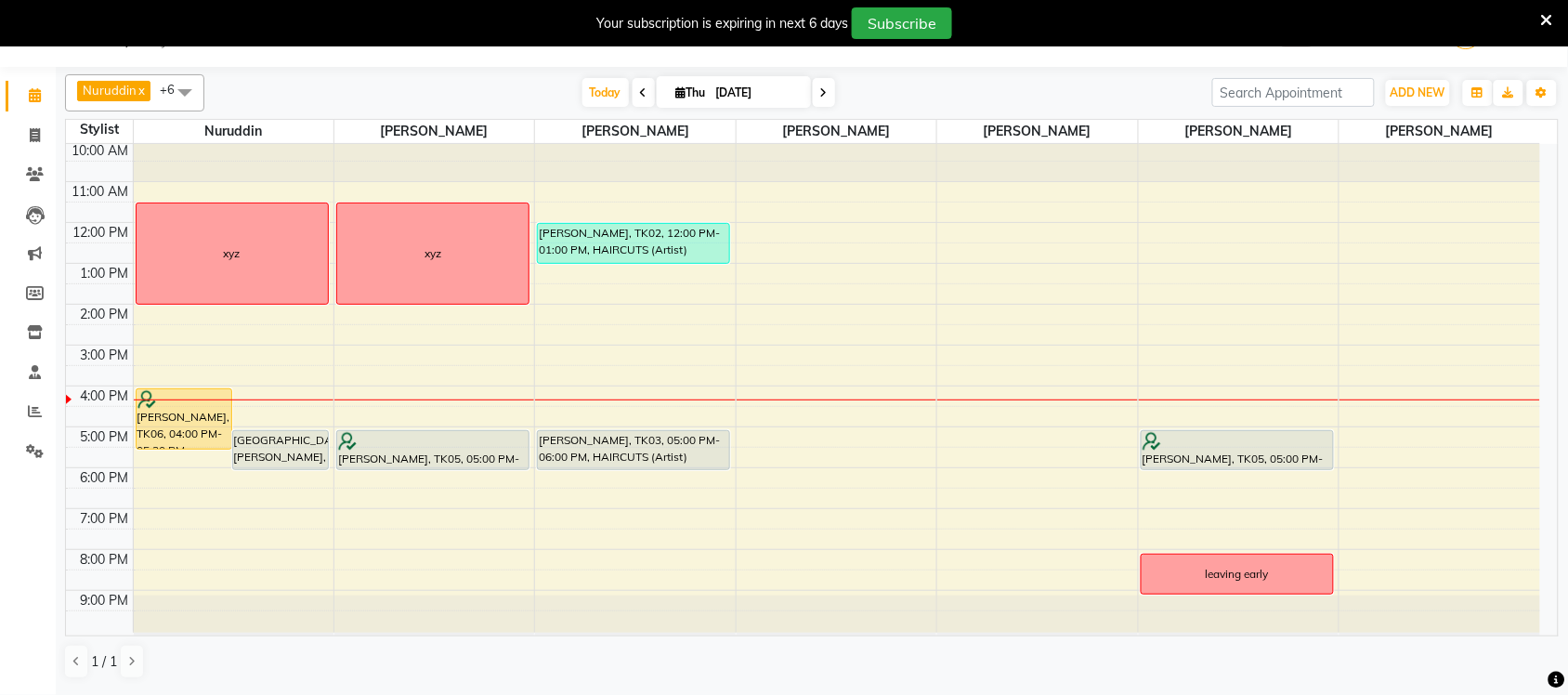
click at [637, 102] on span at bounding box center [644, 92] width 22 height 29
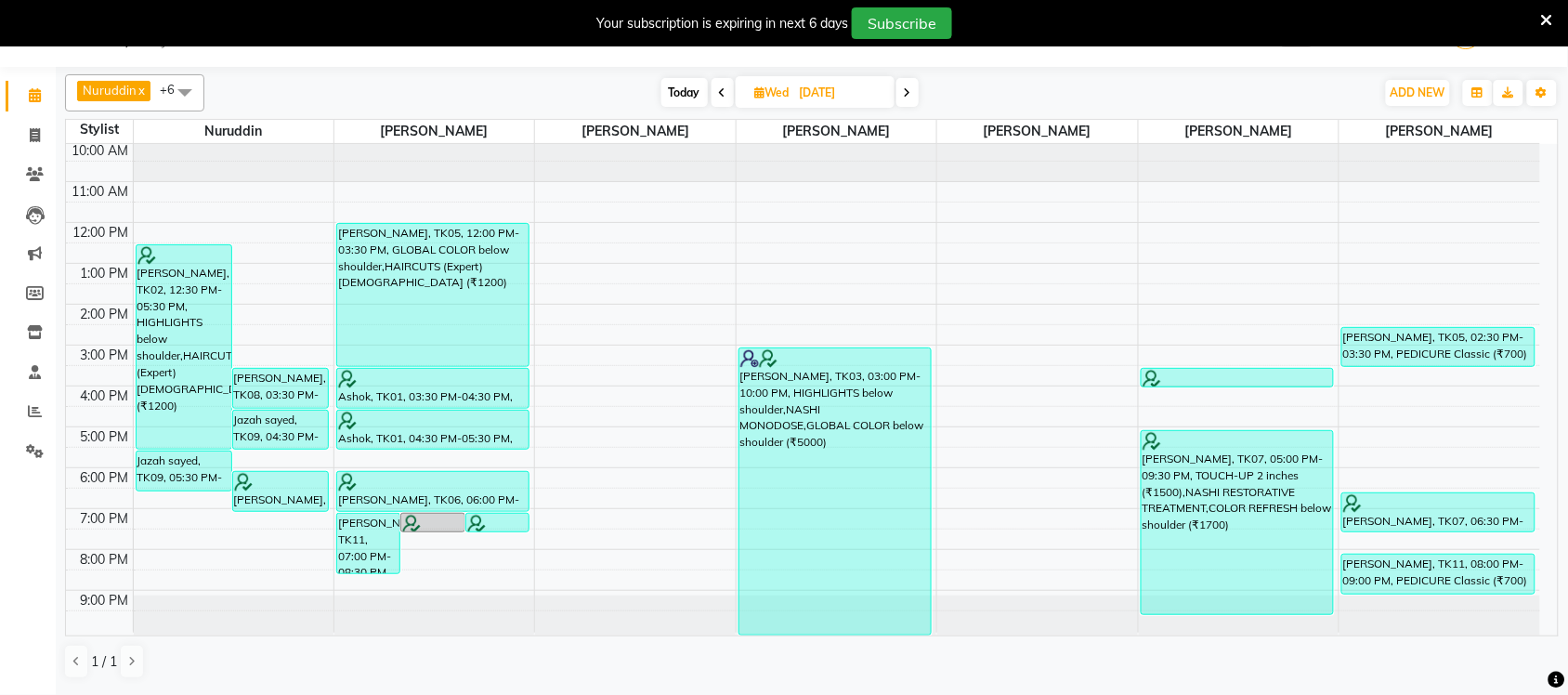
click at [721, 102] on span at bounding box center [723, 92] width 22 height 29
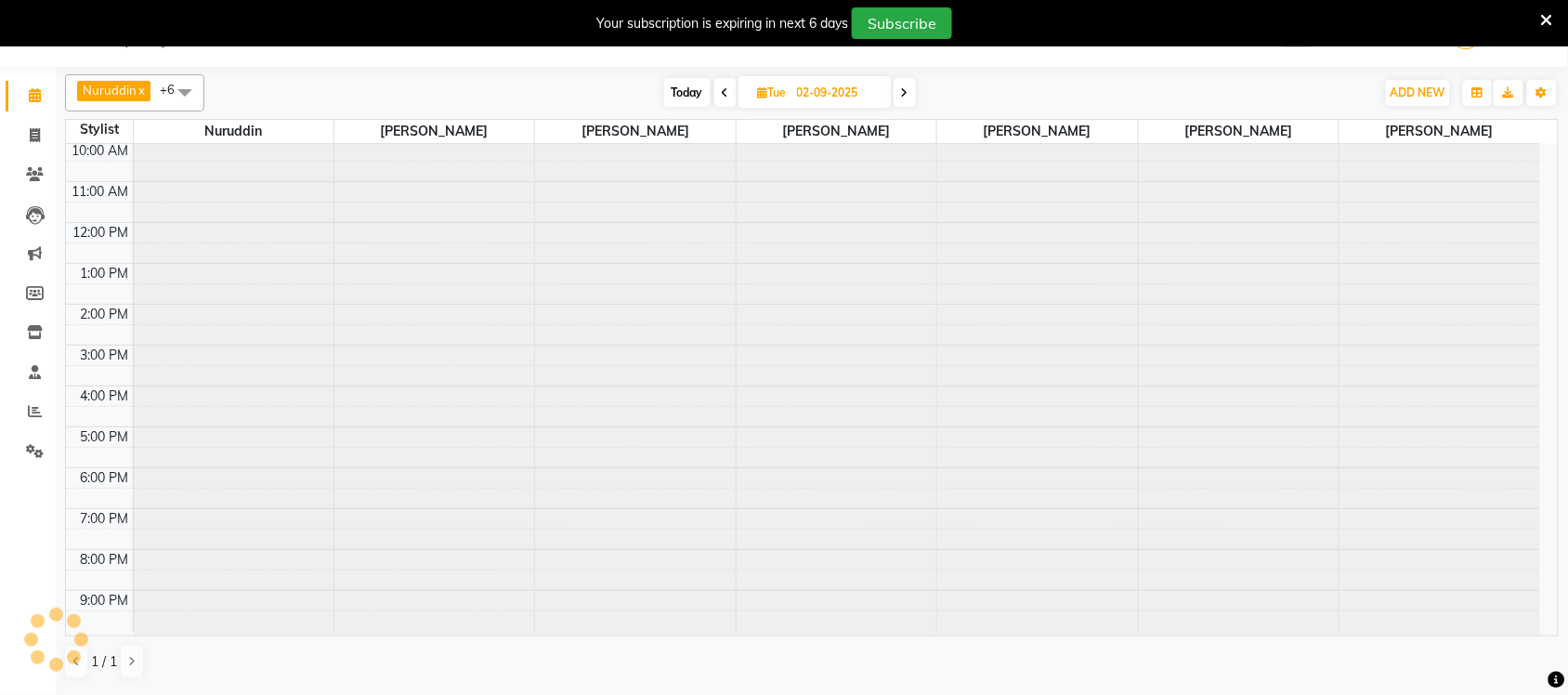
scroll to position [0, 0]
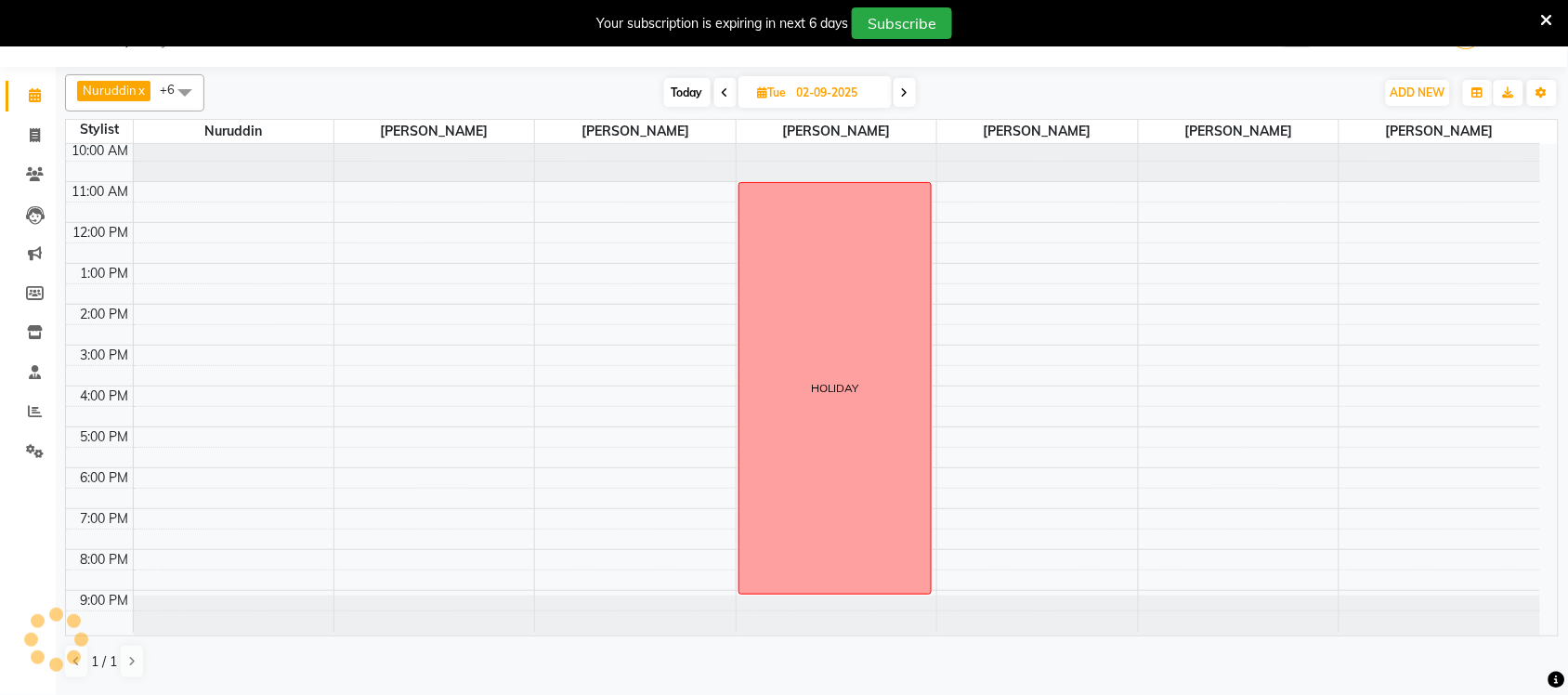
click at [718, 91] on span at bounding box center [726, 92] width 22 height 29
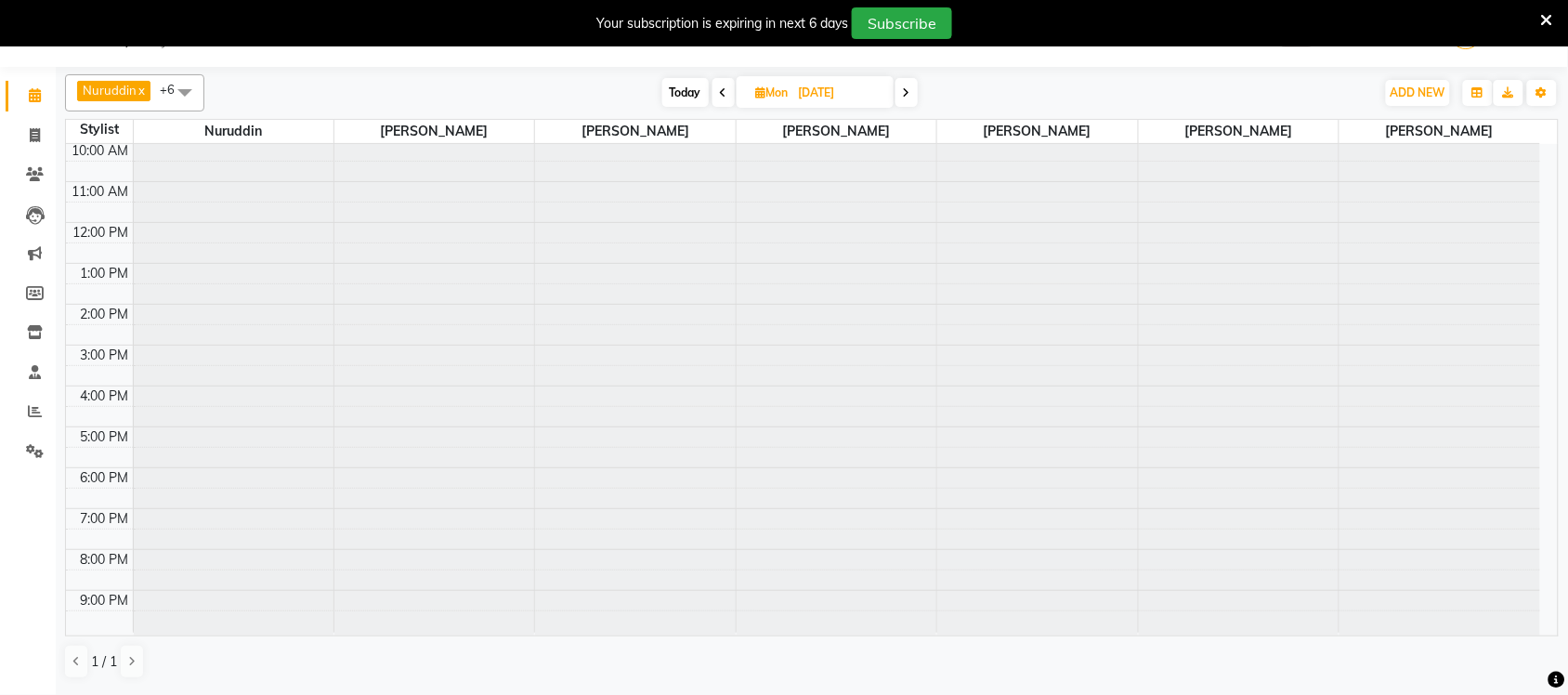
scroll to position [3, 0]
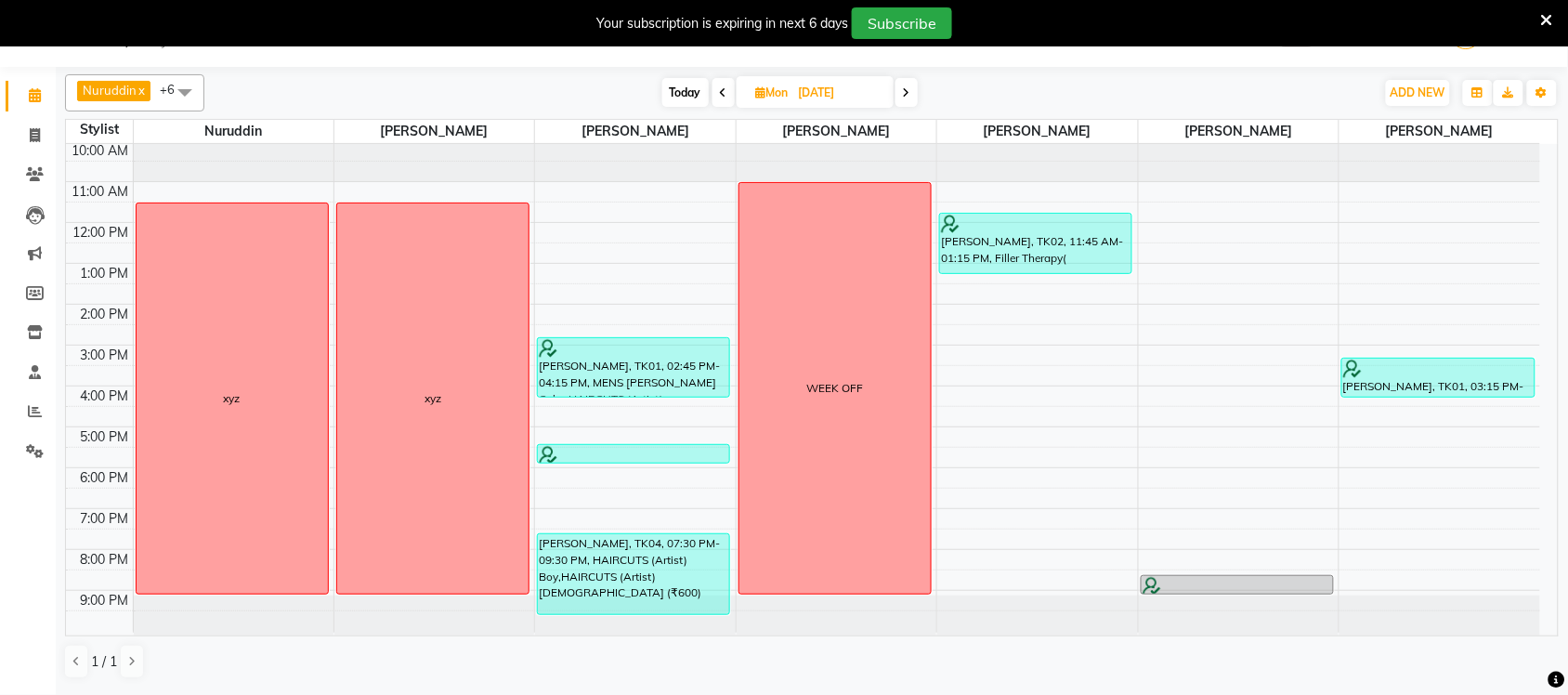
click at [688, 95] on span "Today" at bounding box center [686, 92] width 47 height 29
type input "[DATE]"
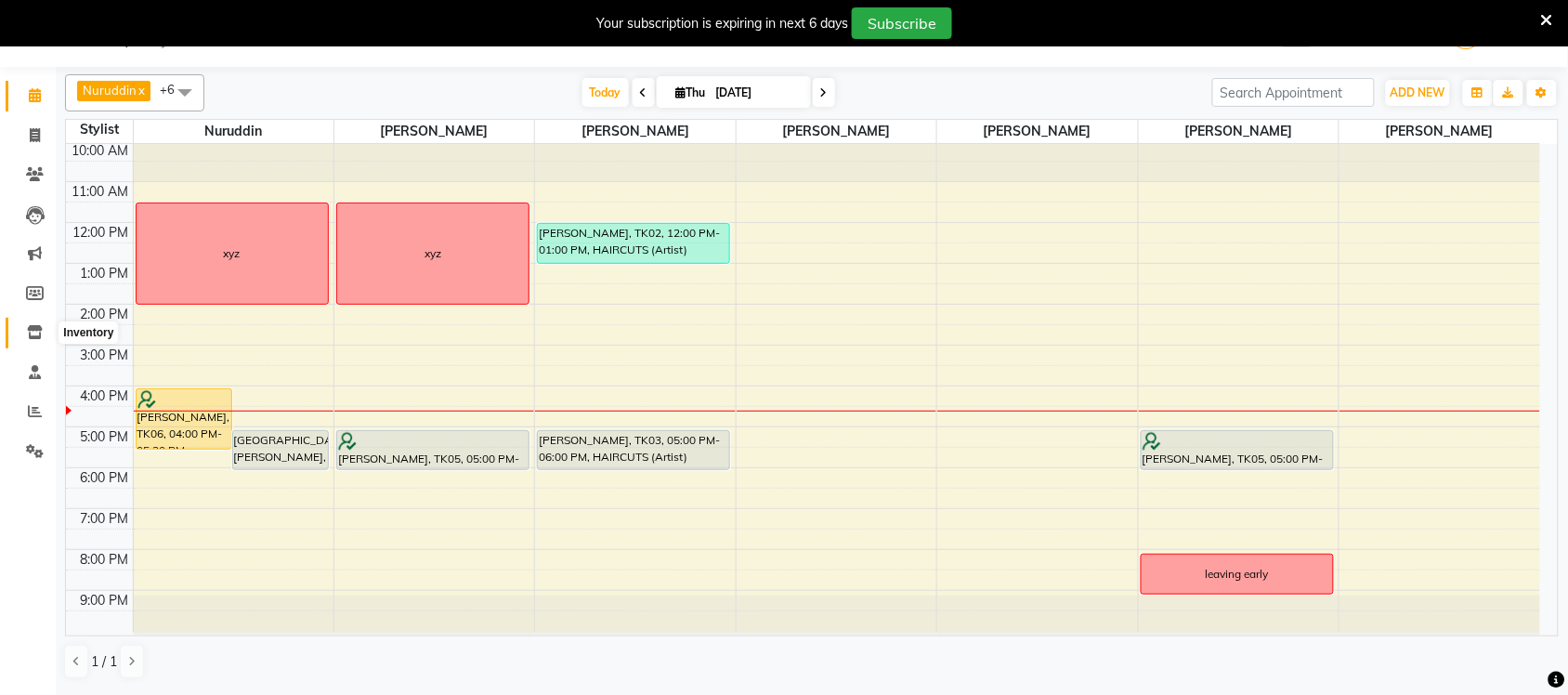
click at [38, 330] on icon at bounding box center [35, 333] width 16 height 14
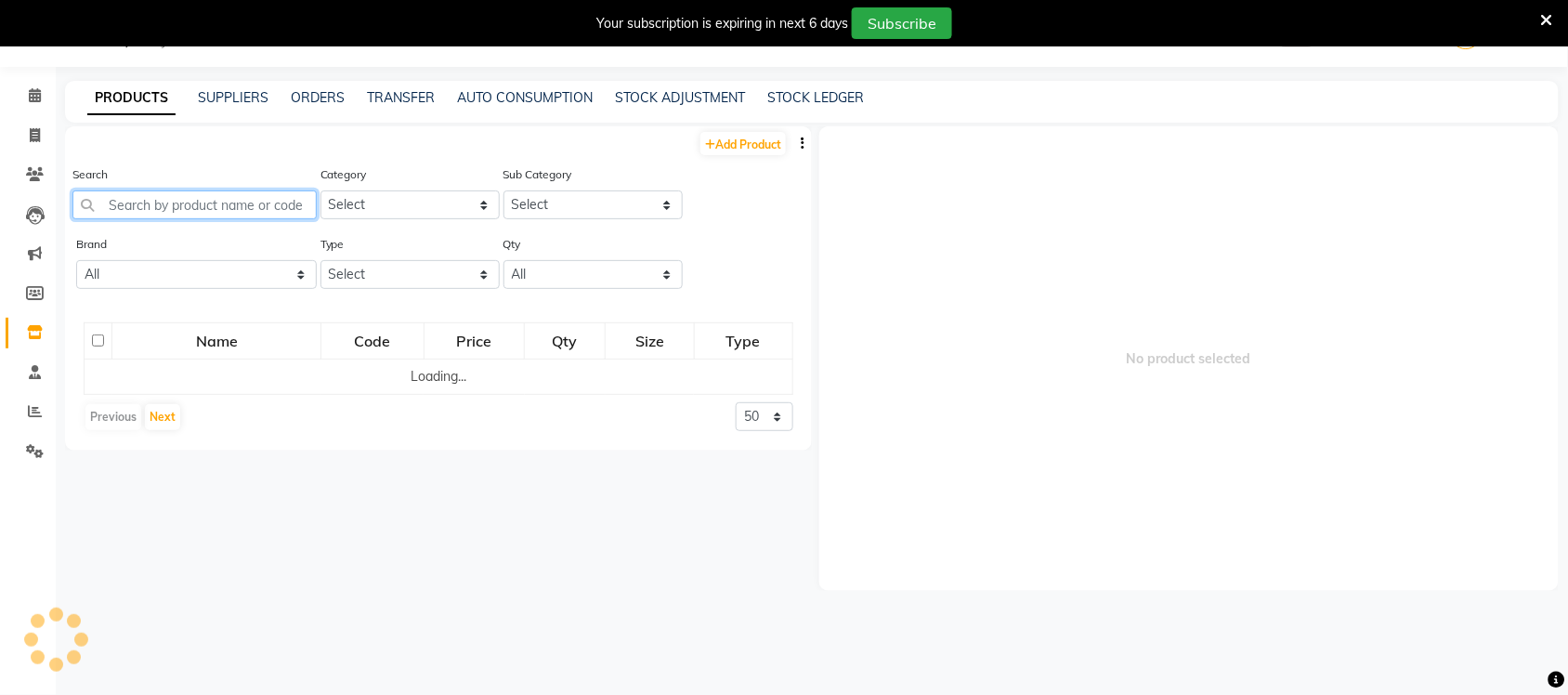
click at [165, 203] on input "text" at bounding box center [195, 205] width 245 height 29
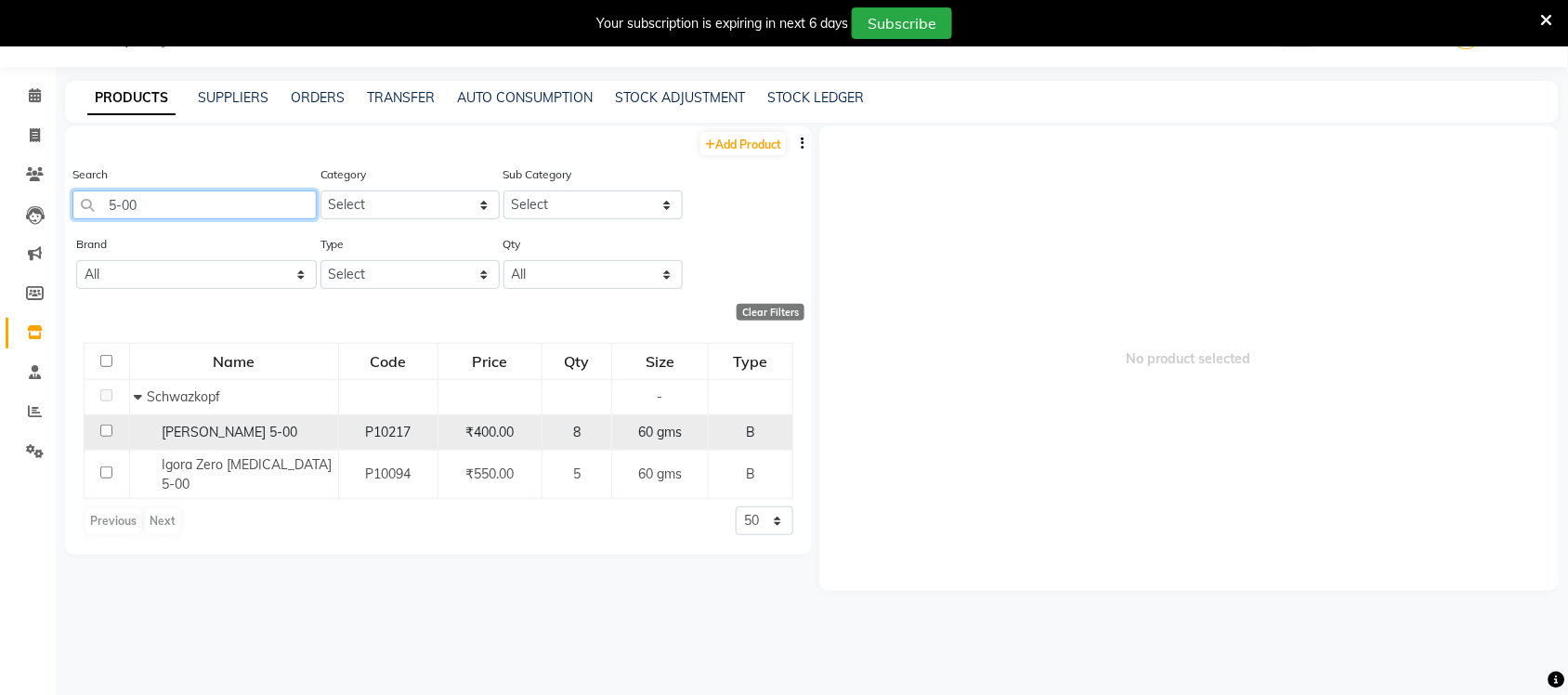
type input "5-00"
click at [230, 446] on td "Igora Royal 5-00" at bounding box center [233, 431] width 209 height 35
click at [224, 437] on span "Igora Royal 5-00" at bounding box center [231, 431] width 136 height 17
select select
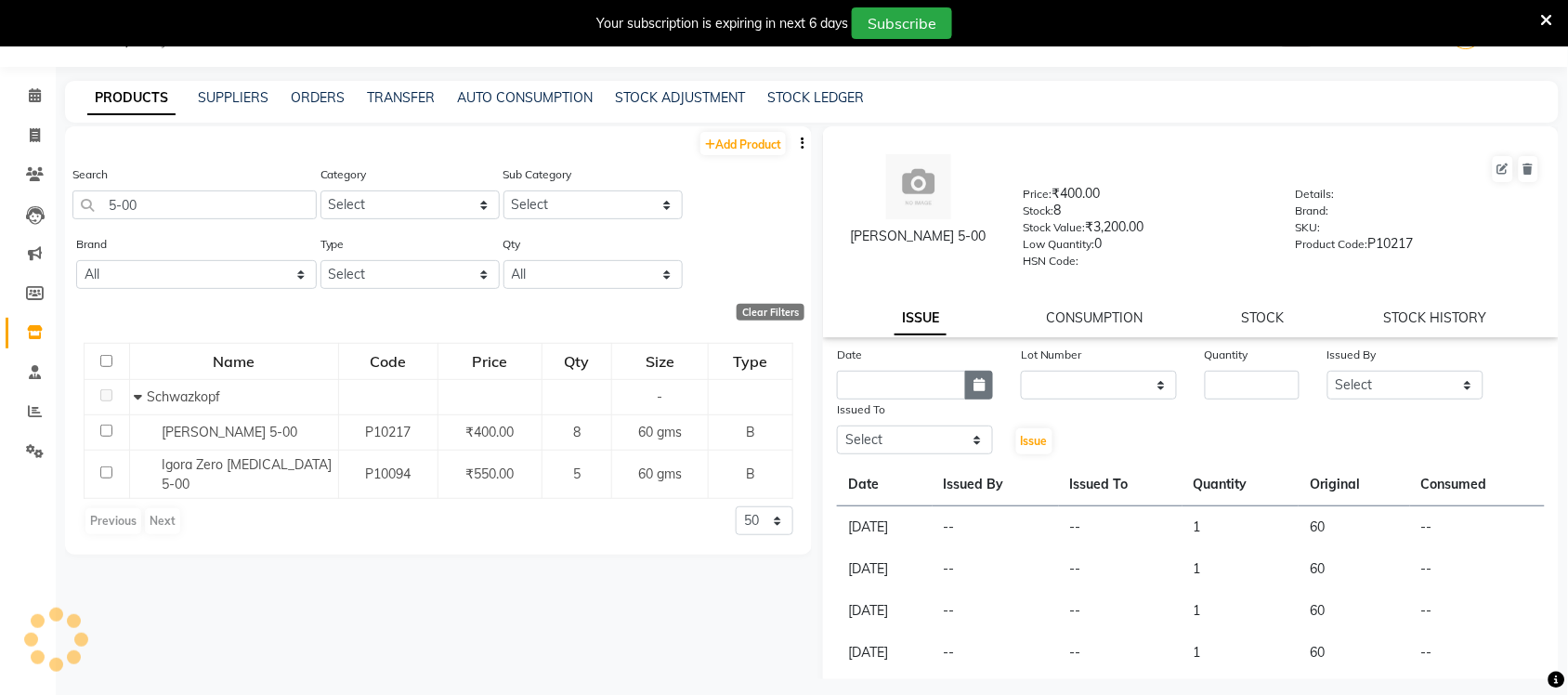
click at [965, 373] on button "button" at bounding box center [979, 384] width 28 height 29
select select "9"
select select "2025"
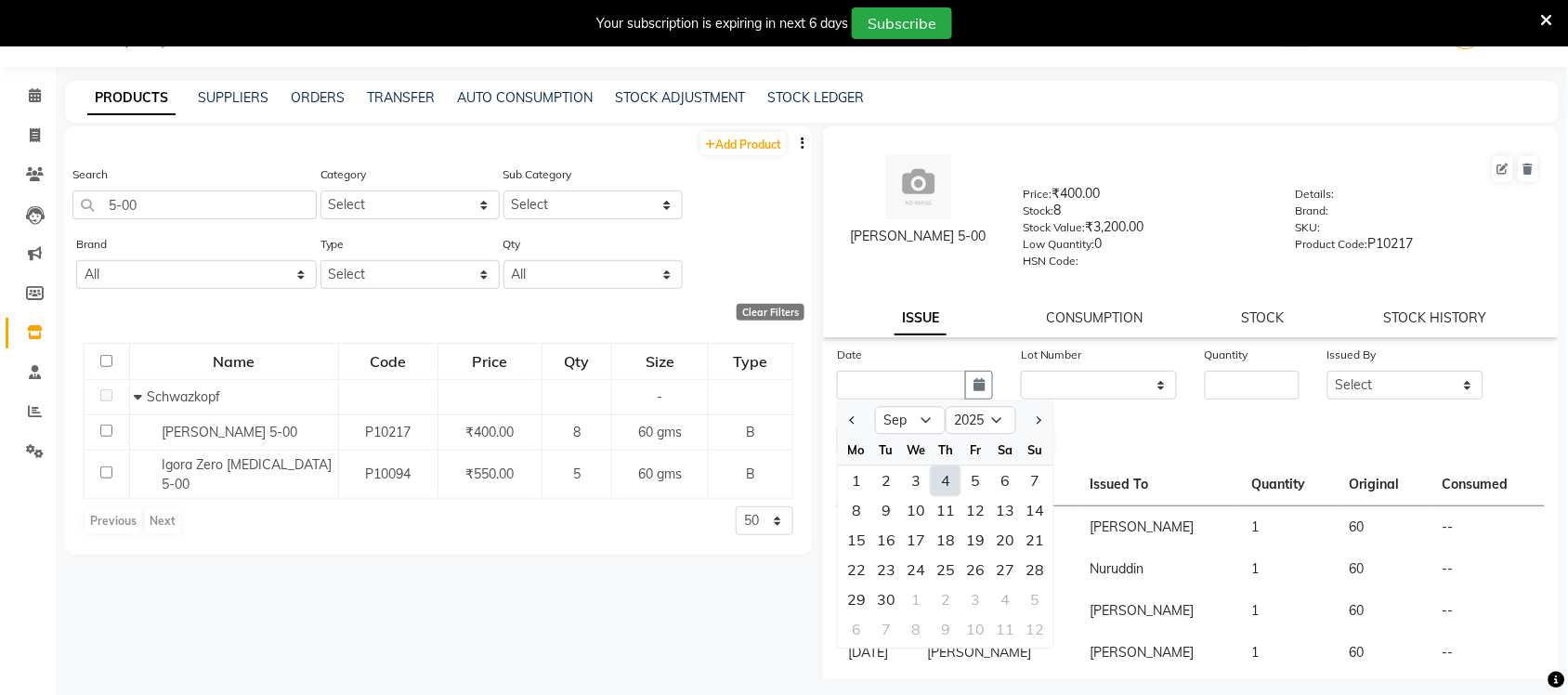
drag, startPoint x: 948, startPoint y: 480, endPoint x: 1045, endPoint y: 446, distance: 102.8
click at [948, 479] on div "4" at bounding box center [946, 481] width 30 height 30
type input "[DATE]"
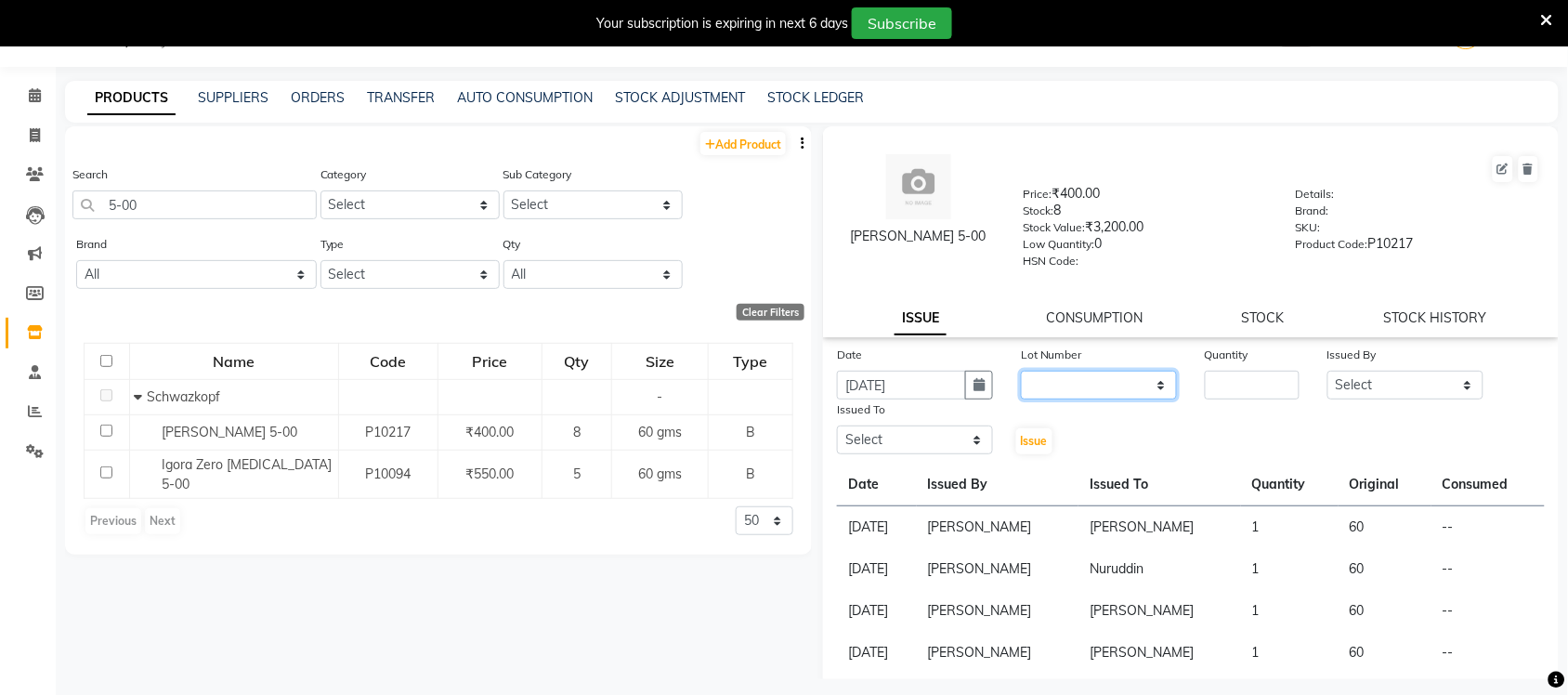
click at [1082, 371] on select "None" at bounding box center [1099, 384] width 156 height 29
select select "0: null"
click at [1021, 370] on select "None" at bounding box center [1099, 384] width 156 height 29
click at [1227, 376] on input "number" at bounding box center [1252, 384] width 95 height 29
type input "1"
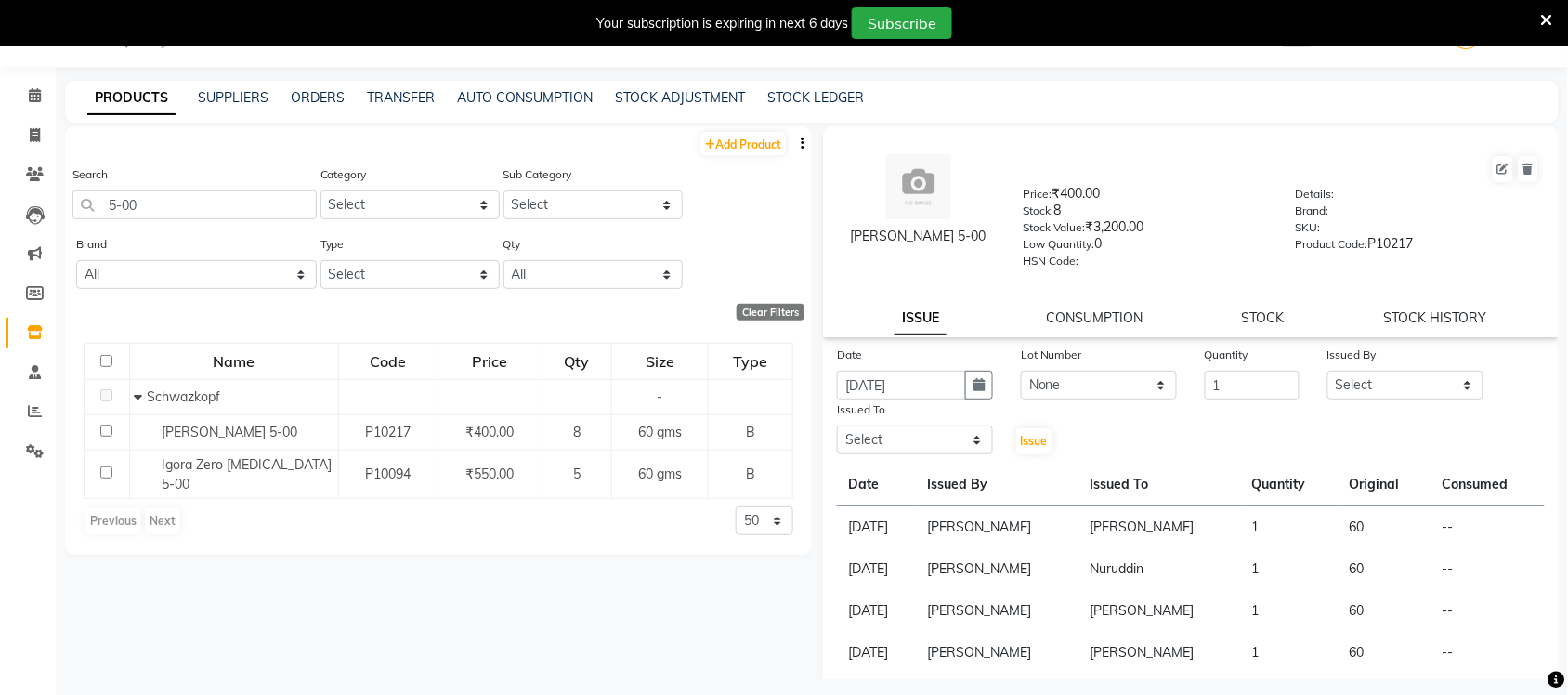
click at [1333, 347] on label "Issued By" at bounding box center [1351, 354] width 49 height 17
click at [1356, 379] on select "Select Anas Ahmed Jaya paswan Kamruddin Nabil Khan Nida Khan Nuruddin Shweta pa…" at bounding box center [1405, 384] width 156 height 29
select select "57349"
click at [1327, 370] on select "Select Anas Ahmed Jaya paswan Kamruddin Nabil Khan Nida Khan Nuruddin Shweta pa…" at bounding box center [1405, 384] width 156 height 29
click at [921, 436] on select "Select Anas Ahmed Jaya paswan Kamruddin Nabil Khan Nida Khan Nuruddin Shweta pa…" at bounding box center [915, 439] width 156 height 29
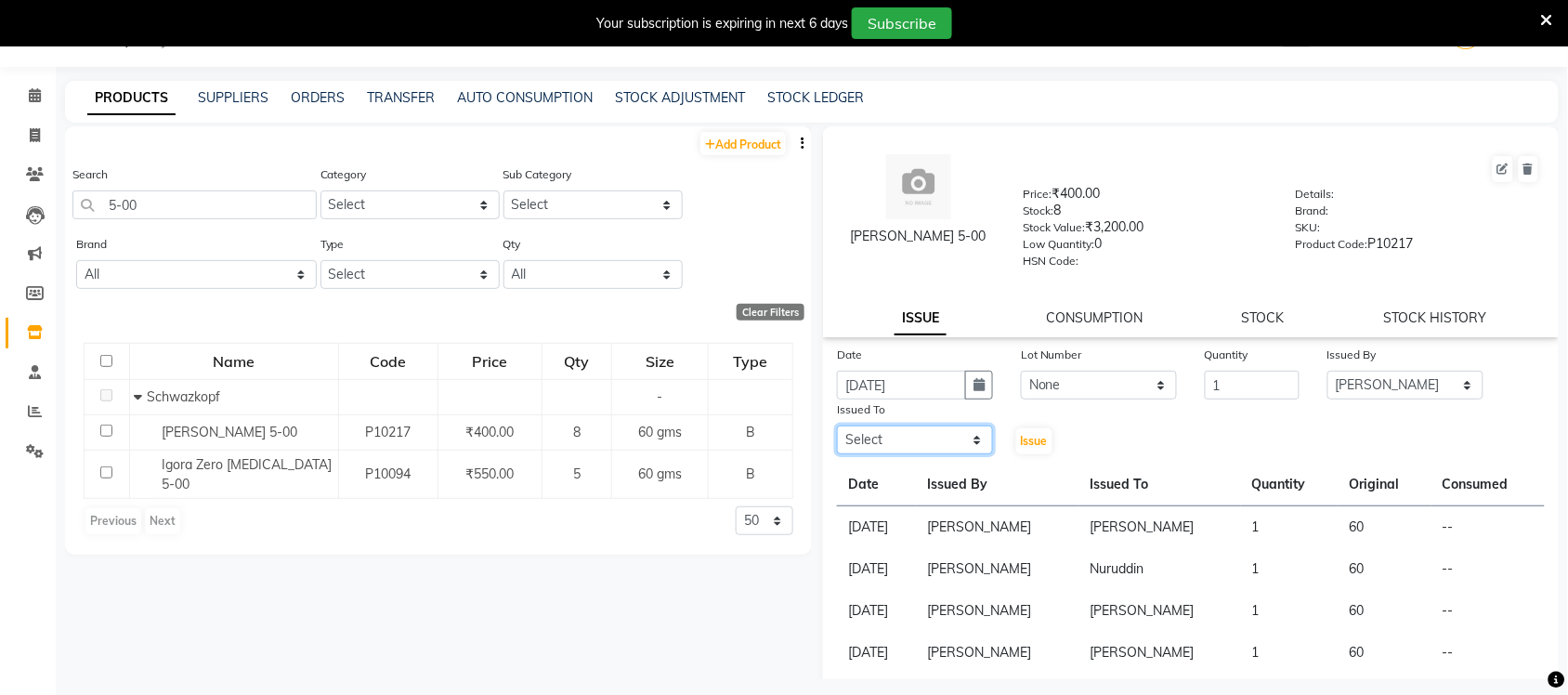
select select "59961"
click at [837, 425] on select "Select Anas Ahmed Jaya paswan Kamruddin Nabil Khan Nida Khan Nuruddin Shweta pa…" at bounding box center [915, 439] width 156 height 29
click at [1037, 438] on span "Issue" at bounding box center [1034, 441] width 27 height 14
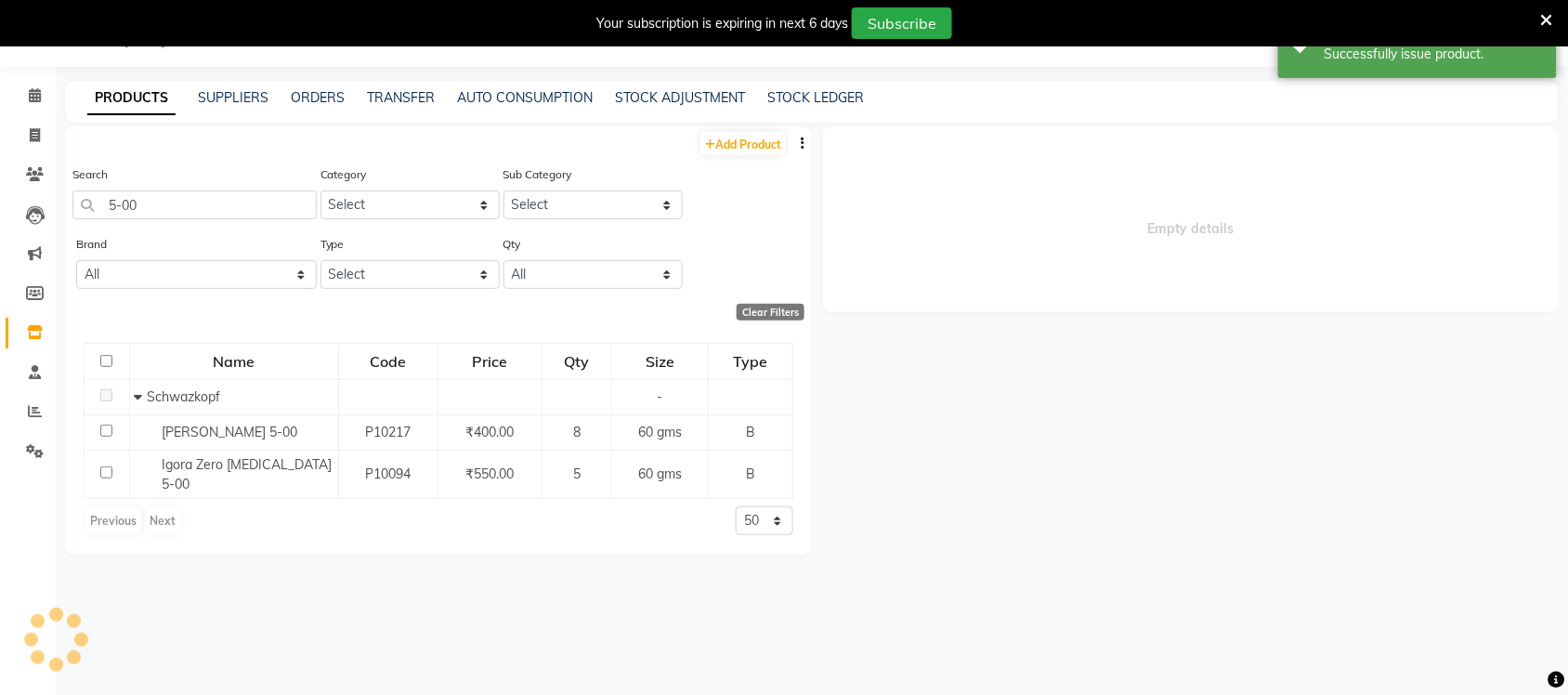
select select
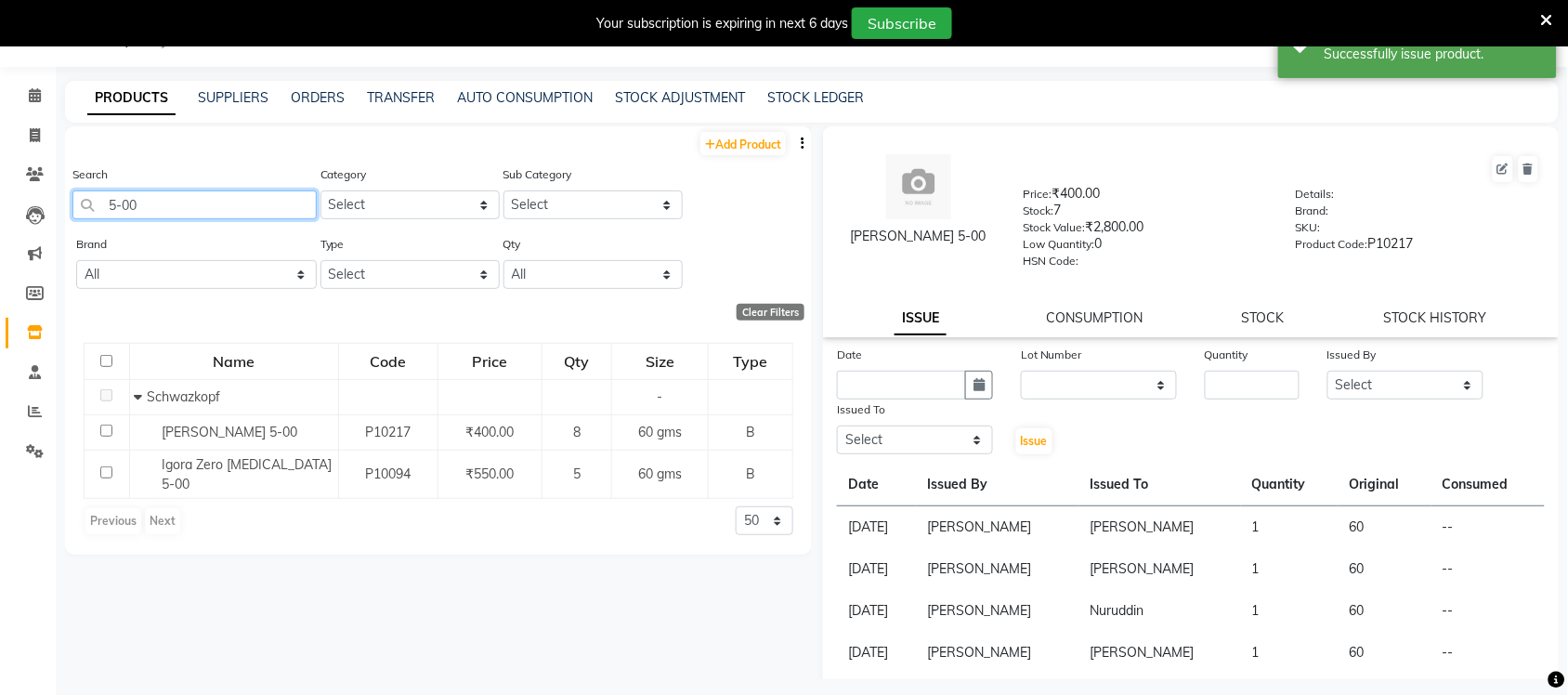
drag, startPoint x: 135, startPoint y: 203, endPoint x: 107, endPoint y: 196, distance: 28.9
click at [107, 196] on input "5-00" at bounding box center [195, 205] width 245 height 29
type input "6-65"
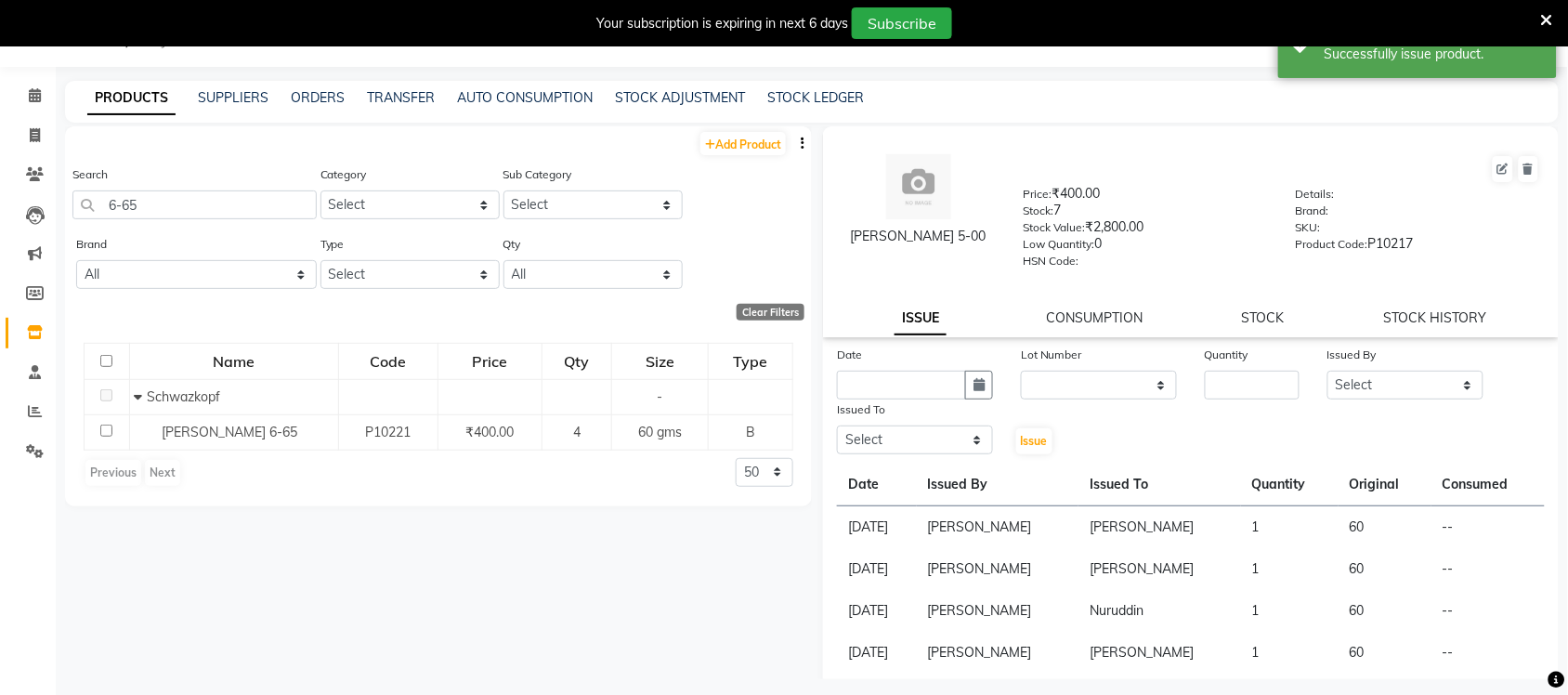
click at [234, 432] on span "Igora Royal 6-65" at bounding box center [231, 431] width 136 height 17
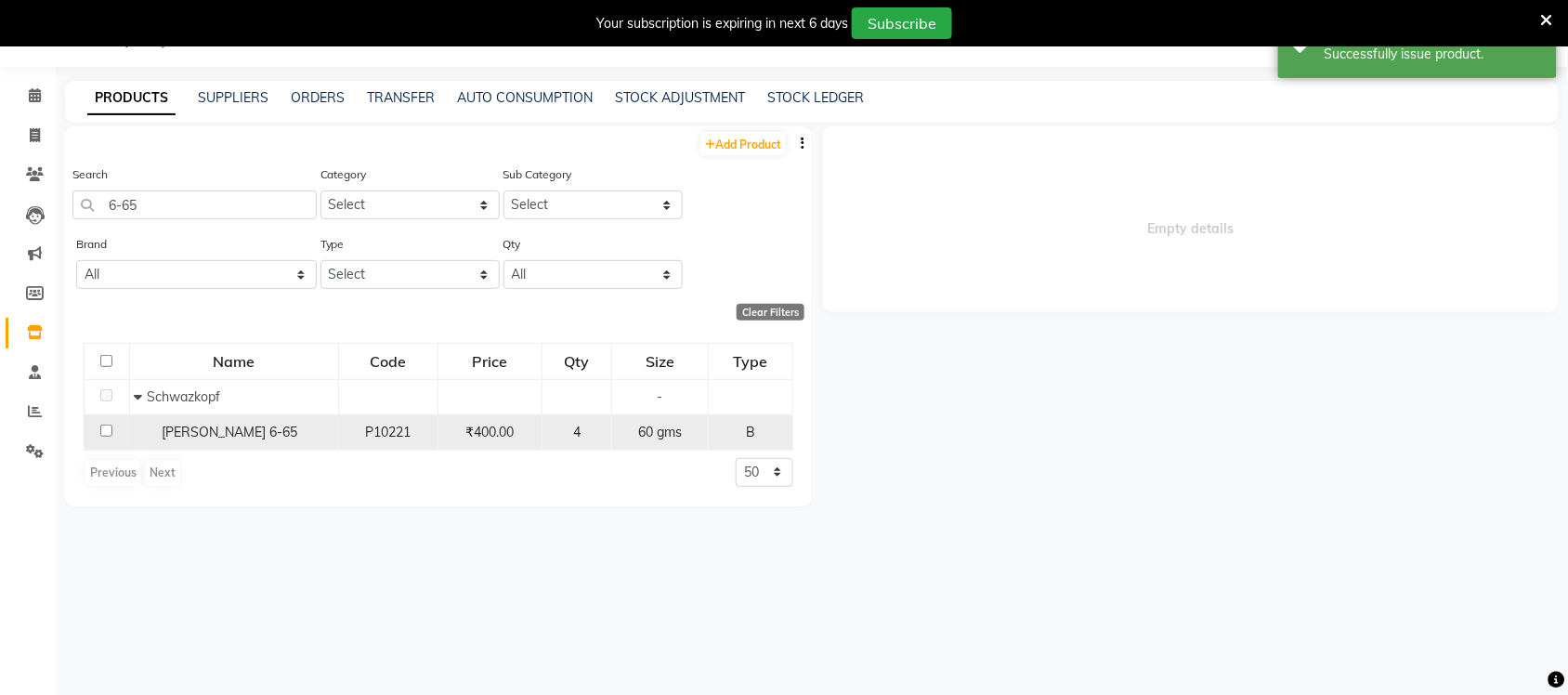
select select
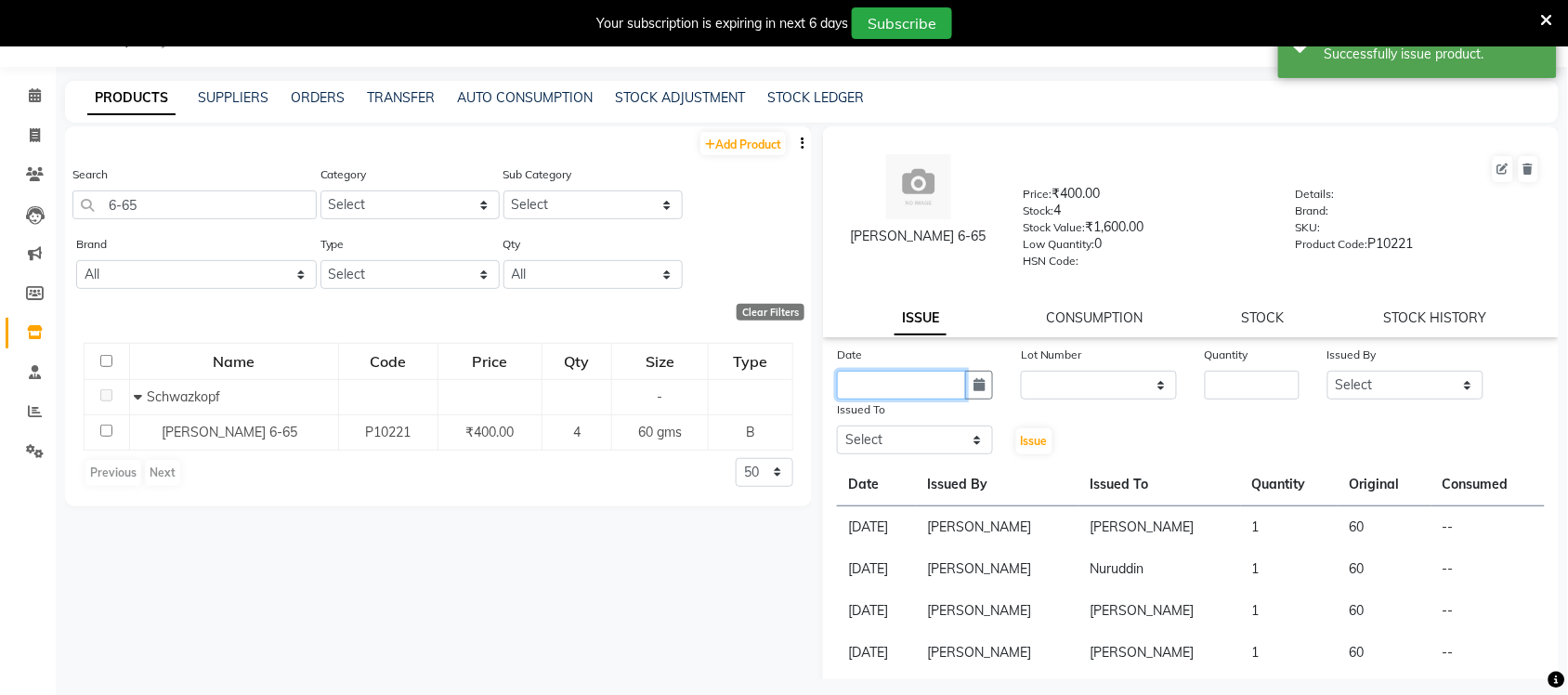
click at [935, 371] on input "text" at bounding box center [901, 384] width 129 height 29
select select "9"
select select "2025"
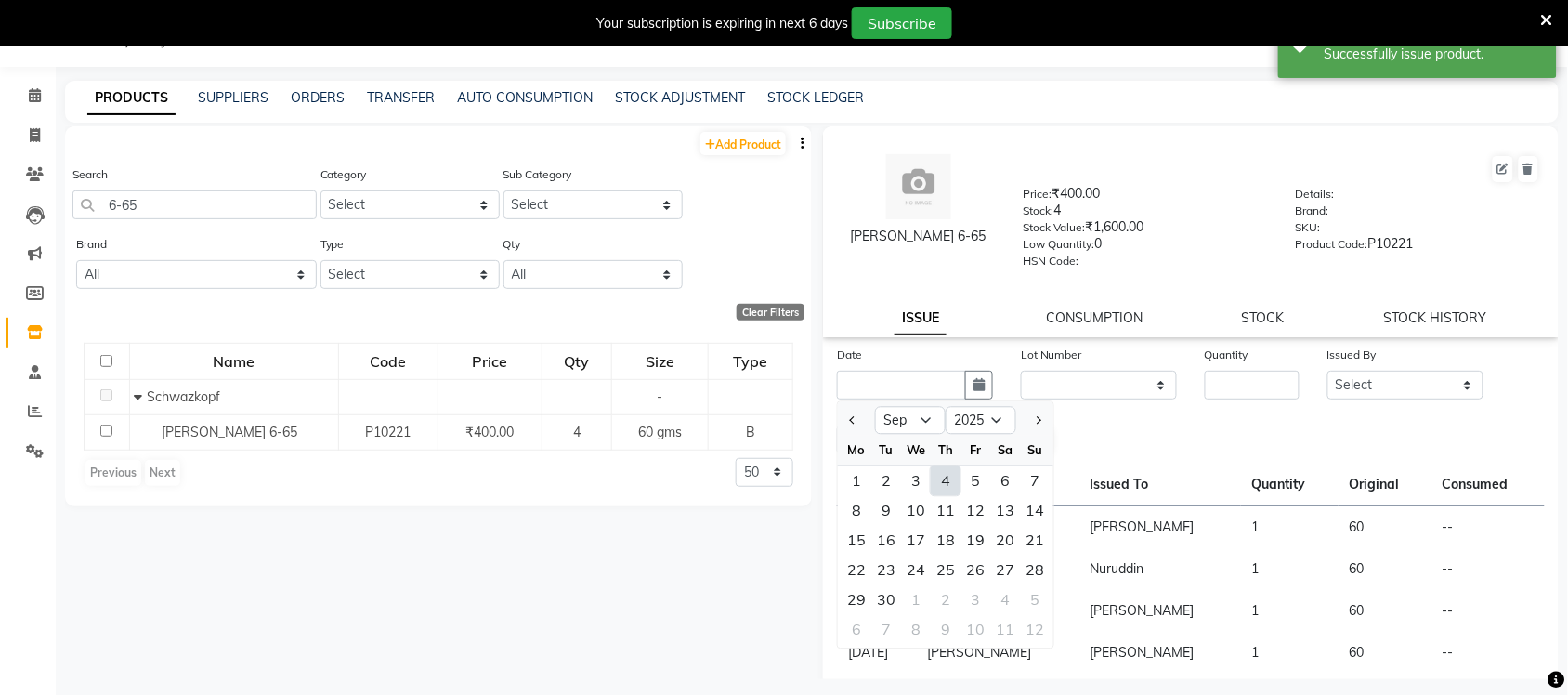
click at [944, 479] on div "4" at bounding box center [946, 481] width 30 height 30
type input "[DATE]"
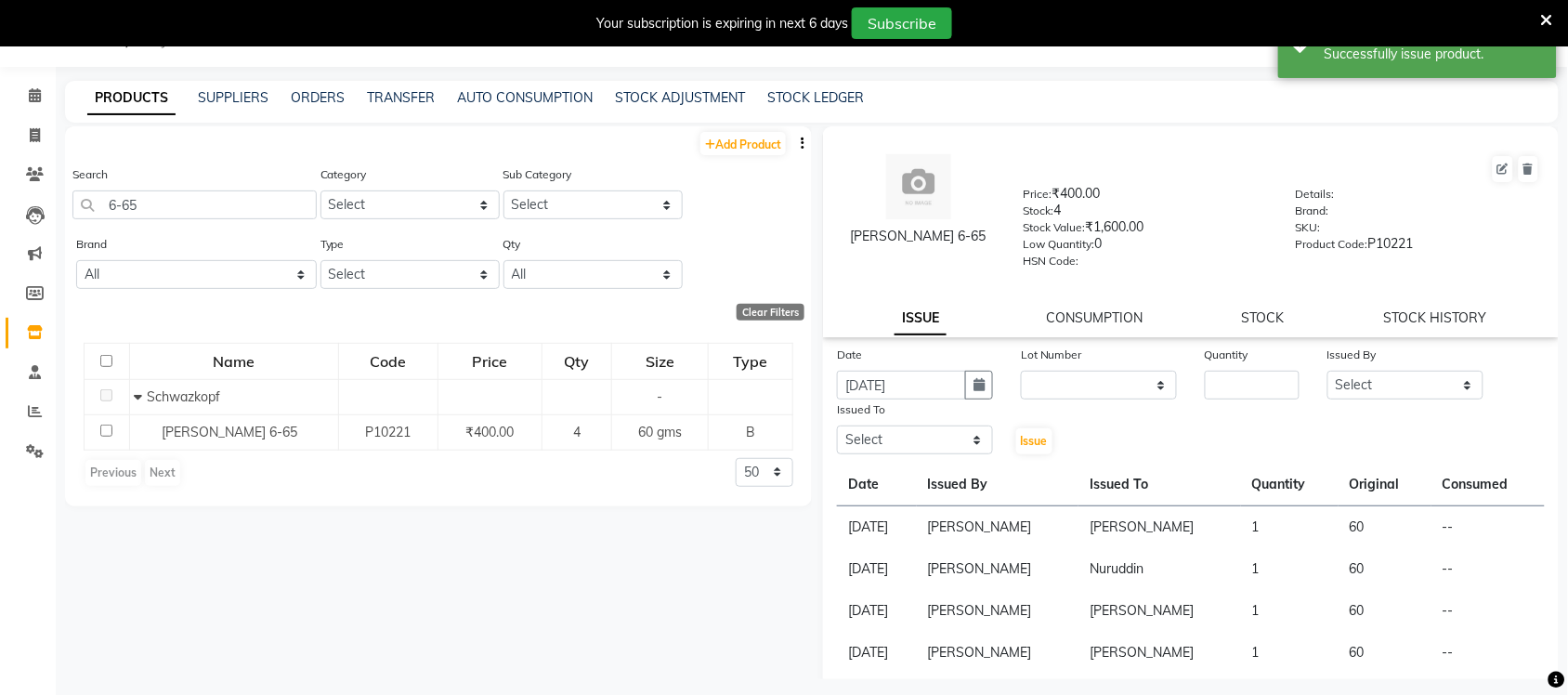
click at [1053, 399] on div "Issue" at bounding box center [1037, 427] width 61 height 57
click at [1053, 387] on select "None" at bounding box center [1099, 384] width 156 height 29
click at [1074, 427] on div "Date 04-09-2025 Lot Number None Quantity Issued By Select Anas Ahmed Jaya paswa…" at bounding box center [1191, 400] width 736 height 112
click at [1104, 387] on select "None" at bounding box center [1099, 384] width 156 height 29
select select "0: null"
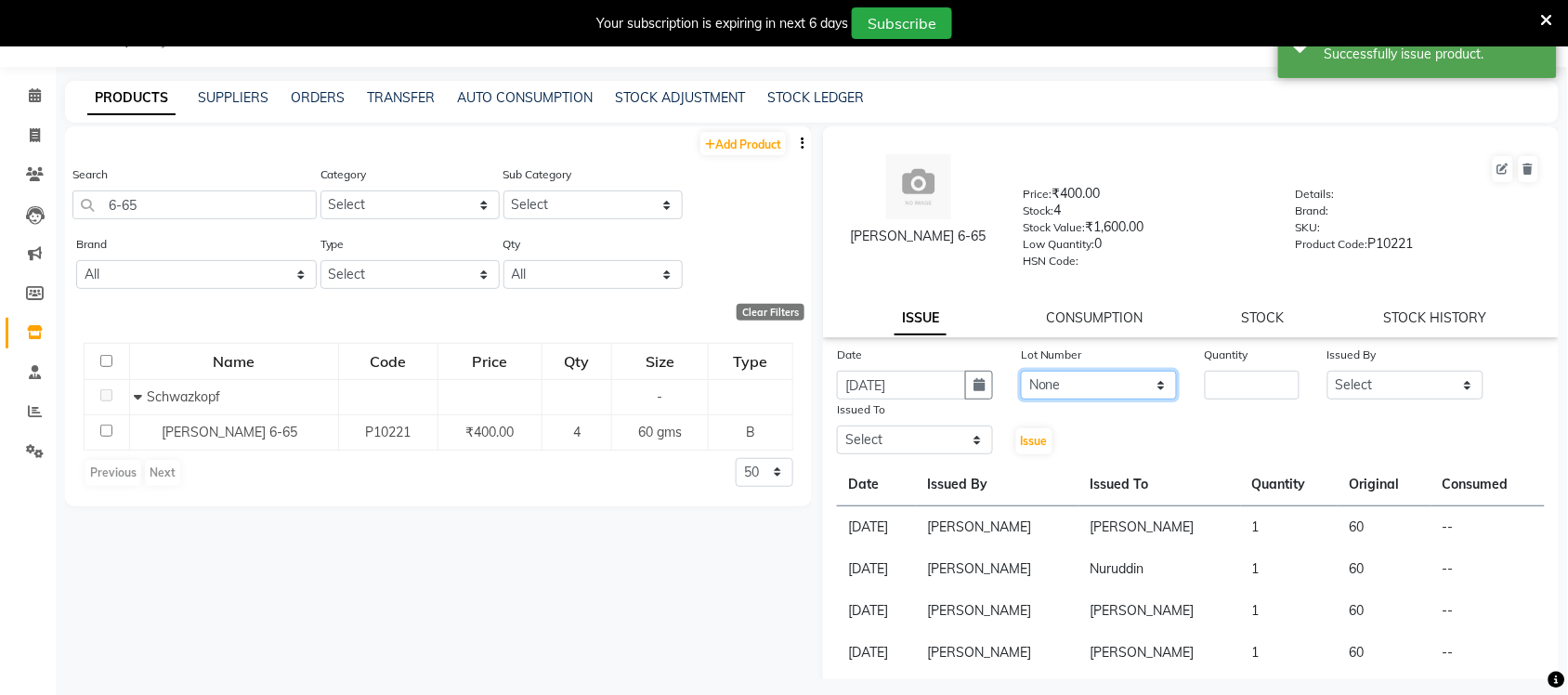
click at [1021, 370] on select "None" at bounding box center [1099, 384] width 156 height 29
click at [1222, 379] on input "number" at bounding box center [1252, 384] width 95 height 29
type input "1"
click at [1362, 370] on select "Select Anas Ahmed Jaya paswan Kamruddin Nabil Khan Nida Khan Nuruddin Shweta pa…" at bounding box center [1405, 384] width 156 height 29
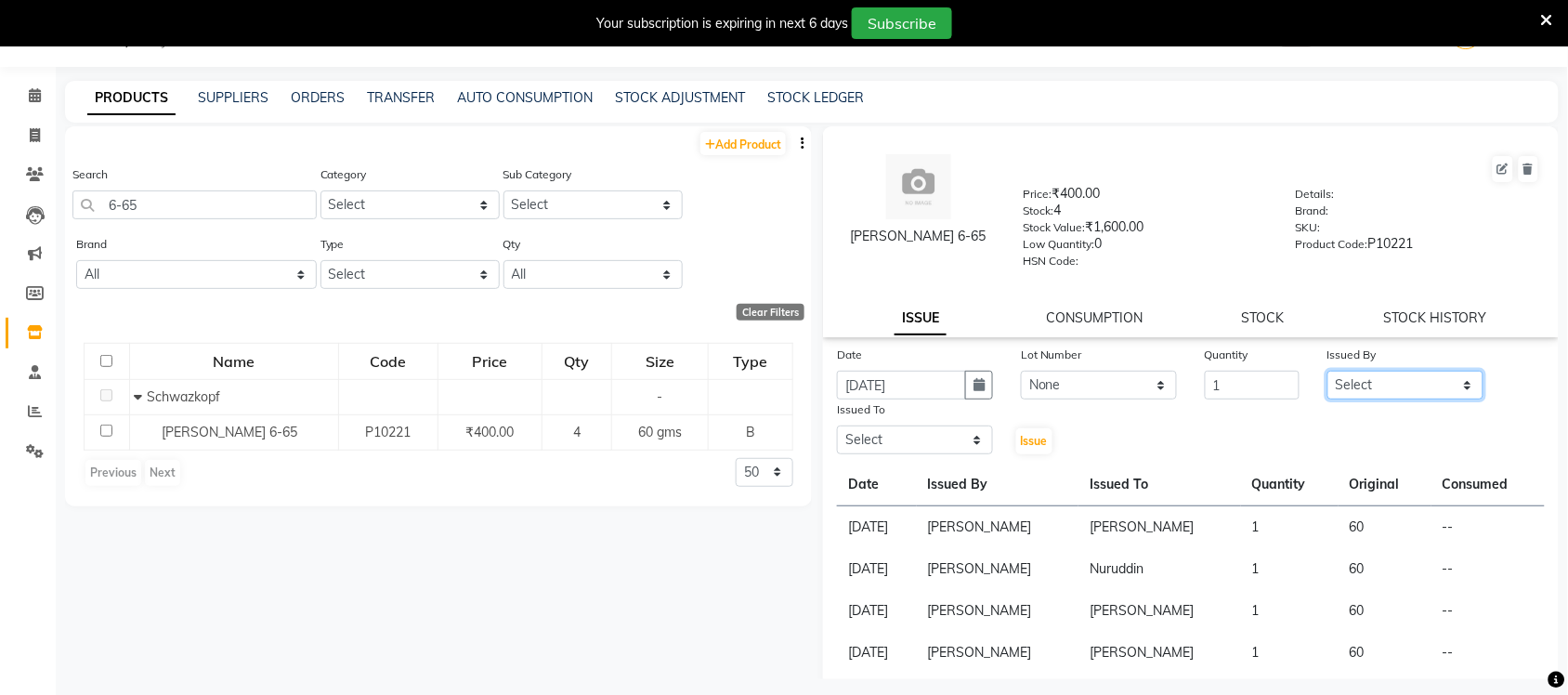
select select "57349"
click at [1327, 370] on select "Select Anas Ahmed Jaya paswan Kamruddin Nabil Khan Nida Khan Nuruddin Shweta pa…" at bounding box center [1405, 384] width 156 height 29
click at [906, 457] on div "Date 04-09-2025 Lot Number None Quantity 1 Issued By Select Anas Ahmed Jaya pas…" at bounding box center [1191, 654] width 736 height 620
click at [906, 447] on select "Select Anas Ahmed Jaya paswan Kamruddin Nabil Khan Nida Khan Nuruddin Shweta pa…" at bounding box center [915, 439] width 156 height 29
select select "59961"
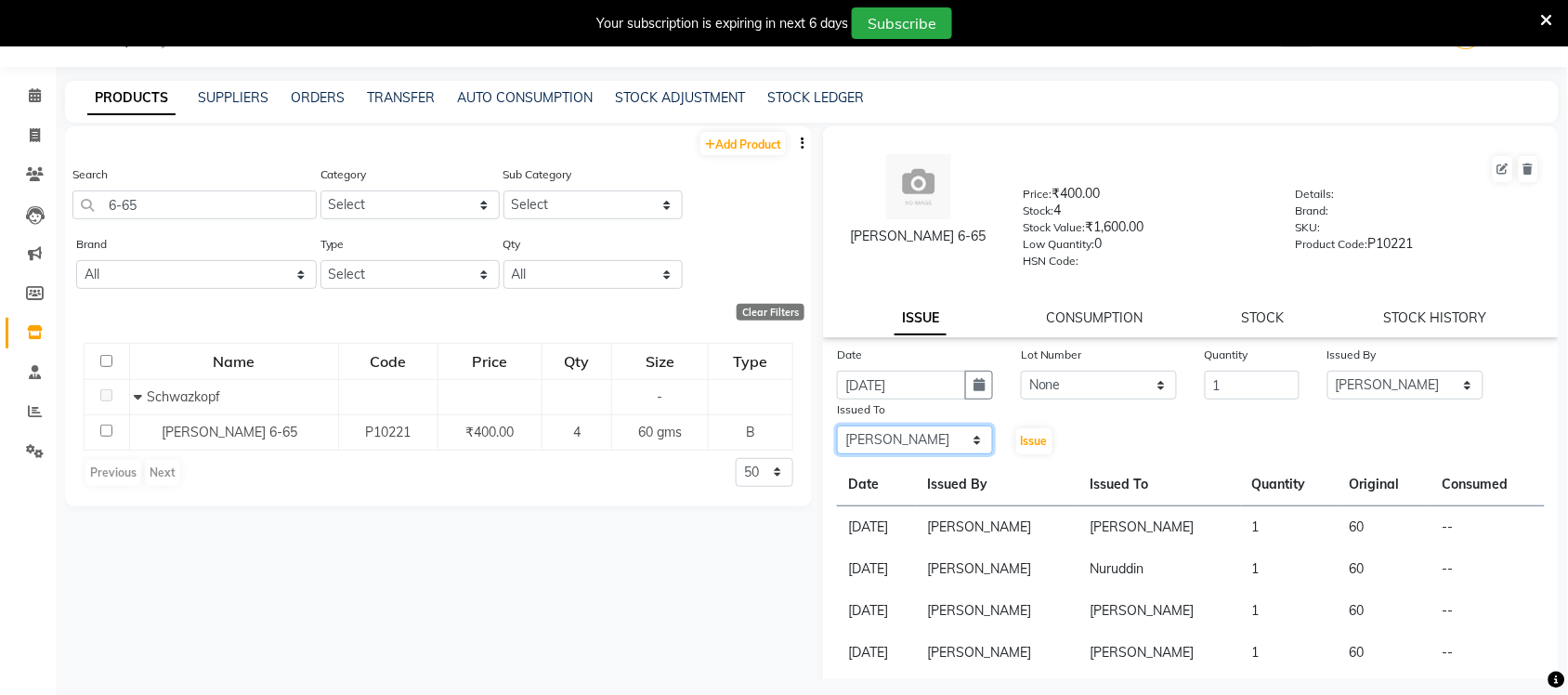
click at [837, 425] on select "Select Anas Ahmed Jaya paswan Kamruddin Nabil Khan Nida Khan Nuruddin Shweta pa…" at bounding box center [915, 439] width 156 height 29
click at [1016, 433] on button "Issue" at bounding box center [1034, 441] width 36 height 26
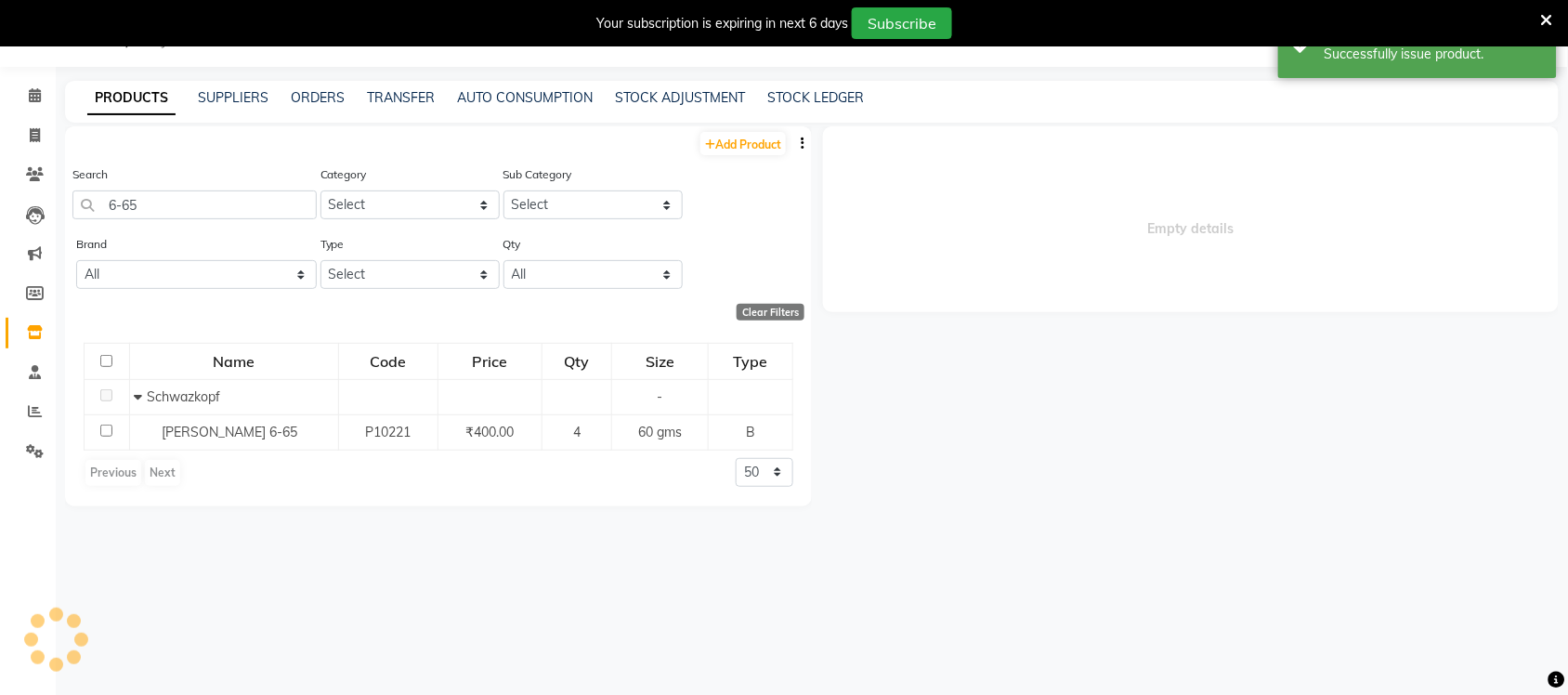
select select
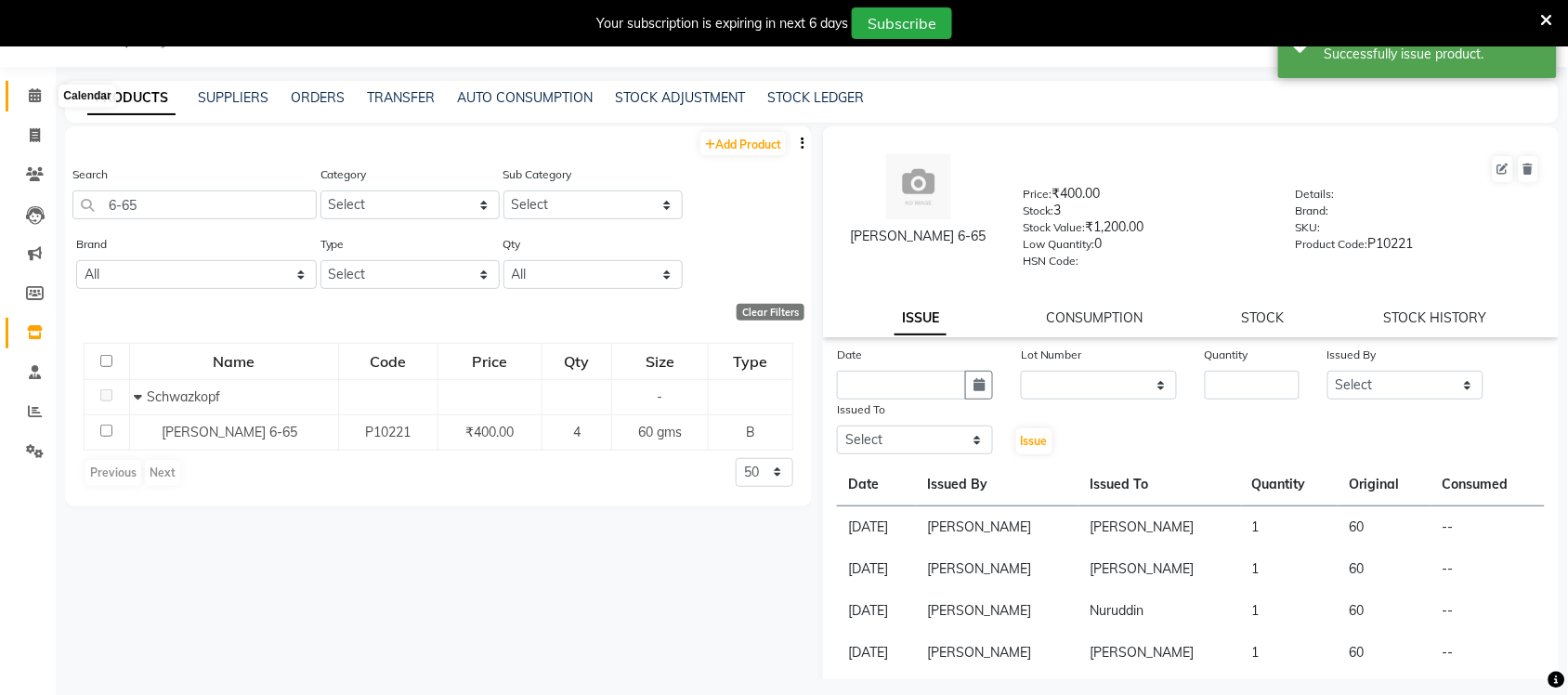
click at [29, 102] on icon at bounding box center [35, 95] width 12 height 14
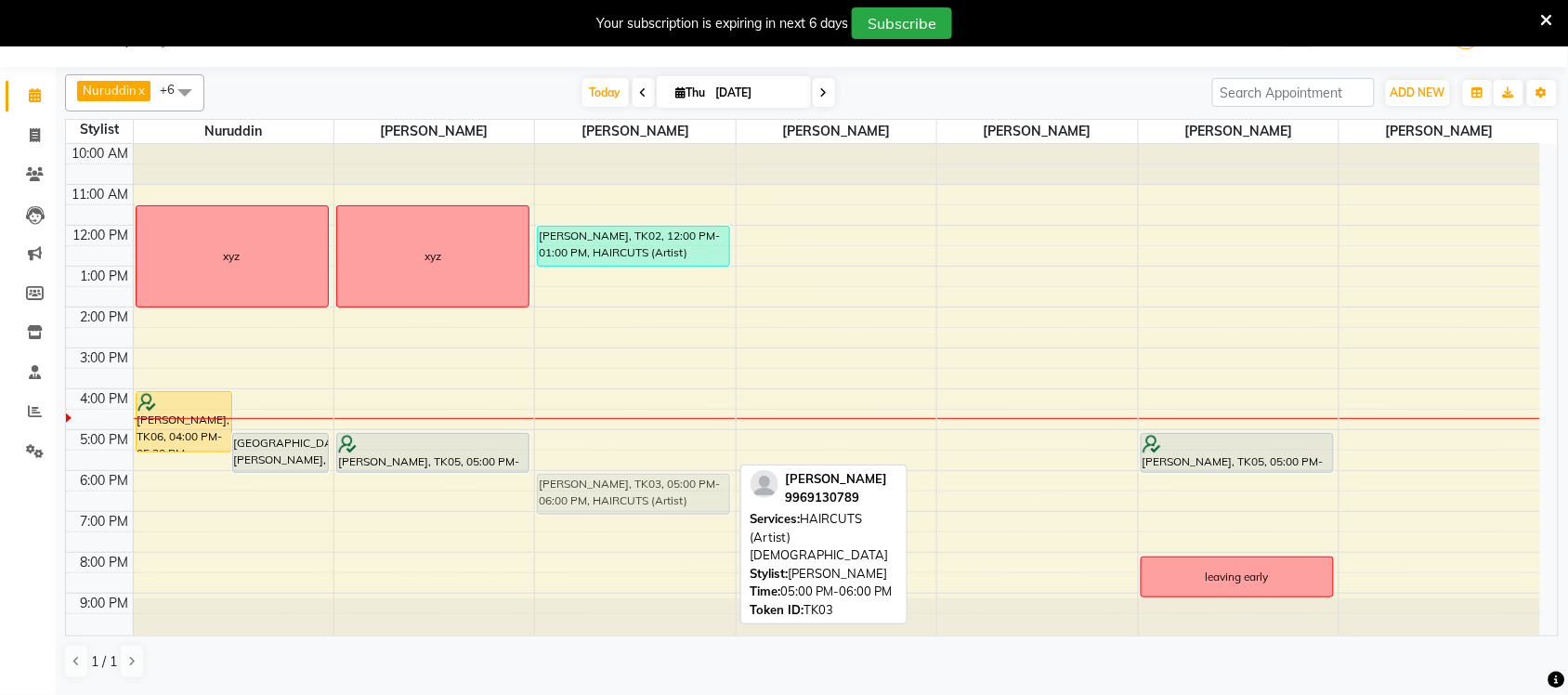
drag, startPoint x: 708, startPoint y: 457, endPoint x: 702, endPoint y: 493, distance: 36.5
click at [702, 493] on div "Meghan Katti, TK02, 12:00 PM-01:00 PM, HAIRCUTS (Artist) Male Arnav kapila, TK0…" at bounding box center [635, 389] width 200 height 491
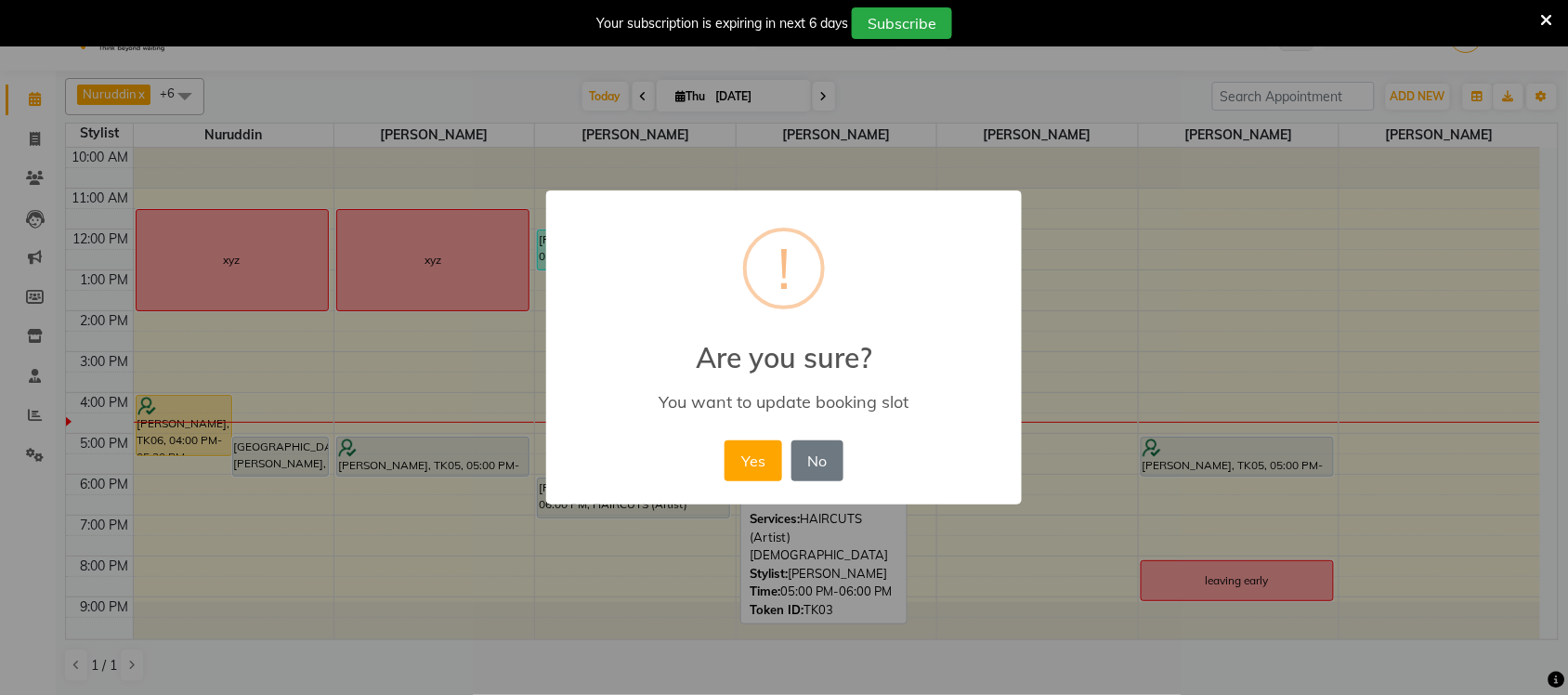
scroll to position [43, 0]
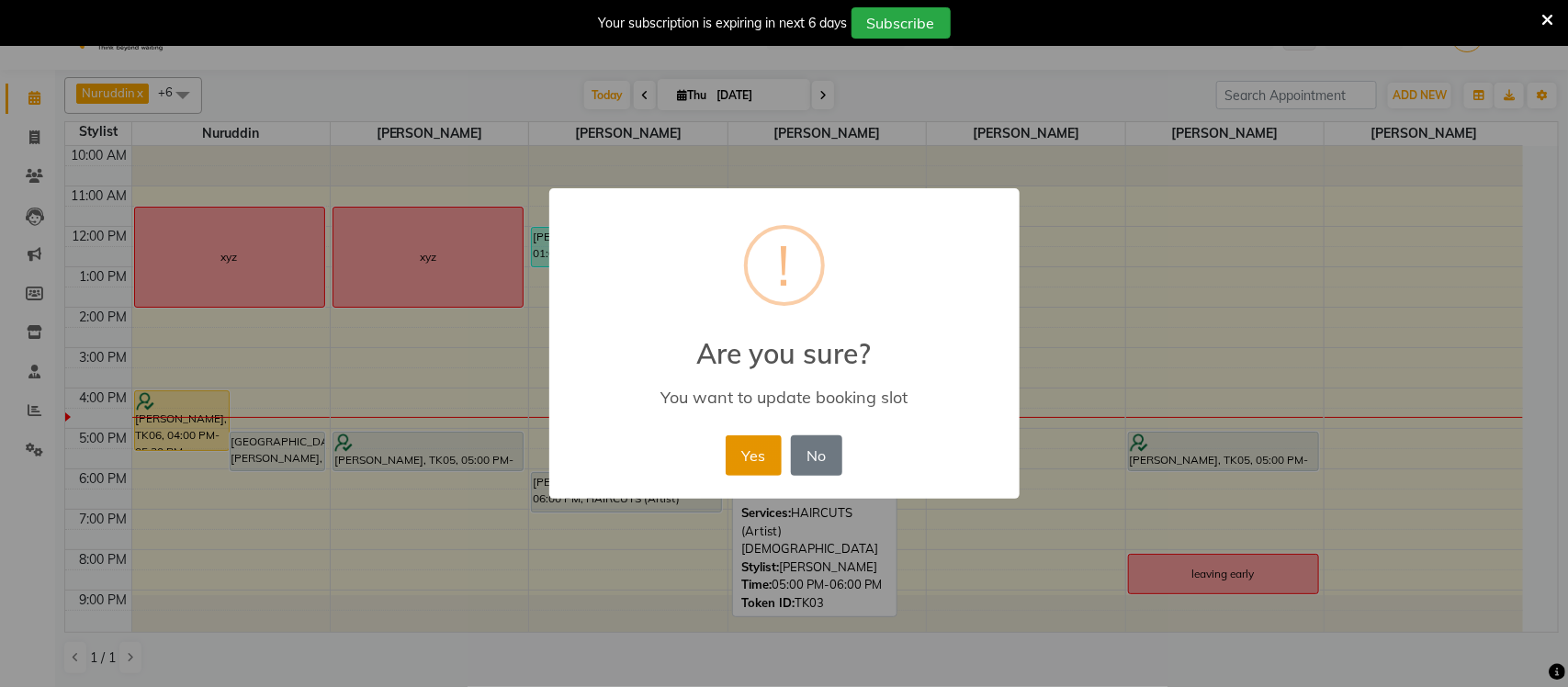
click at [736, 466] on button "Yes" at bounding box center [753, 455] width 56 height 40
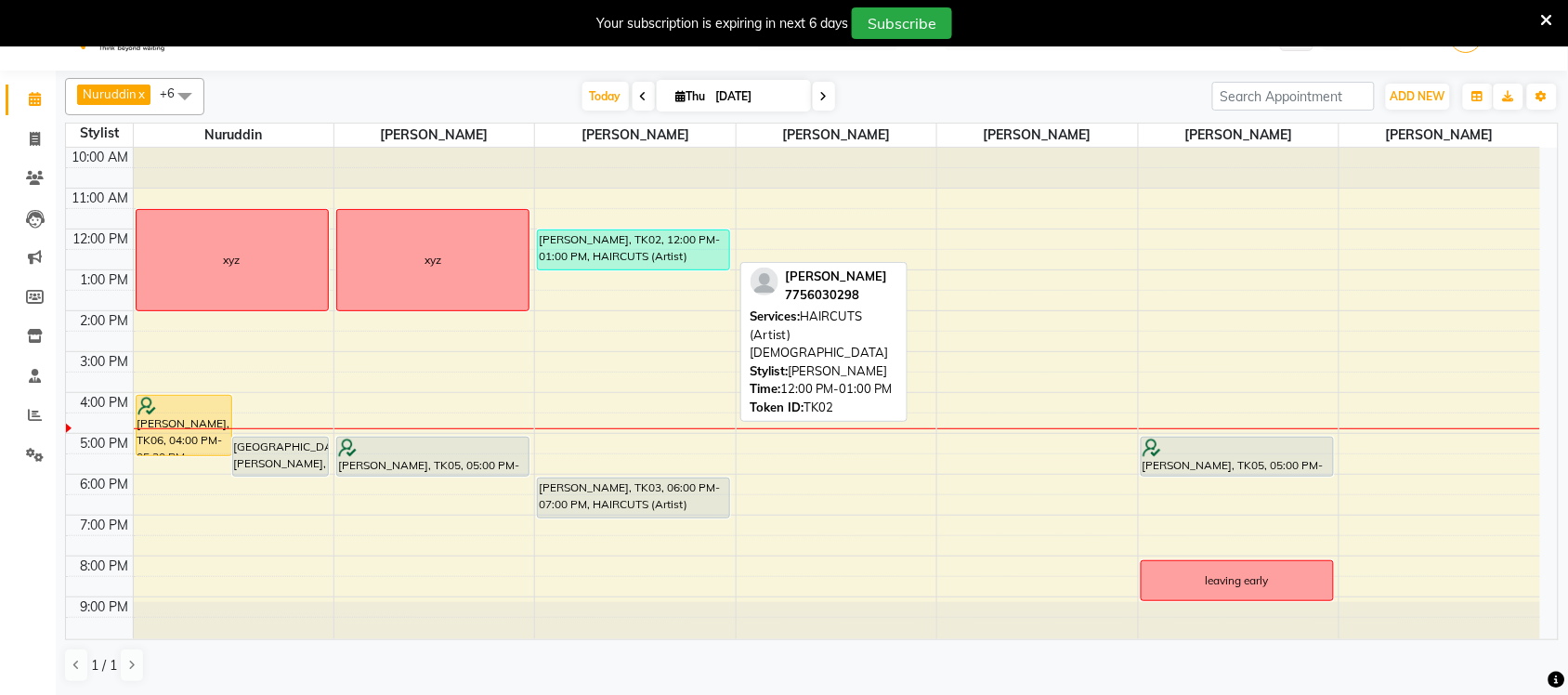
scroll to position [3, 0]
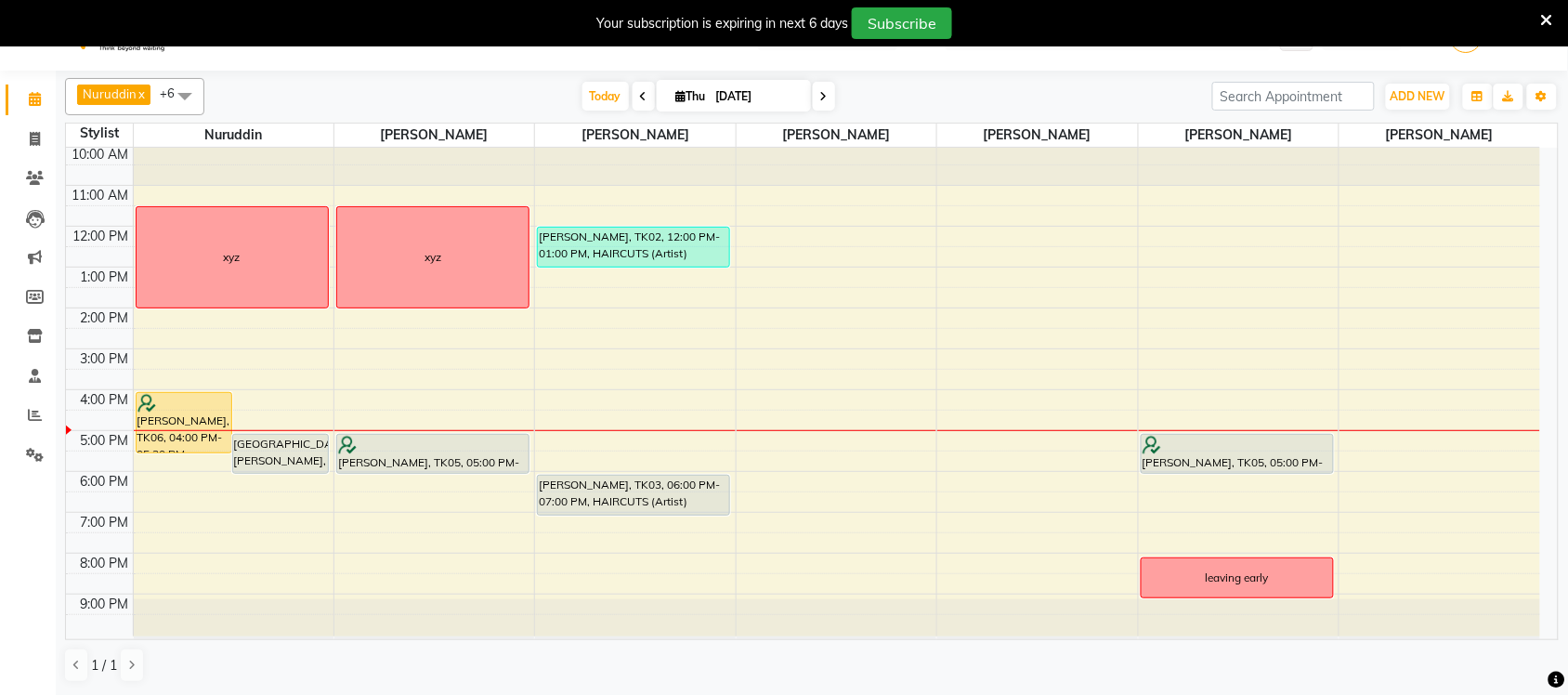
click at [827, 101] on span at bounding box center [823, 96] width 22 height 29
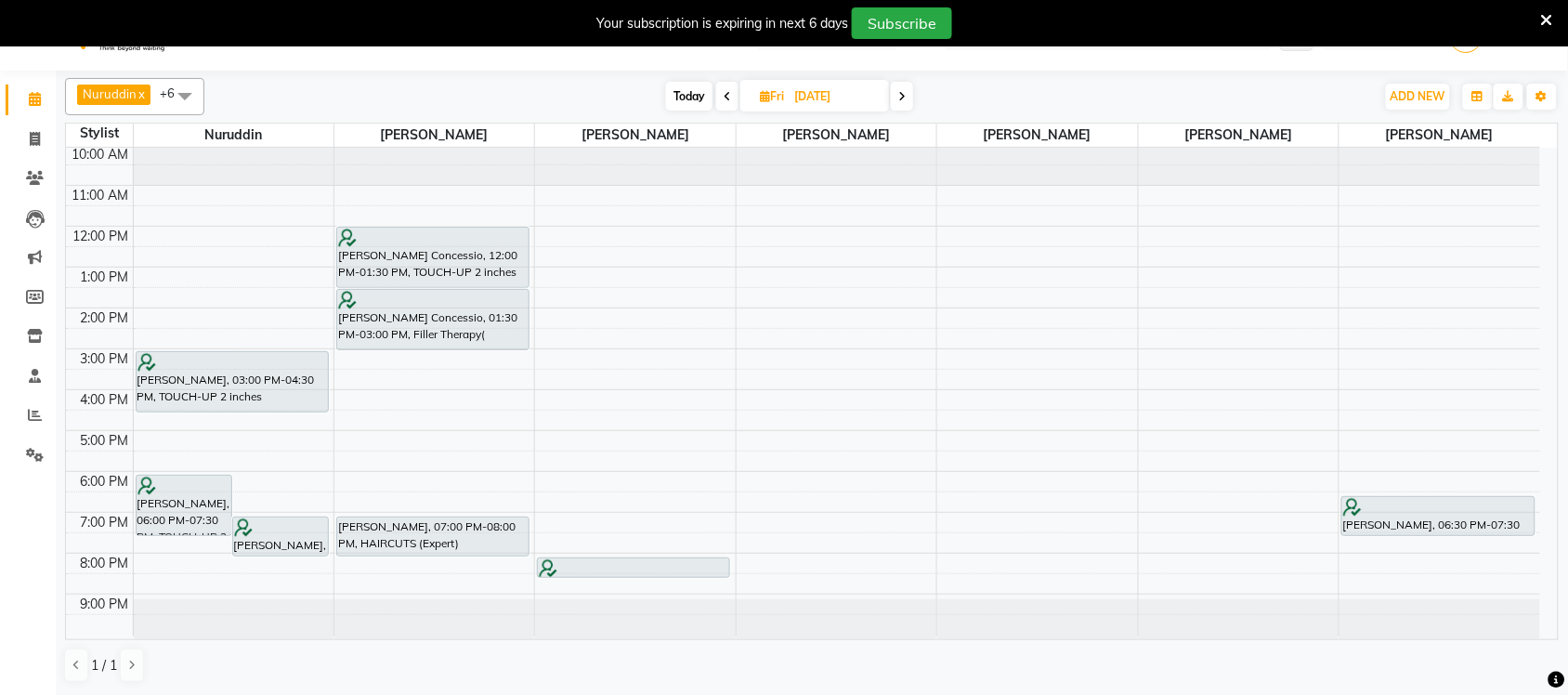
click at [735, 98] on span at bounding box center [728, 96] width 22 height 29
type input "[DATE]"
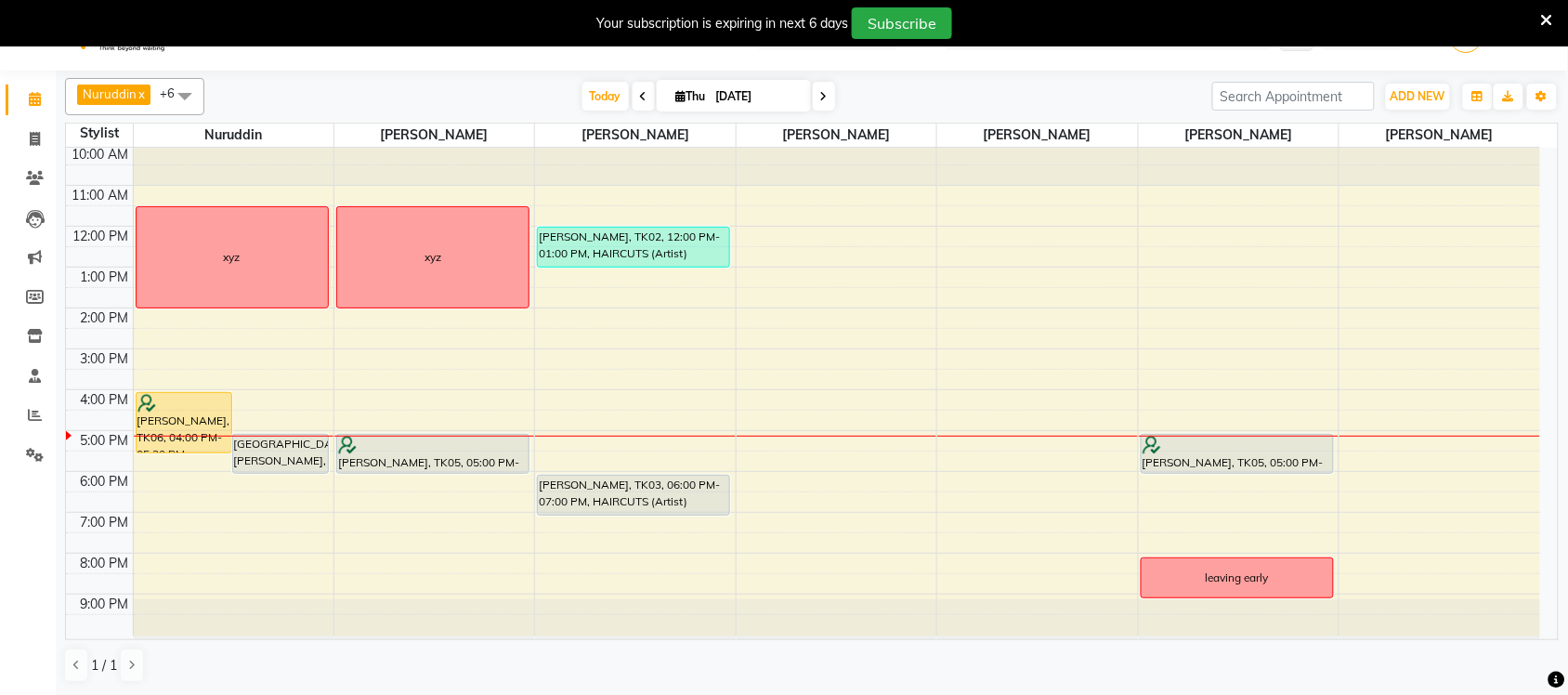
click at [943, 436] on div at bounding box center [1037, 436] width 200 height 1
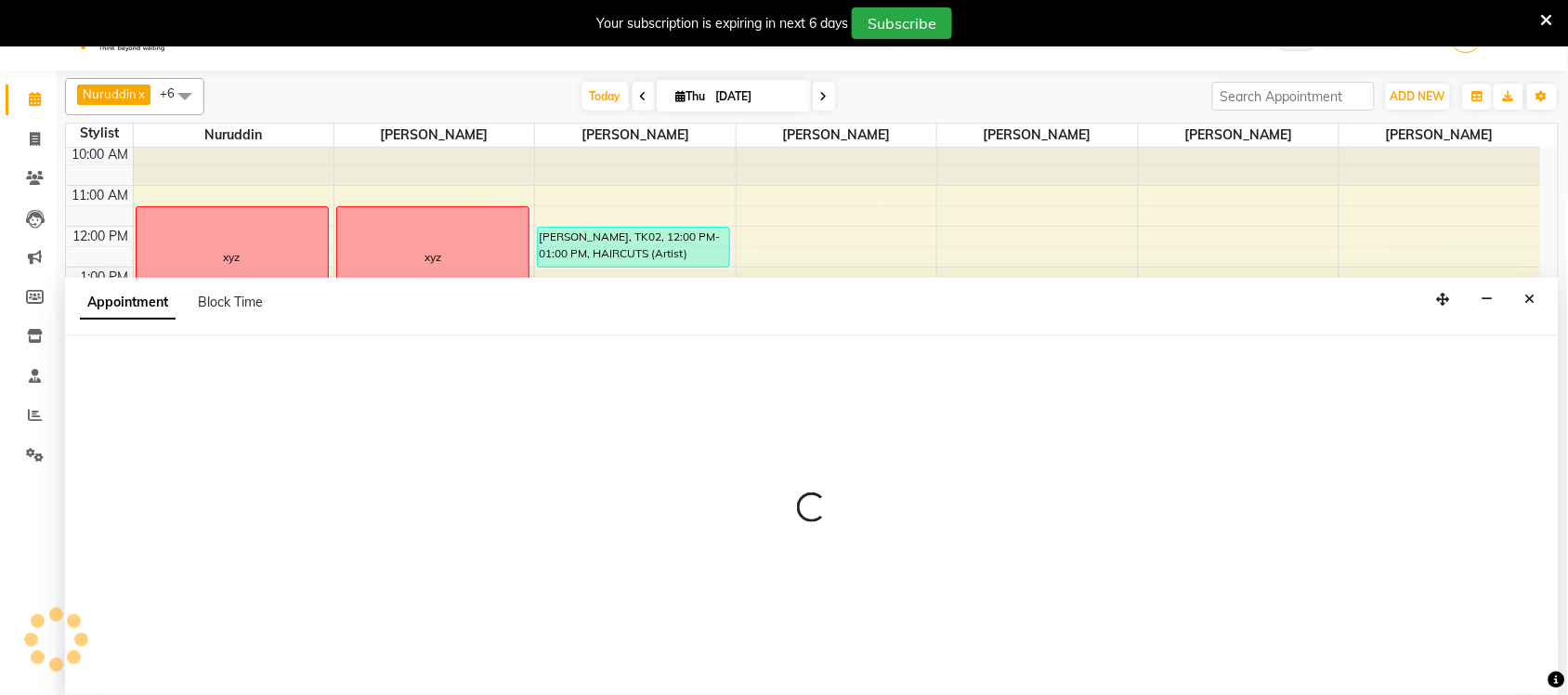
scroll to position [47, 0]
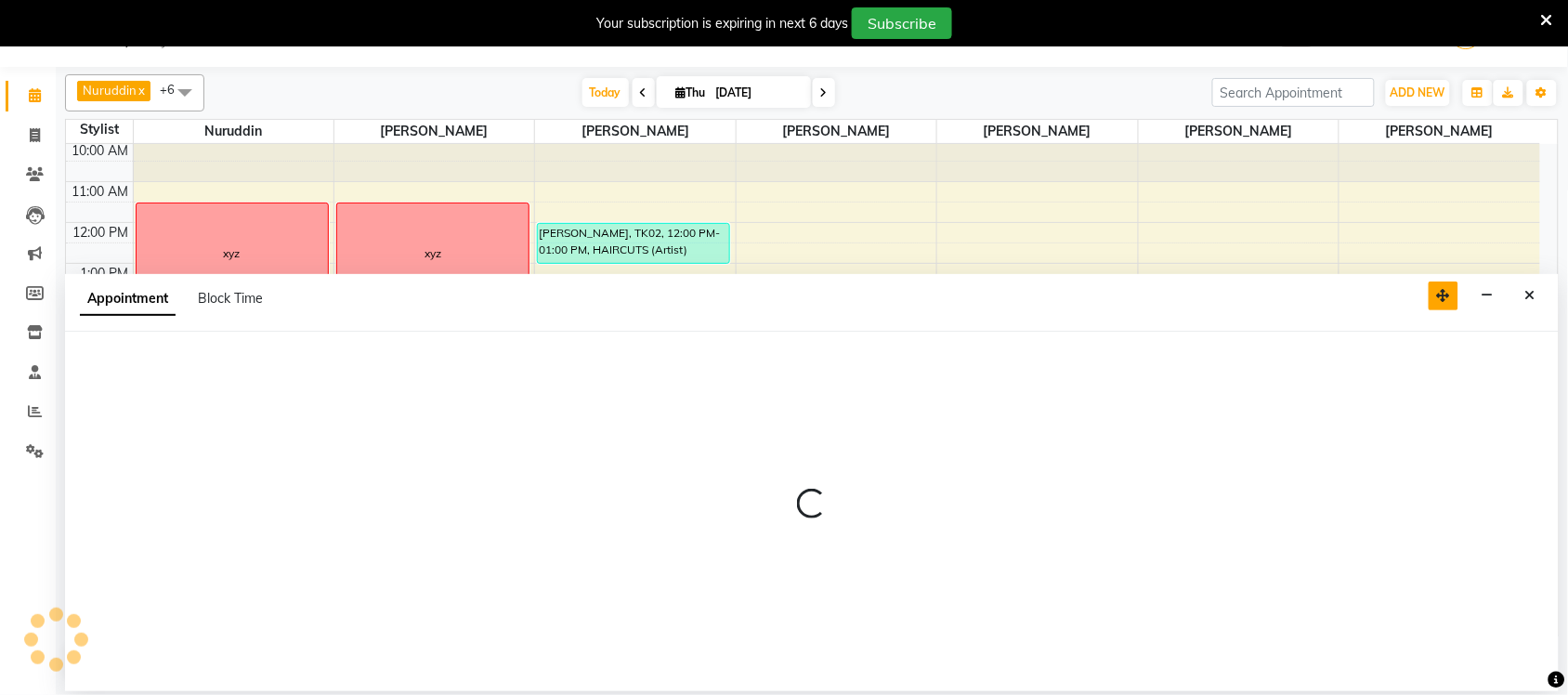
select select "59961"
select select "1020"
select select "tentative"
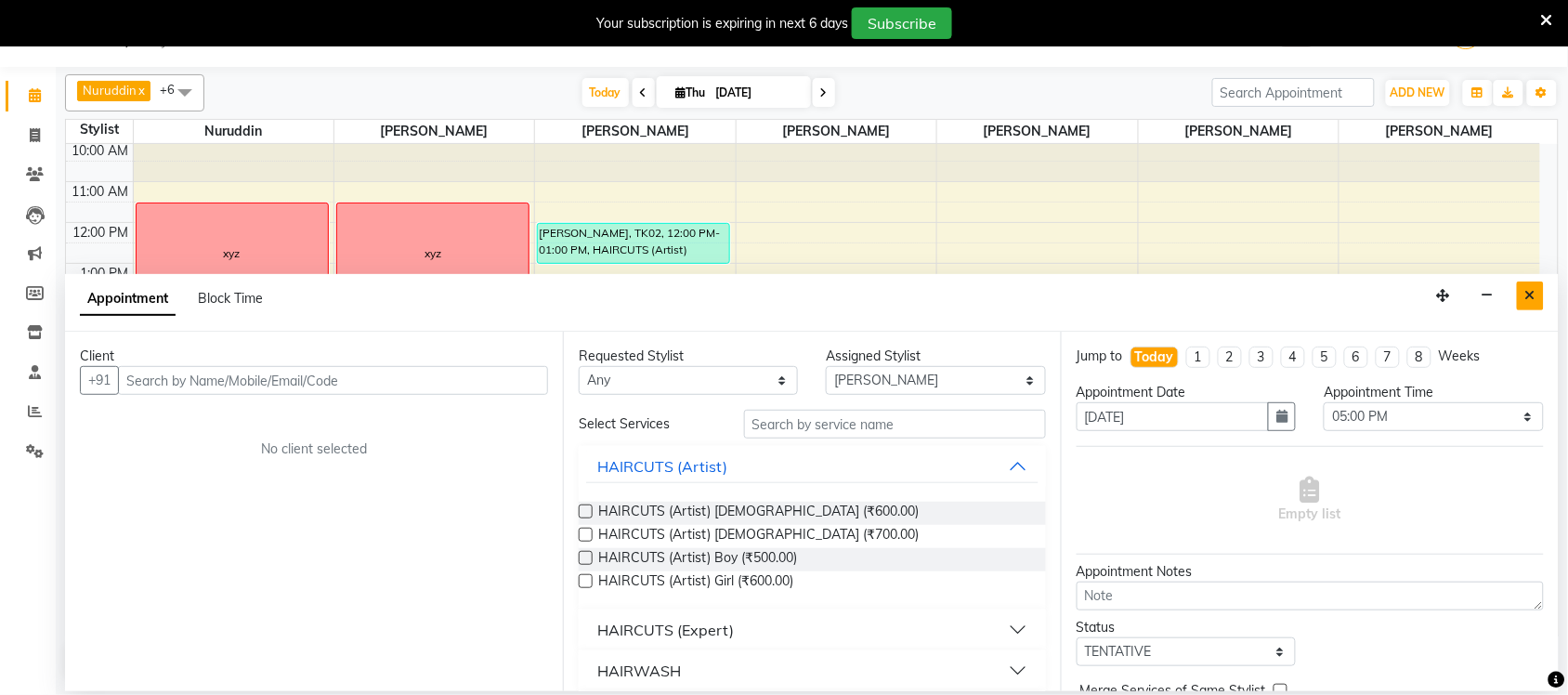
click at [1524, 301] on button "Close" at bounding box center [1530, 296] width 27 height 29
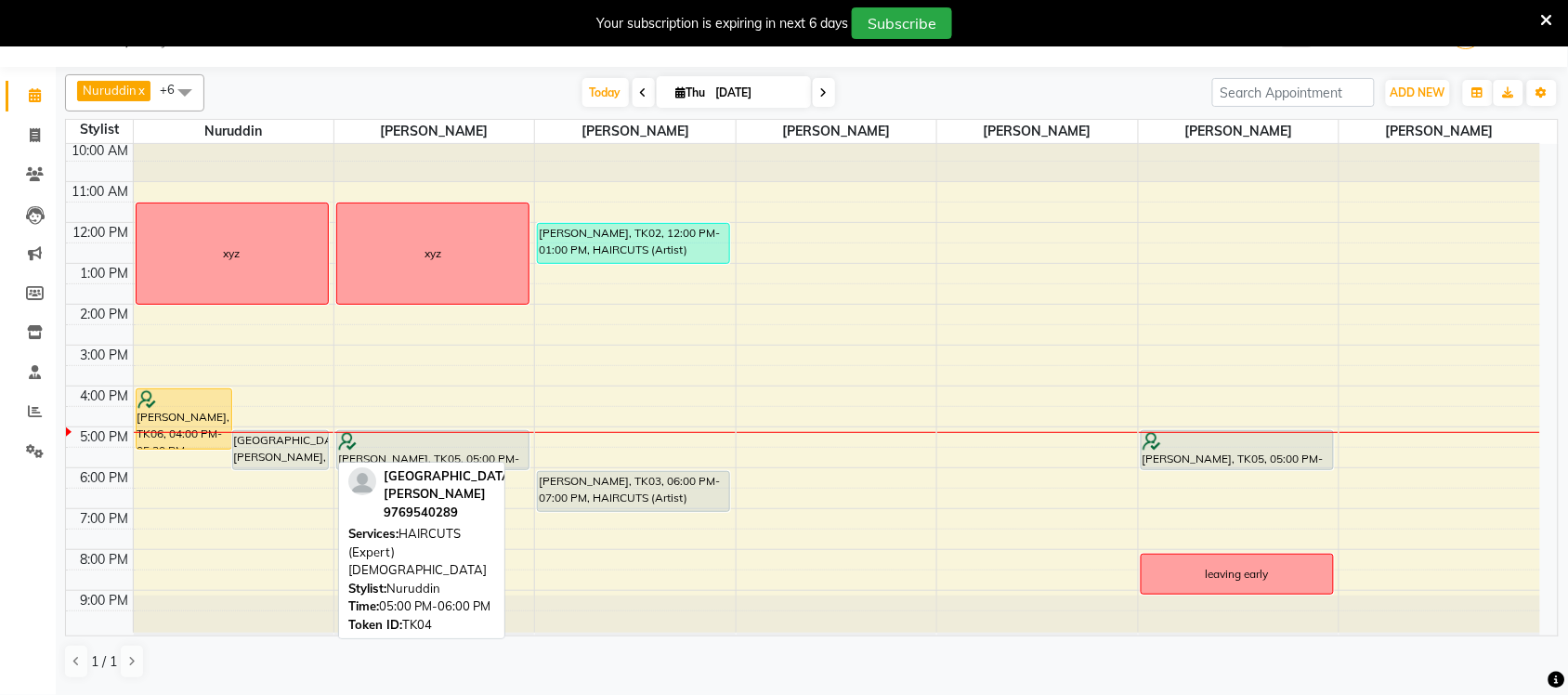
click at [284, 442] on div "[GEOGRAPHIC_DATA][PERSON_NAME], 05:00 PM-06:00 PM, HAIRCUTS (Expert) [DEMOGRAPH…" at bounding box center [280, 450] width 95 height 38
click at [264, 452] on div "[GEOGRAPHIC_DATA][PERSON_NAME], 05:00 PM-06:00 PM, HAIRCUTS (Expert) [DEMOGRAPH…" at bounding box center [280, 450] width 95 height 38
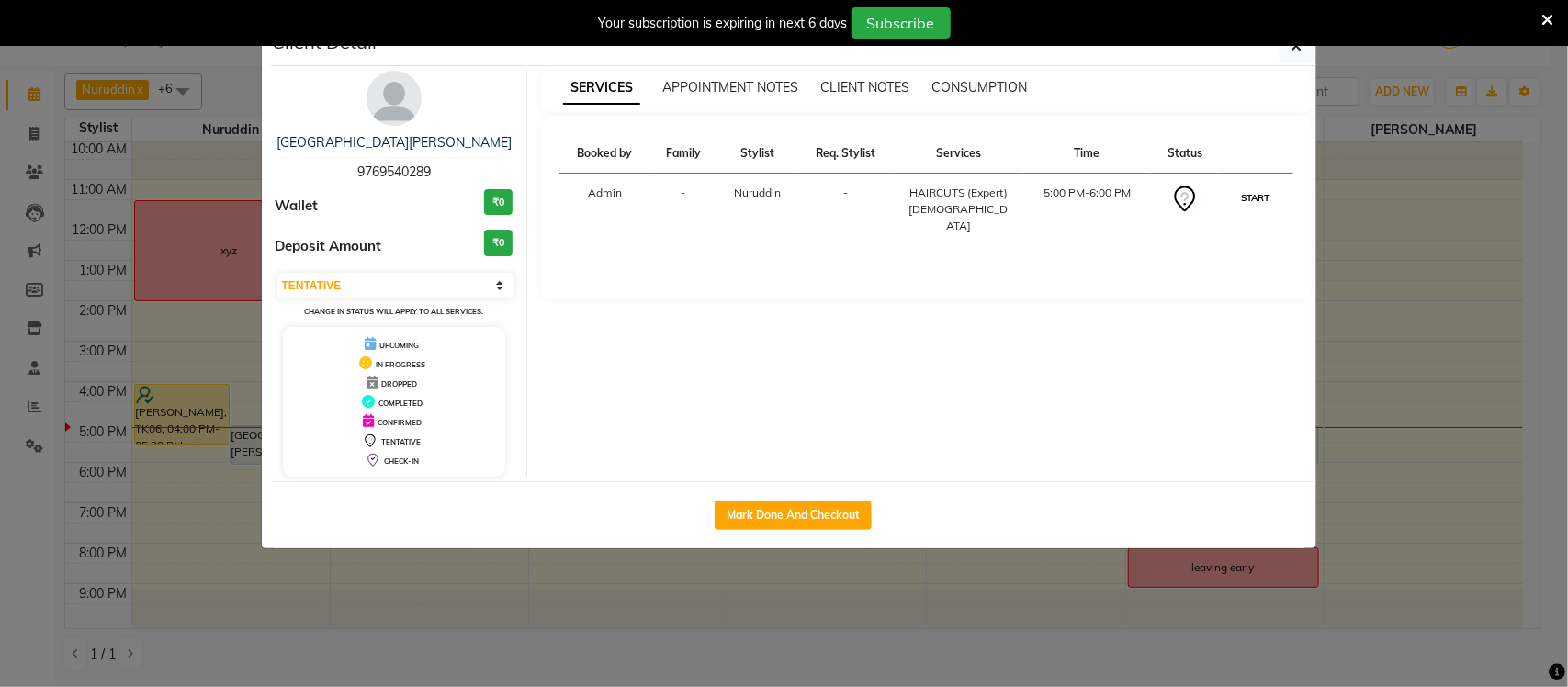
click at [1252, 193] on button "START" at bounding box center [1255, 197] width 37 height 23
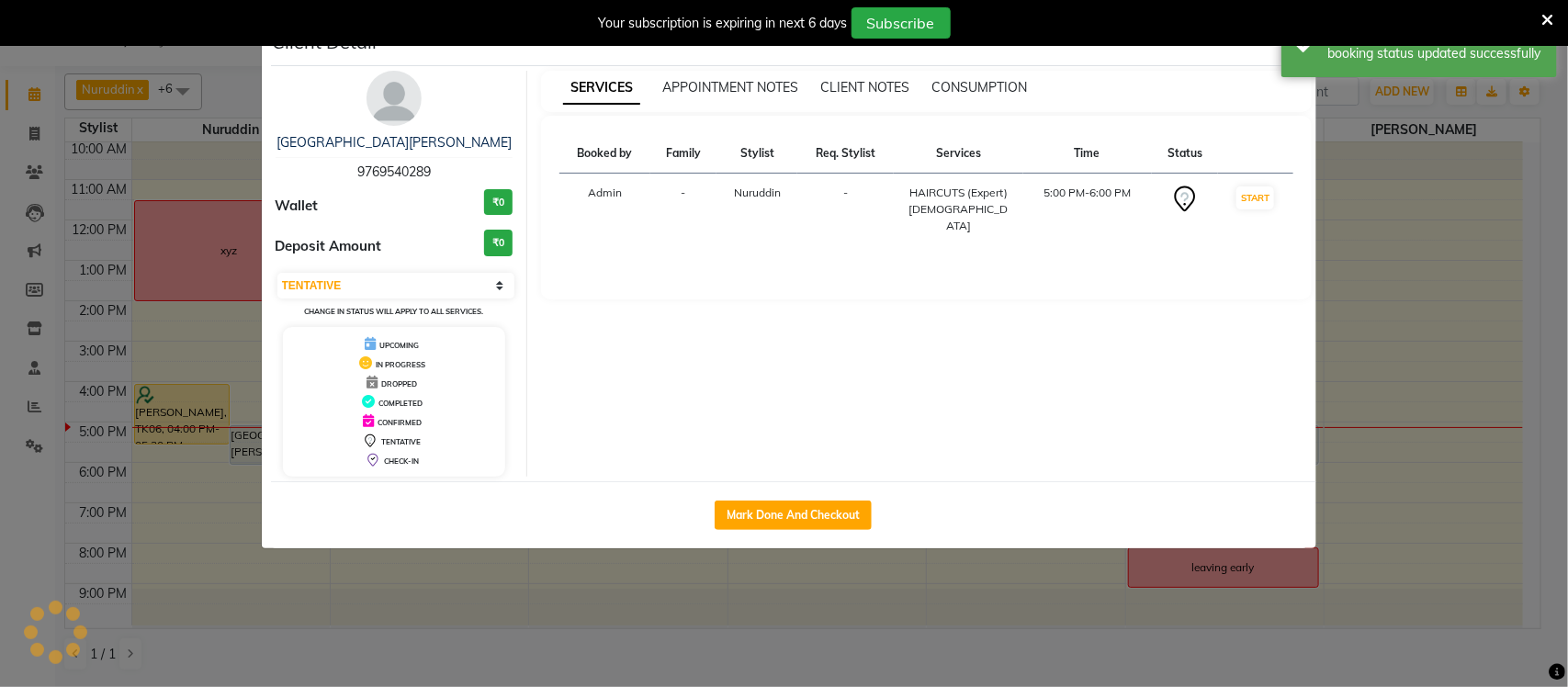
select select "1"
click at [1567, 389] on ngb-modal-window "Client Detail Basilica Pereira 9769540289 Wallet ₹0 Deposit Amount ₹0 Select IN…" at bounding box center [784, 344] width 1568 height 687
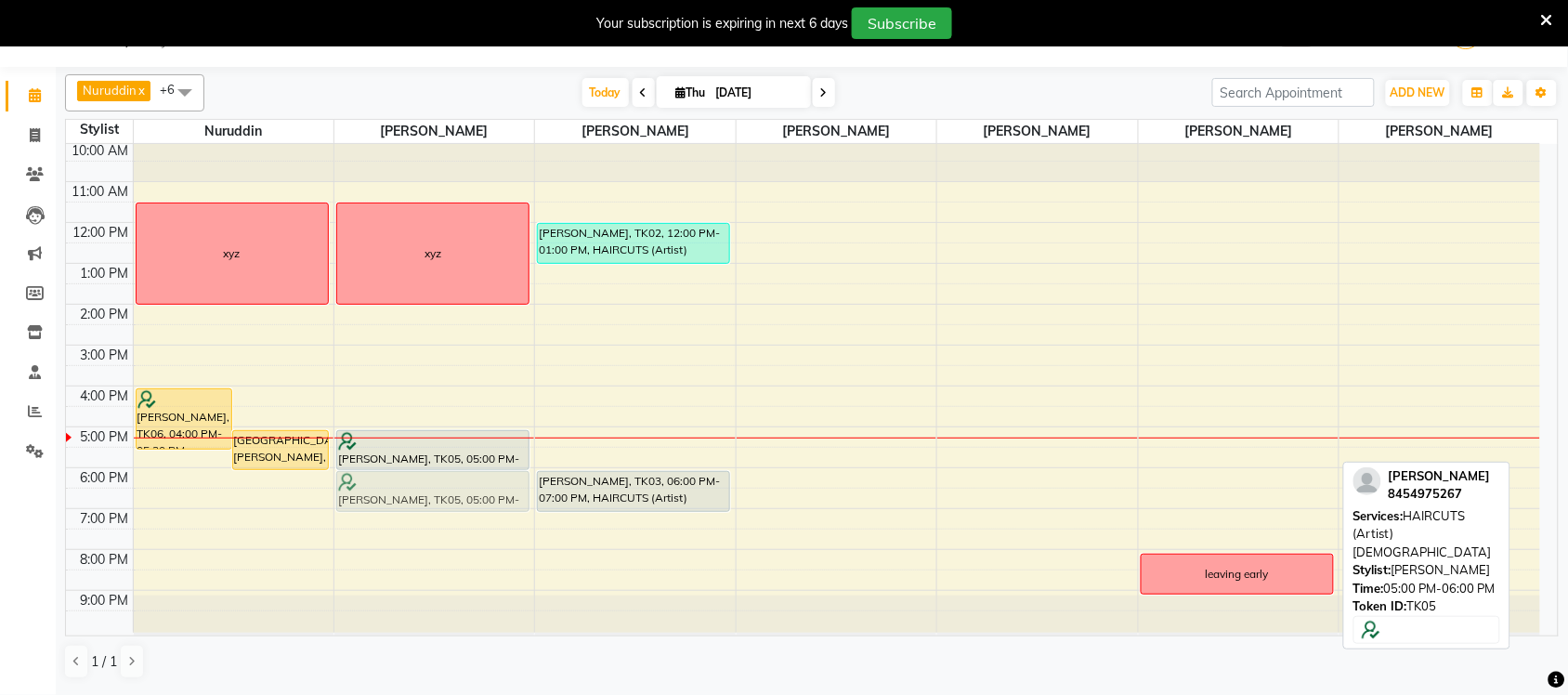
drag, startPoint x: 1271, startPoint y: 460, endPoint x: 477, endPoint y: 509, distance: 795.5
click at [477, 509] on tr "Nicoule Periera, TK06, 04:00 PM-05:30 PM, TOUCH-UP 2 inches Basilica Pereira, T…" at bounding box center [802, 386] width 1474 height 491
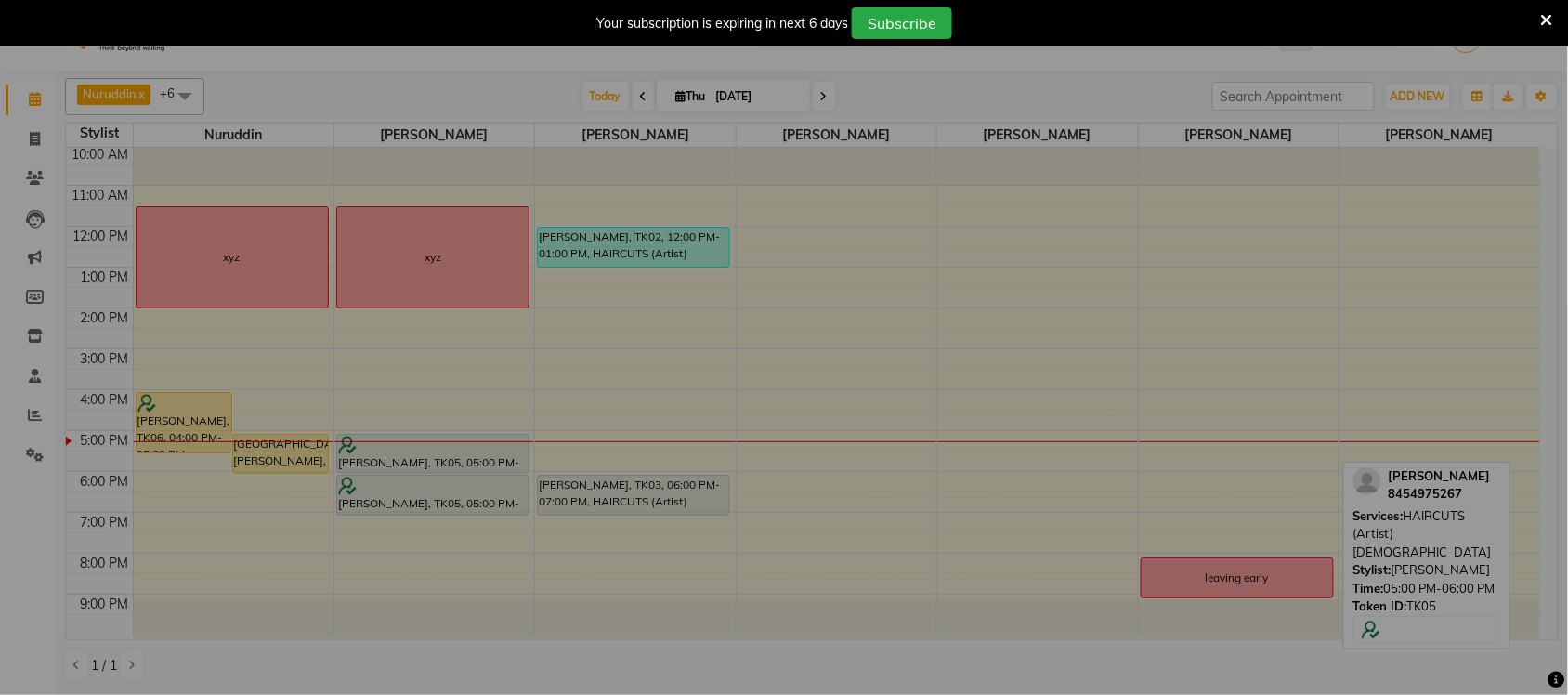
scroll to position [43, 0]
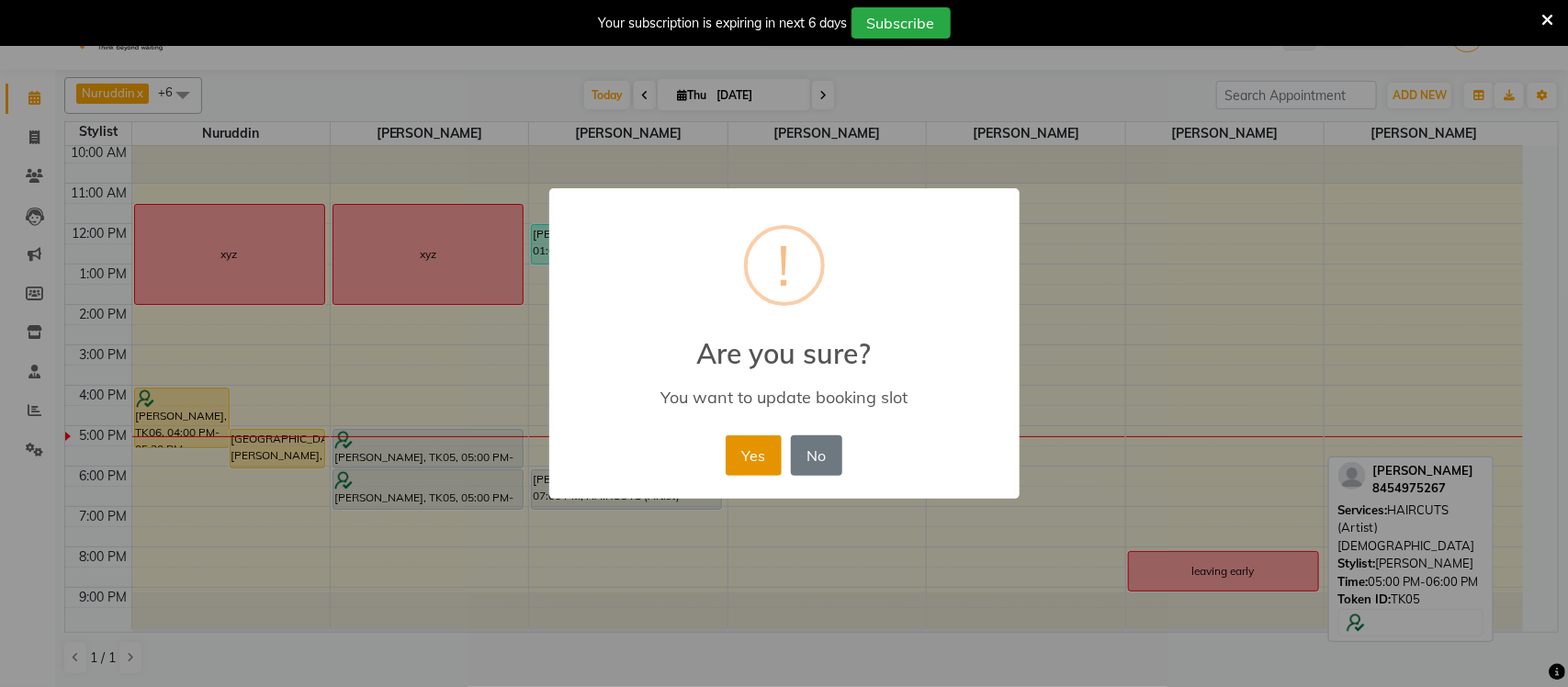
click at [781, 458] on div "Yes No No" at bounding box center [784, 456] width 126 height 49
click at [769, 455] on button "Yes" at bounding box center [753, 455] width 56 height 40
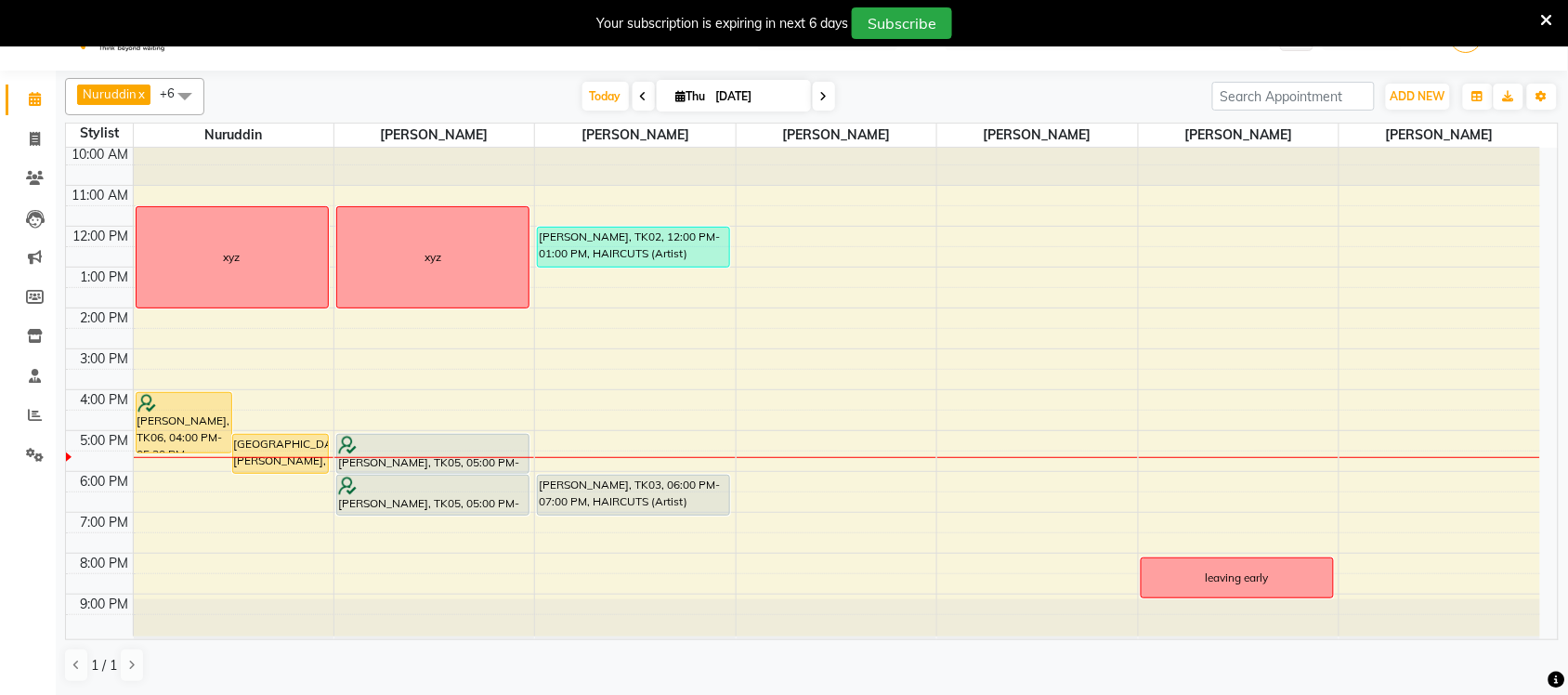
click at [1545, 15] on icon at bounding box center [1547, 20] width 12 height 17
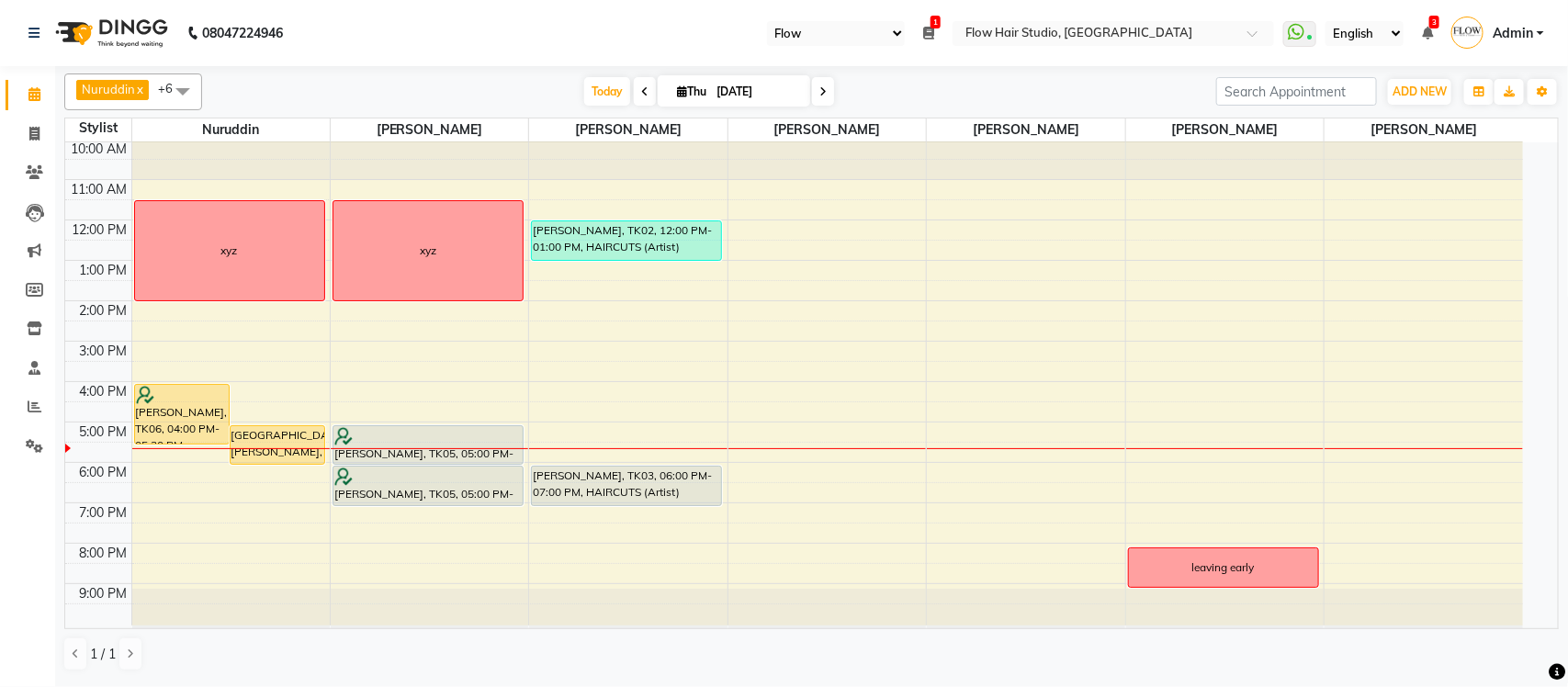
scroll to position [0, 0]
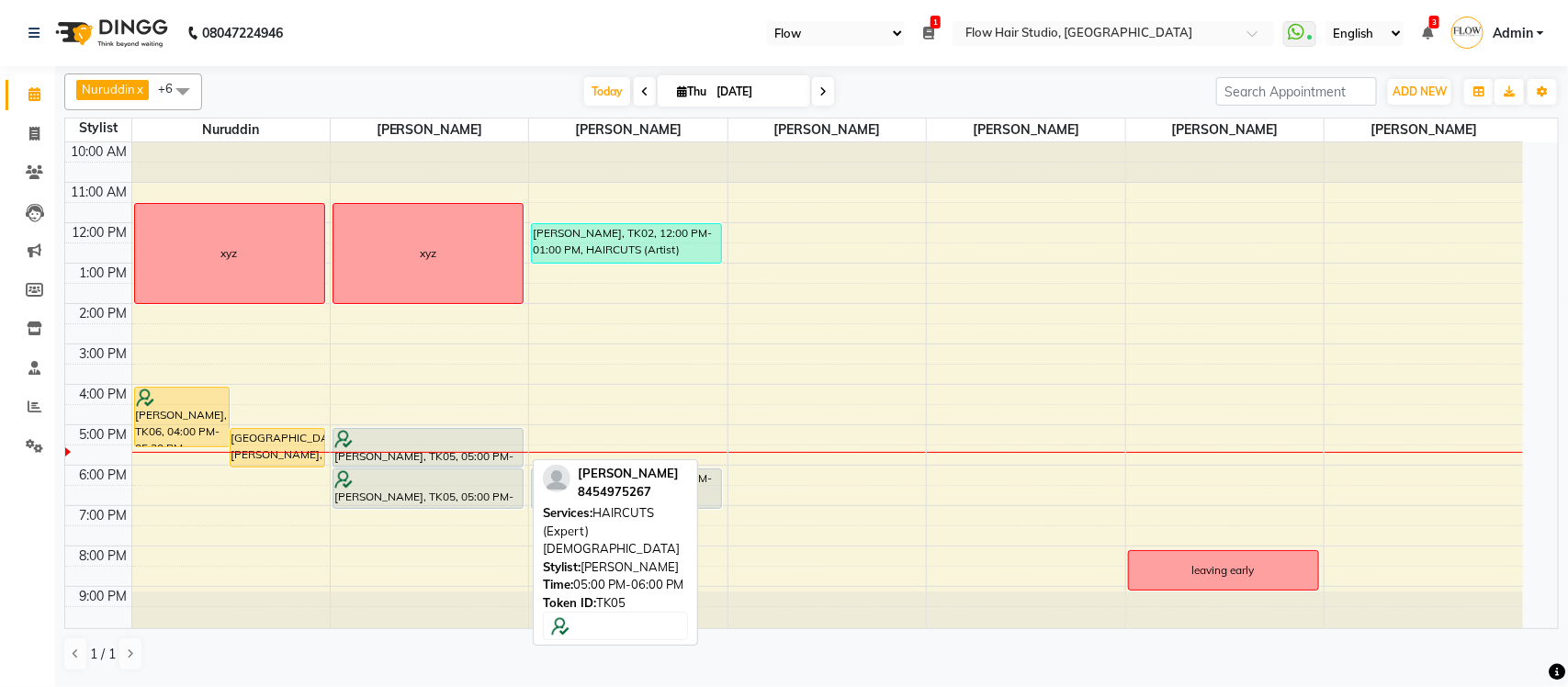
click at [424, 433] on div at bounding box center [428, 439] width 187 height 19
click at [397, 451] on div "[PERSON_NAME], TK05, 05:00 PM-06:00 PM, HAIRCUTS (Expert) [DEMOGRAPHIC_DATA]" at bounding box center [428, 448] width 189 height 38
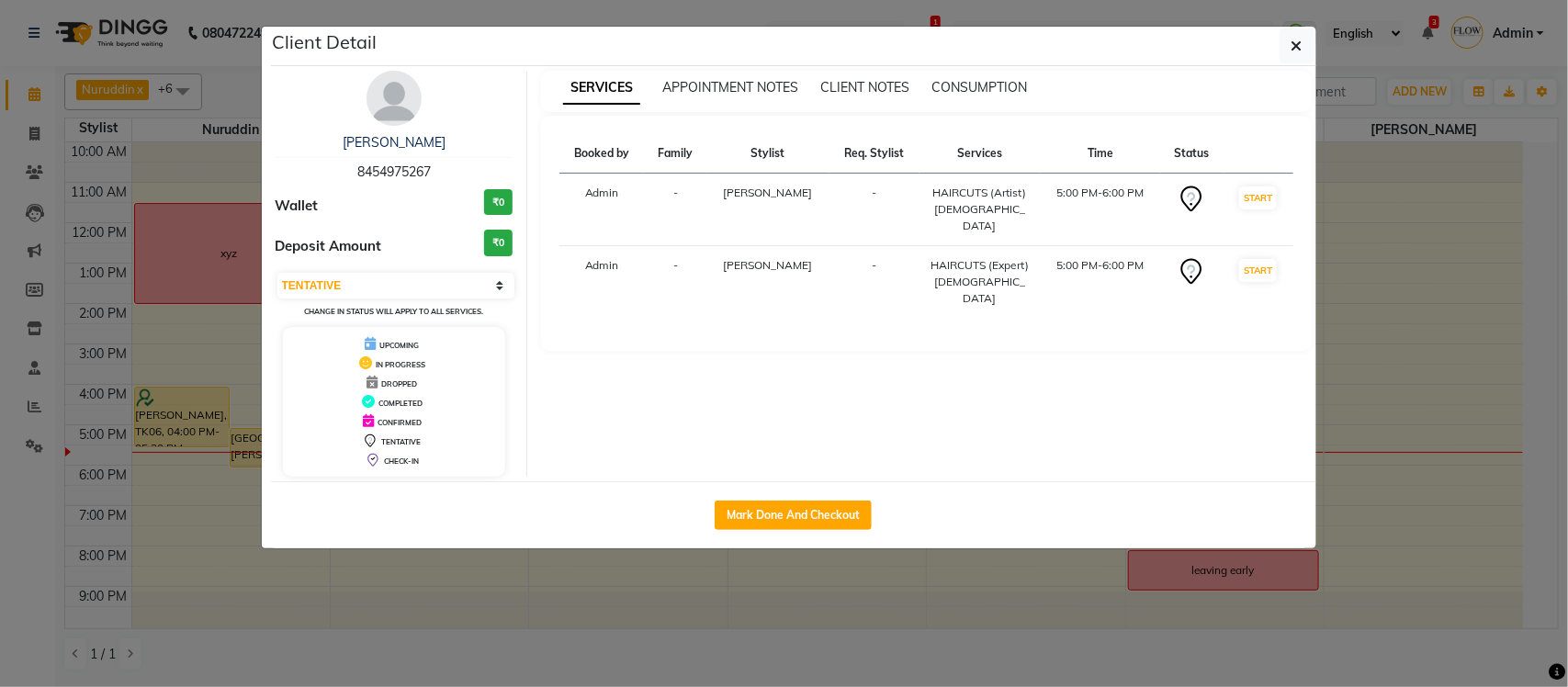
click at [1275, 192] on td "START" at bounding box center [1258, 210] width 70 height 73
click at [1254, 202] on button "START" at bounding box center [1258, 197] width 37 height 23
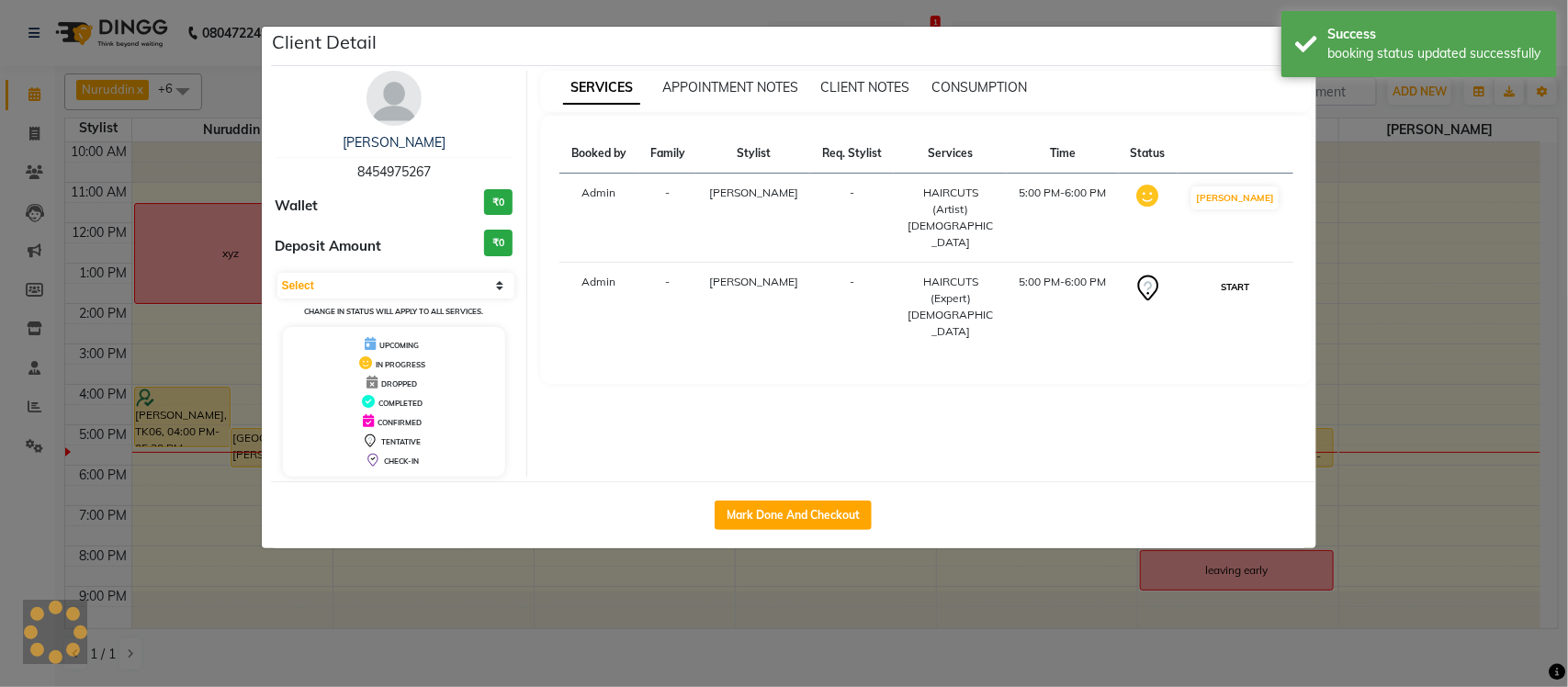
click at [1254, 275] on button "START" at bounding box center [1234, 286] width 37 height 23
select select "1"
click at [1567, 365] on ngb-modal-window "Client Detail Celina Mathews 8454975267 Wallet ₹0 Deposit Amount ₹0 Select IN S…" at bounding box center [784, 344] width 1568 height 687
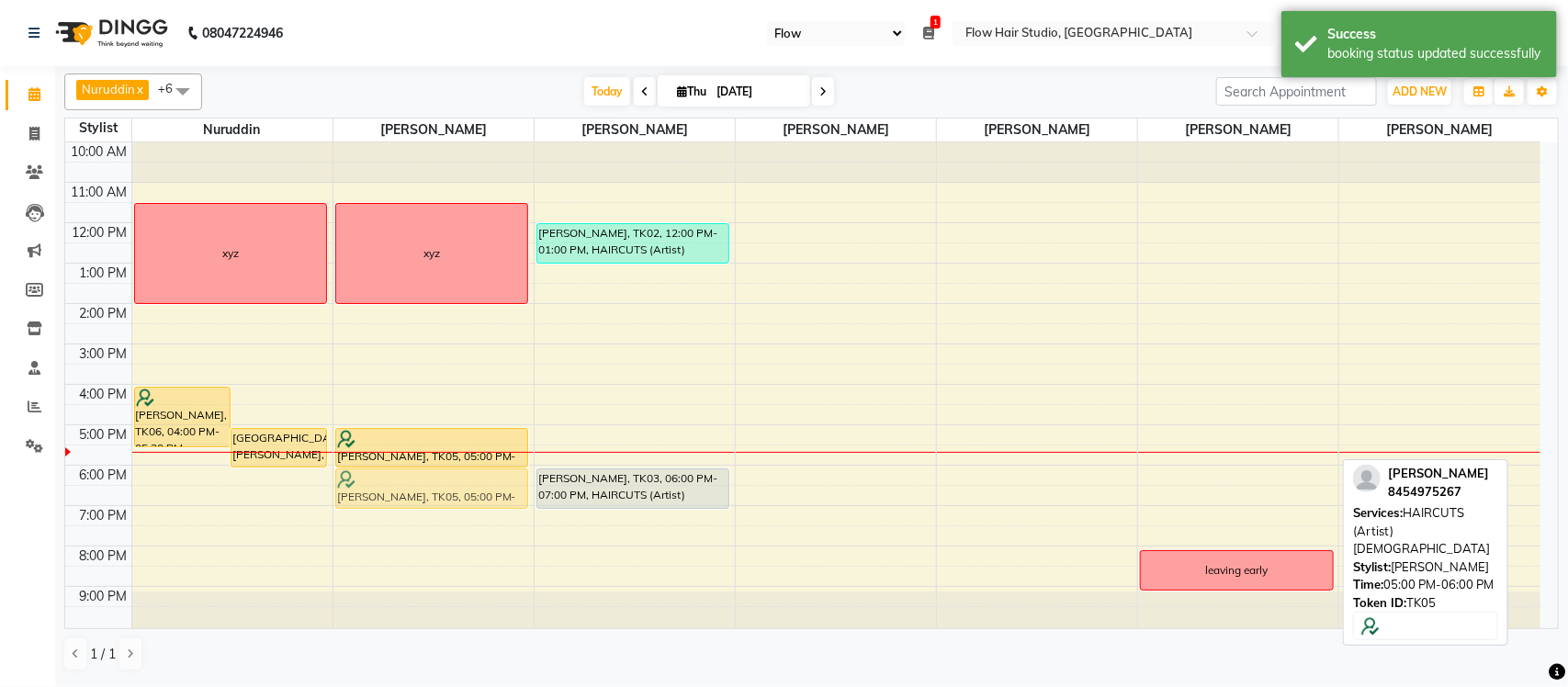
drag, startPoint x: 1277, startPoint y: 444, endPoint x: 422, endPoint y: 487, distance: 856.1
click at [422, 487] on tr "Nicoule Periera, TK06, 04:00 PM-05:30 PM, TOUCH-UP 2 inches Basilica Pereira, T…" at bounding box center [802, 385] width 1475 height 486
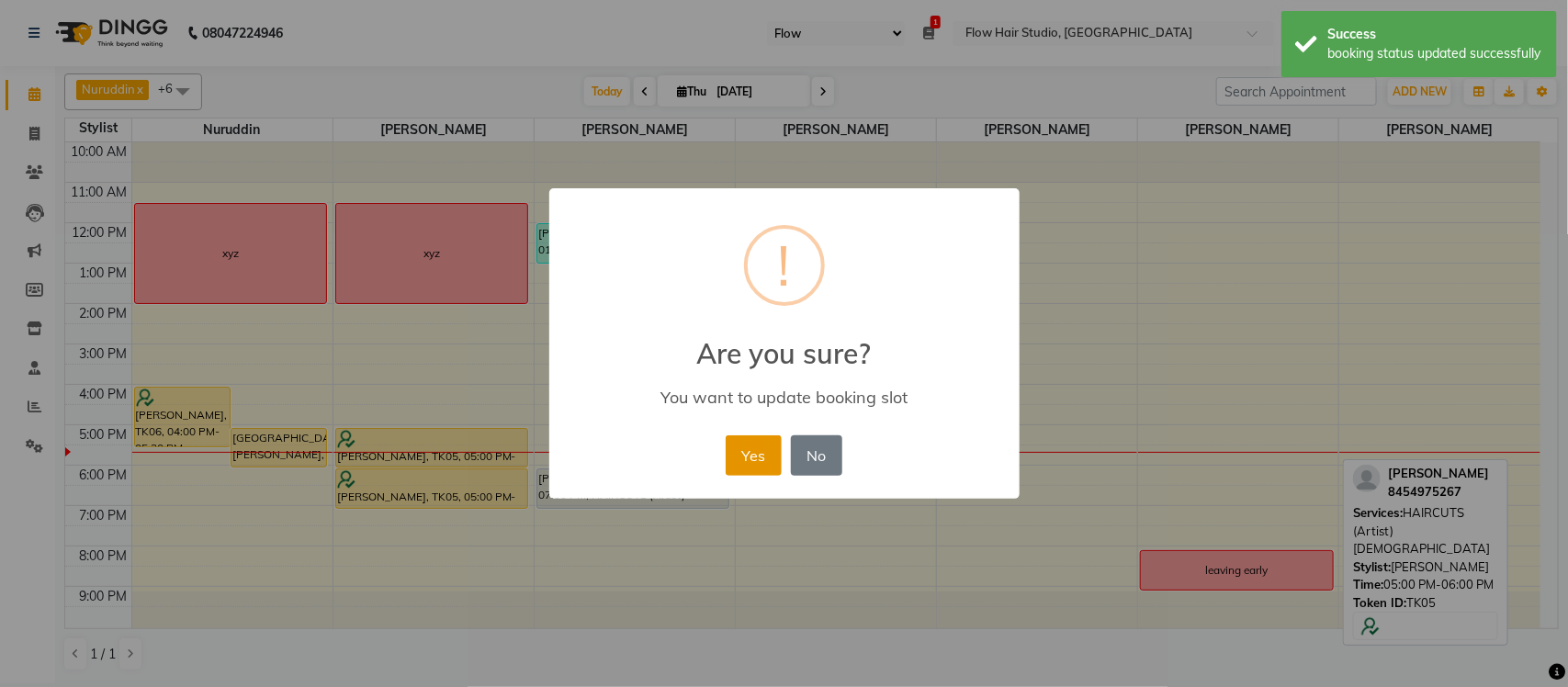
click at [737, 450] on button "Yes" at bounding box center [753, 455] width 56 height 40
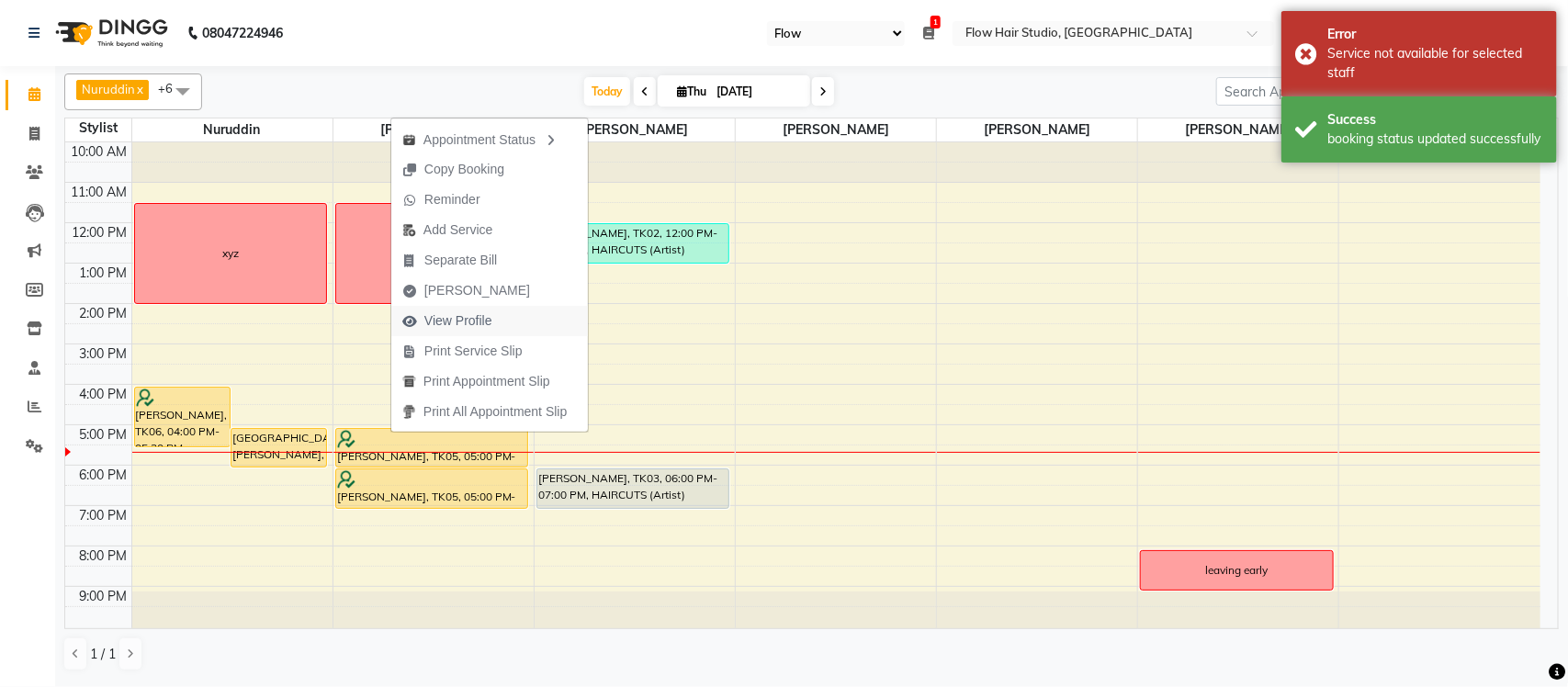
click at [445, 326] on span "View Profile" at bounding box center [458, 322] width 68 height 20
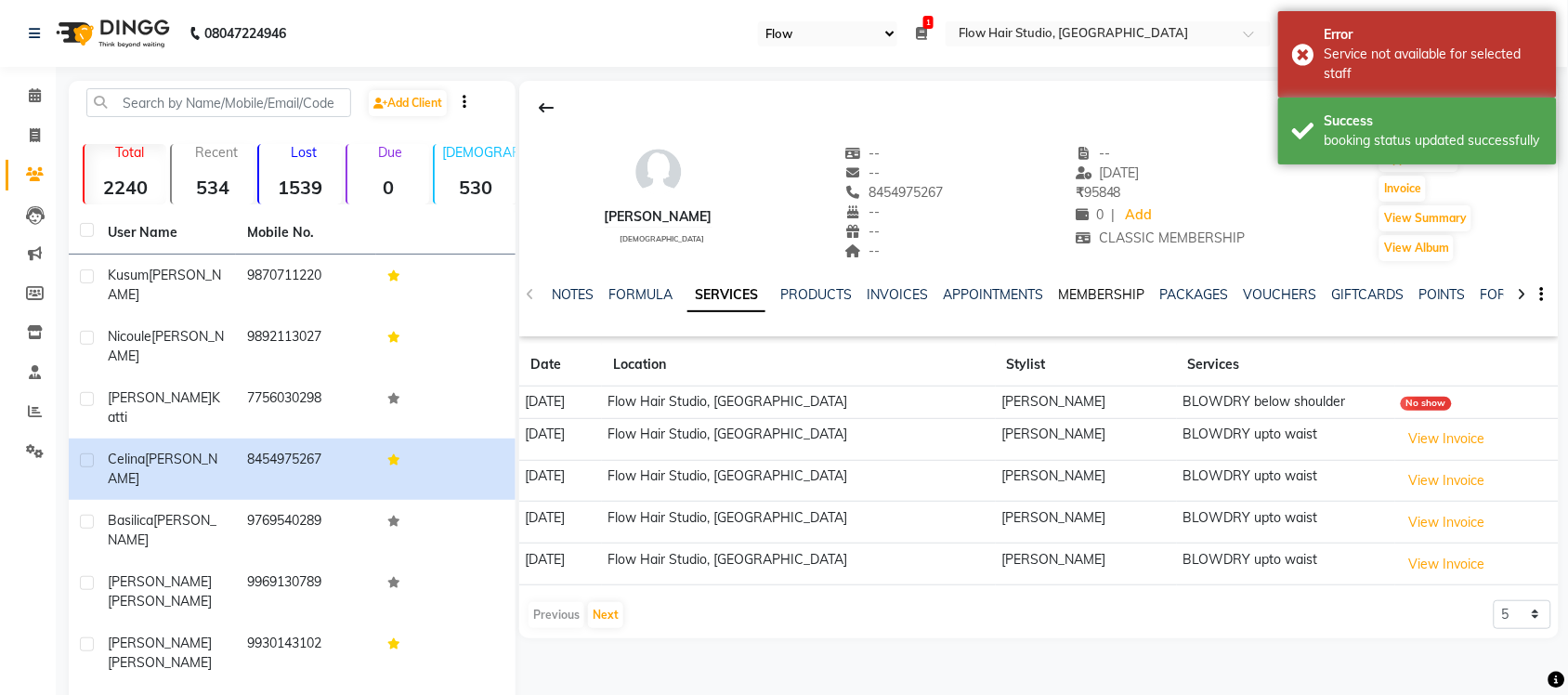
click at [1121, 294] on link "MEMBERSHIP" at bounding box center [1101, 295] width 87 height 17
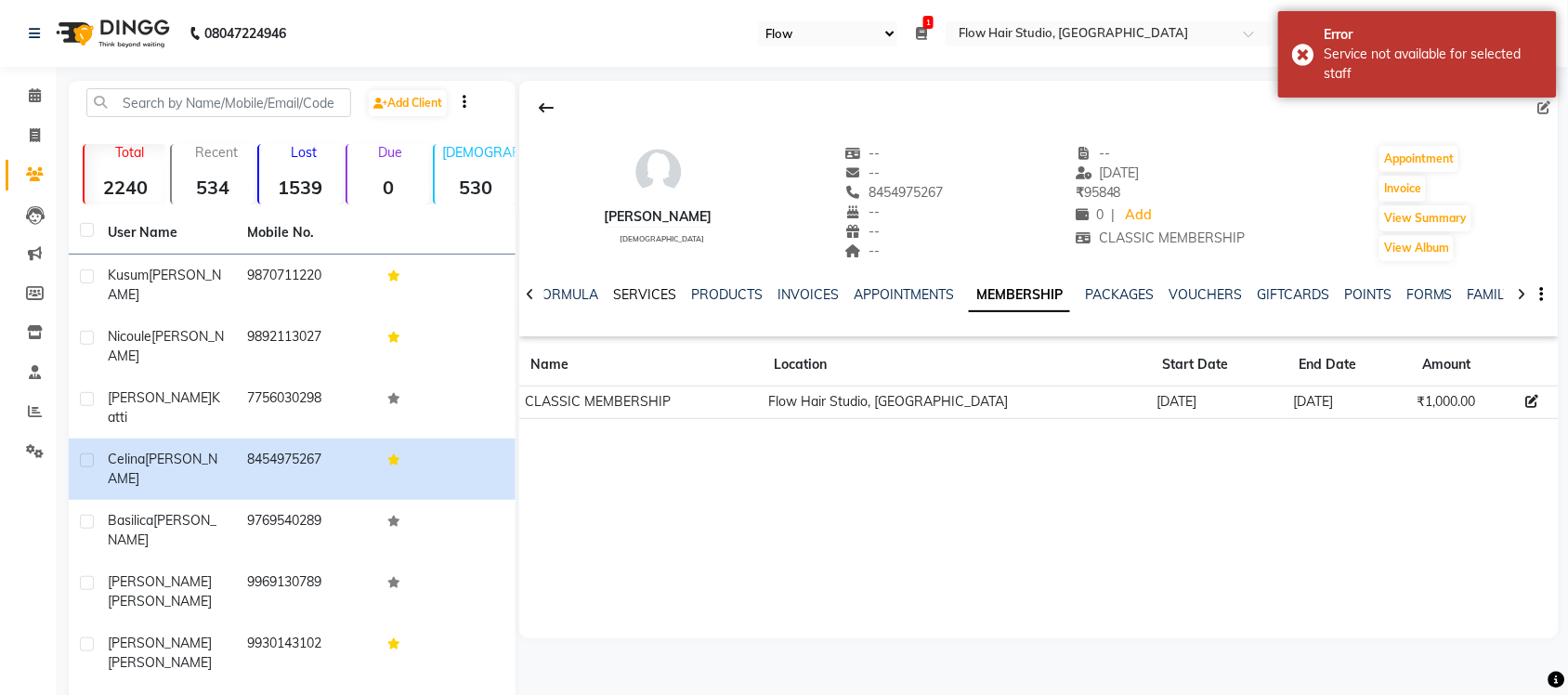
click at [624, 299] on link "SERVICES" at bounding box center [644, 295] width 63 height 17
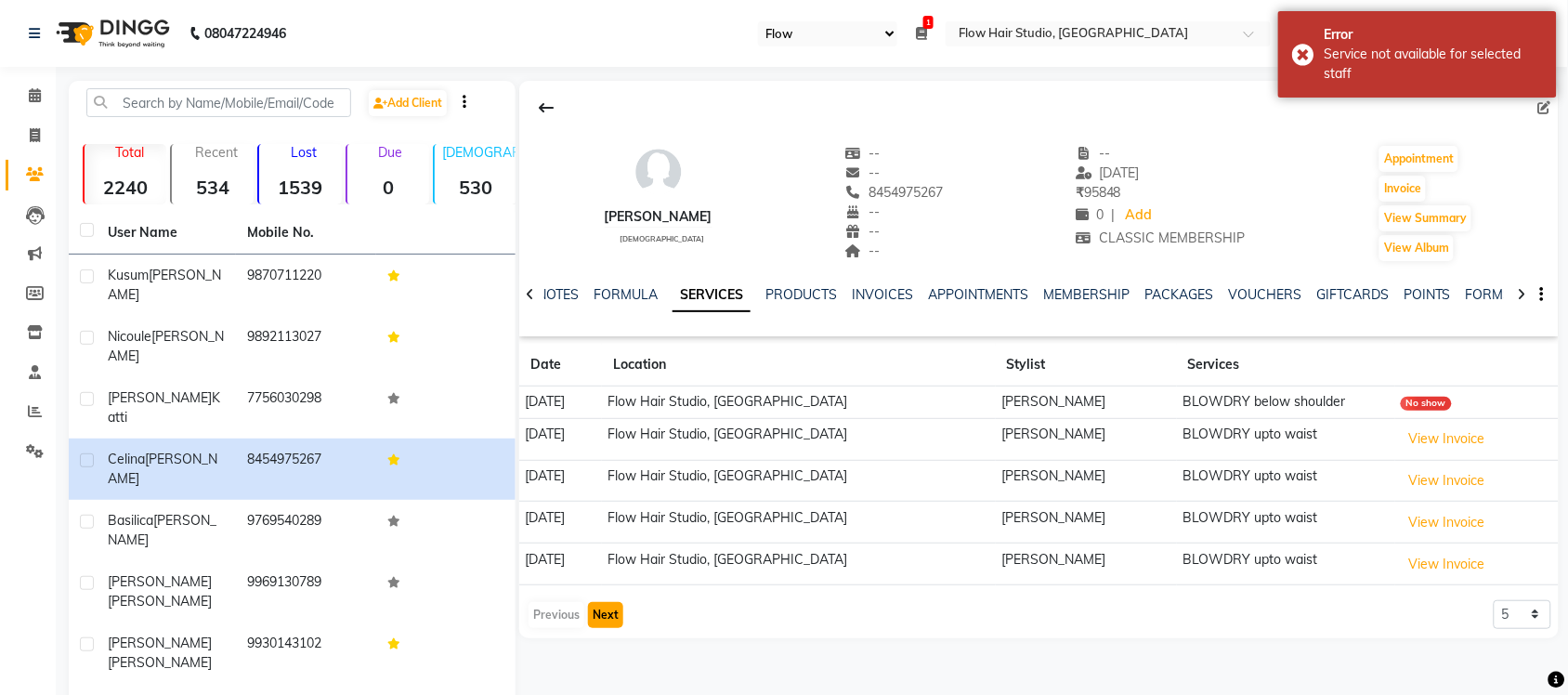
click at [609, 613] on button "Next" at bounding box center [605, 615] width 35 height 26
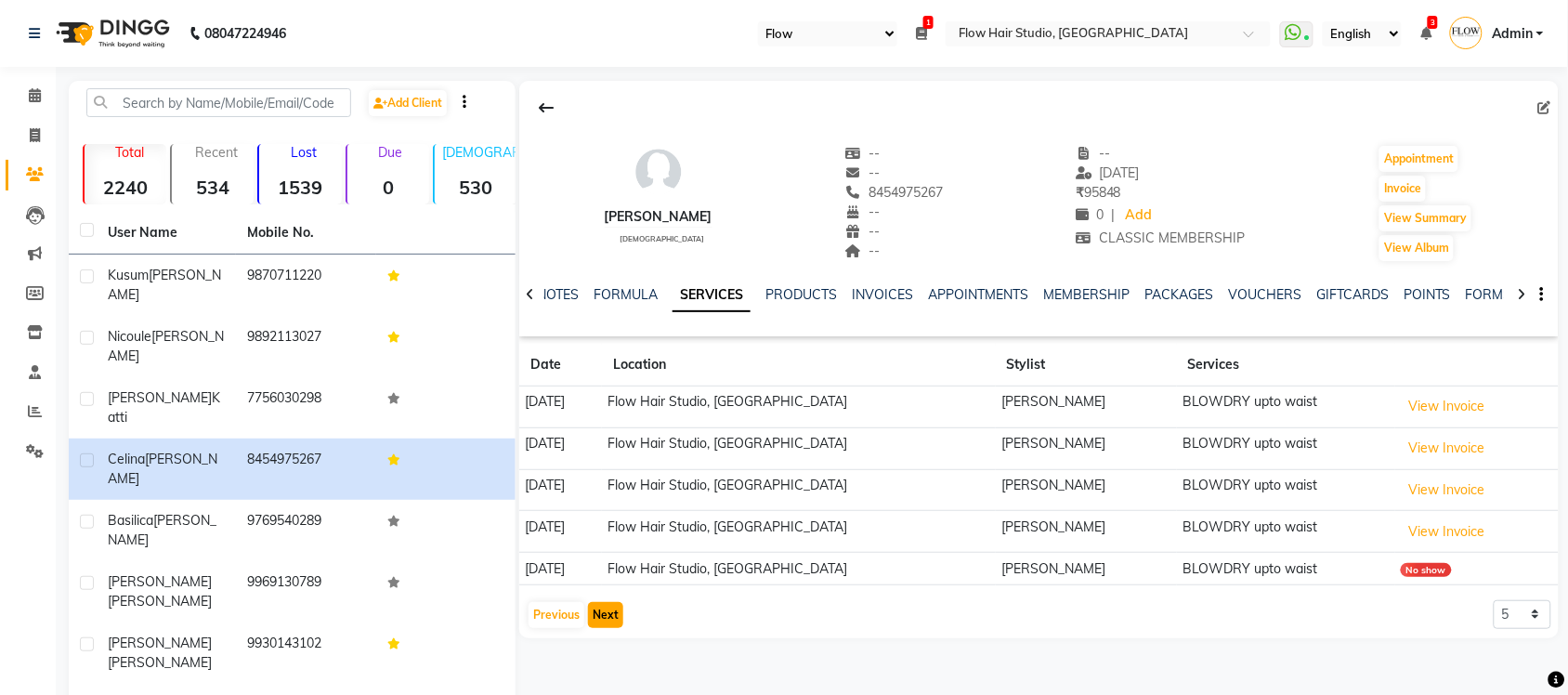
click at [609, 613] on button "Next" at bounding box center [605, 615] width 35 height 26
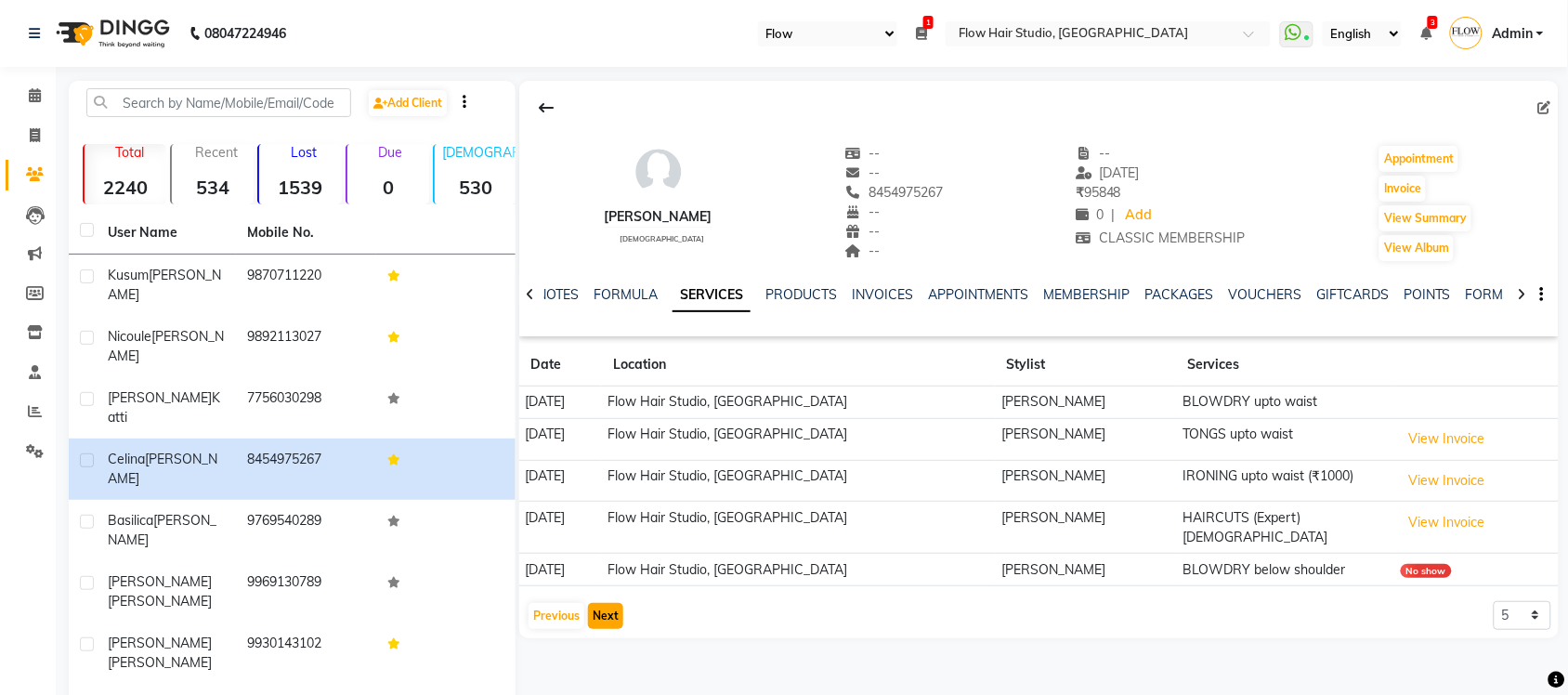
click at [609, 613] on button "Next" at bounding box center [605, 616] width 35 height 26
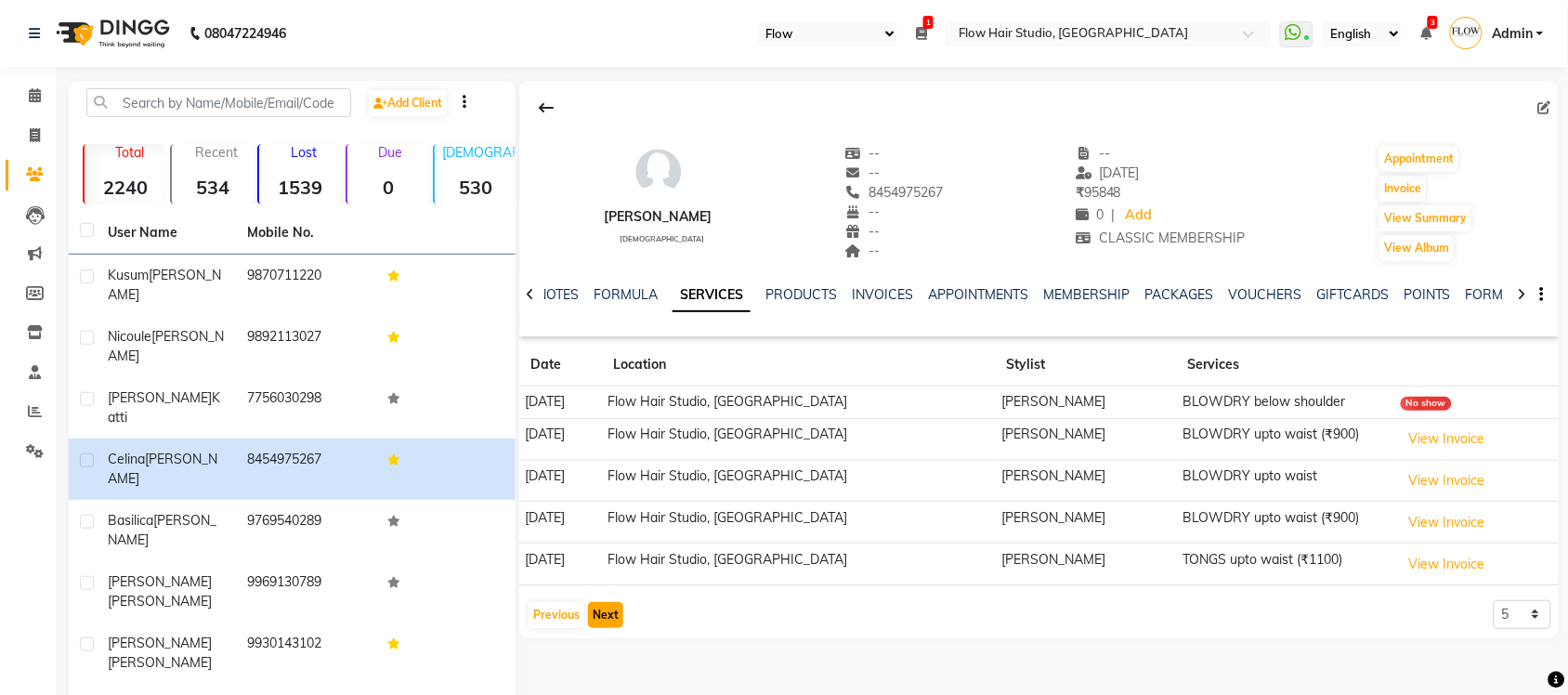
click at [607, 613] on button "Next" at bounding box center [605, 615] width 35 height 26
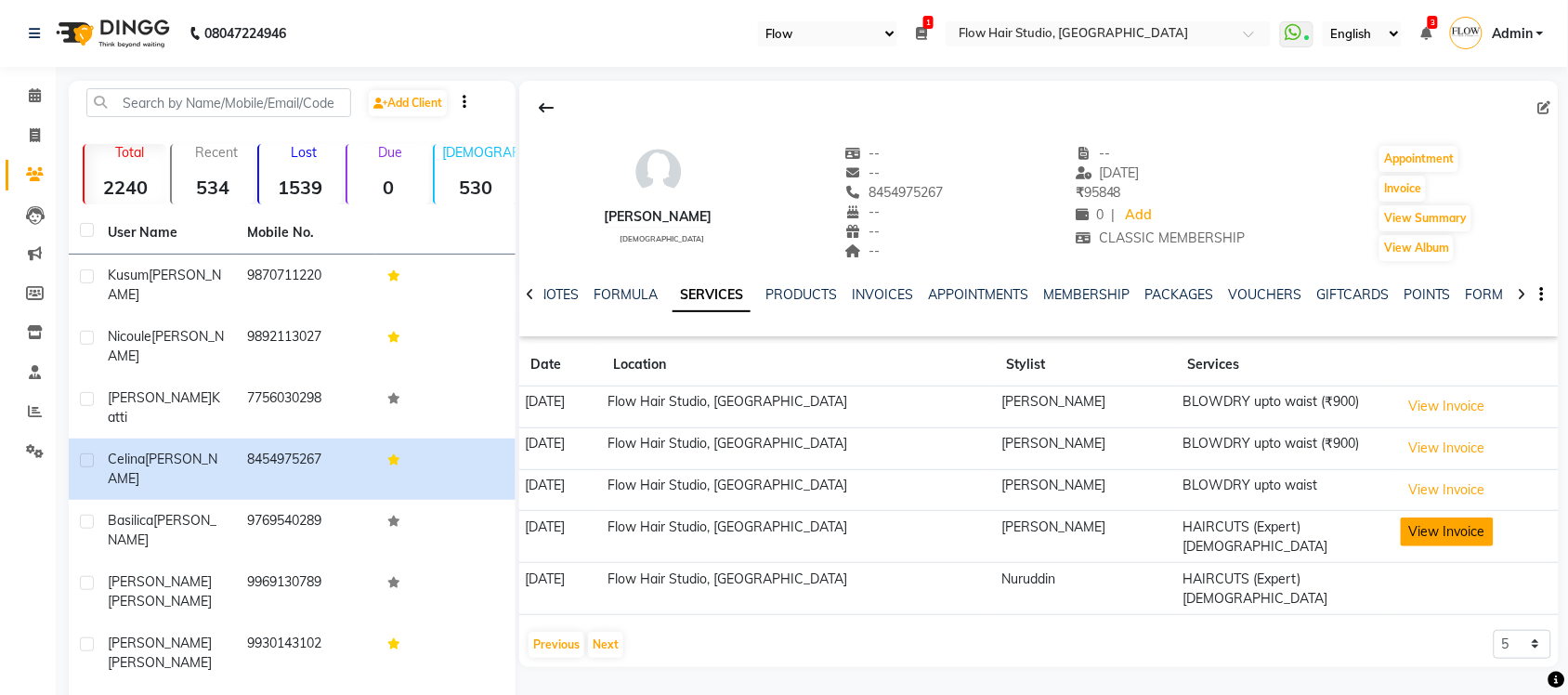
click at [1410, 535] on button "View Invoice" at bounding box center [1447, 531] width 93 height 29
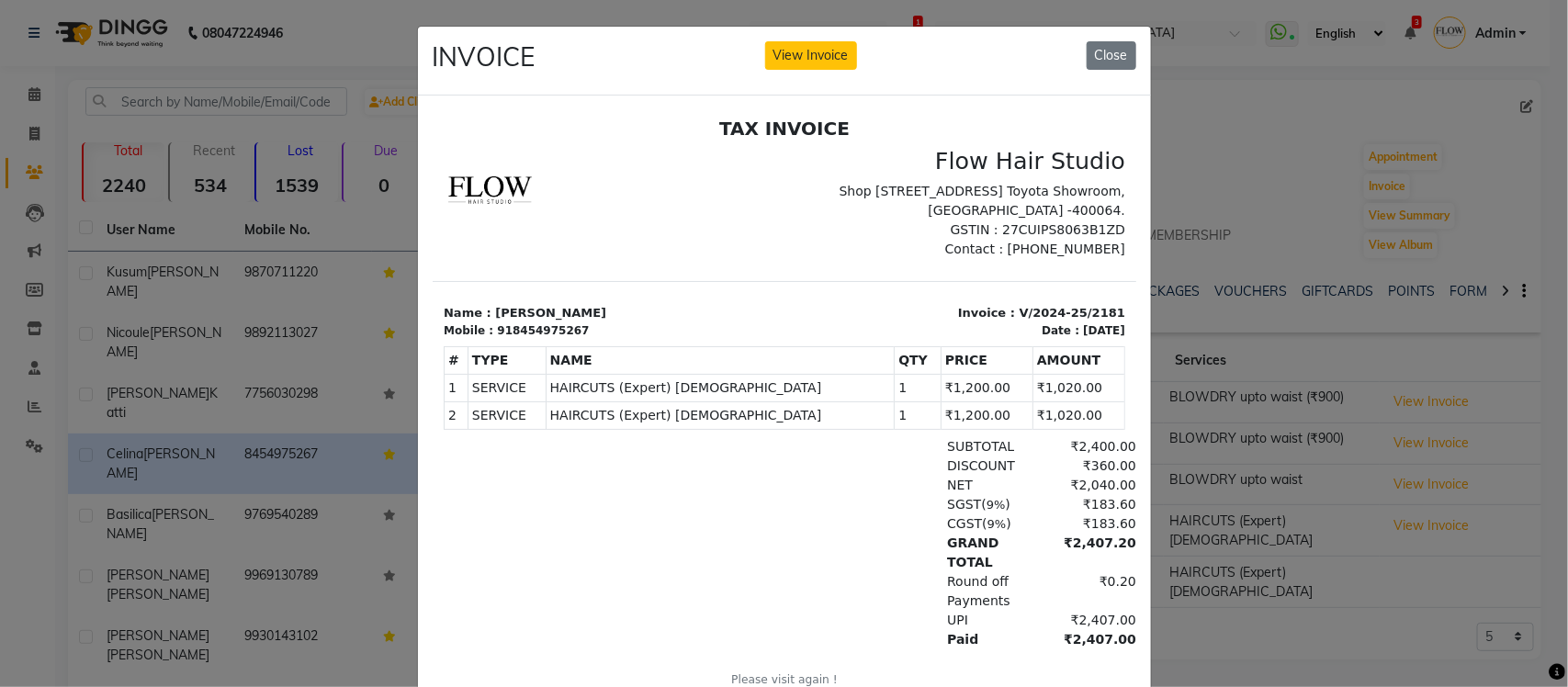
click at [1192, 613] on ngb-modal-window "INVOICE View Invoice Close" at bounding box center [784, 344] width 1568 height 687
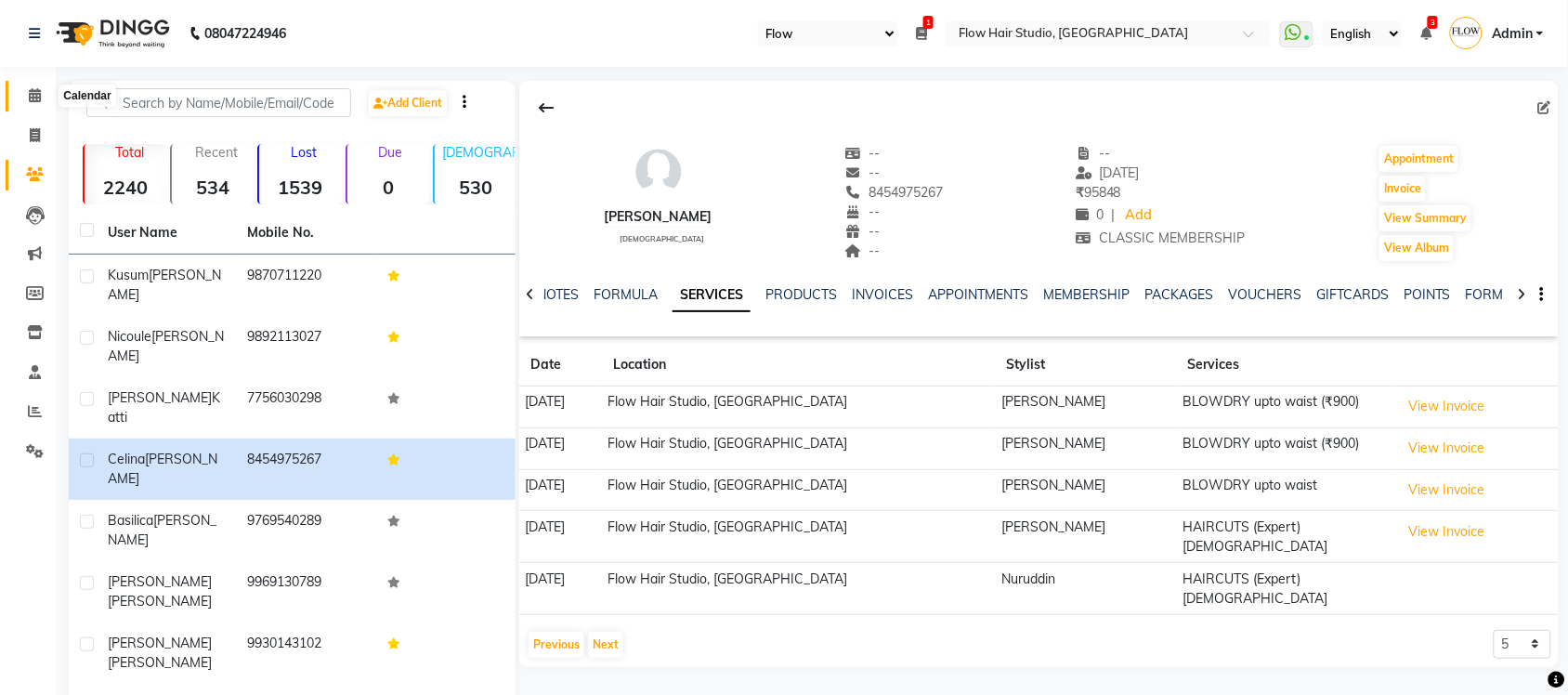
click at [31, 101] on icon at bounding box center [35, 95] width 12 height 14
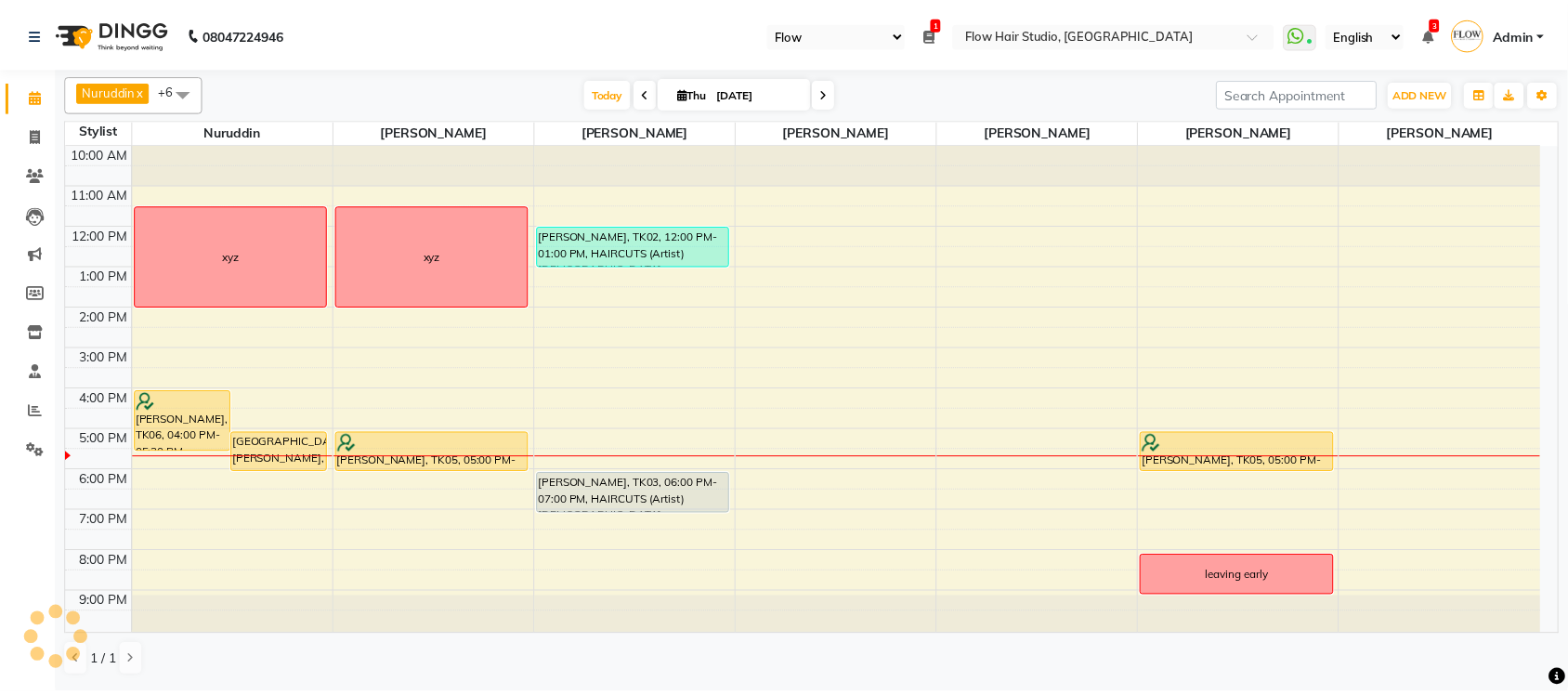
scroll to position [3, 0]
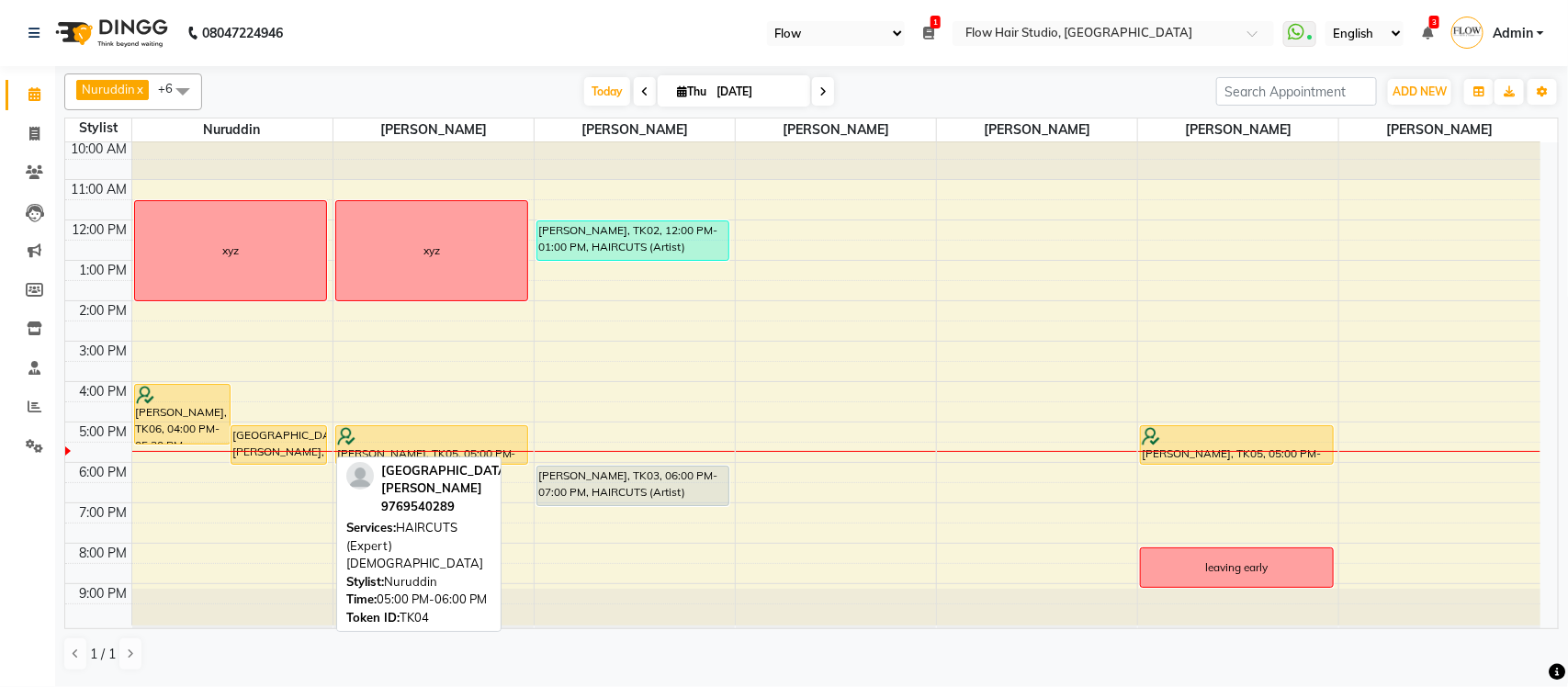
click at [292, 459] on div "[GEOGRAPHIC_DATA][PERSON_NAME], 05:00 PM-06:00 PM, HAIRCUTS (Expert) [DEMOGRAPH…" at bounding box center [279, 445] width 95 height 38
select select "1"
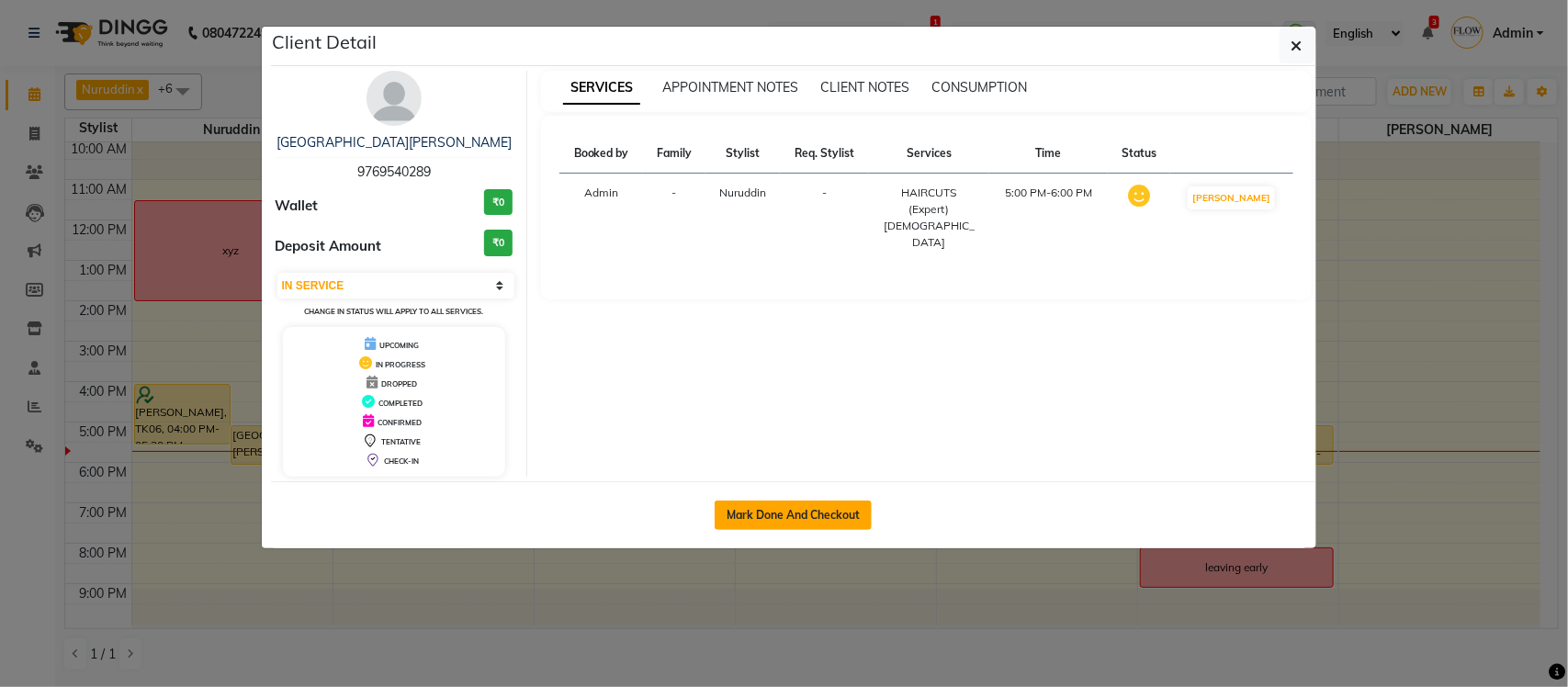
click at [781, 508] on button "Mark Done And Checkout" at bounding box center [792, 515] width 157 height 30
select select "6925"
select select "service"
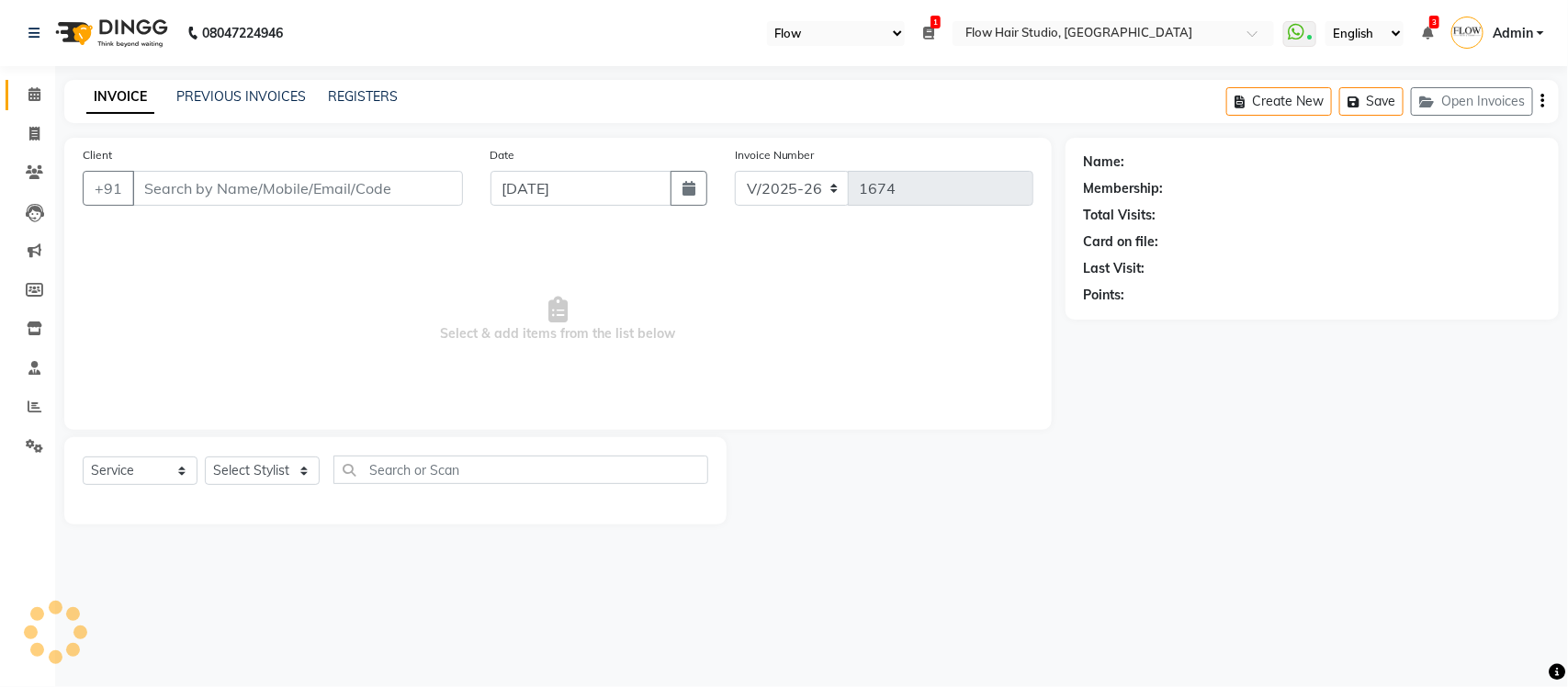
type input "9769540289"
select select "54523"
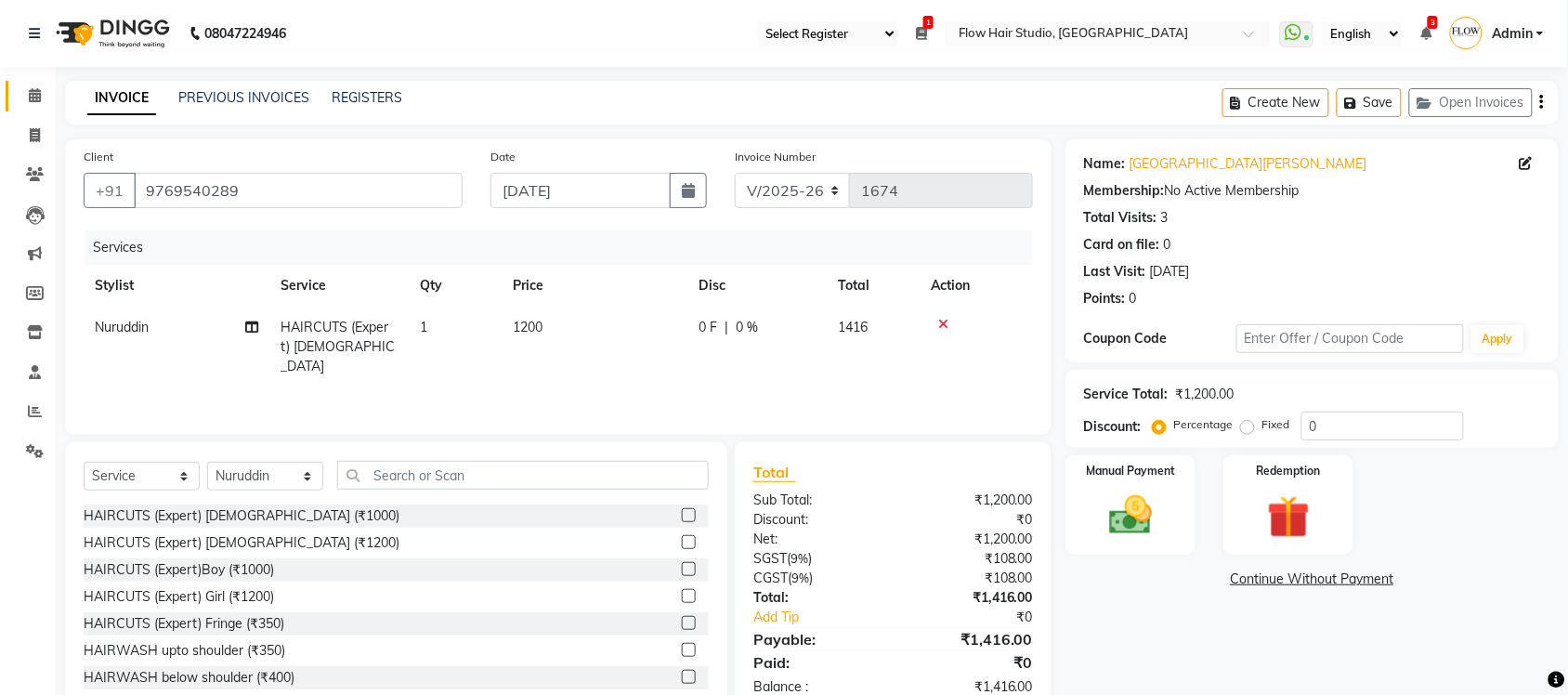
scroll to position [47, 0]
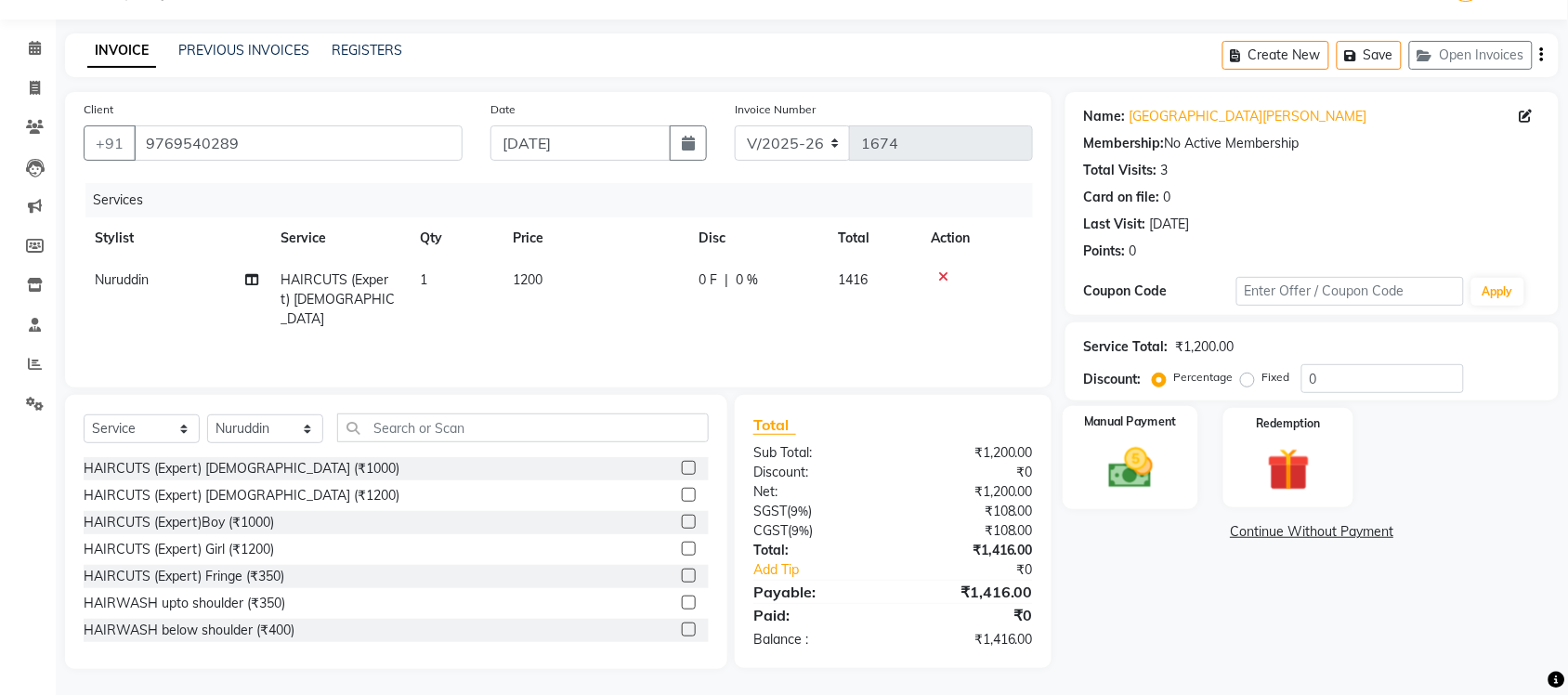
click at [1096, 462] on img at bounding box center [1130, 467] width 73 height 51
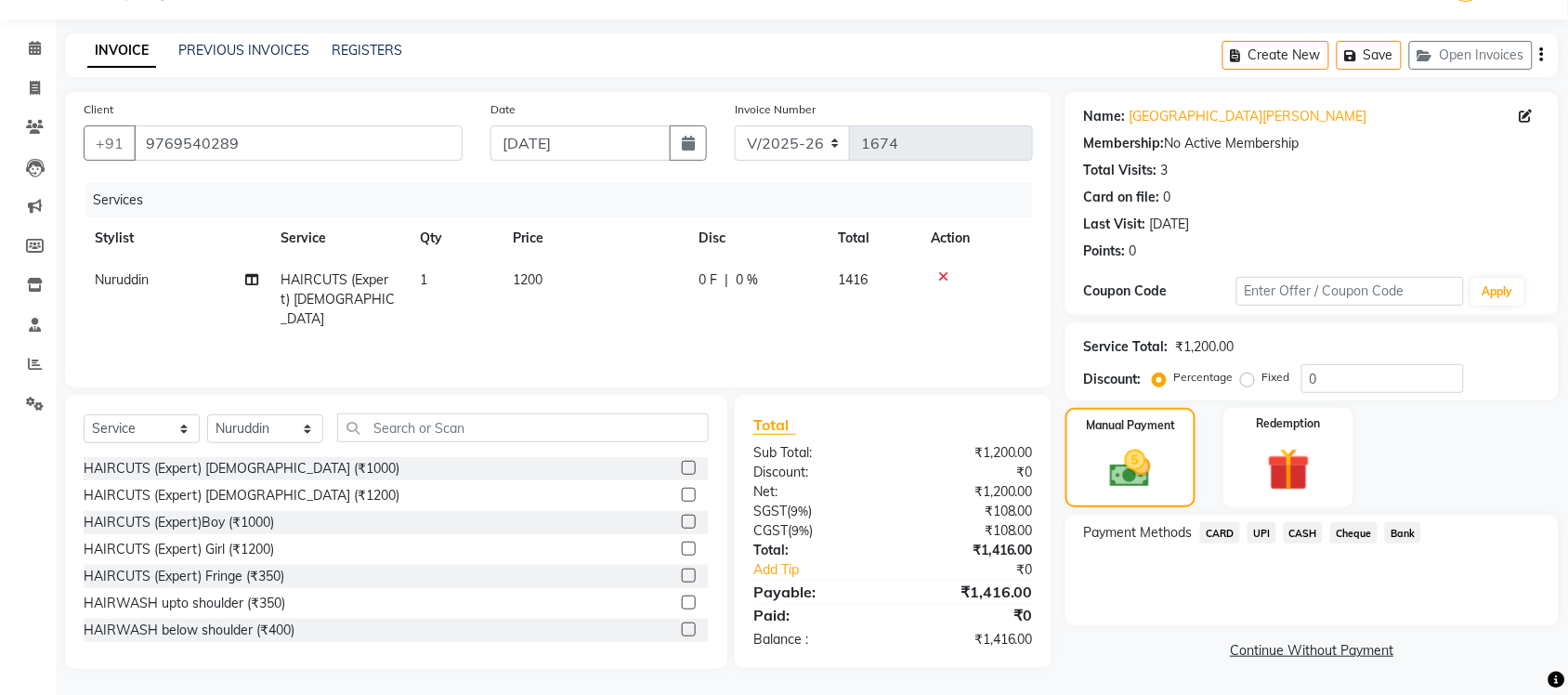
click at [1264, 528] on span "UPI" at bounding box center [1262, 532] width 29 height 21
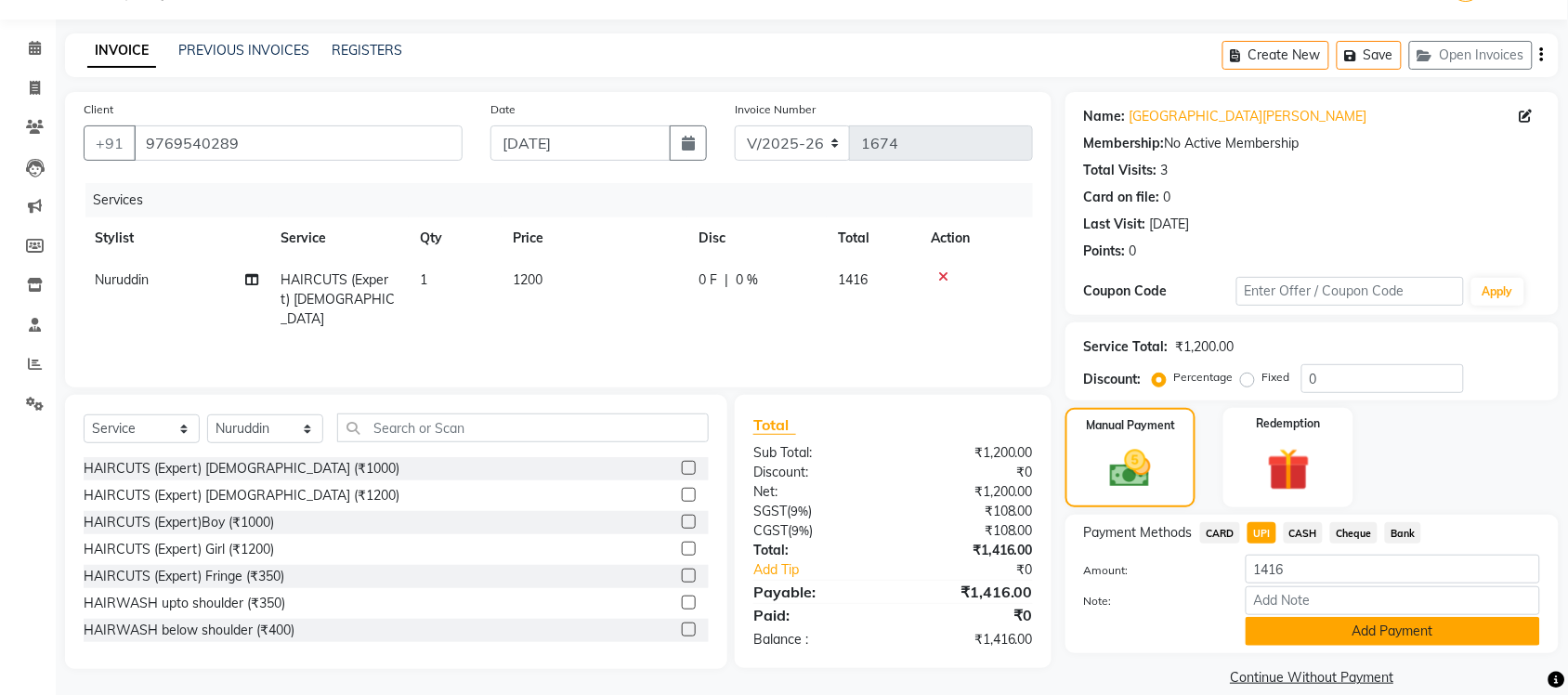
click at [1314, 629] on button "Add Payment" at bounding box center [1392, 631] width 294 height 29
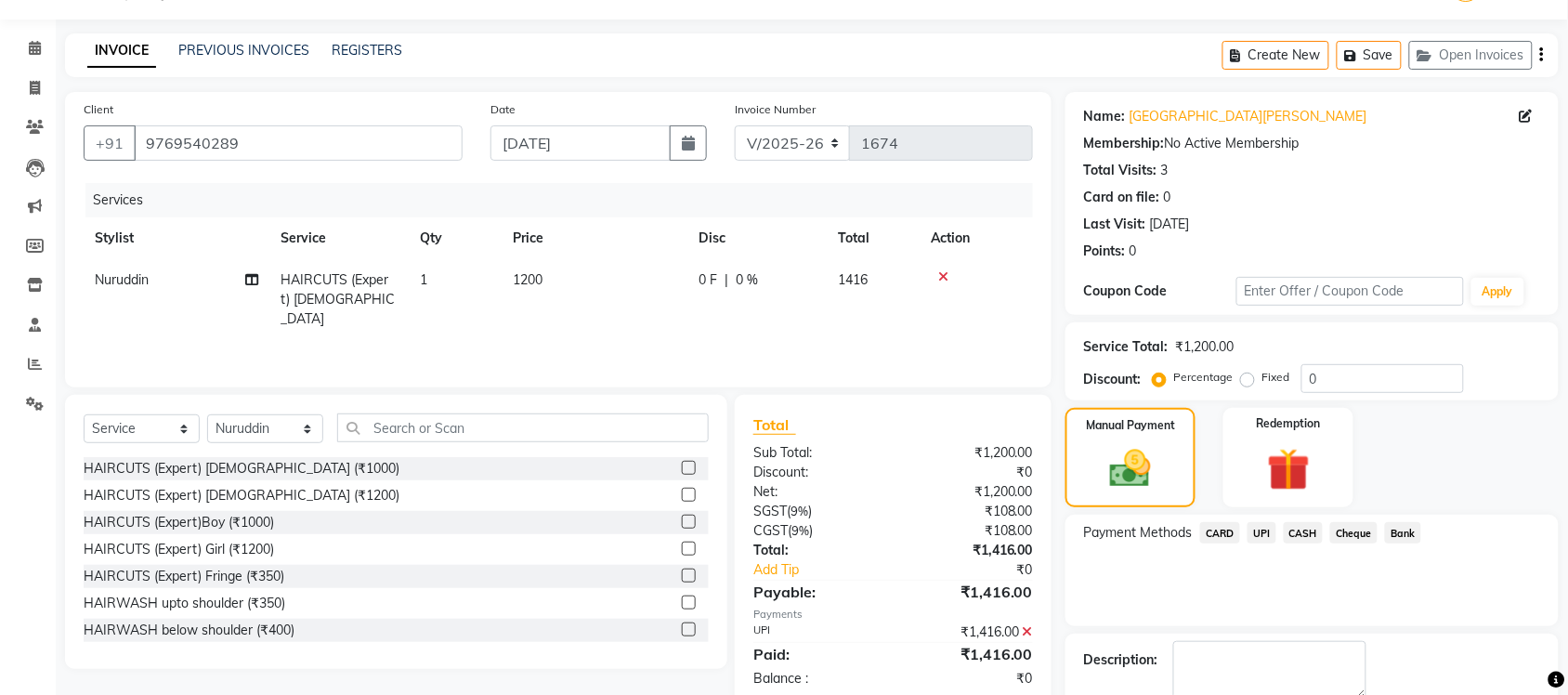
scroll to position [150, 0]
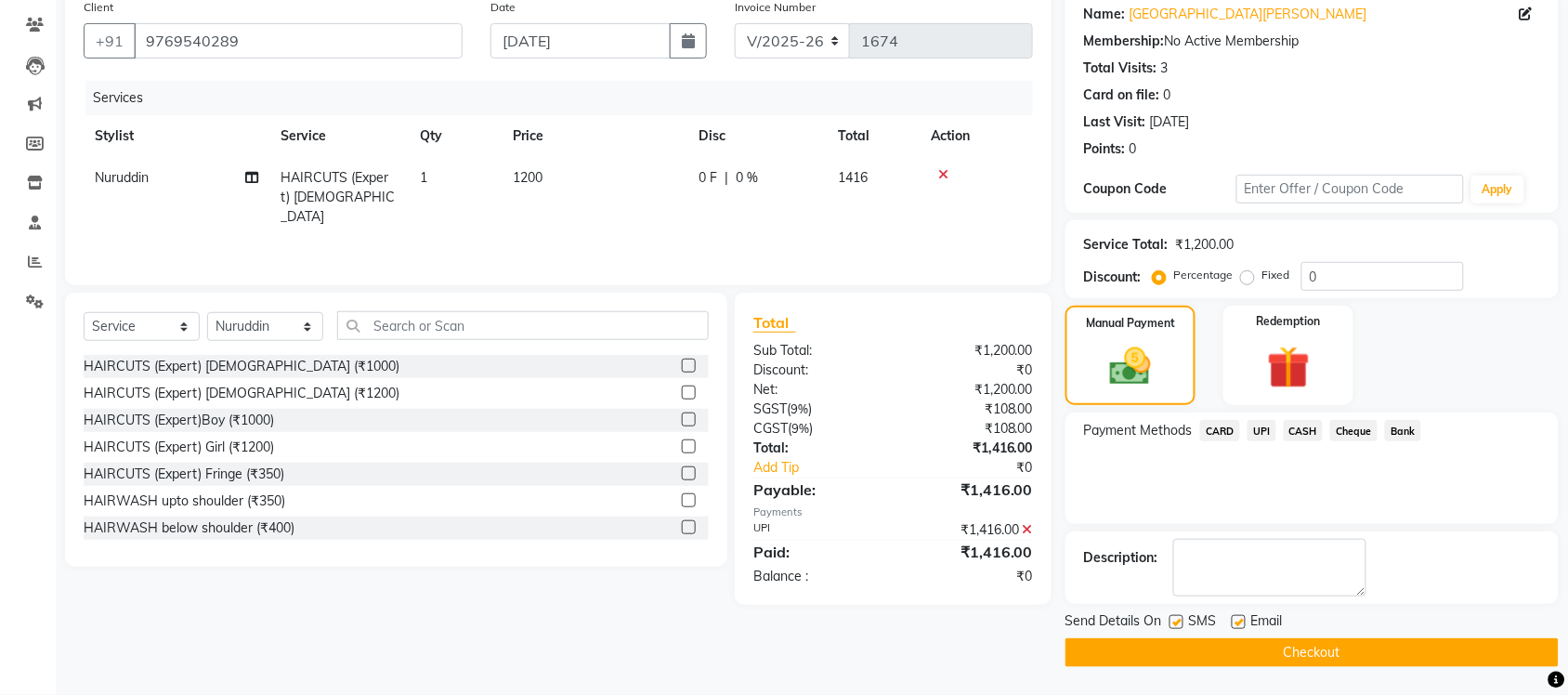
click at [1111, 643] on button "Checkout" at bounding box center [1312, 652] width 493 height 29
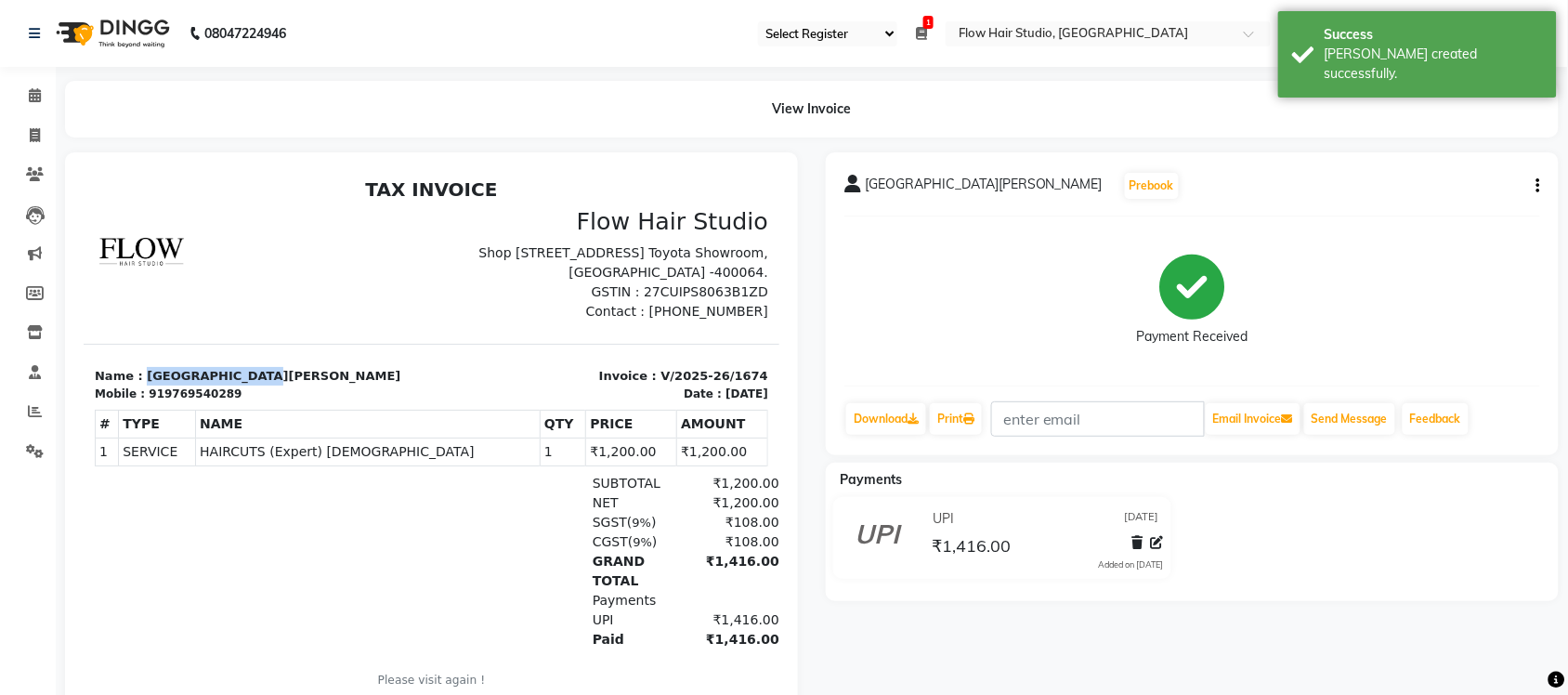
drag, startPoint x: 136, startPoint y: 396, endPoint x: 319, endPoint y: 396, distance: 183.0
click at [319, 384] on p "Name : Basilica Pereira" at bounding box center [257, 375] width 326 height 19
copy p "Basilica Pereira"
click at [971, 425] on link "Print" at bounding box center [956, 419] width 52 height 32
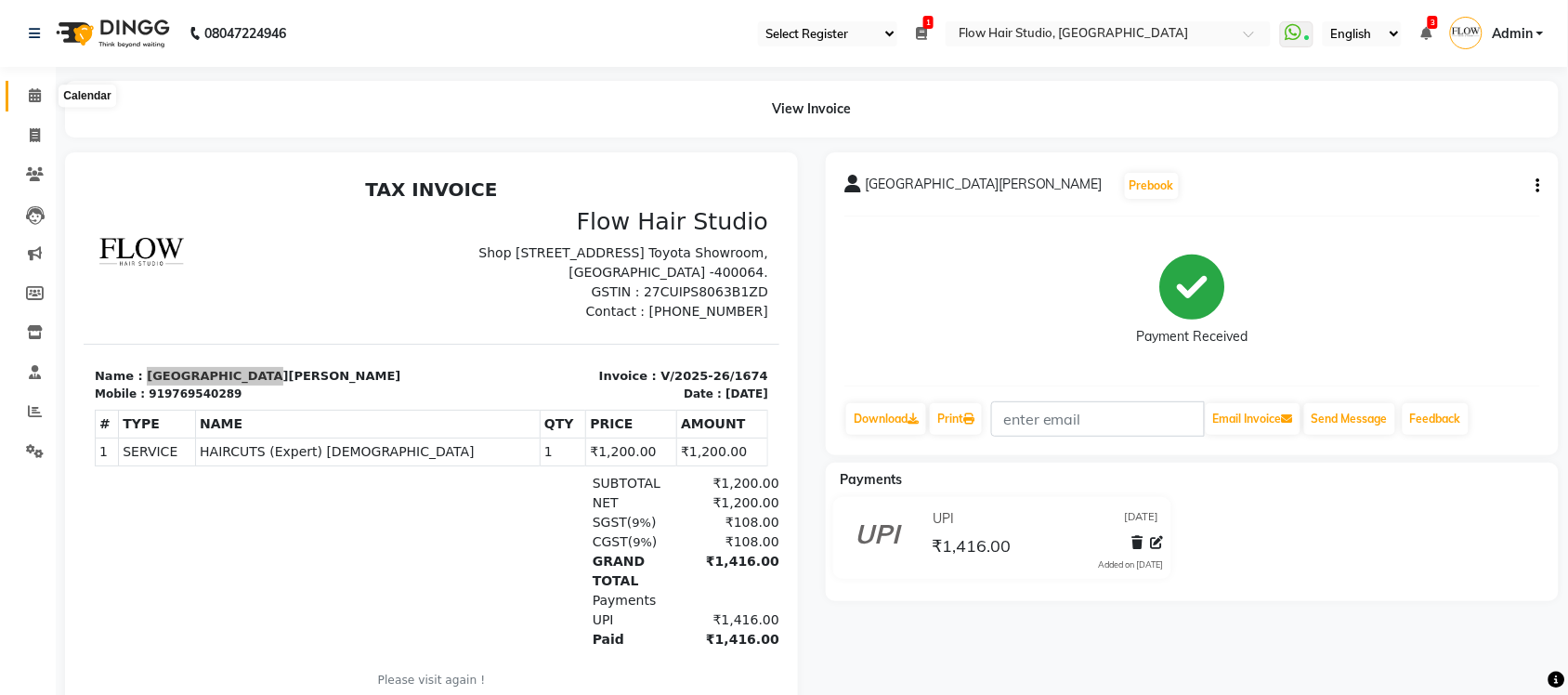
click at [40, 96] on span at bounding box center [35, 96] width 33 height 21
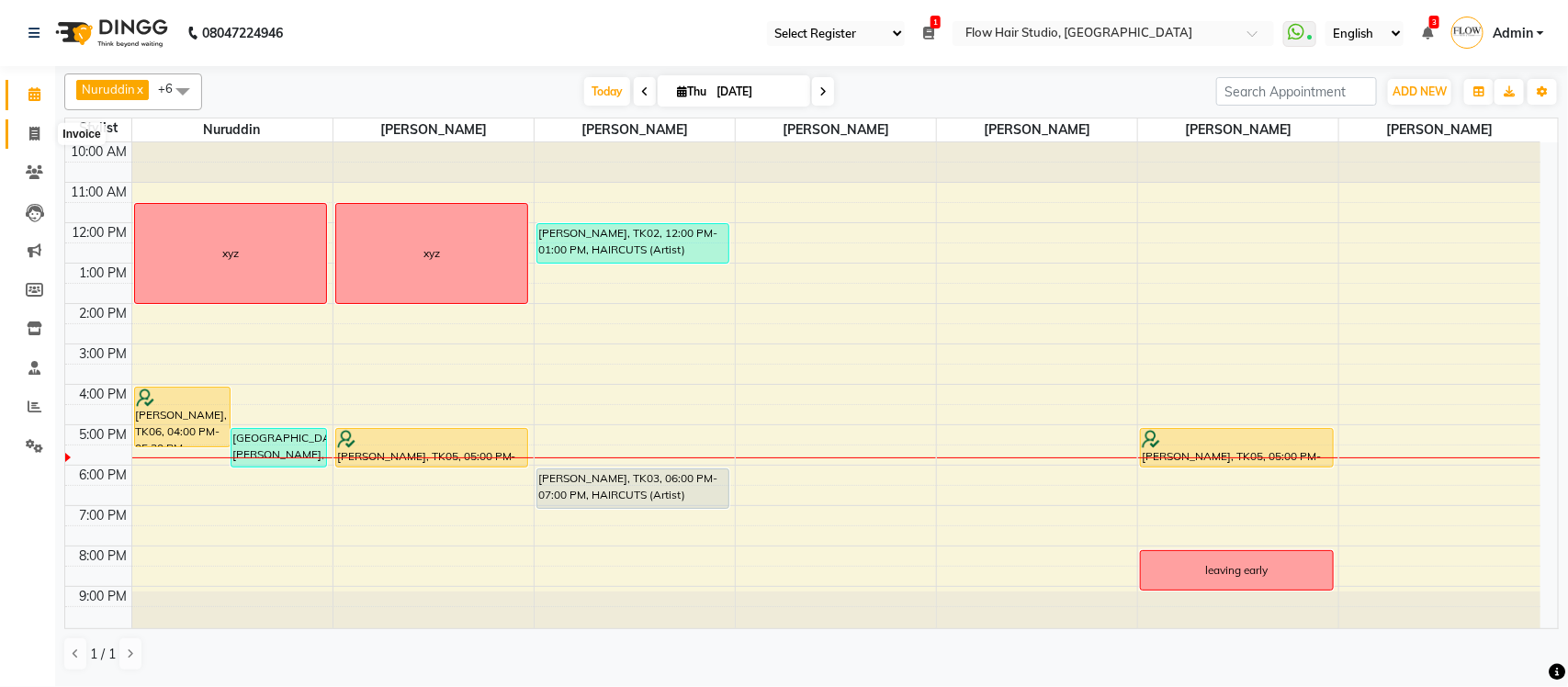
click at [34, 124] on span at bounding box center [35, 134] width 33 height 21
select select "service"
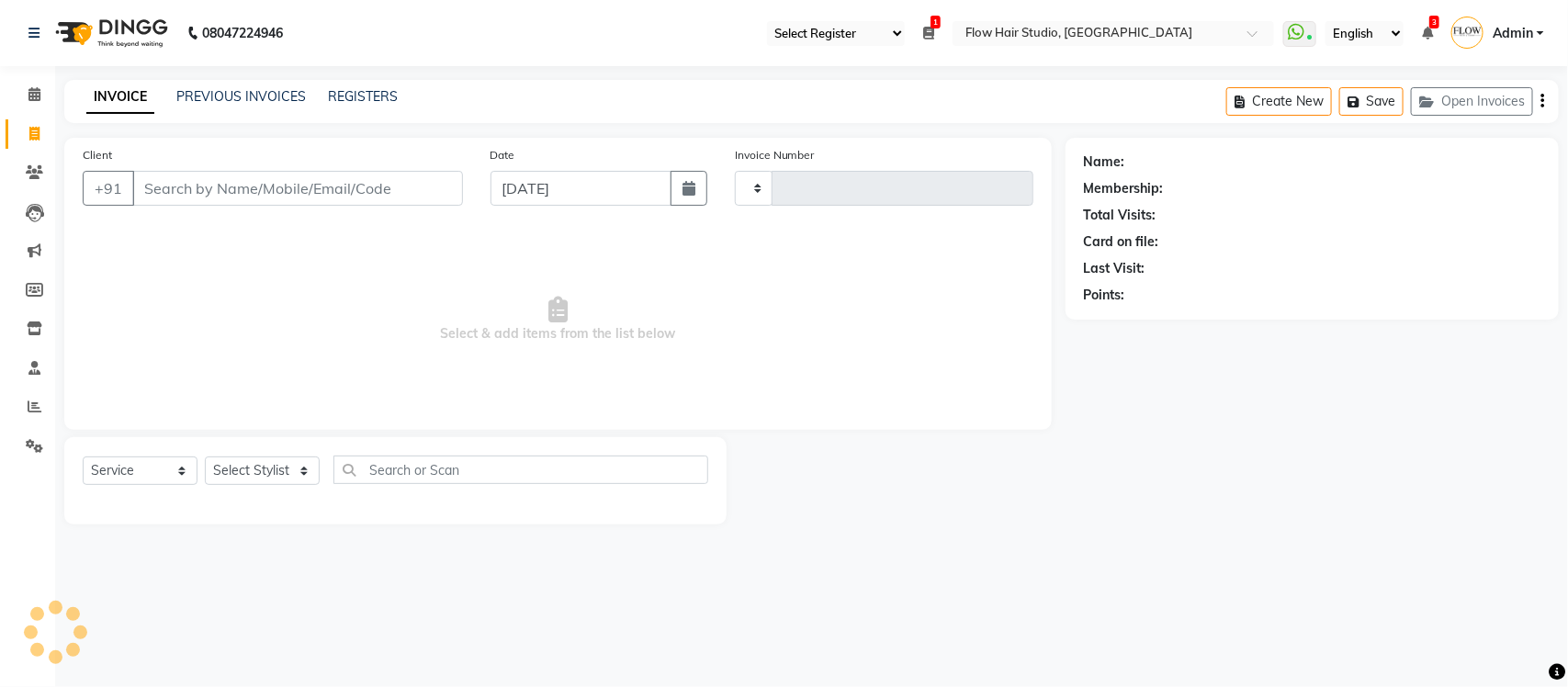
type input "1675"
select select "6925"
click at [200, 104] on div "PREVIOUS INVOICES" at bounding box center [241, 97] width 129 height 20
click at [204, 97] on link "PREVIOUS INVOICES" at bounding box center [241, 96] width 129 height 17
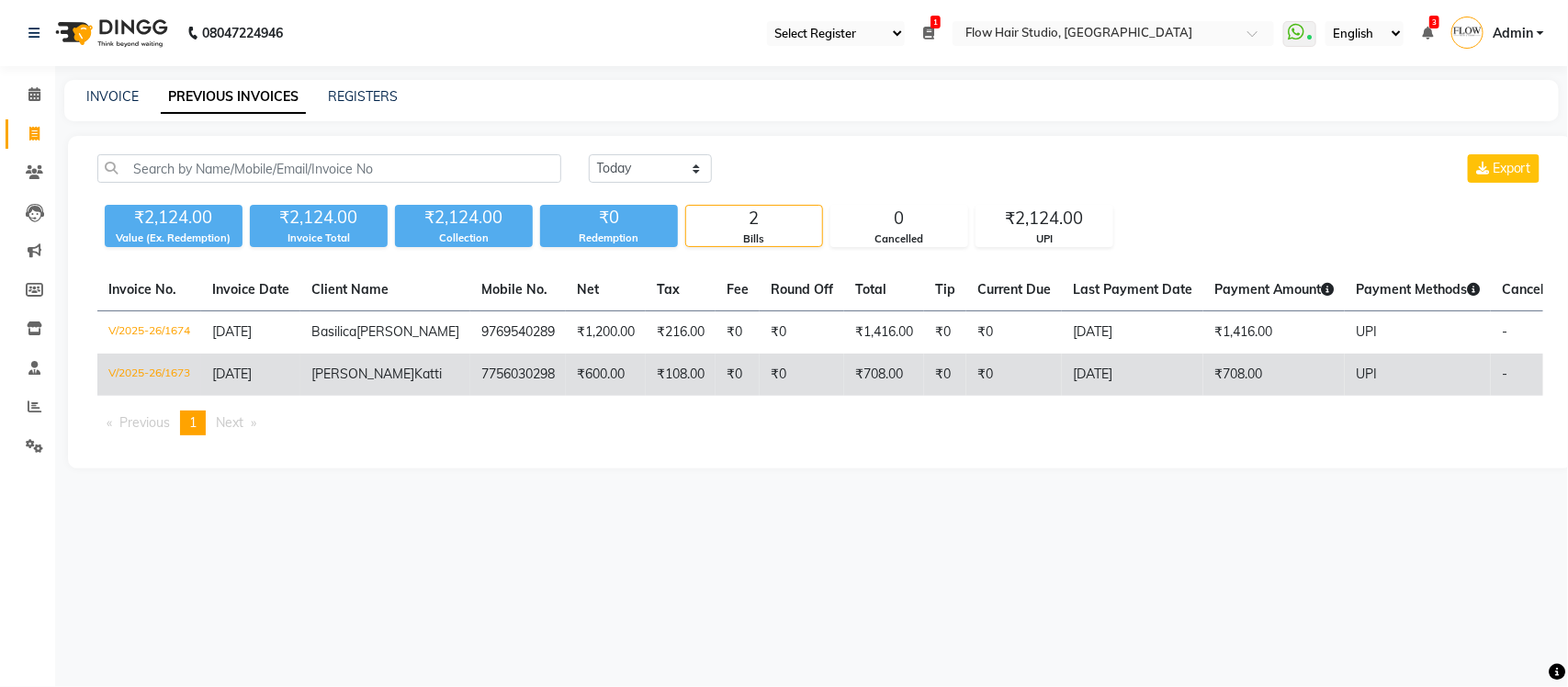
click at [777, 396] on td "₹0" at bounding box center [802, 374] width 85 height 42
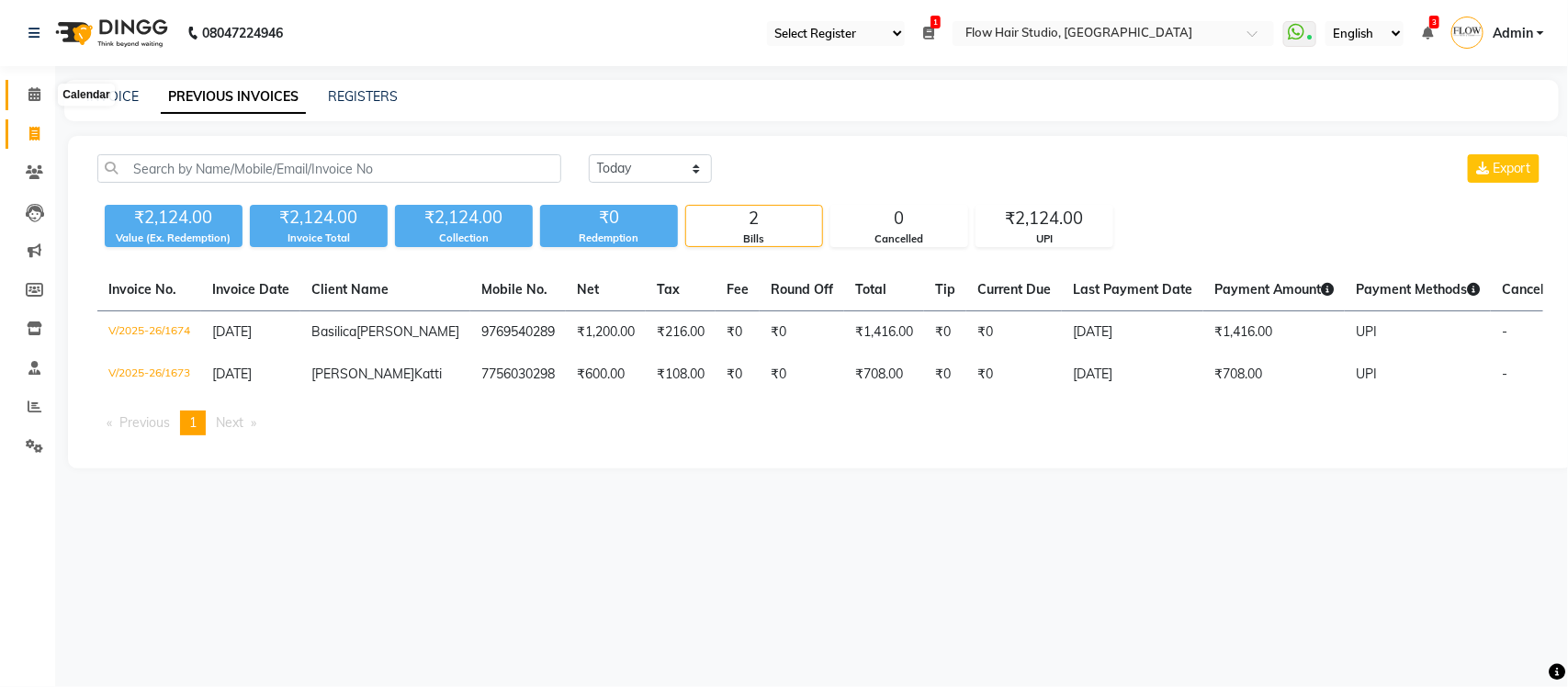
click at [33, 87] on icon at bounding box center [35, 94] width 12 height 14
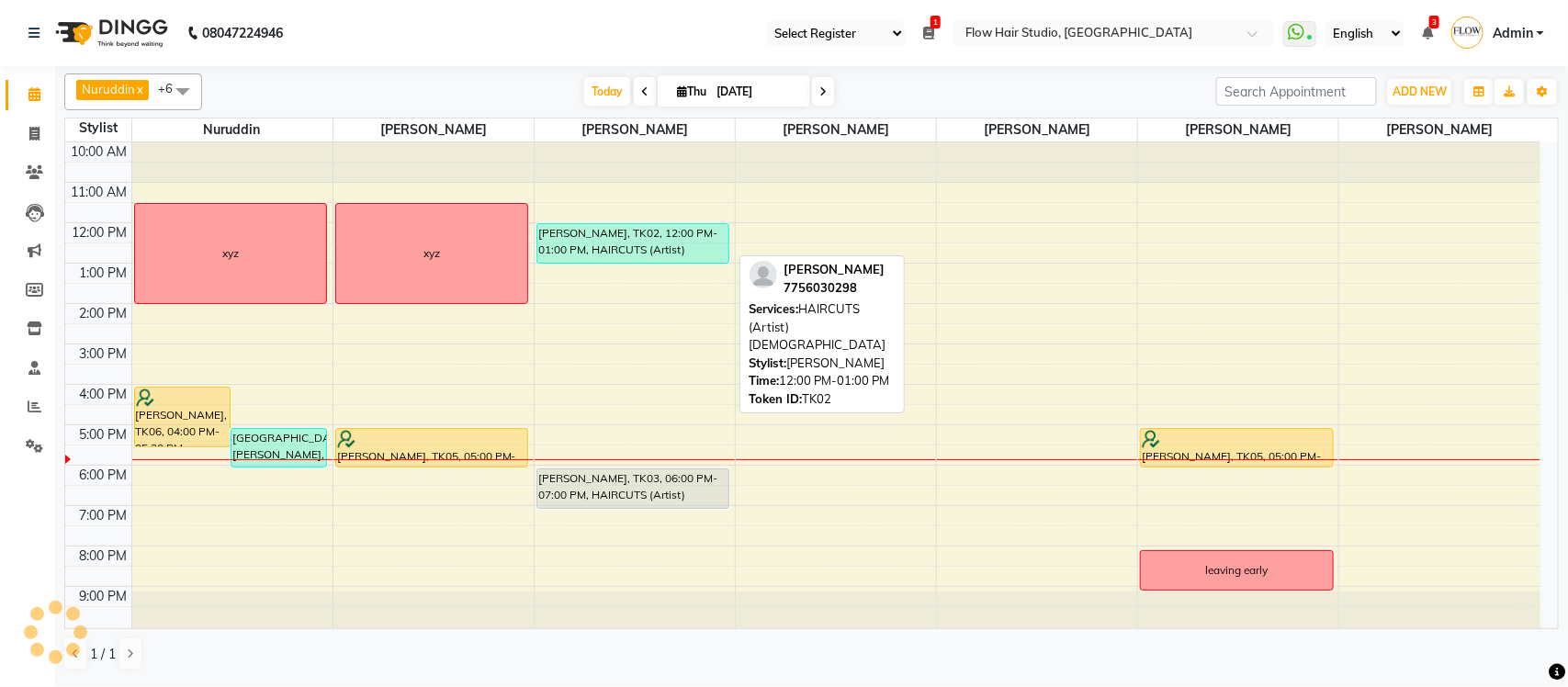
scroll to position [3, 0]
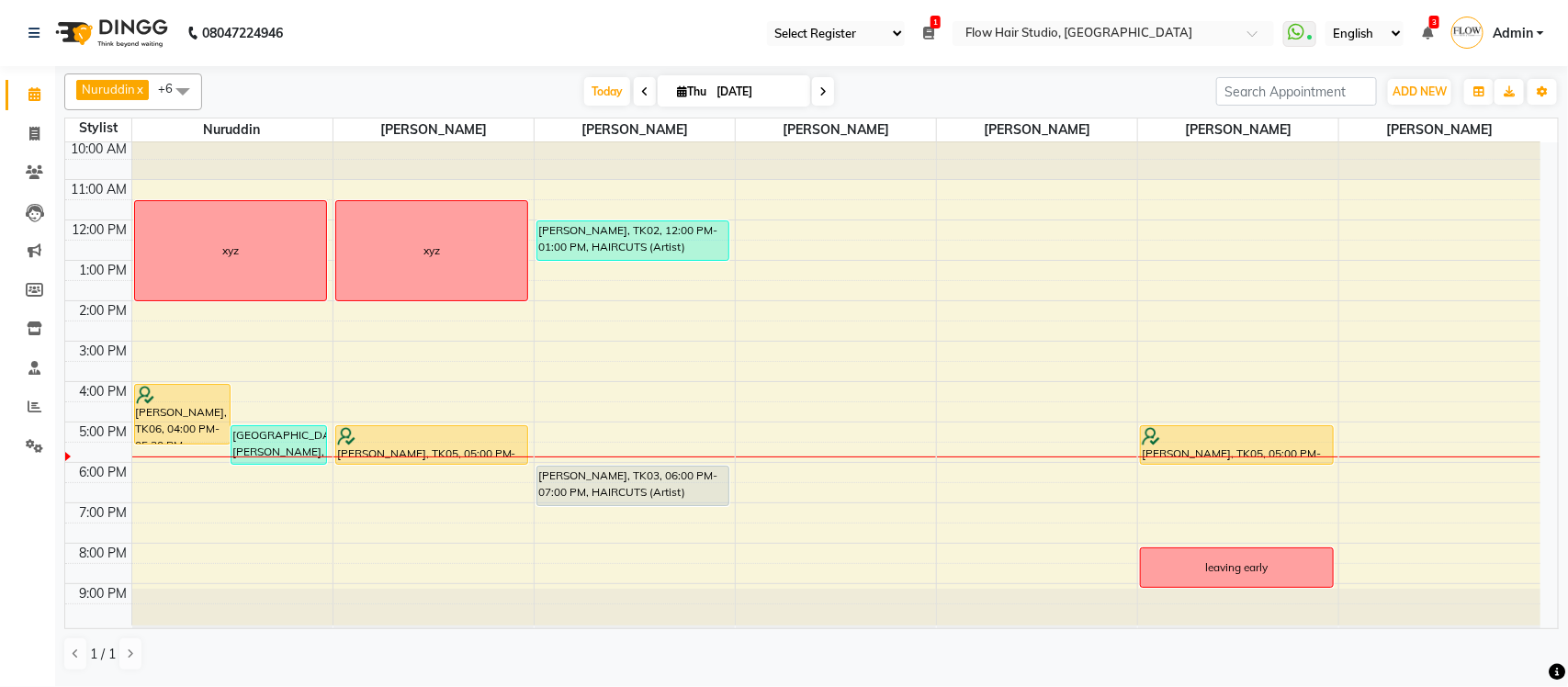
click at [816, 100] on span at bounding box center [823, 91] width 22 height 29
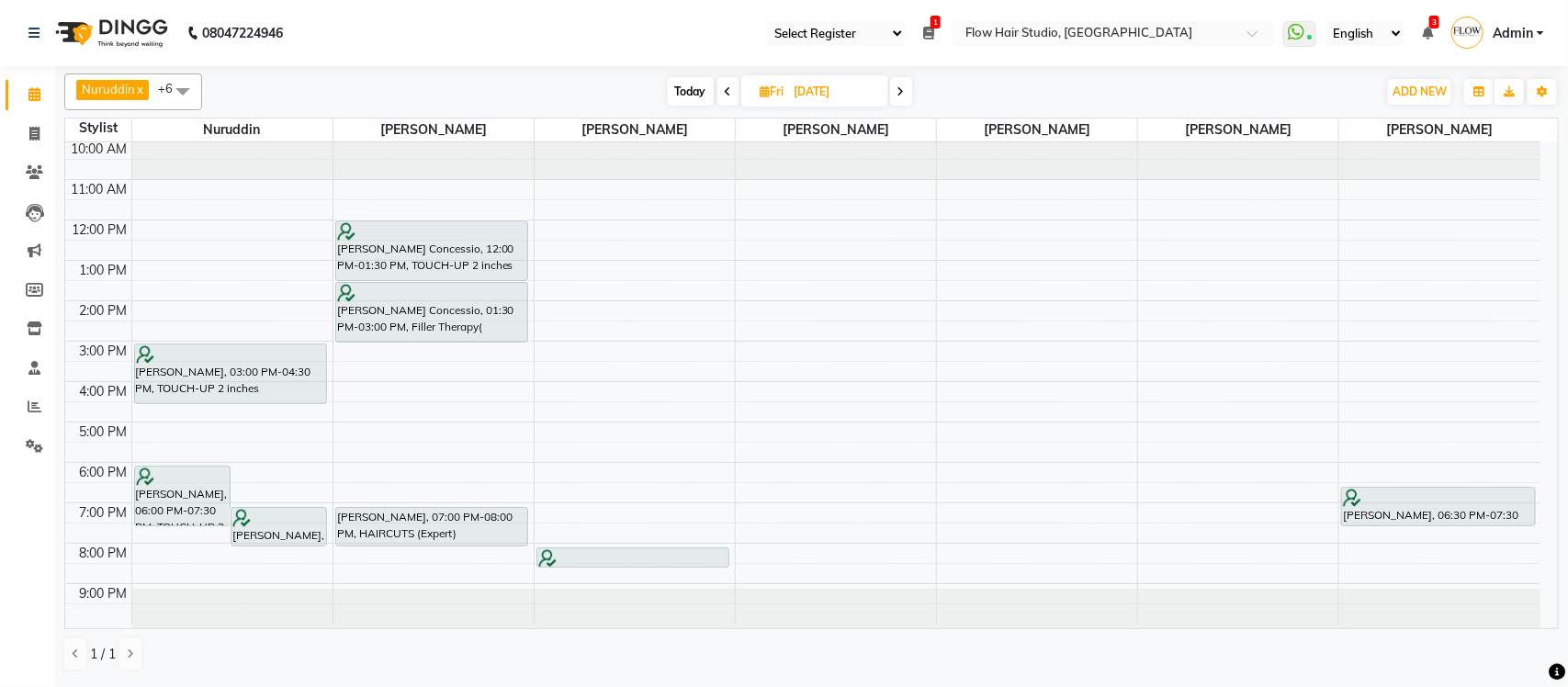
click at [910, 84] on span at bounding box center [901, 91] width 22 height 29
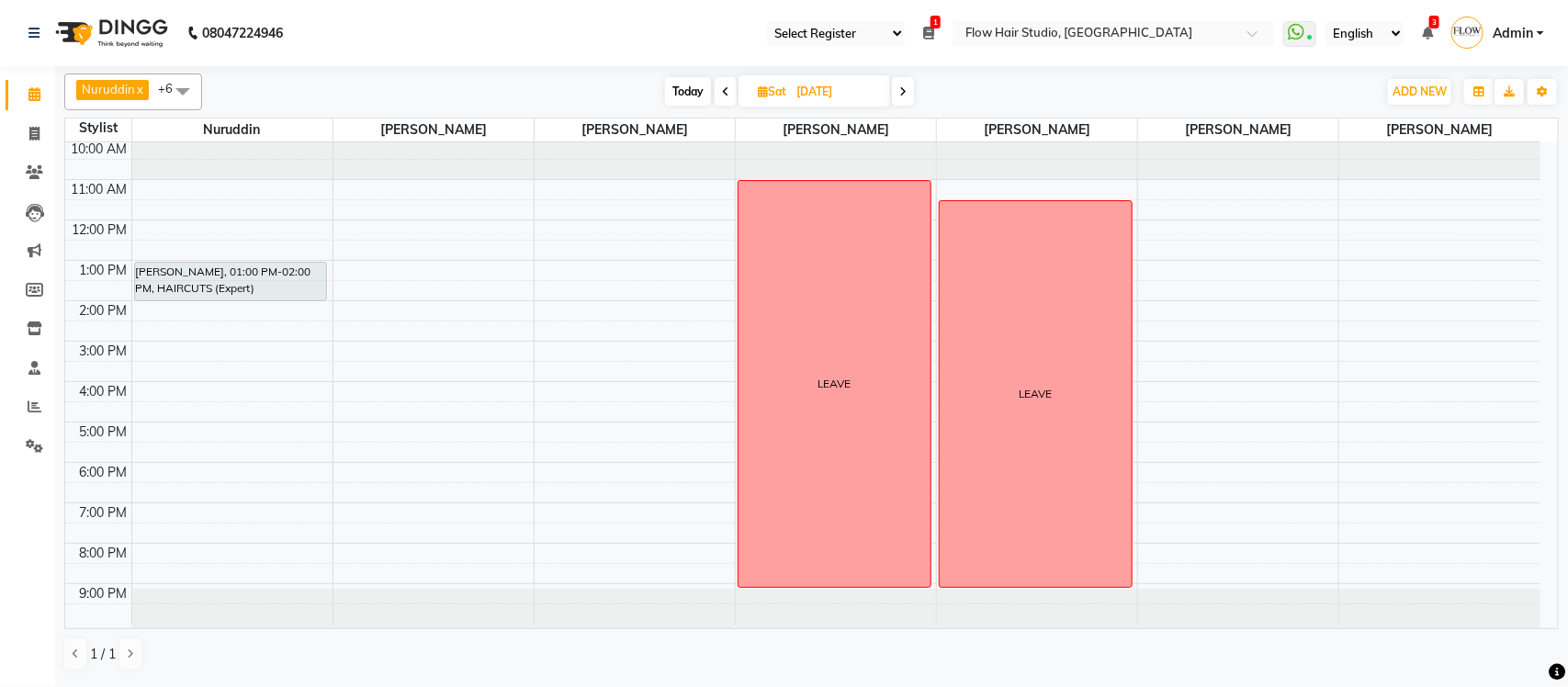
click at [901, 93] on icon at bounding box center [902, 91] width 7 height 11
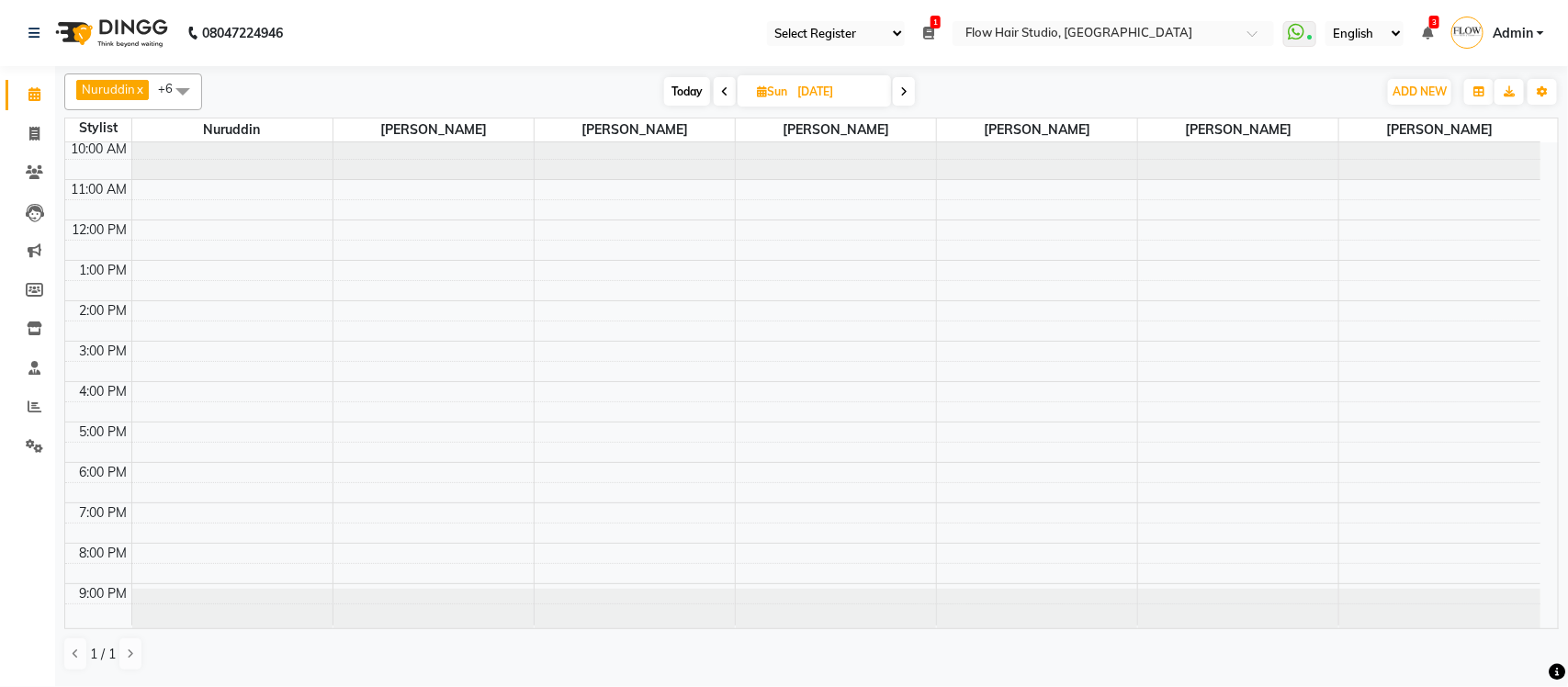
click at [723, 94] on icon at bounding box center [724, 91] width 7 height 11
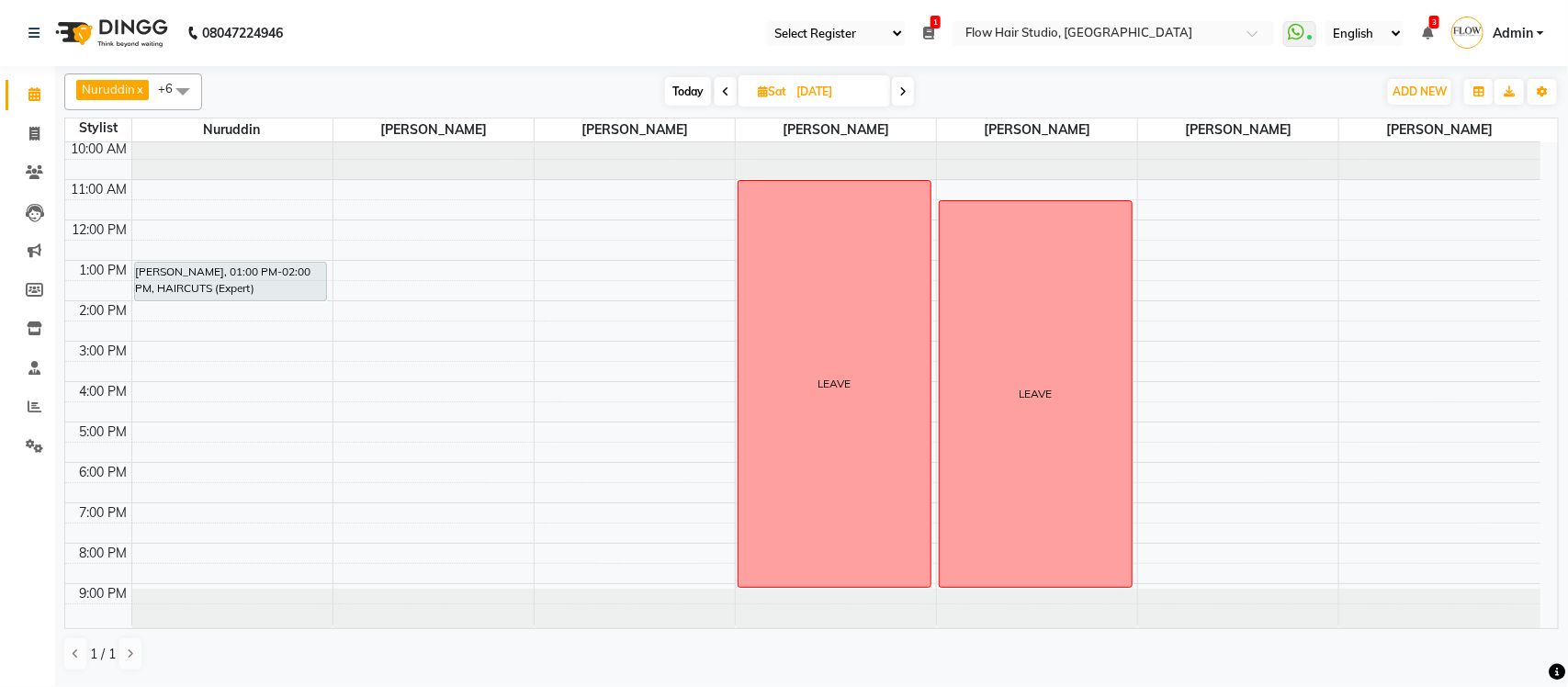
click at [906, 90] on icon at bounding box center [902, 91] width 7 height 11
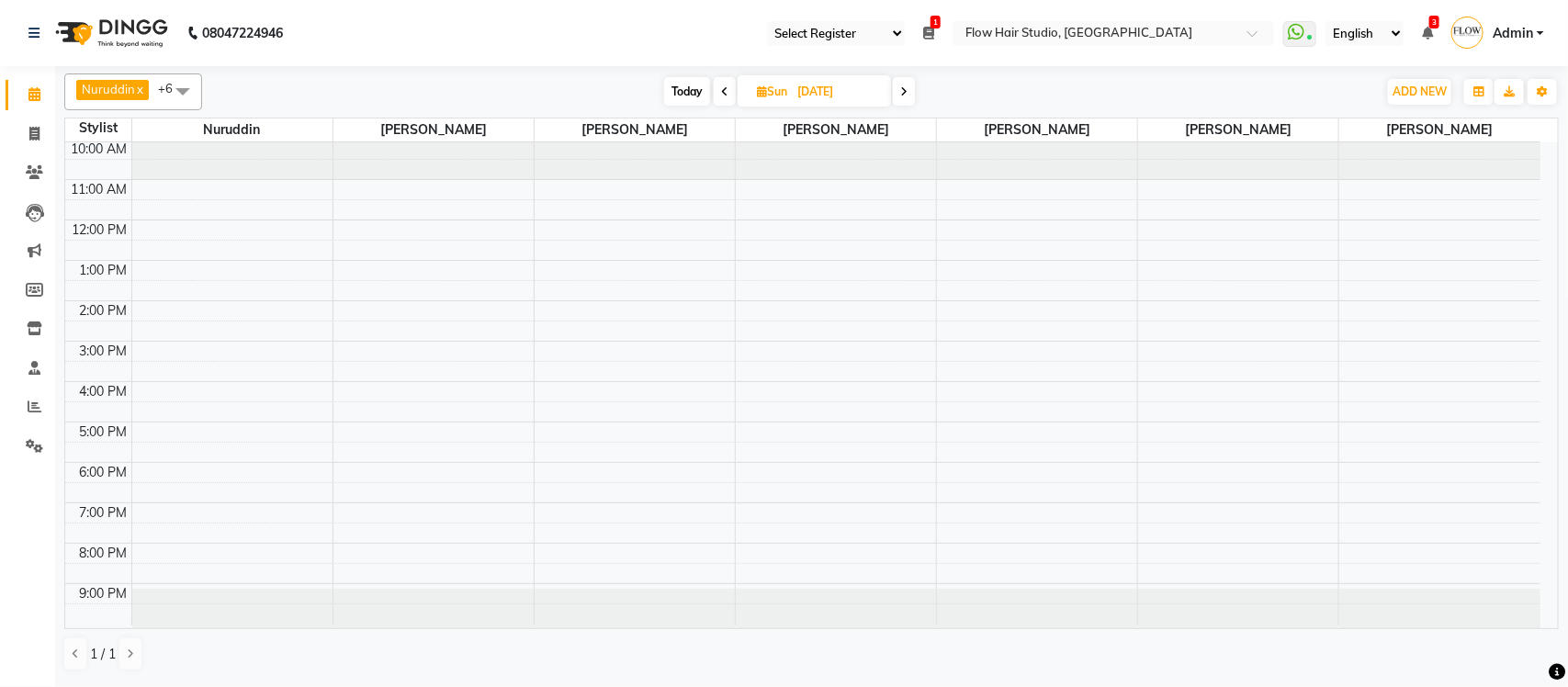
click at [699, 85] on span "Today" at bounding box center [687, 91] width 46 height 29
type input "[DATE]"
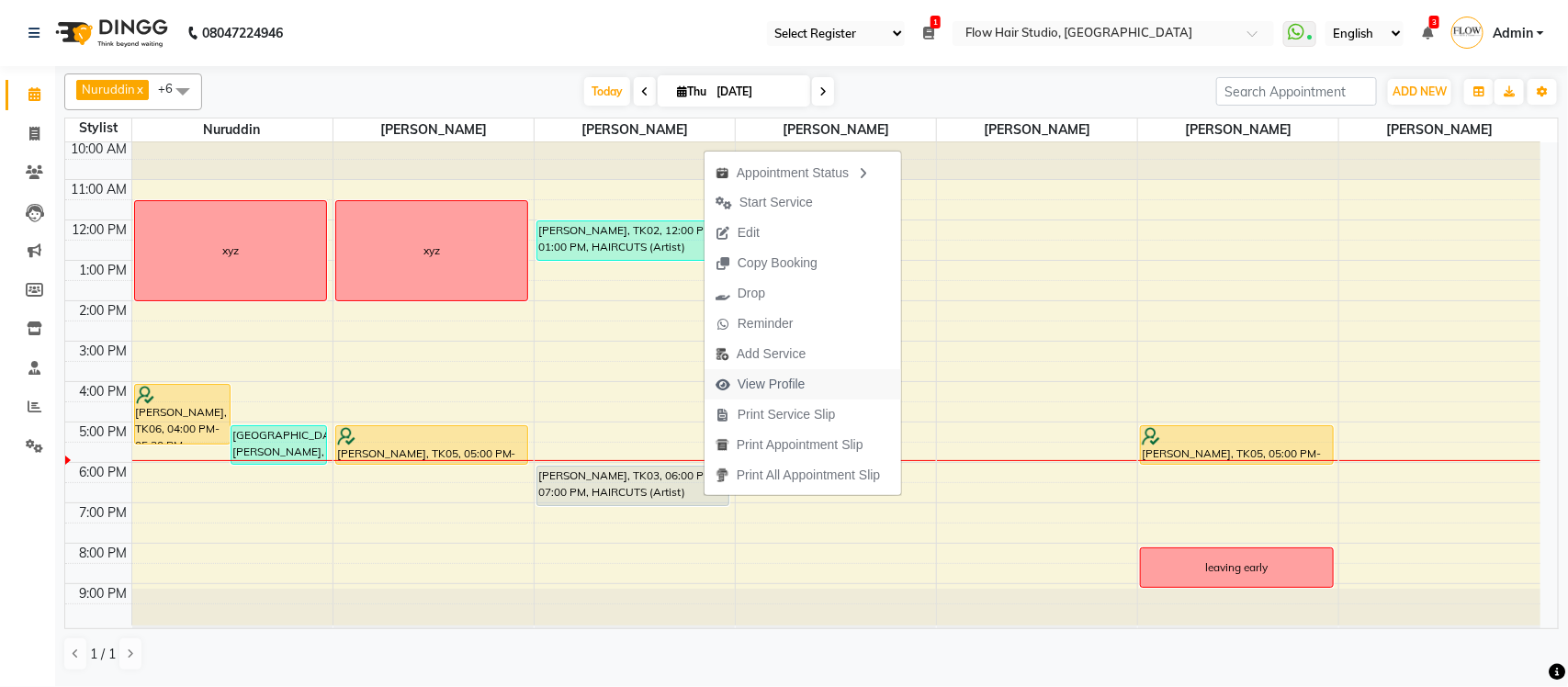
click at [770, 382] on span "View Profile" at bounding box center [771, 385] width 68 height 20
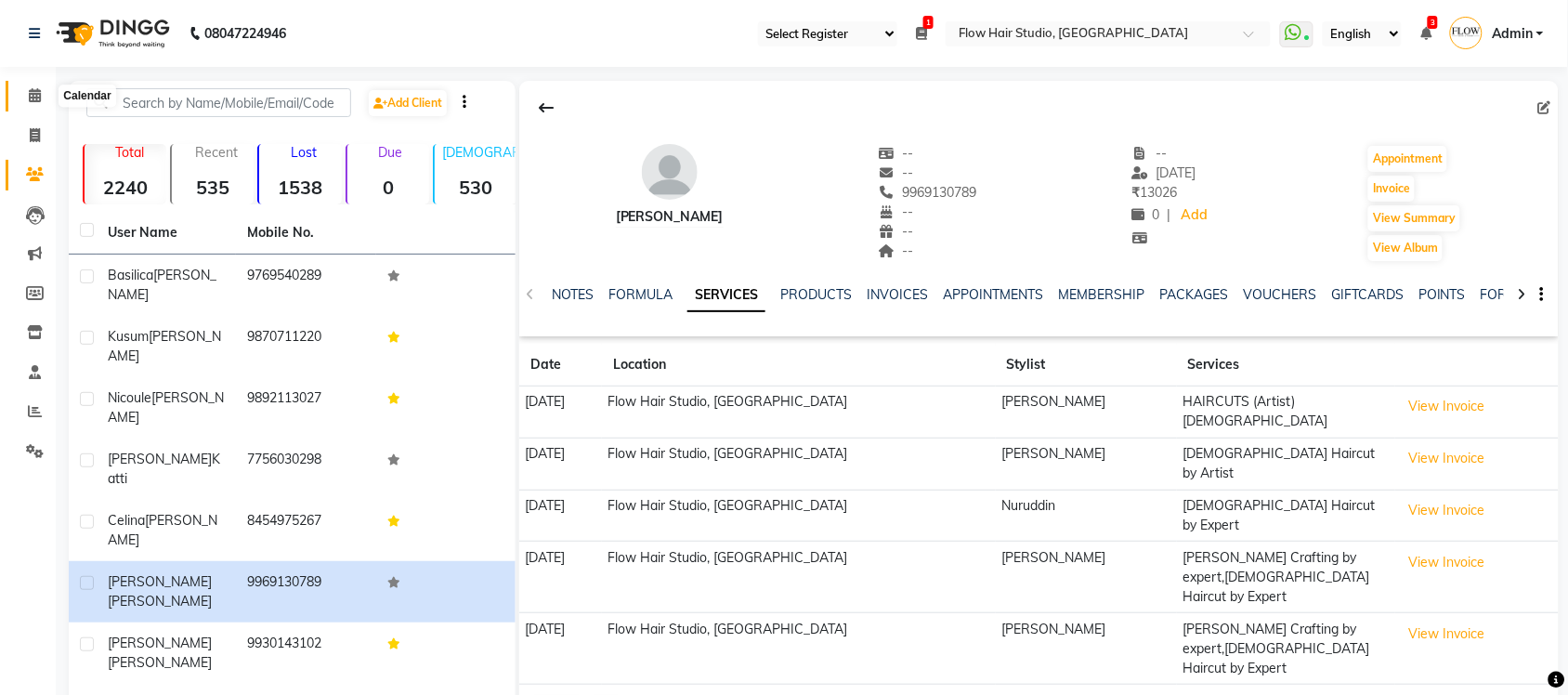
click at [31, 102] on icon at bounding box center [35, 95] width 12 height 14
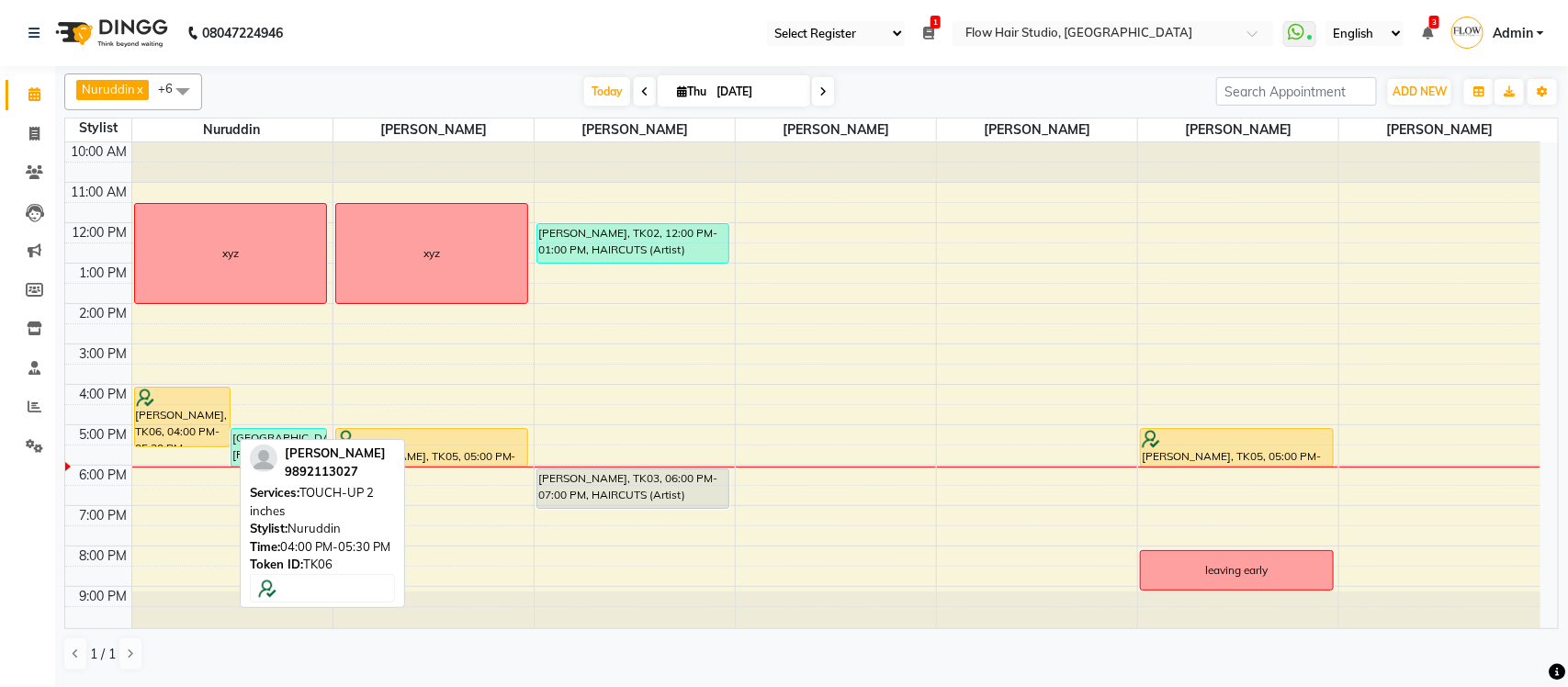
click at [208, 442] on div "[PERSON_NAME], TK06, 04:00 PM-05:30 PM, TOUCH-UP 2 inches" at bounding box center [183, 418] width 95 height 59
select select "1"
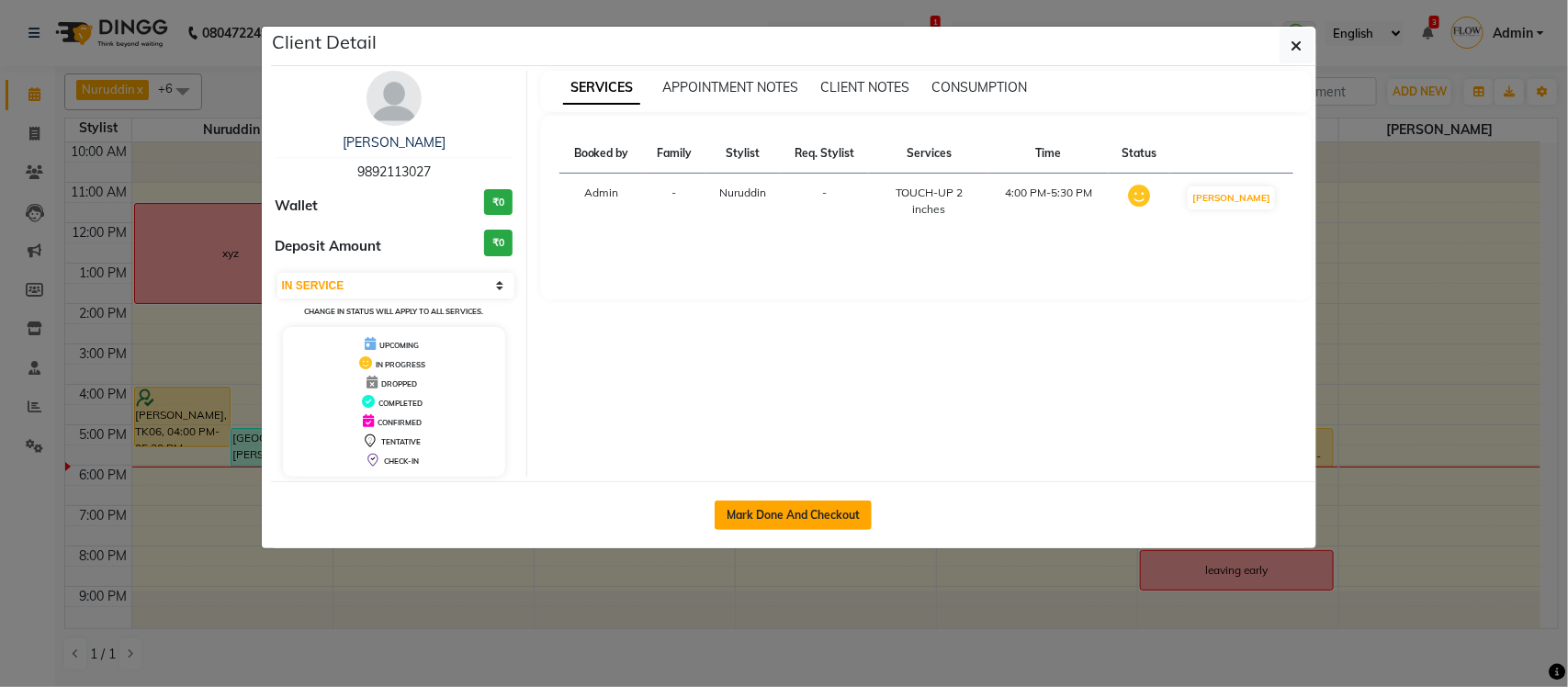
click at [814, 515] on button "Mark Done And Checkout" at bounding box center [792, 515] width 157 height 30
select select "6925"
select select "service"
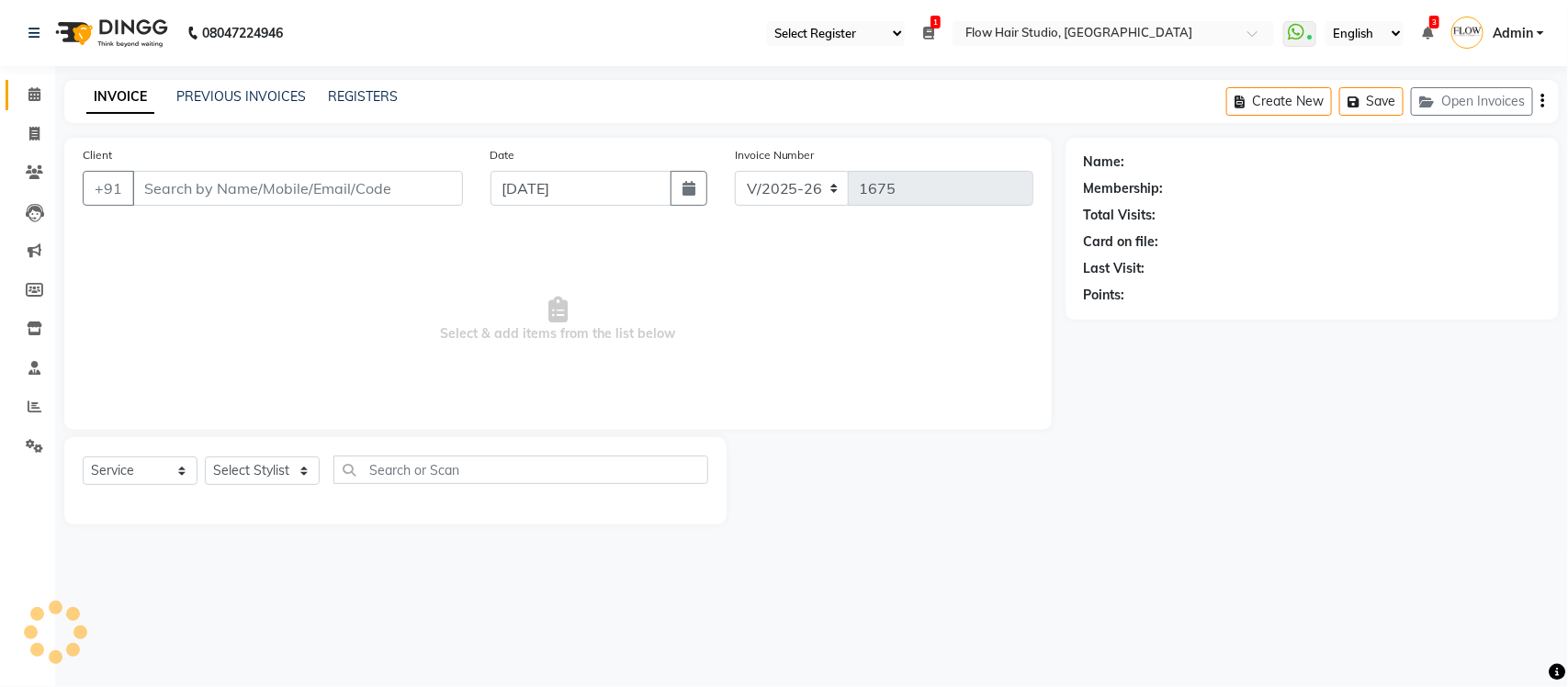
type input "9892113027"
select select "54523"
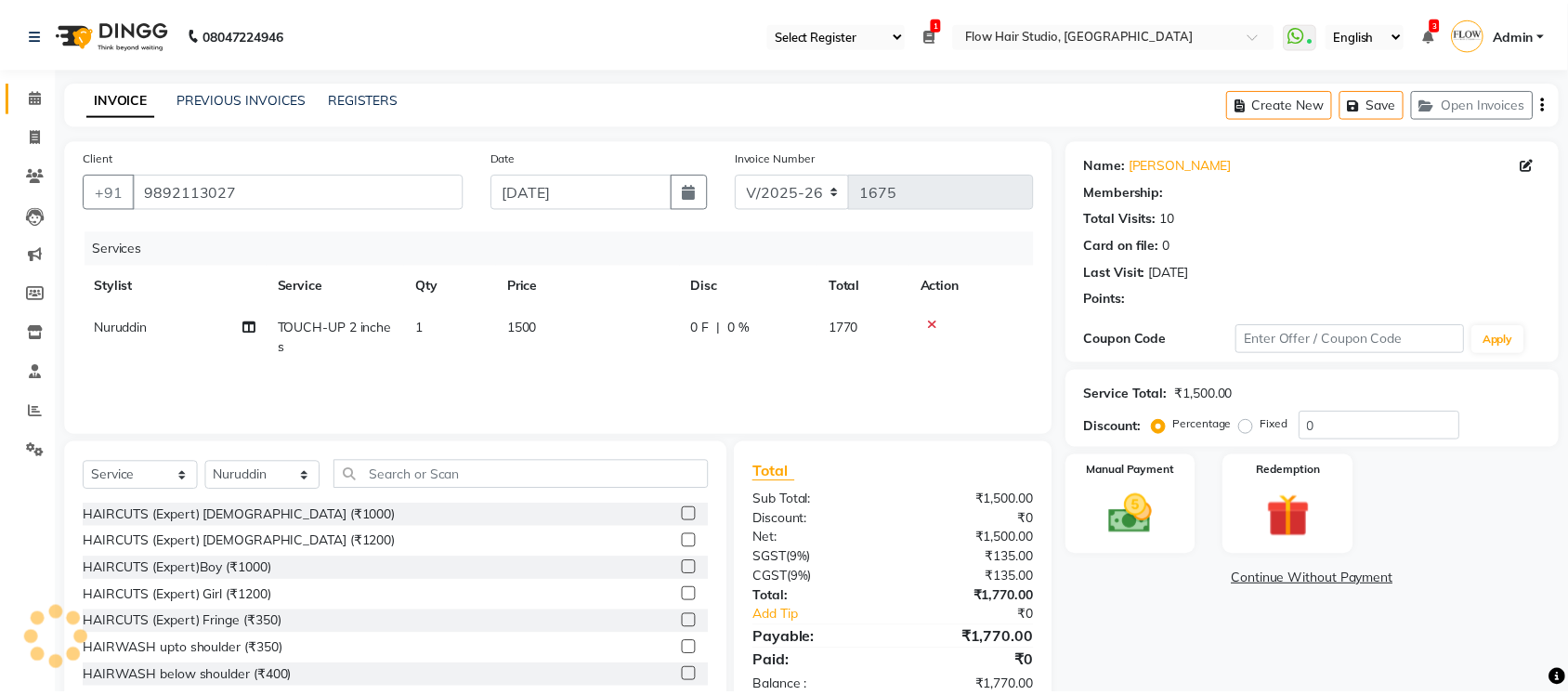
scroll to position [47, 0]
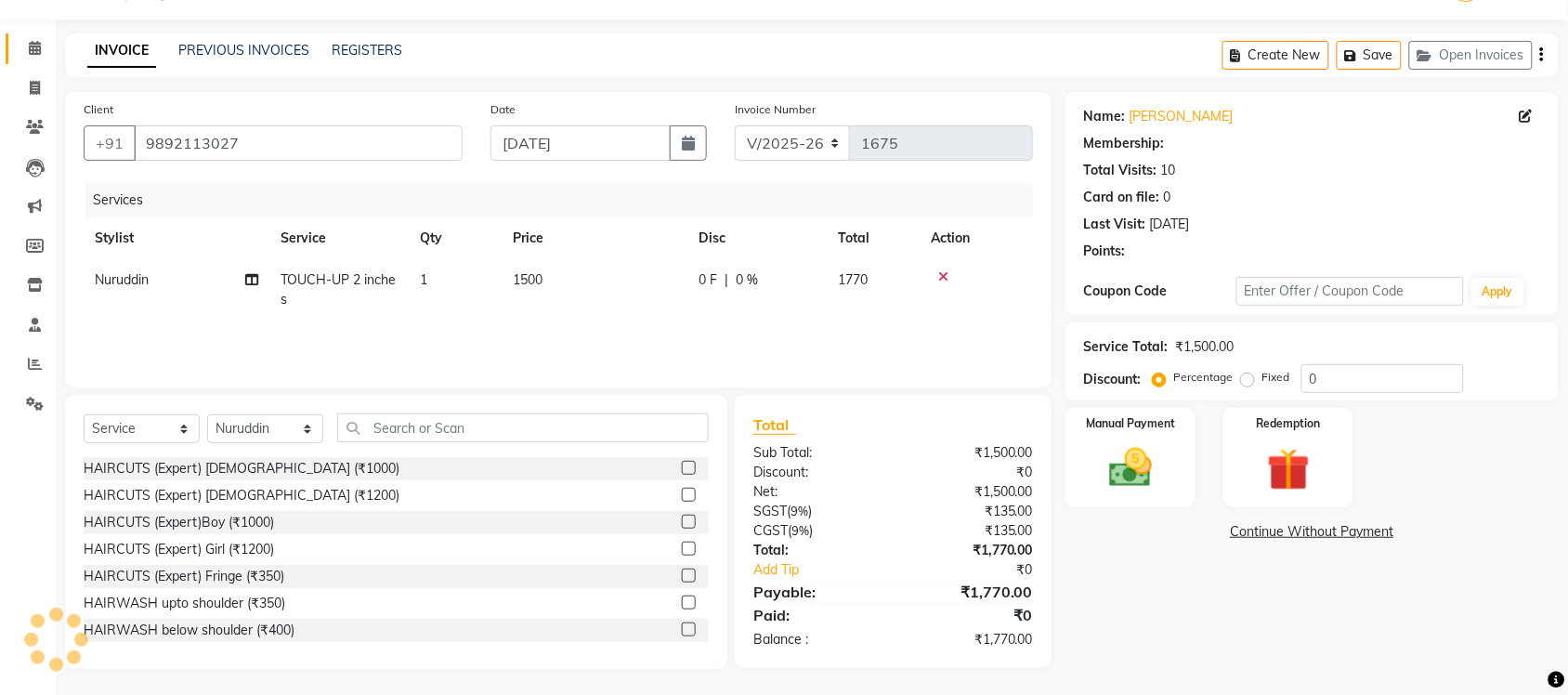
select select "1: Object"
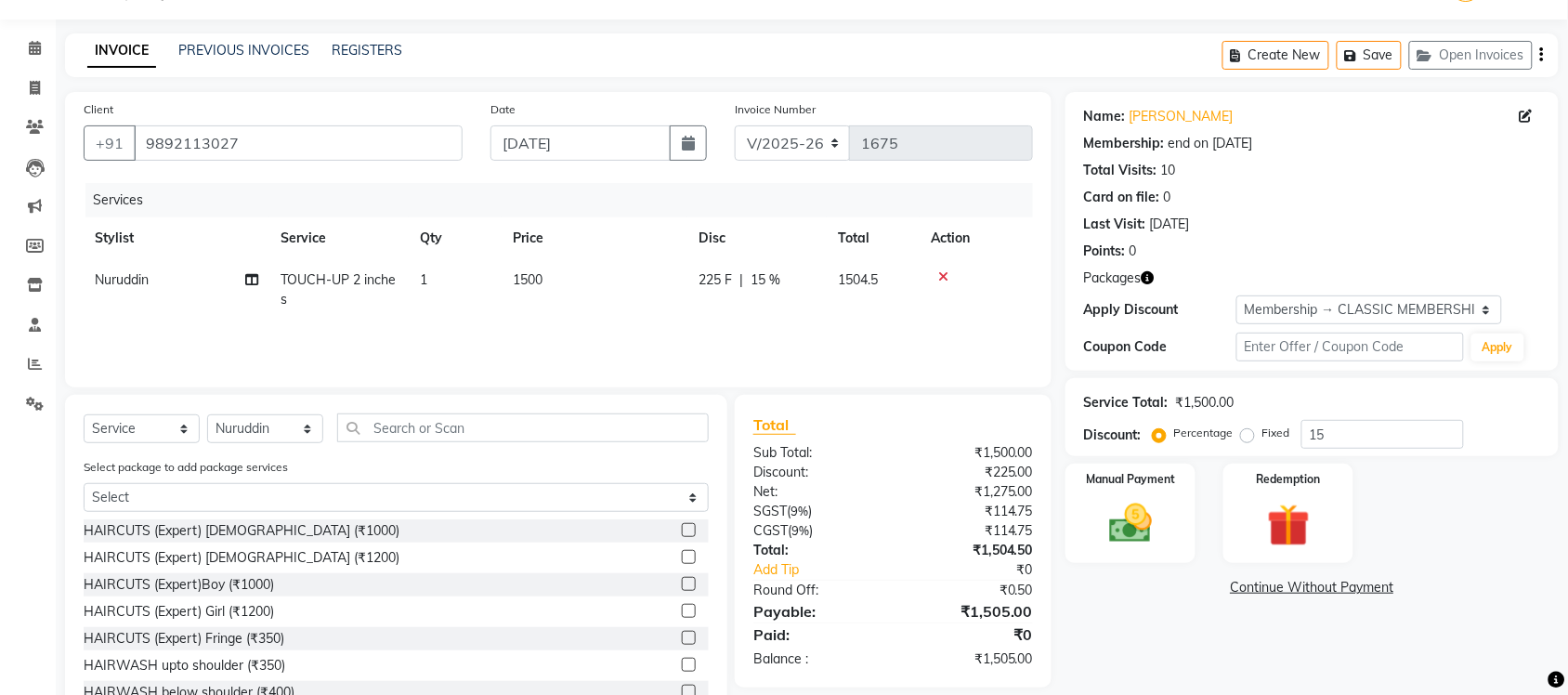
drag, startPoint x: 1395, startPoint y: 409, endPoint x: 1398, endPoint y: 421, distance: 12.4
click at [1395, 414] on div "Service Total: ₹1,500.00 Discount: Percentage Fixed 15" at bounding box center [1311, 416] width 456 height 63
click at [1396, 443] on input "15" at bounding box center [1382, 434] width 163 height 29
type input "1"
type input "20"
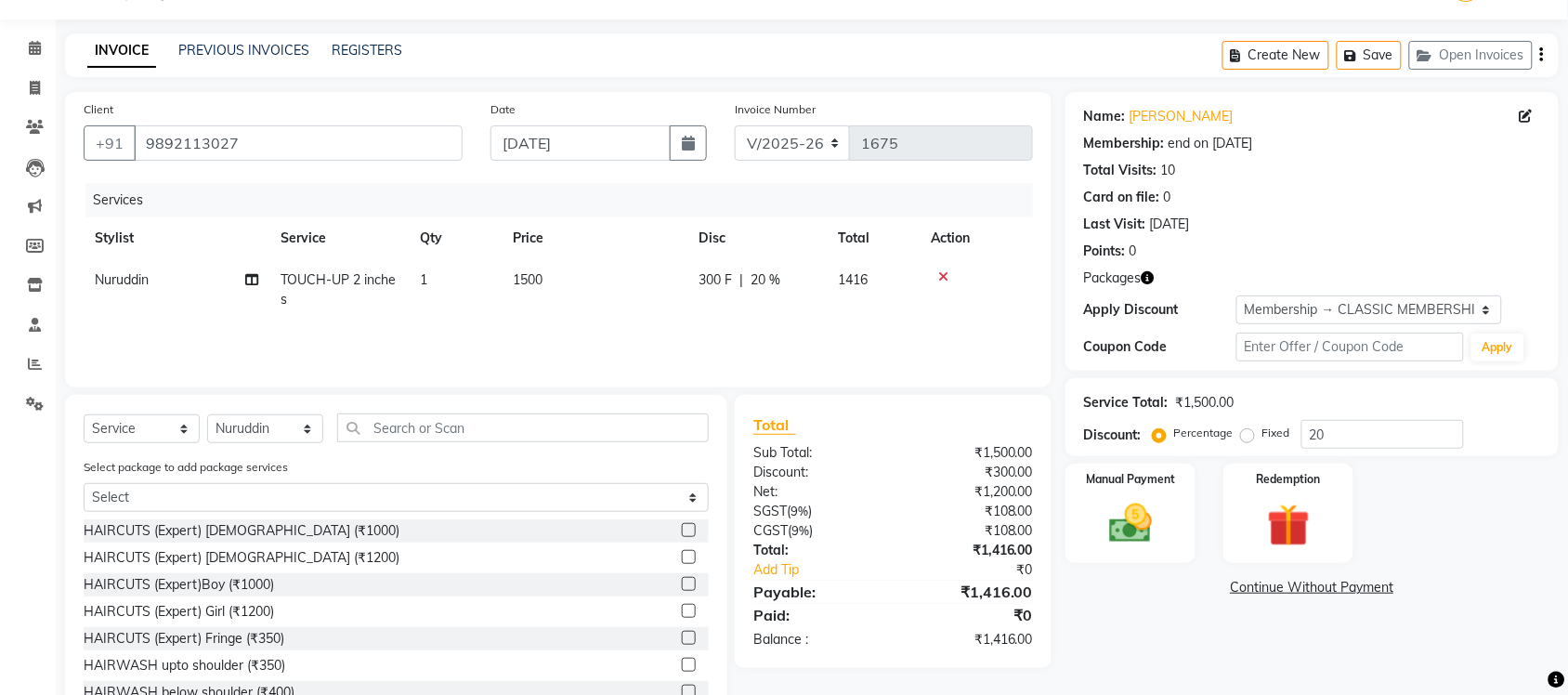
click at [1084, 629] on div "Name: Nicoule Periera Membership: end on 12-11-2025 Total Visits: 10 Card on fi…" at bounding box center [1319, 411] width 507 height 639
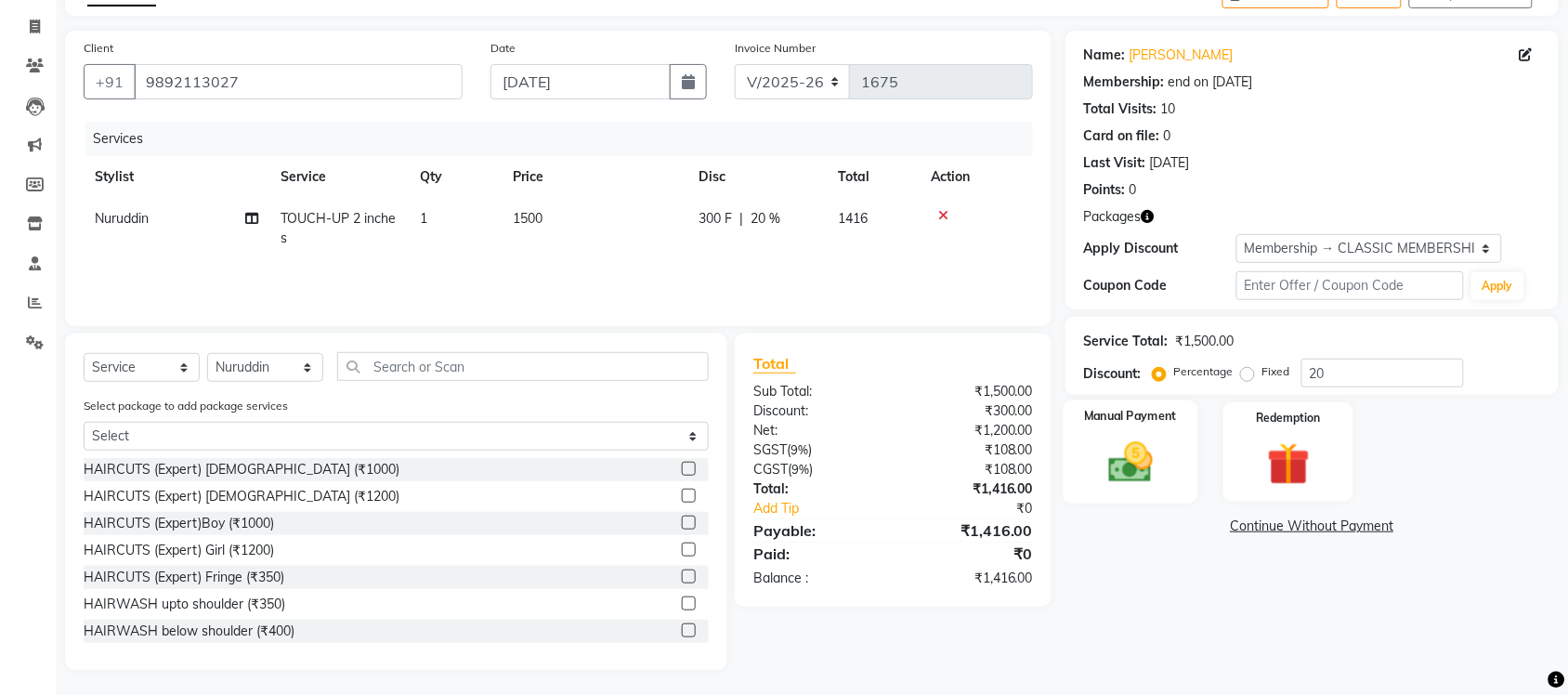
click at [1113, 466] on img at bounding box center [1130, 461] width 73 height 51
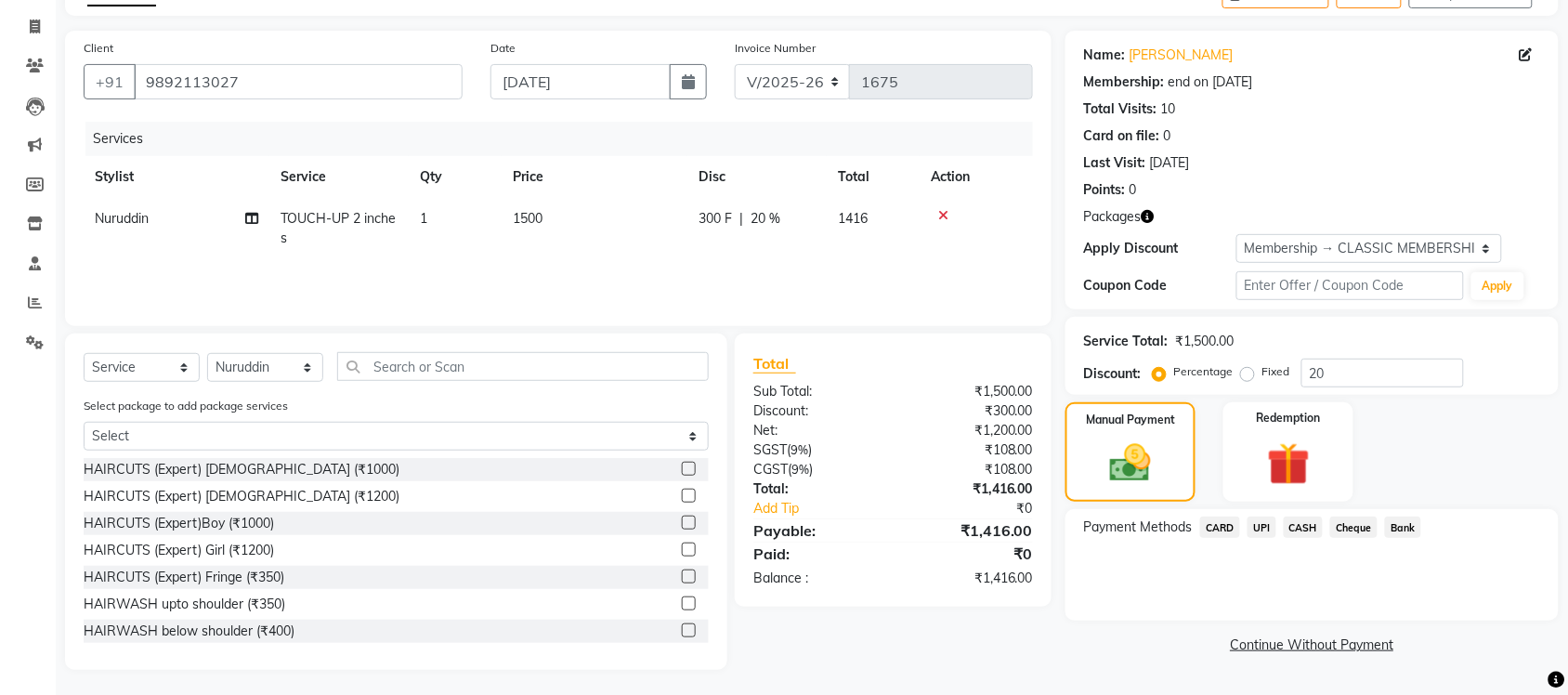
click at [1290, 523] on span "CASH" at bounding box center [1304, 527] width 40 height 21
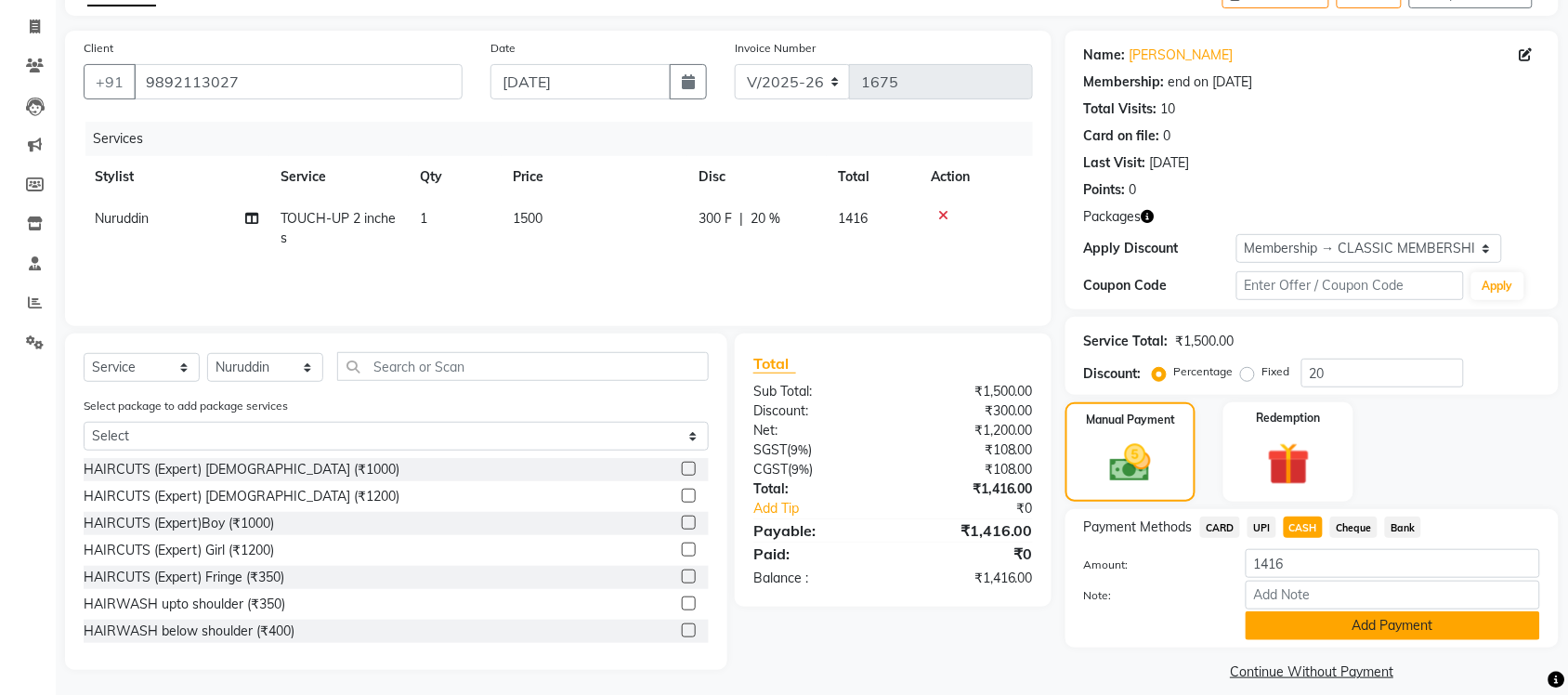
click at [1373, 634] on button "Add Payment" at bounding box center [1392, 625] width 294 height 29
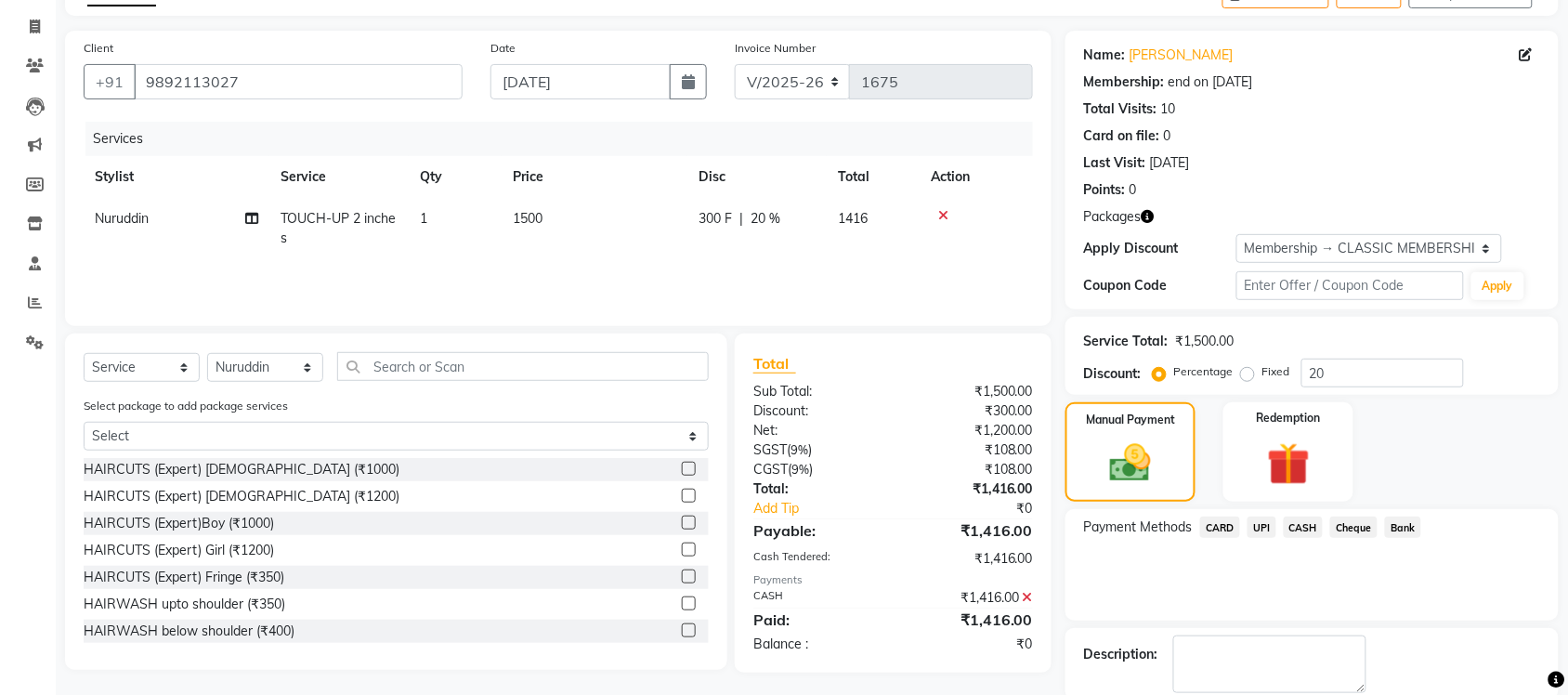
scroll to position [206, 0]
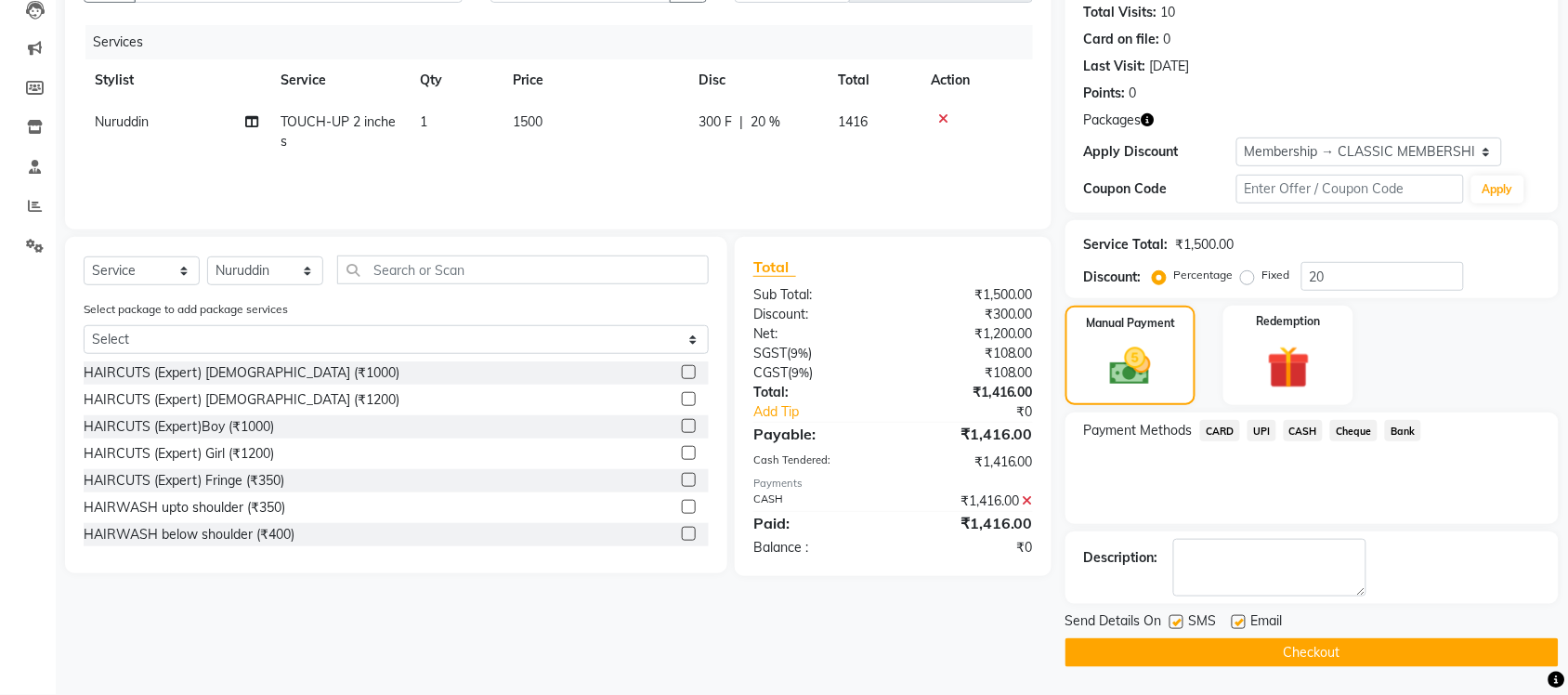
click at [1460, 649] on button "Checkout" at bounding box center [1312, 652] width 493 height 29
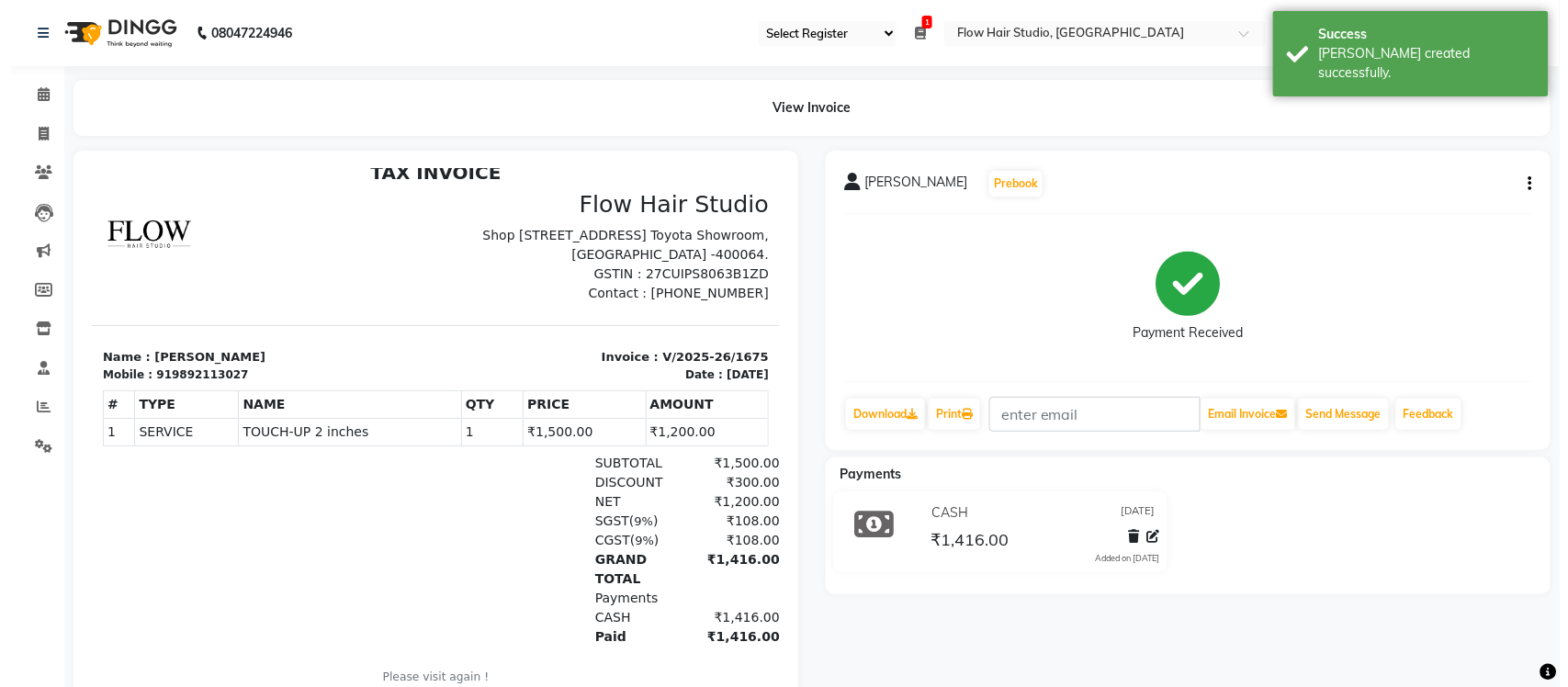
scroll to position [34, 0]
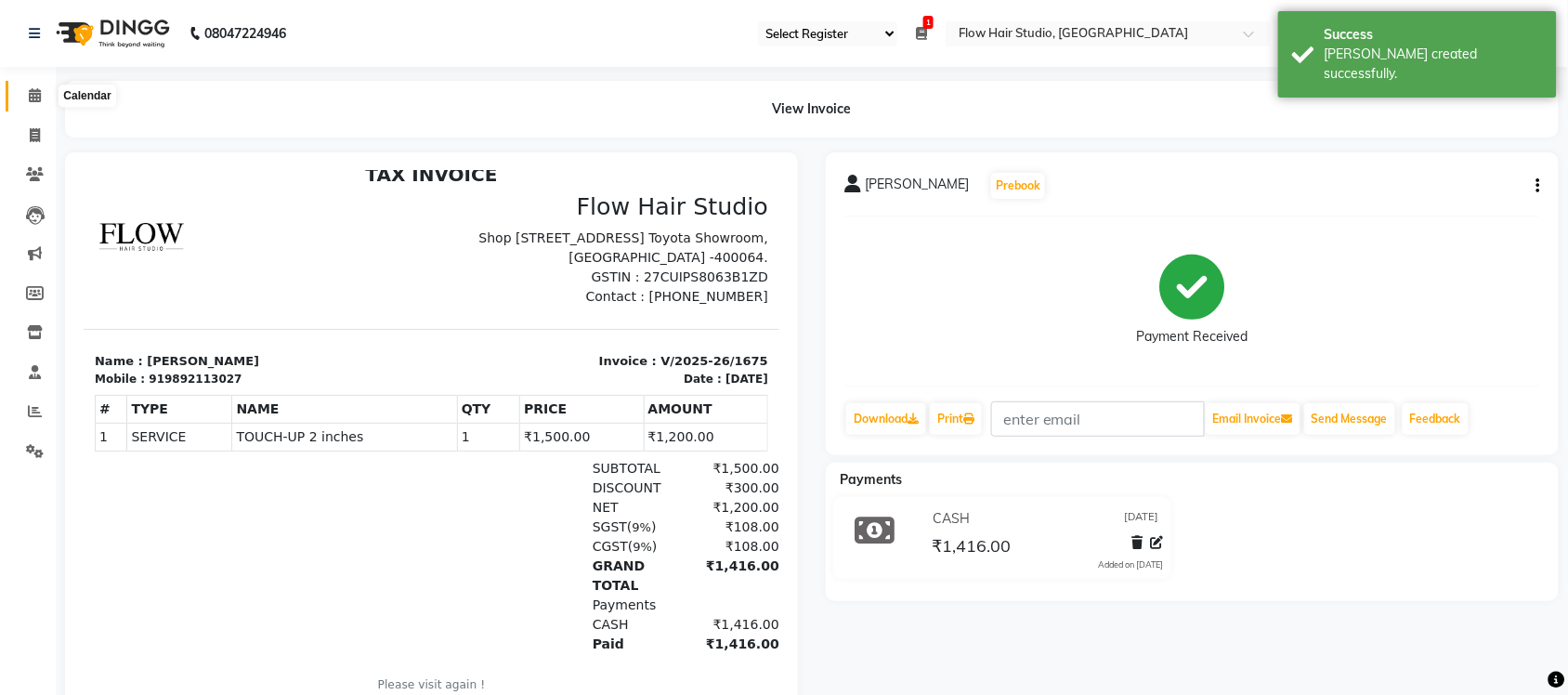
click at [33, 93] on icon at bounding box center [35, 95] width 12 height 14
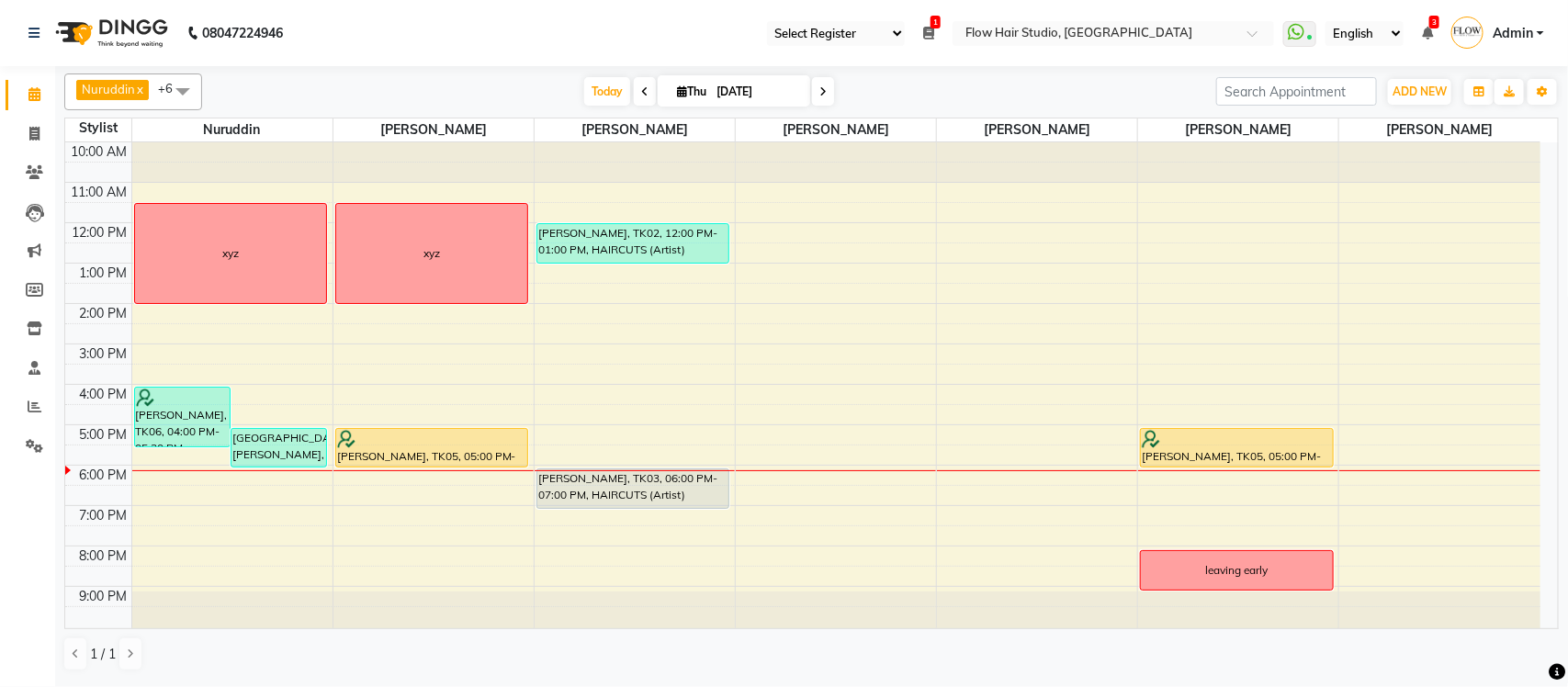
click at [819, 98] on icon at bounding box center [822, 91] width 7 height 11
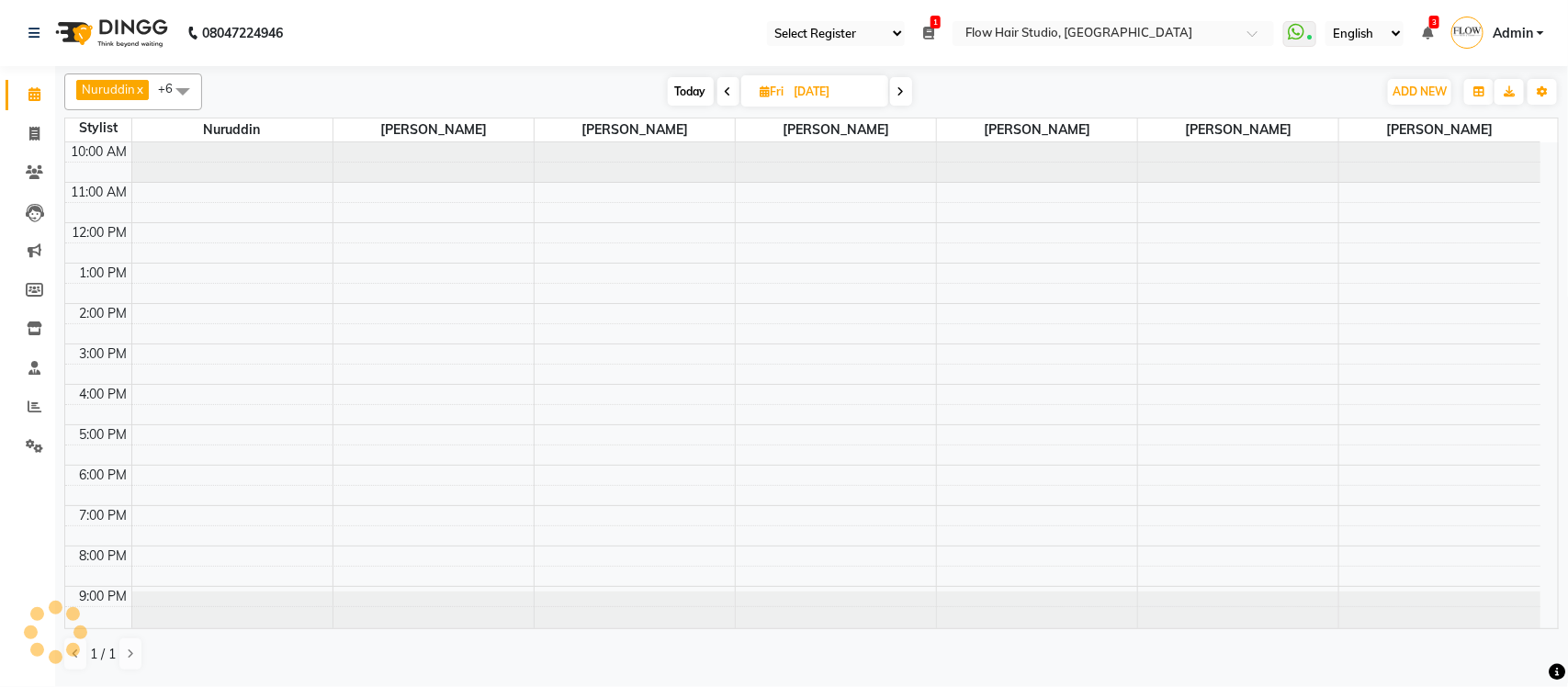
scroll to position [3, 0]
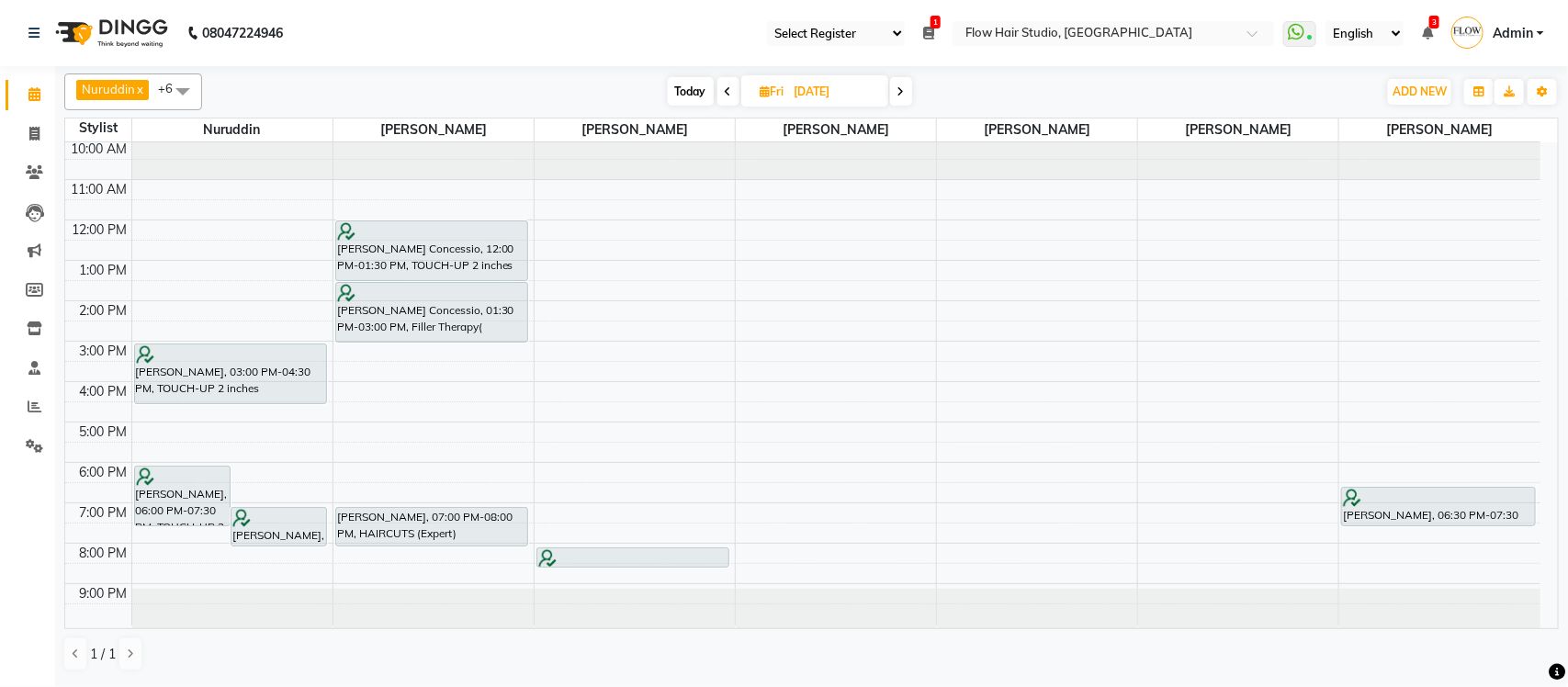
click at [727, 84] on span at bounding box center [728, 91] width 22 height 29
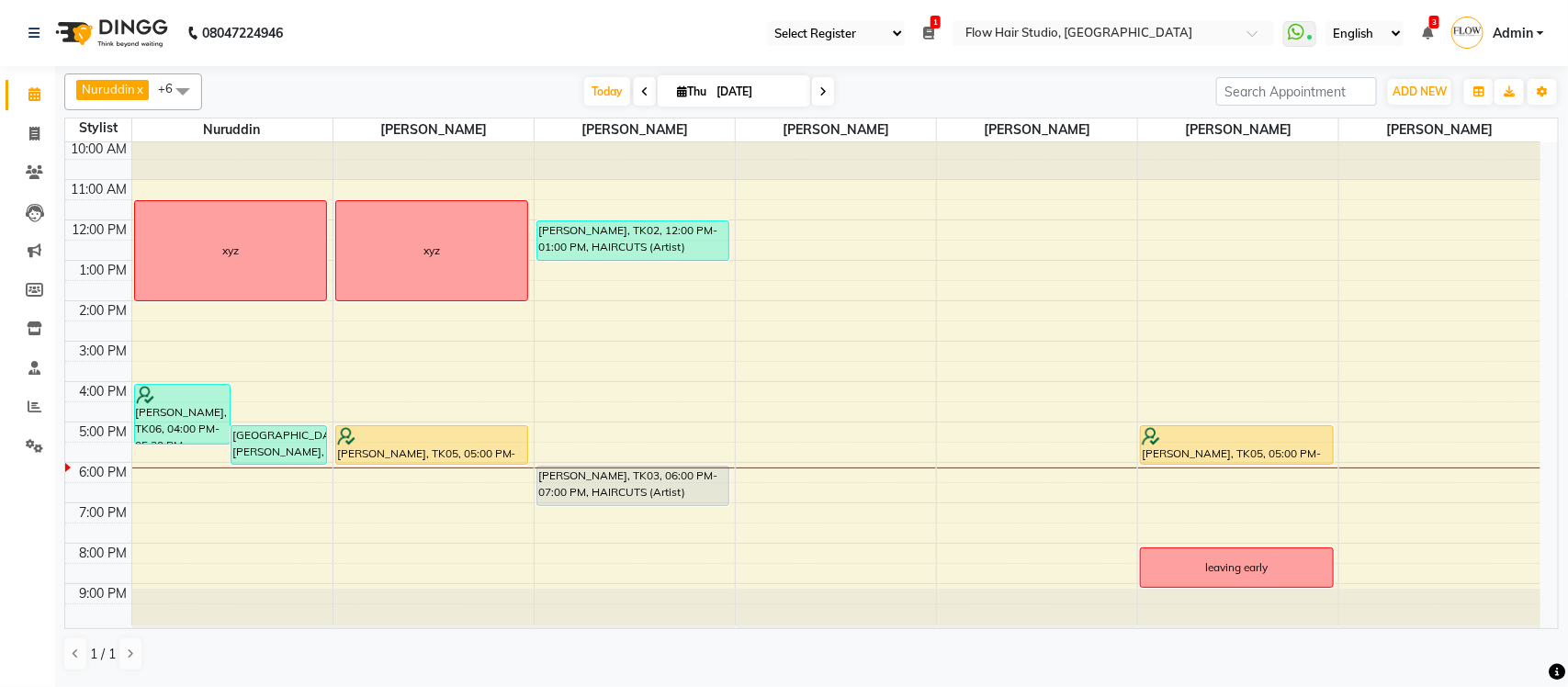
click at [819, 89] on icon at bounding box center [822, 91] width 7 height 11
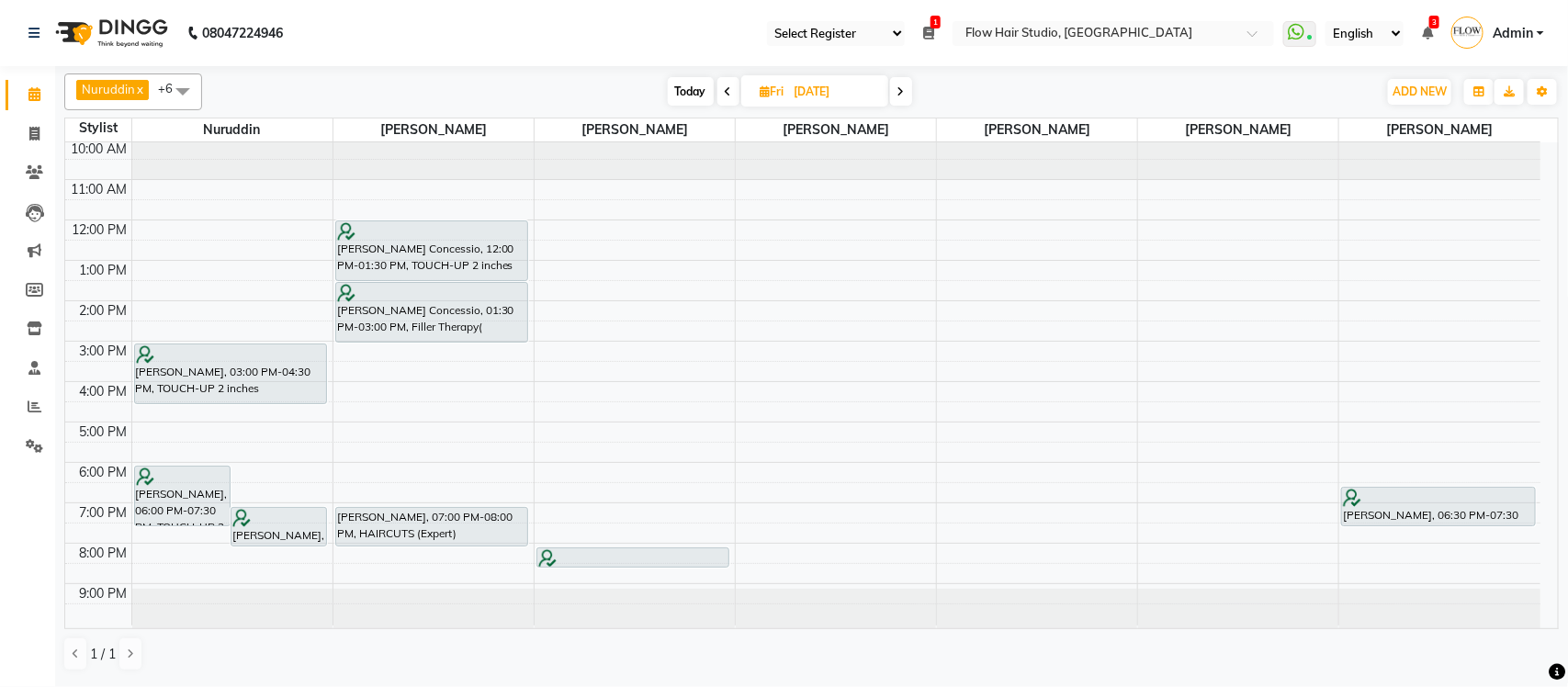
click at [907, 81] on span at bounding box center [901, 91] width 22 height 29
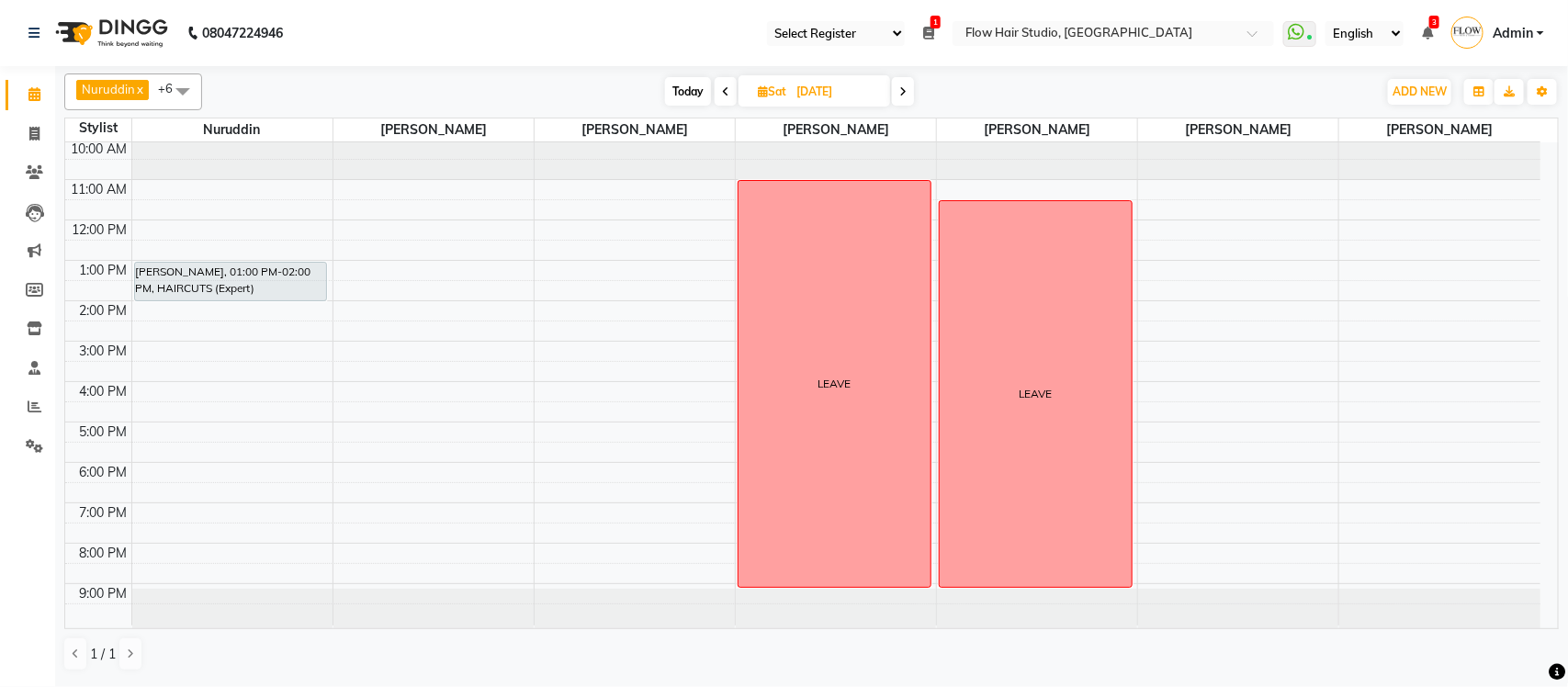
click at [907, 81] on span at bounding box center [903, 91] width 22 height 29
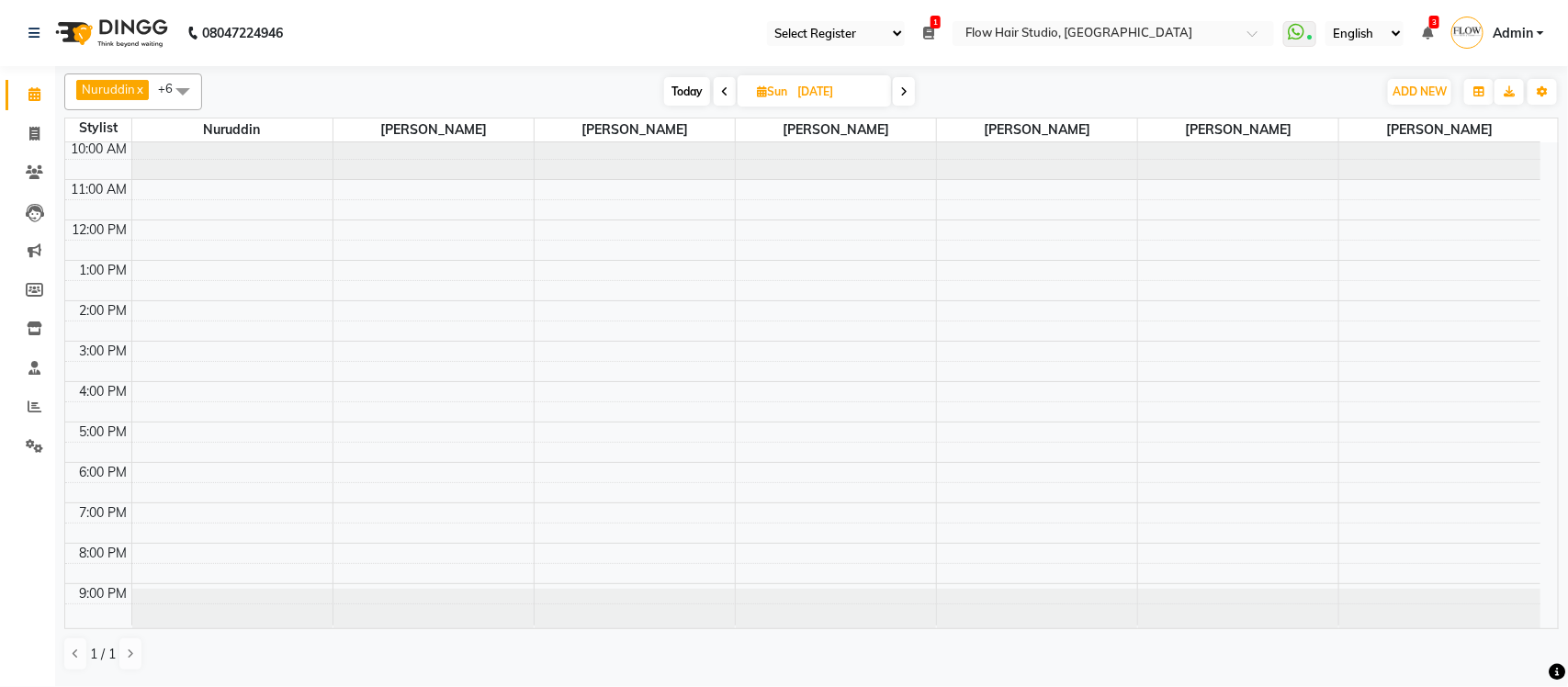
click at [671, 93] on span "Today" at bounding box center [687, 91] width 46 height 29
type input "[DATE]"
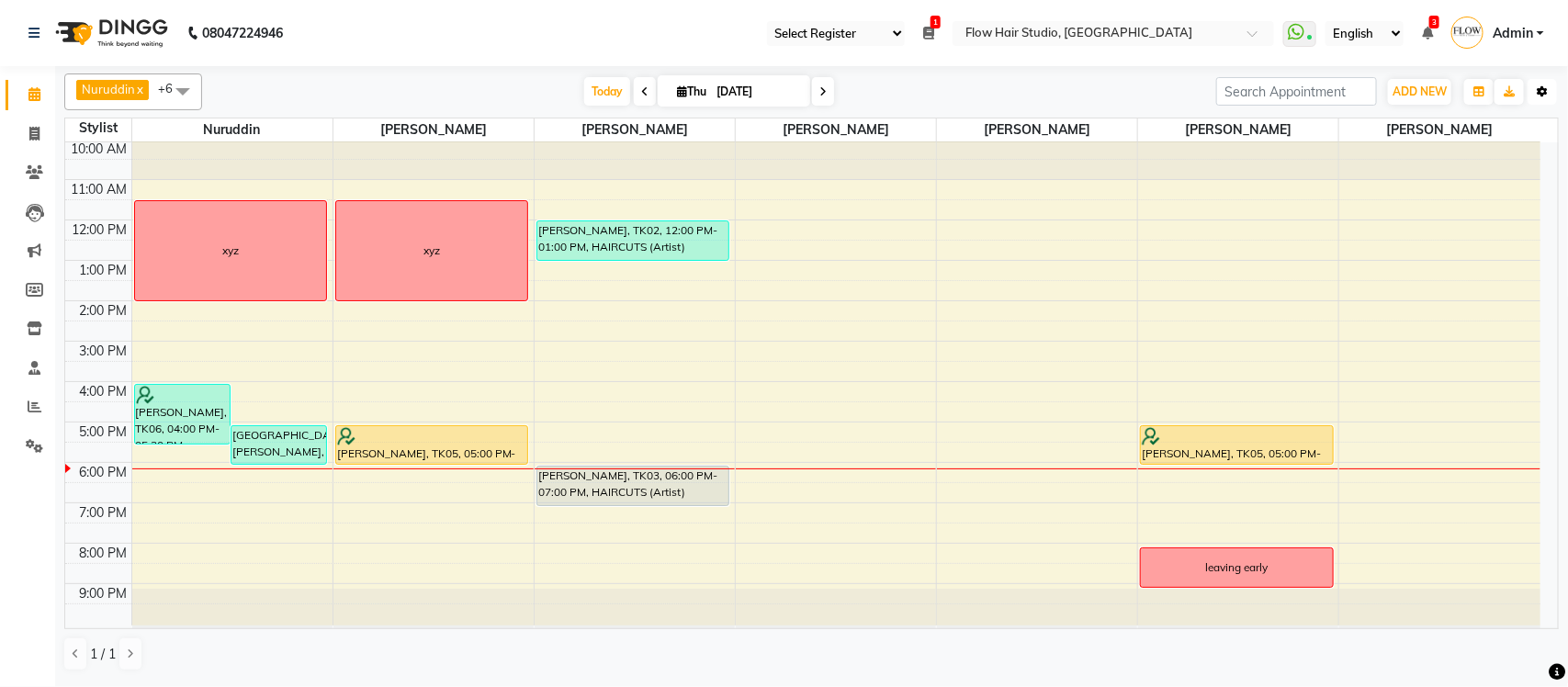
click at [1552, 85] on button "Toggle Dropdown" at bounding box center [1542, 92] width 30 height 26
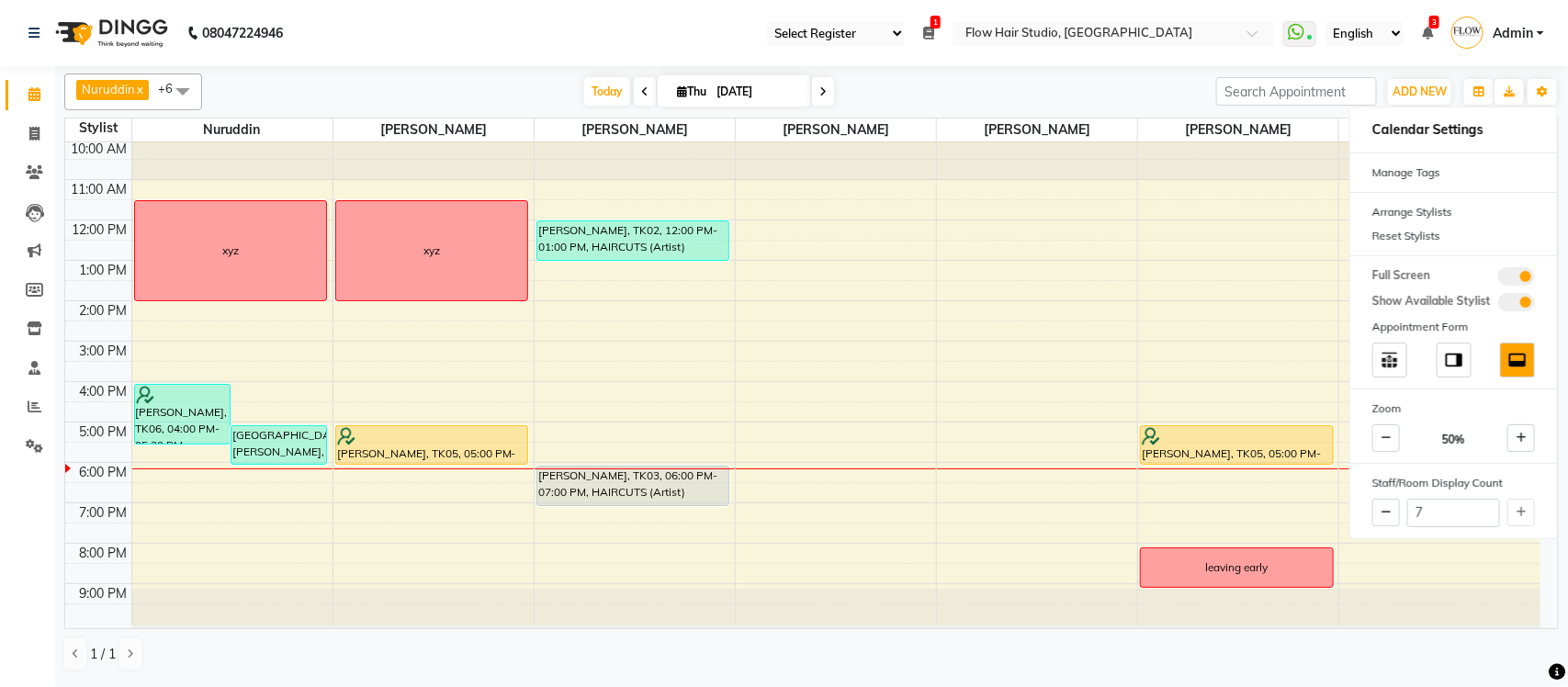
click at [1517, 272] on span at bounding box center [1516, 276] width 37 height 19
click at [1498, 279] on input "checkbox" at bounding box center [1498, 279] width 0 height 0
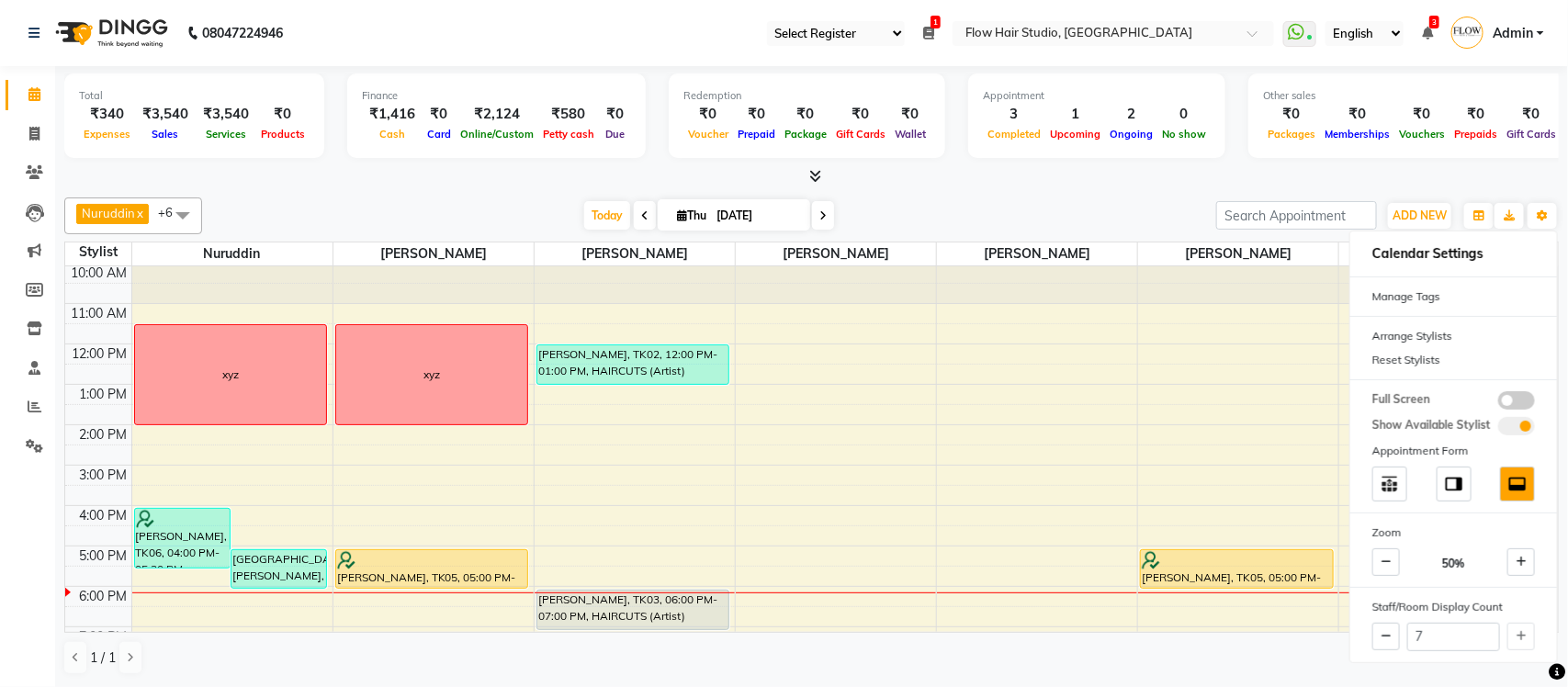
click at [809, 180] on icon at bounding box center [815, 176] width 12 height 14
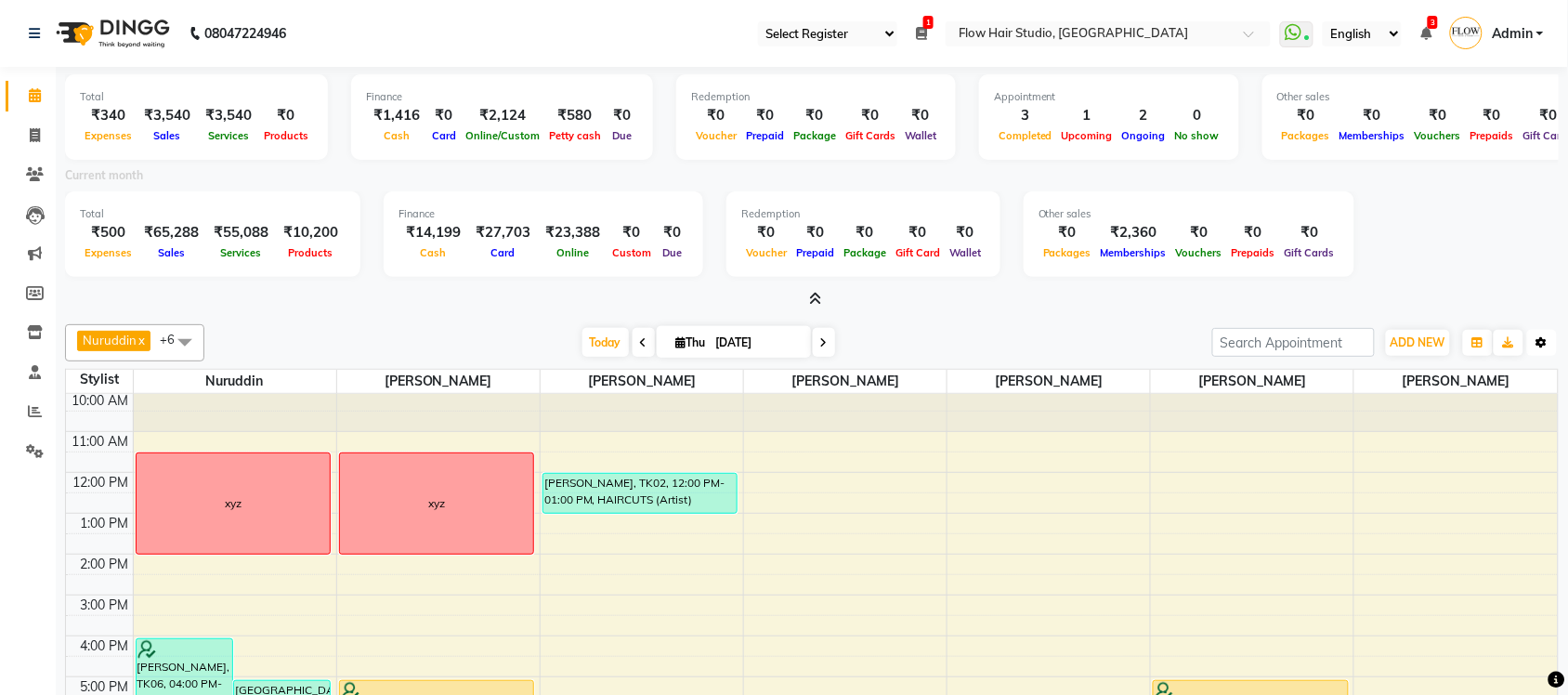
click at [1538, 338] on icon "button" at bounding box center [1542, 343] width 11 height 11
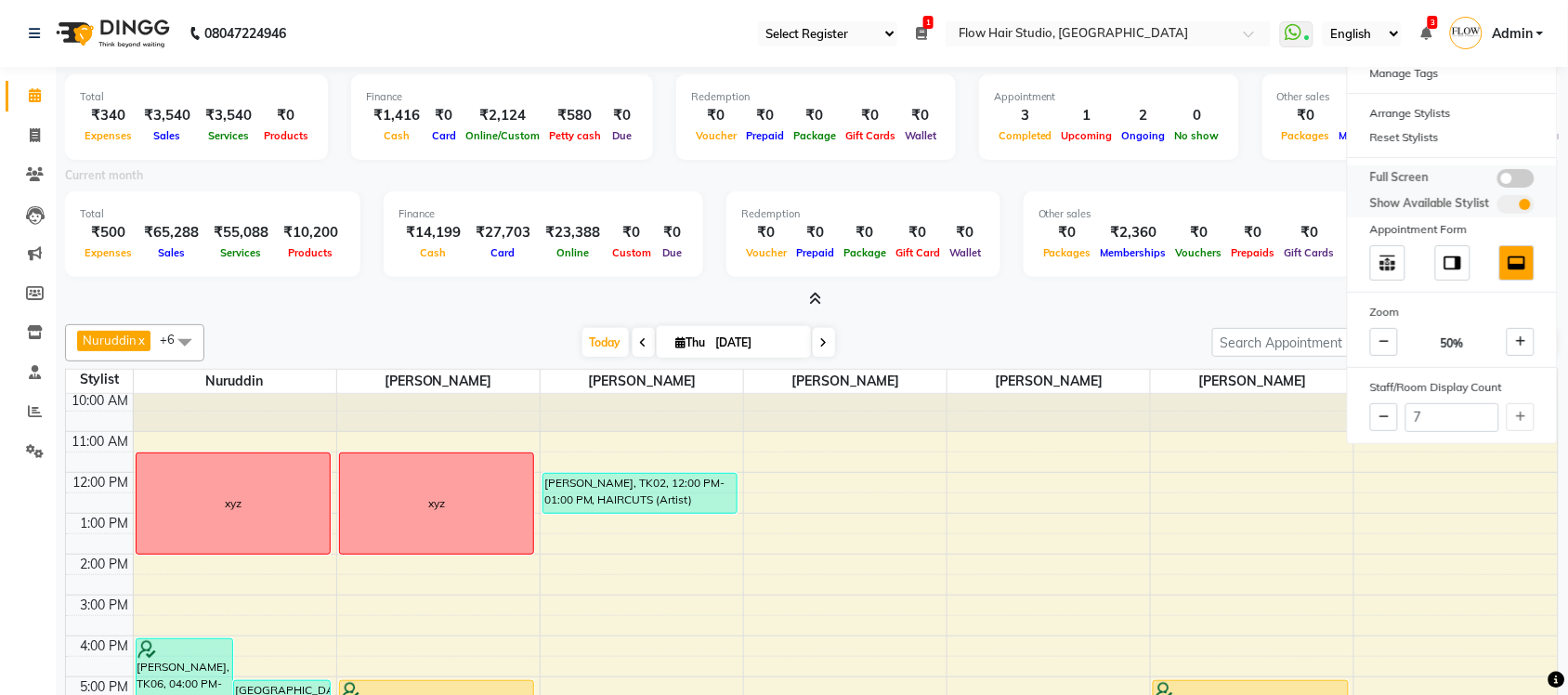
click at [1522, 180] on span at bounding box center [1515, 178] width 37 height 19
click at [1497, 182] on input "checkbox" at bounding box center [1497, 182] width 0 height 0
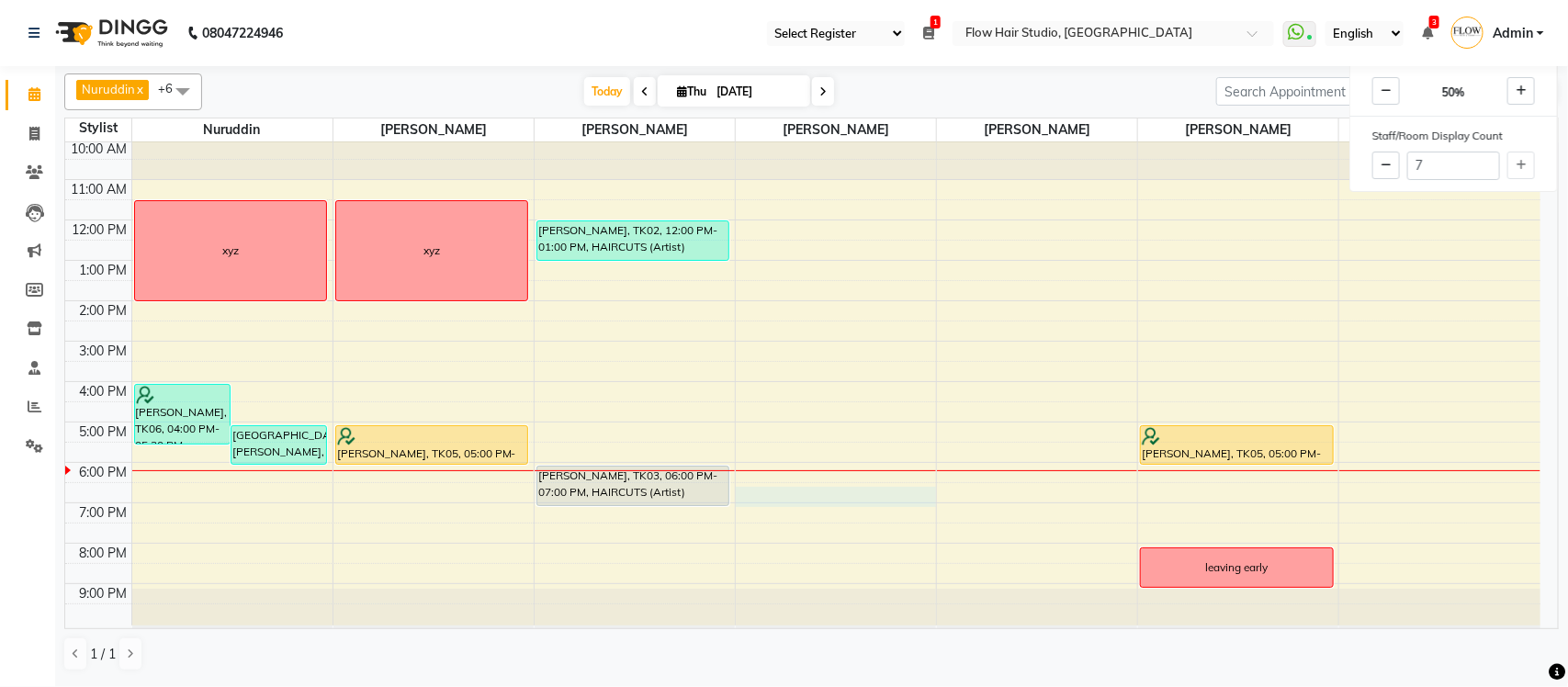
click at [756, 505] on div "10:00 AM 11:00 AM 12:00 PM 1:00 PM 2:00 PM 3:00 PM 4:00 PM 5:00 PM 6:00 PM 7:00…" at bounding box center [802, 382] width 1475 height 486
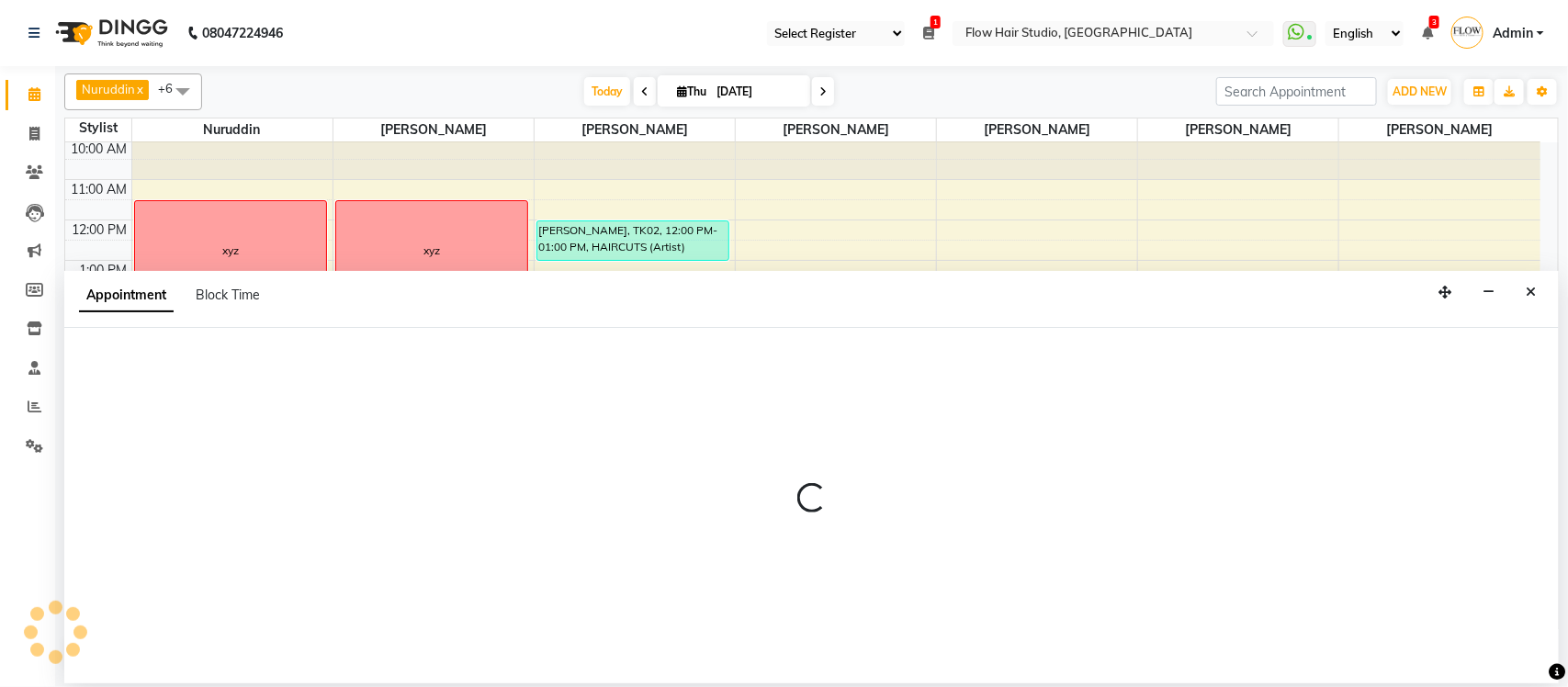
select select "54526"
select select "1110"
select select "tentative"
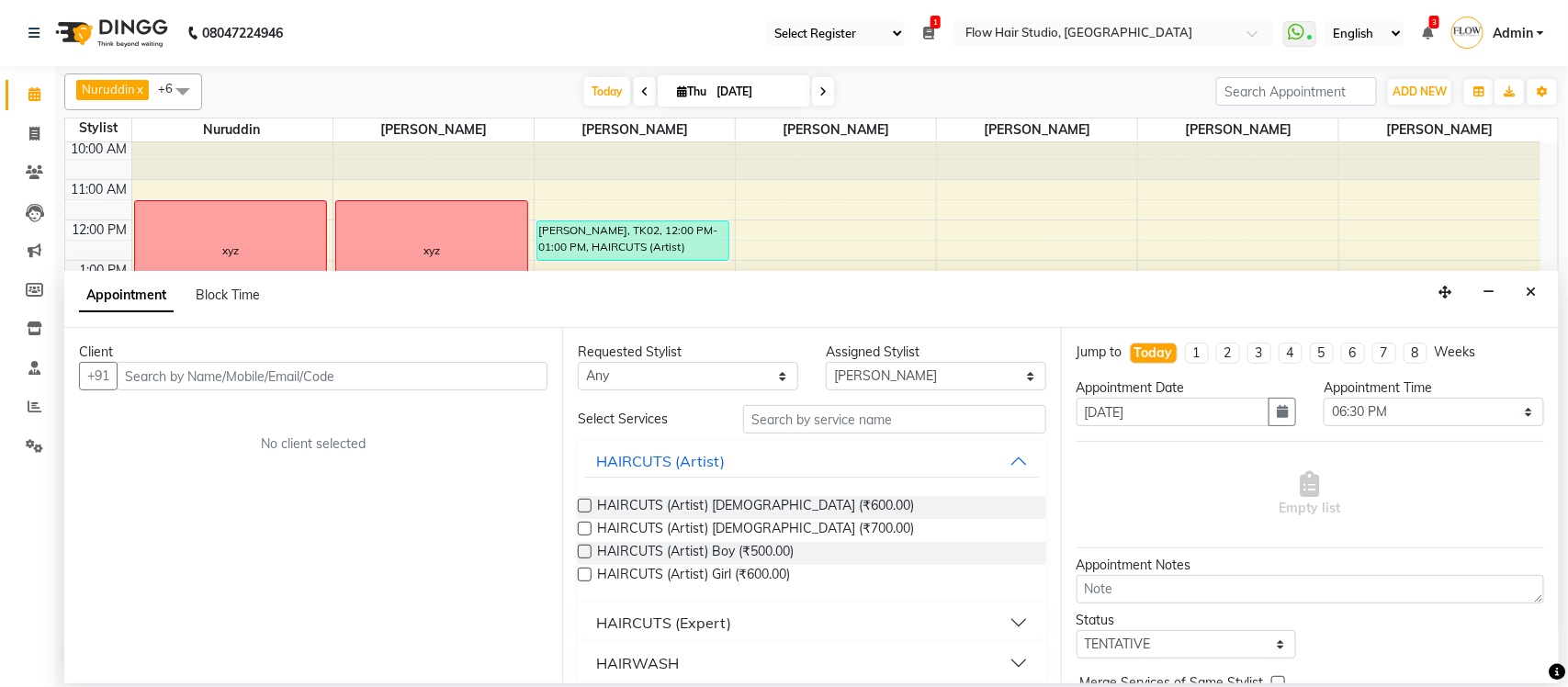
click at [381, 374] on input "text" at bounding box center [332, 376] width 431 height 29
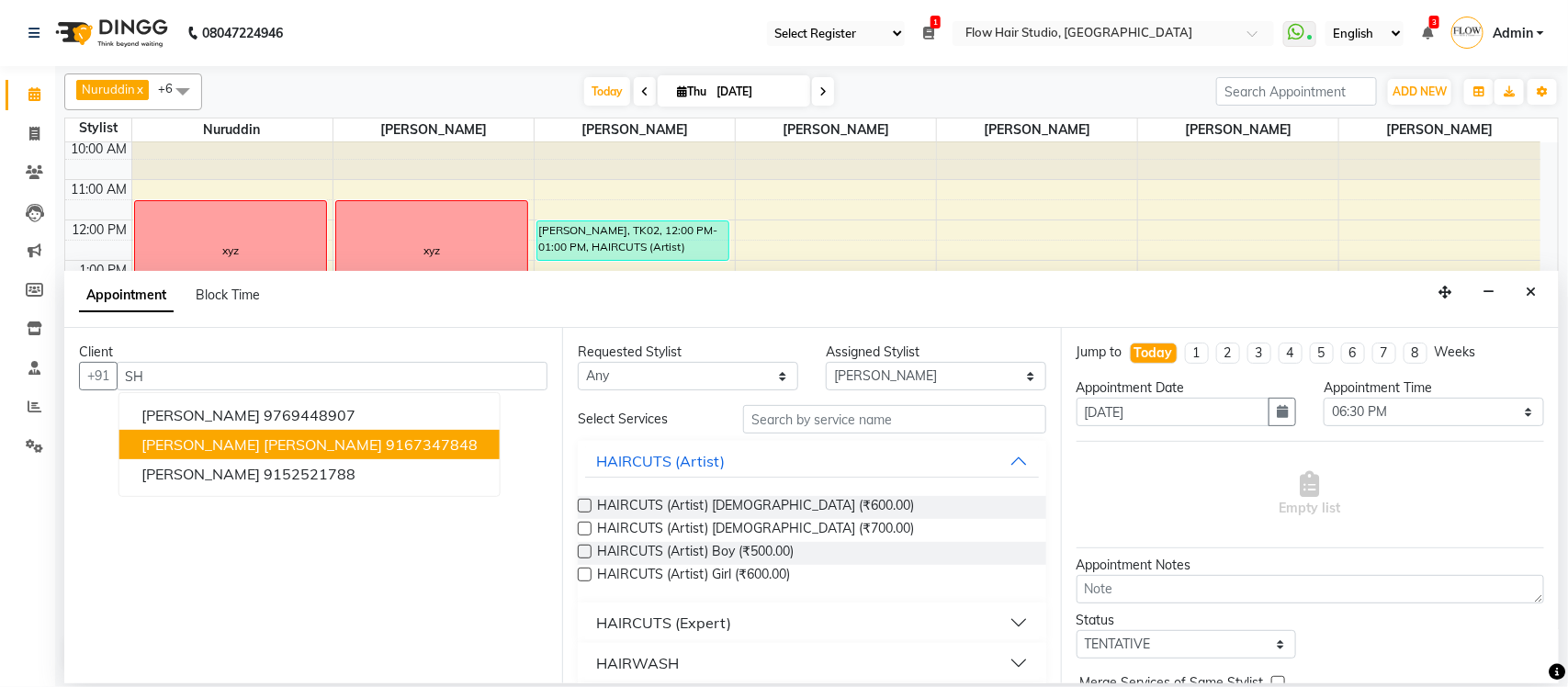
type input "S"
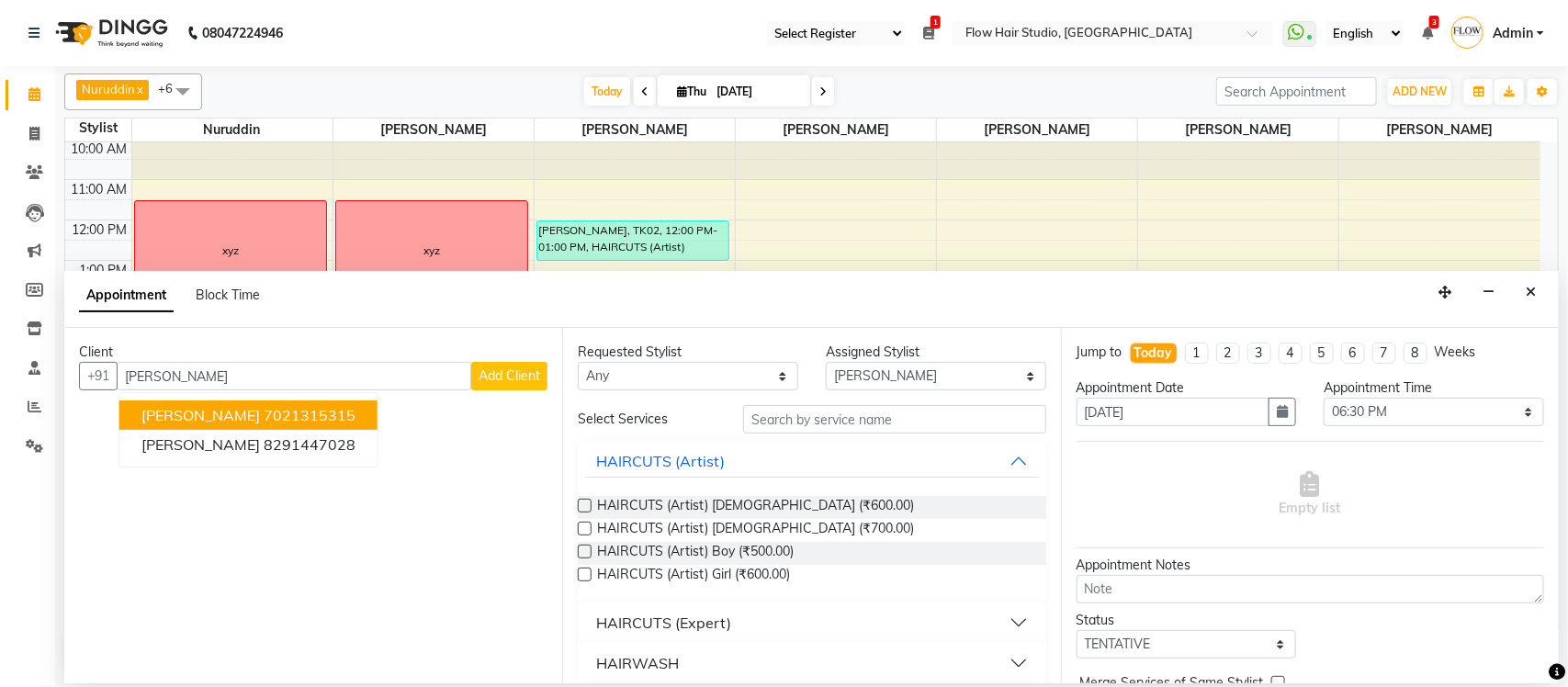
click at [162, 409] on span "Tanisha nevrekar" at bounding box center [200, 415] width 118 height 19
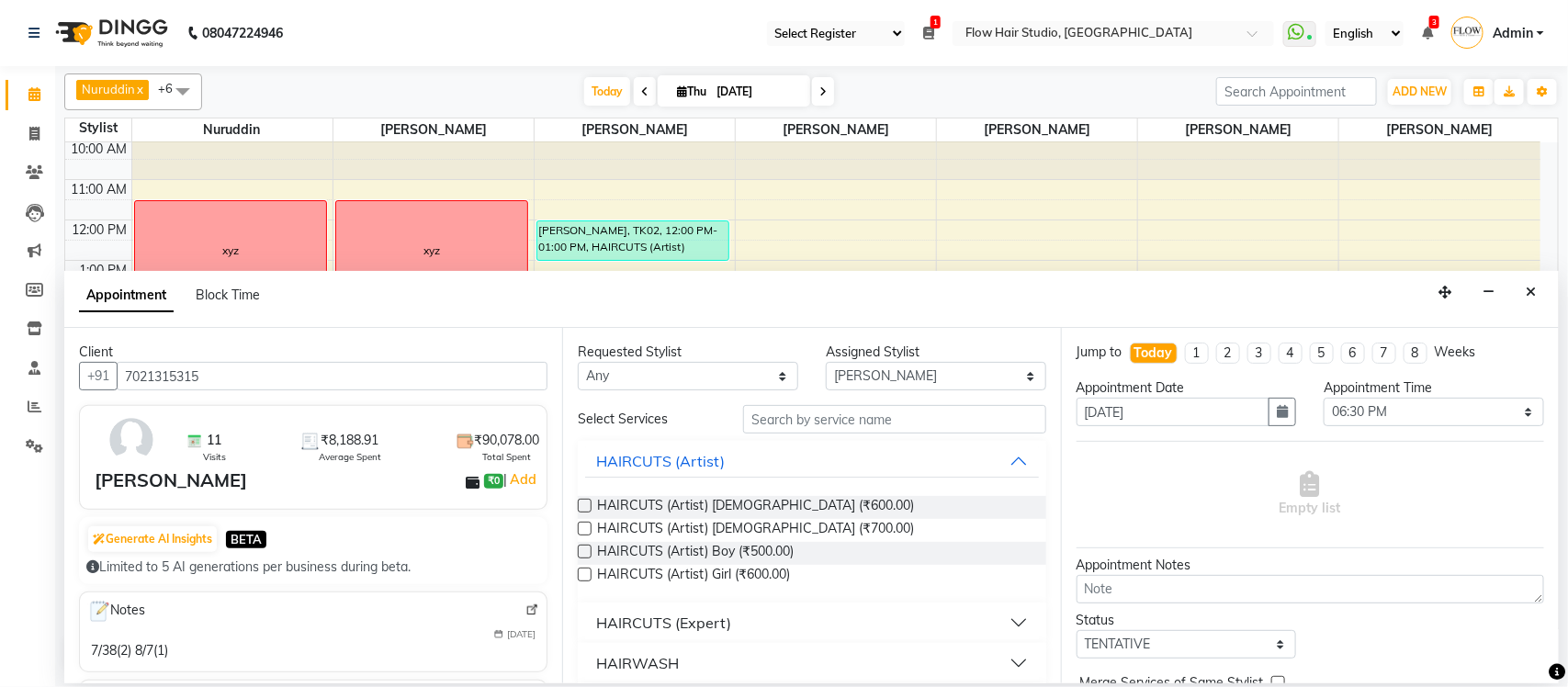
type input "7021315315"
click at [809, 423] on input "text" at bounding box center [894, 419] width 303 height 29
type input "R"
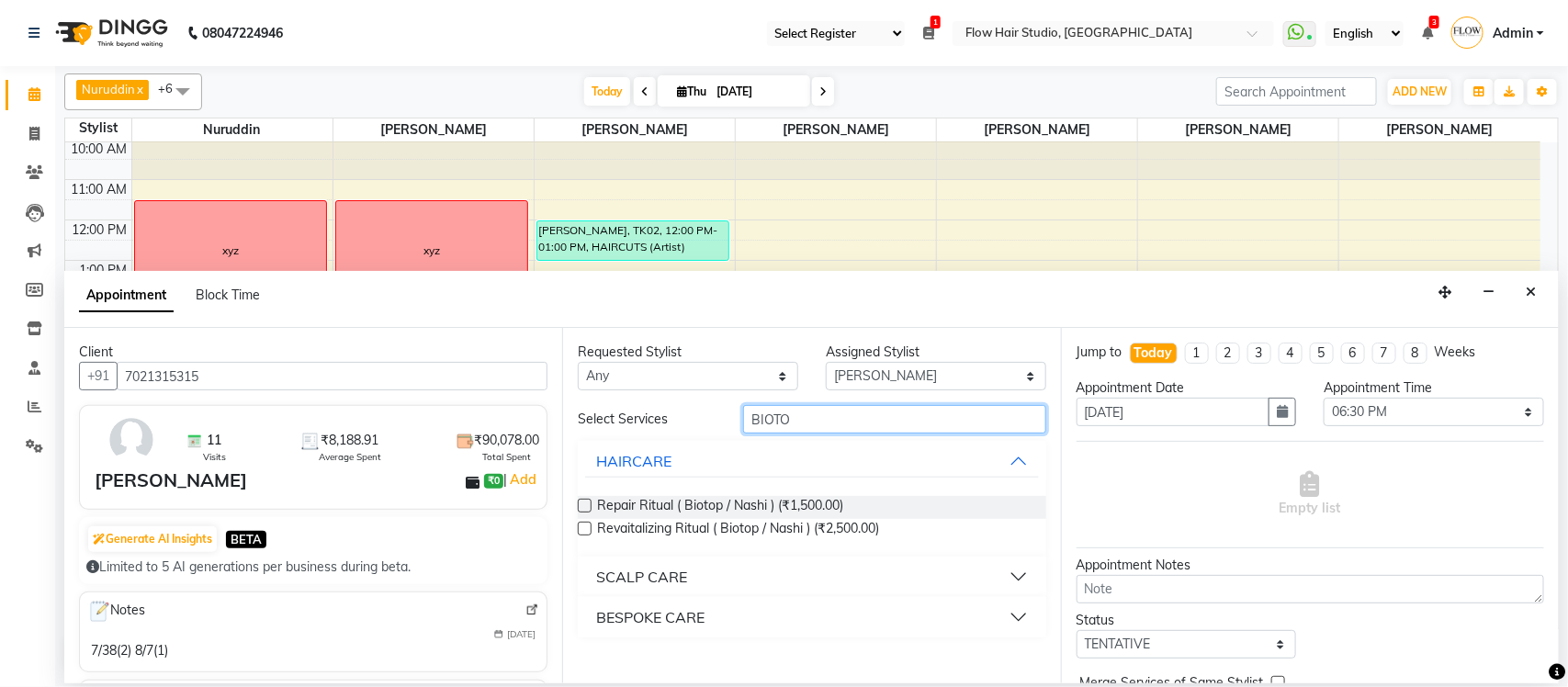
type input "BIOTO"
click at [586, 525] on label at bounding box center [584, 529] width 14 height 14
click at [586, 525] on input "checkbox" at bounding box center [583, 530] width 12 height 12
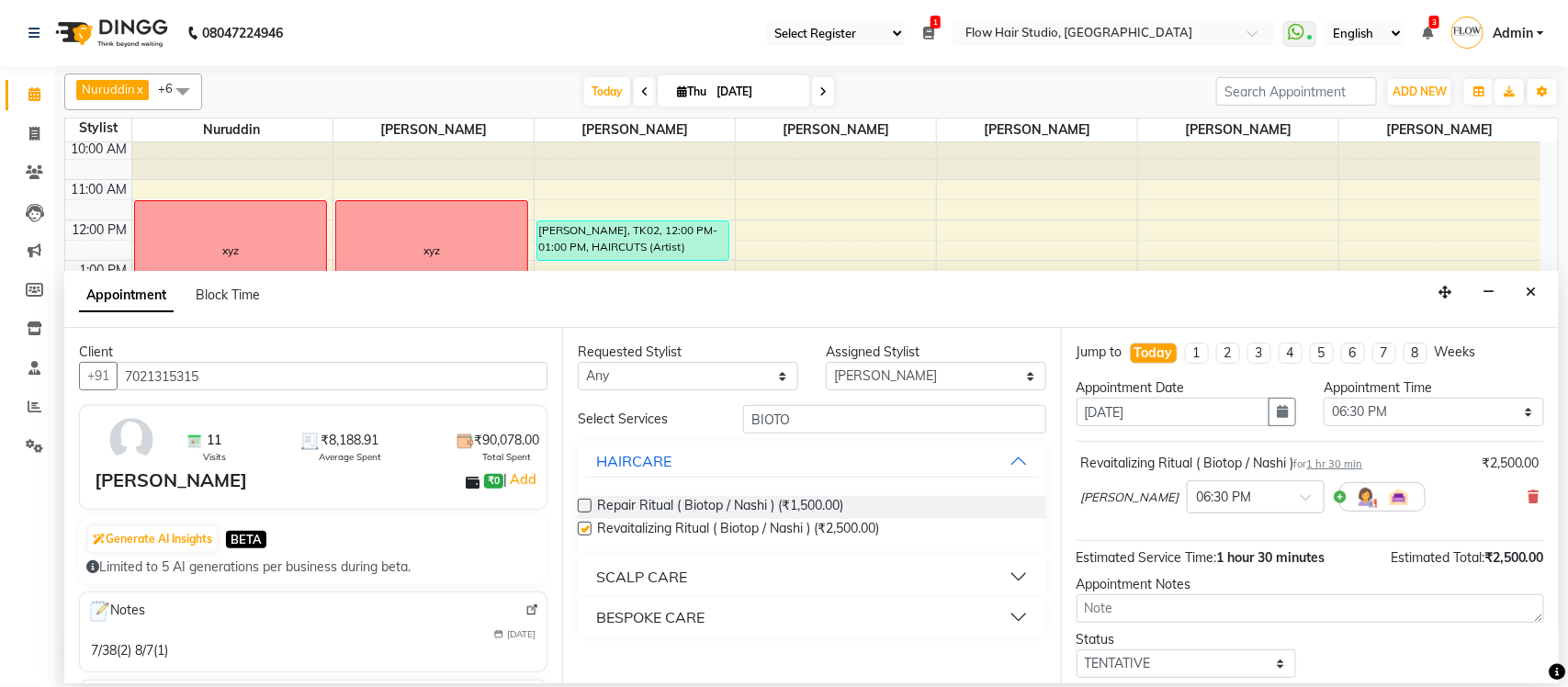
checkbox input "false"
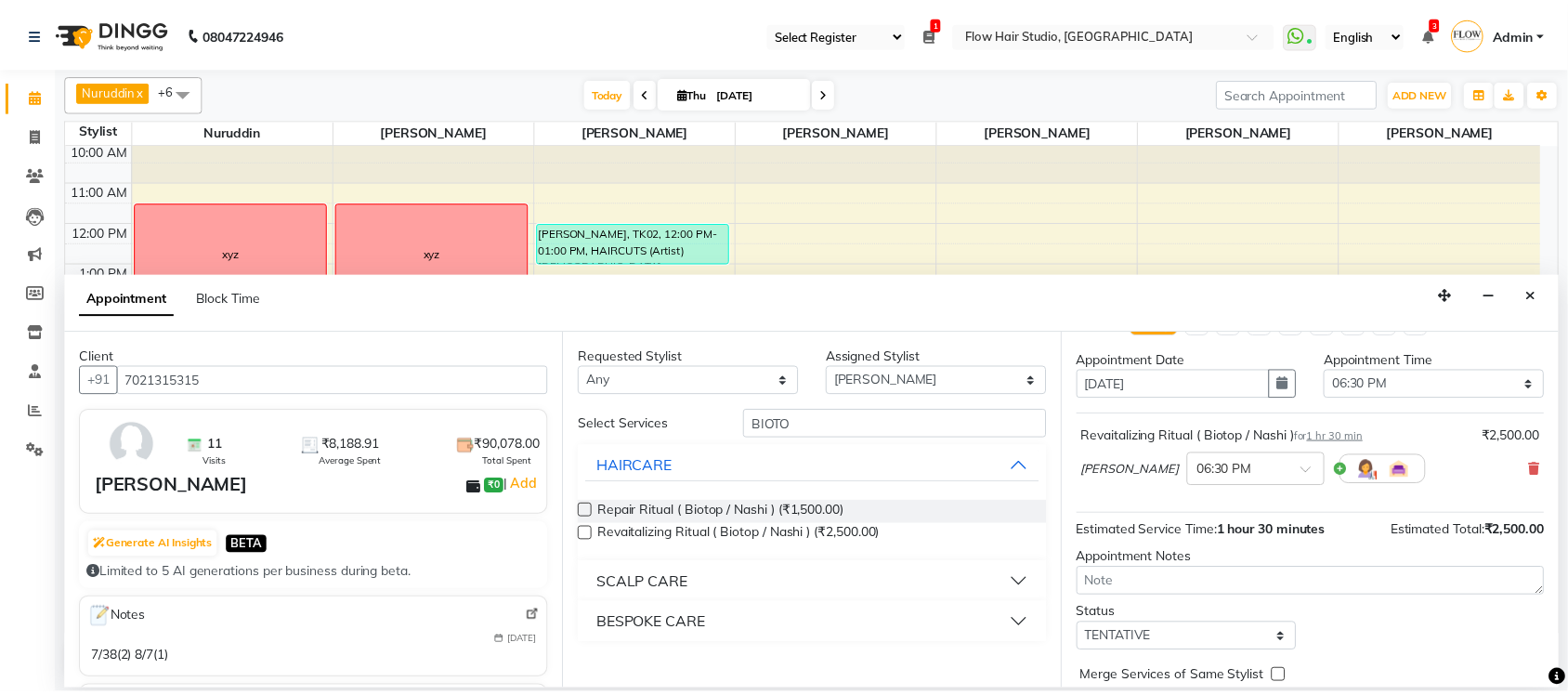
scroll to position [113, 0]
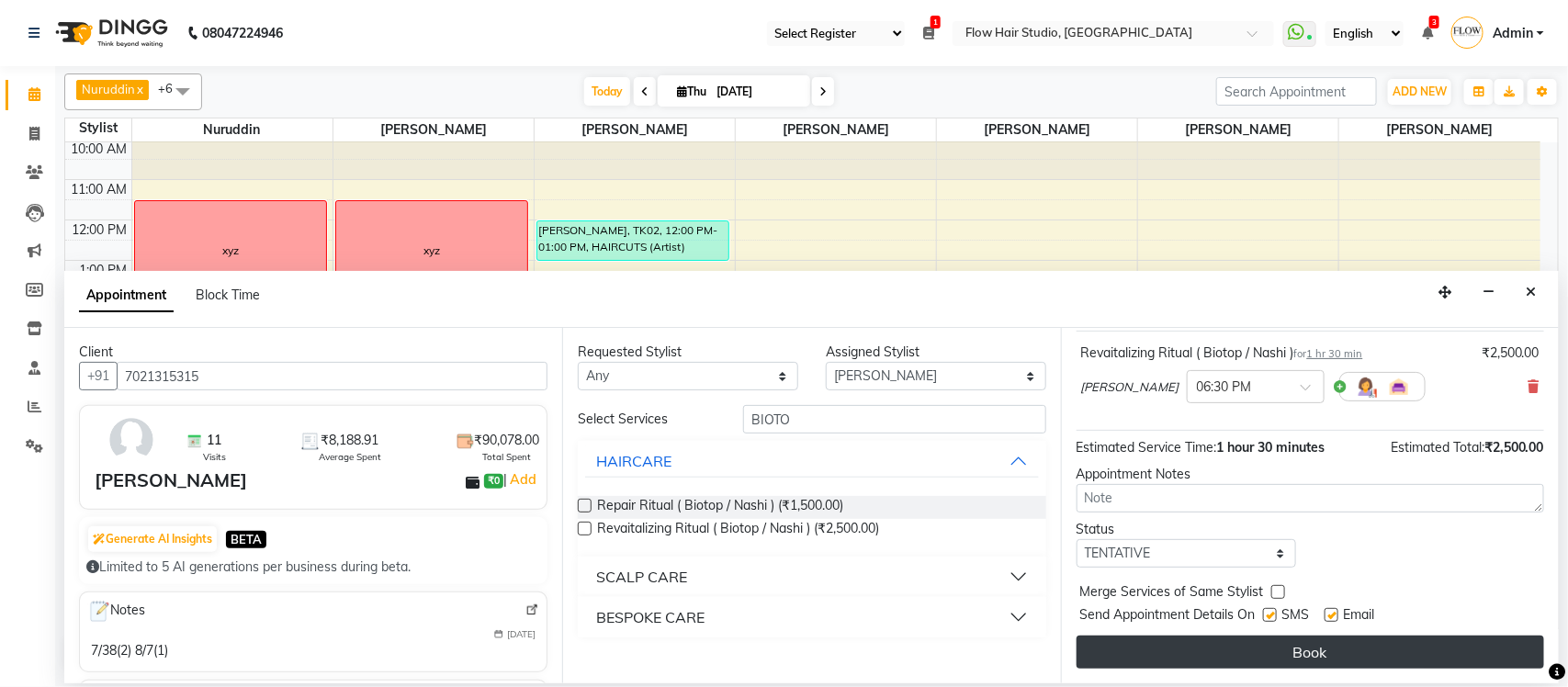
click at [1391, 644] on button "Book" at bounding box center [1310, 652] width 468 height 34
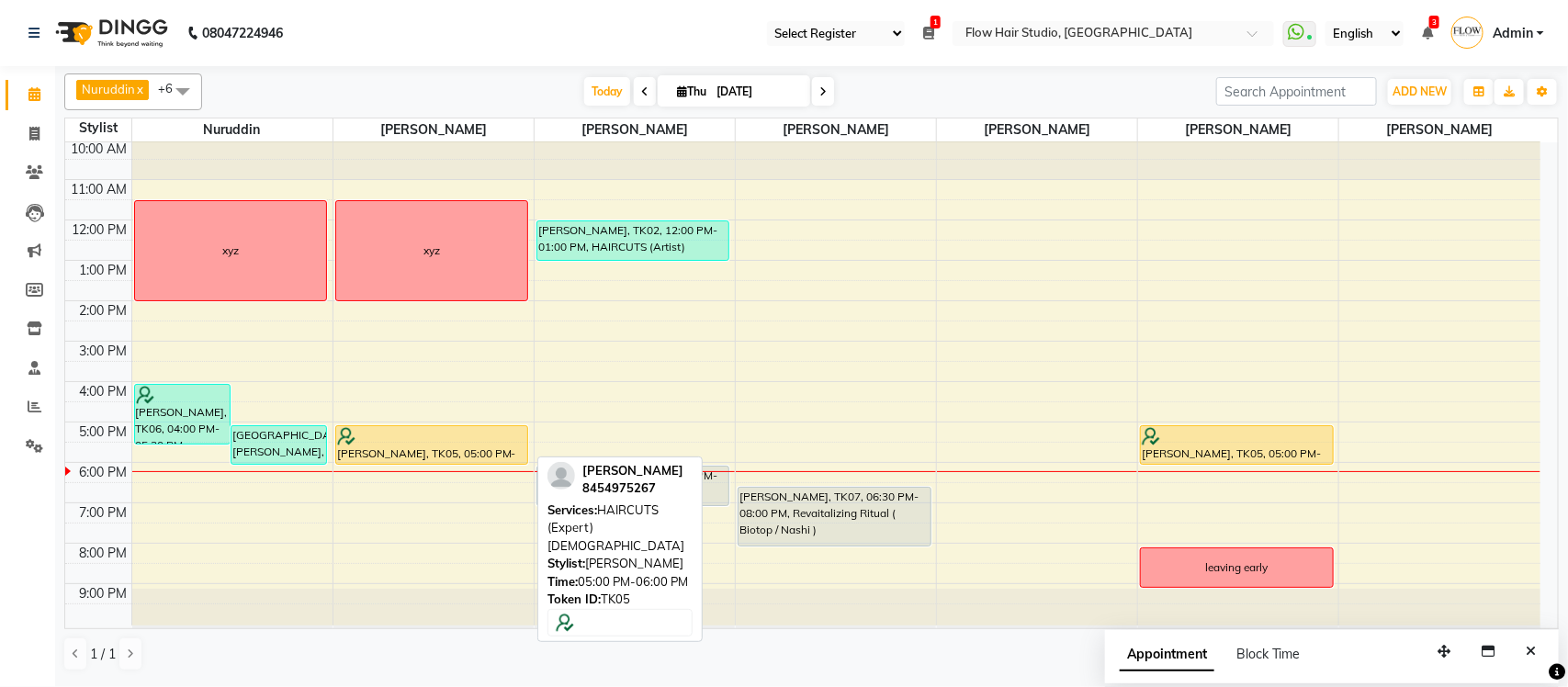
click at [411, 458] on div "[PERSON_NAME], TK05, 05:00 PM-06:00 PM, HAIRCUTS (Expert) [DEMOGRAPHIC_DATA]" at bounding box center [432, 445] width 192 height 38
select select "1"
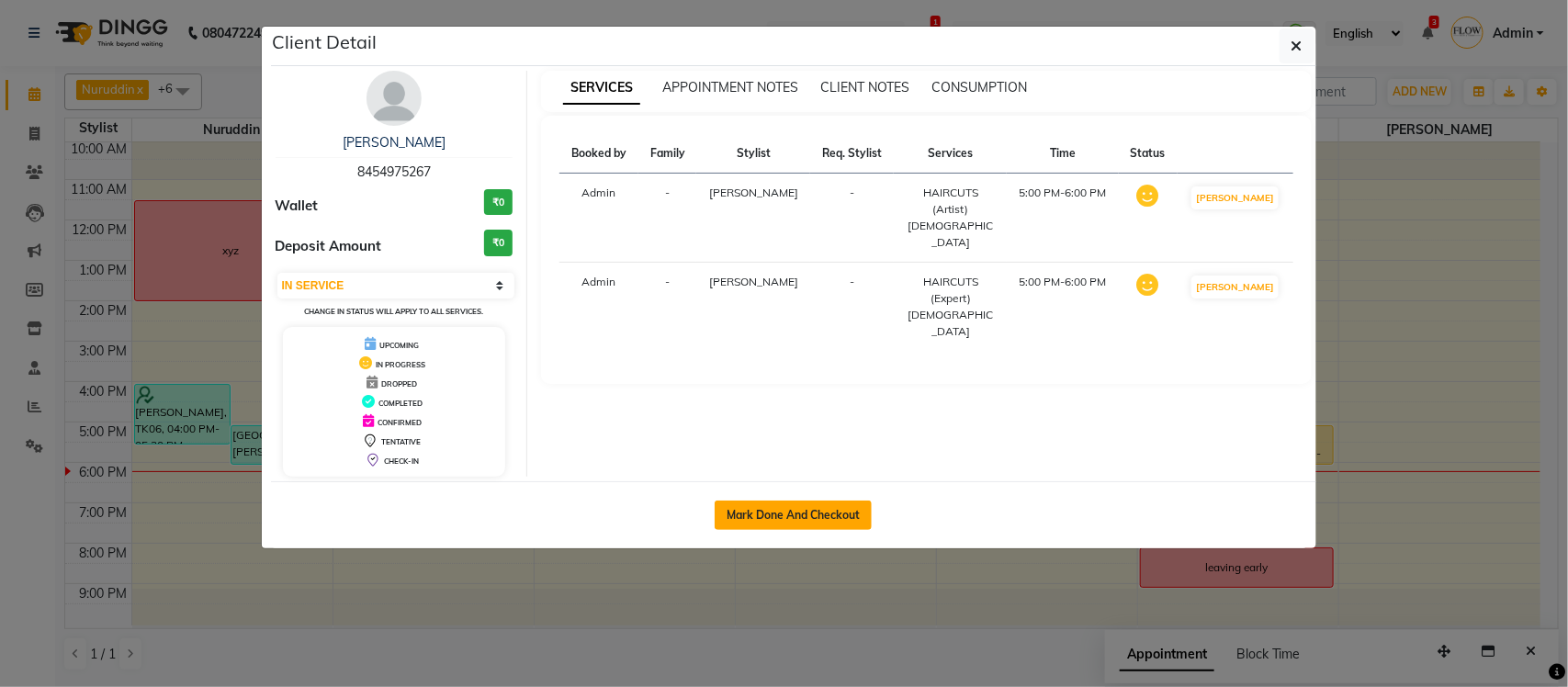
click at [772, 511] on button "Mark Done And Checkout" at bounding box center [792, 515] width 157 height 30
select select "6925"
select select "service"
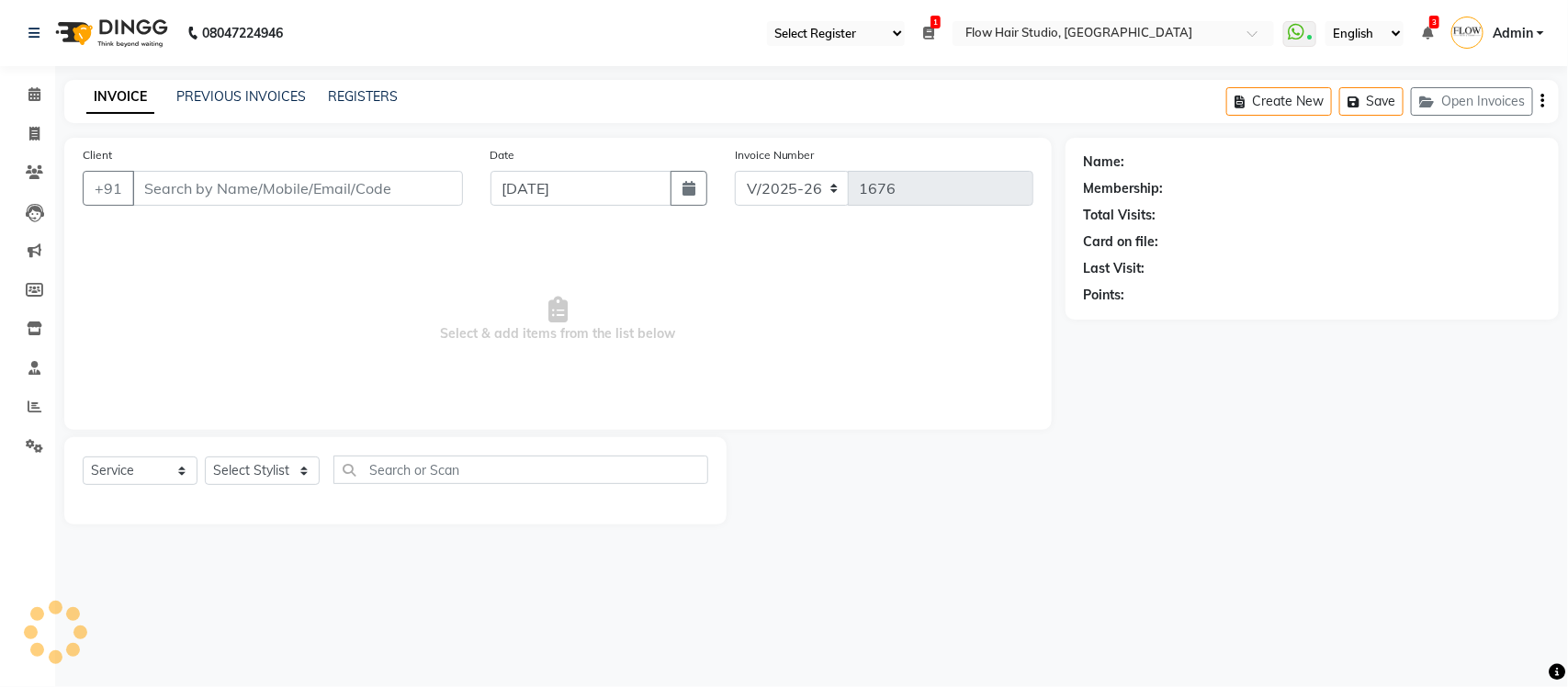
type input "8454975267"
select select "66349"
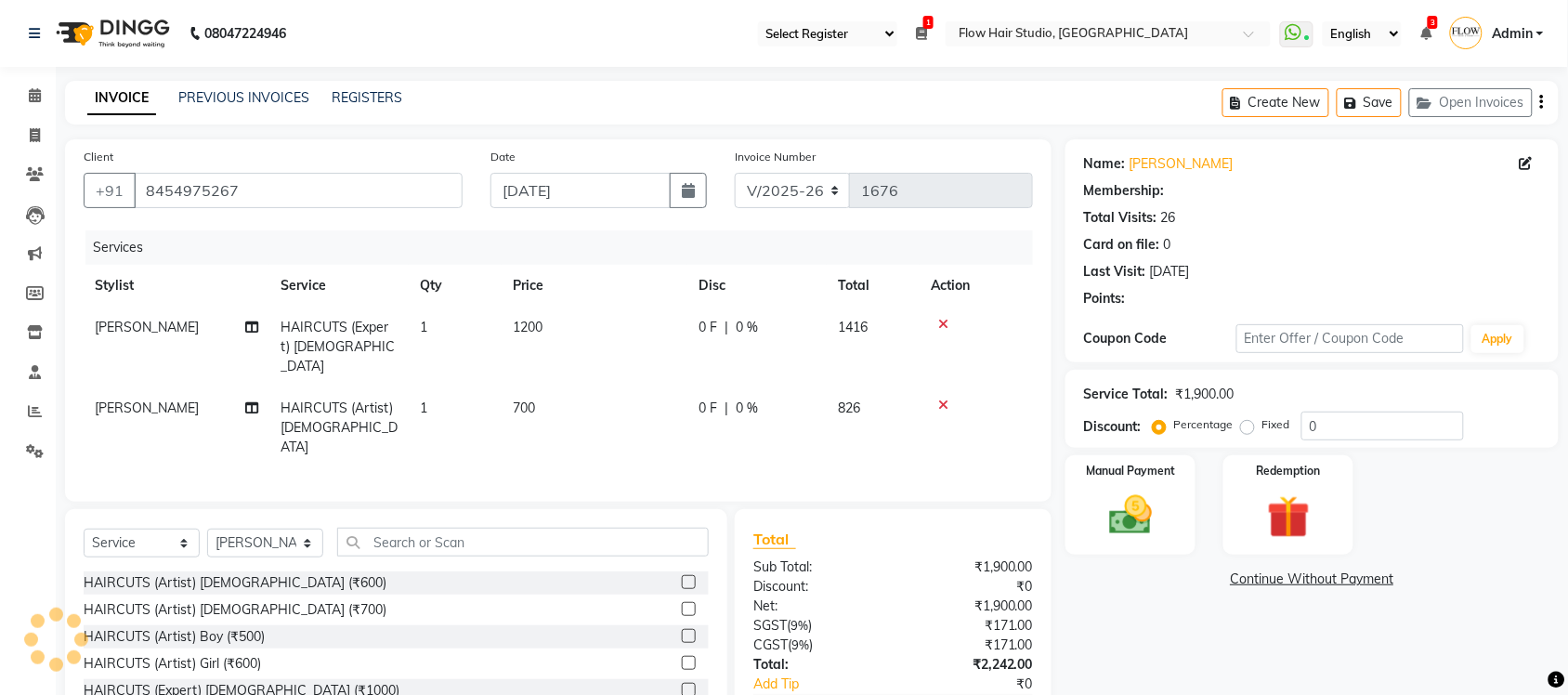
type input "15"
select select "1: Object"
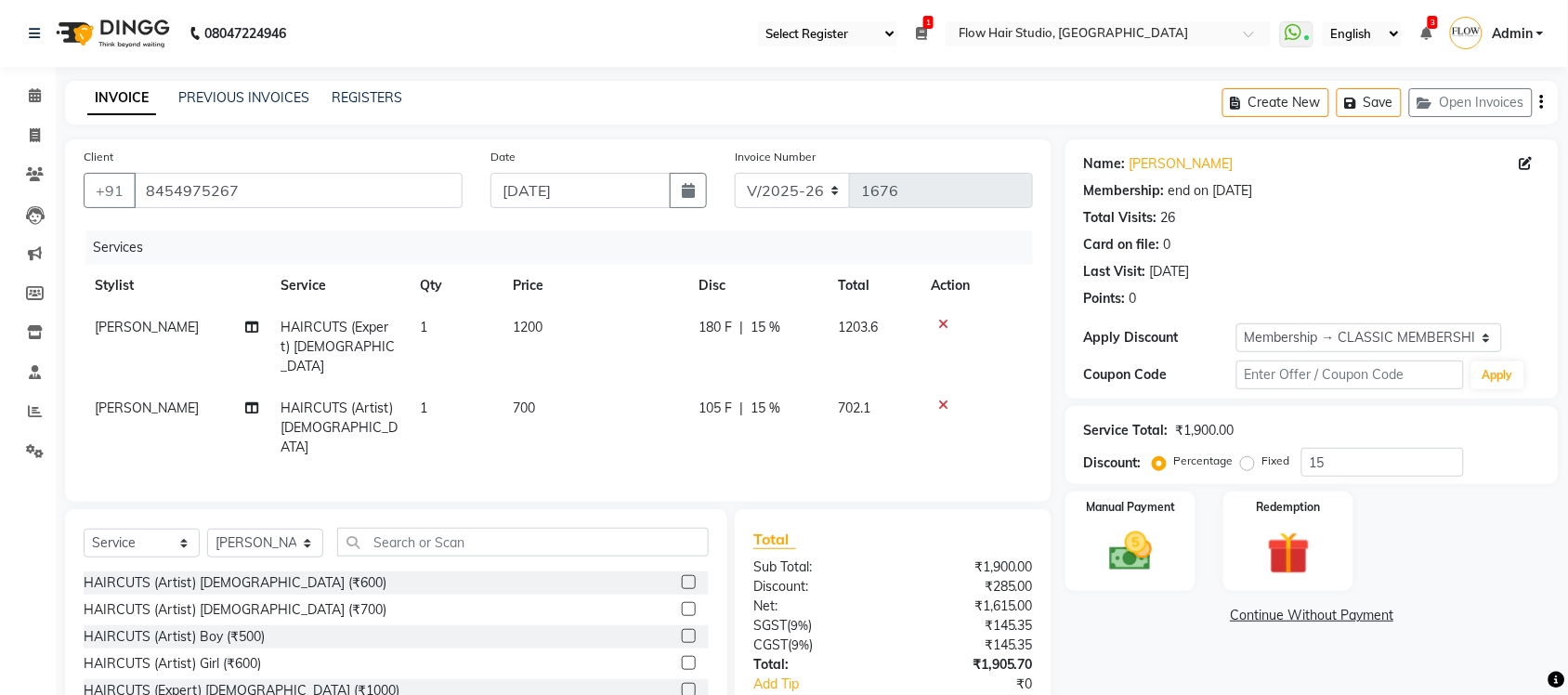
scroll to position [113, 0]
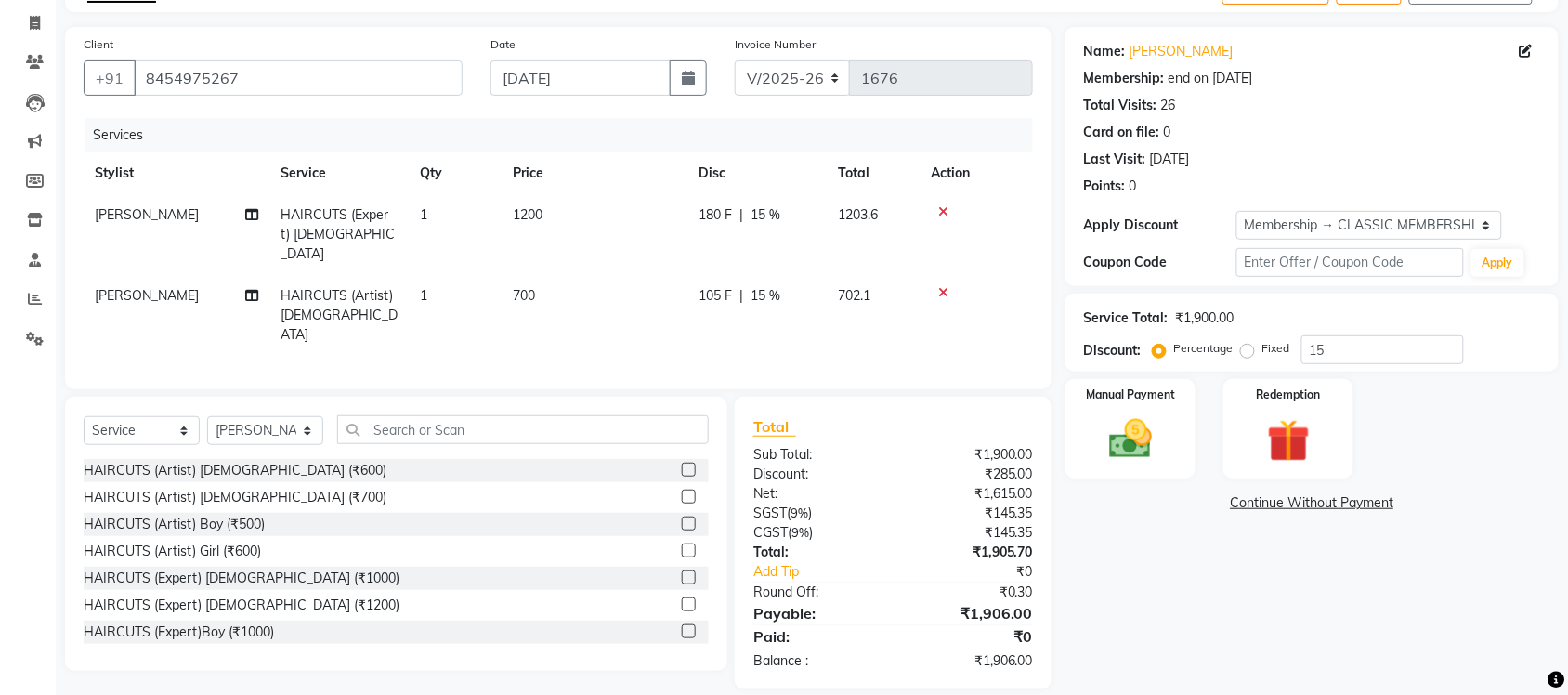
click at [354, 286] on td "HAIRCUTS (Artist) [DEMOGRAPHIC_DATA]" at bounding box center [339, 316] width 140 height 81
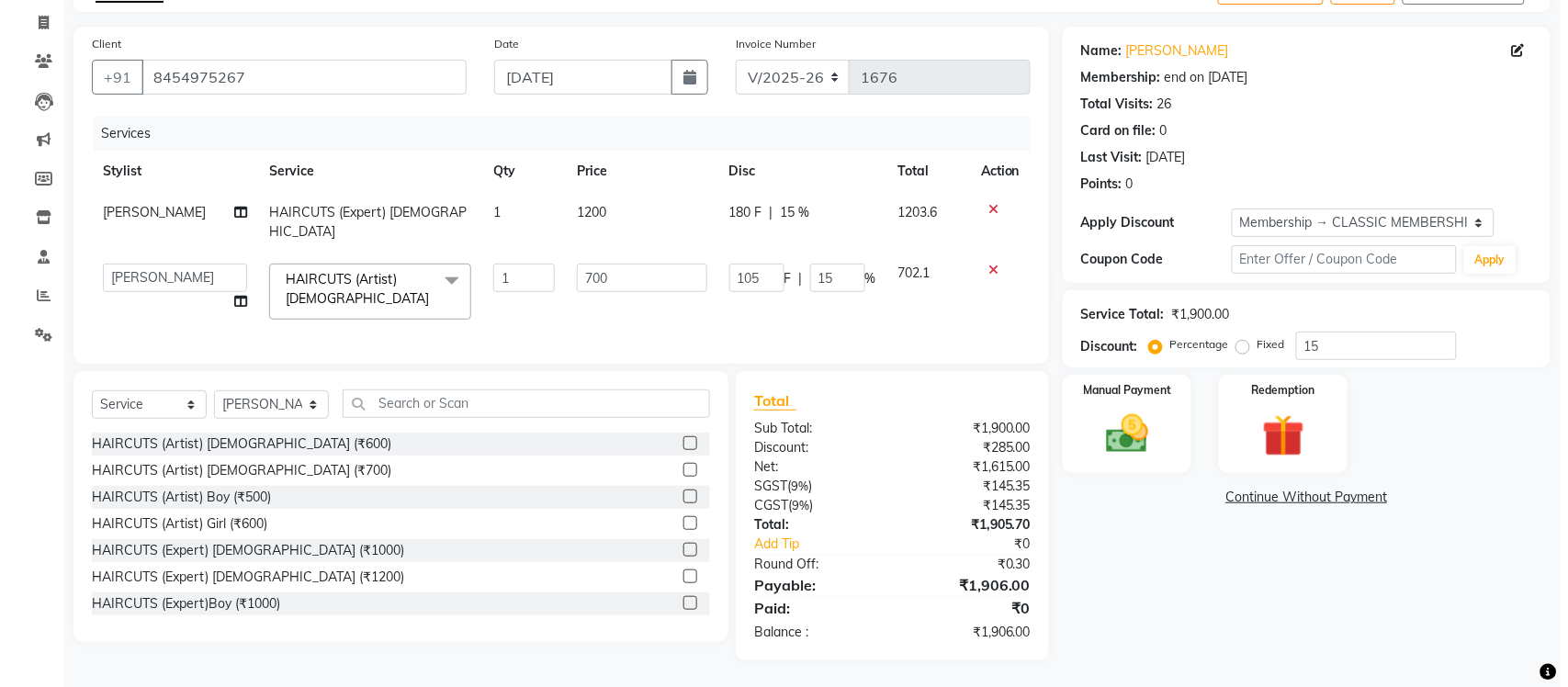
scroll to position [109, 0]
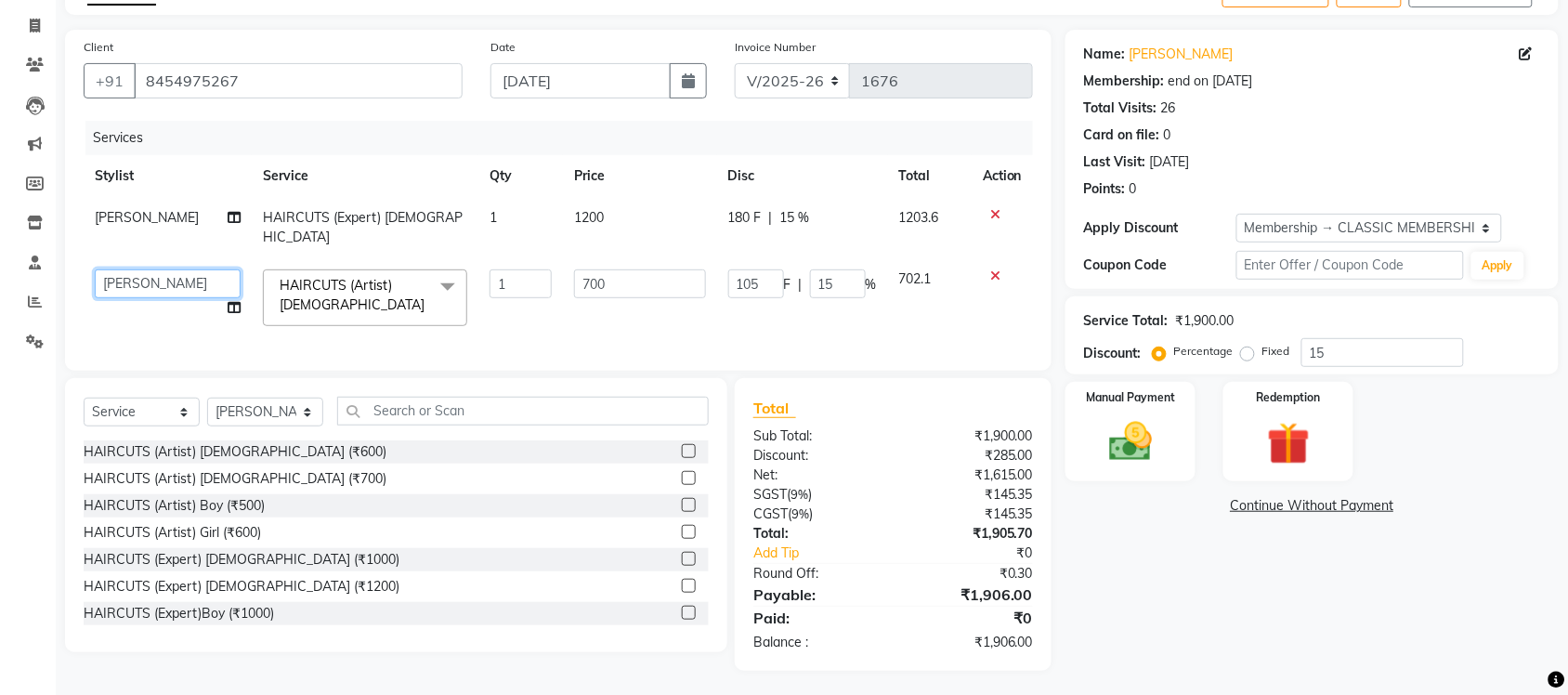
click at [173, 270] on select "Anas Ahmed Jaya paswan Kamruddin Nabil Khan Nida Khan Nuruddin Shweta patil Sim…" at bounding box center [168, 284] width 146 height 29
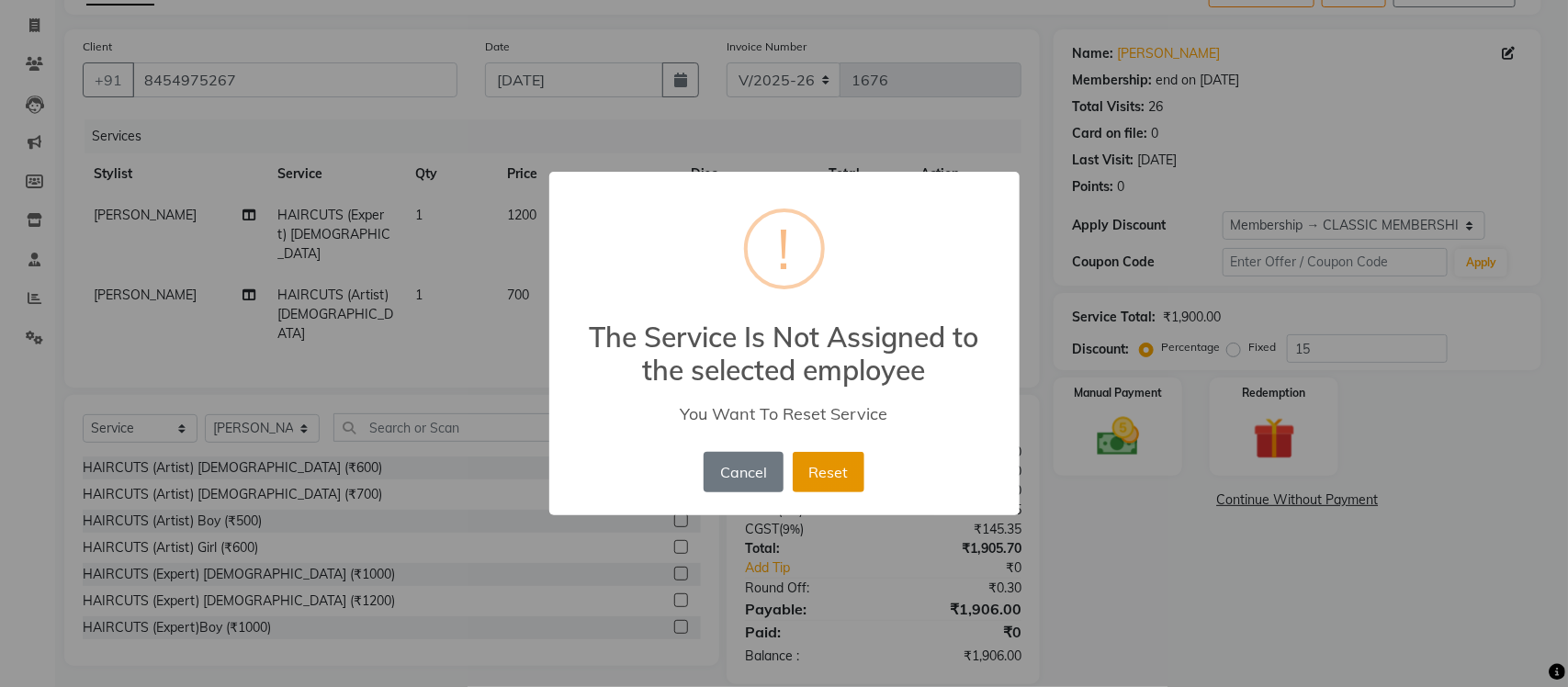
click at [817, 479] on button "Reset" at bounding box center [828, 472] width 72 height 40
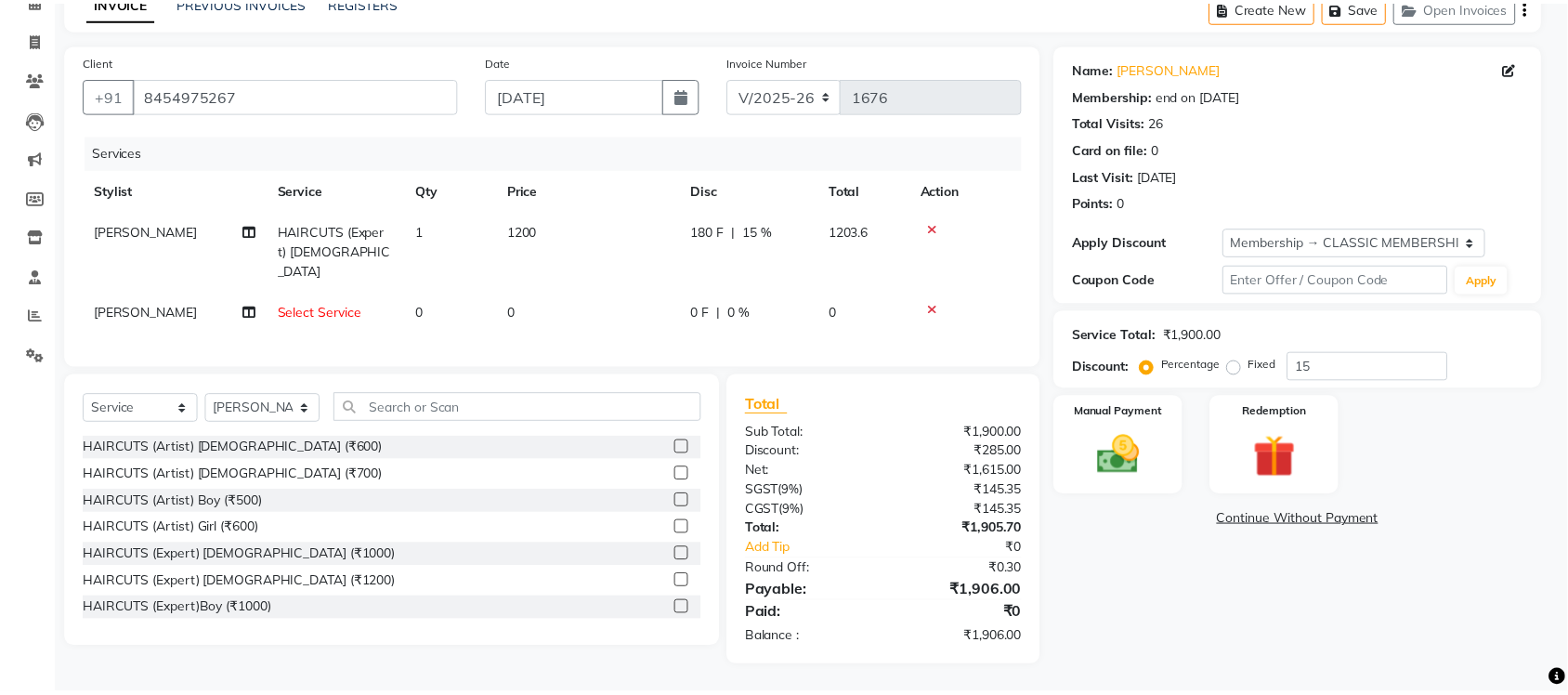
scroll to position [93, 0]
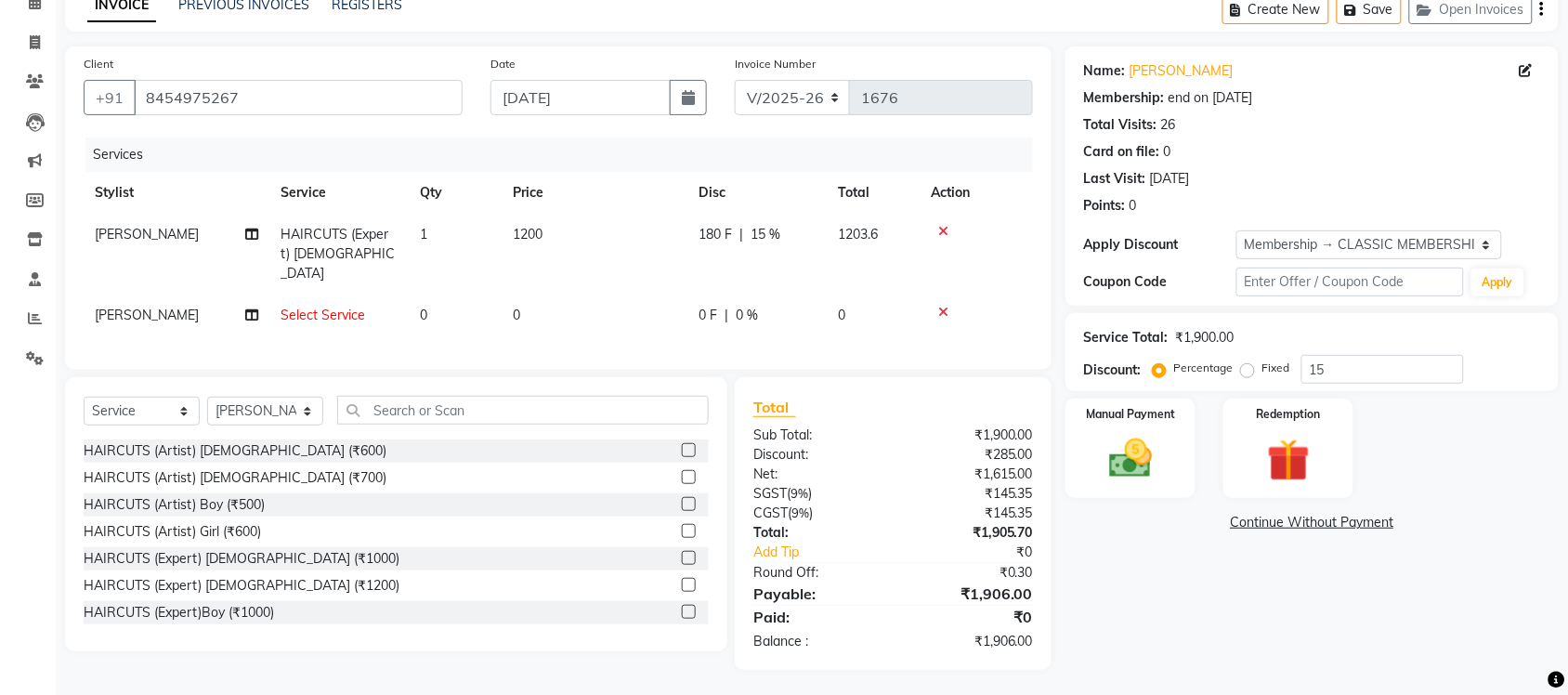
click at [303, 307] on span "Select Service" at bounding box center [322, 315] width 85 height 17
select select "54522"
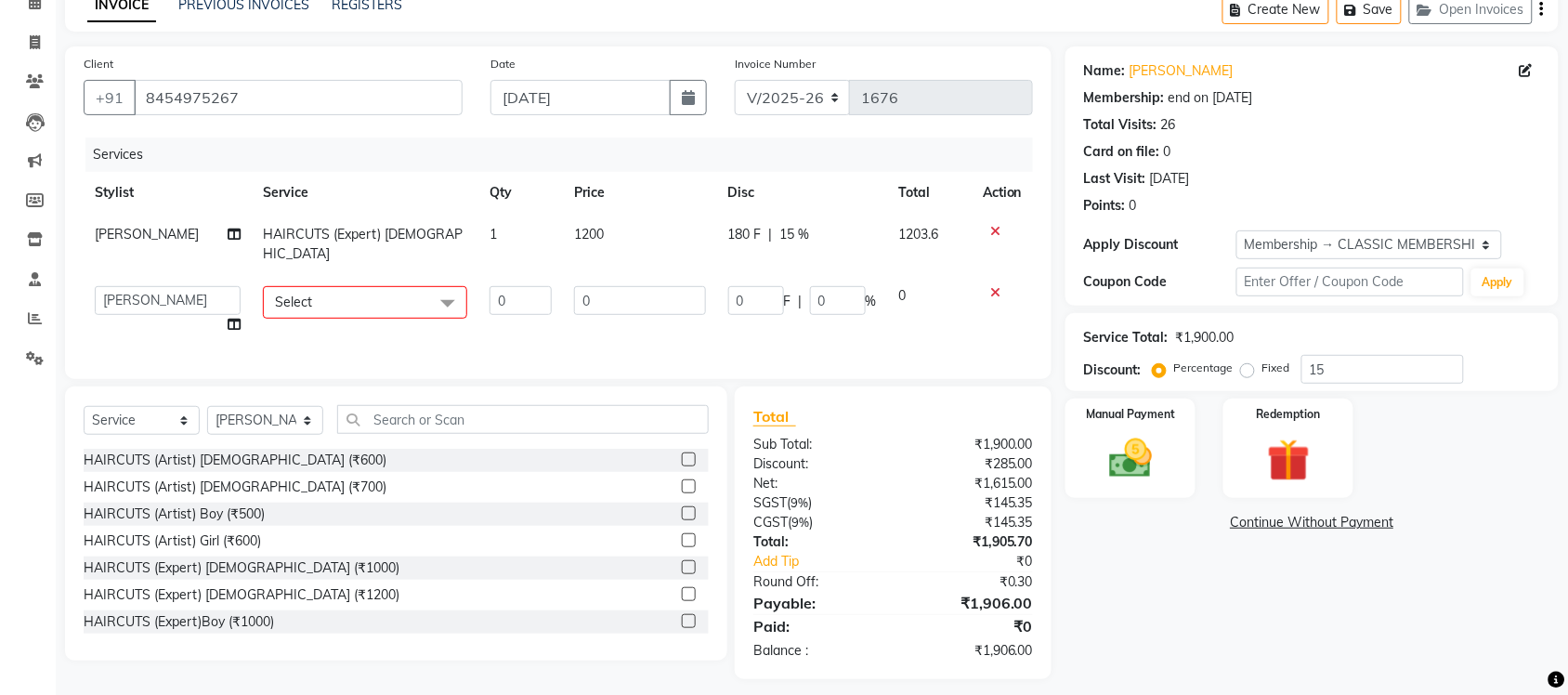
click at [309, 291] on span "Select" at bounding box center [364, 303] width 205 height 33
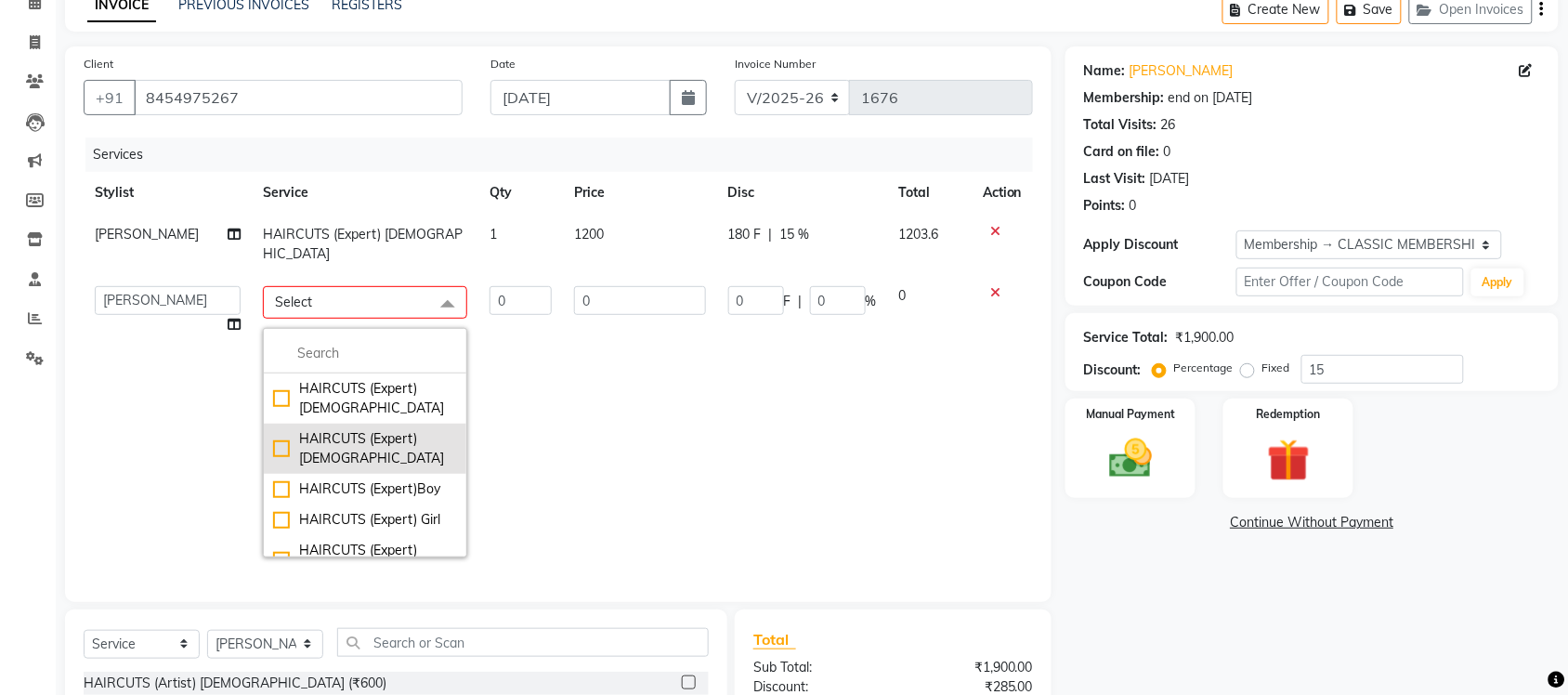
click at [345, 429] on div "HAIRCUTS (Expert) Female" at bounding box center [365, 448] width 184 height 39
checkbox input "true"
type input "1"
type input "1200"
type input "180"
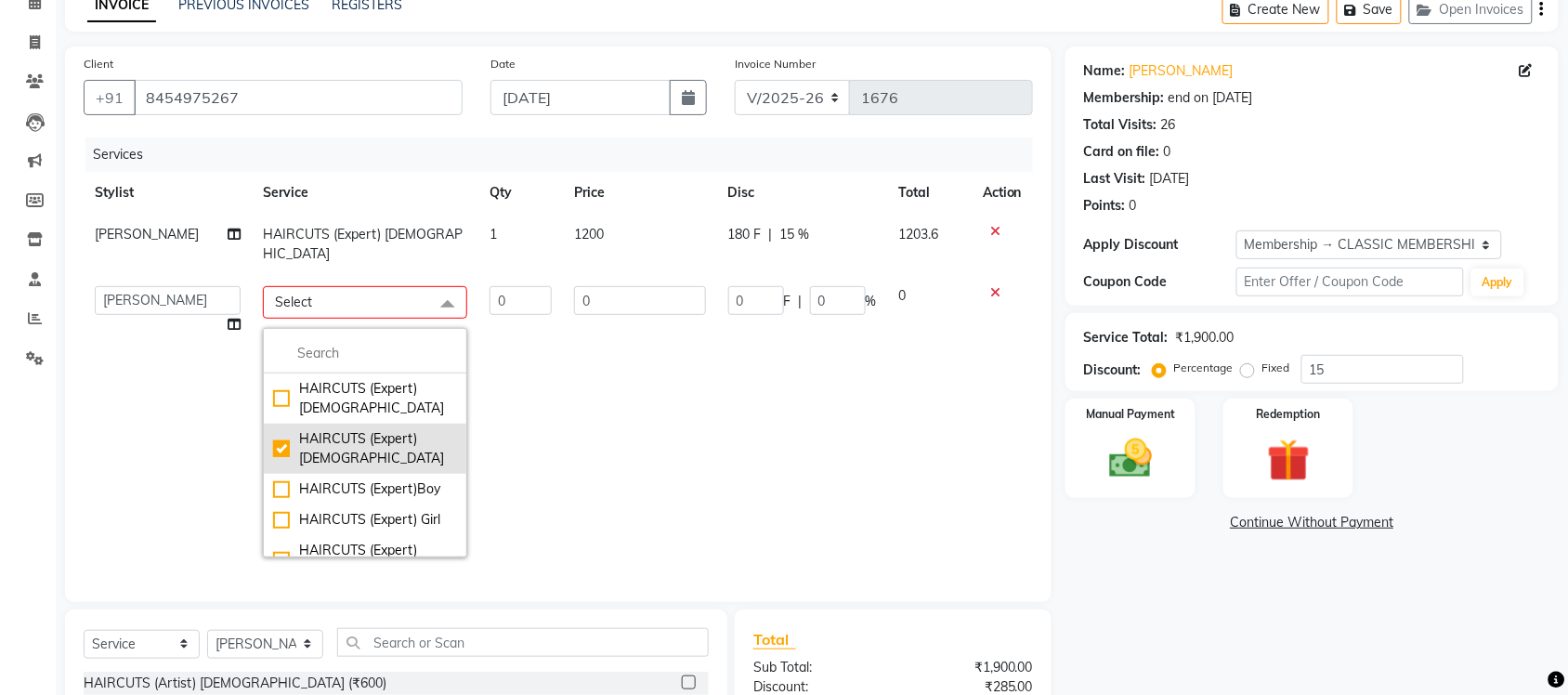
type input "15"
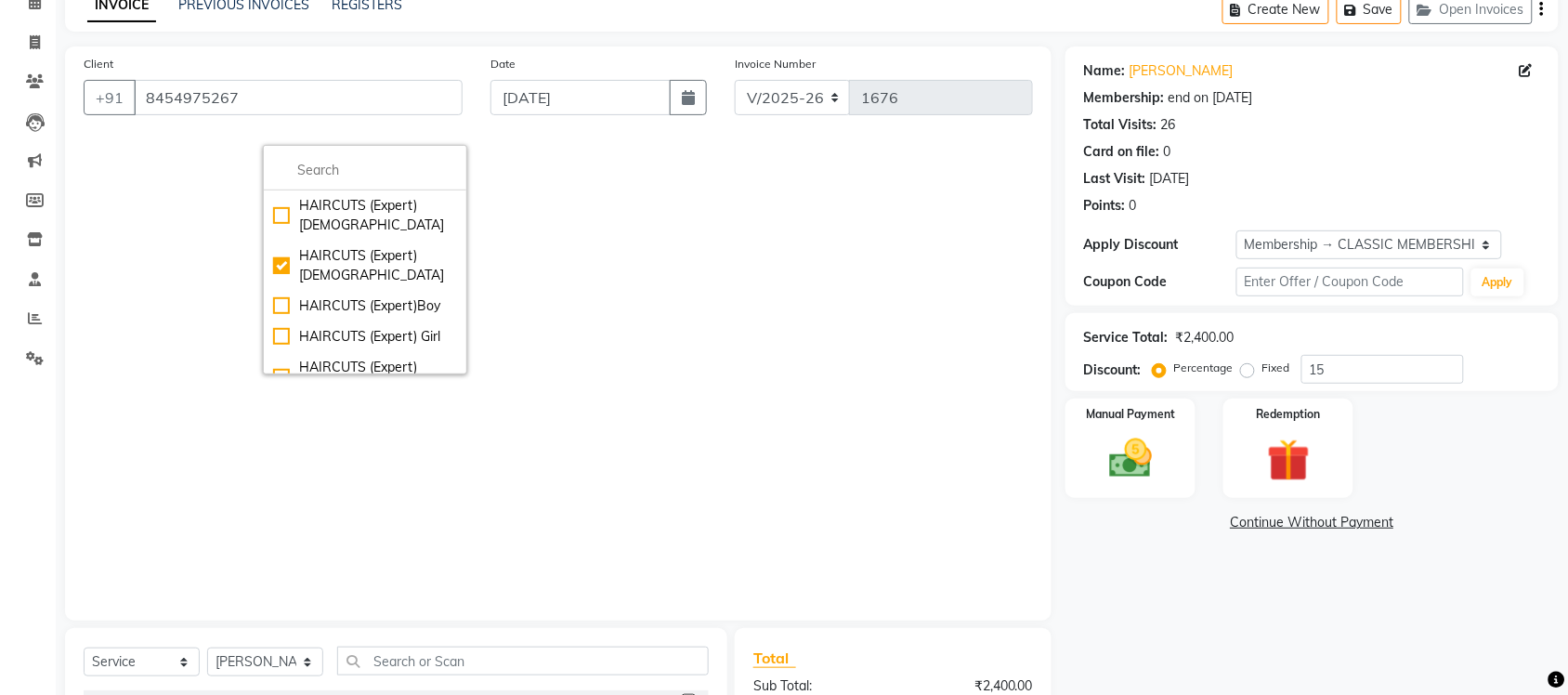
scroll to position [233, 0]
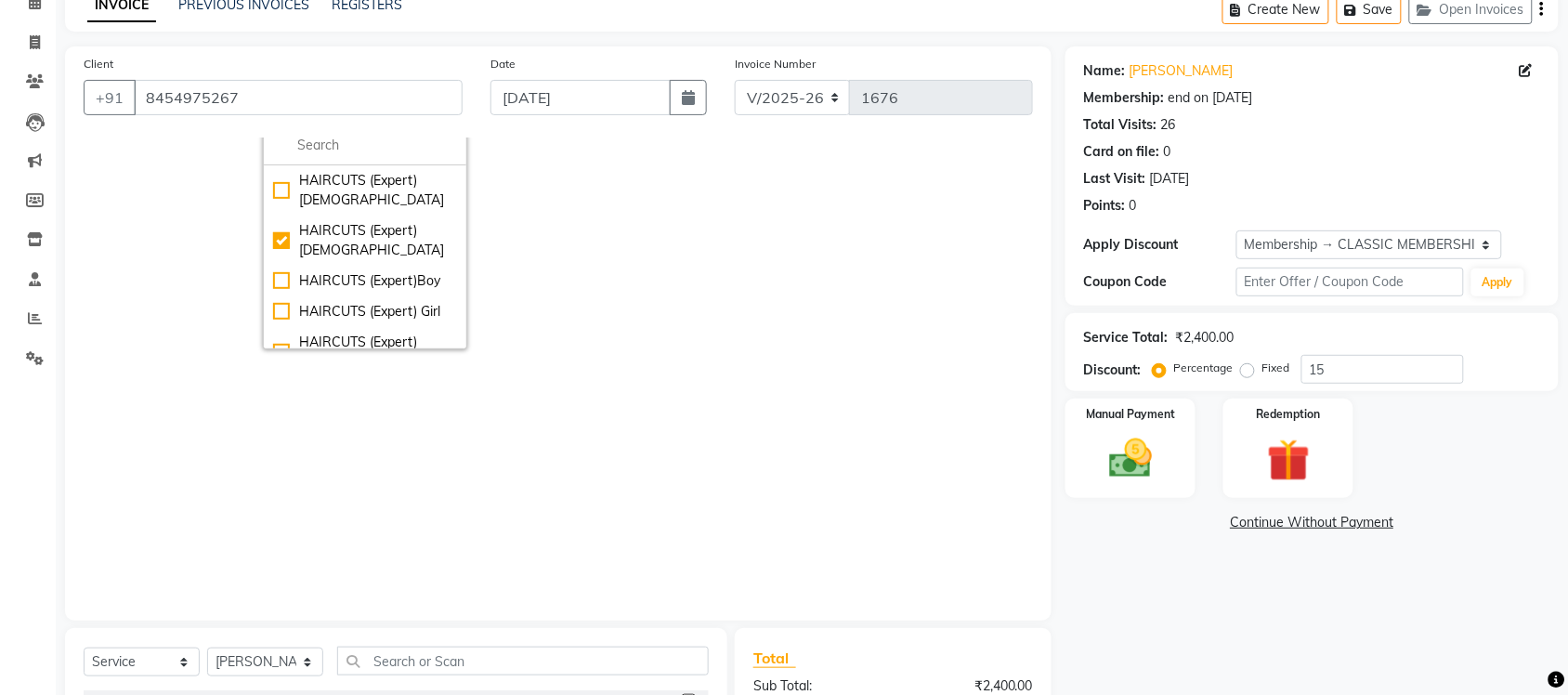
click at [1073, 544] on div "Name: Celina Mathews Membership: end on 23-10-2025 Total Visits: 26 Card on fil…" at bounding box center [1319, 484] width 507 height 875
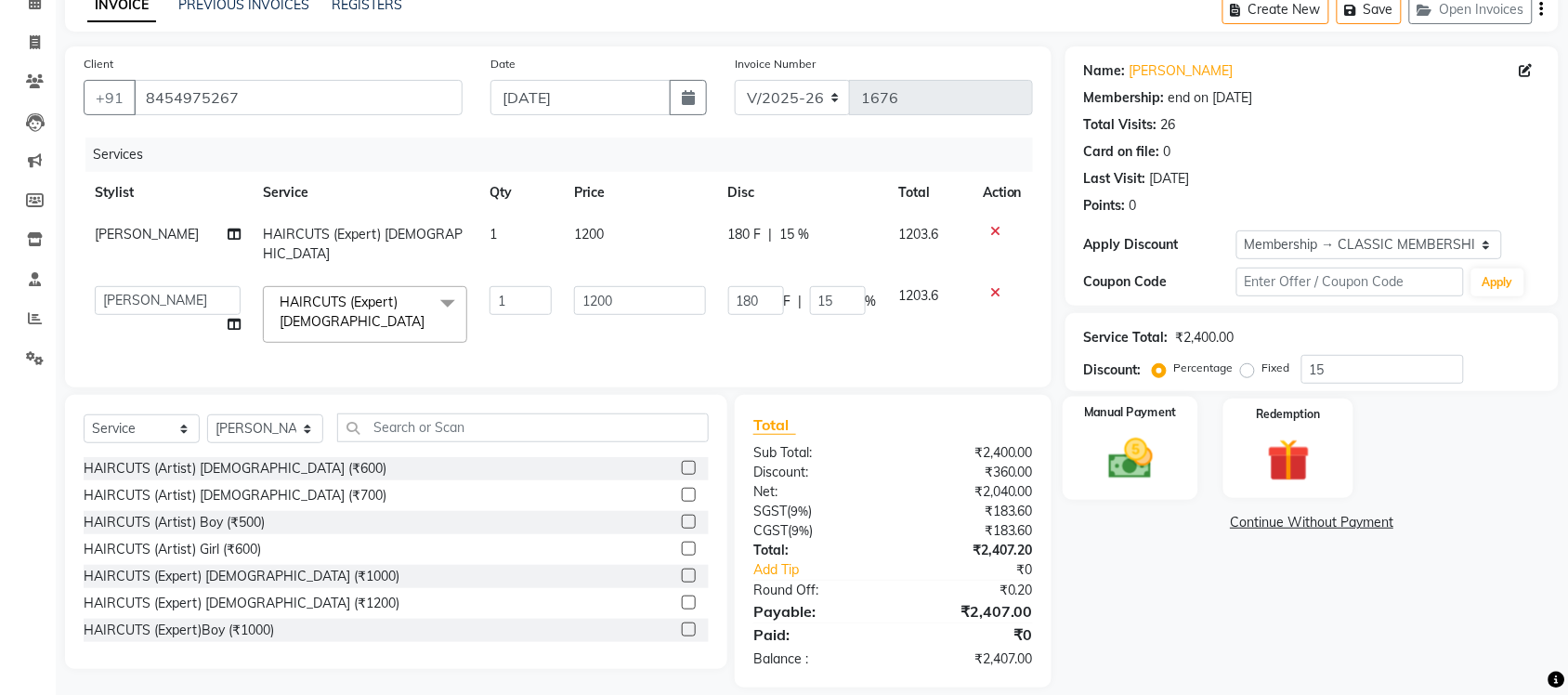
scroll to position [110, 0]
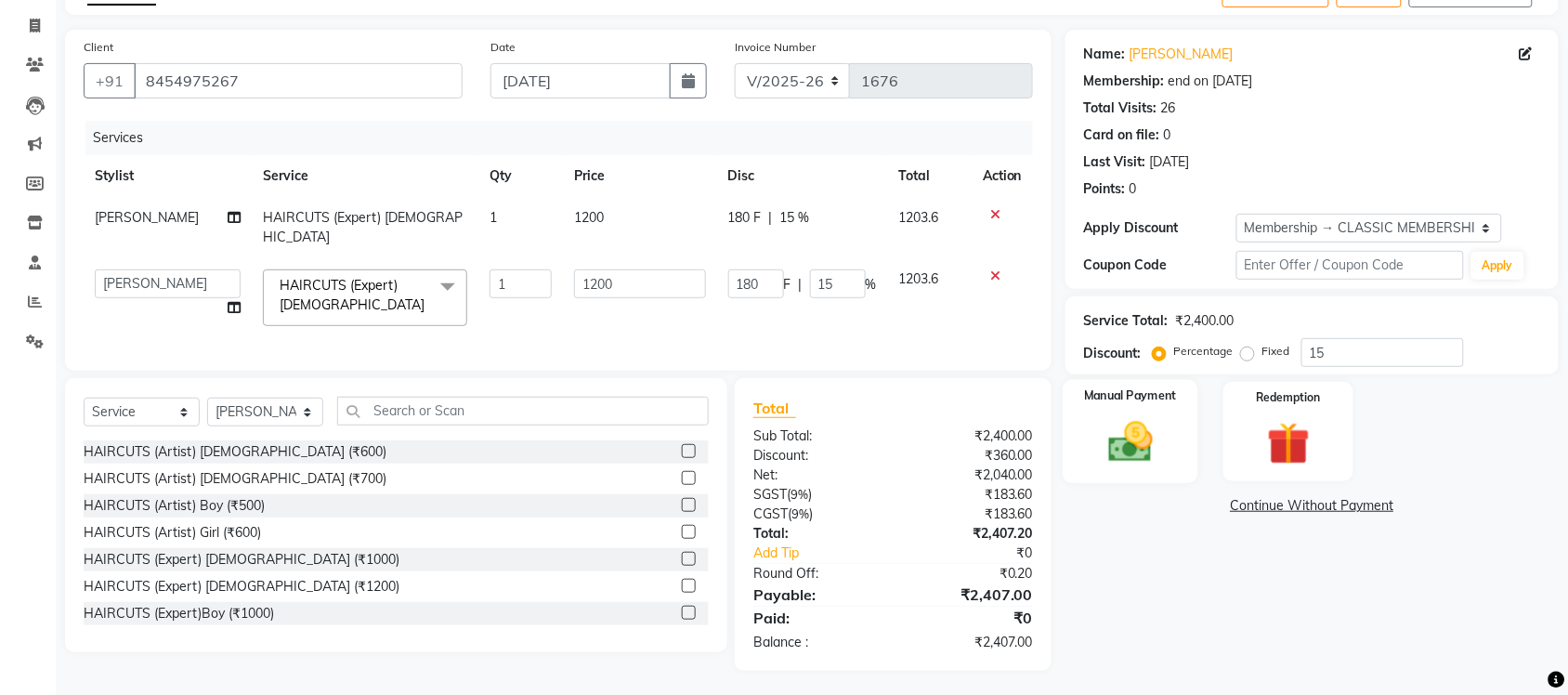
click at [1134, 438] on img at bounding box center [1130, 441] width 73 height 51
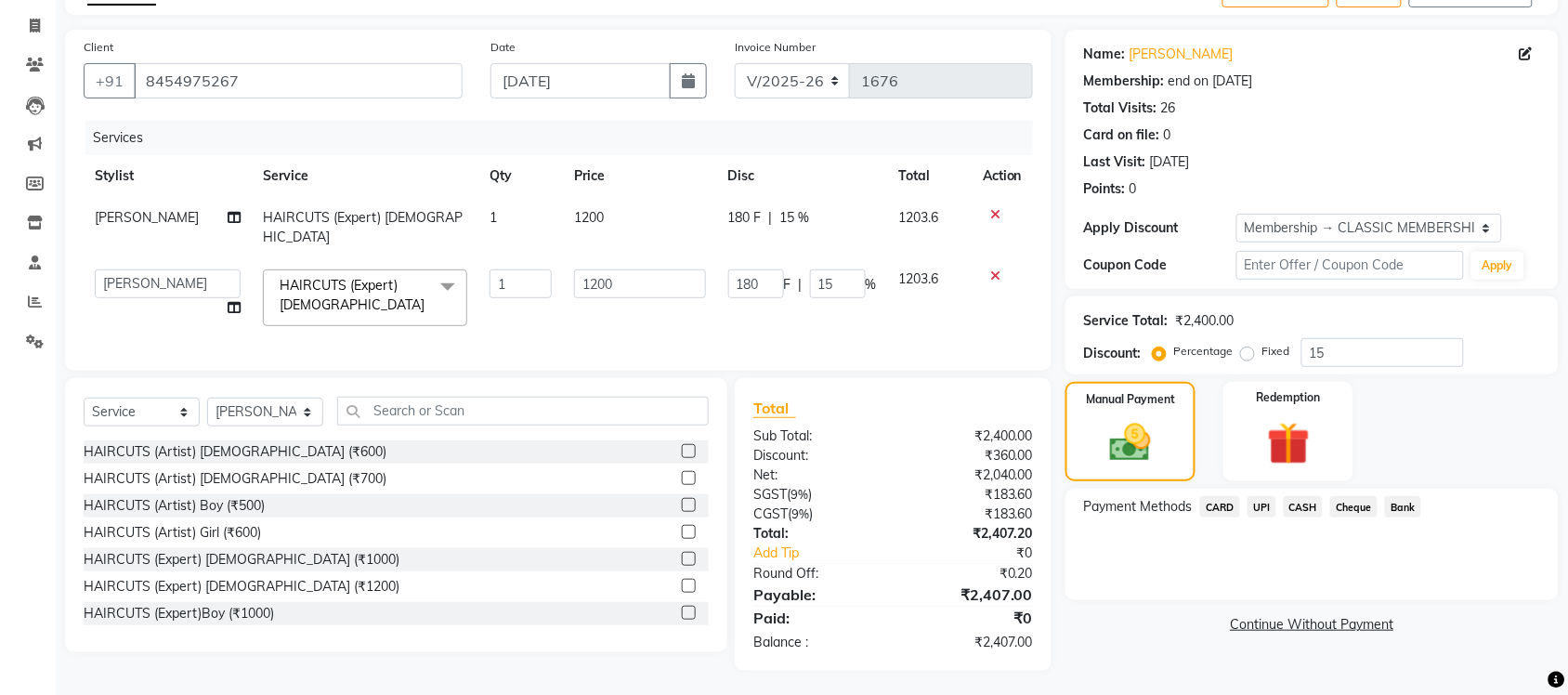
drag, startPoint x: 1267, startPoint y: 508, endPoint x: 1262, endPoint y: 520, distance: 13.0
click at [1266, 508] on span "UPI" at bounding box center [1262, 506] width 29 height 21
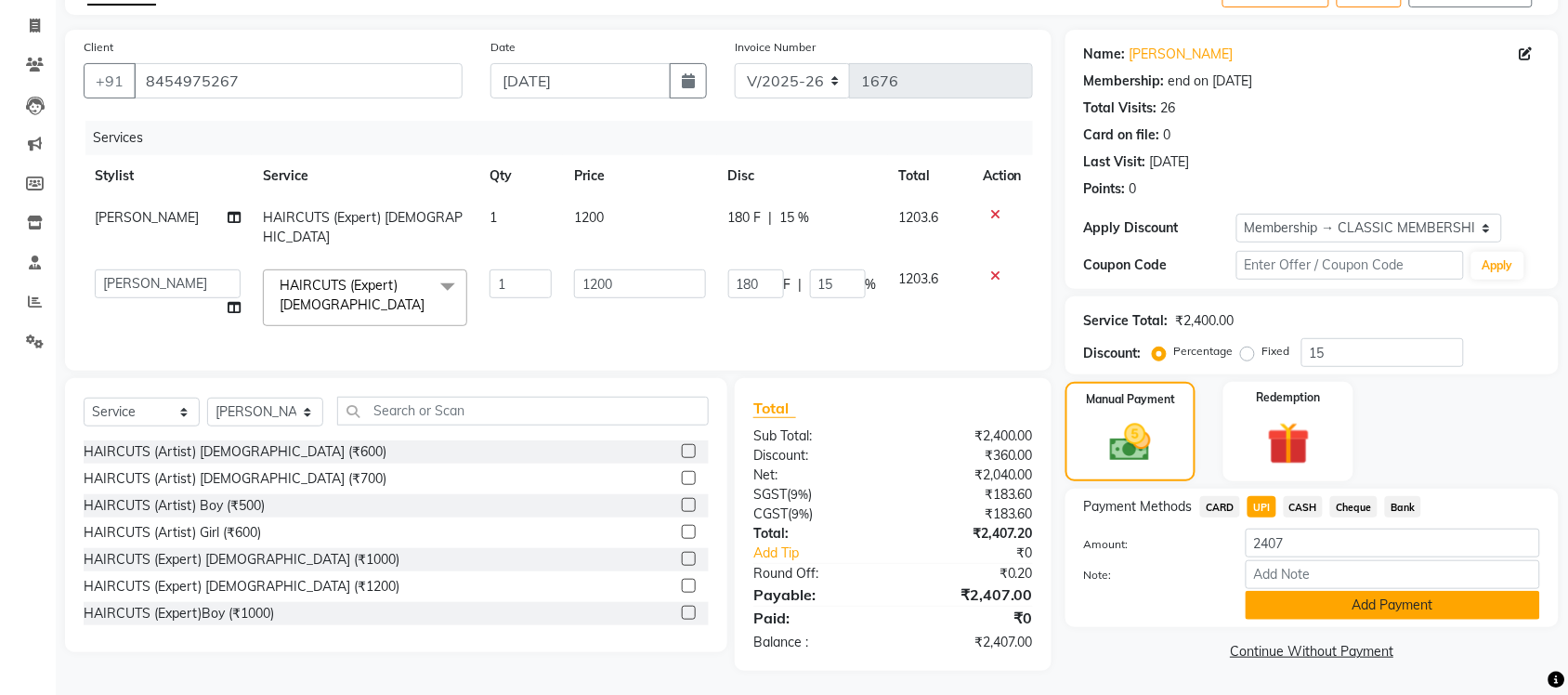
click at [1370, 610] on button "Add Payment" at bounding box center [1392, 605] width 294 height 29
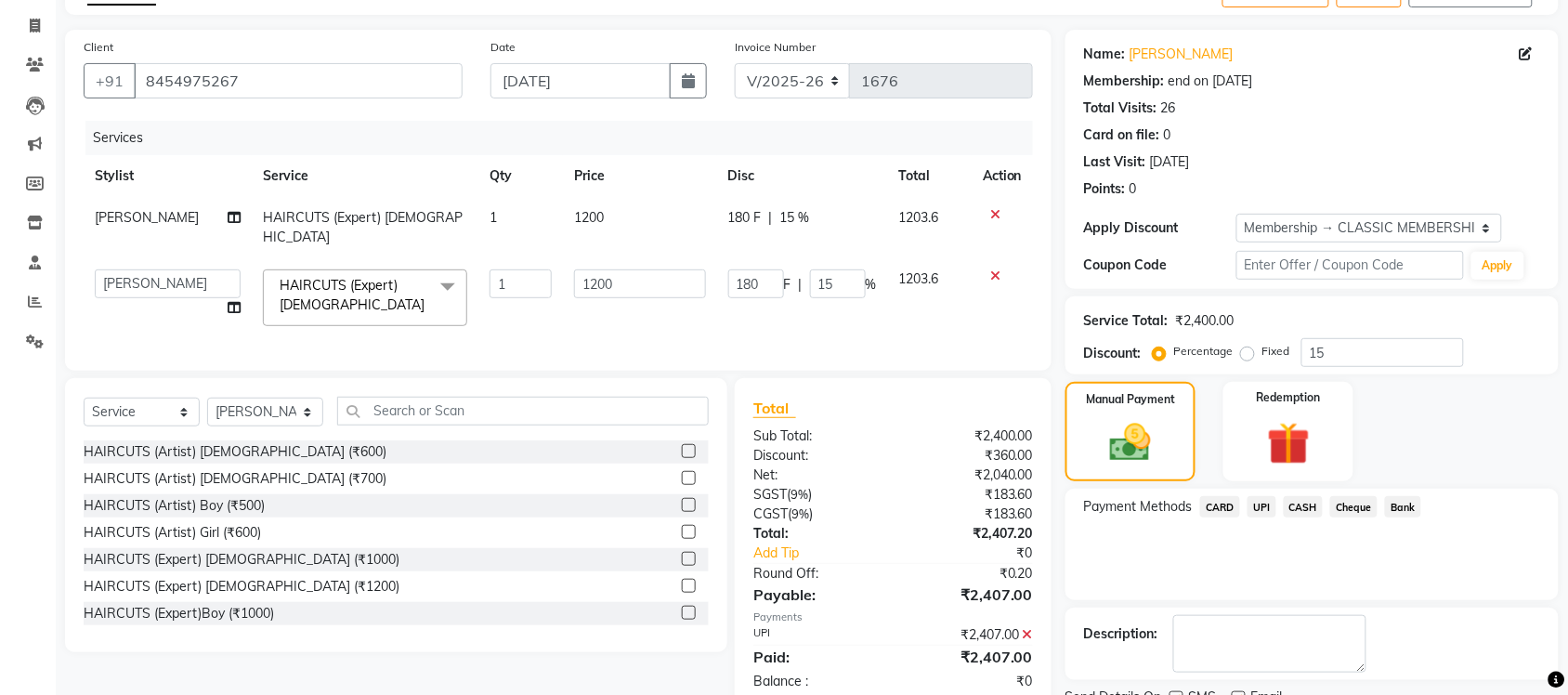
scroll to position [187, 0]
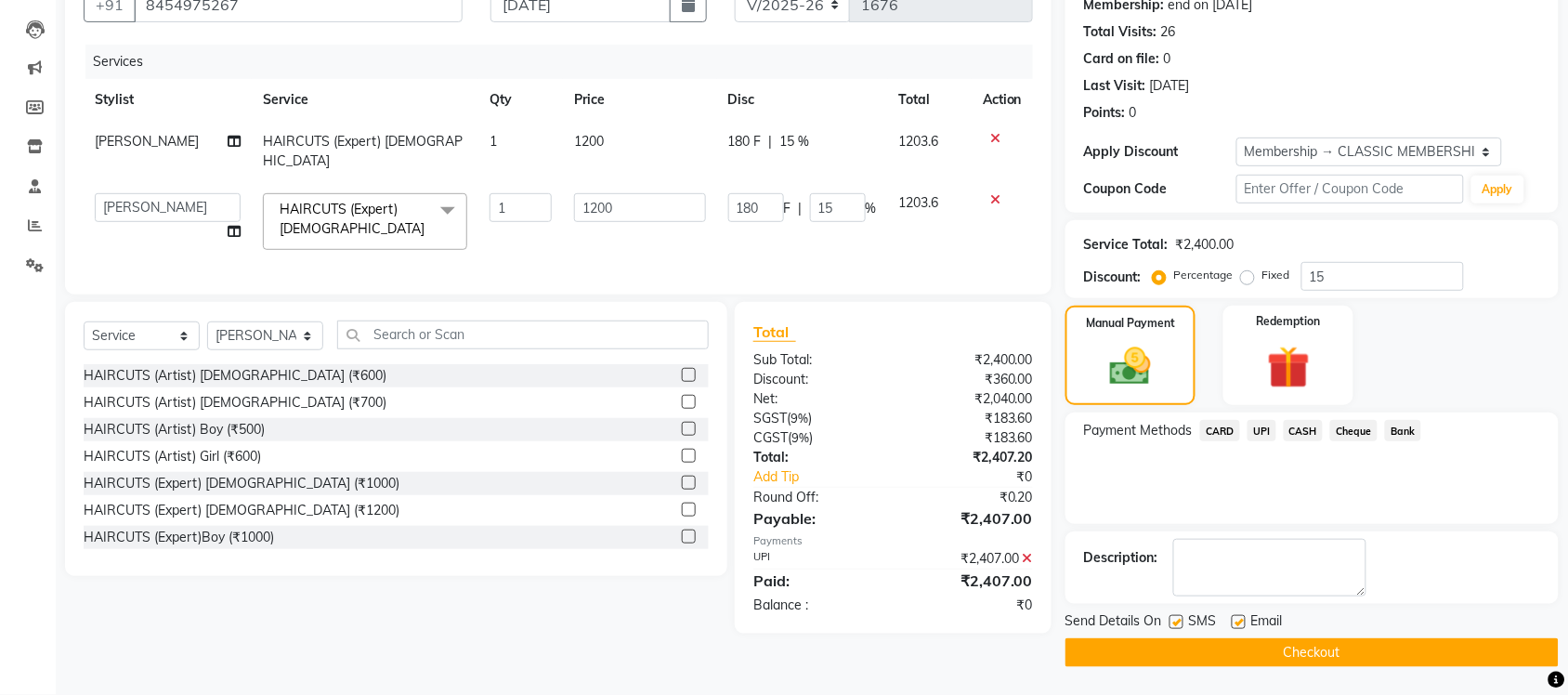
click at [1363, 646] on button "Checkout" at bounding box center [1312, 652] width 493 height 29
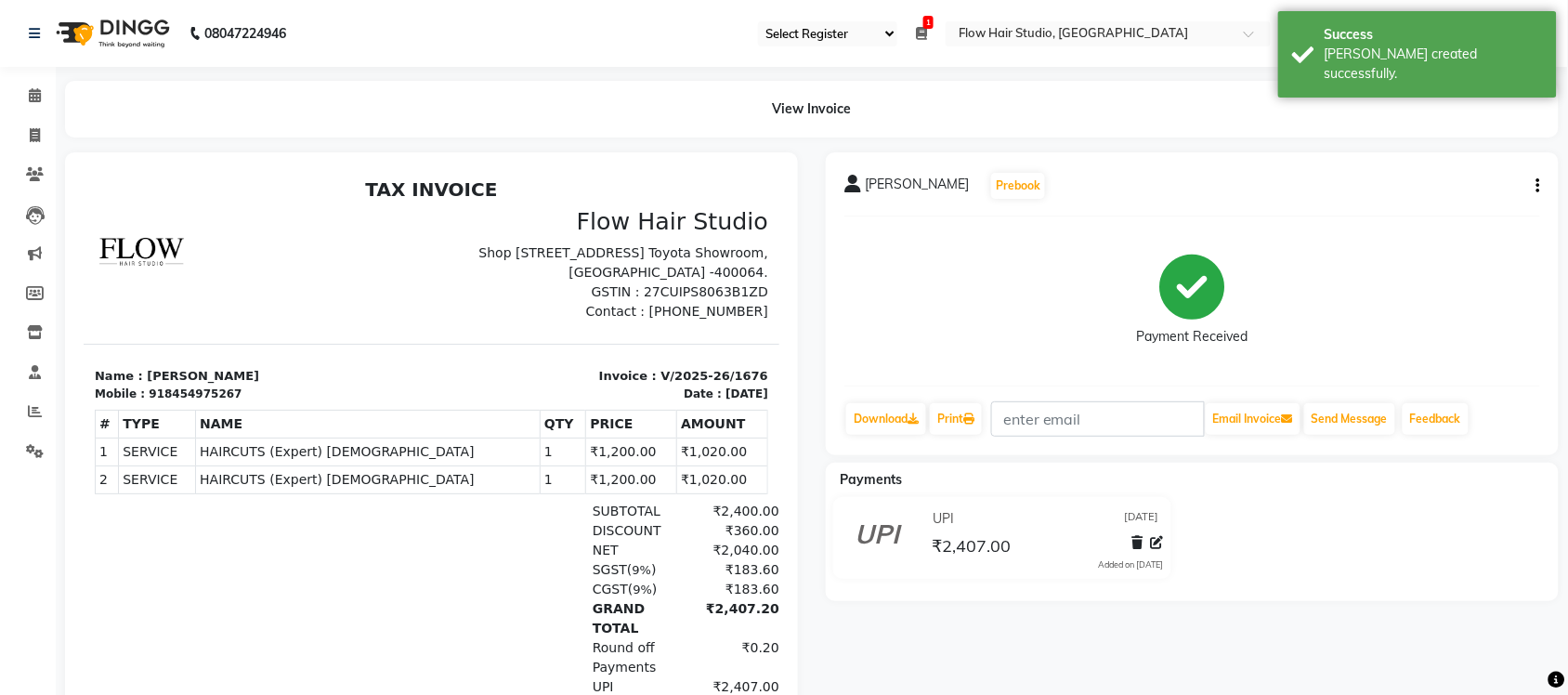
drag, startPoint x: 140, startPoint y: 390, endPoint x: 266, endPoint y: 373, distance: 127.1
click at [266, 373] on section "Name : Celina Mathews Mobile : 918454975267 Invoice : V/2025-26/1676 Date : 04/…" at bounding box center [430, 371] width 696 height 59
copy p "Celina Mathews"
click at [973, 423] on icon at bounding box center [968, 418] width 11 height 11
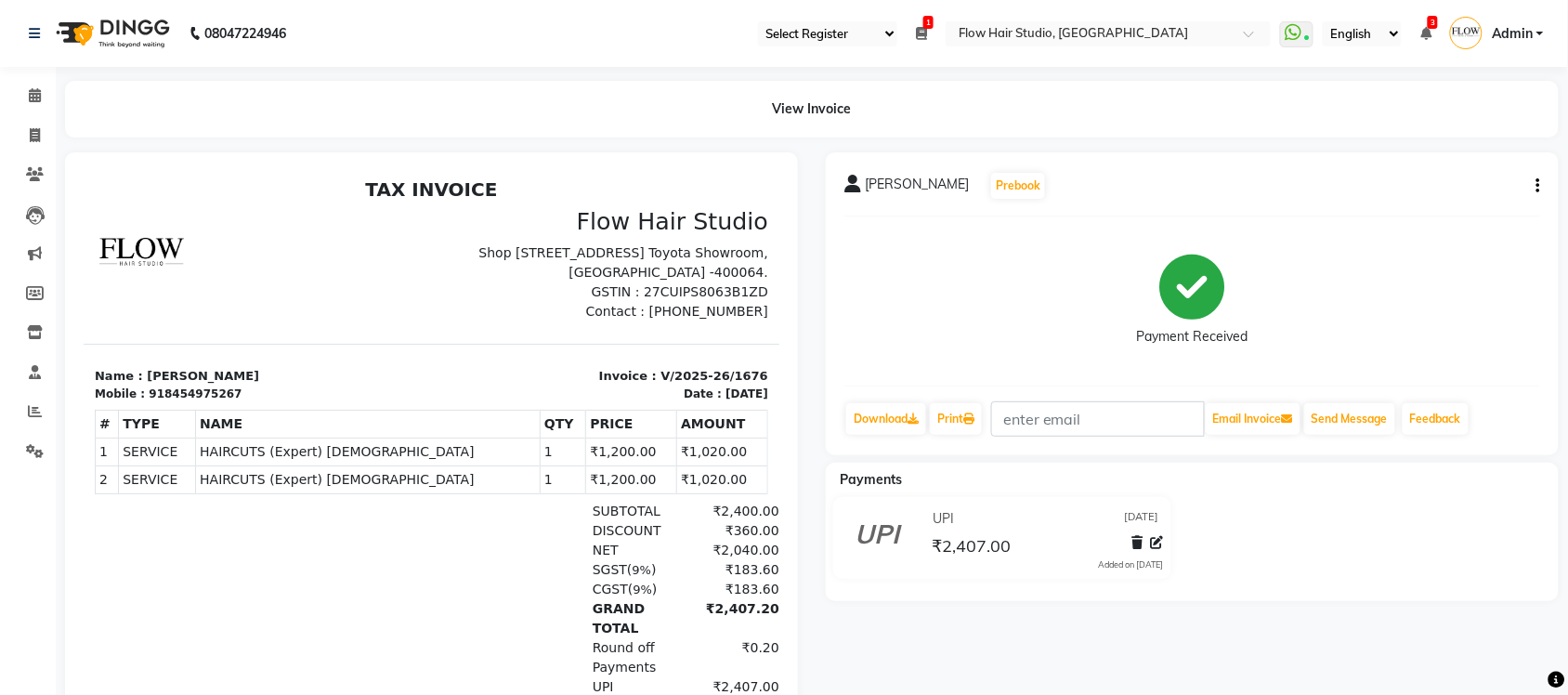
click at [109, 138] on main "View Invoice Celina Mathews Prebook Payment Received Download Print Email Invoi…" at bounding box center [811, 453] width 1512 height 745
click at [34, 91] on icon at bounding box center [35, 95] width 12 height 14
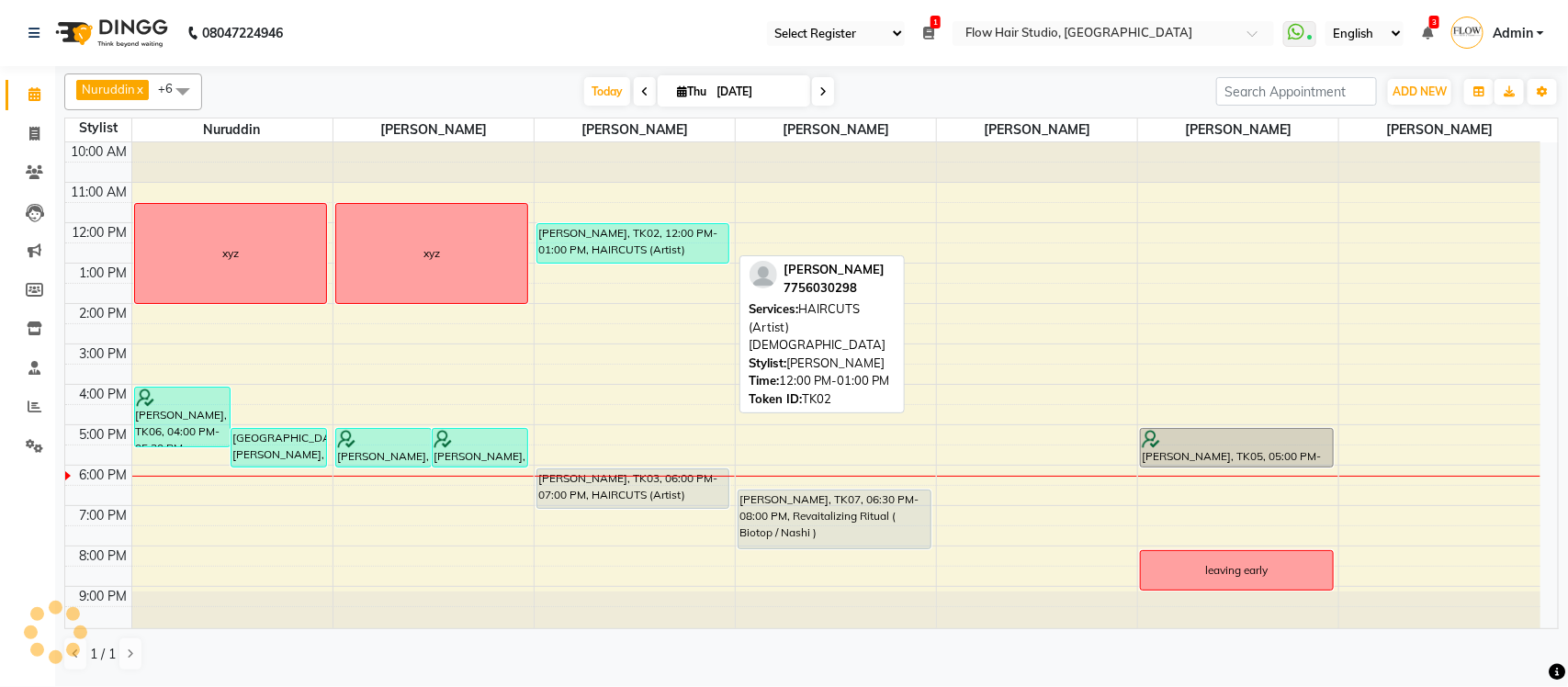
scroll to position [3, 0]
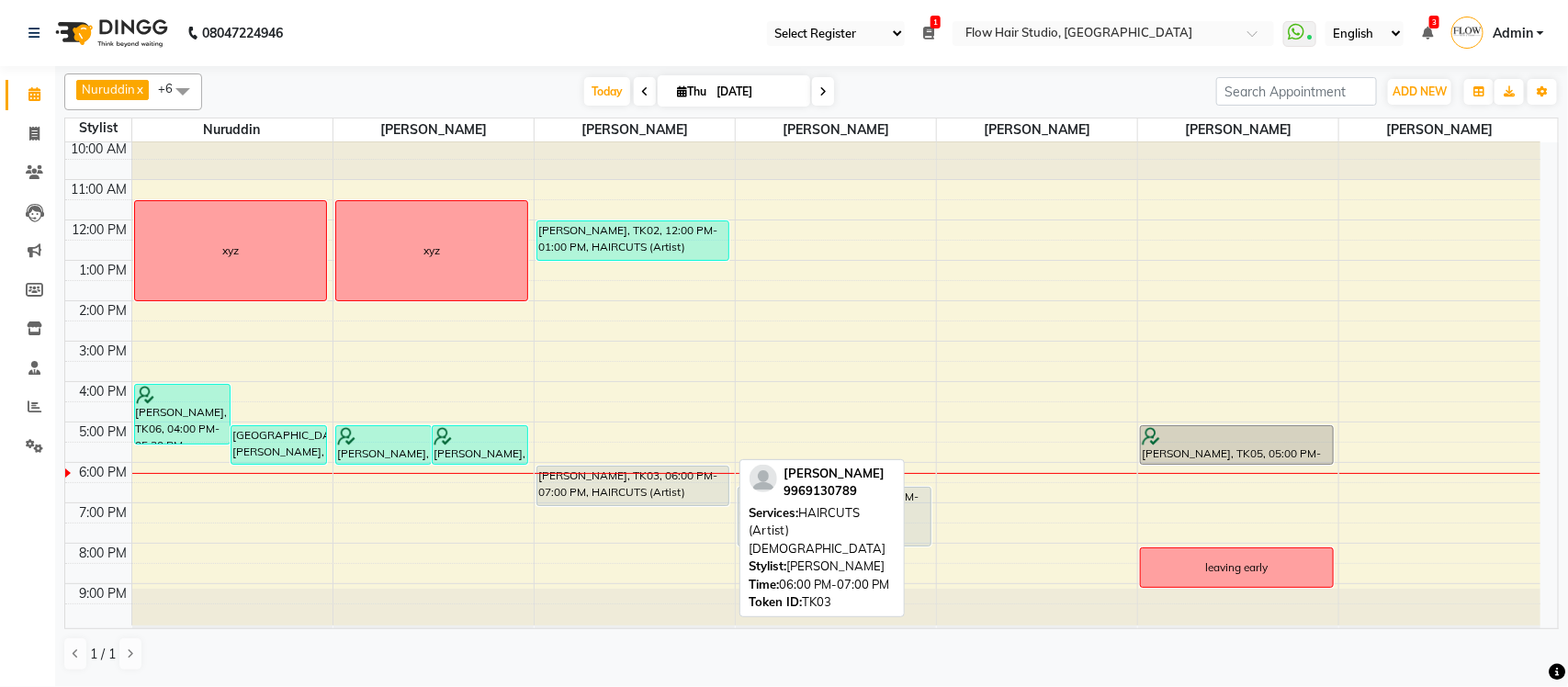
click at [640, 481] on div "[PERSON_NAME], TK03, 06:00 PM-07:00 PM, HAIRCUTS (Artist) [DEMOGRAPHIC_DATA]" at bounding box center [634, 486] width 192 height 38
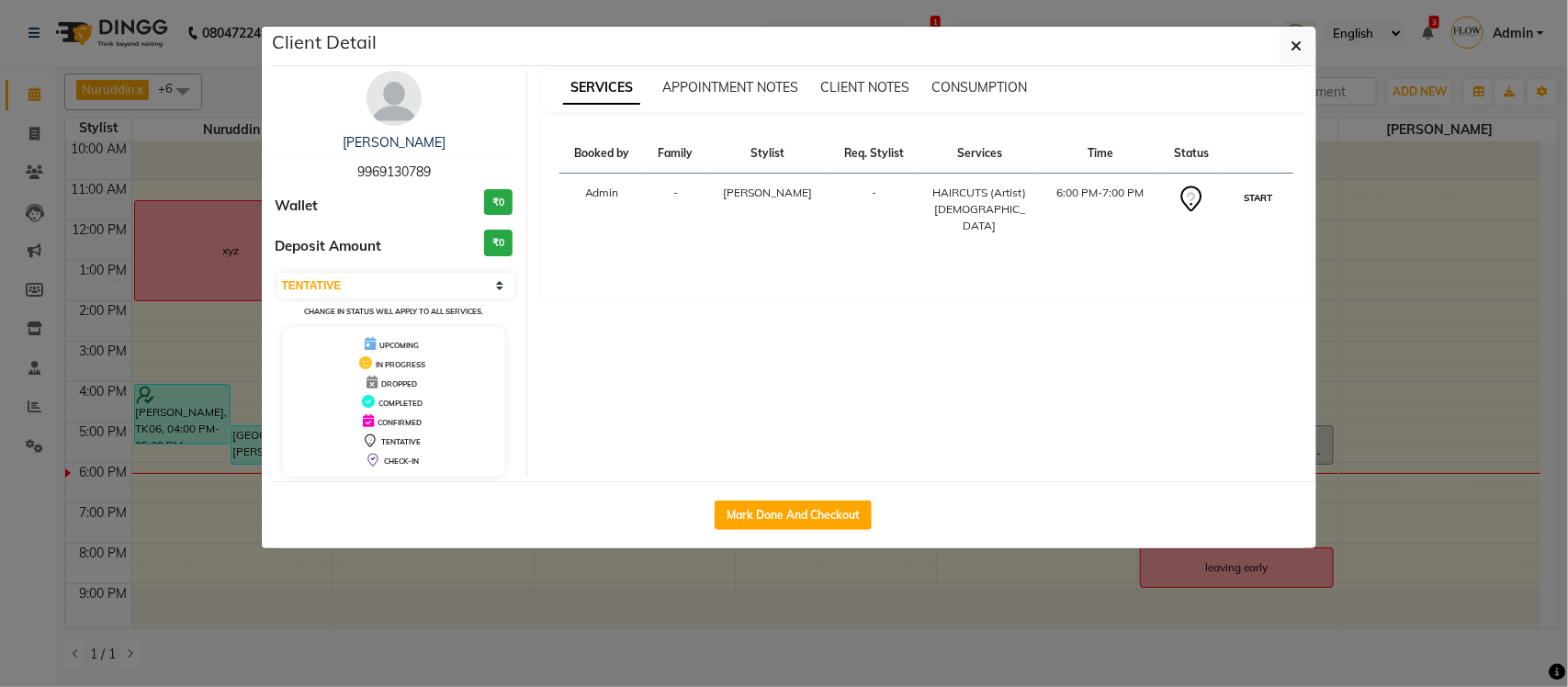
click at [1252, 198] on button "START" at bounding box center [1258, 197] width 37 height 23
select select "1"
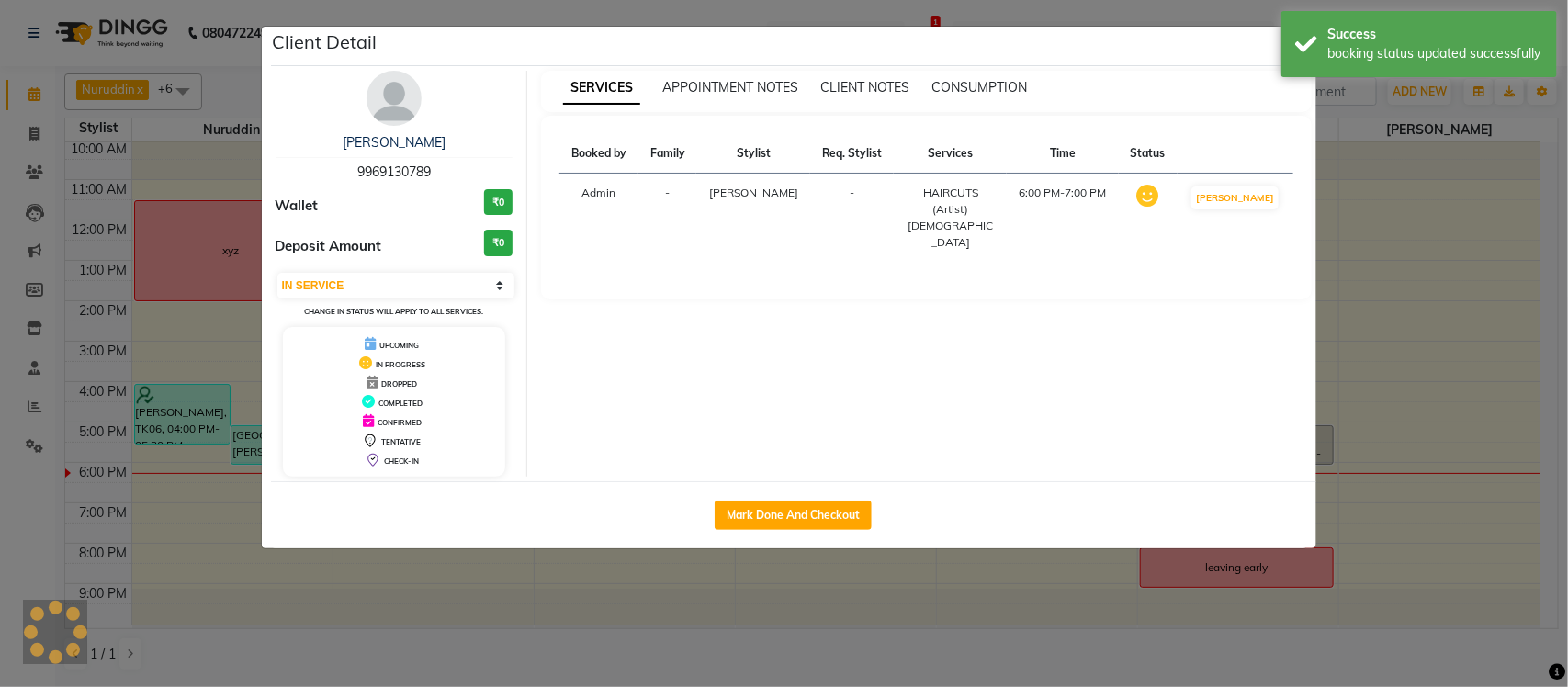
click at [1512, 328] on ngb-modal-window "Client Detail Arnav kapila 9969130789 Wallet ₹0 Deposit Amount ₹0 Select IN SER…" at bounding box center [784, 344] width 1568 height 687
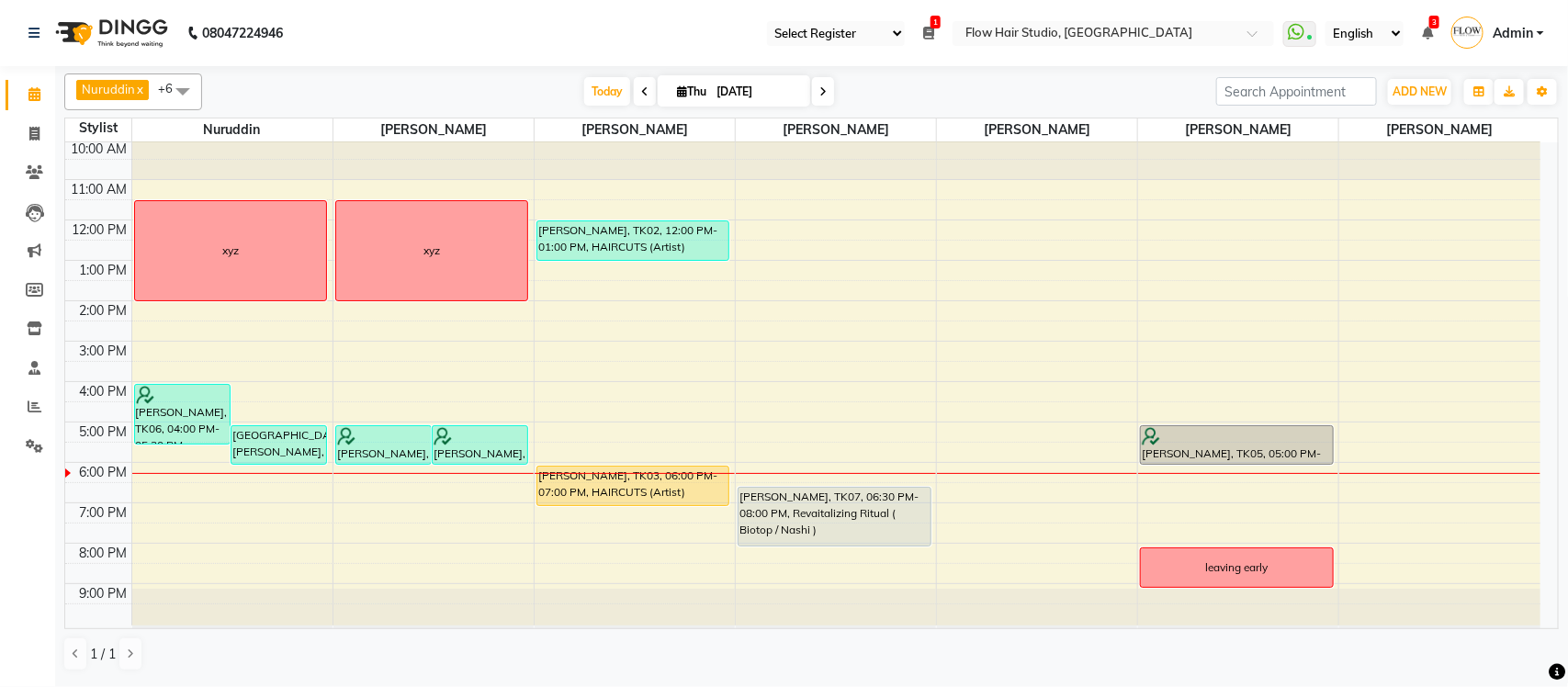
click at [819, 100] on span at bounding box center [823, 91] width 22 height 29
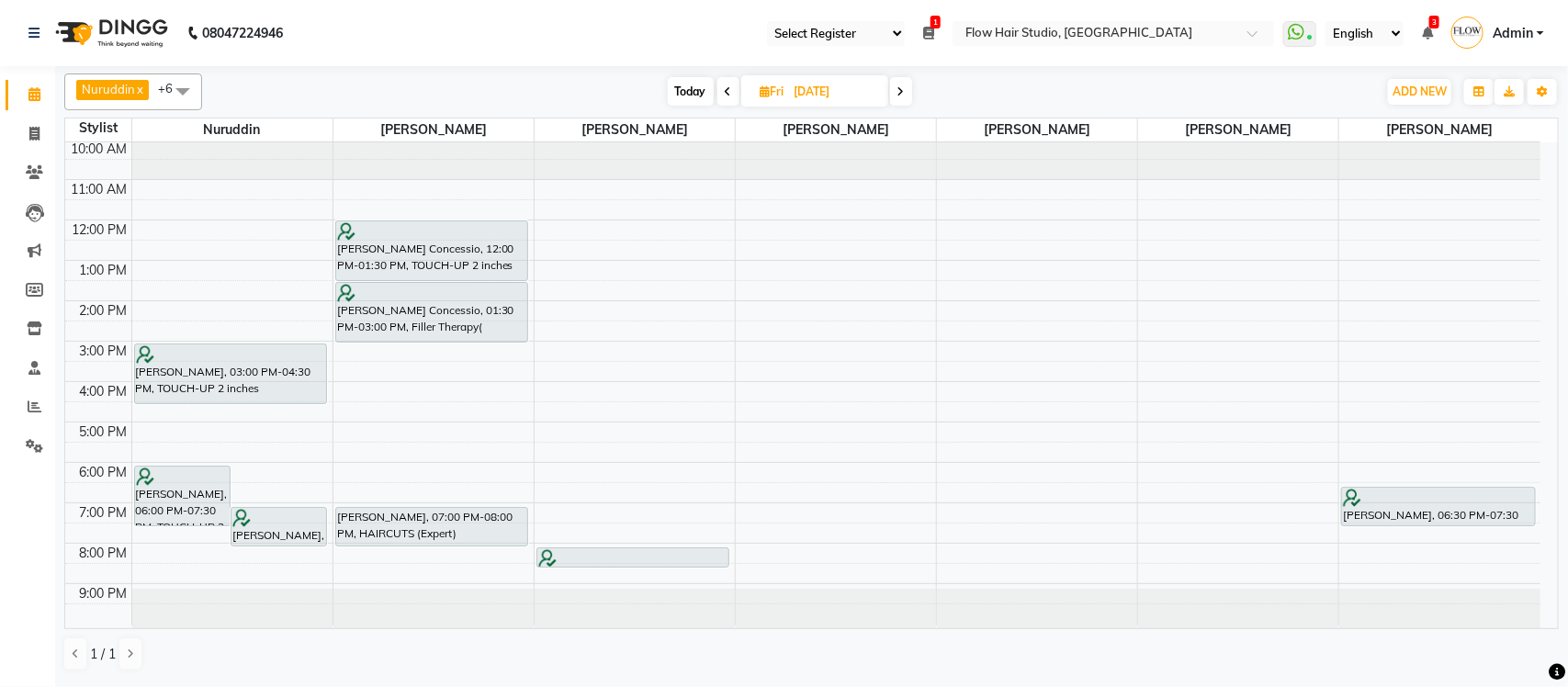
click at [675, 94] on span "Today" at bounding box center [691, 91] width 46 height 29
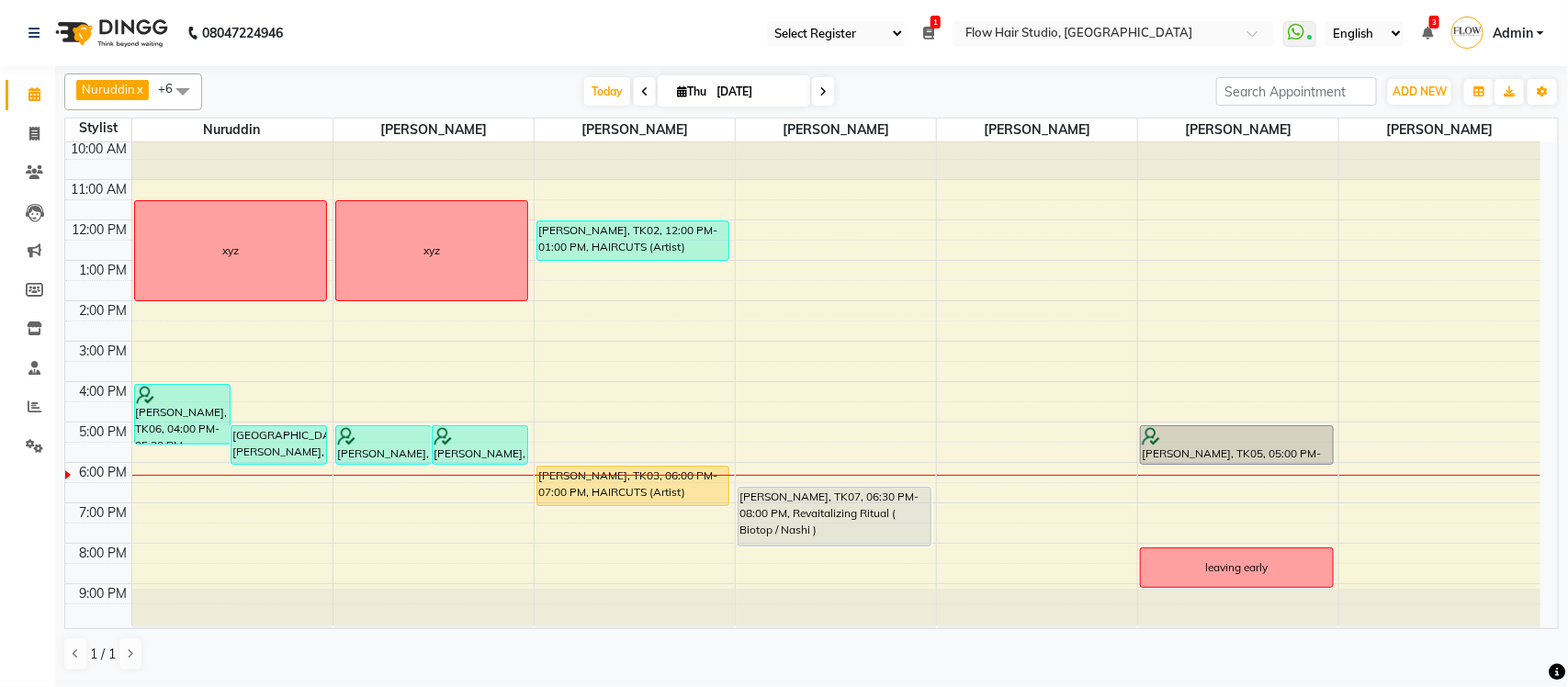
click at [823, 102] on span at bounding box center [823, 91] width 22 height 29
type input "05-09-2025"
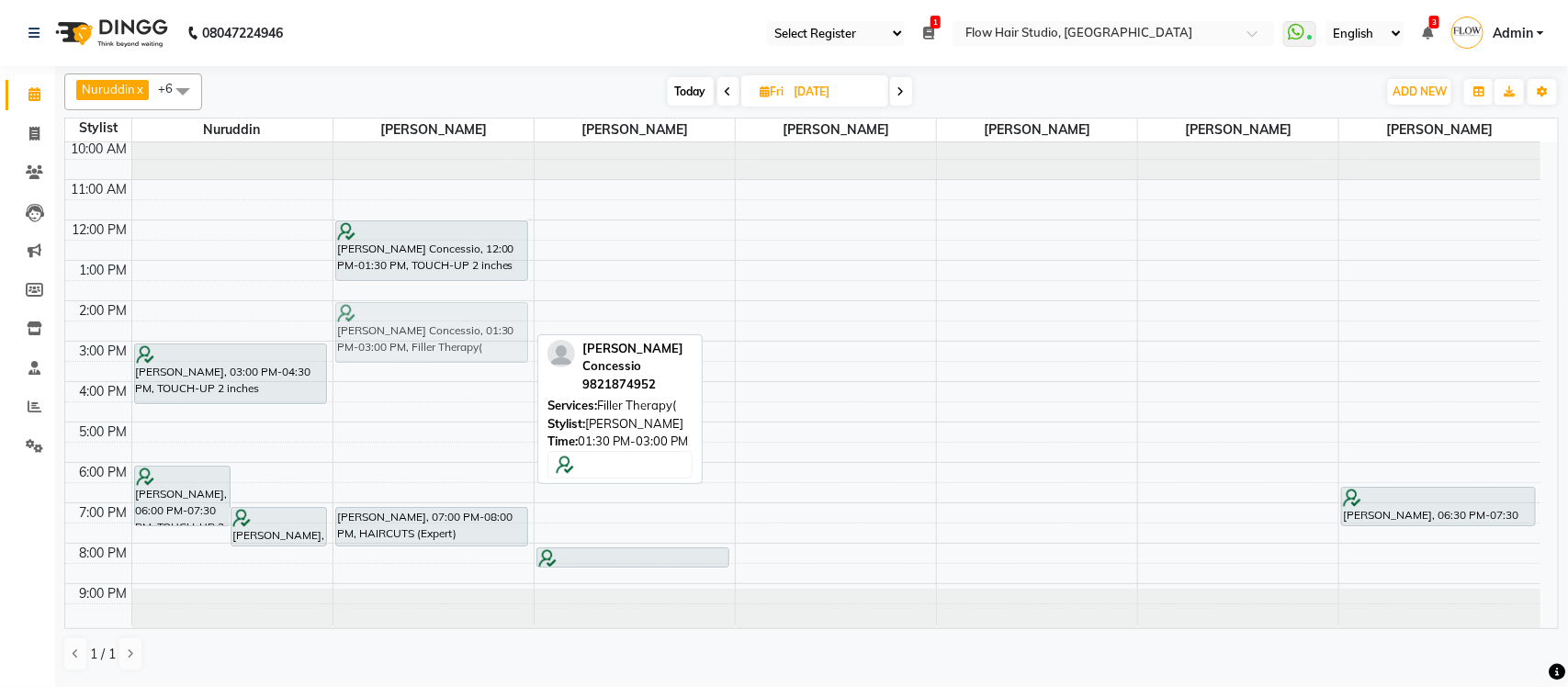
drag, startPoint x: 444, startPoint y: 312, endPoint x: 438, endPoint y: 336, distance: 24.7
click at [438, 336] on div "Glenn Mathew Concessio, 12:00 PM-01:30 PM, TOUCH-UP 2 inches Glenn Mathew Conce…" at bounding box center [433, 382] width 200 height 486
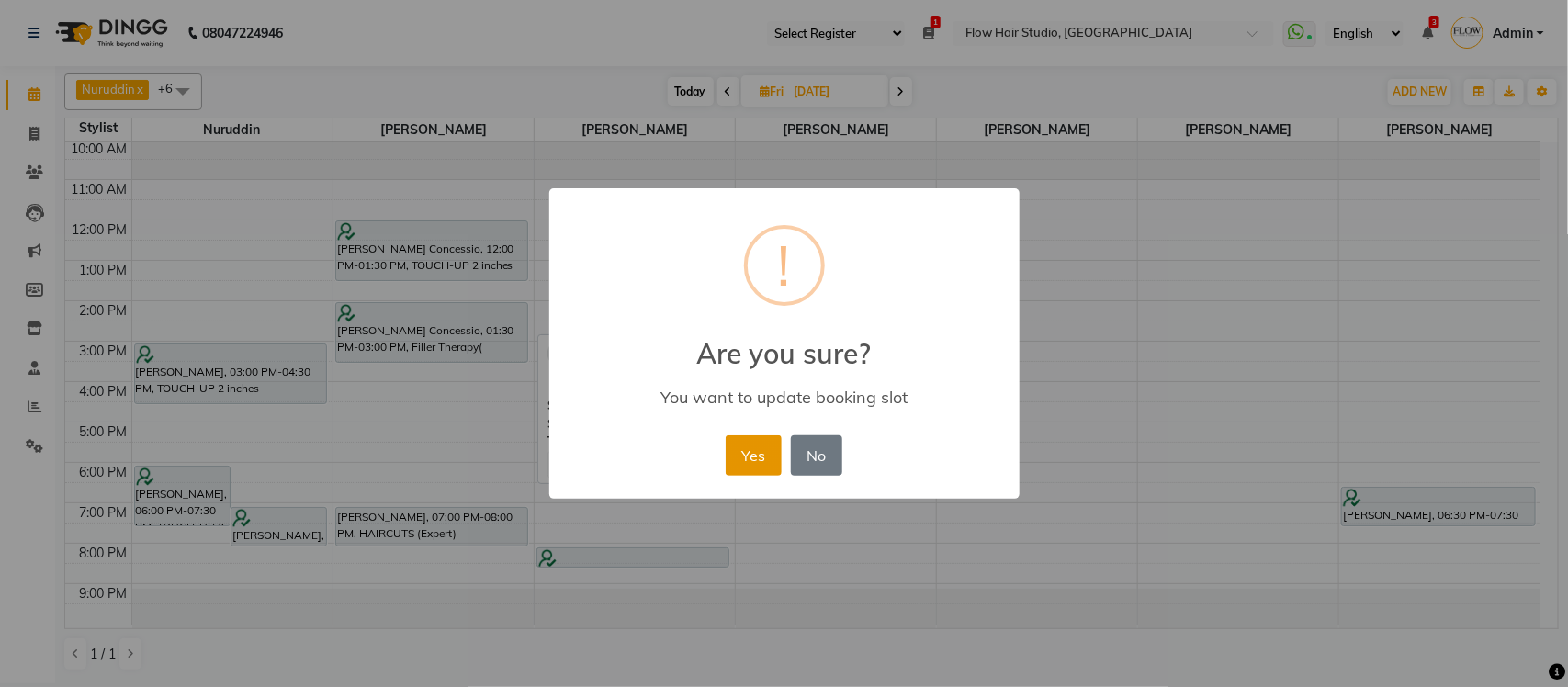
click at [765, 467] on button "Yes" at bounding box center [753, 455] width 56 height 40
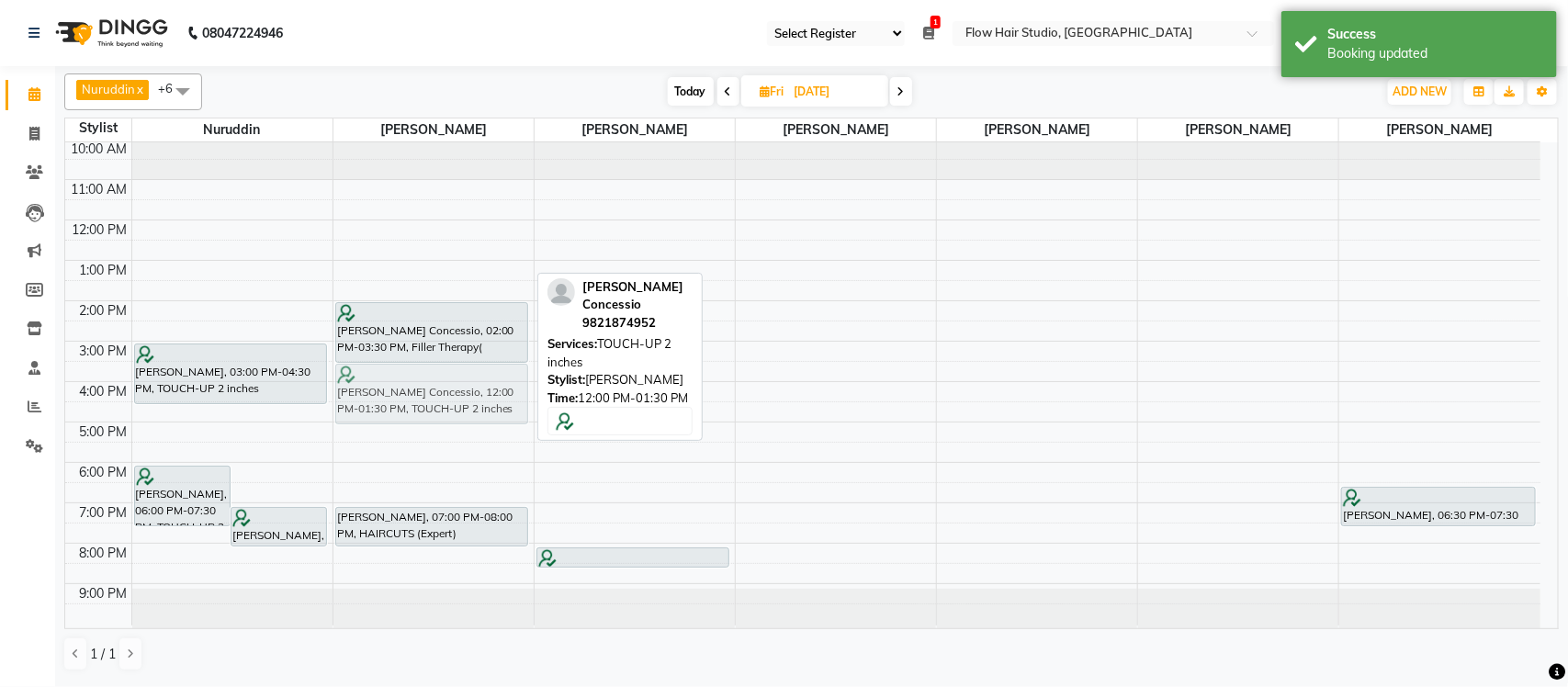
drag, startPoint x: 459, startPoint y: 237, endPoint x: 427, endPoint y: 381, distance: 147.5
click at [427, 381] on div "Glenn Mathew Concessio, 12:00 PM-01:30 PM, TOUCH-UP 2 inches Glenn Mathew Conce…" at bounding box center [433, 382] width 200 height 486
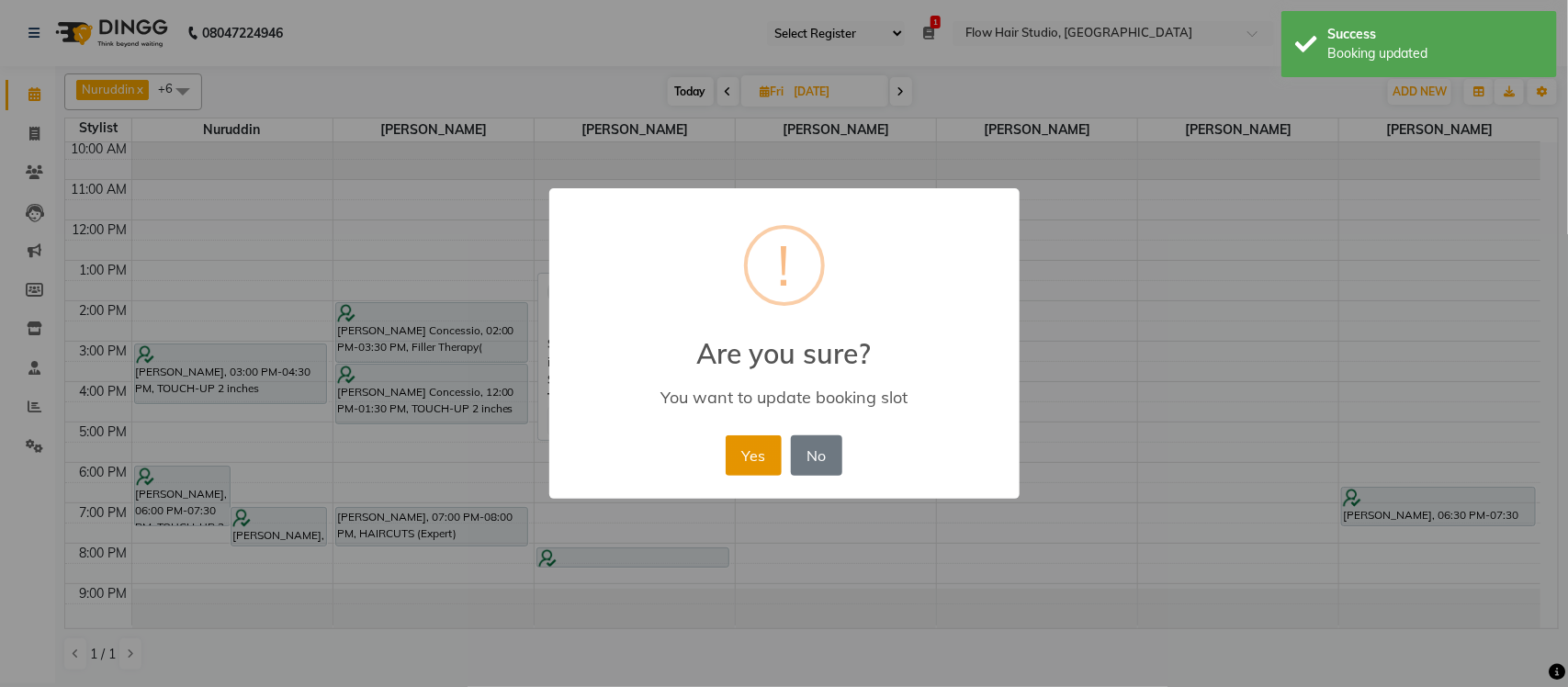
click at [773, 467] on button "Yes" at bounding box center [753, 455] width 56 height 40
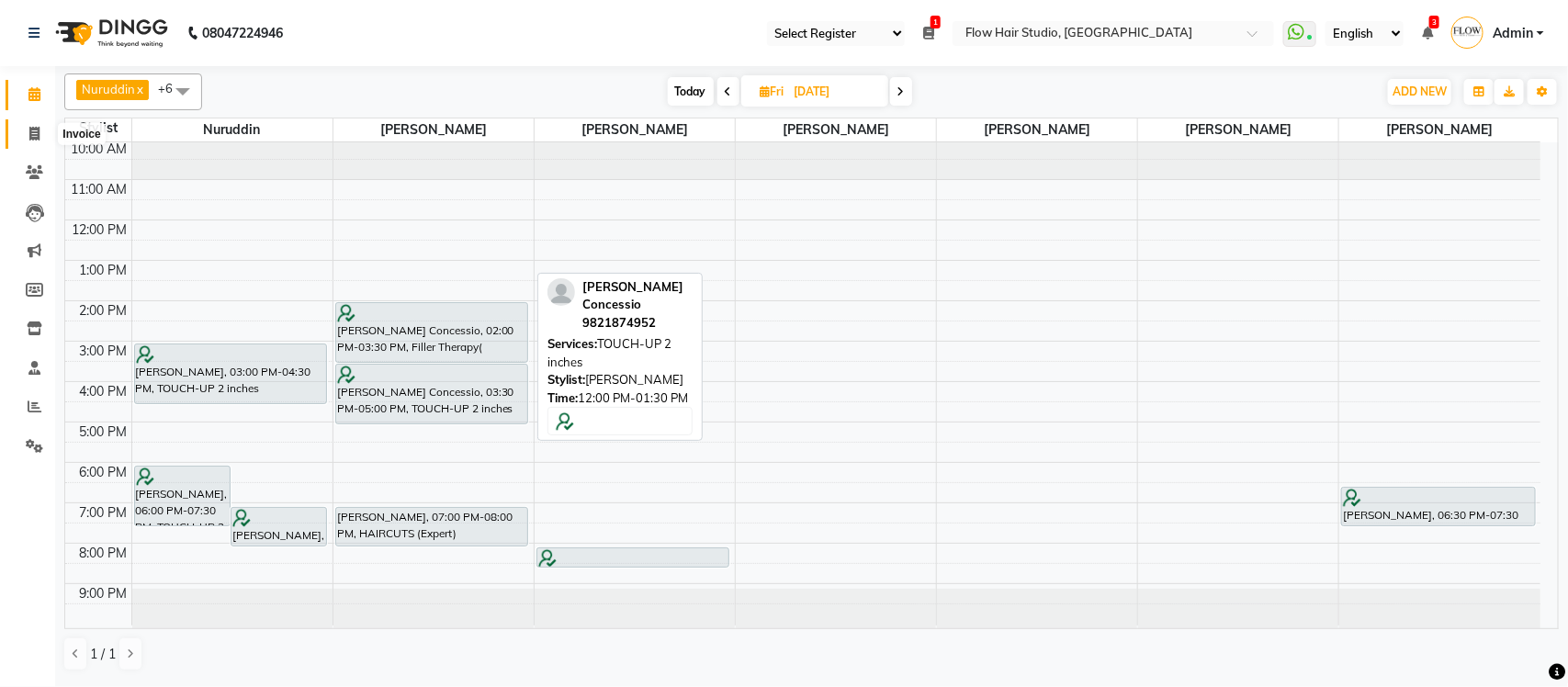
click at [30, 138] on icon at bounding box center [35, 133] width 10 height 14
select select "service"
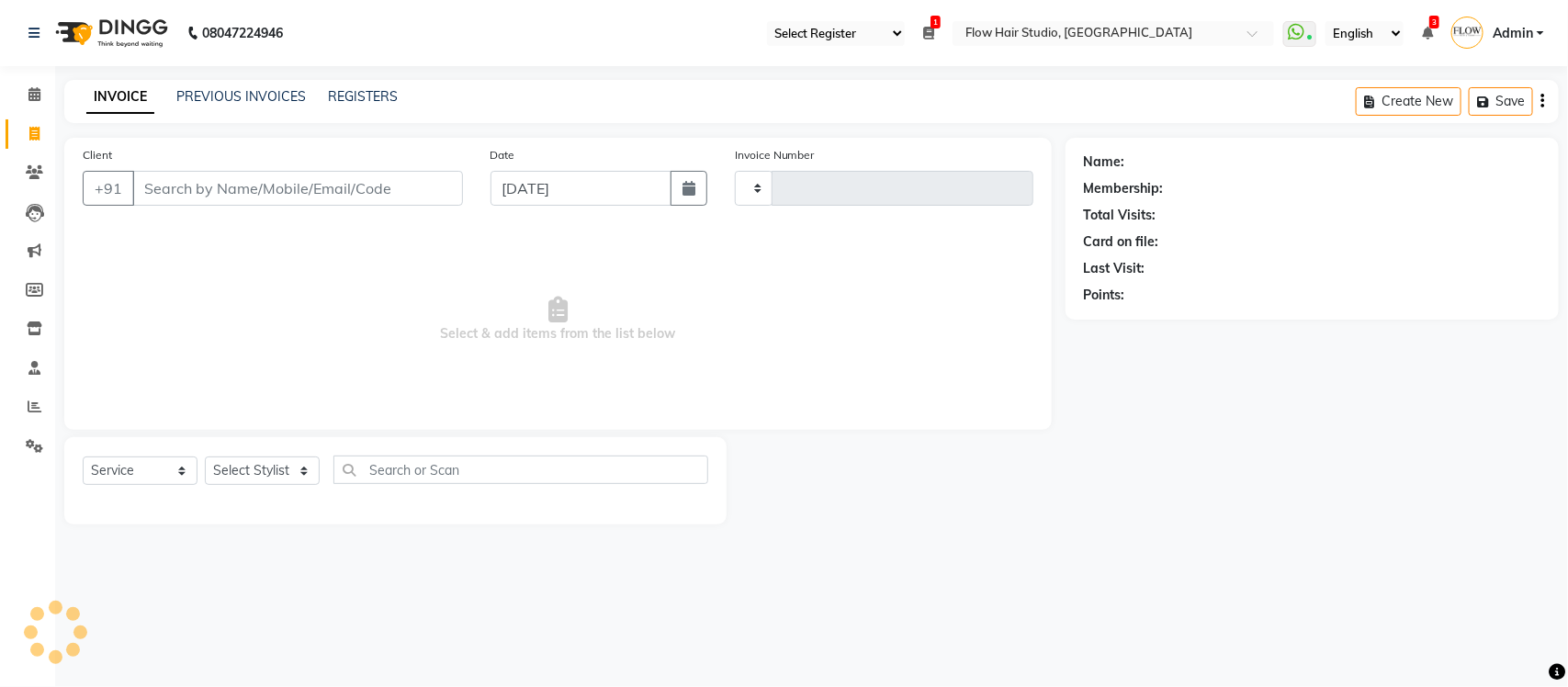
type input "1677"
select select "6925"
drag, startPoint x: 314, startPoint y: 86, endPoint x: 303, endPoint y: 92, distance: 12.5
click at [310, 88] on div "INVOICE PREVIOUS INVOICES REGISTERS" at bounding box center [231, 97] width 334 height 20
click at [301, 92] on link "PREVIOUS INVOICES" at bounding box center [241, 96] width 129 height 17
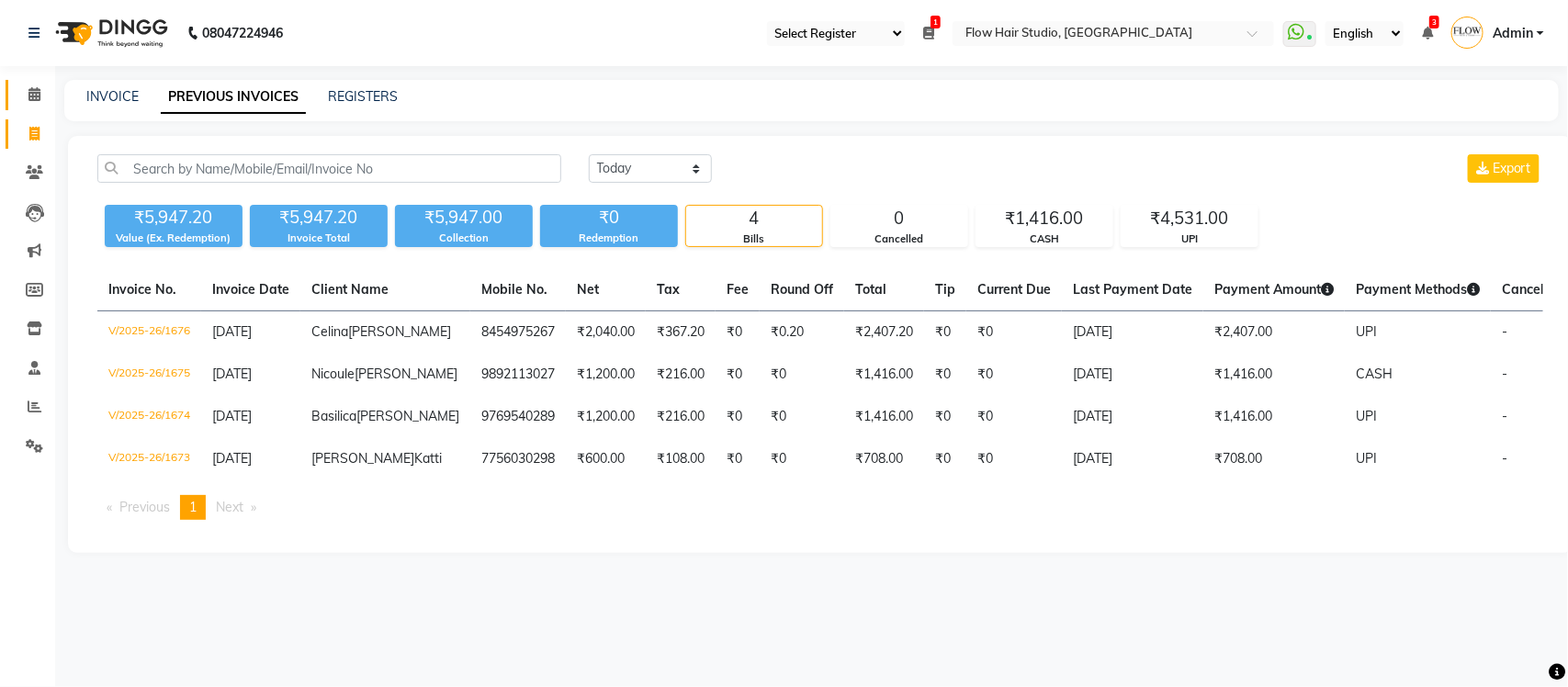
click at [37, 106] on link "Calendar" at bounding box center [28, 95] width 44 height 31
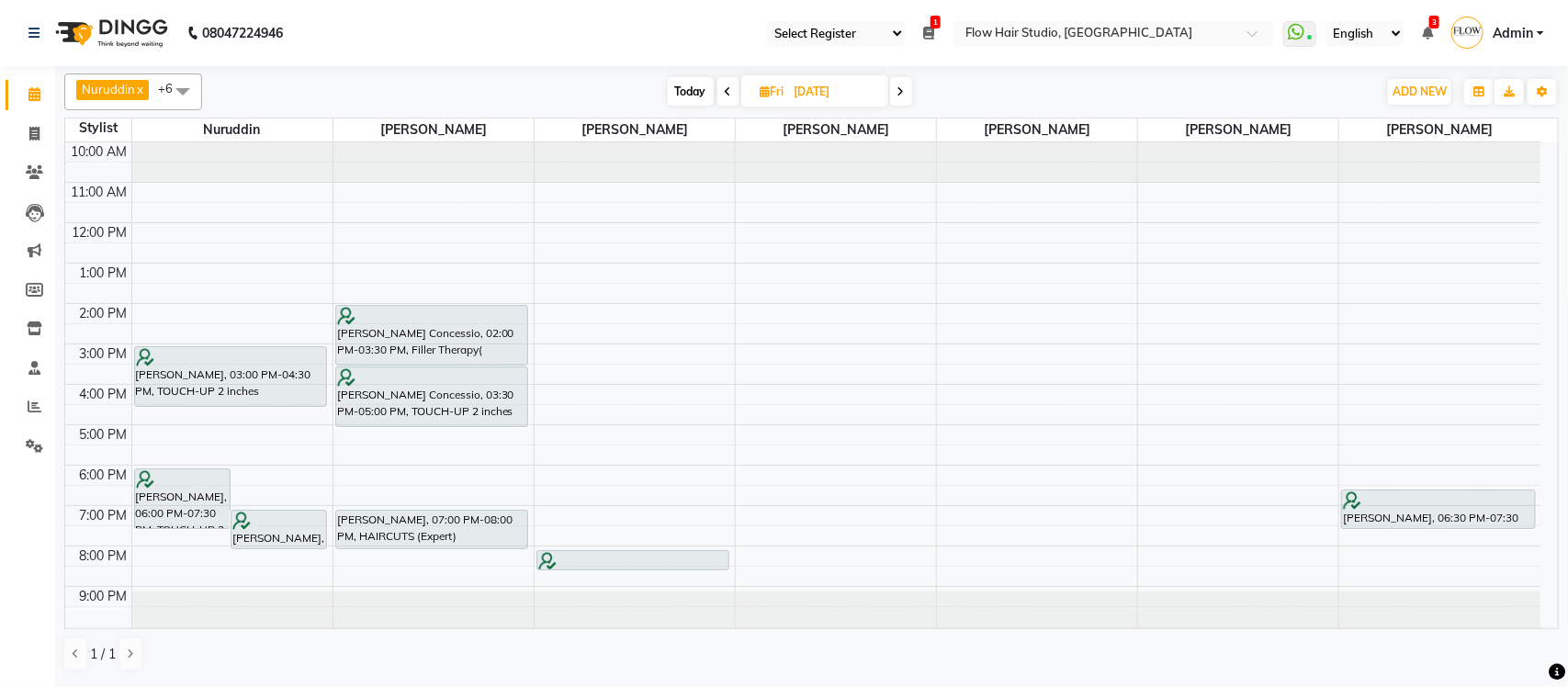
click at [649, 101] on div "Today Fri 05-09-2025" at bounding box center [789, 92] width 1157 height 28
click at [666, 103] on div "Today Fri 05-09-2025" at bounding box center [789, 92] width 248 height 28
click at [680, 100] on span "Today" at bounding box center [691, 91] width 46 height 29
type input "[DATE]"
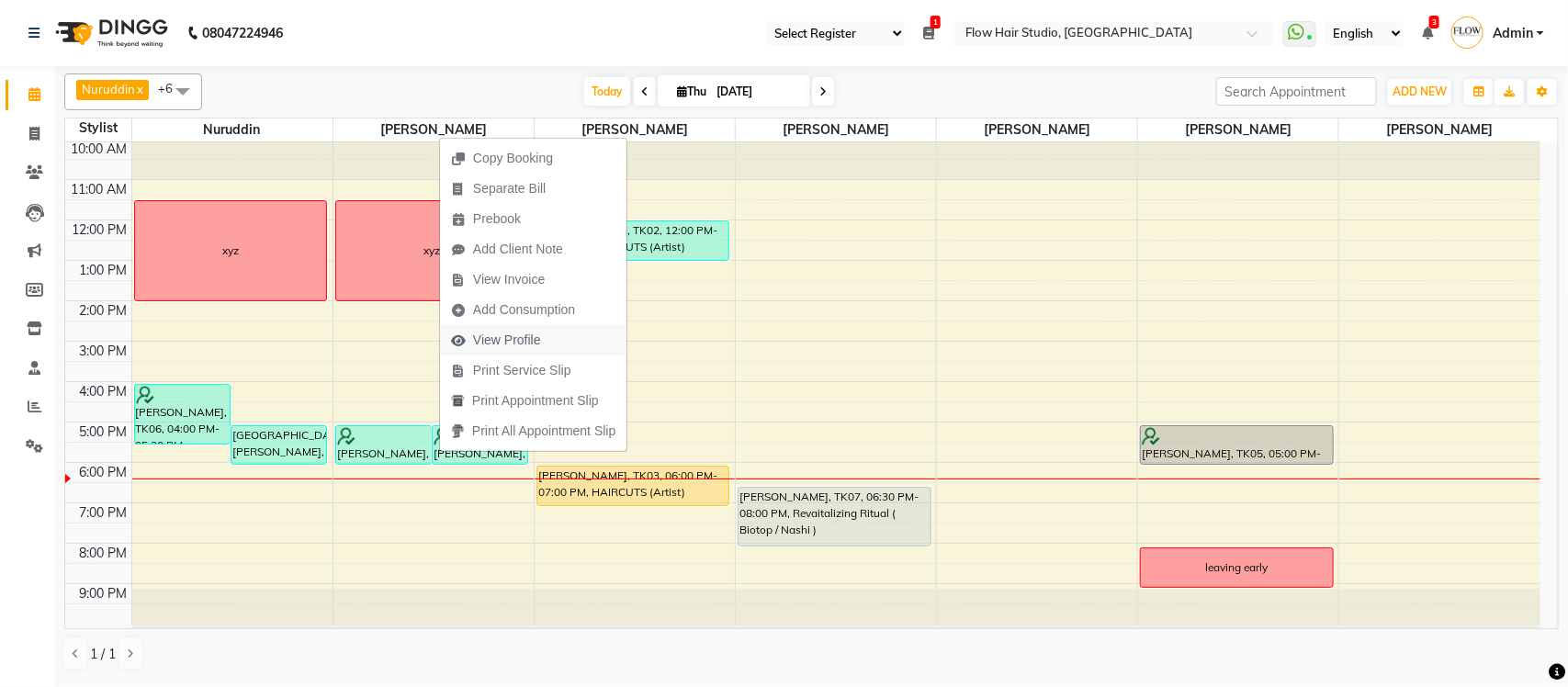
click at [511, 340] on span "View Profile" at bounding box center [506, 341] width 68 height 20
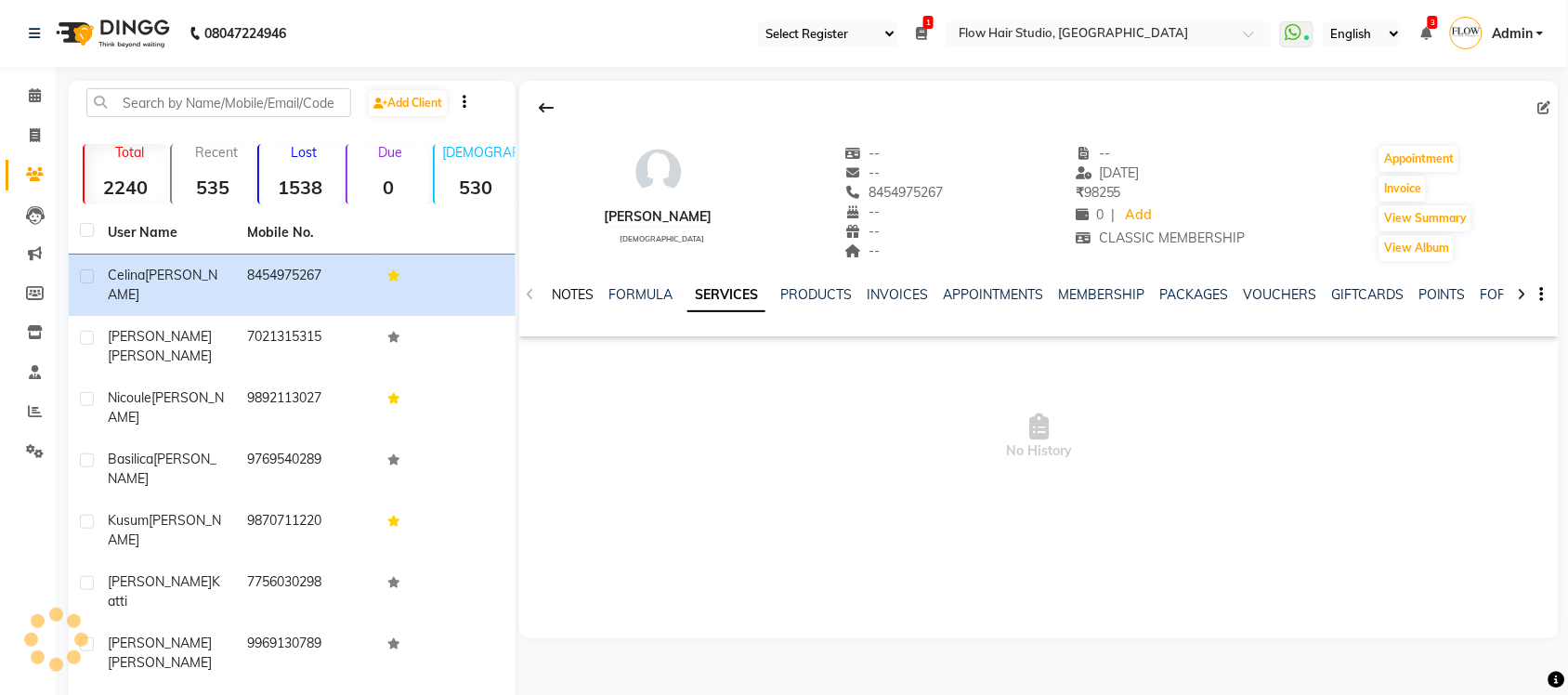
click at [587, 299] on link "NOTES" at bounding box center [573, 295] width 42 height 17
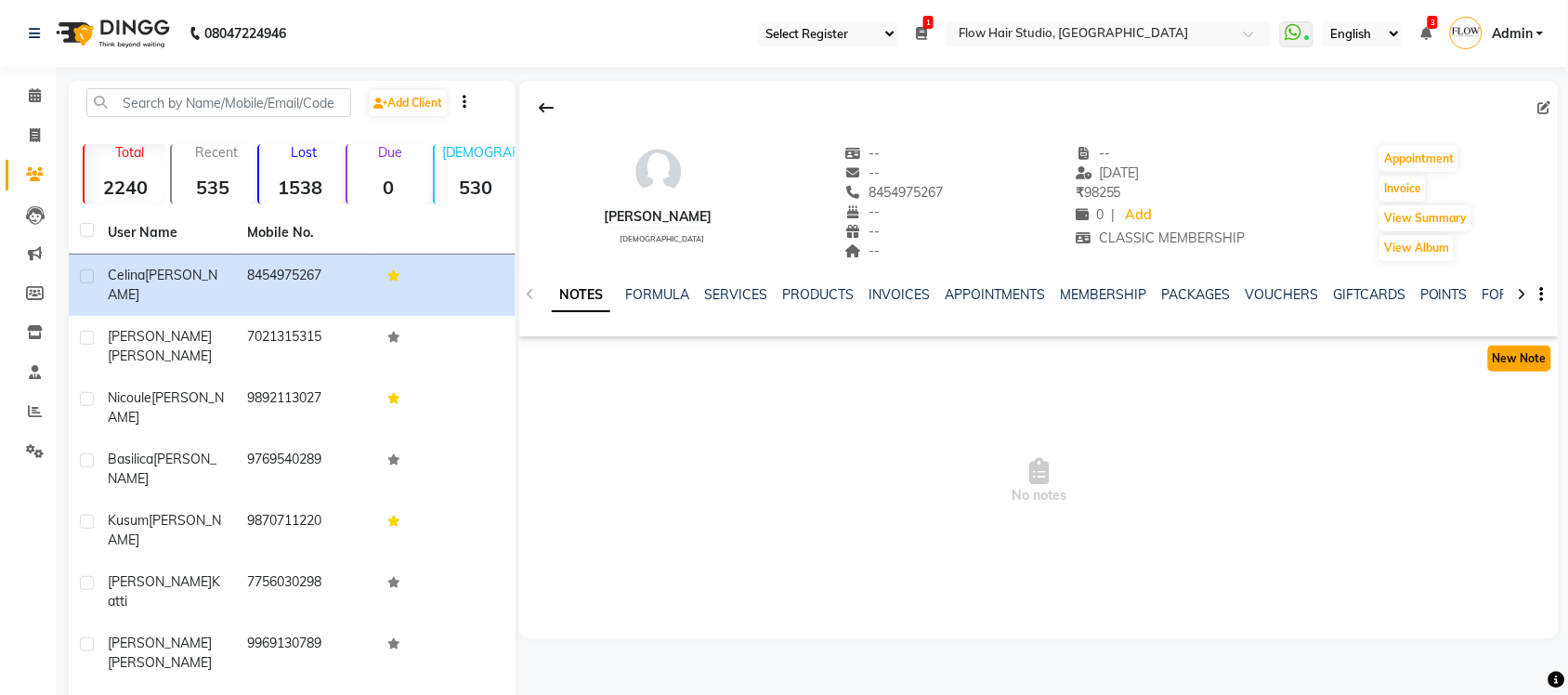
click at [1512, 365] on button "New Note" at bounding box center [1519, 358] width 63 height 26
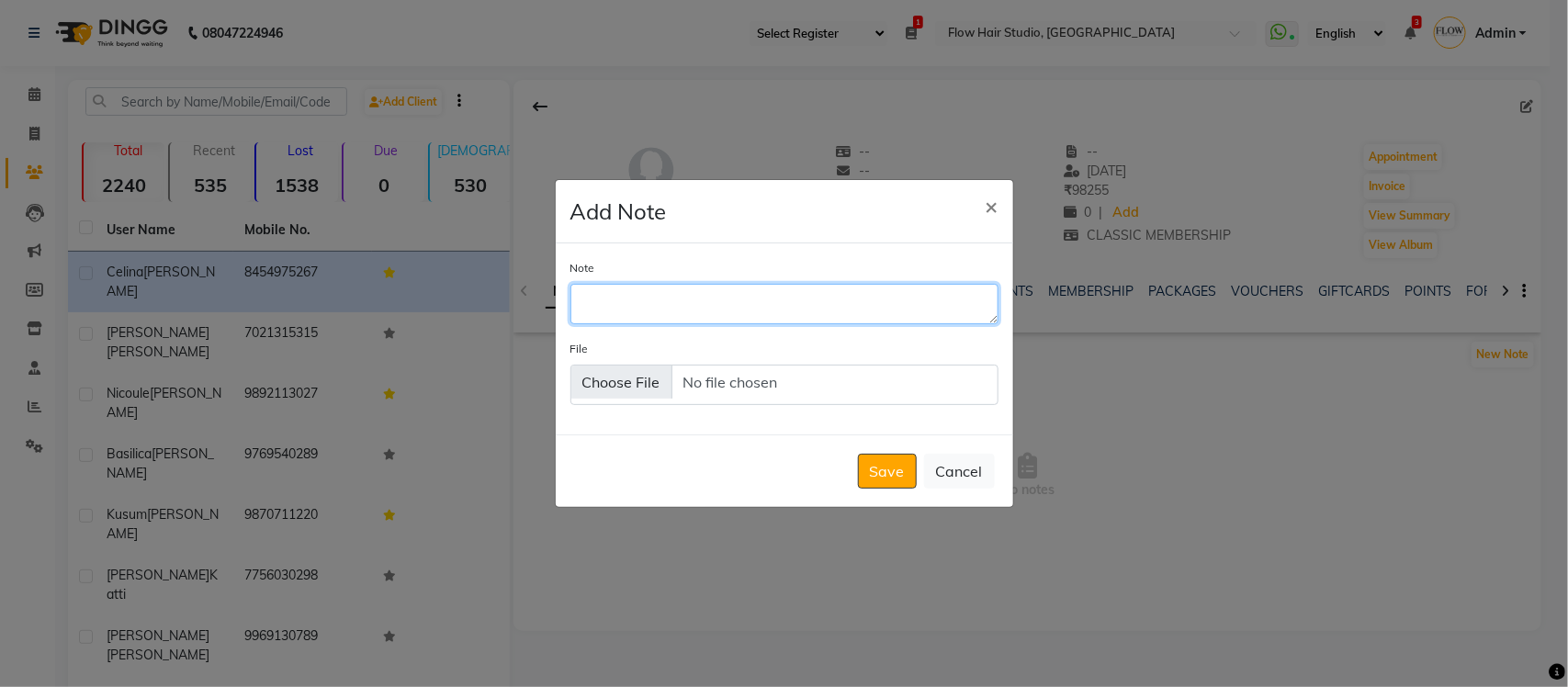
click at [823, 315] on textarea "Note" at bounding box center [784, 304] width 428 height 40
type textarea "MOM Nashi essential shampoo, treatment spray, deep infusion mask"
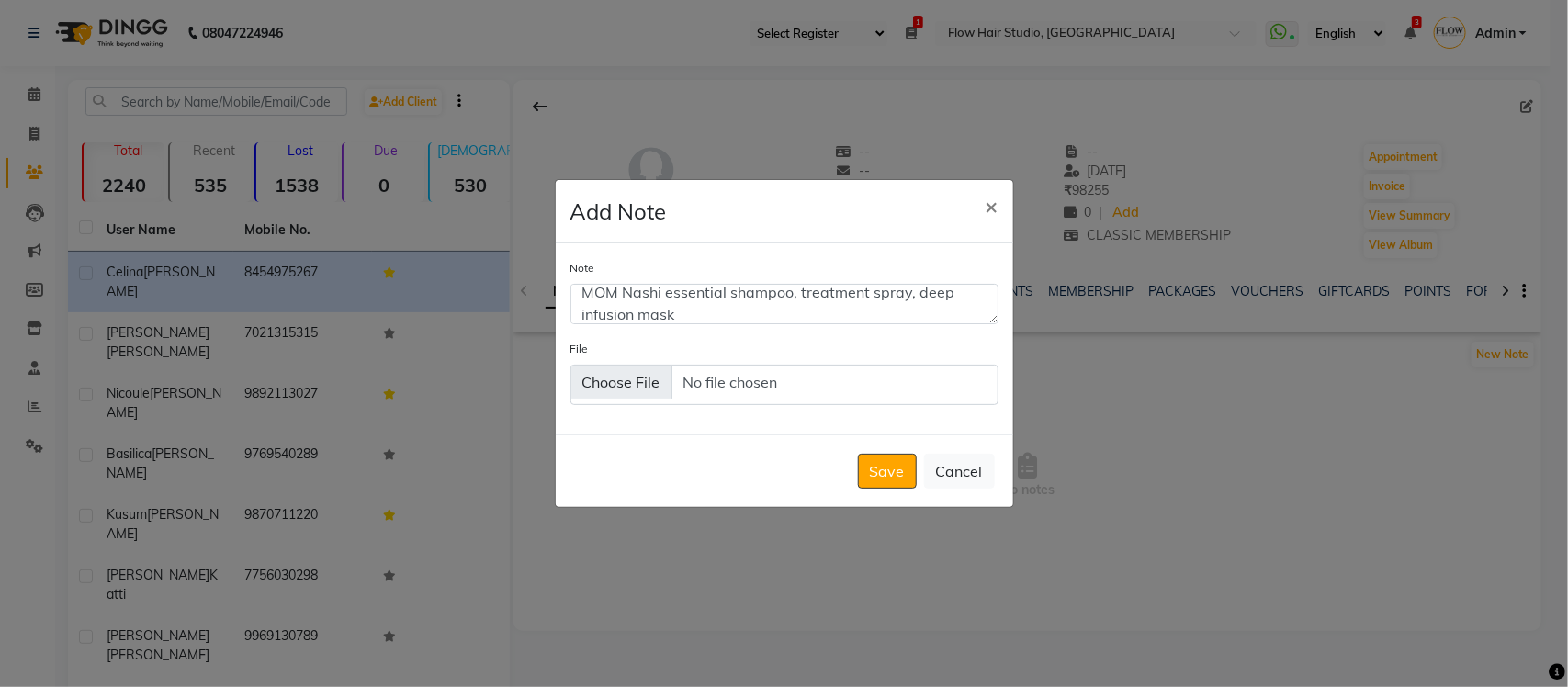
click at [907, 494] on div "Save Cancel" at bounding box center [784, 471] width 458 height 73
click at [910, 481] on button "Save" at bounding box center [887, 471] width 59 height 35
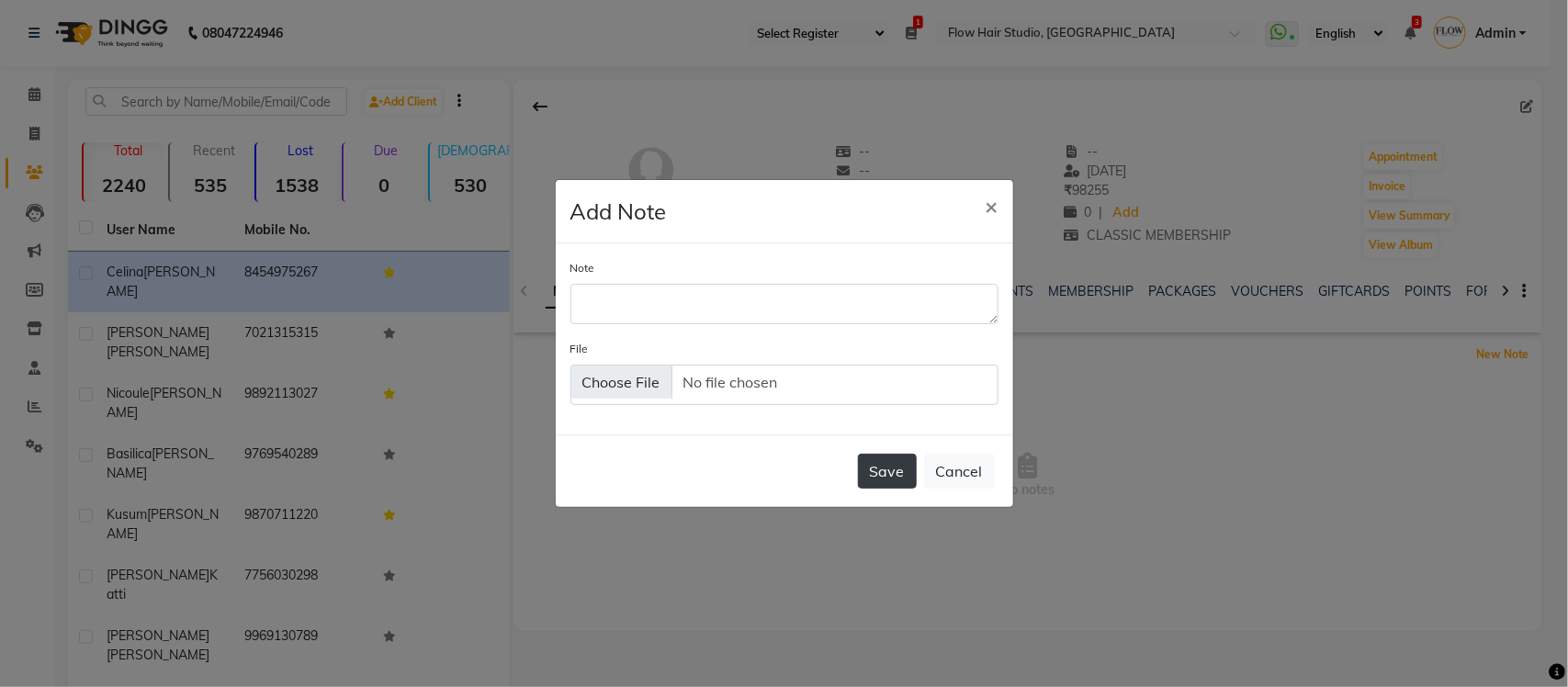
scroll to position [0, 0]
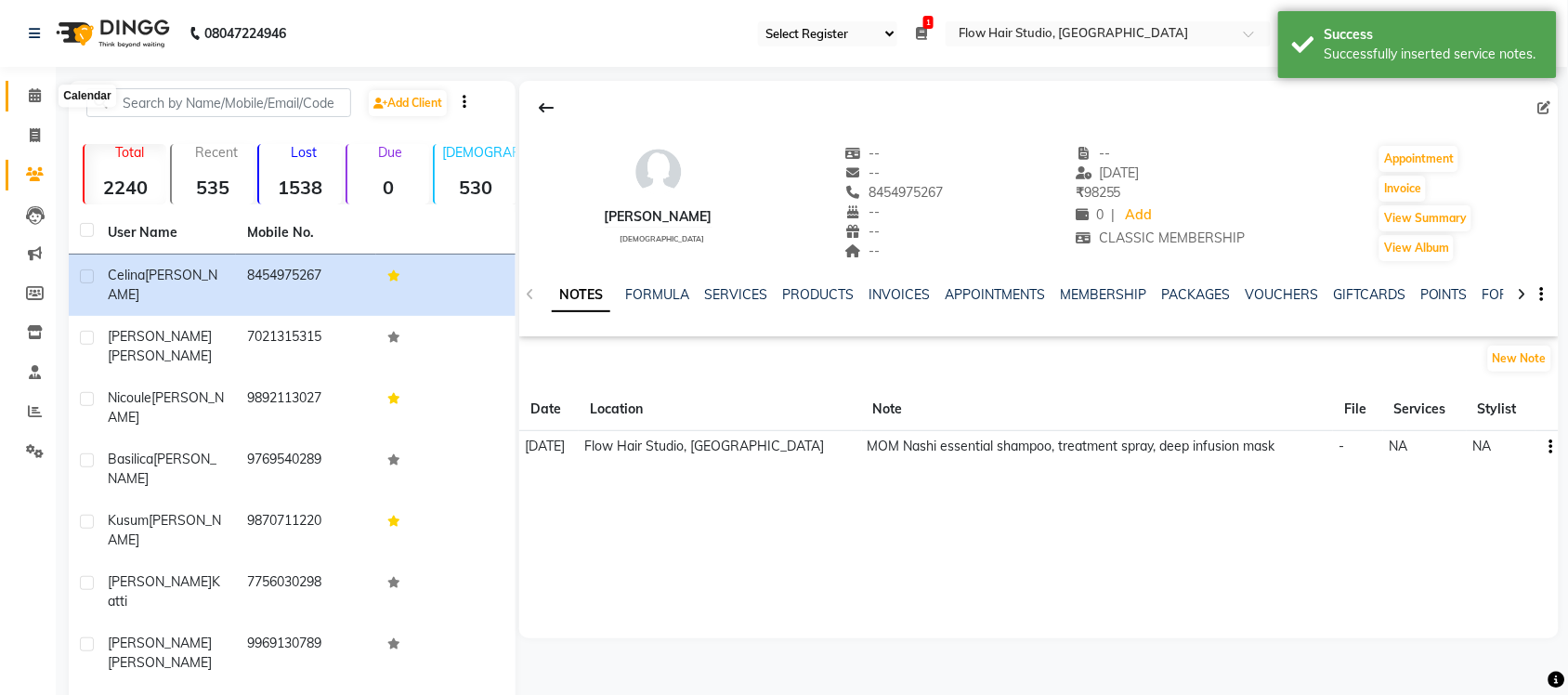
click at [24, 101] on span at bounding box center [35, 96] width 33 height 21
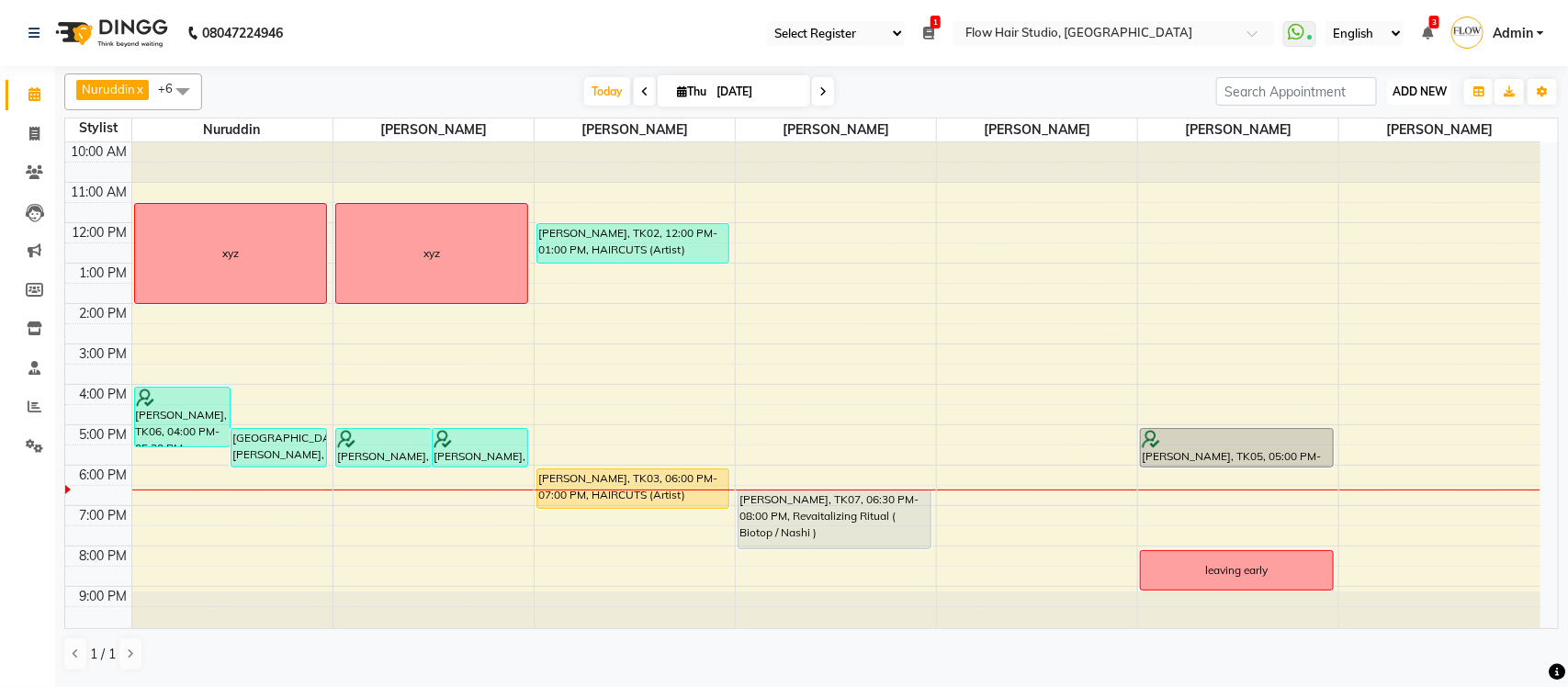
click at [1431, 94] on span "ADD NEW" at bounding box center [1419, 92] width 54 height 14
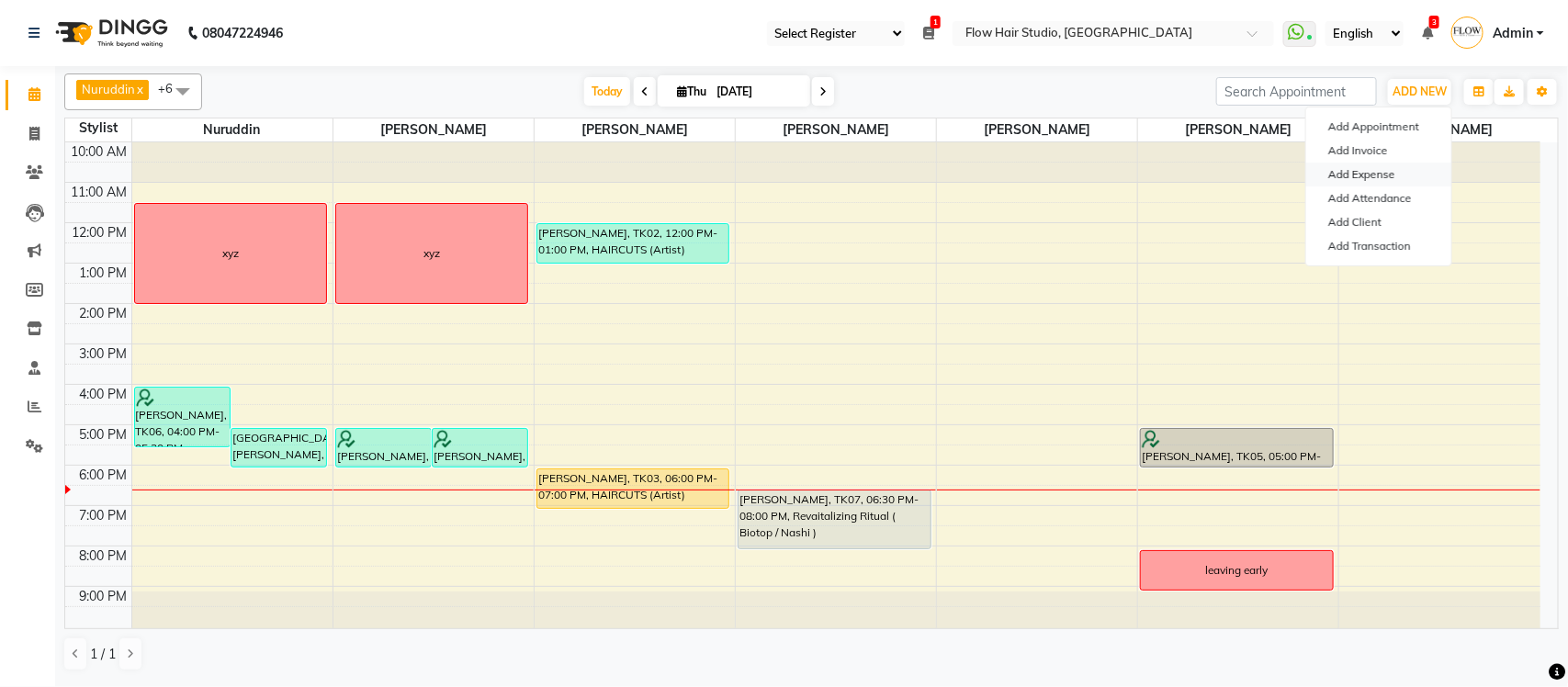
click at [1383, 178] on link "Add Expense" at bounding box center [1379, 175] width 145 height 24
select select "1"
select select "5990"
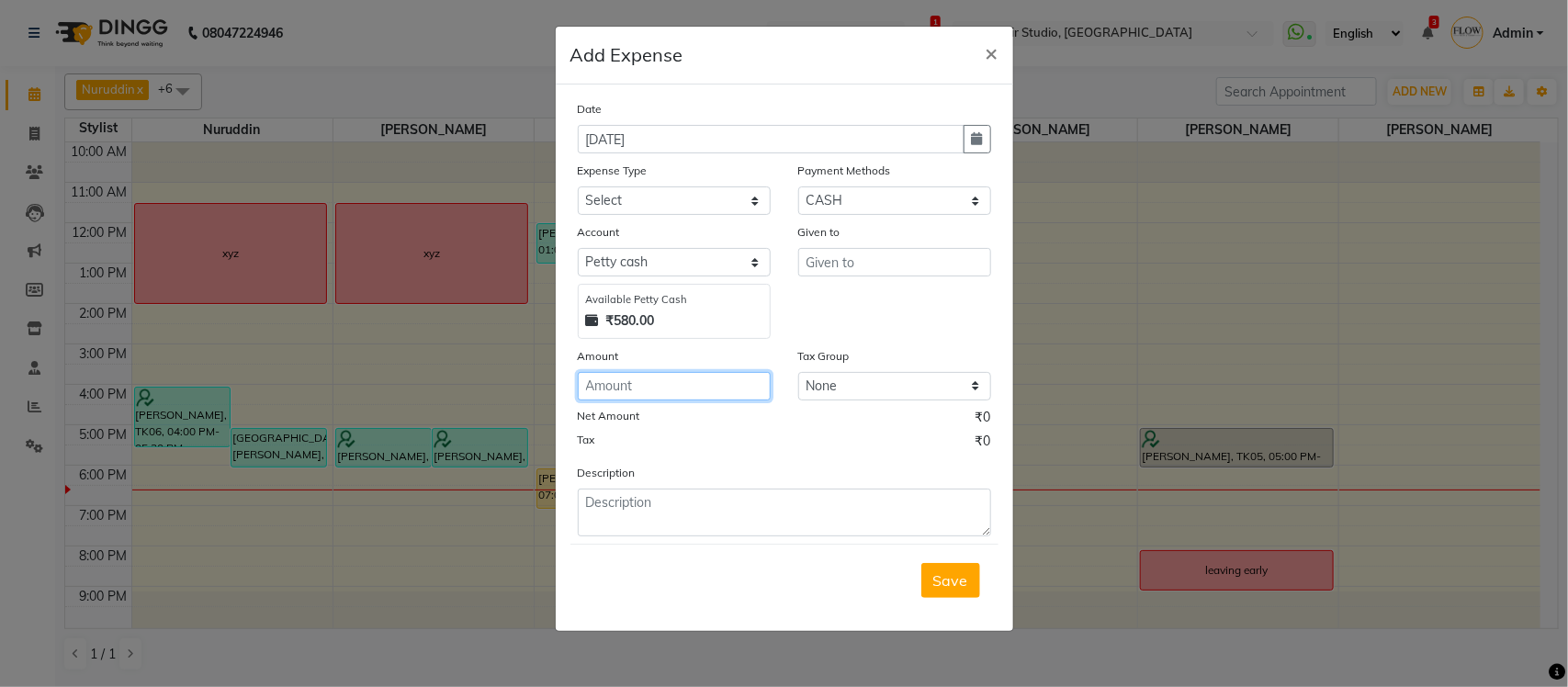
click at [639, 395] on input "number" at bounding box center [673, 386] width 192 height 29
type input "288"
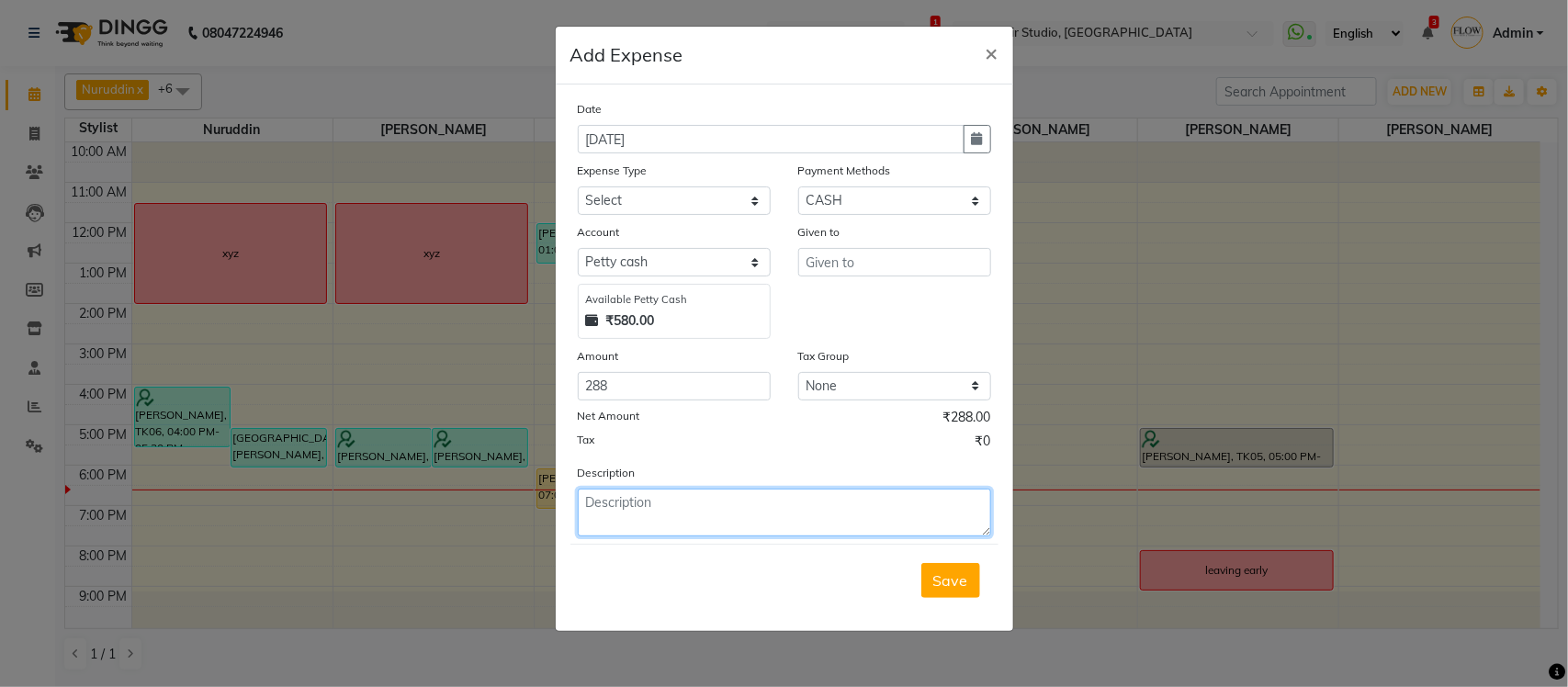
click at [639, 531] on textarea at bounding box center [784, 512] width 413 height 47
type textarea "coffee powder"
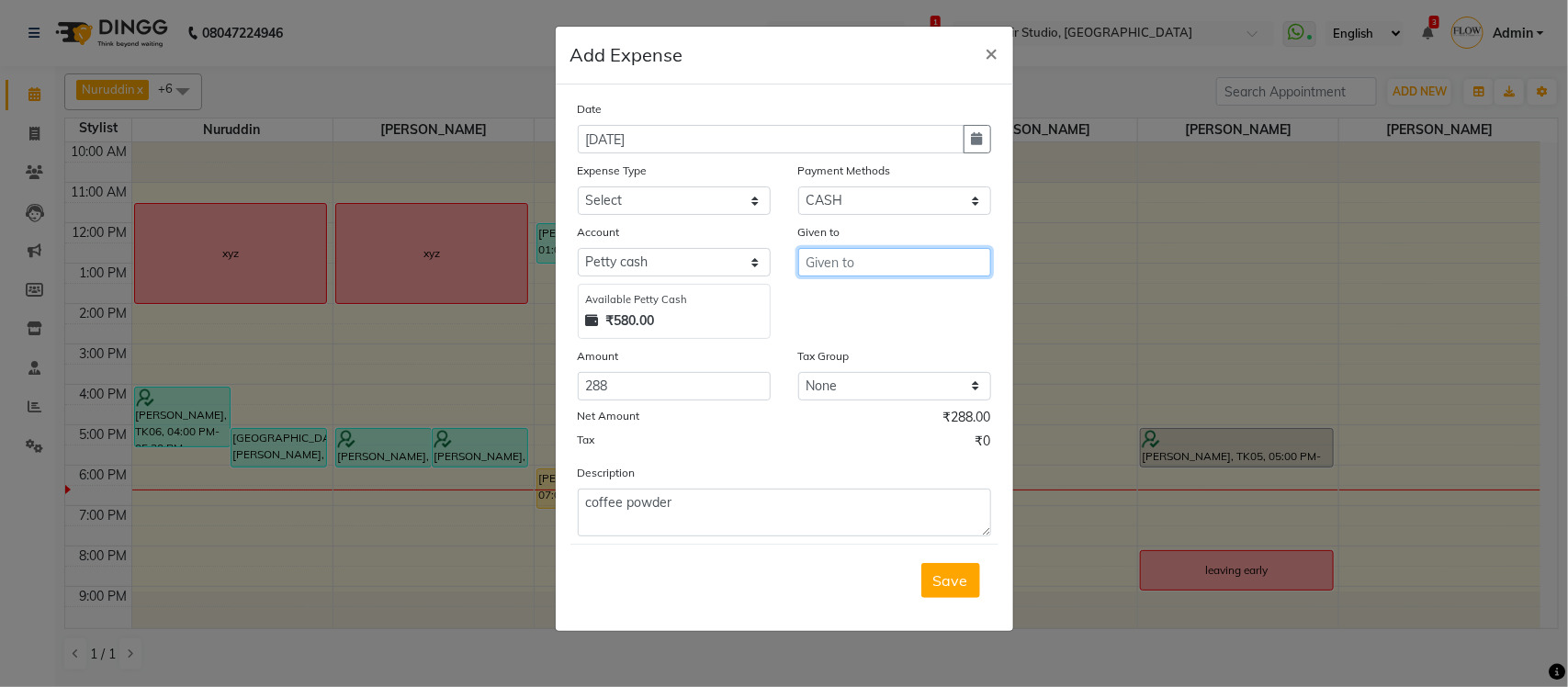
click at [806, 259] on input "text" at bounding box center [894, 262] width 192 height 29
type input "priya"
drag, startPoint x: 726, startPoint y: 218, endPoint x: 726, endPoint y: 205, distance: 13.0
click at [726, 209] on div "Date 04-09-2025 Expense Type Select Advance Salary Bank charges BMC Client Snac…" at bounding box center [784, 318] width 413 height 437
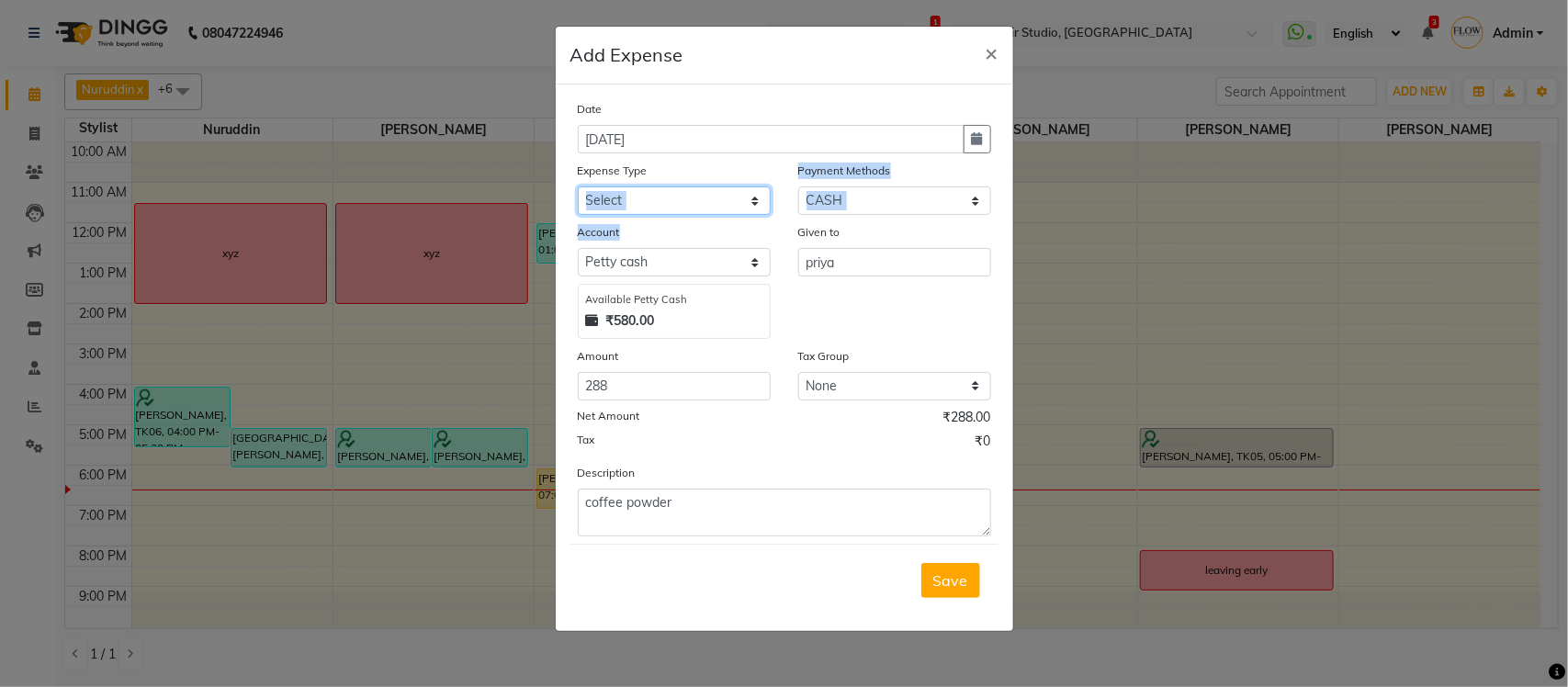
click at [726, 205] on select "Select Advance Salary Bank charges BMC Client Snacks coffee powder Diwali maint…" at bounding box center [673, 200] width 192 height 29
select select "17548"
click at [577, 187] on select "Select Advance Salary Bank charges BMC Client Snacks coffee powder Diwali maint…" at bounding box center [673, 200] width 192 height 29
click at [953, 583] on span "Save" at bounding box center [950, 580] width 35 height 19
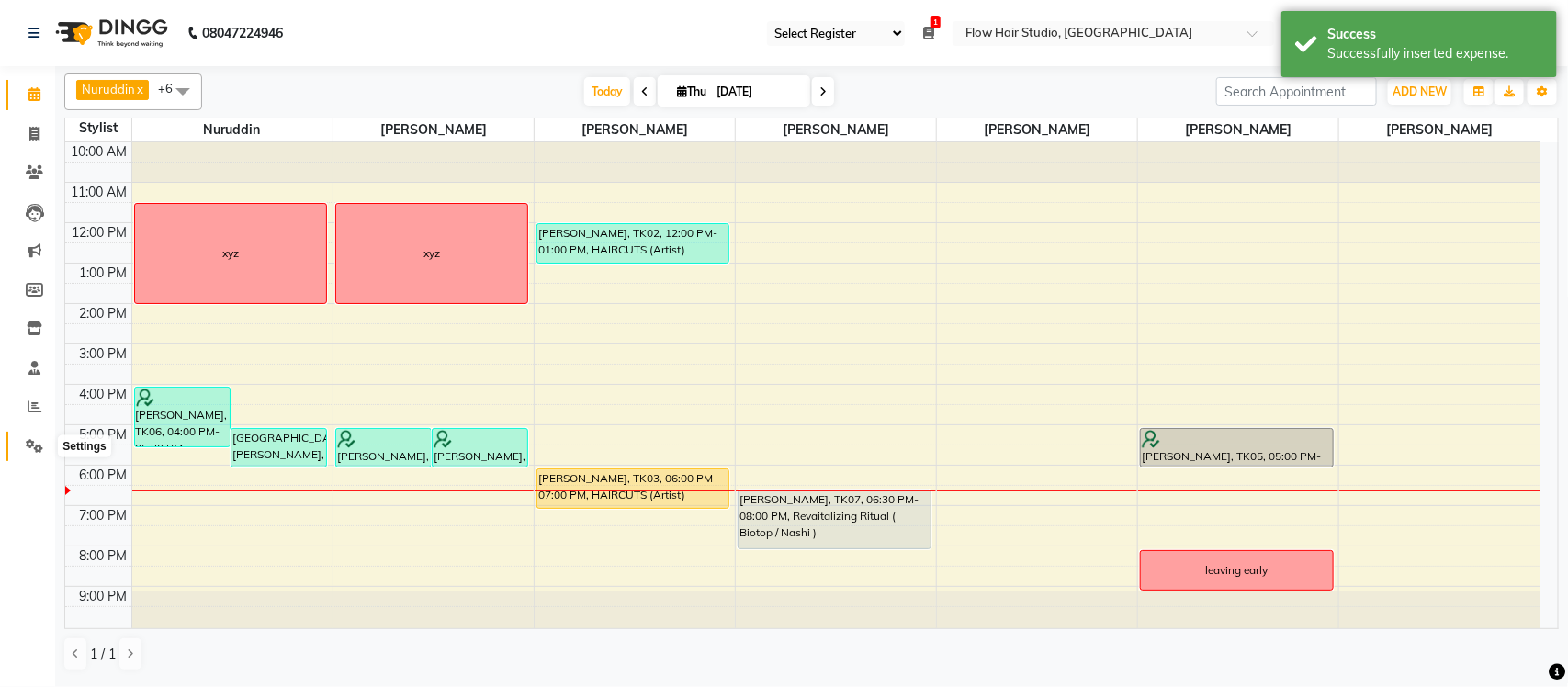
click at [30, 443] on icon at bounding box center [35, 446] width 18 height 14
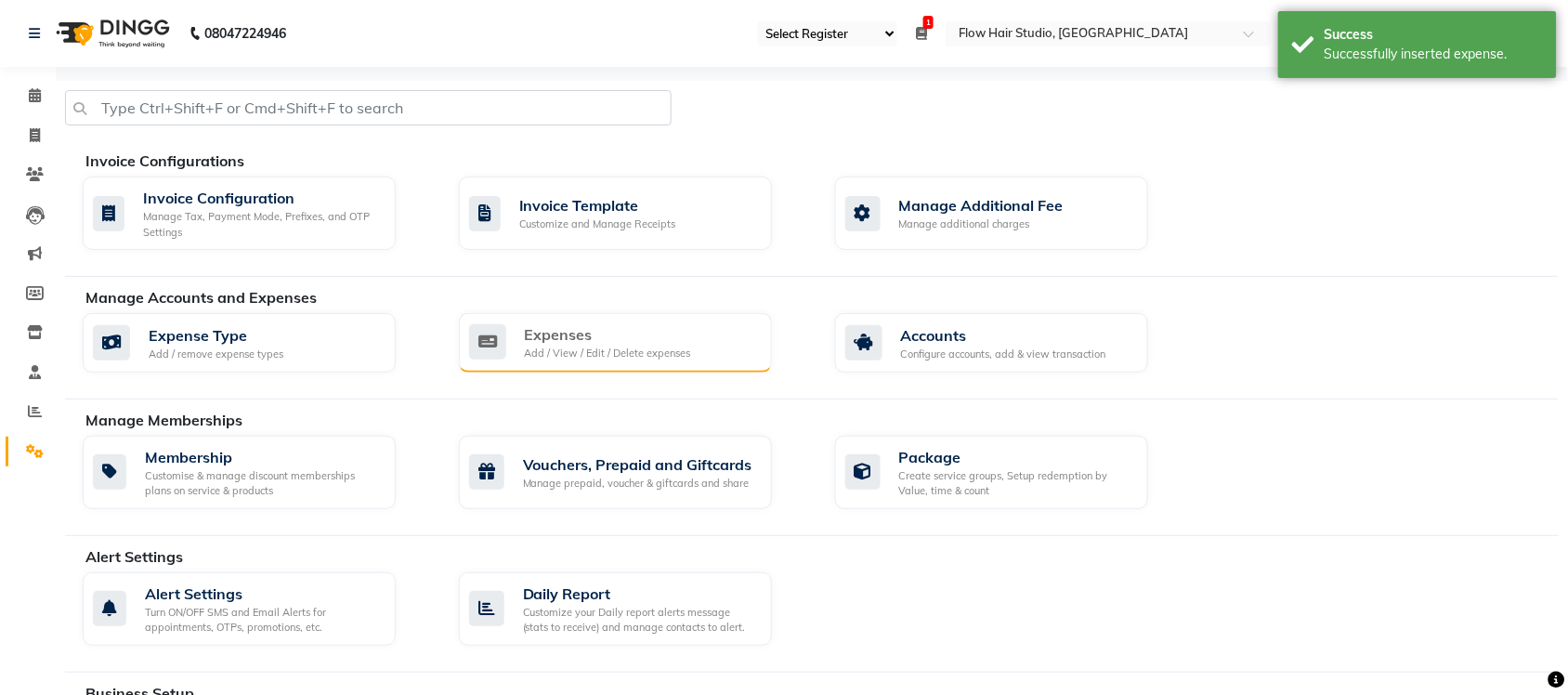
click at [568, 350] on div "Add / View / Edit / Delete expenses" at bounding box center [608, 353] width 167 height 16
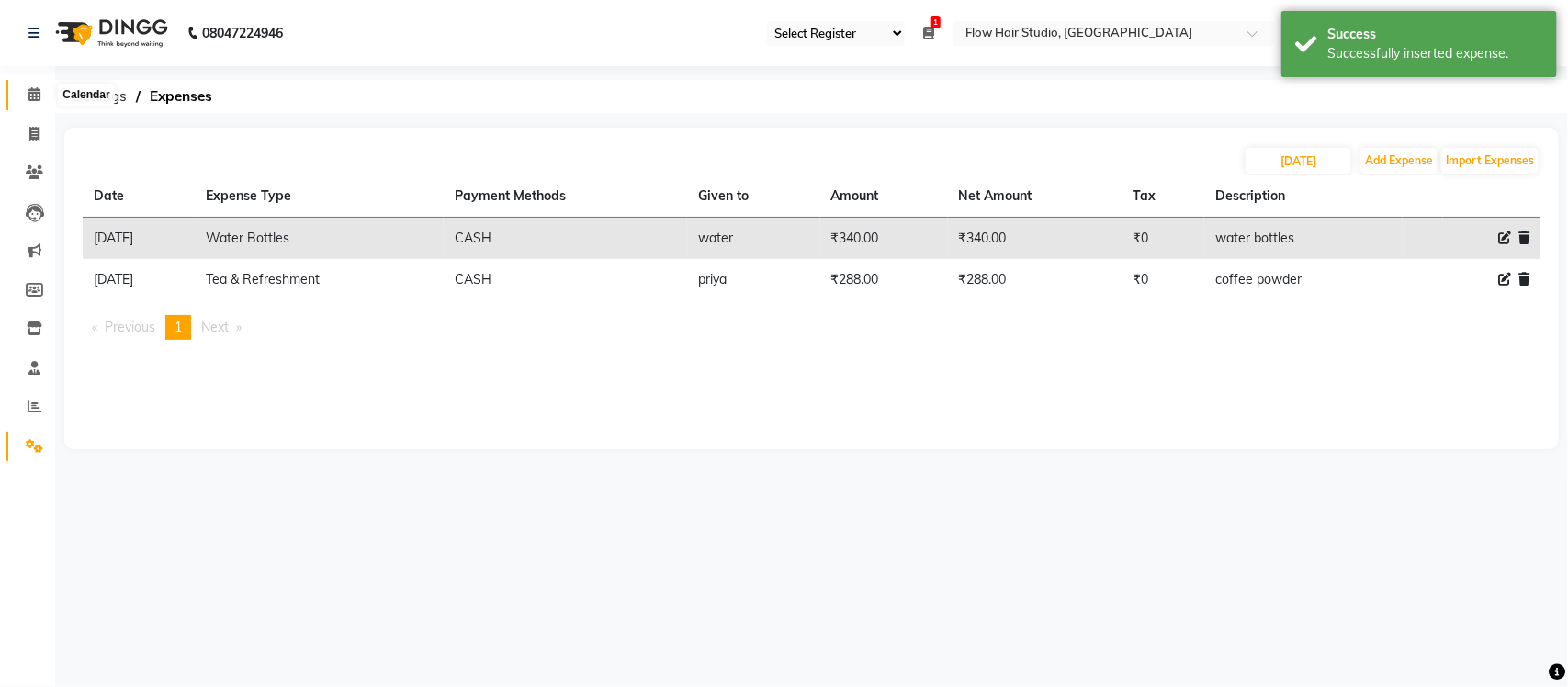
click at [24, 88] on span at bounding box center [35, 95] width 33 height 21
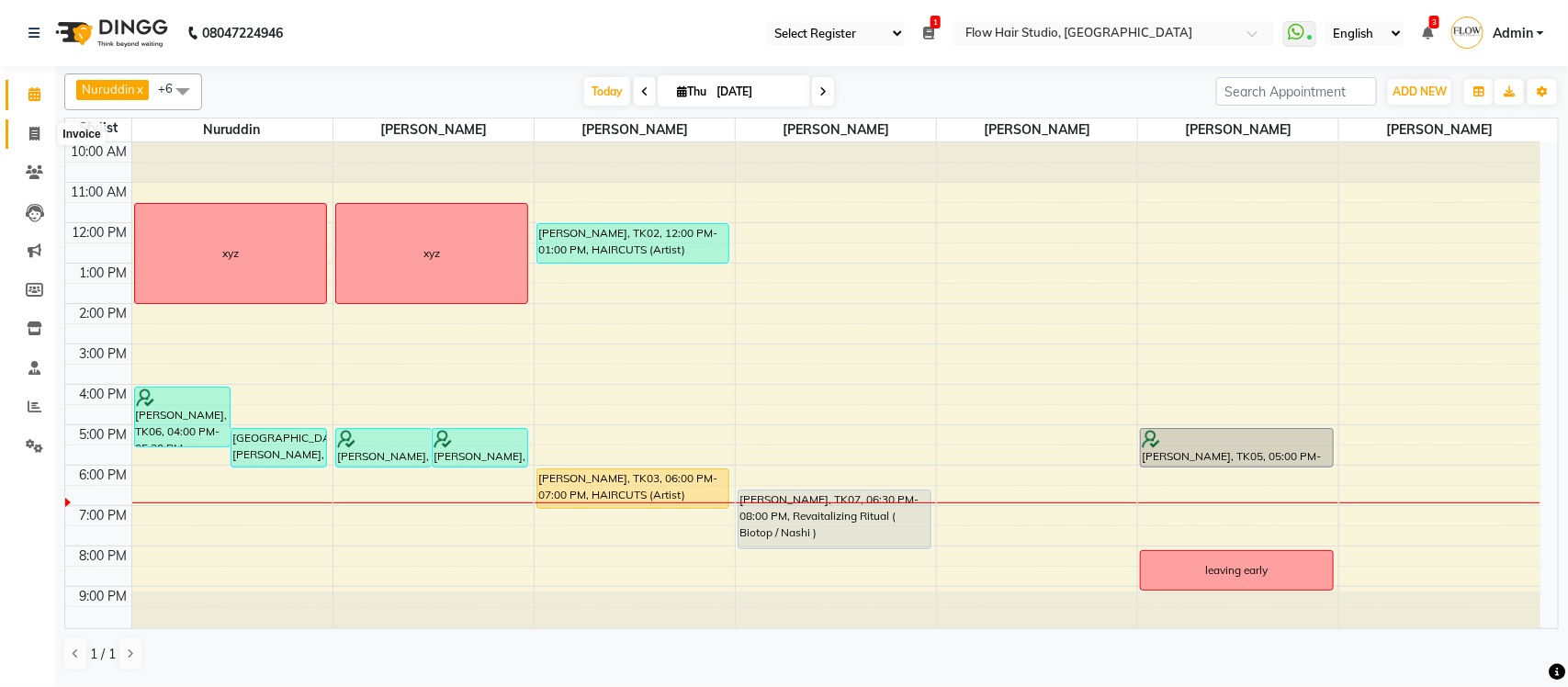
click at [31, 142] on span at bounding box center [35, 134] width 33 height 21
select select "6925"
select select "service"
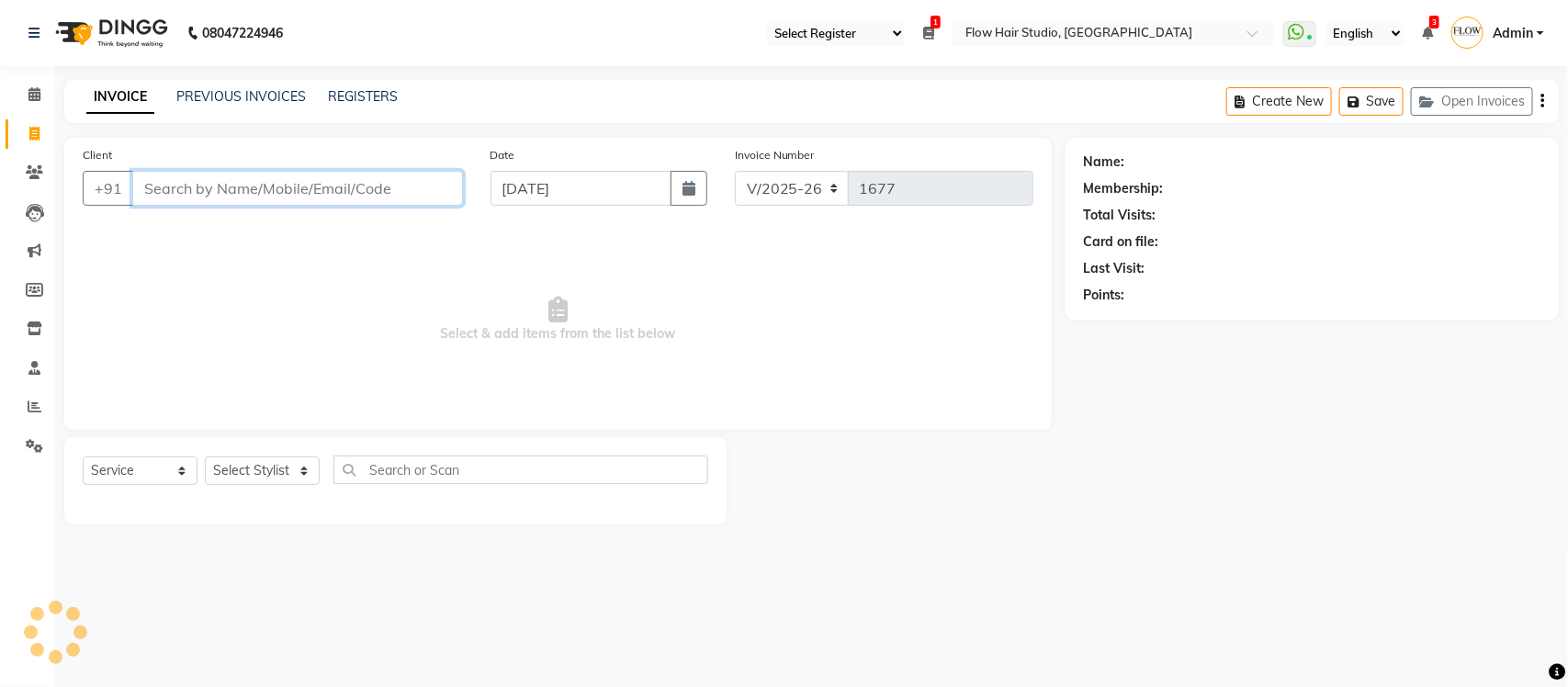
click at [216, 191] on input "Client" at bounding box center [297, 188] width 331 height 35
click at [30, 99] on icon at bounding box center [35, 94] width 12 height 14
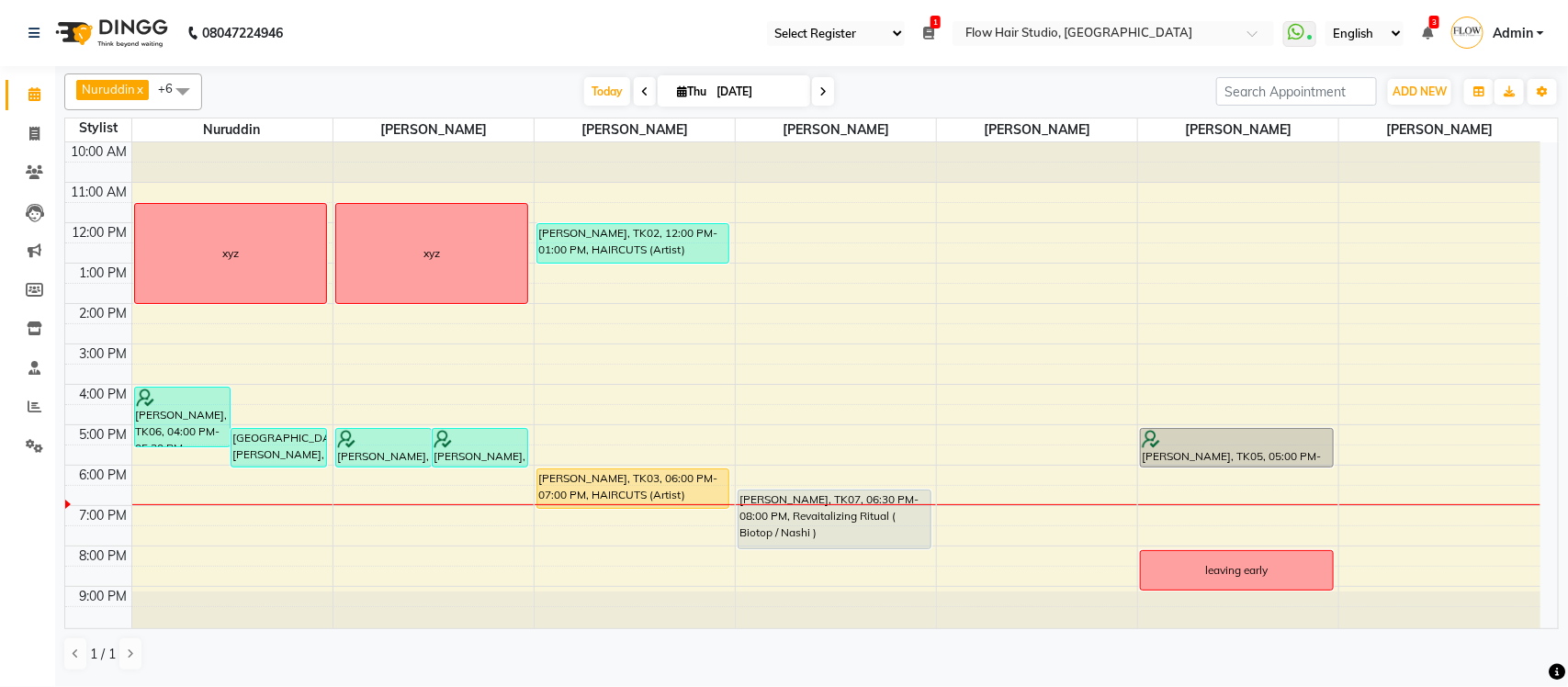
click at [824, 103] on span at bounding box center [823, 91] width 22 height 29
type input "05-09-2025"
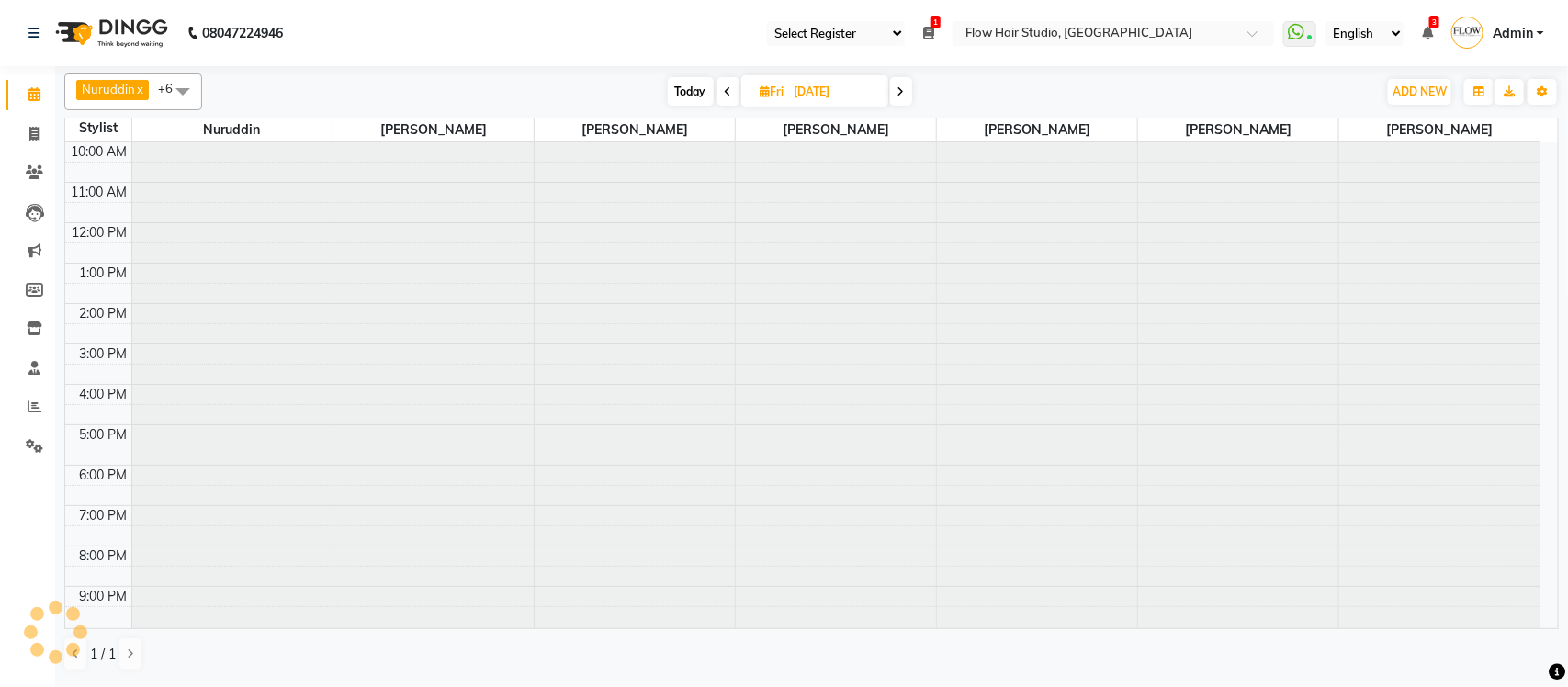
scroll to position [3, 0]
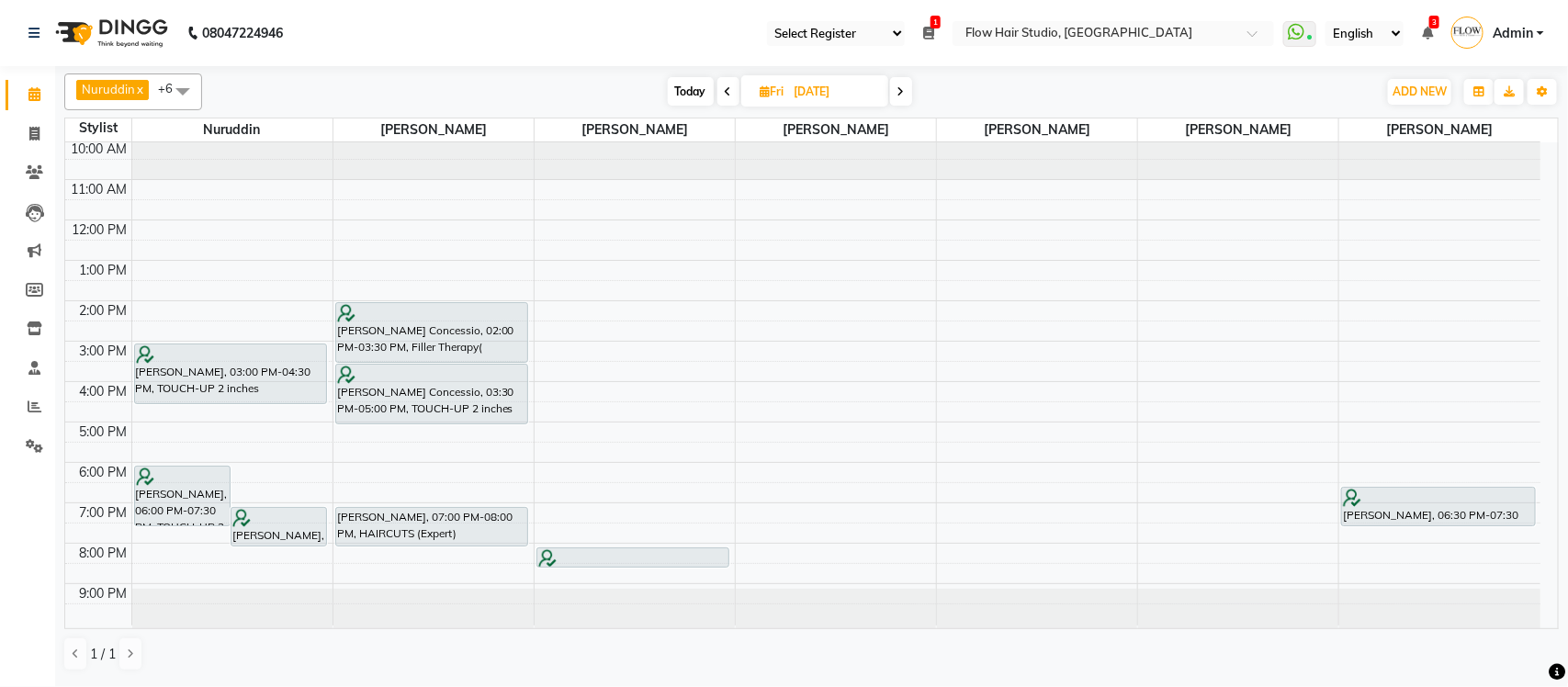
click at [1247, 467] on div "10:00 AM 11:00 AM 12:00 PM 1:00 PM 2:00 PM 3:00 PM 4:00 PM 5:00 PM 6:00 PM 7:00…" at bounding box center [802, 382] width 1475 height 486
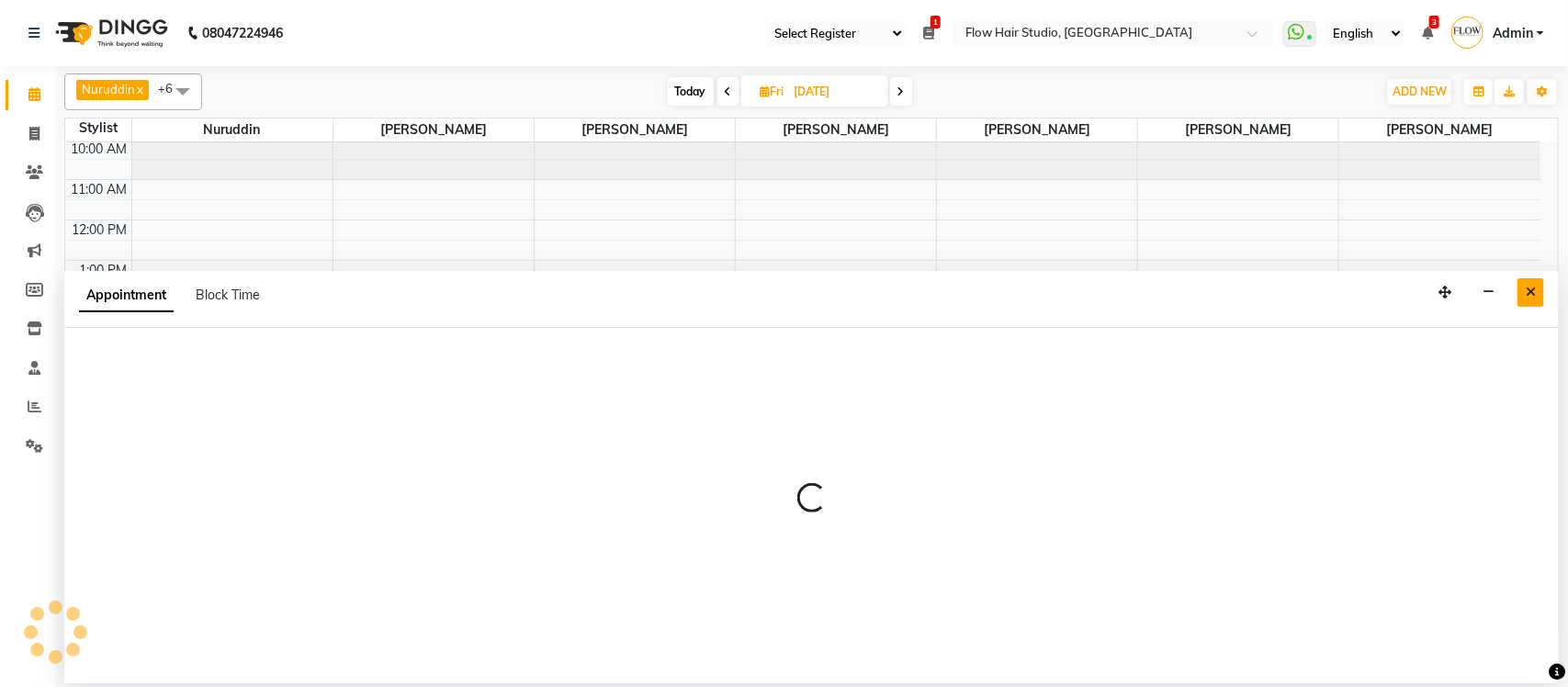
click at [1532, 299] on icon "Close" at bounding box center [1531, 291] width 10 height 13
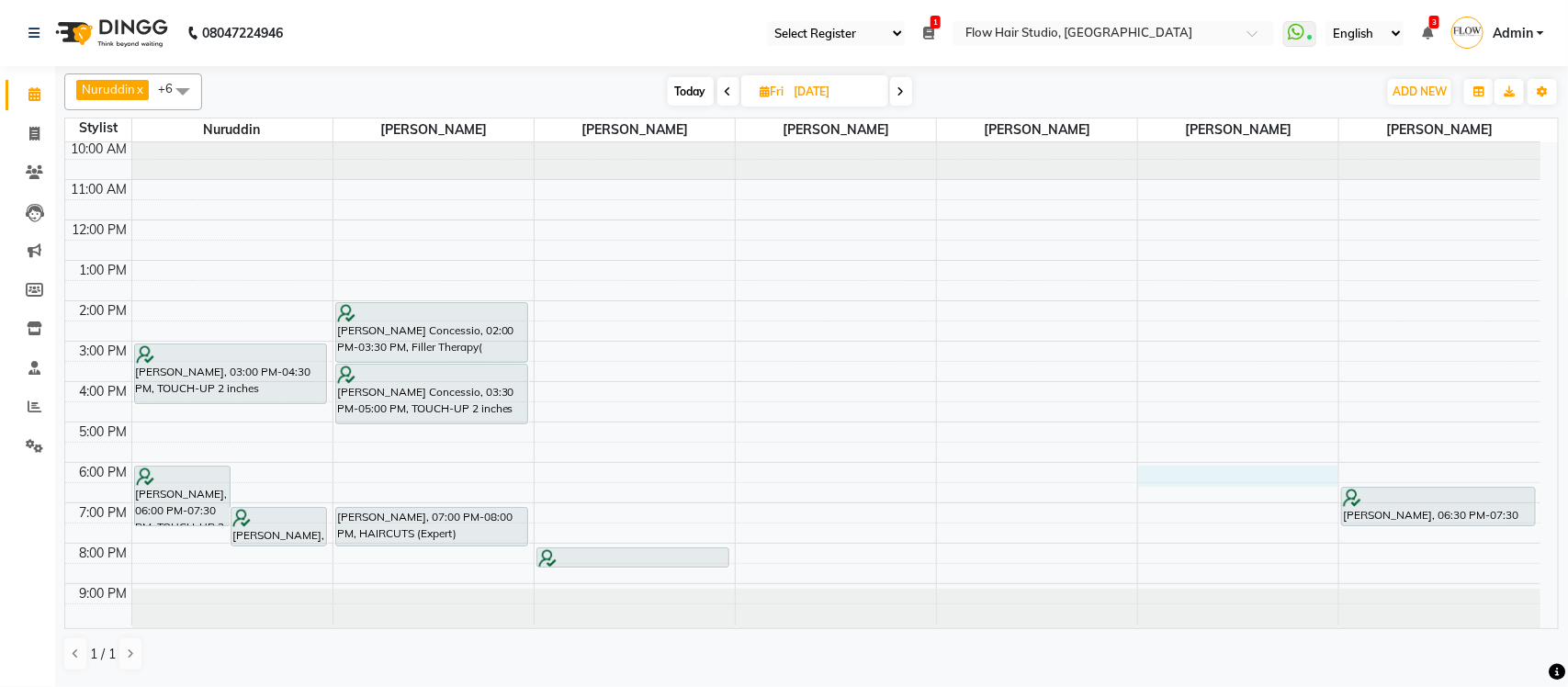
click at [1199, 469] on div "10:00 AM 11:00 AM 12:00 PM 1:00 PM 2:00 PM 3:00 PM 4:00 PM 5:00 PM 6:00 PM 7:00…" at bounding box center [802, 382] width 1475 height 486
select select "66349"
select select "1080"
select select "tentative"
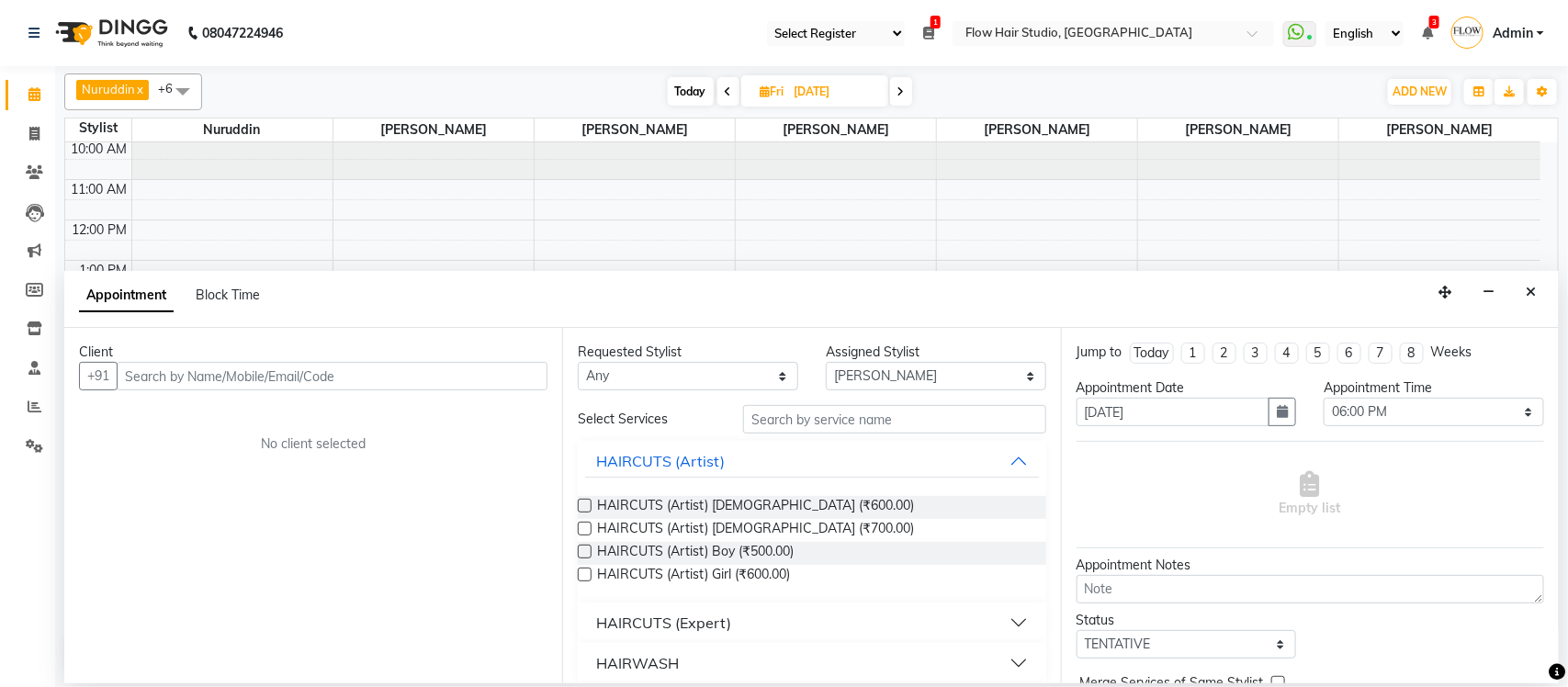
click at [374, 374] on input "text" at bounding box center [332, 376] width 431 height 29
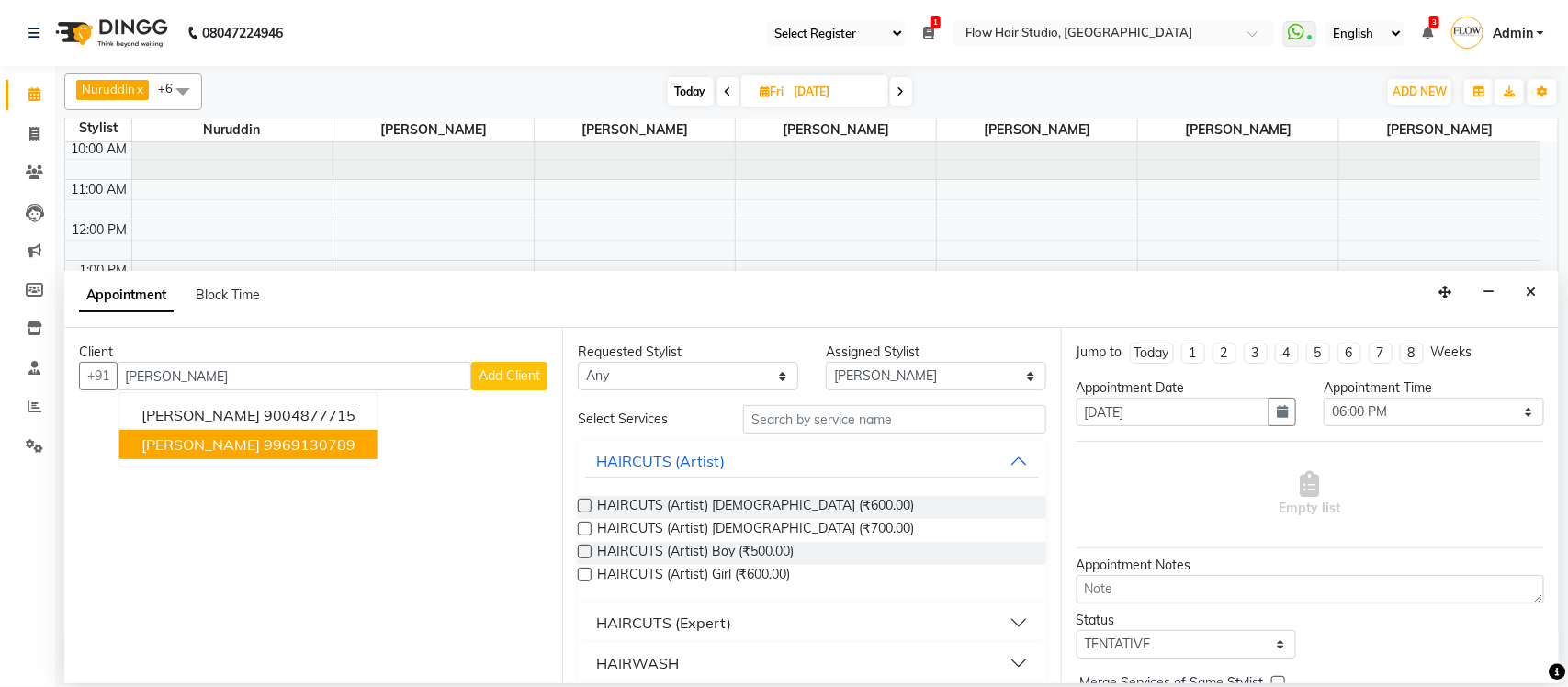
click at [278, 439] on ngb-highlight "9969130789" at bounding box center [309, 444] width 92 height 19
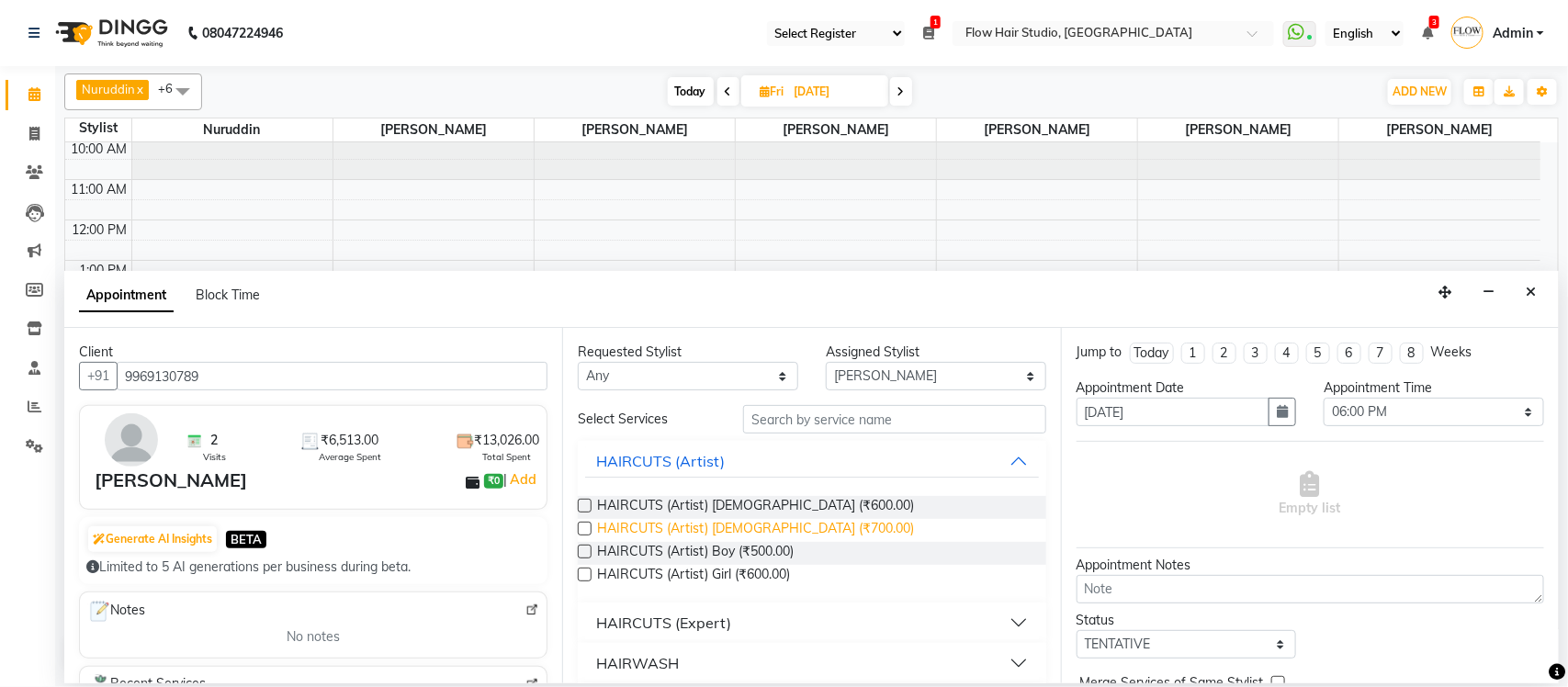
type input "9969130789"
click at [703, 535] on span "HAIRCUTS (Artist) Female (₹700.00)" at bounding box center [755, 530] width 317 height 23
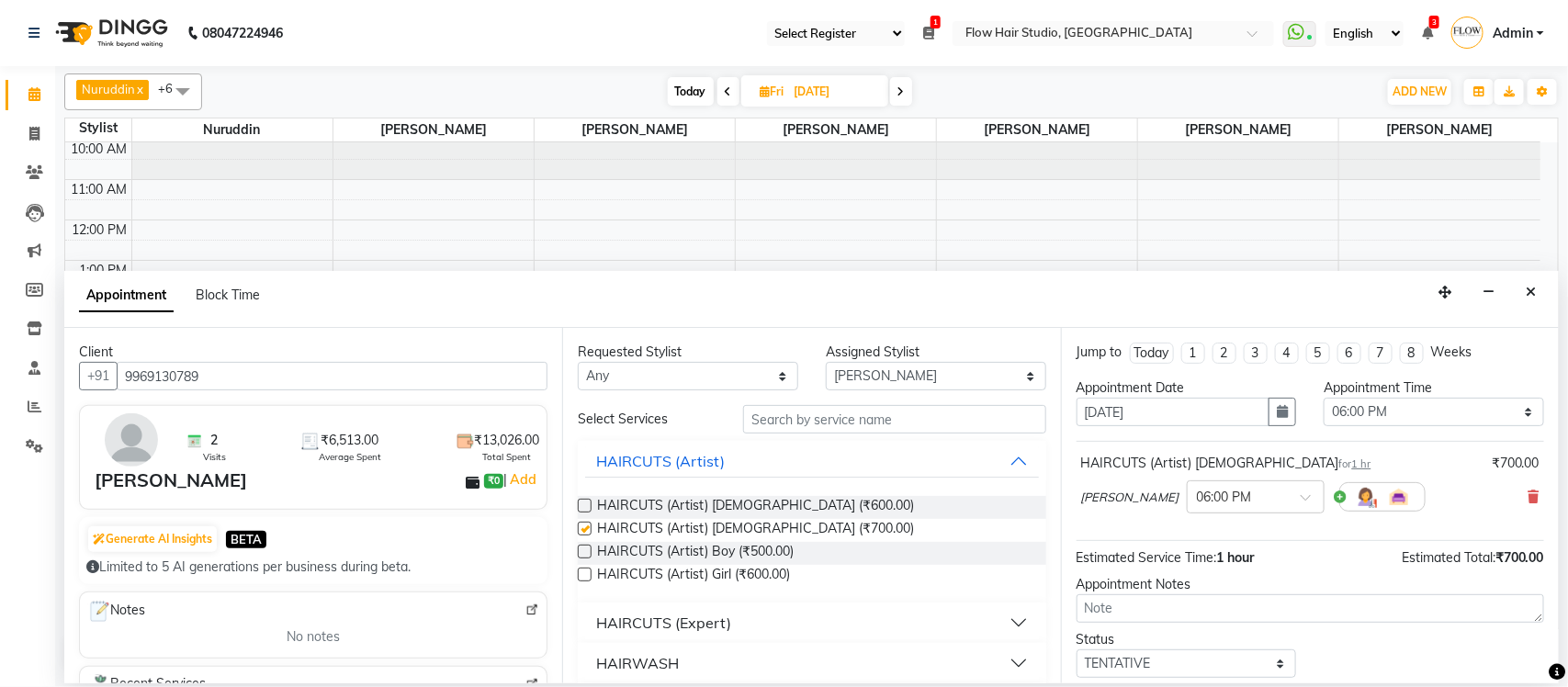
checkbox input "false"
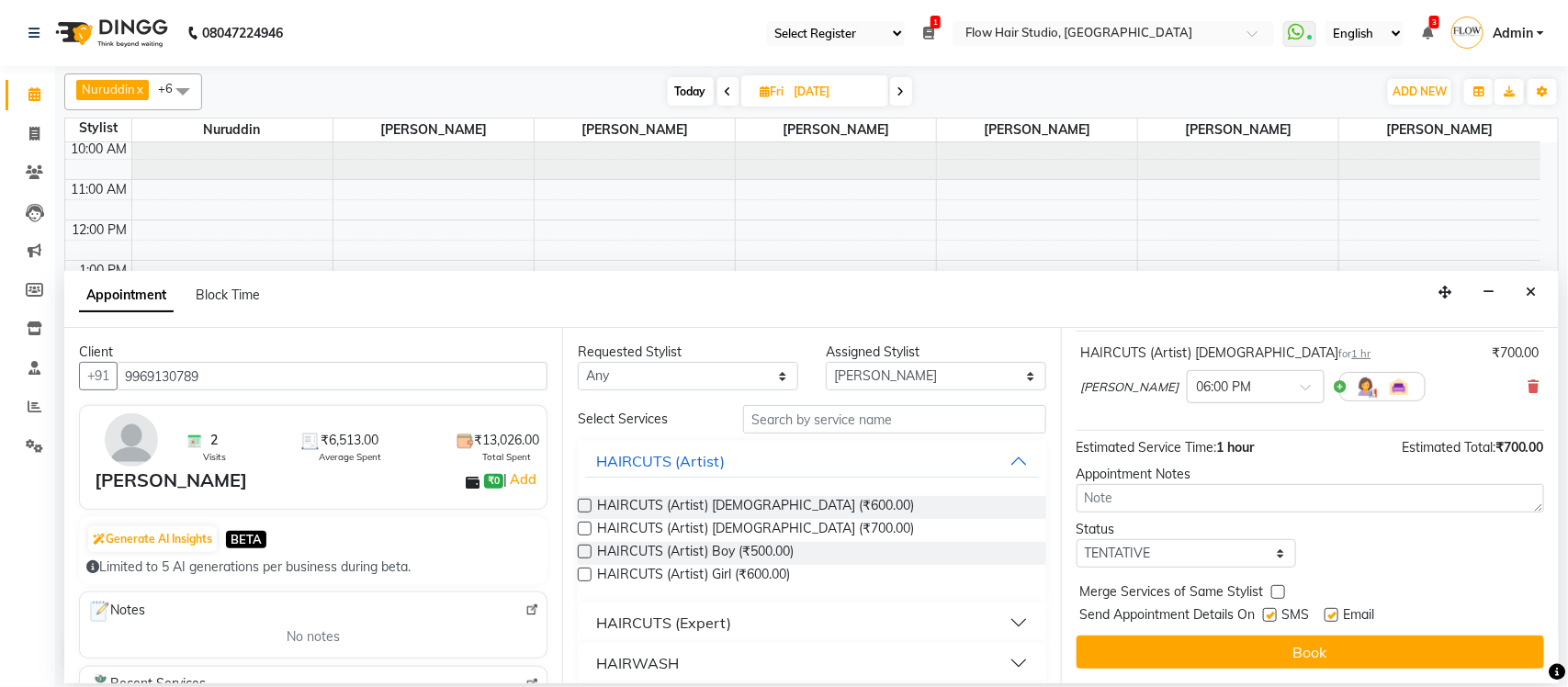
scroll to position [0, 0]
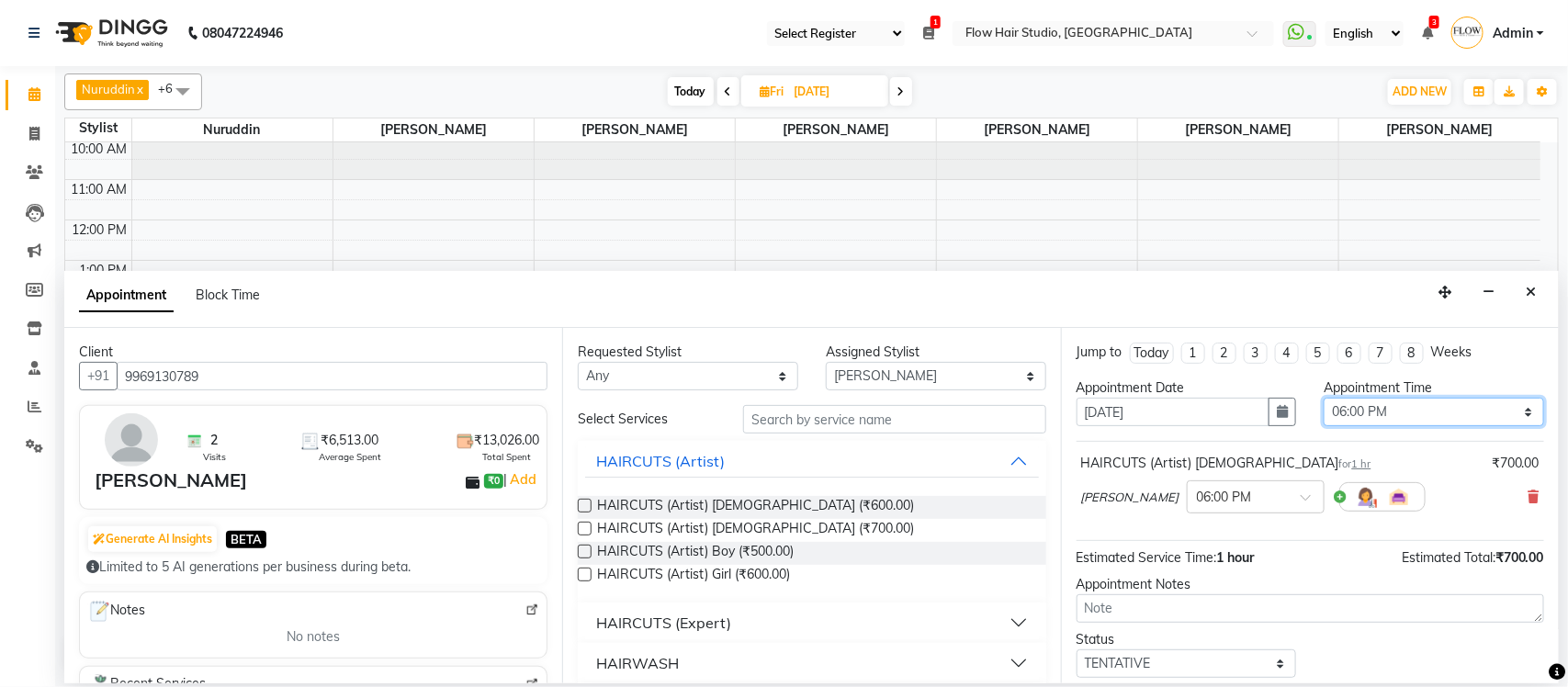
drag, startPoint x: 1369, startPoint y: 409, endPoint x: 1406, endPoint y: 334, distance: 83.6
click at [1369, 409] on select "Select 11:00 AM 11:15 AM 11:30 AM 11:45 AM 12:00 PM 12:15 PM 12:30 PM 12:45 PM …" at bounding box center [1433, 412] width 220 height 29
drag, startPoint x: 1382, startPoint y: 415, endPoint x: 1383, endPoint y: 401, distance: 14.0
click at [1382, 412] on select "Select 11:00 AM 11:15 AM 11:30 AM 11:45 AM 12:00 PM 12:15 PM 12:30 PM 12:45 PM …" at bounding box center [1433, 412] width 220 height 29
select select "1050"
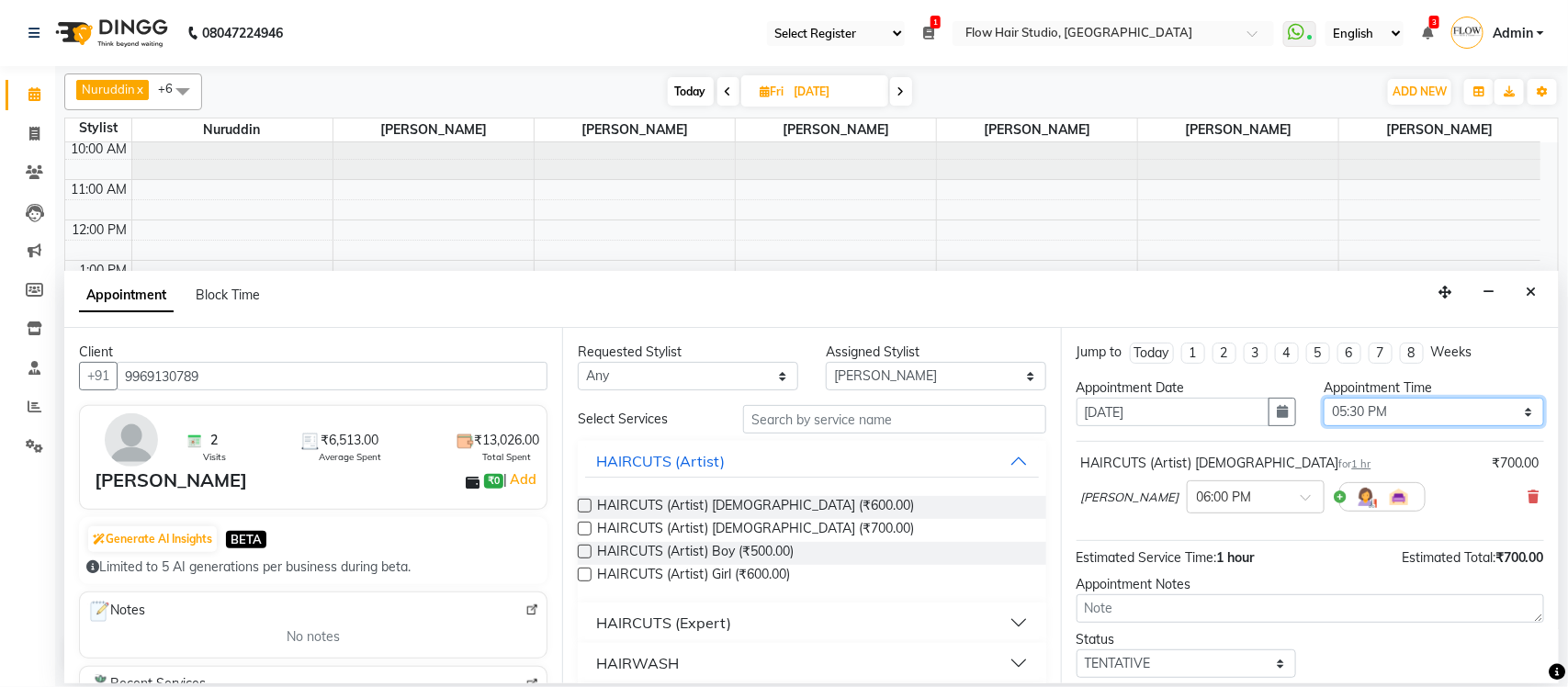
click at [1323, 399] on select "Select 11:00 AM 11:15 AM 11:30 AM 11:45 AM 12:00 PM 12:15 PM 12:30 PM 12:45 PM …" at bounding box center [1433, 412] width 220 height 29
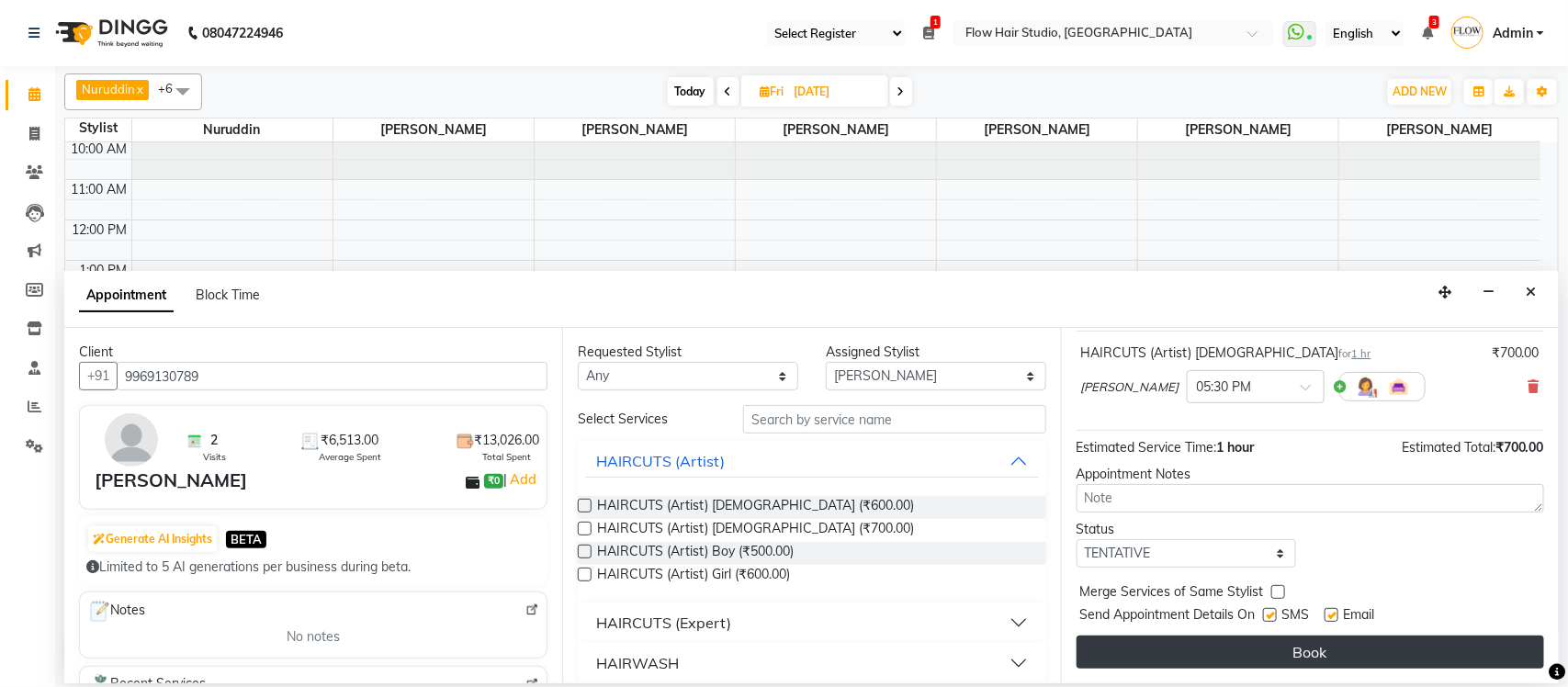
click at [1378, 654] on button "Book" at bounding box center [1310, 652] width 468 height 34
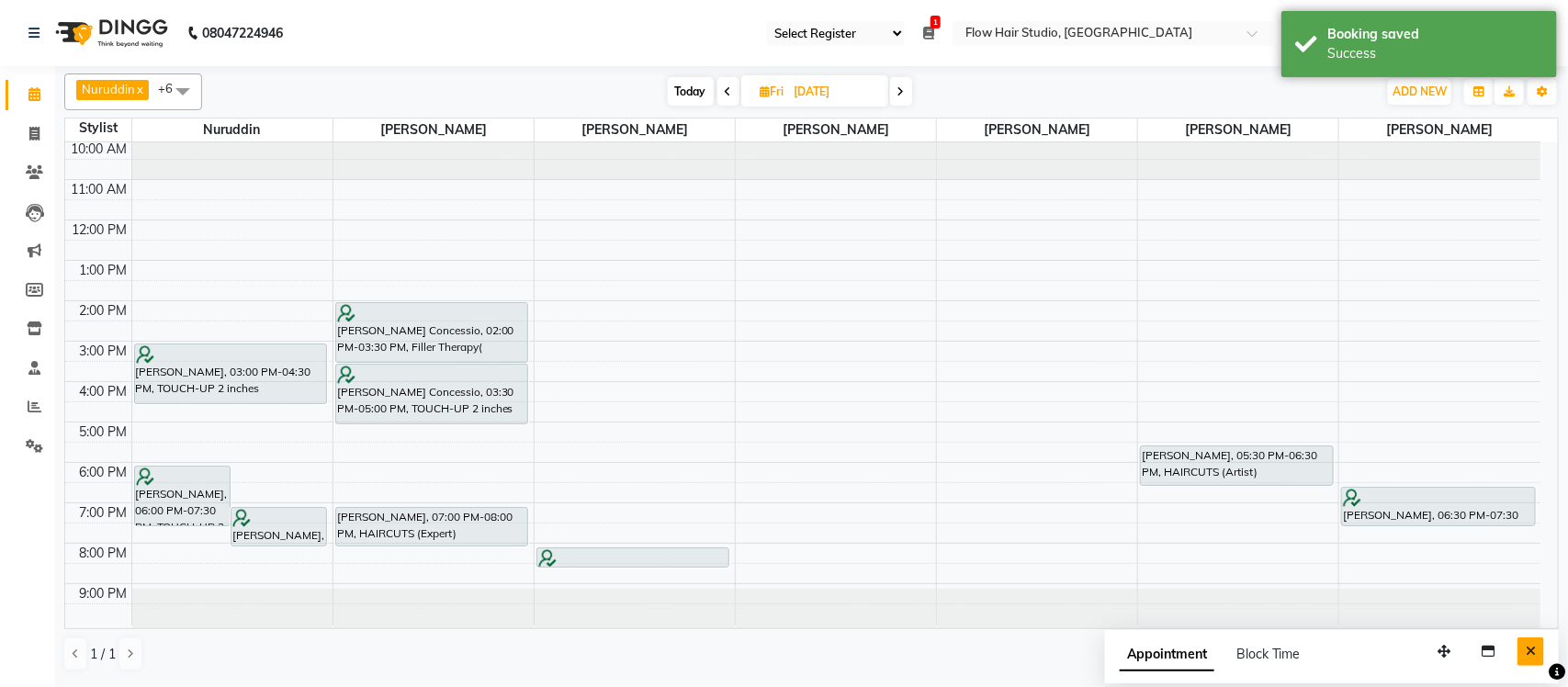
click at [1541, 646] on button "Close" at bounding box center [1531, 651] width 27 height 29
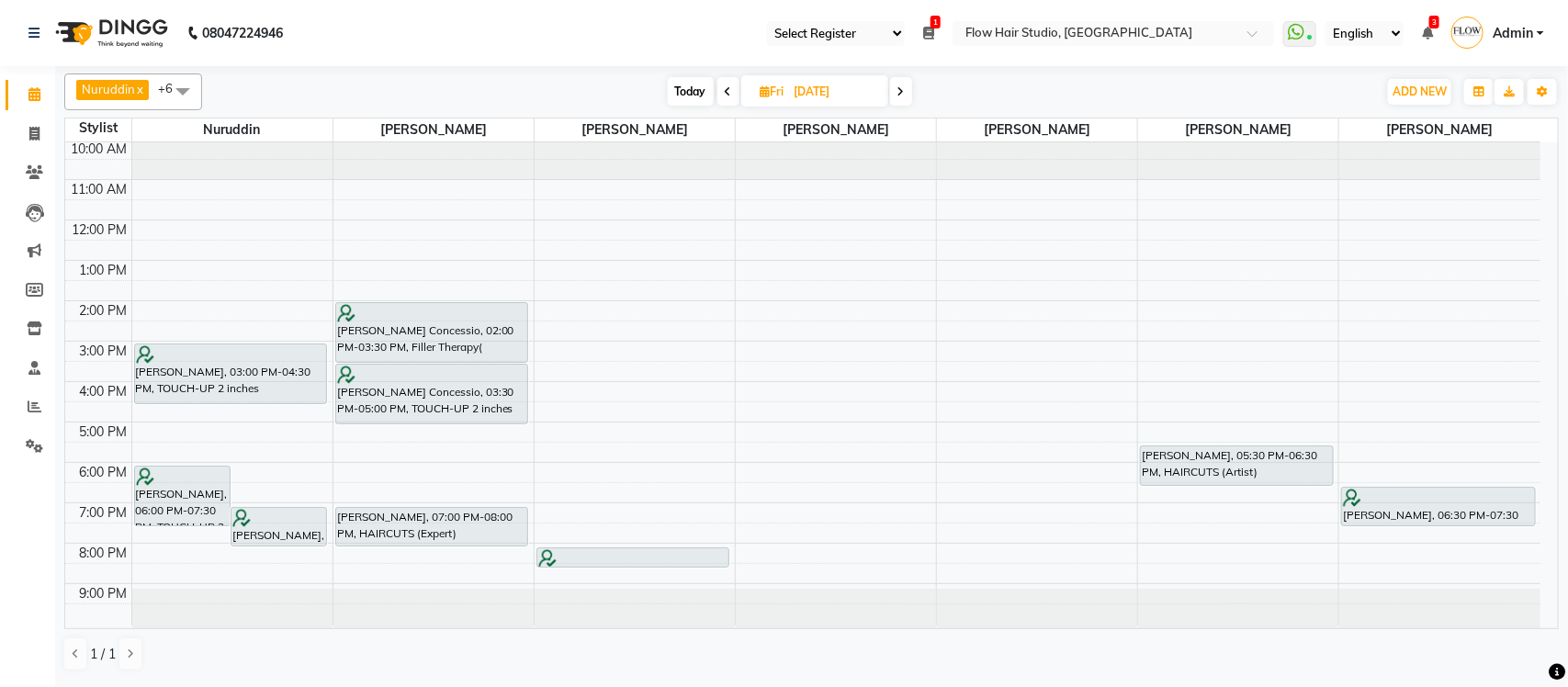
click at [682, 88] on span "Today" at bounding box center [691, 91] width 46 height 29
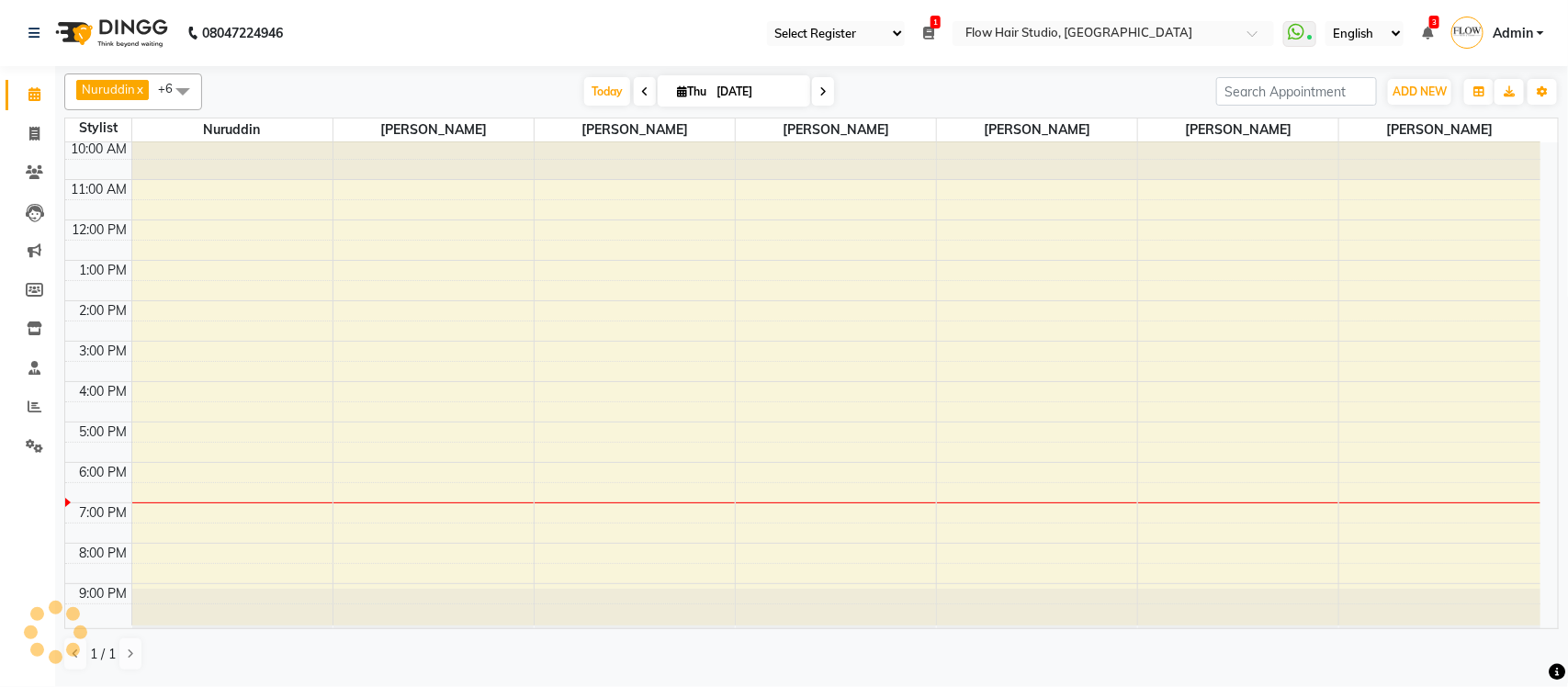
scroll to position [3, 0]
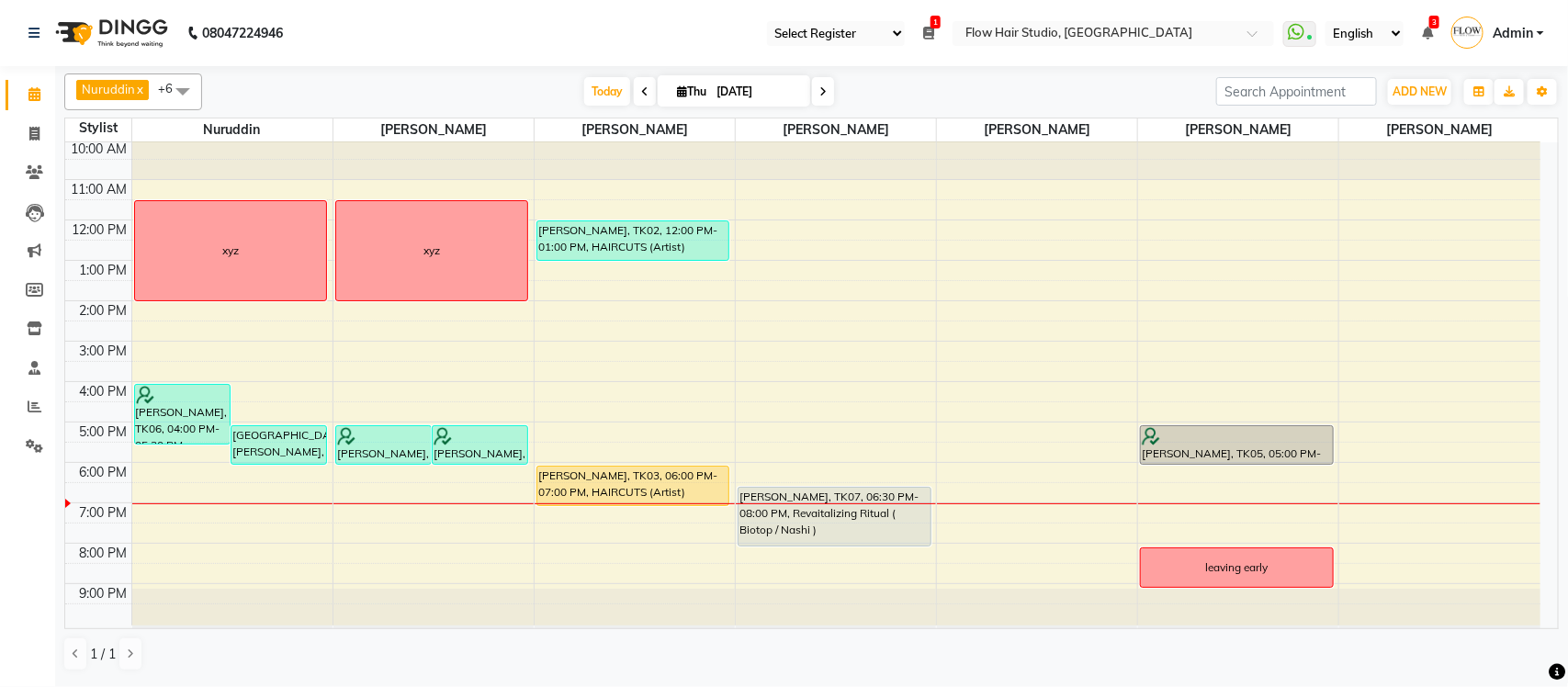
click at [831, 90] on span at bounding box center [823, 91] width 22 height 29
type input "05-09-2025"
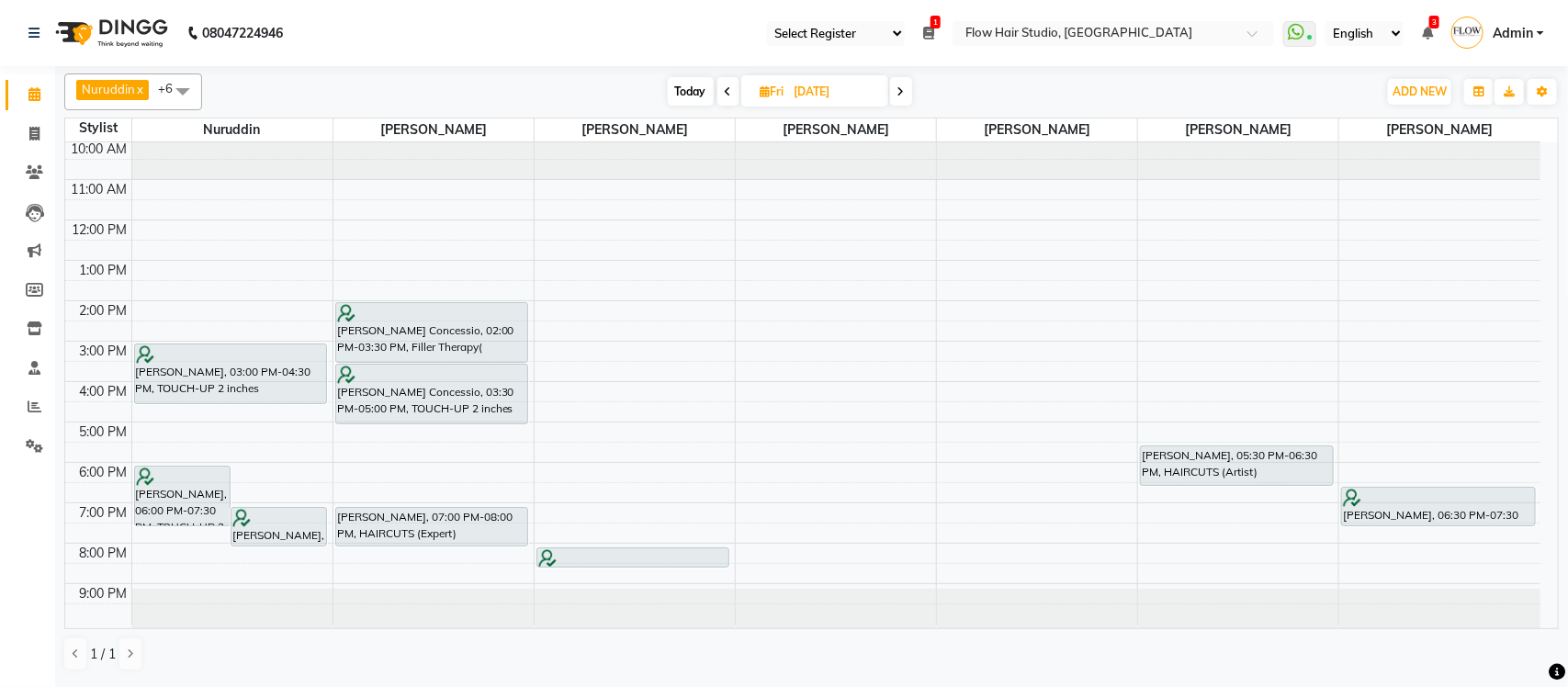
click at [831, 86] on input "05-09-2025" at bounding box center [835, 92] width 92 height 28
select select "9"
select select "2025"
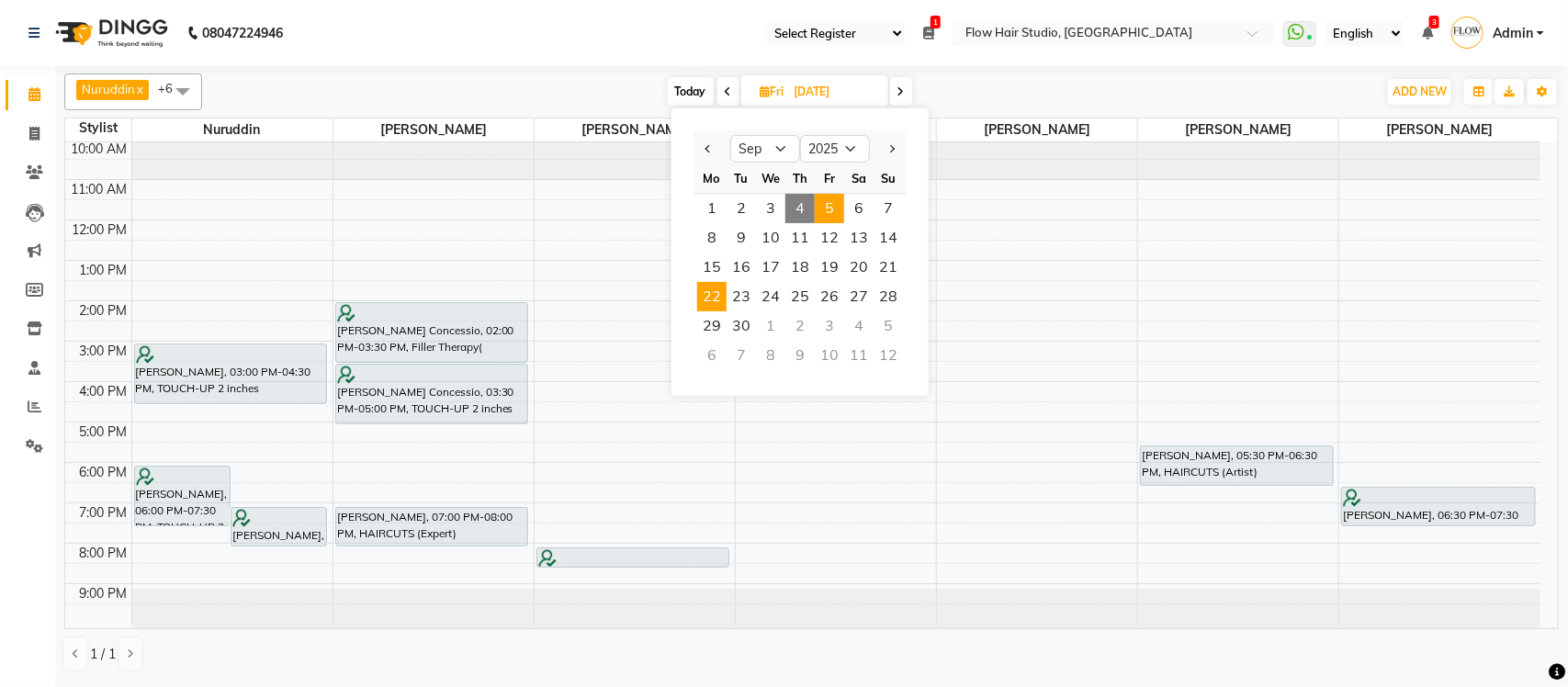
click at [719, 304] on span "22" at bounding box center [711, 297] width 30 height 30
type input "22-09-2025"
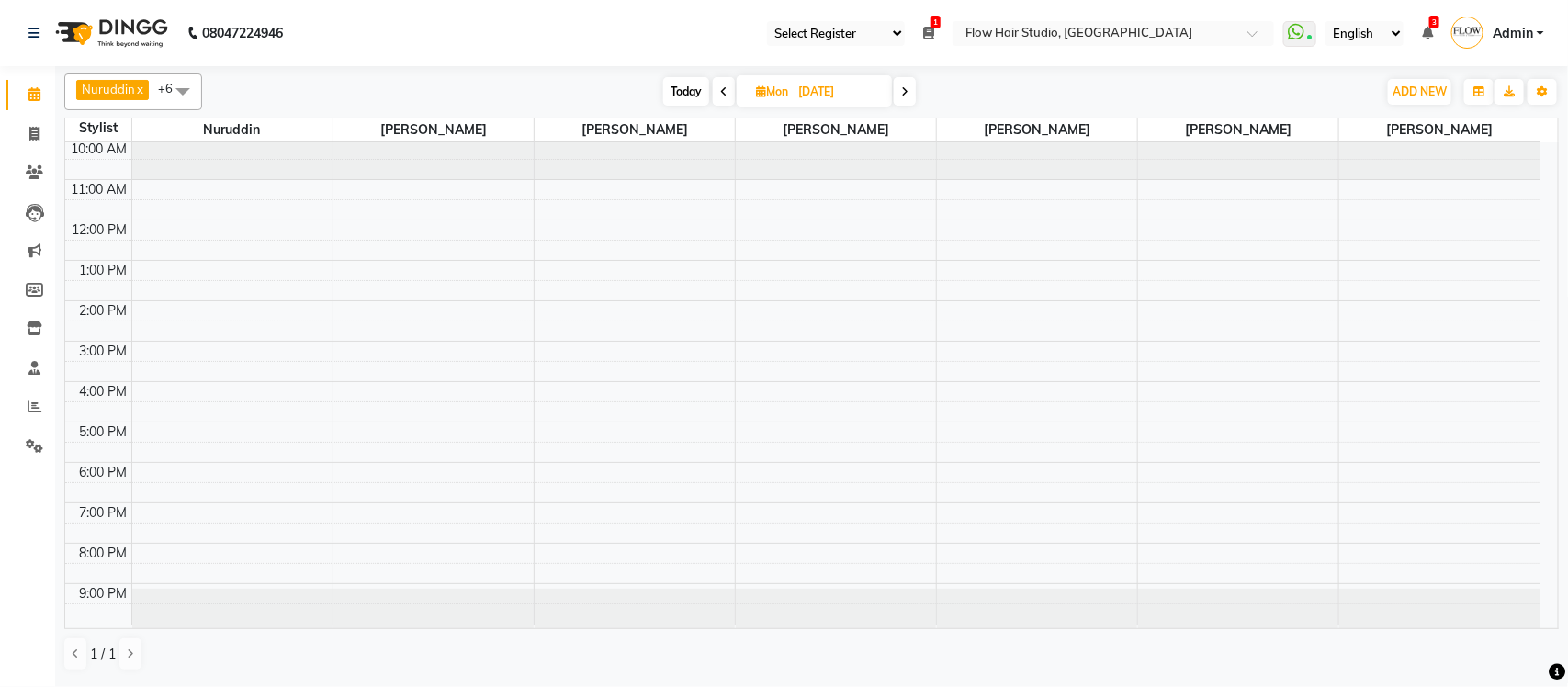
click at [803, 100] on input "22-09-2025" at bounding box center [838, 92] width 92 height 28
select select "9"
select select "2025"
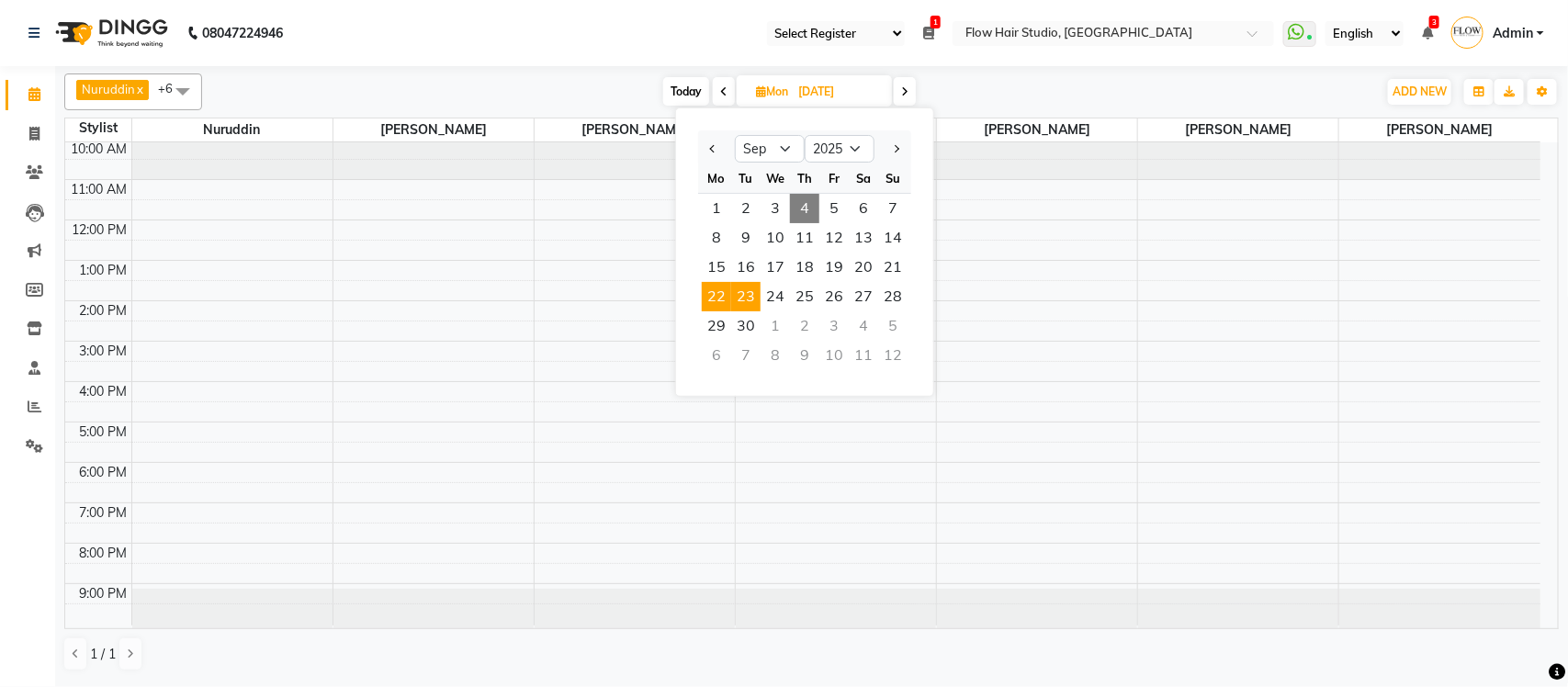
click at [742, 294] on span "23" at bounding box center [746, 297] width 30 height 30
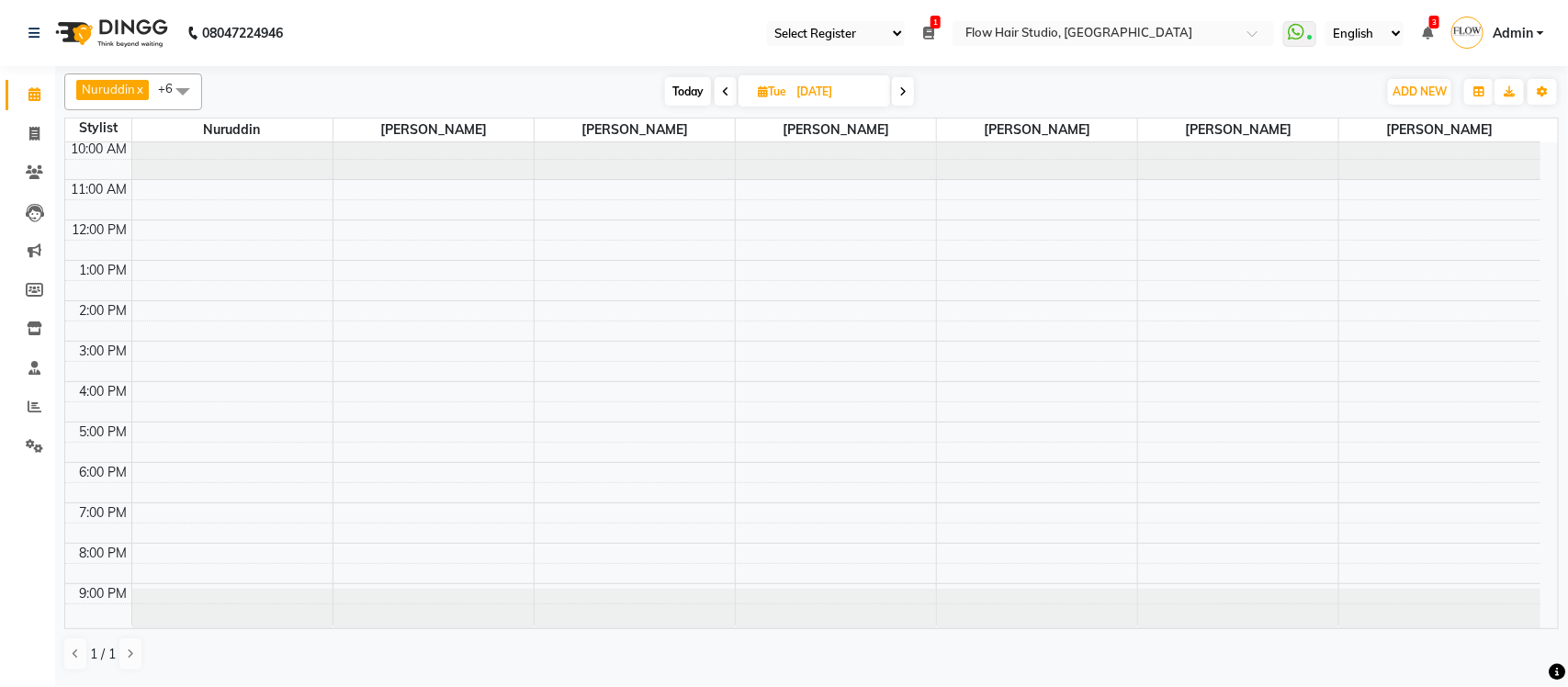
click at [723, 94] on icon at bounding box center [725, 91] width 7 height 11
type input "22-09-2025"
click at [781, 95] on span "Mon" at bounding box center [772, 92] width 41 height 14
select select "9"
select select "2025"
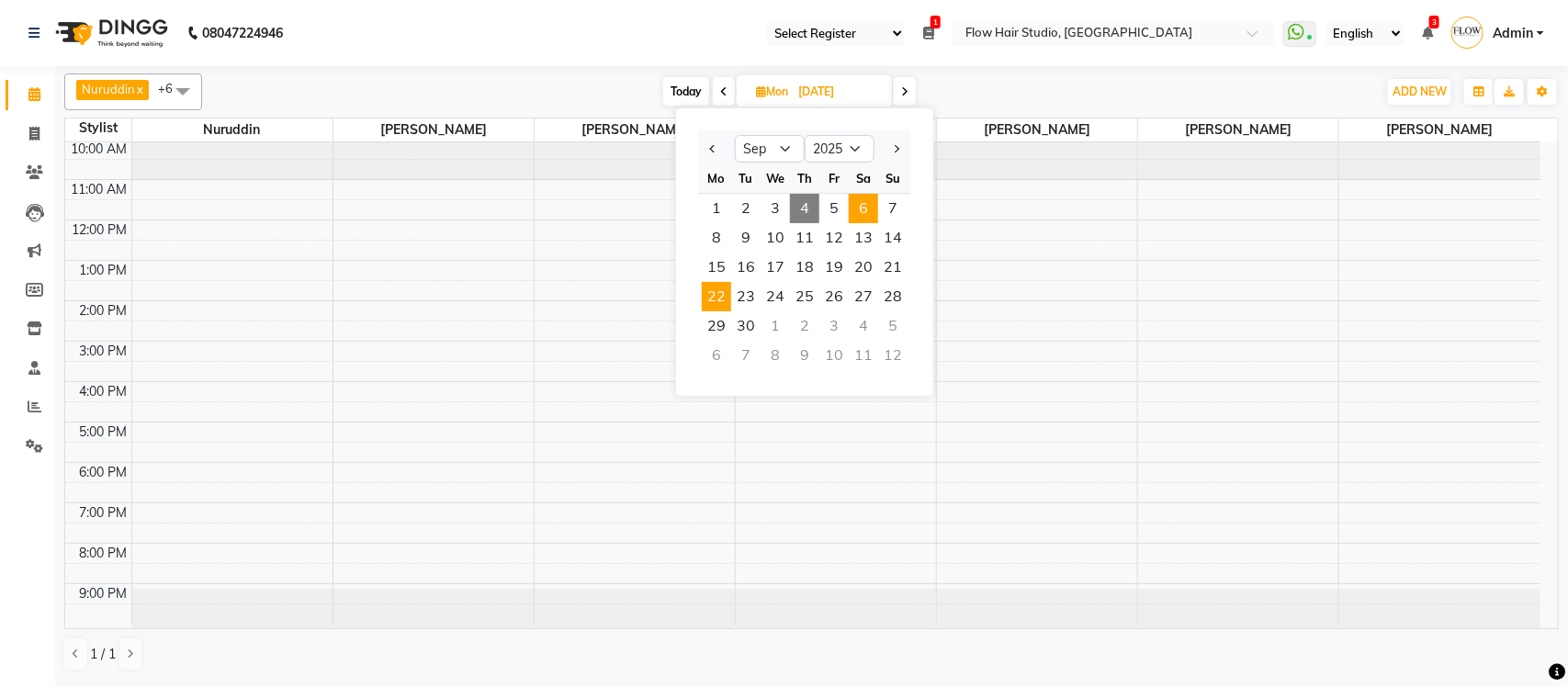
click at [872, 216] on span "6" at bounding box center [863, 208] width 30 height 30
type input "06-09-2025"
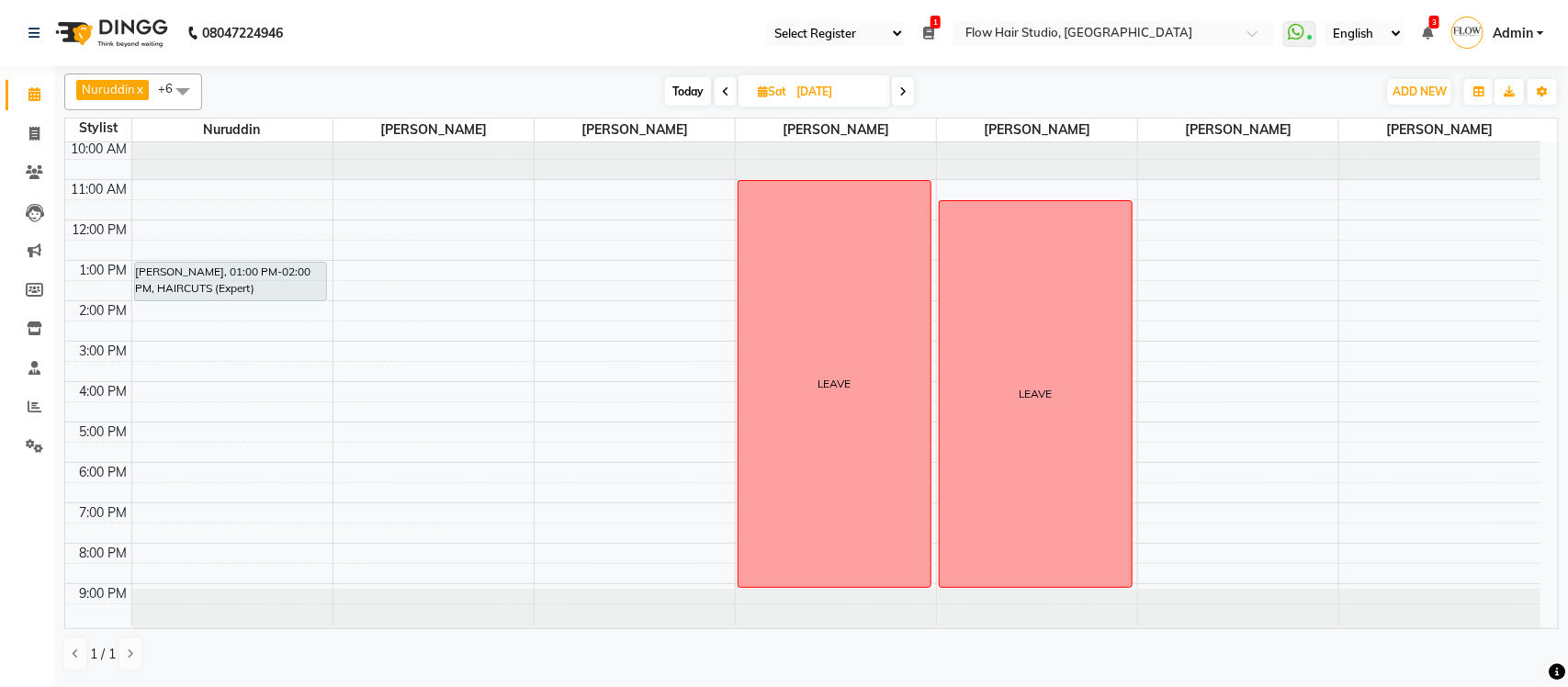
click at [861, 103] on input "06-09-2025" at bounding box center [836, 92] width 92 height 28
select select "9"
select select "2025"
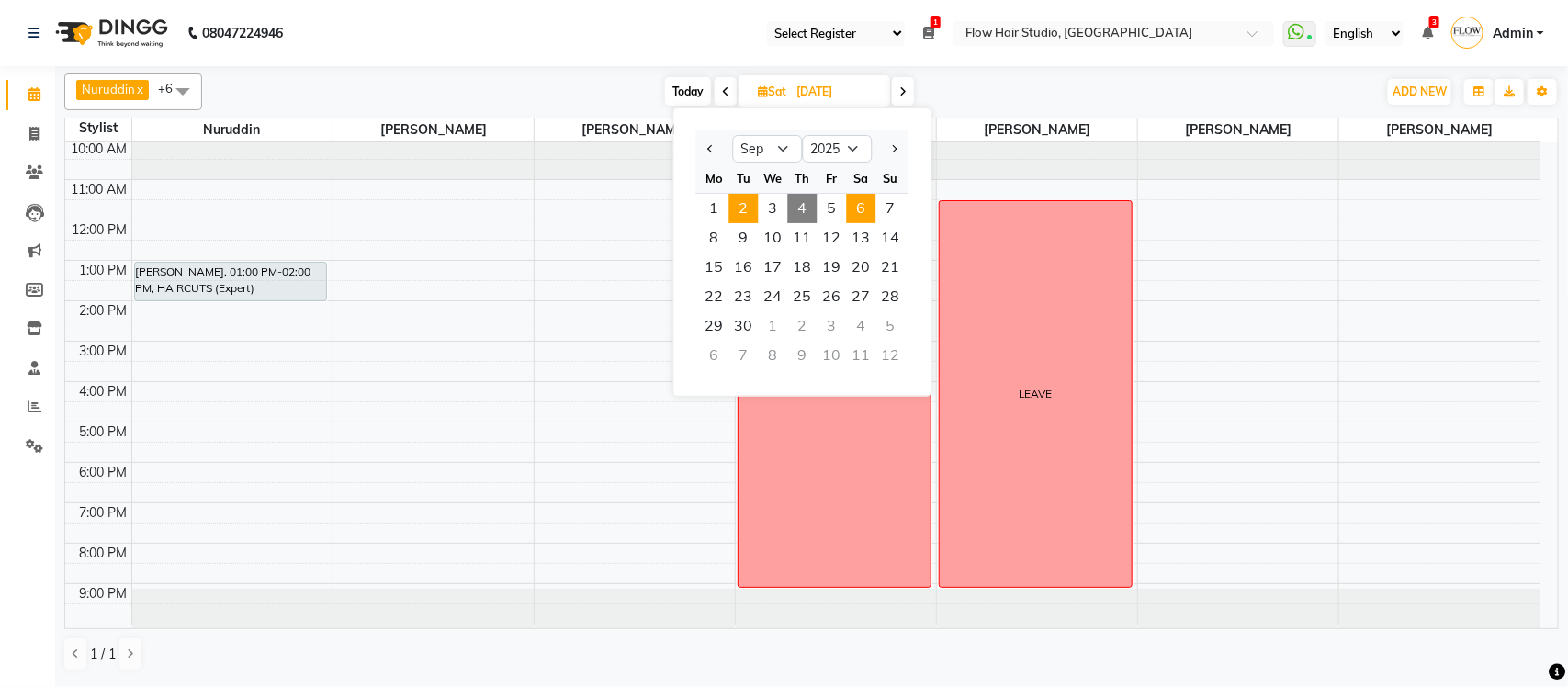
click at [742, 219] on span "2" at bounding box center [744, 208] width 30 height 30
type input "02-09-2025"
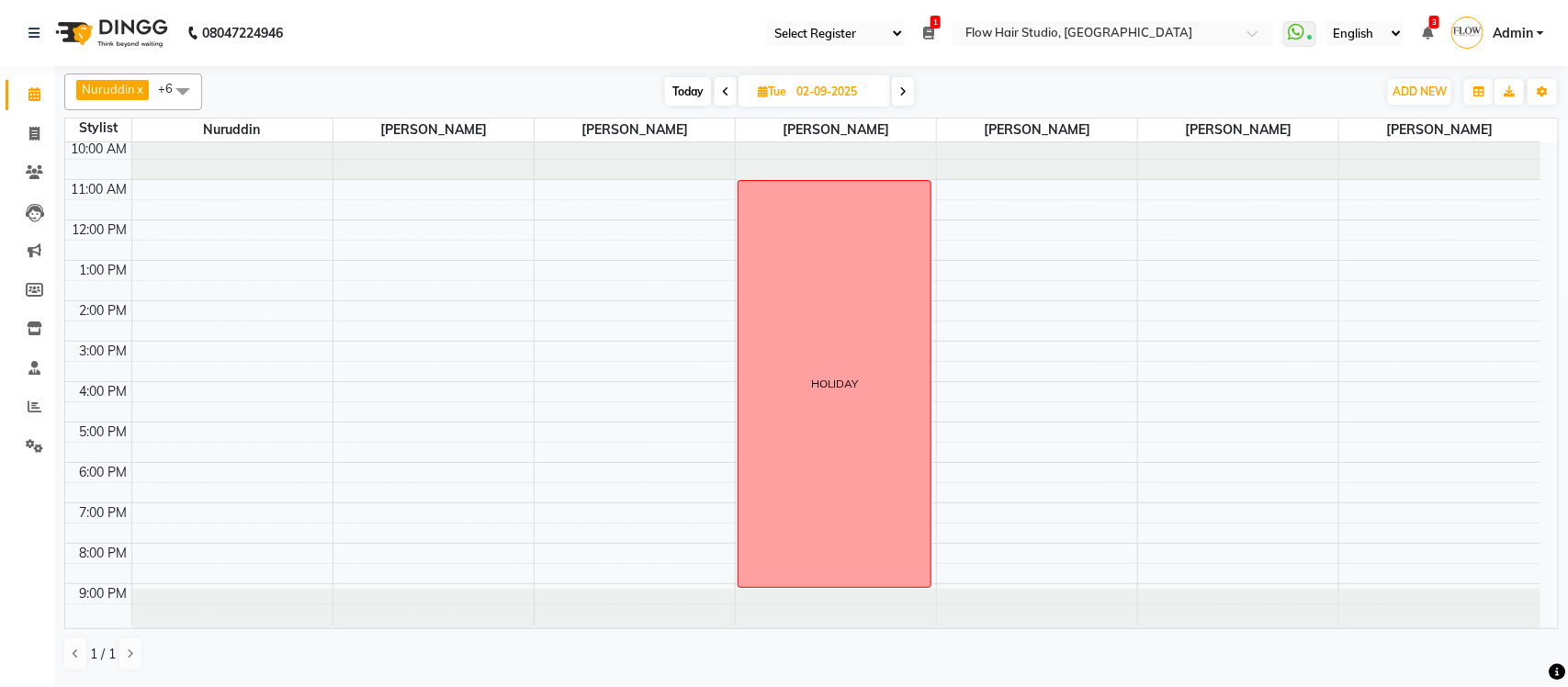
click at [830, 100] on input "02-09-2025" at bounding box center [836, 92] width 92 height 28
select select "9"
select select "2025"
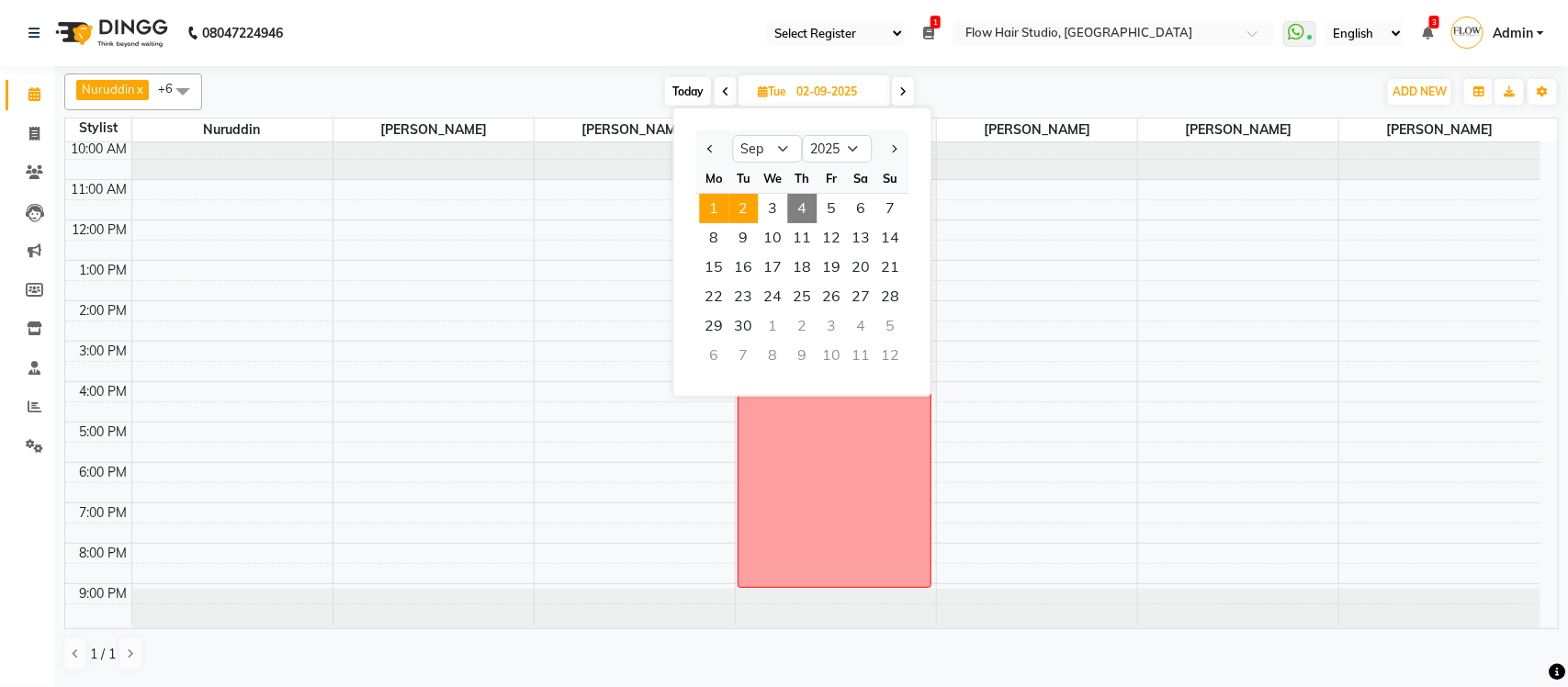
click at [722, 211] on span "1" at bounding box center [714, 208] width 30 height 30
type input "01-09-2025"
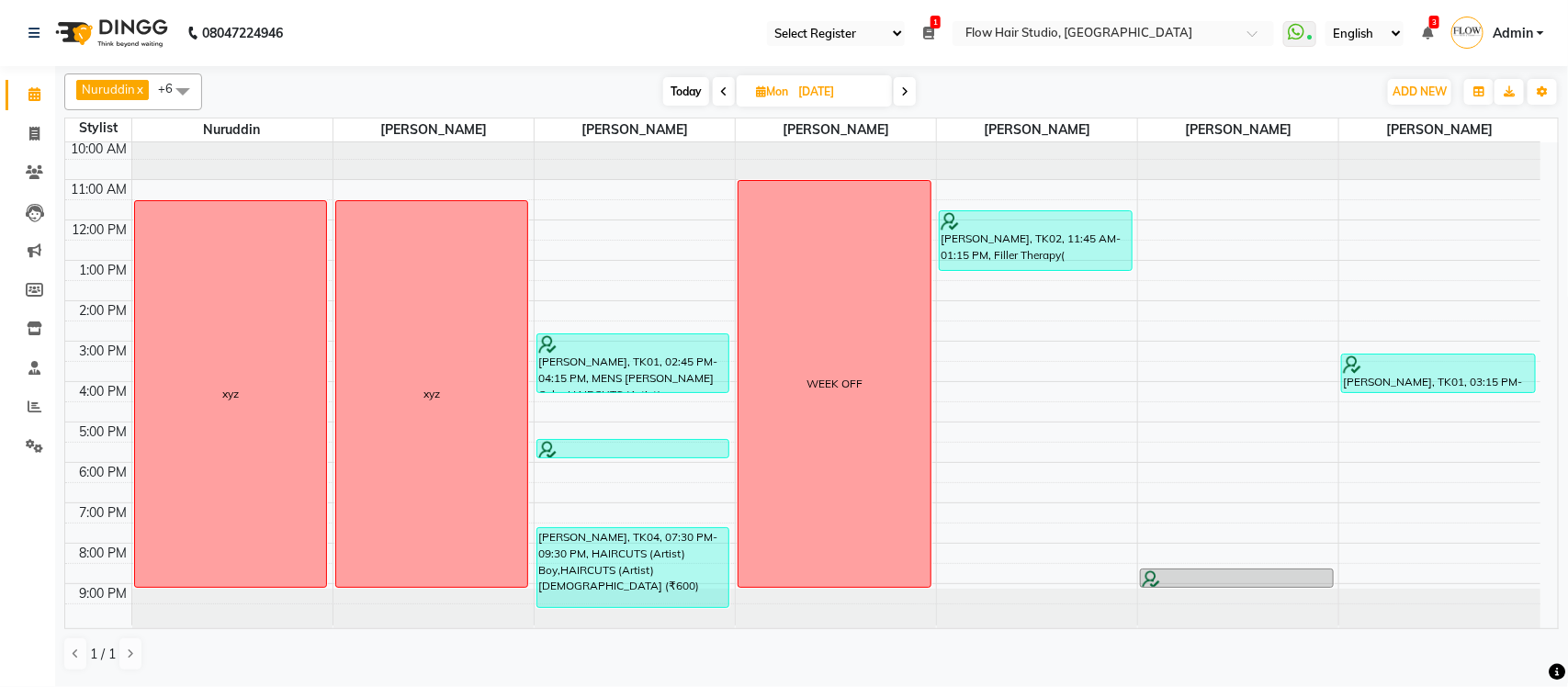
click at [845, 101] on input "01-09-2025" at bounding box center [838, 92] width 92 height 28
select select "9"
select select "2025"
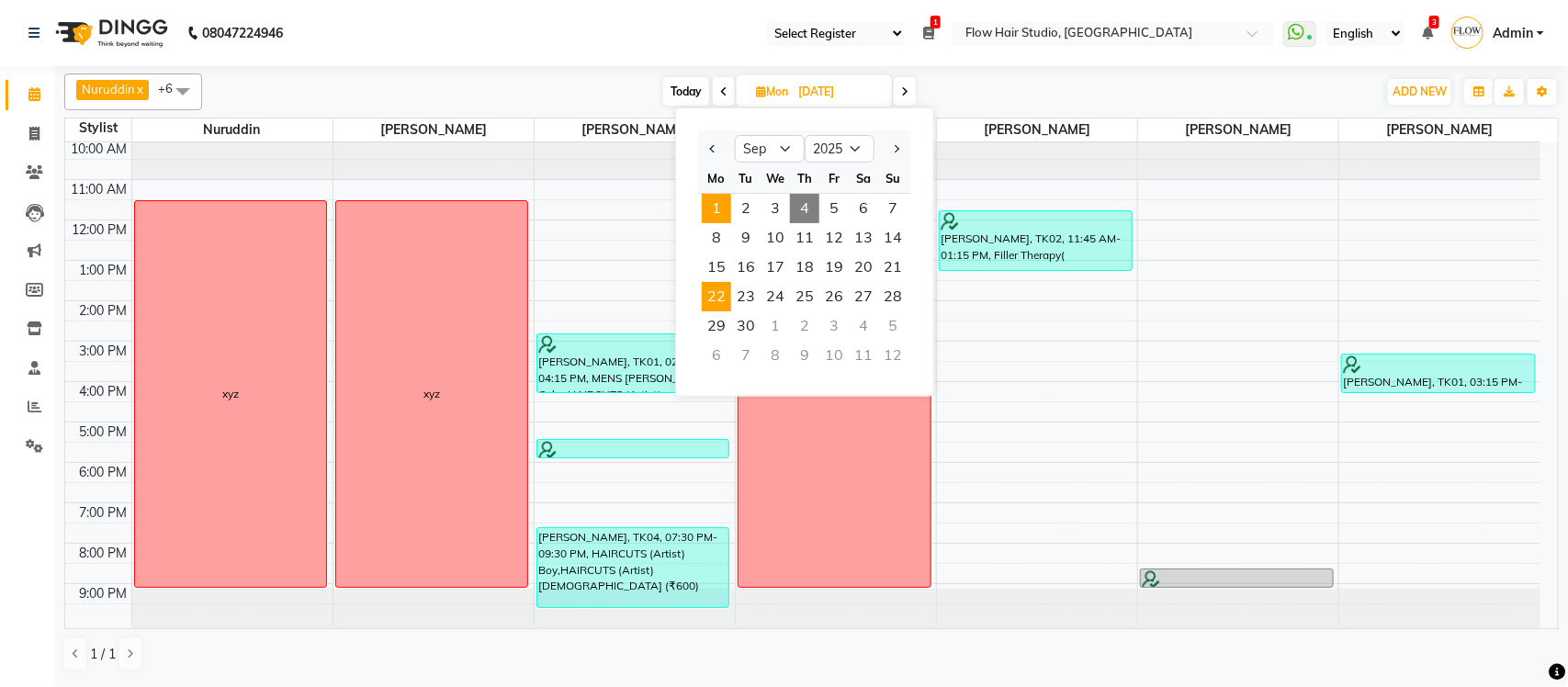
click at [714, 295] on span "22" at bounding box center [716, 297] width 30 height 30
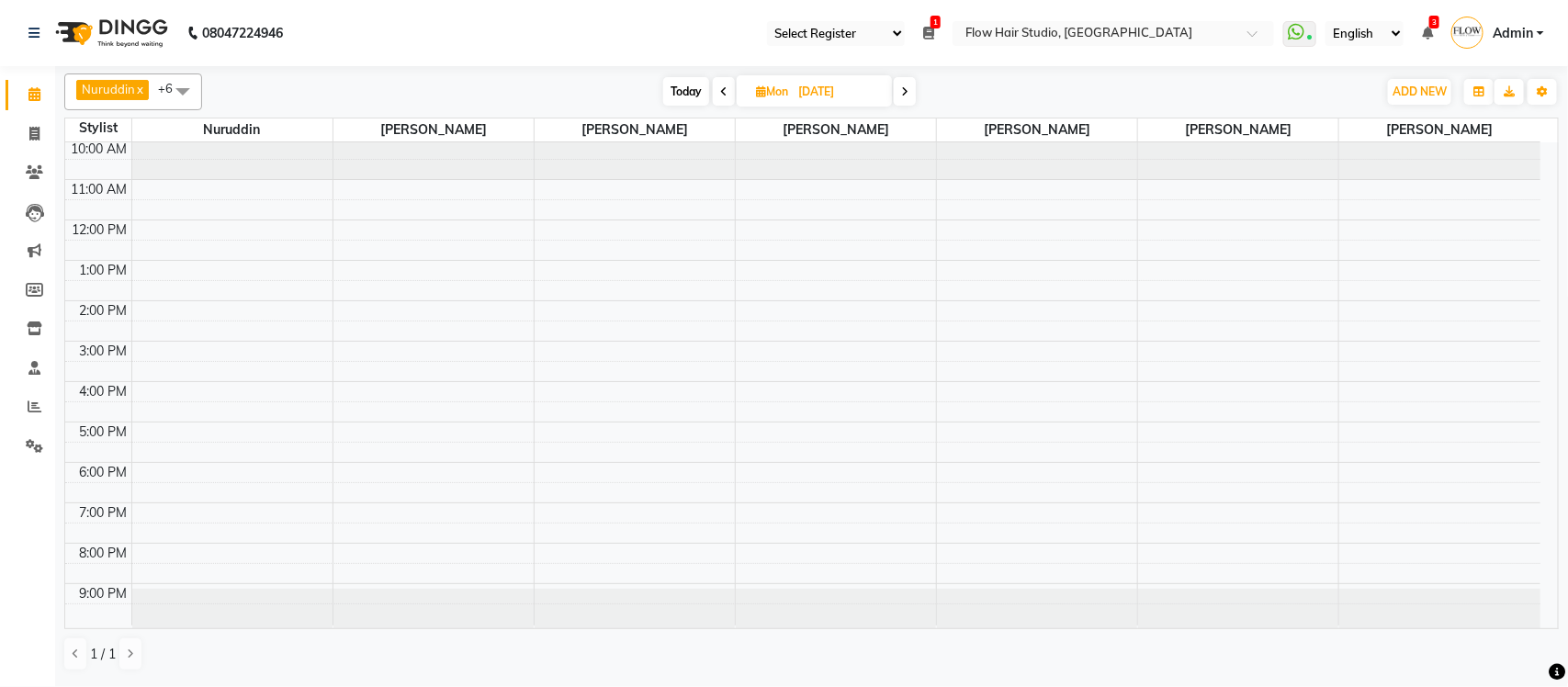
click at [908, 107] on div "Nuruddin x Kamruddin x Nabil Khan x Shweta patil x Jaya paswan x Anas Ahmed x S…" at bounding box center [811, 91] width 1494 height 37
click at [902, 99] on span at bounding box center [905, 91] width 22 height 29
click at [682, 89] on span "Today" at bounding box center [688, 91] width 46 height 29
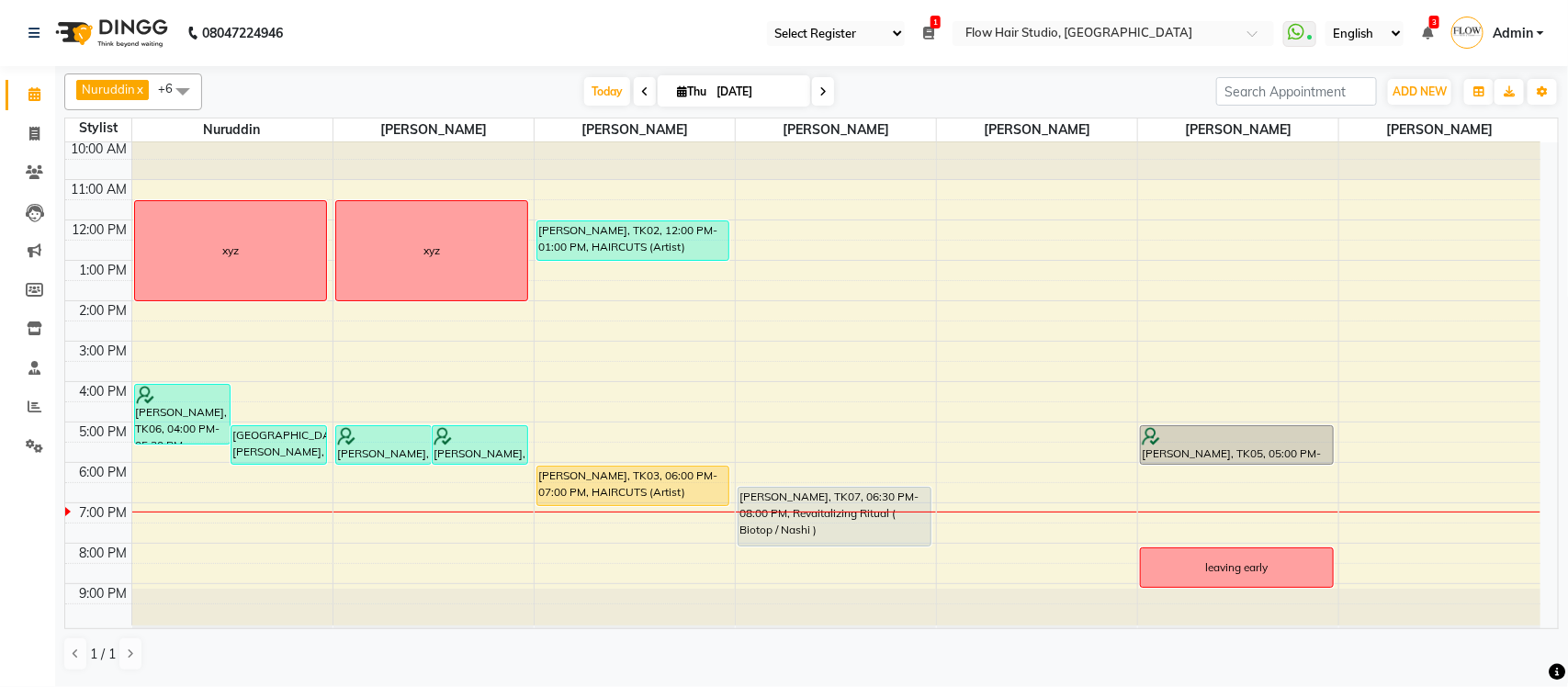
click at [820, 87] on icon at bounding box center [822, 91] width 7 height 11
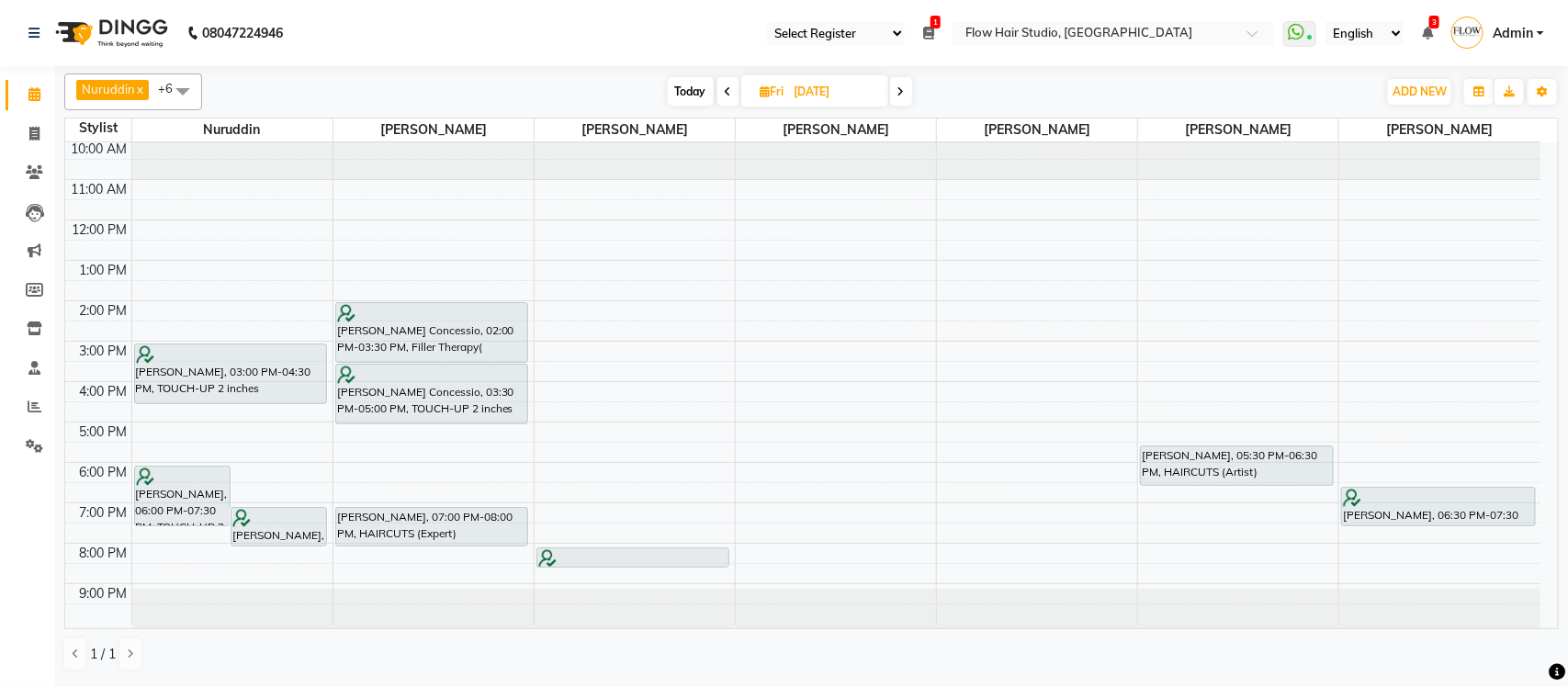
click at [905, 86] on span at bounding box center [901, 91] width 22 height 29
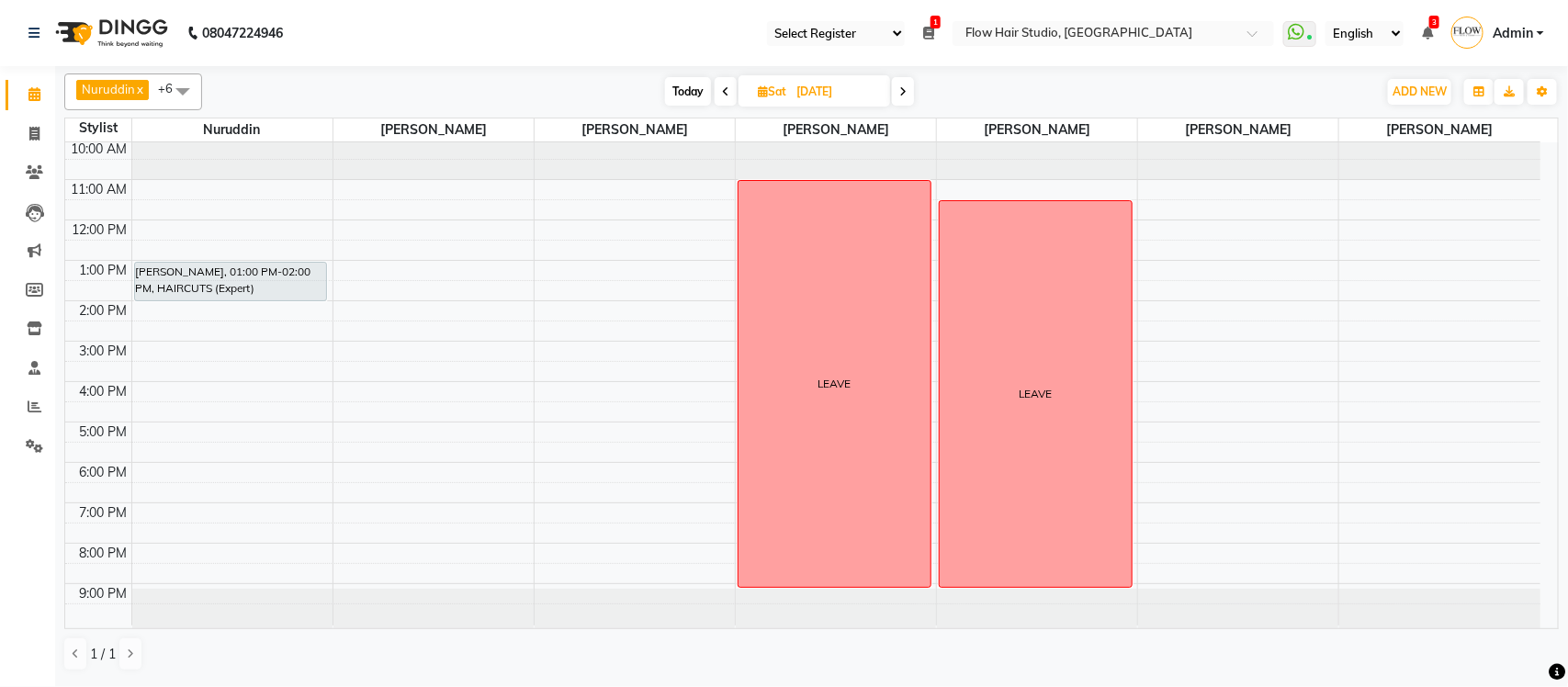
click at [902, 89] on icon at bounding box center [902, 91] width 7 height 11
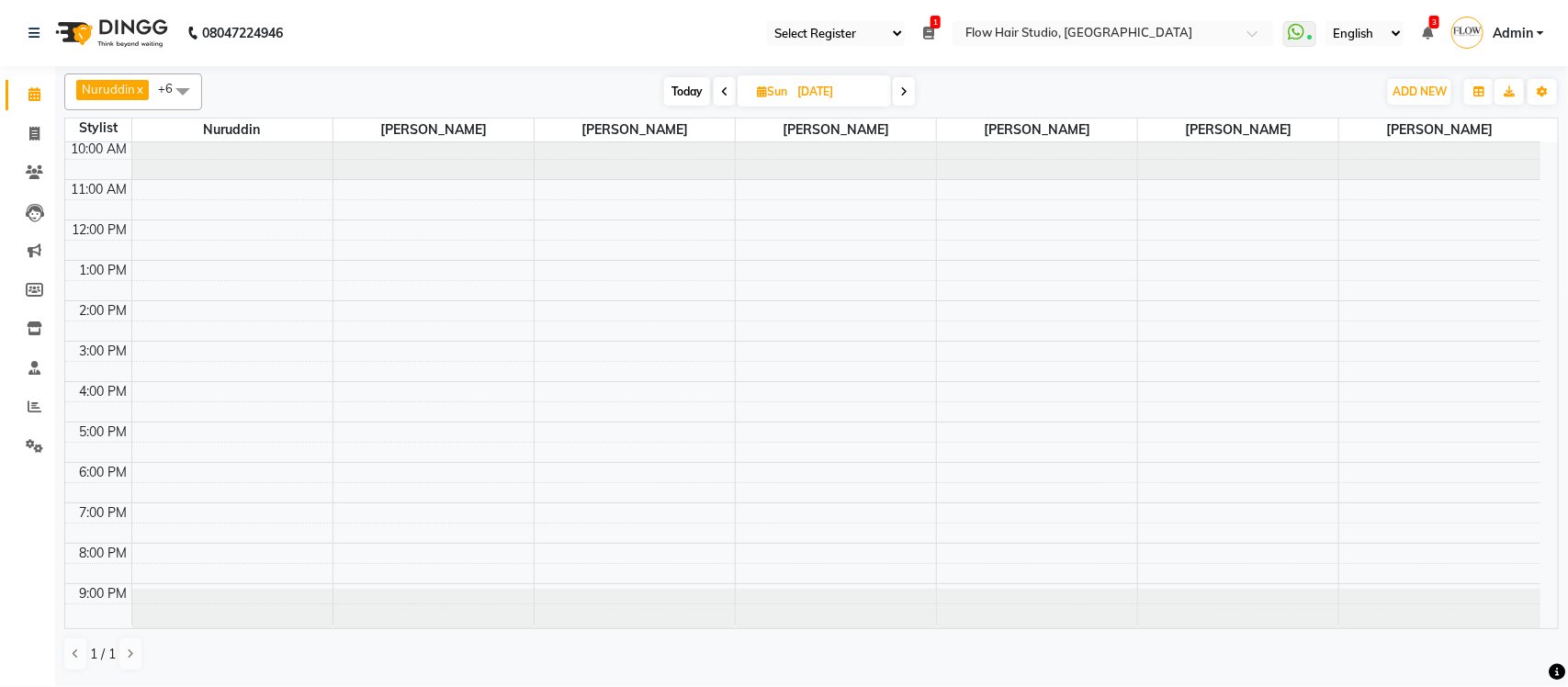
click at [721, 90] on icon at bounding box center [724, 91] width 7 height 11
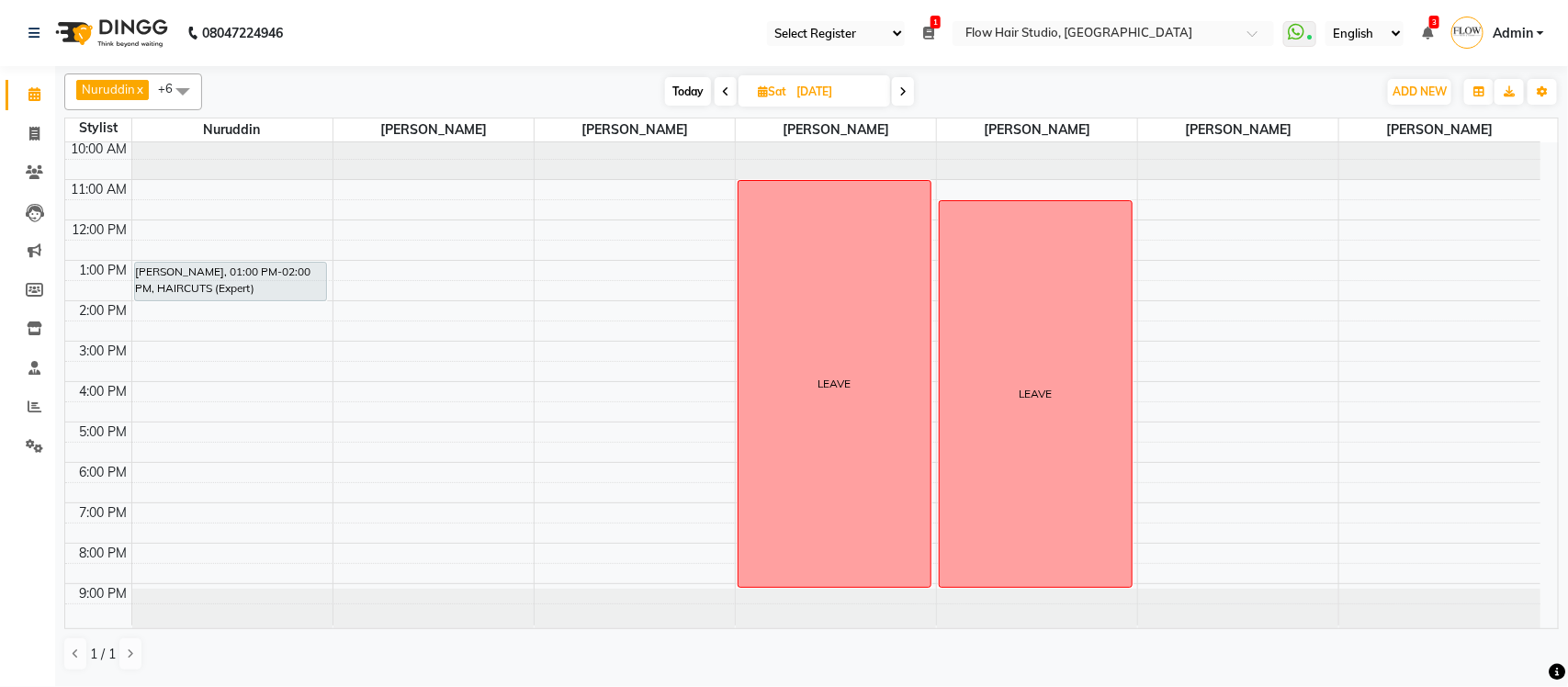
click at [695, 84] on span "Today" at bounding box center [688, 91] width 46 height 29
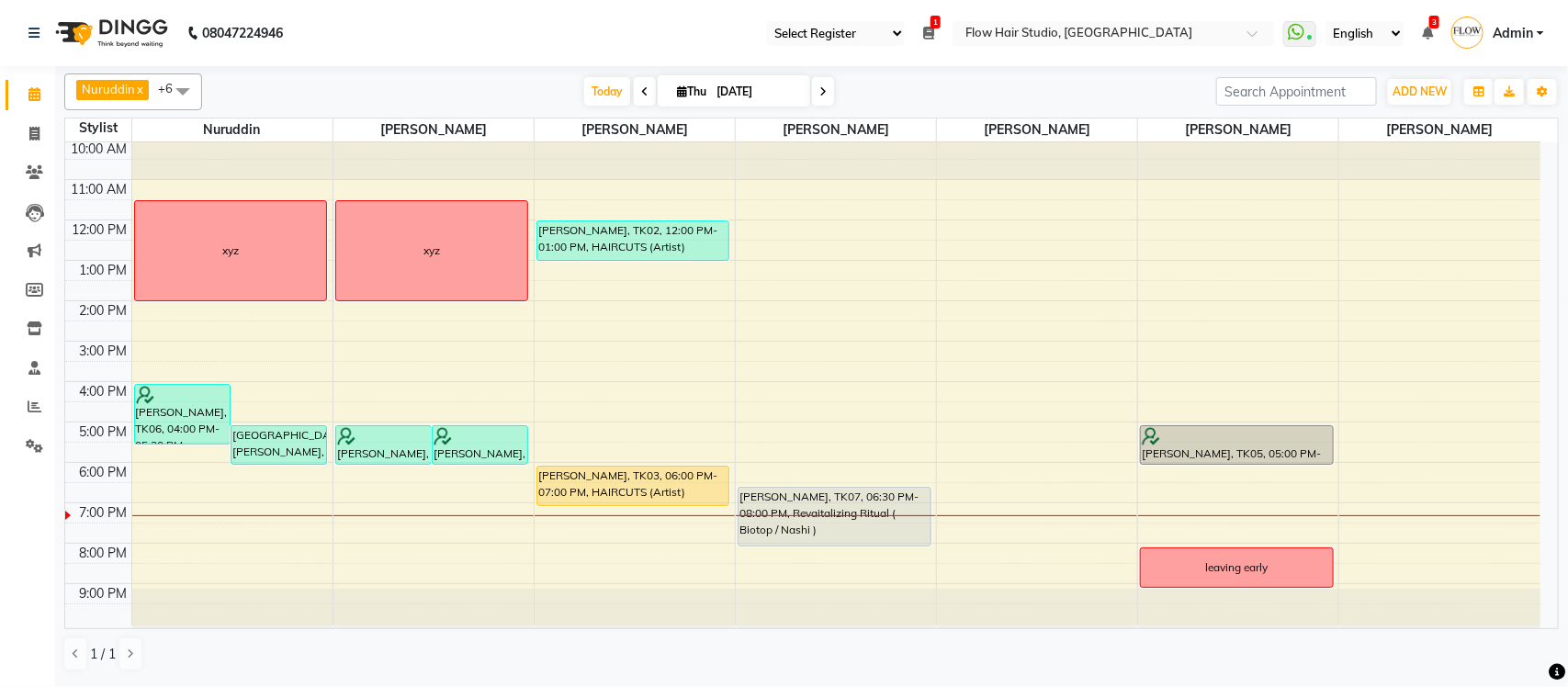
click at [813, 86] on span at bounding box center [823, 91] width 22 height 29
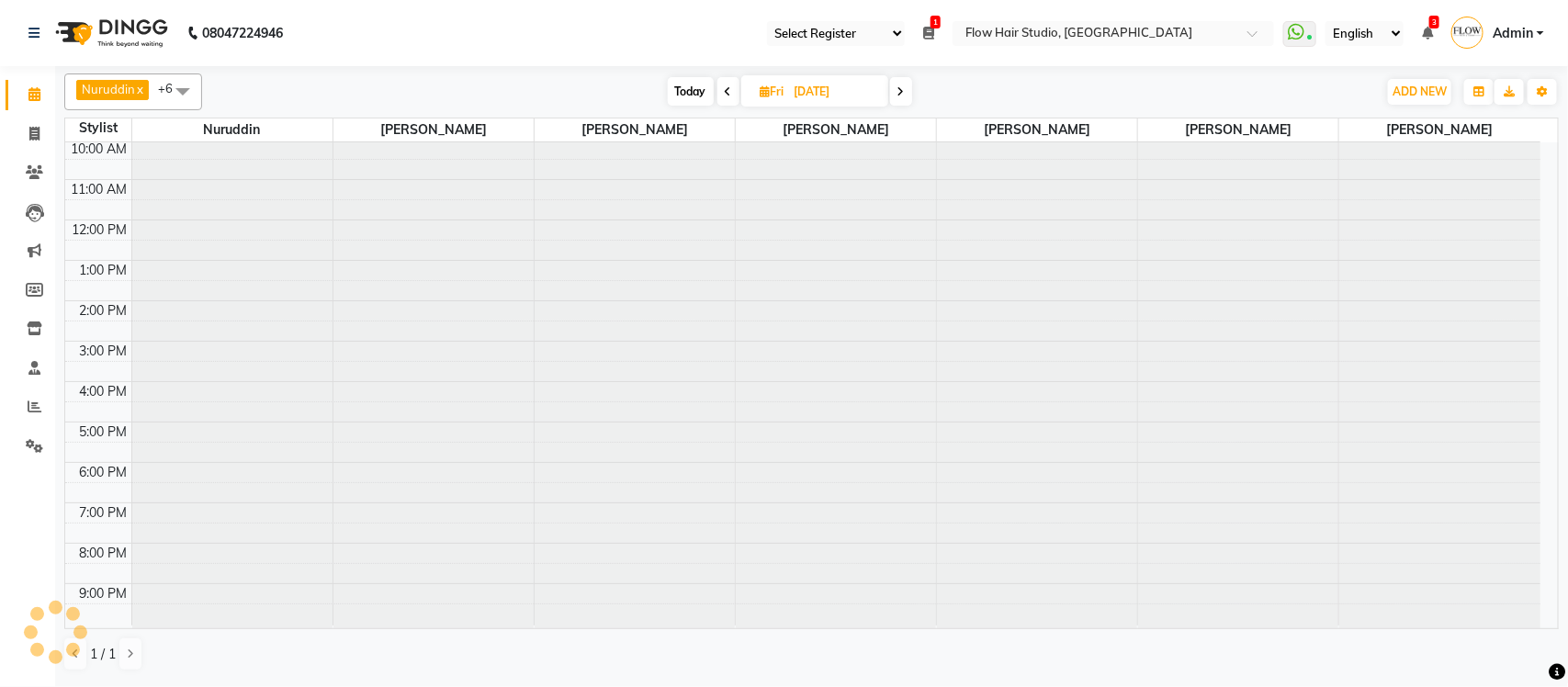
scroll to position [0, 0]
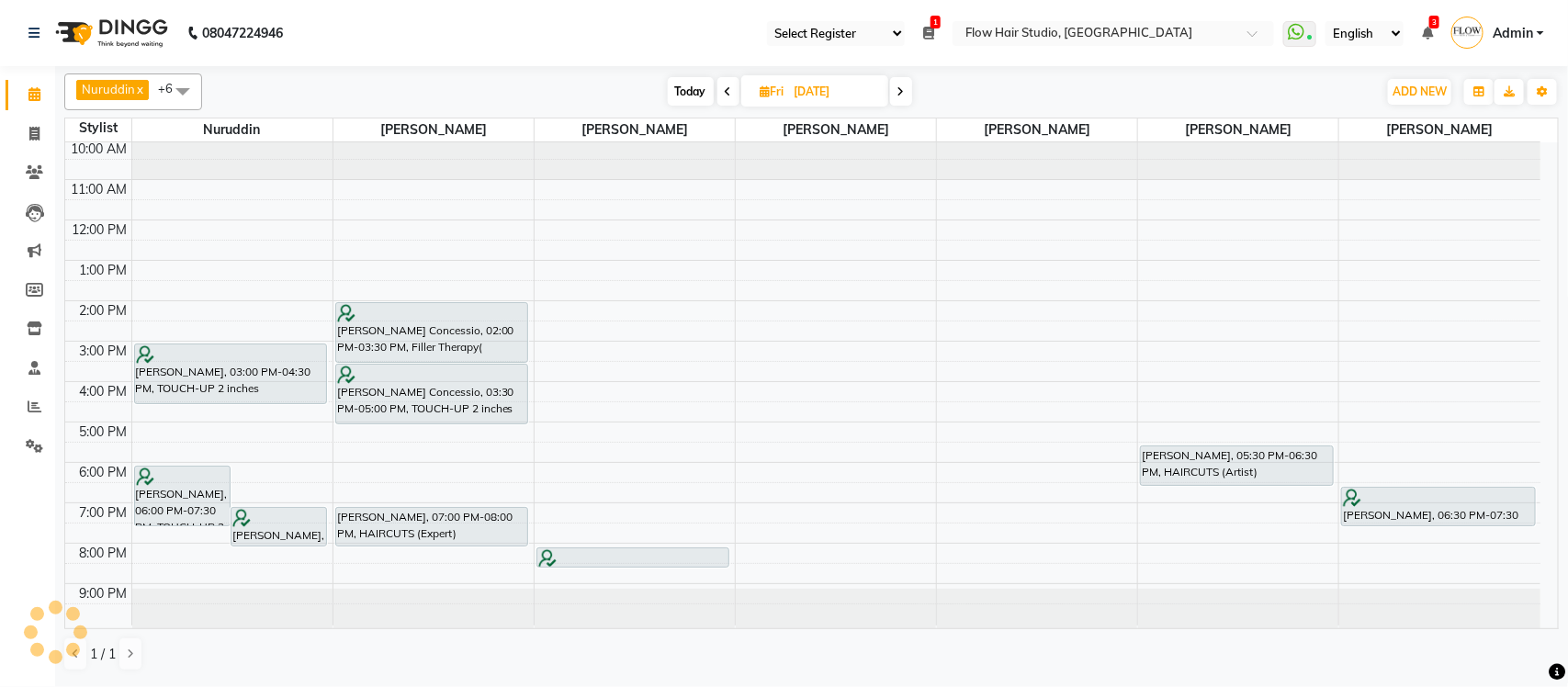
click at [905, 92] on icon at bounding box center [900, 91] width 7 height 11
type input "06-09-2025"
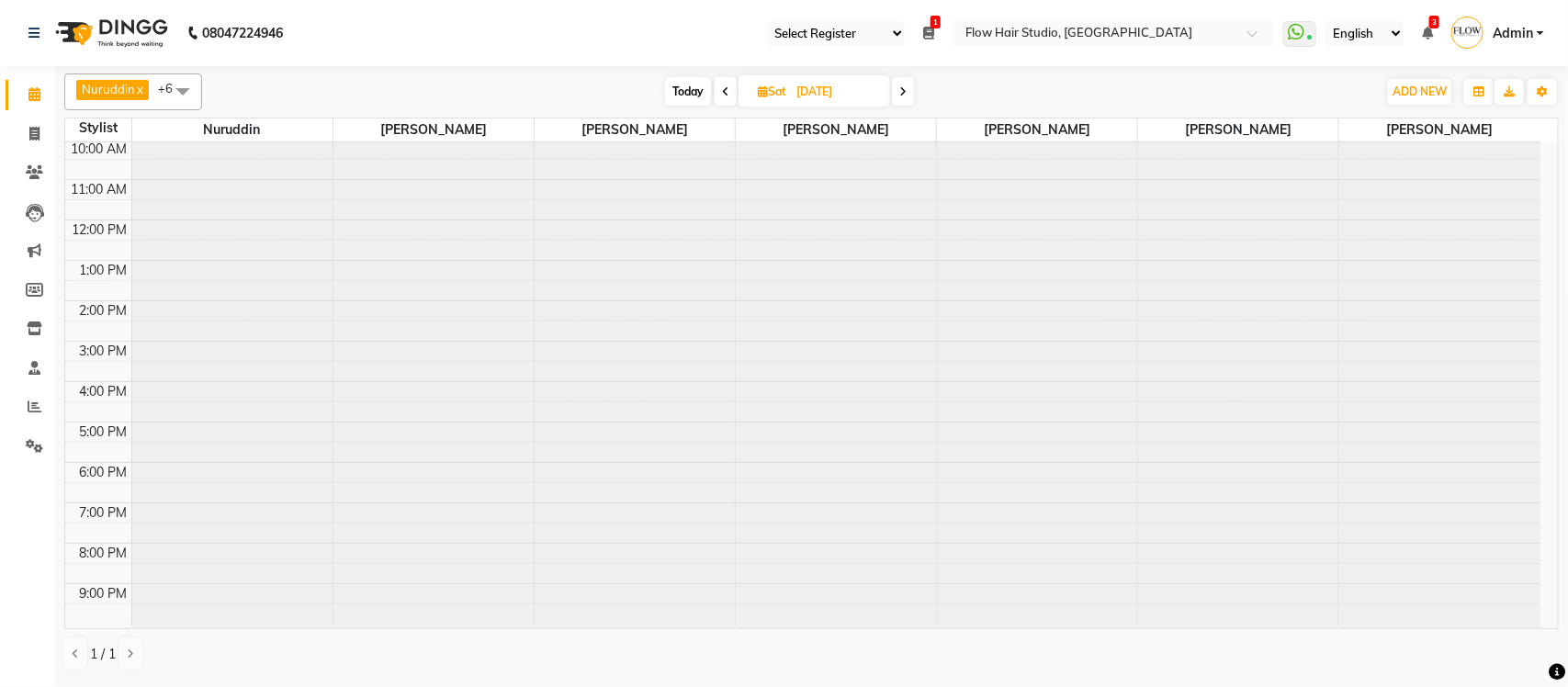
scroll to position [3, 0]
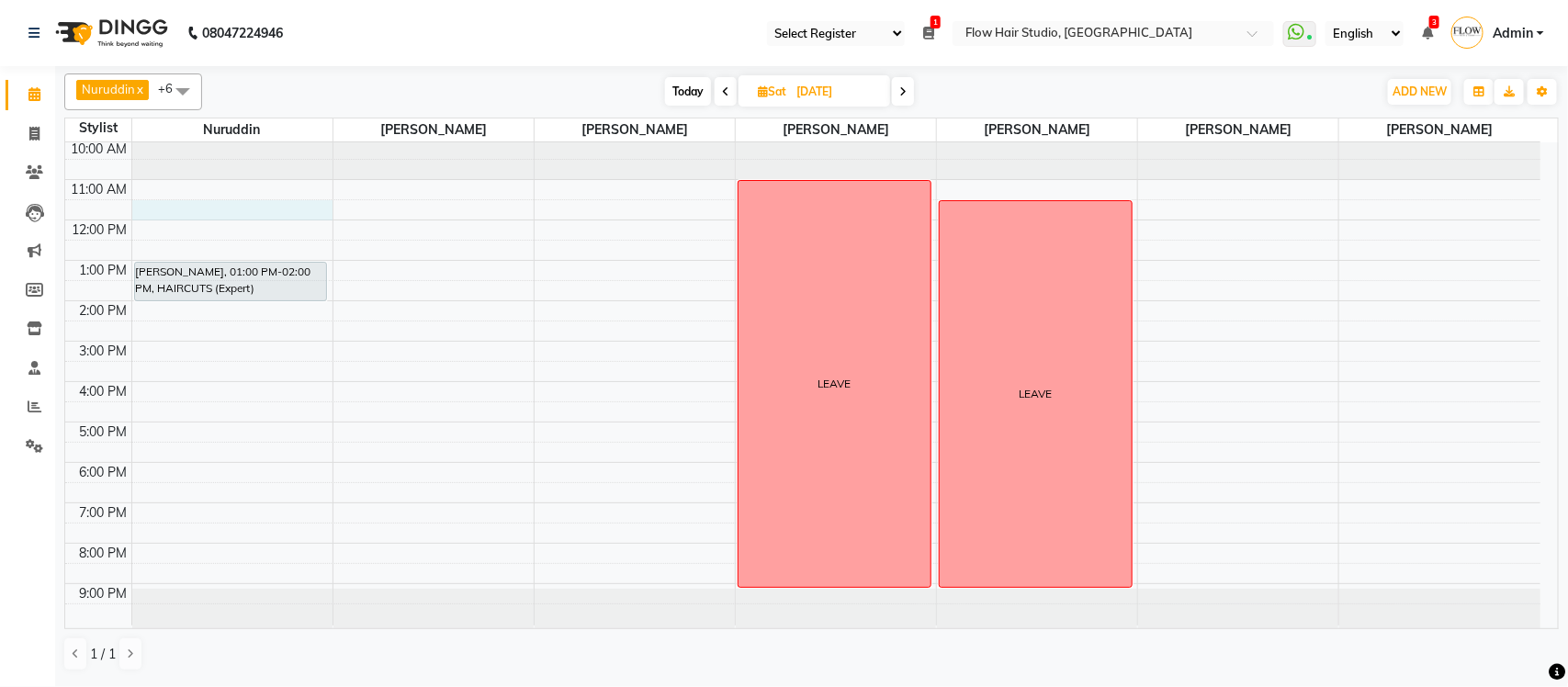
click at [156, 213] on div "10:00 AM 11:00 AM 12:00 PM 1:00 PM 2:00 PM 3:00 PM 4:00 PM 5:00 PM 6:00 PM 7:00…" at bounding box center [802, 382] width 1475 height 486
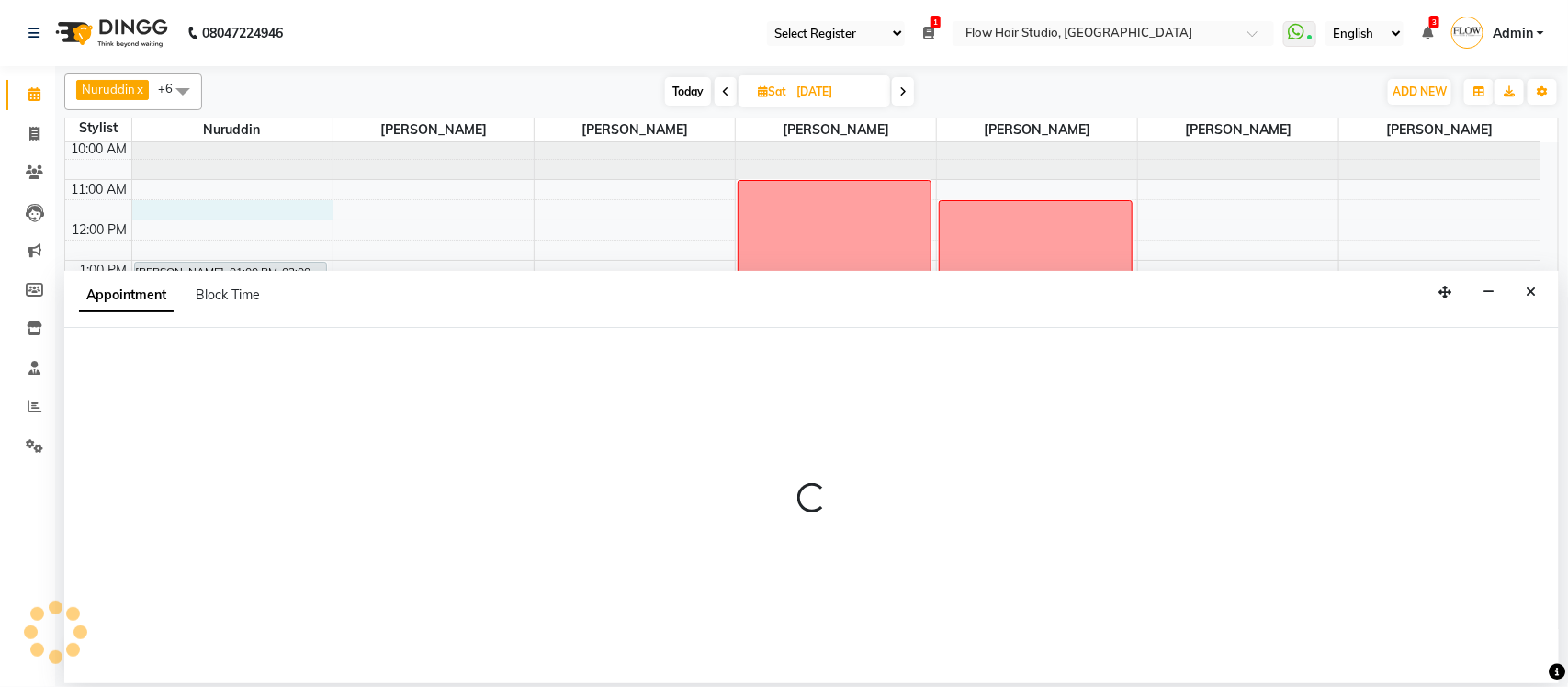
select select "54523"
select select "690"
select select "tentative"
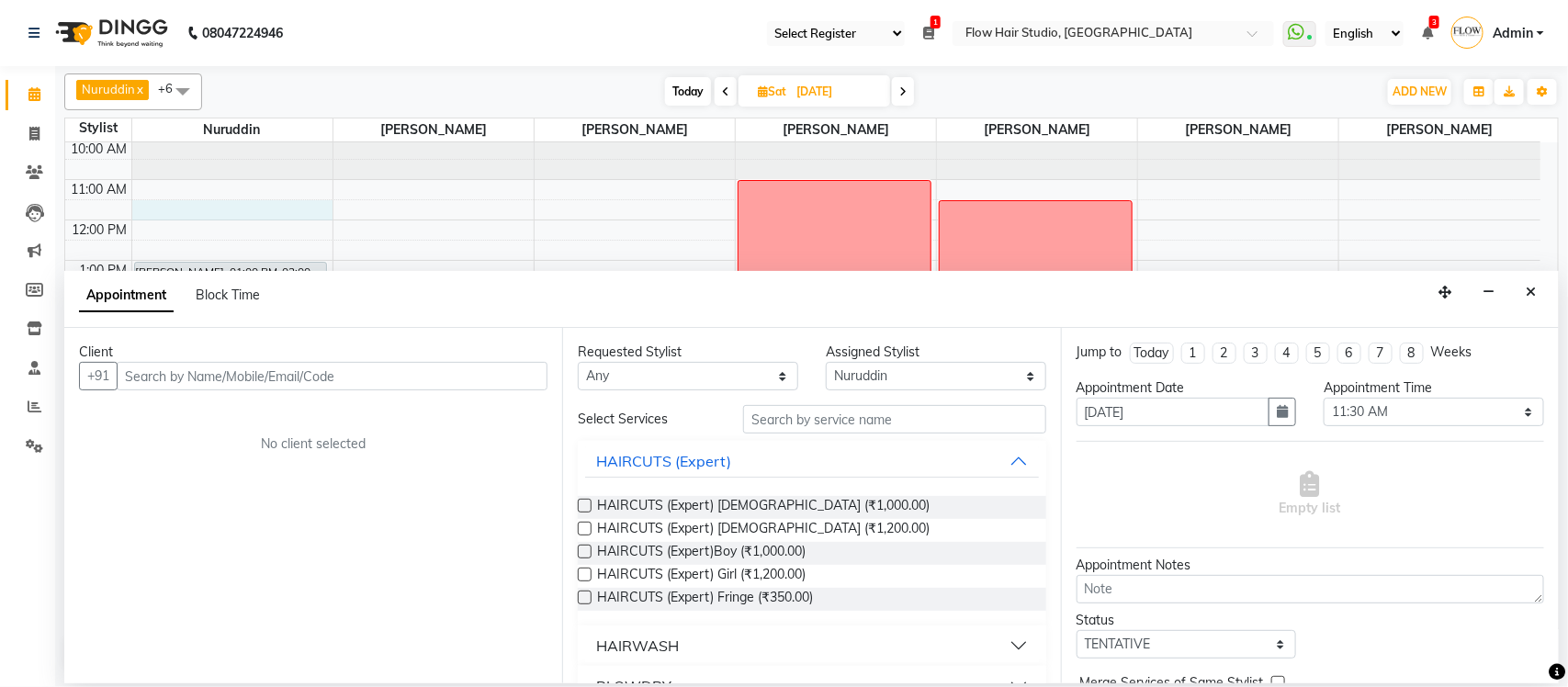
click at [268, 384] on input "text" at bounding box center [332, 376] width 431 height 29
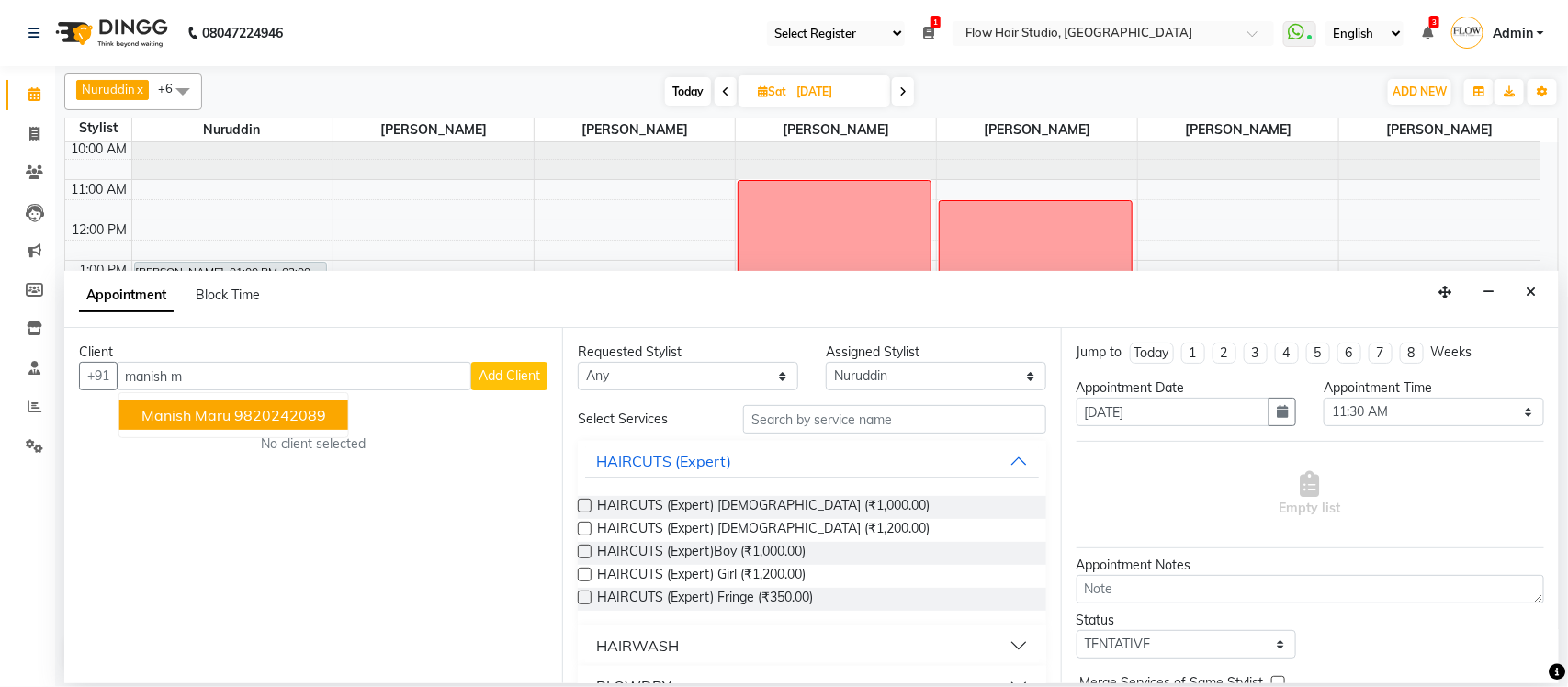
click at [291, 419] on ngb-highlight "9820242089" at bounding box center [279, 415] width 92 height 19
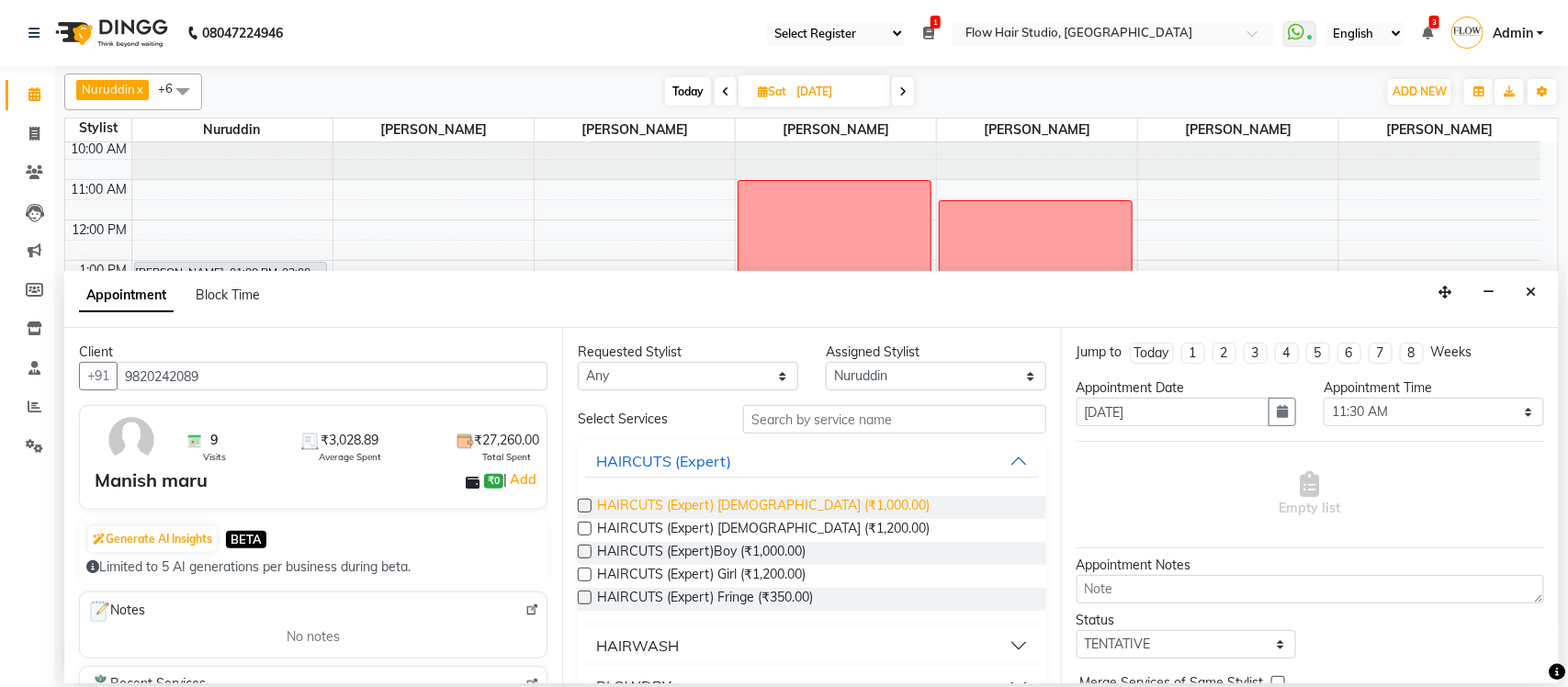
type input "9820242089"
click at [723, 515] on span "HAIRCUTS (Expert) Male (₹1,000.00)" at bounding box center [763, 507] width 333 height 23
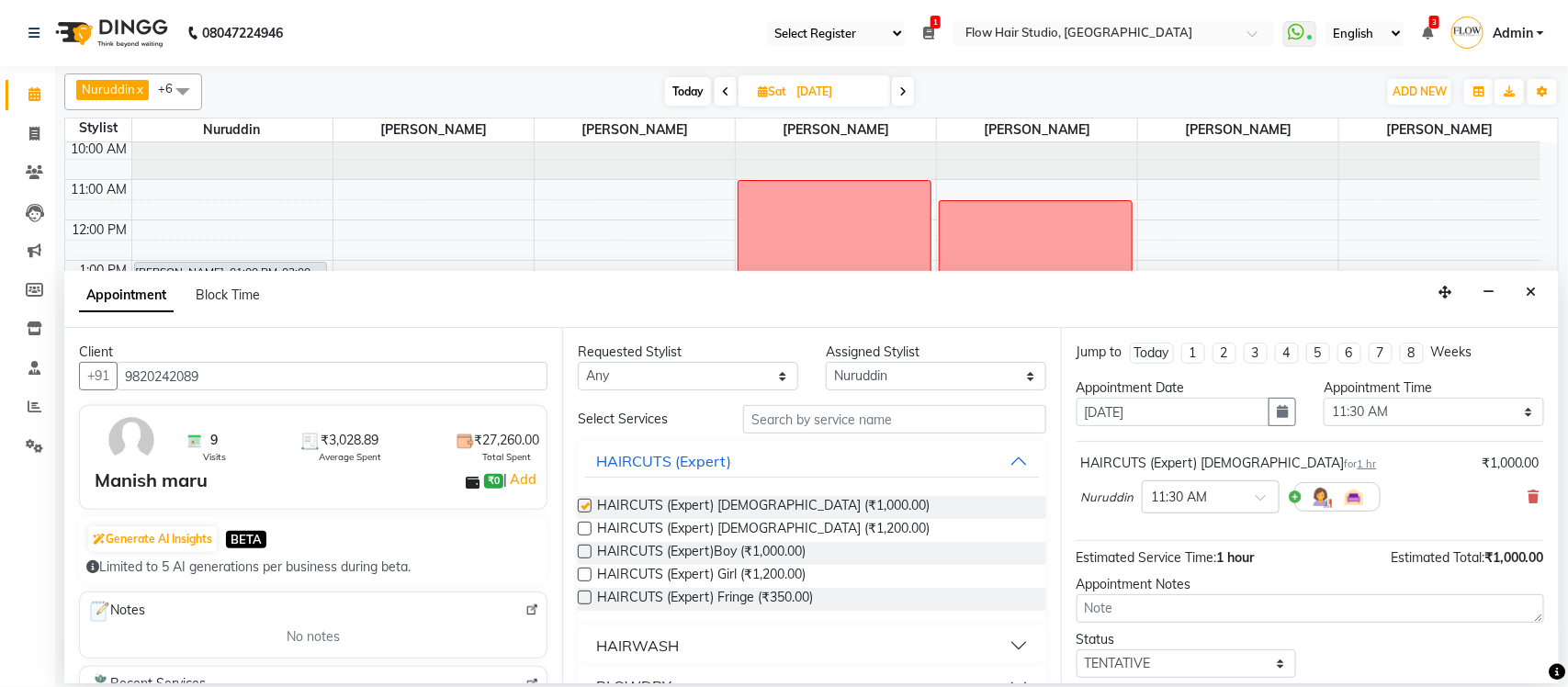
checkbox input "false"
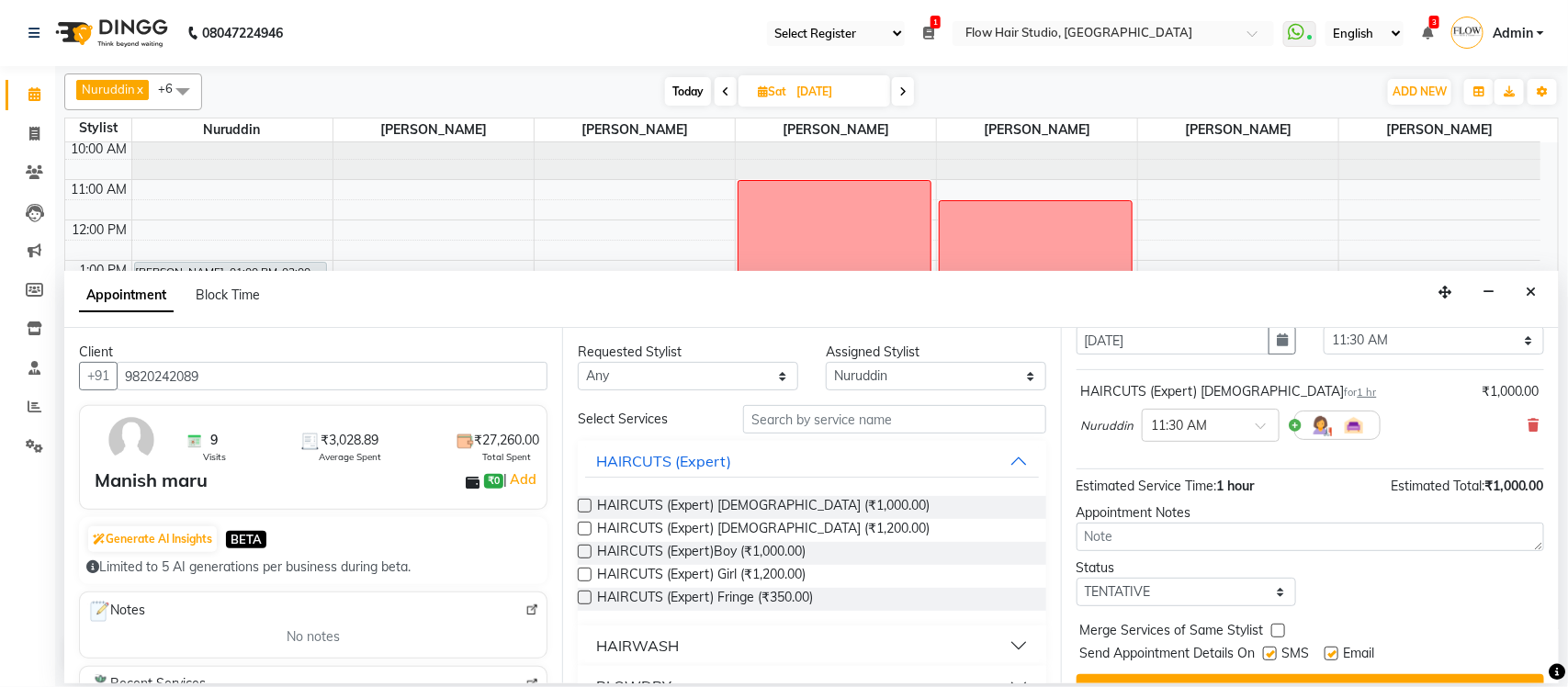
scroll to position [112, 0]
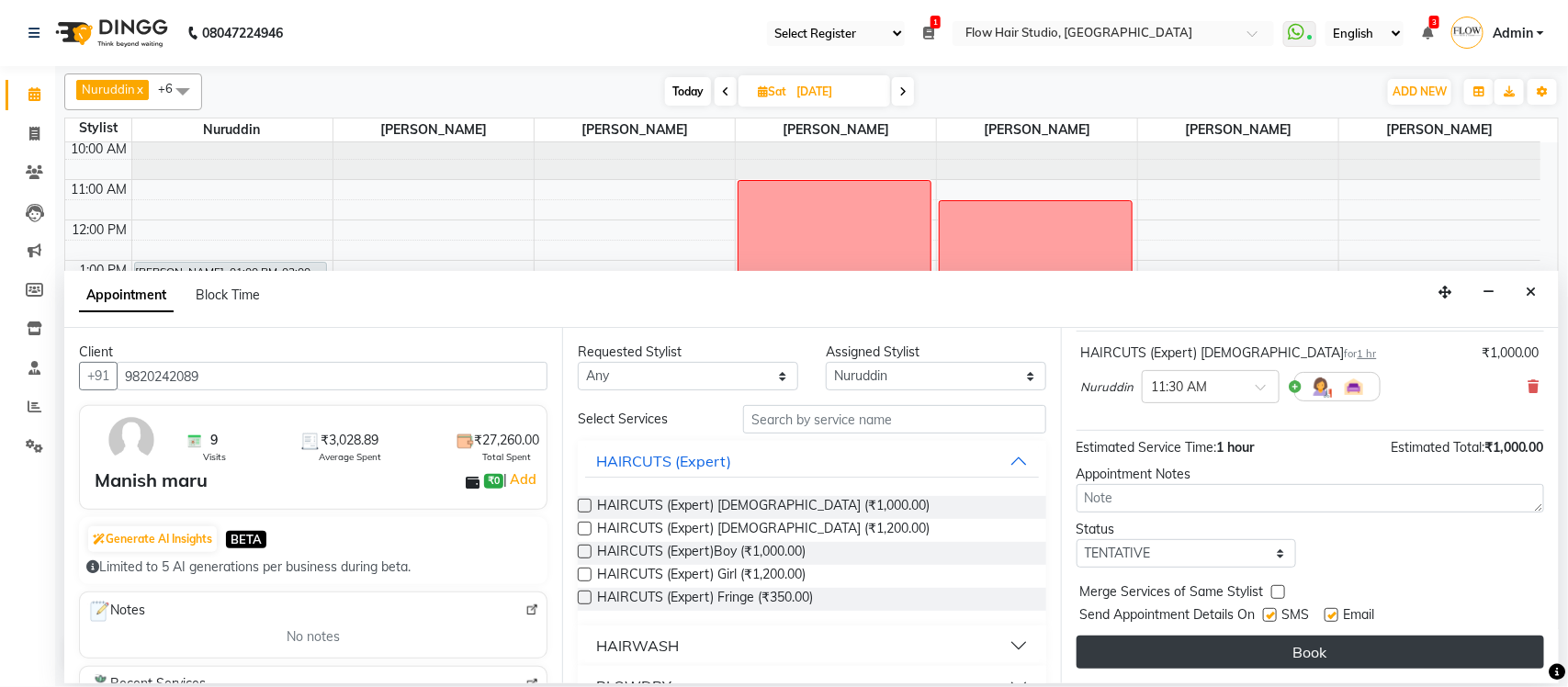
click at [1189, 654] on button "Book" at bounding box center [1310, 652] width 468 height 34
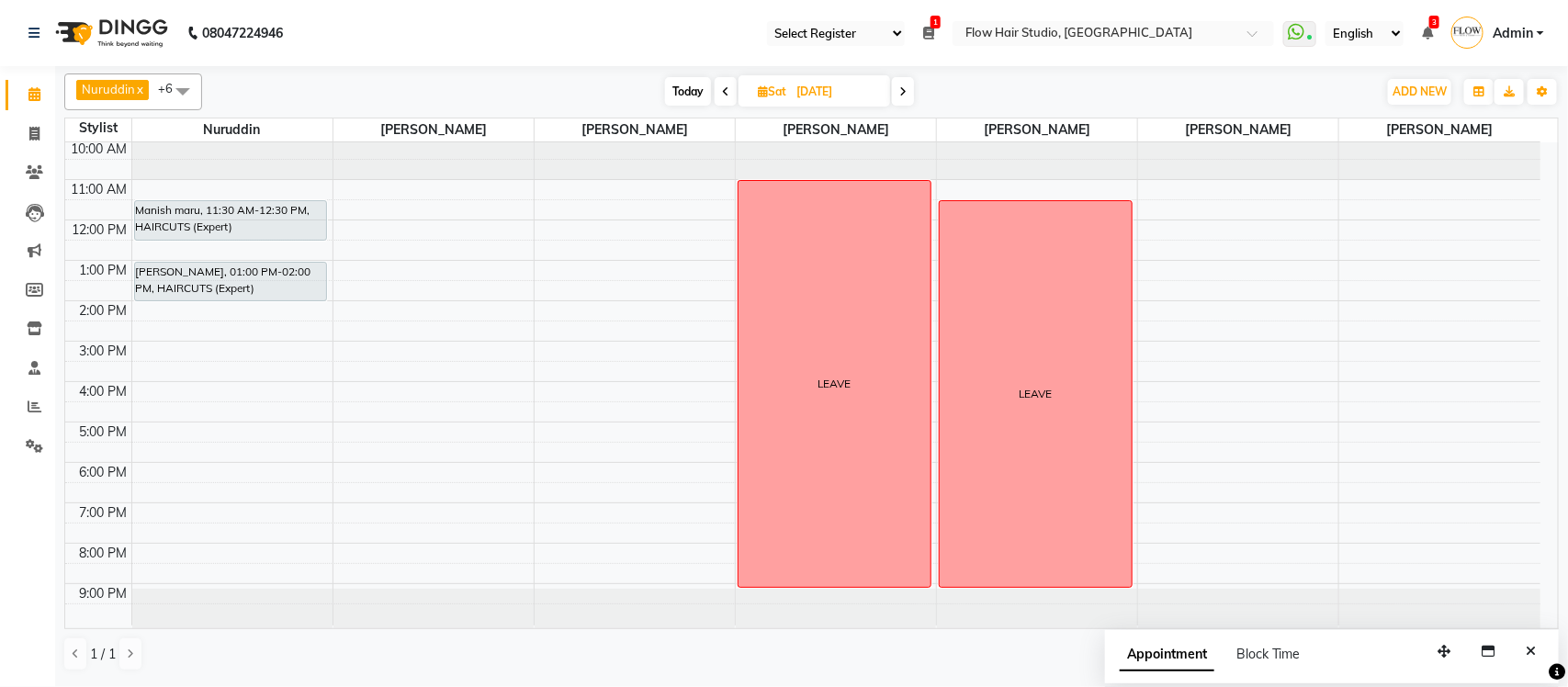
click at [675, 88] on span "Today" at bounding box center [688, 91] width 46 height 29
type input "[DATE]"
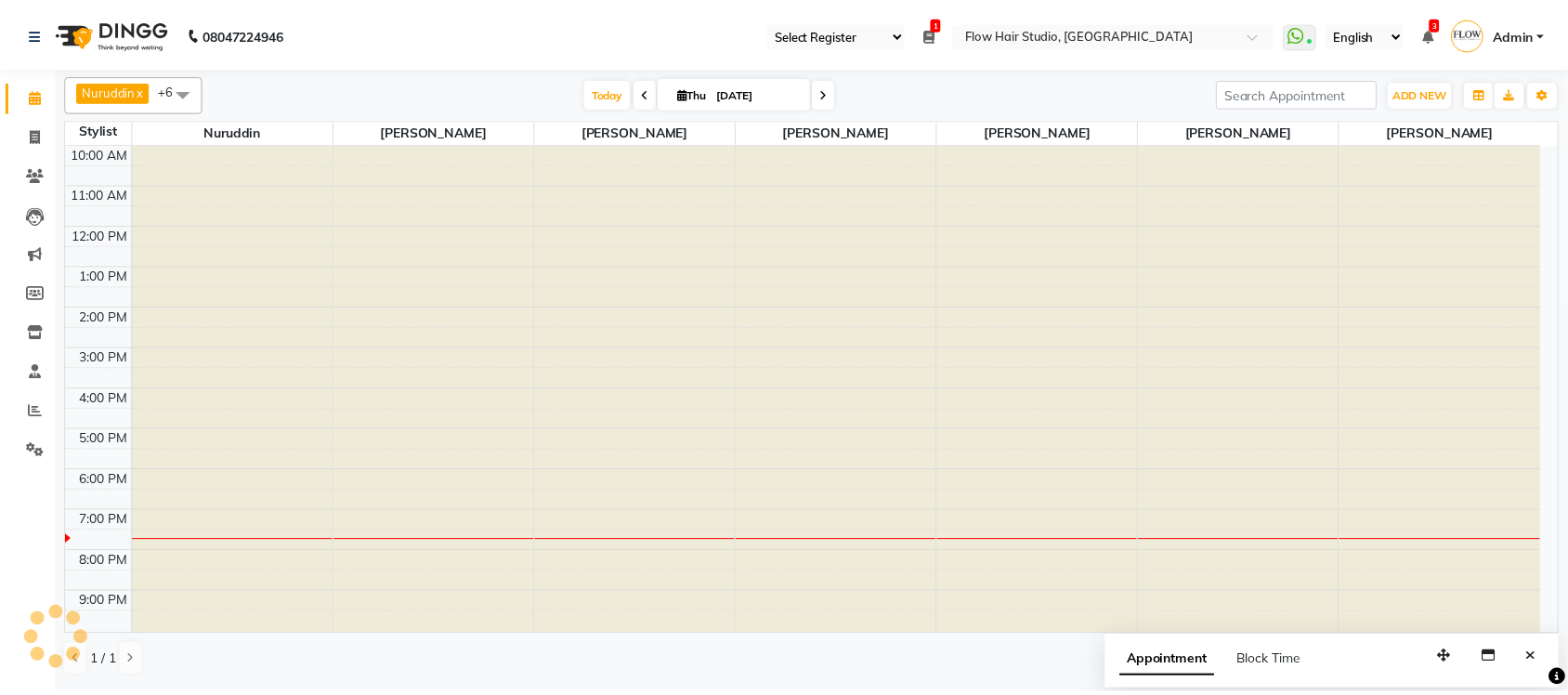
scroll to position [3, 0]
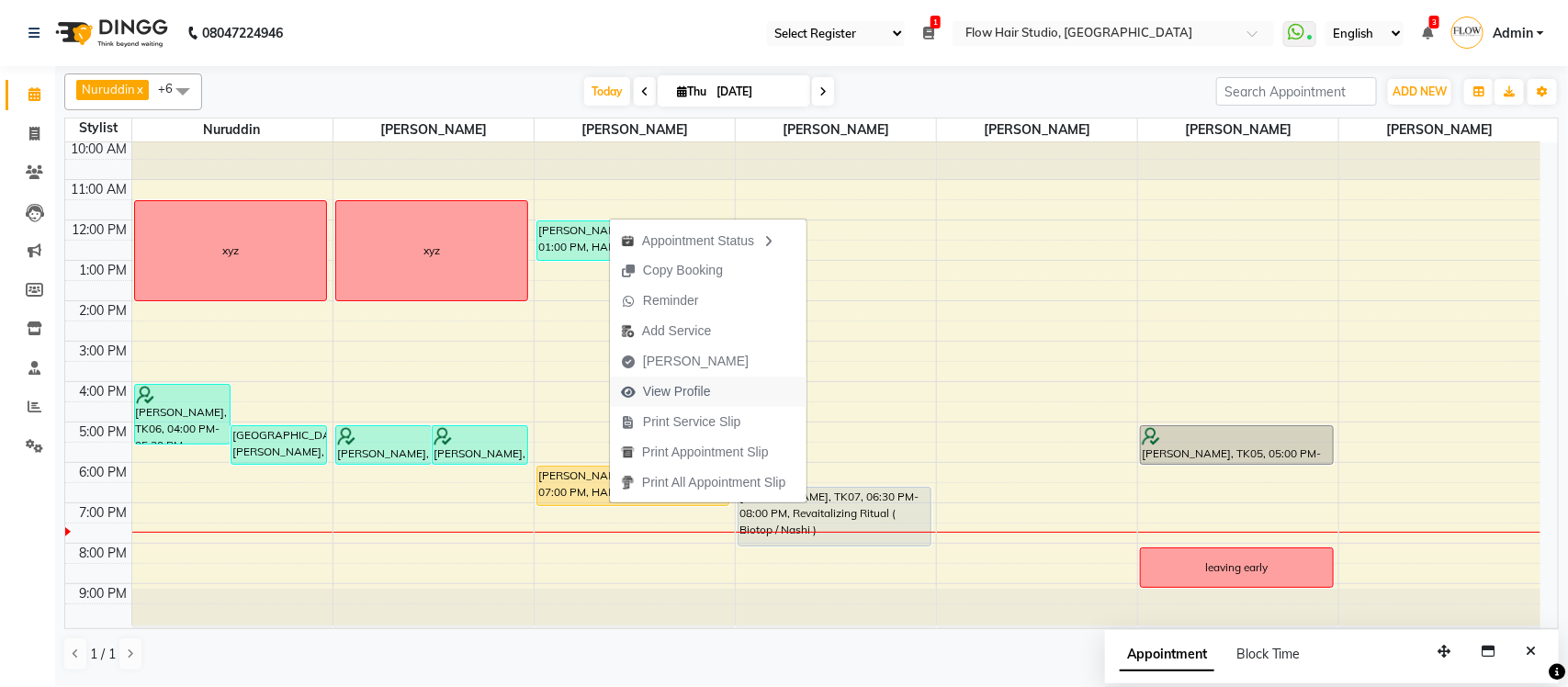
click at [695, 387] on span "View Profile" at bounding box center [677, 392] width 68 height 20
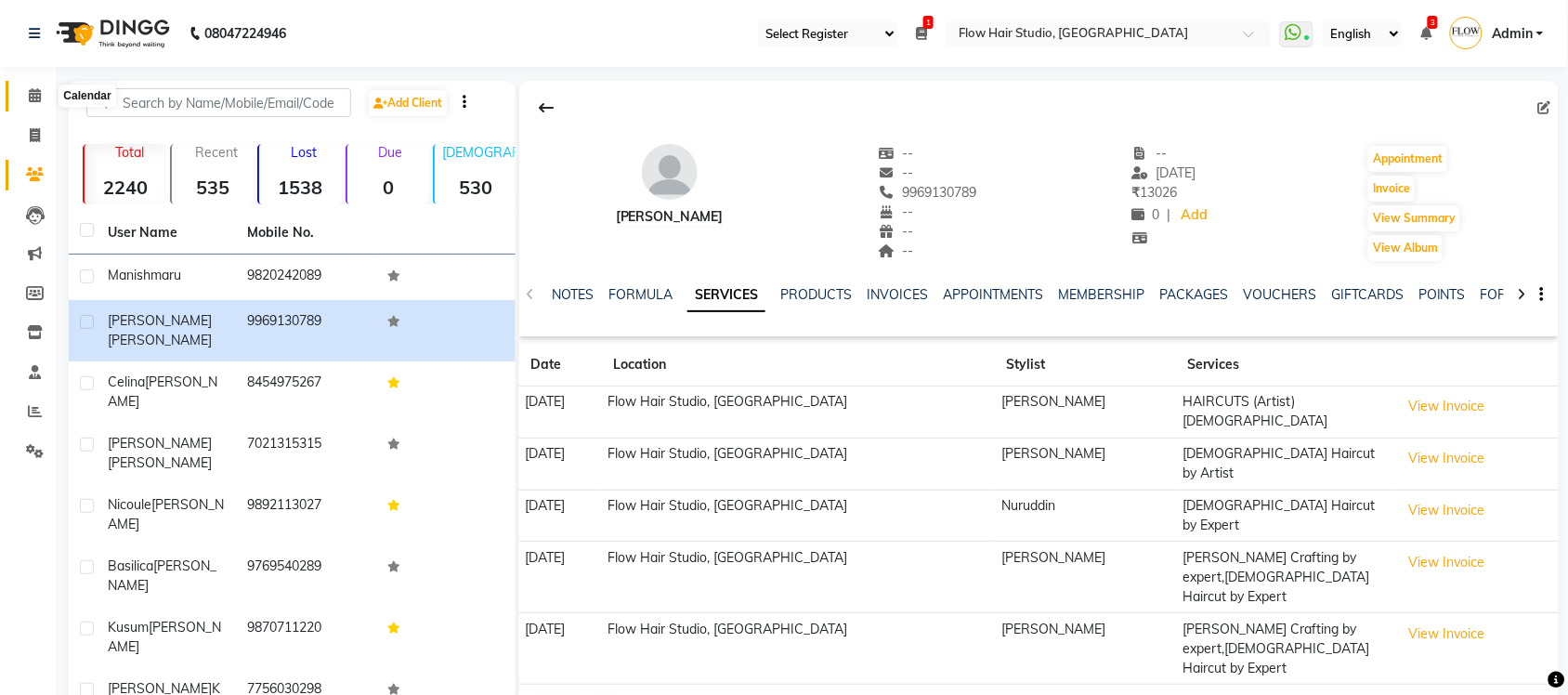
click at [34, 91] on icon at bounding box center [35, 95] width 12 height 14
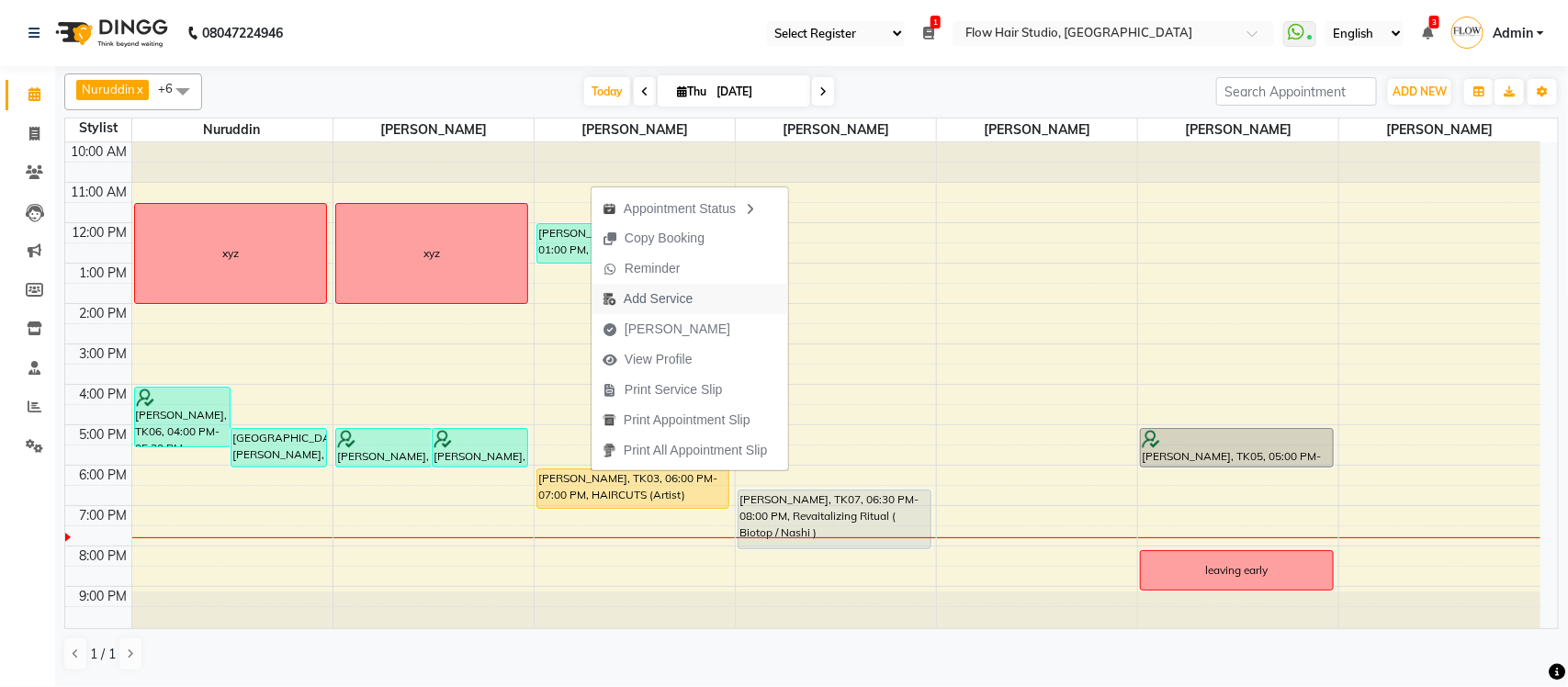
click at [643, 323] on ul "Appointment Status Copy Booking Reminder Add Service Mark Done View Profile Pri…" at bounding box center [690, 329] width 198 height 285
click at [648, 285] on span "Add Service" at bounding box center [647, 299] width 112 height 31
select select "54524"
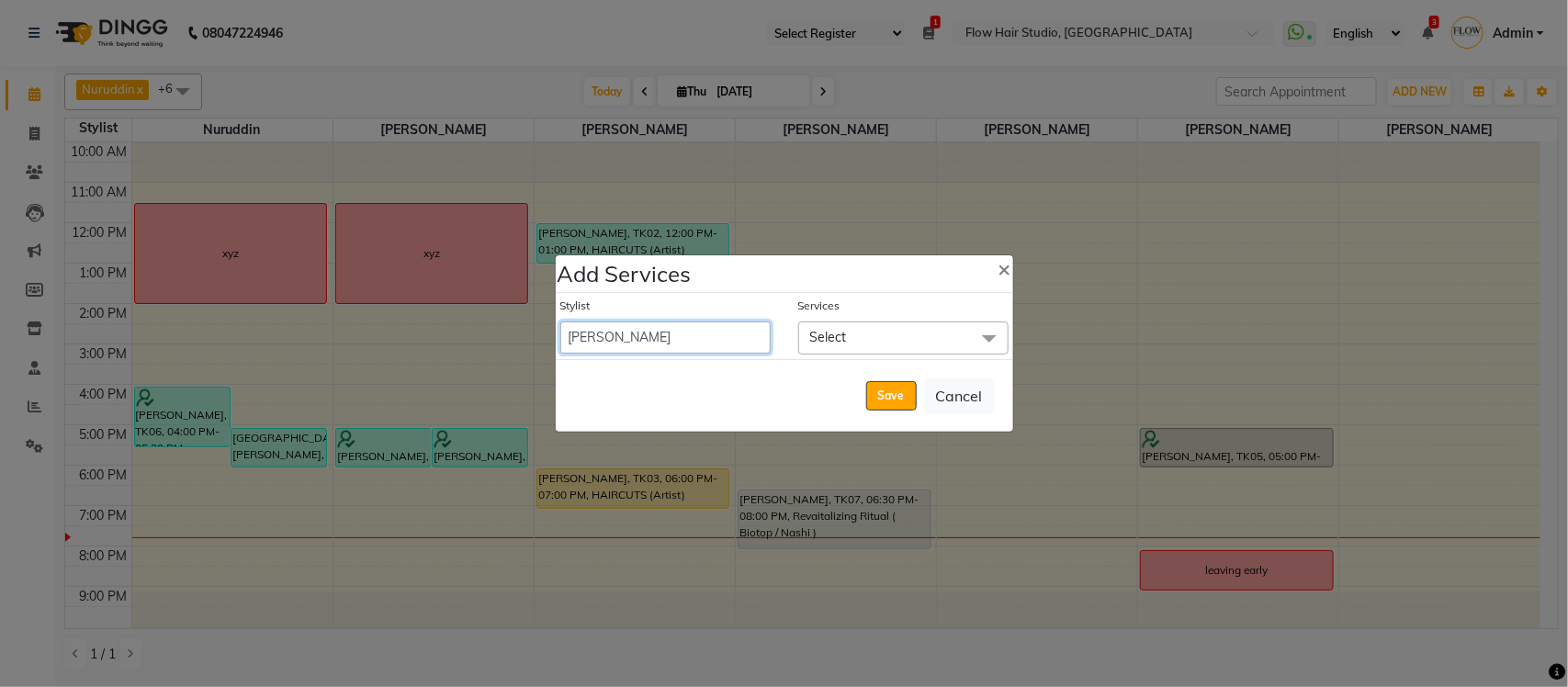
click at [712, 342] on select "Anas Ahmed Jaya paswan Kamruddin Nabil Khan Nida Khan Nuruddin Shweta patil Sim…" at bounding box center [665, 338] width 210 height 33
click at [560, 322] on select "Anas Ahmed Jaya paswan Kamruddin Nabil Khan Nida Khan Nuruddin Shweta patil Sim…" at bounding box center [665, 338] width 210 height 33
click at [846, 327] on span "Select" at bounding box center [903, 338] width 210 height 33
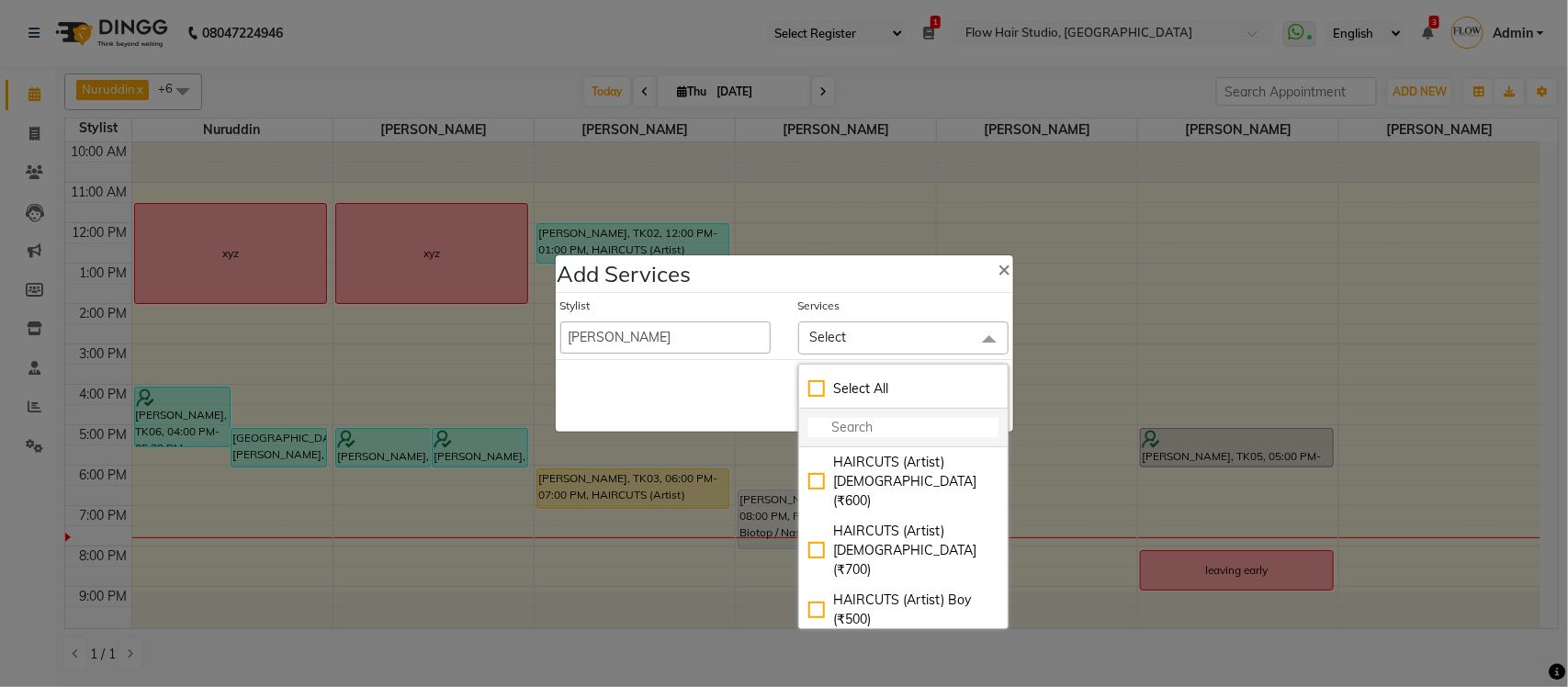
click at [852, 436] on input "multiselect-search" at bounding box center [903, 428] width 190 height 20
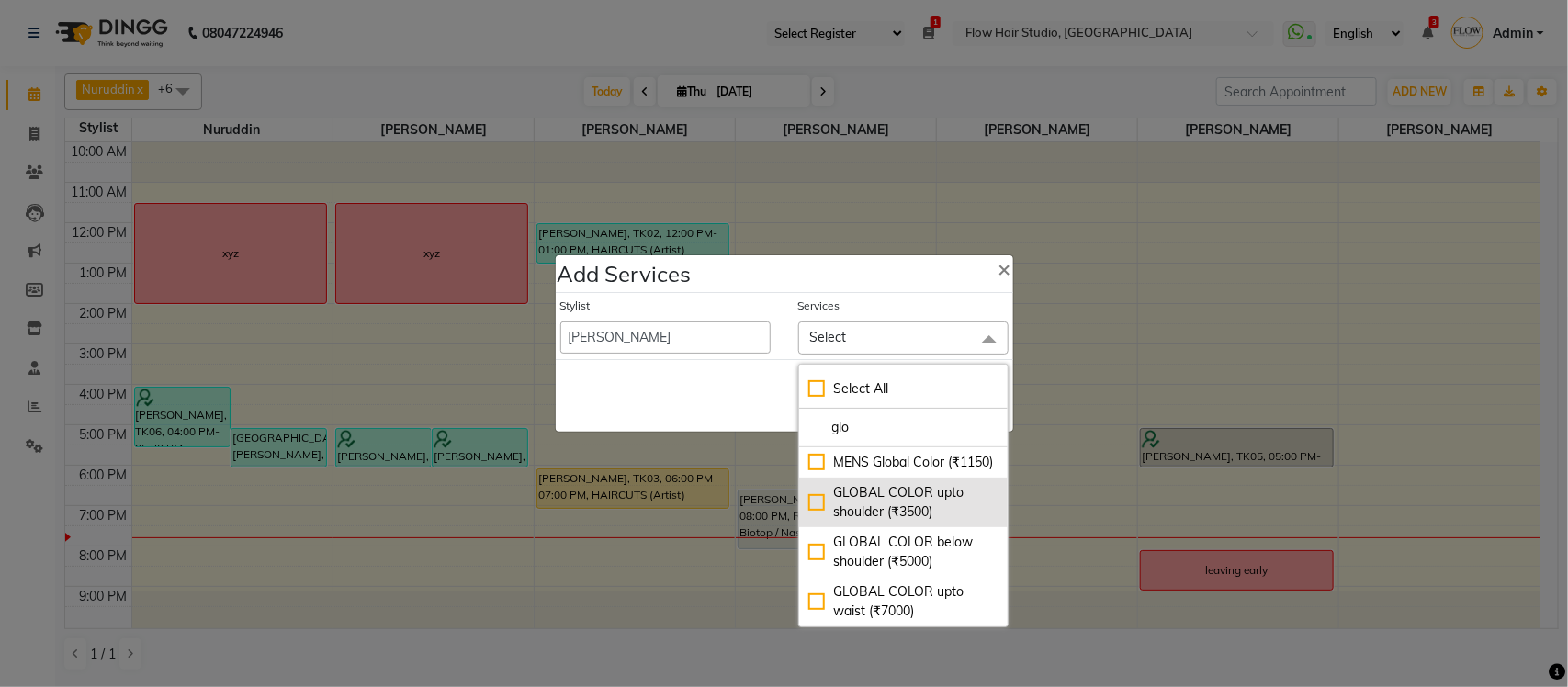
type input "glo"
click at [879, 522] on div "GLOBAL COLOR upto shoulder (₹3500)" at bounding box center [903, 502] width 190 height 38
checkbox input "true"
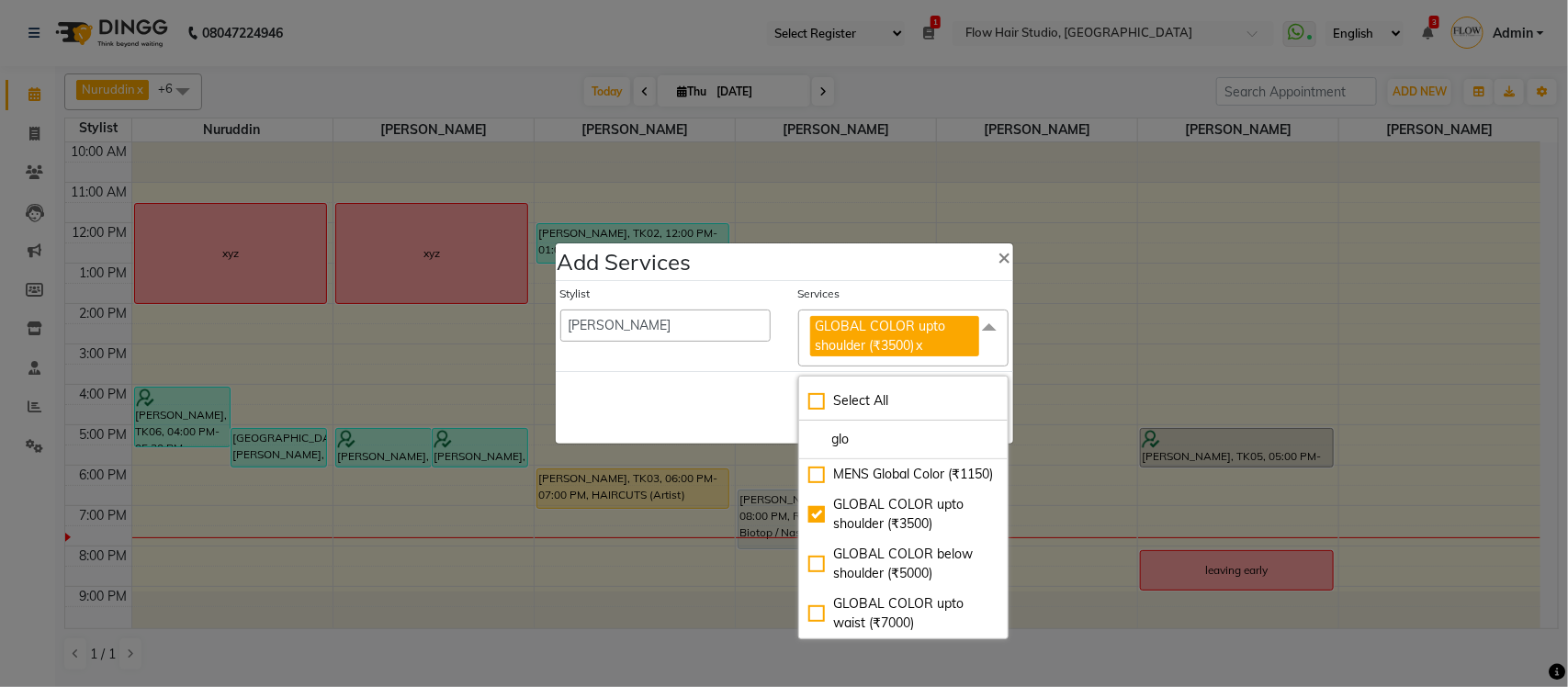
click at [749, 419] on div "Save Cancel" at bounding box center [784, 408] width 458 height 73
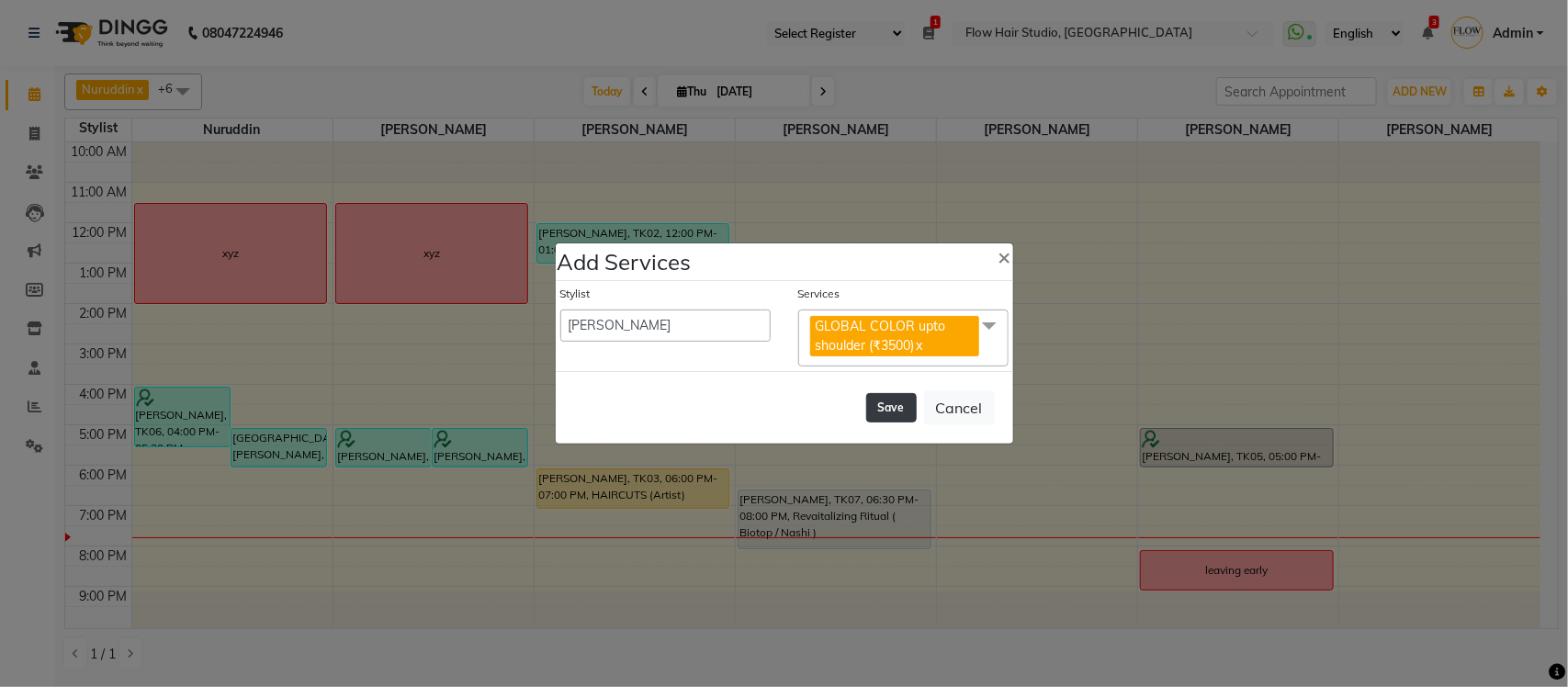
click at [893, 420] on button "Save" at bounding box center [891, 408] width 50 height 30
select select "66349"
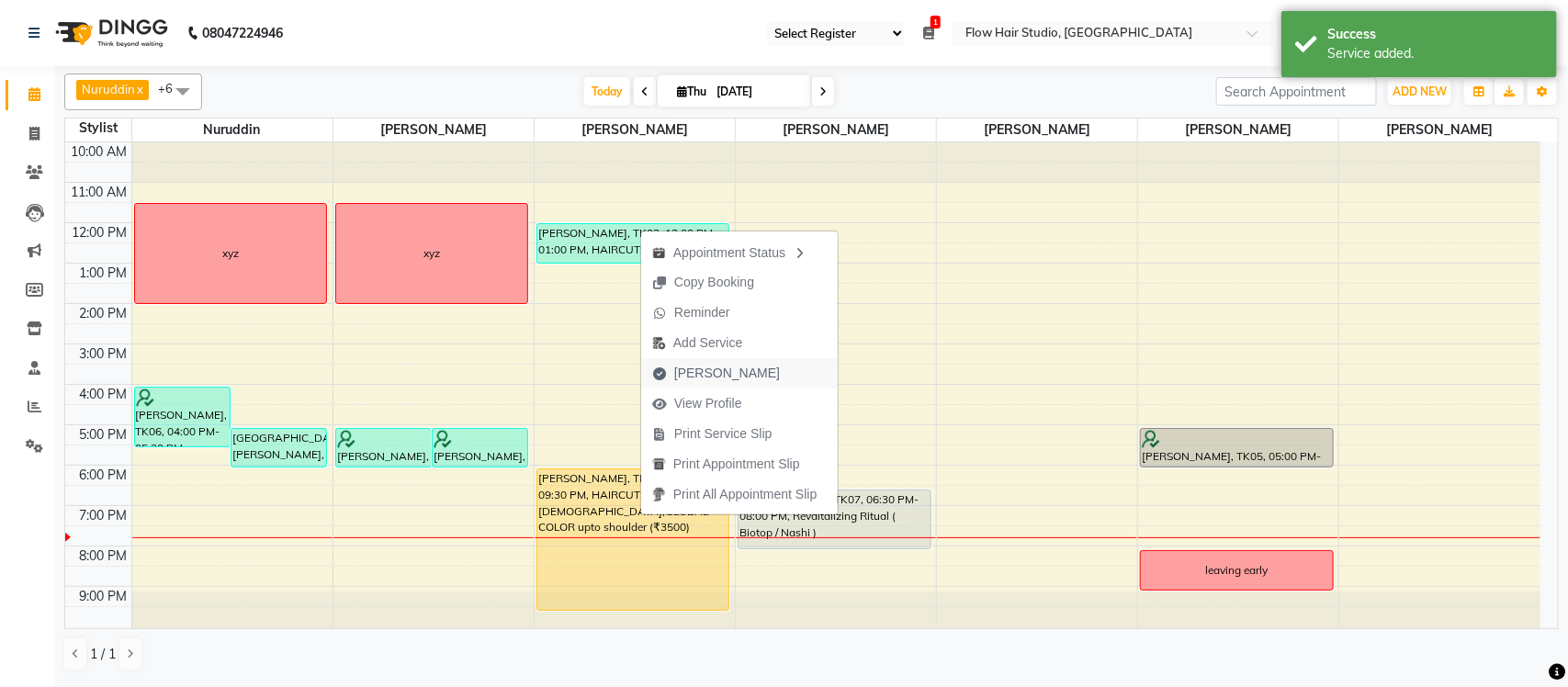
click at [703, 377] on span "Mark Done" at bounding box center [726, 374] width 106 height 20
select select "service"
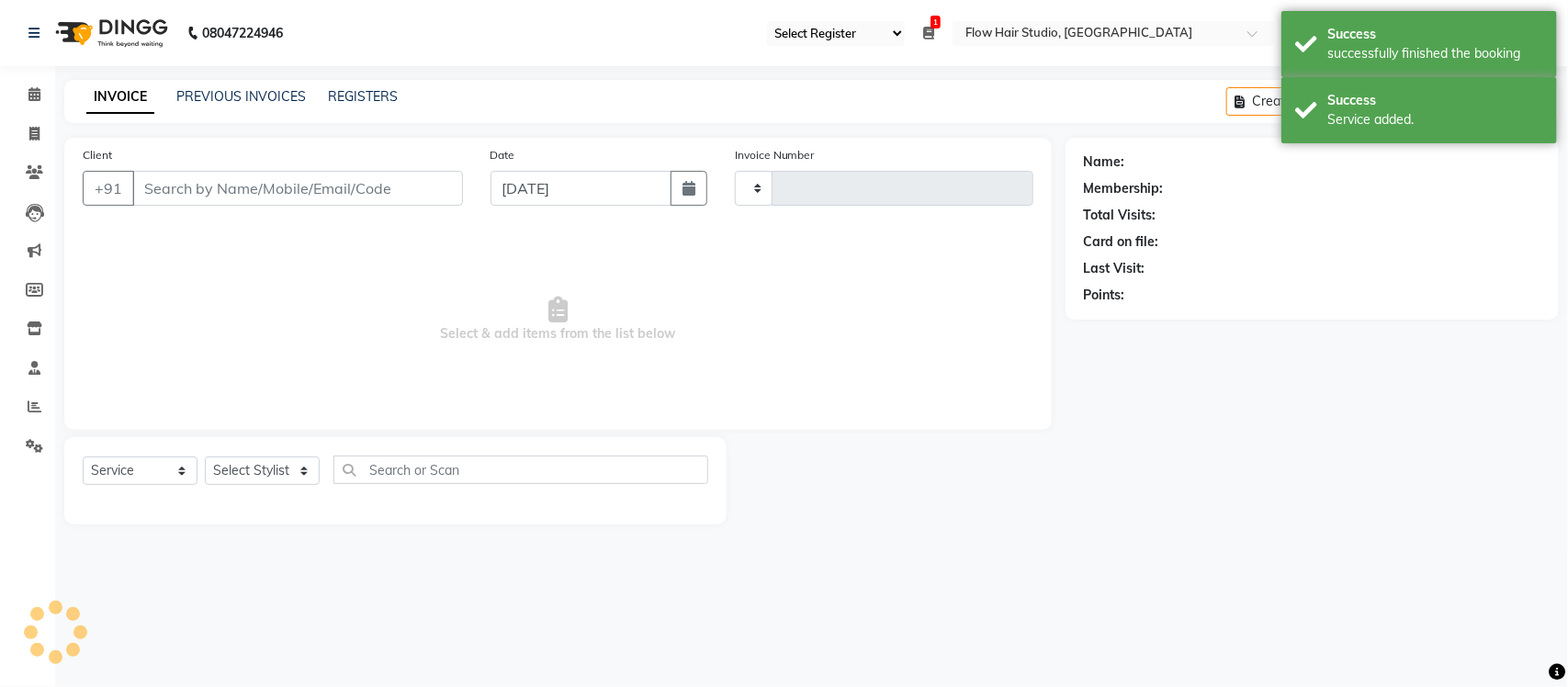
type input "1677"
select select "6925"
type input "9969130789"
select select "54524"
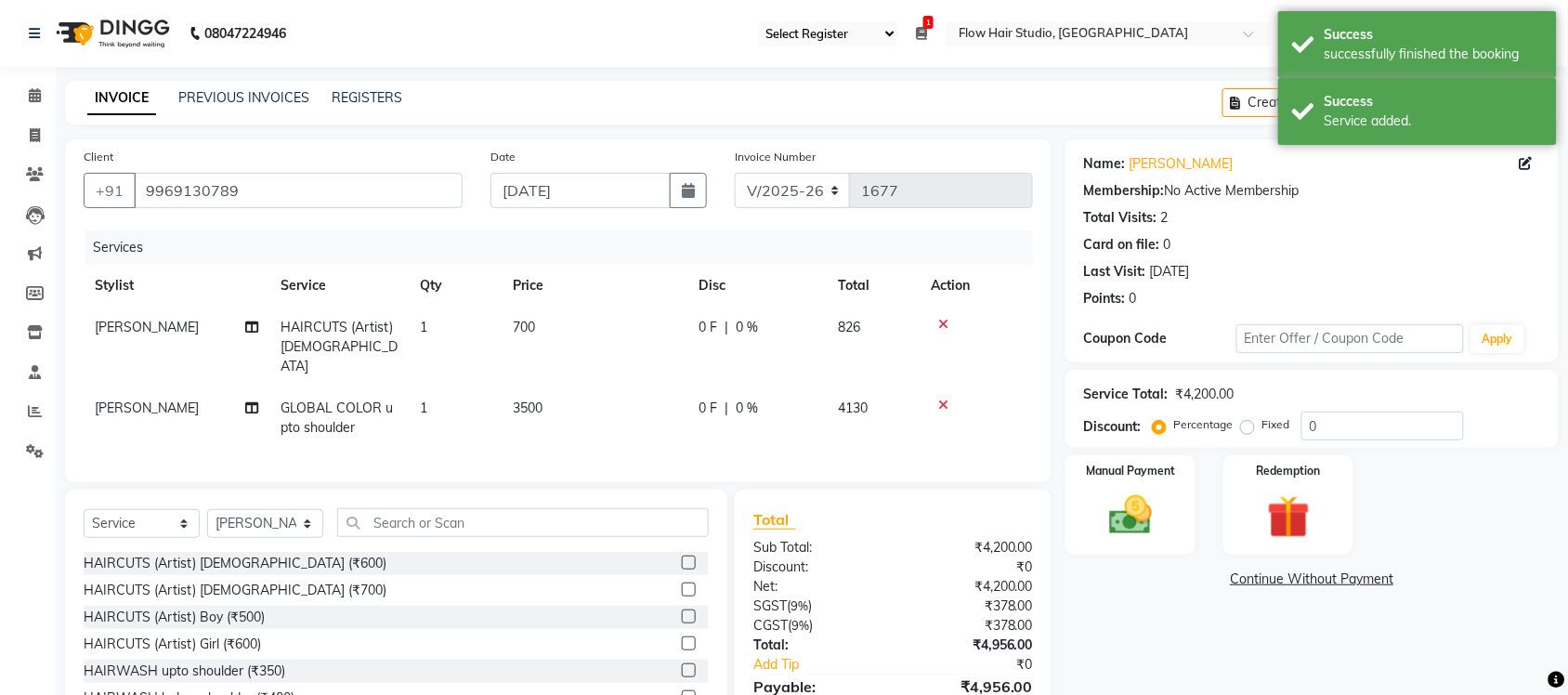
click at [559, 365] on td "700" at bounding box center [595, 347] width 186 height 81
select select "54524"
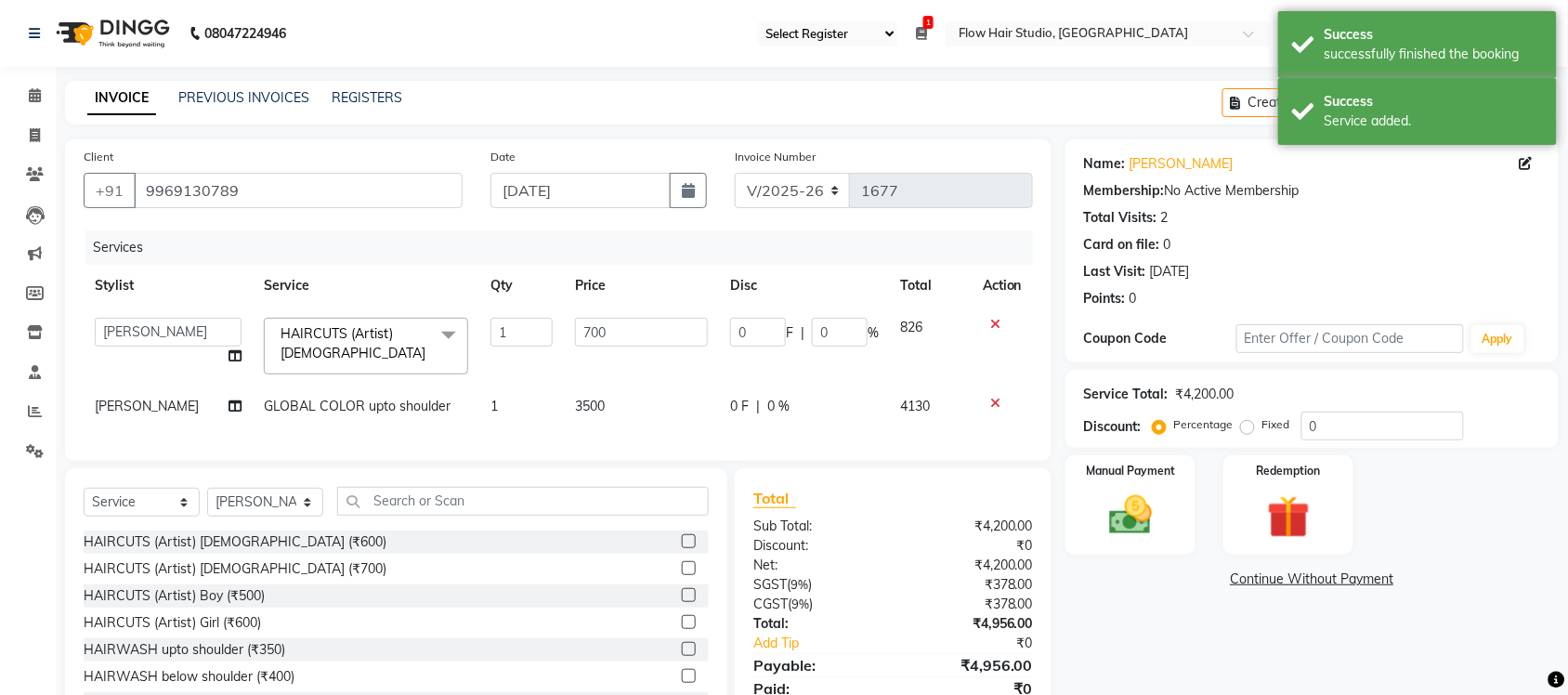
click at [611, 401] on td "3500" at bounding box center [641, 406] width 155 height 42
select select "54524"
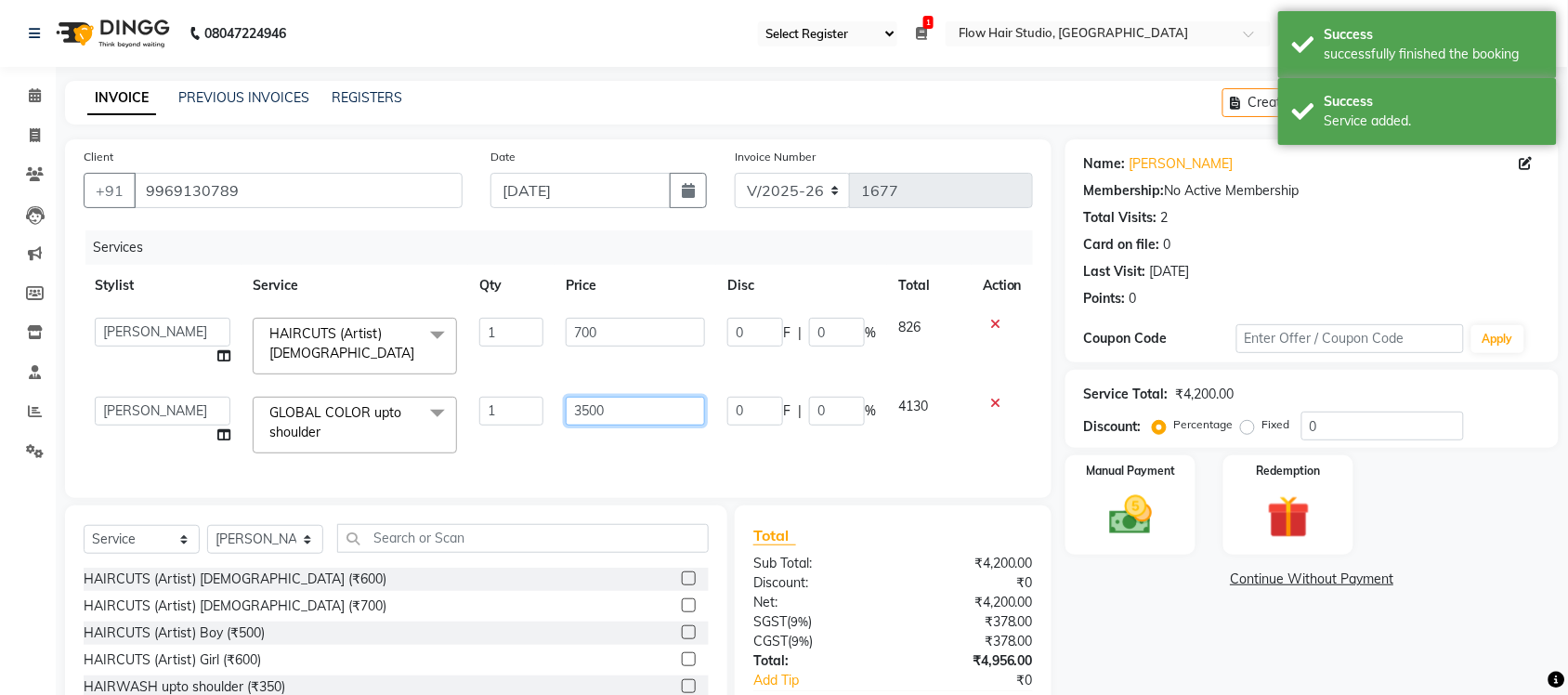
drag, startPoint x: 610, startPoint y: 406, endPoint x: 492, endPoint y: 396, distance: 118.4
click at [492, 396] on tr "Anas Ahmed Jaya paswan Kamruddin Nabil Khan Nida Khan Nuruddin Shweta patil Sim…" at bounding box center [558, 424] width 949 height 79
click at [582, 407] on input "150" at bounding box center [636, 410] width 140 height 29
type input "1150"
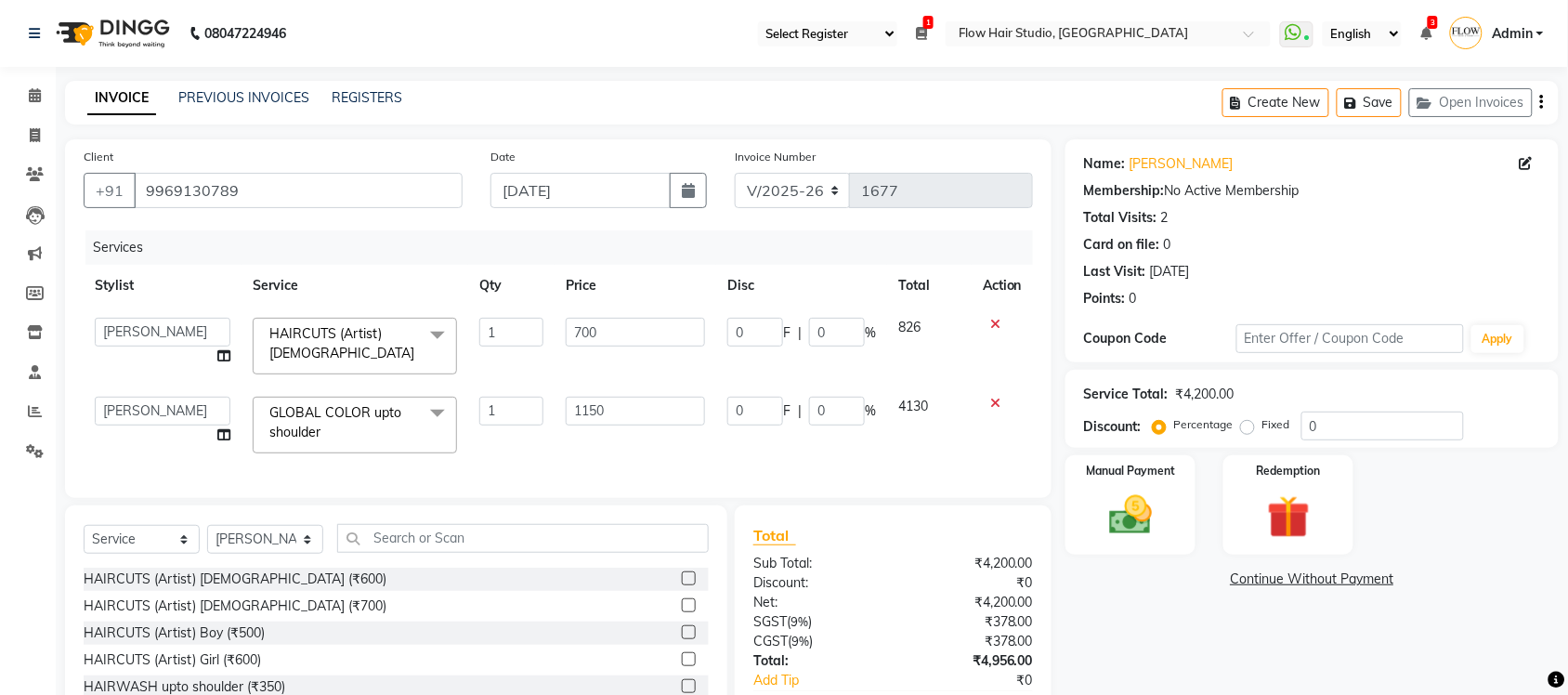
click at [1110, 606] on div "Name: Arnav Kapila Membership: No Active Membership Total Visits: 2 Card on fil…" at bounding box center [1319, 459] width 507 height 640
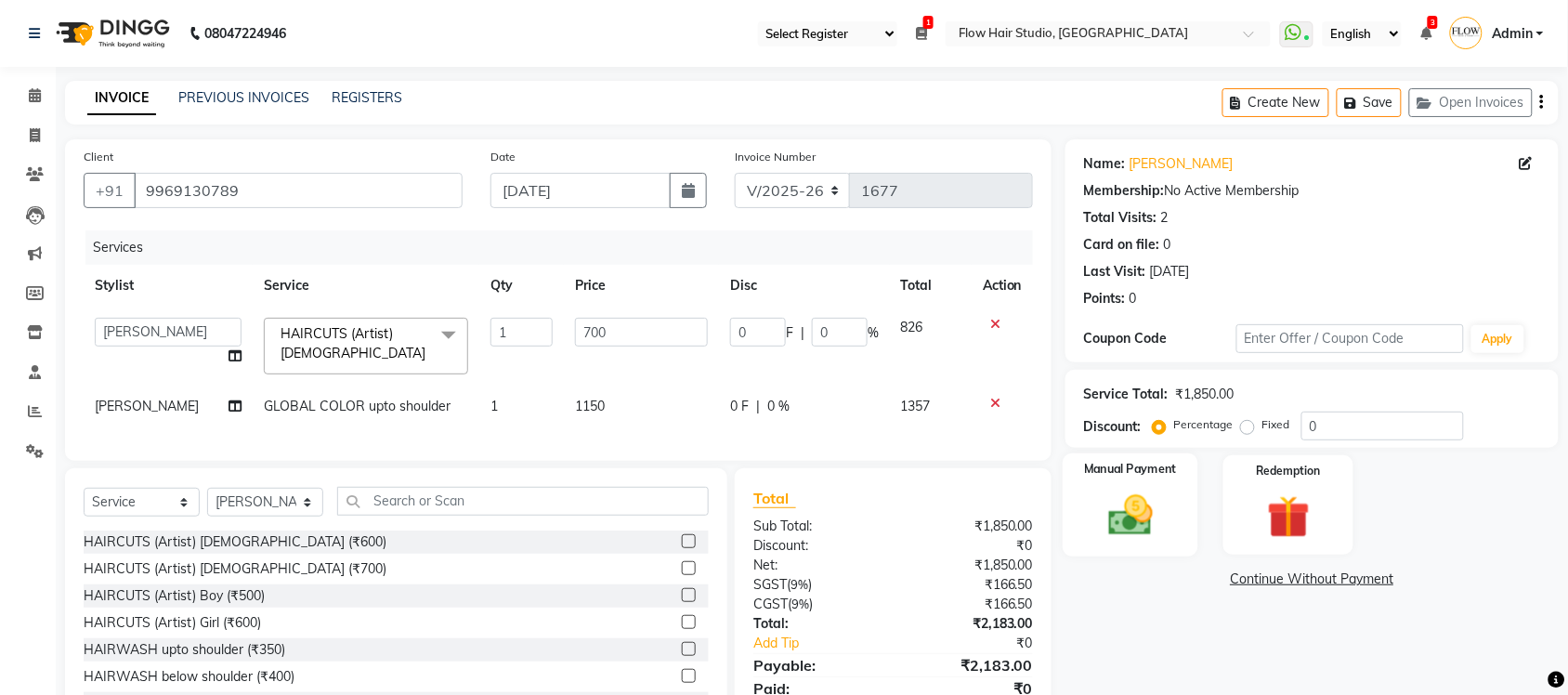
scroll to position [91, 0]
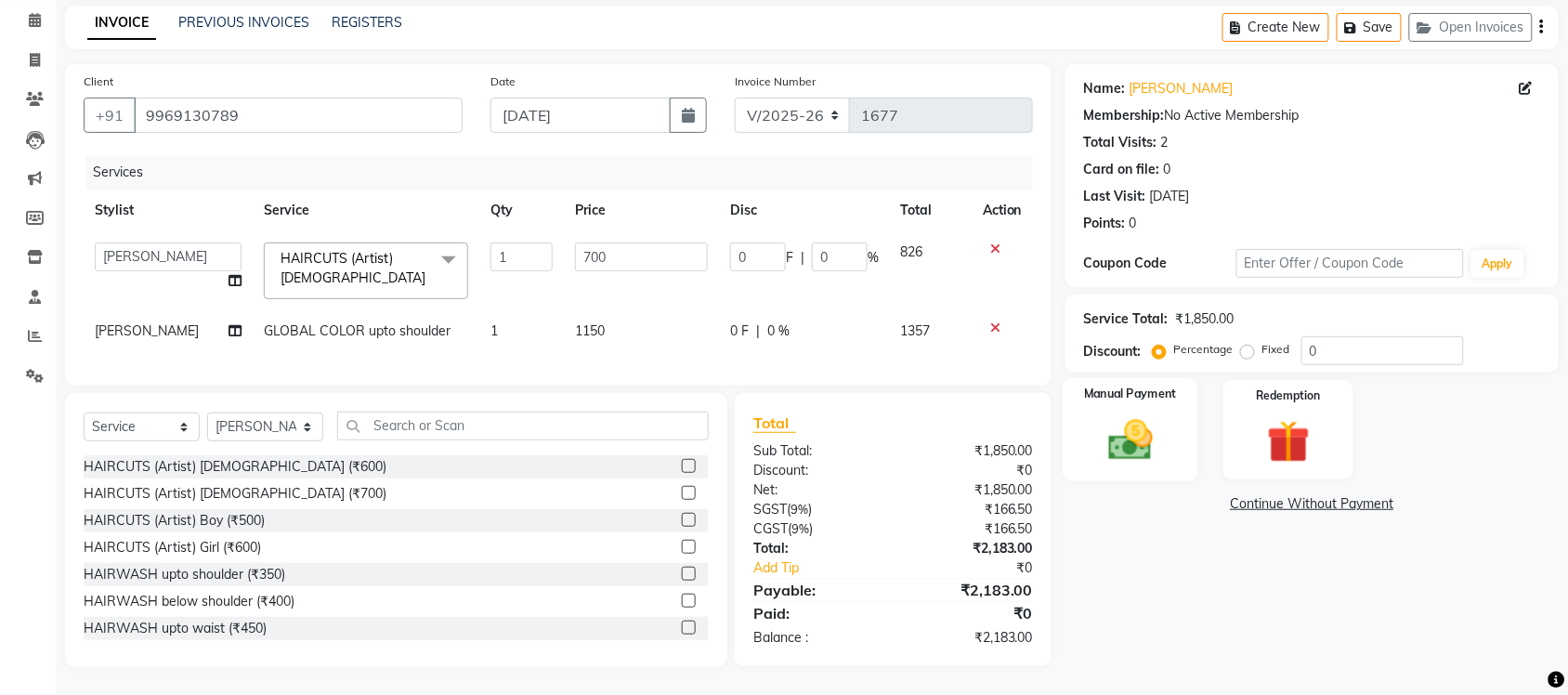
click at [1103, 432] on img at bounding box center [1130, 439] width 73 height 51
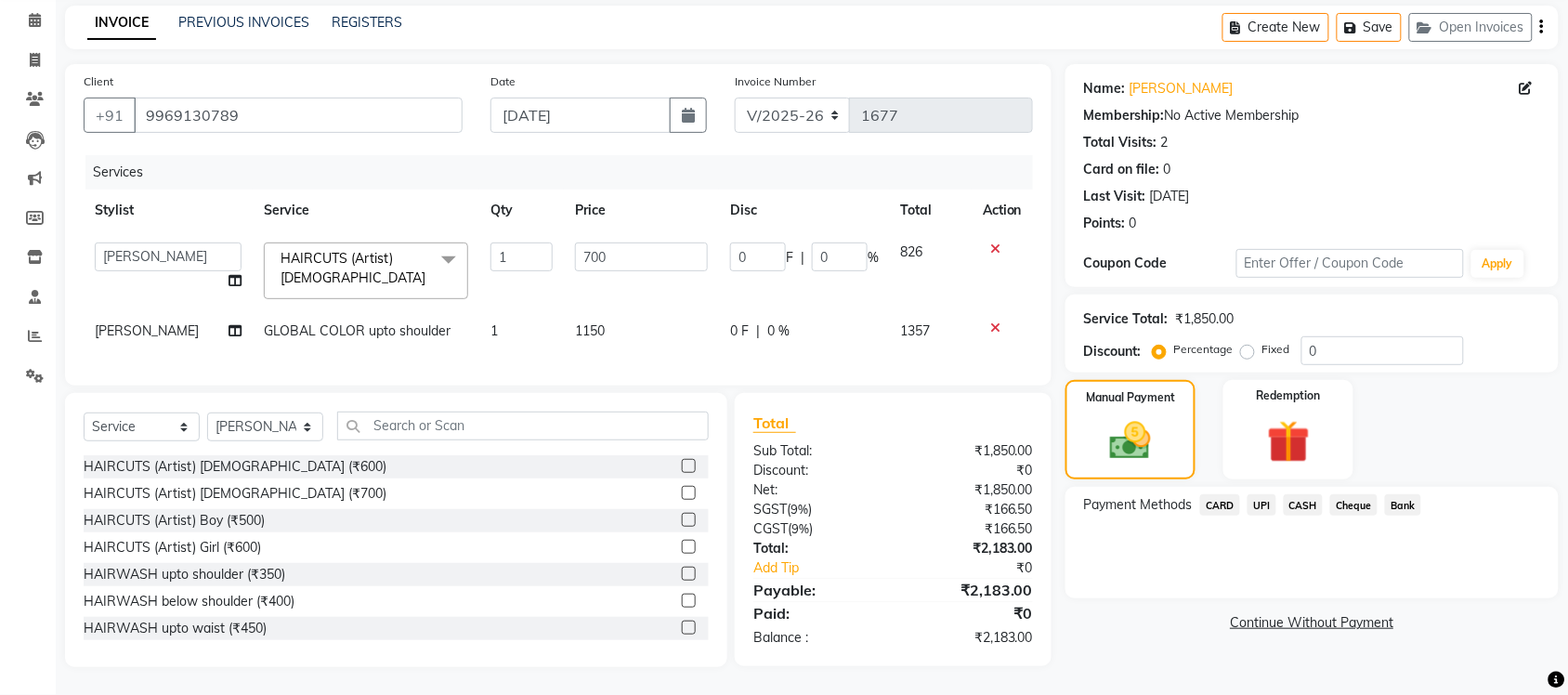
click at [1136, 613] on link "Continue Without Payment" at bounding box center [1311, 623] width 486 height 20
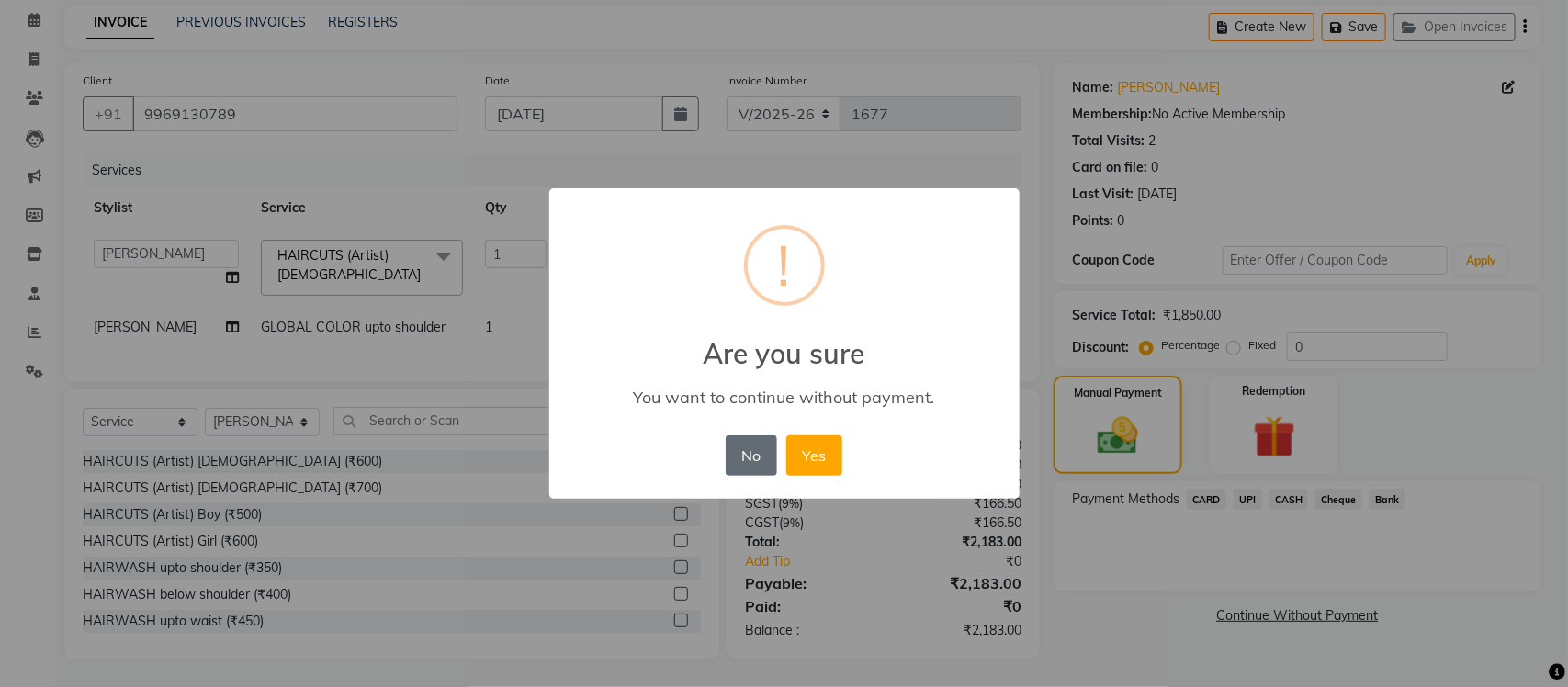
click at [765, 460] on button "No" at bounding box center [751, 455] width 51 height 40
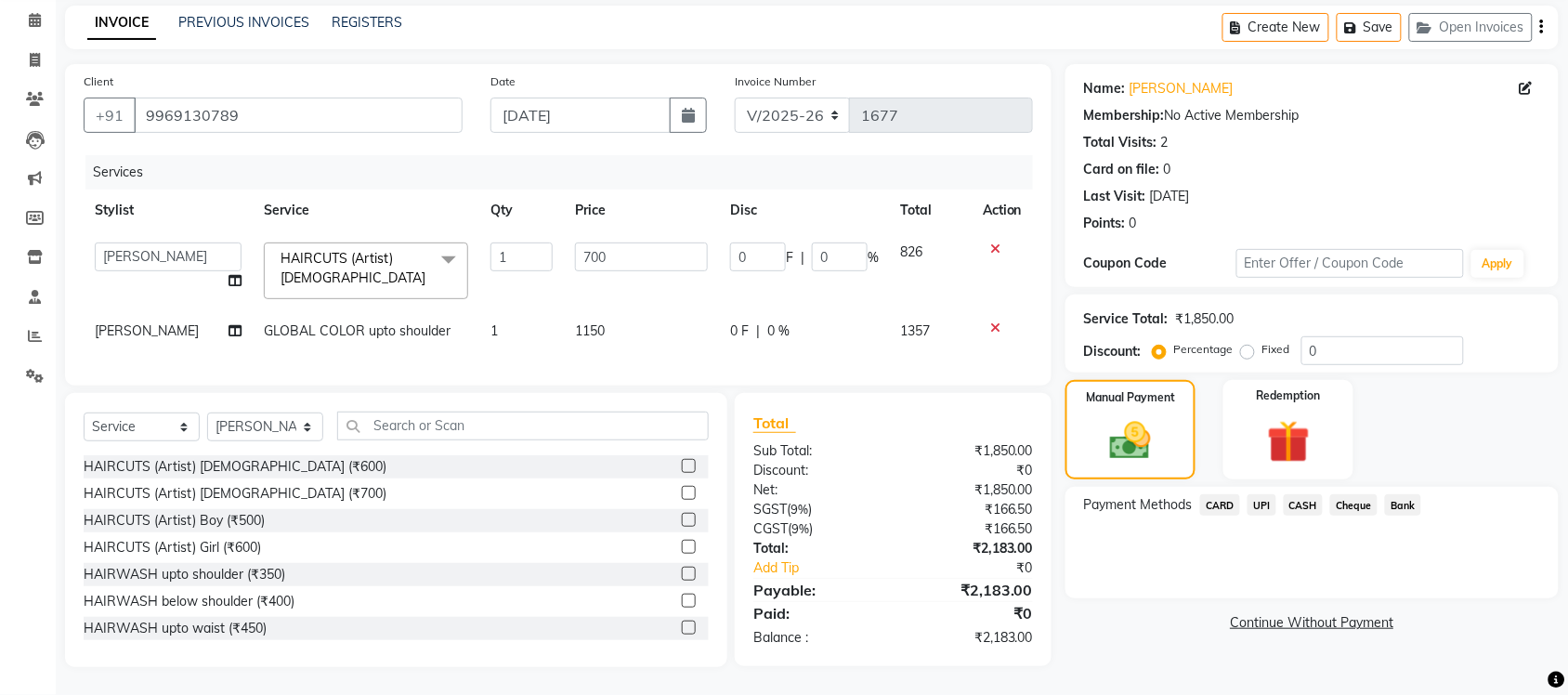
click at [1307, 495] on span "CASH" at bounding box center [1304, 504] width 40 height 21
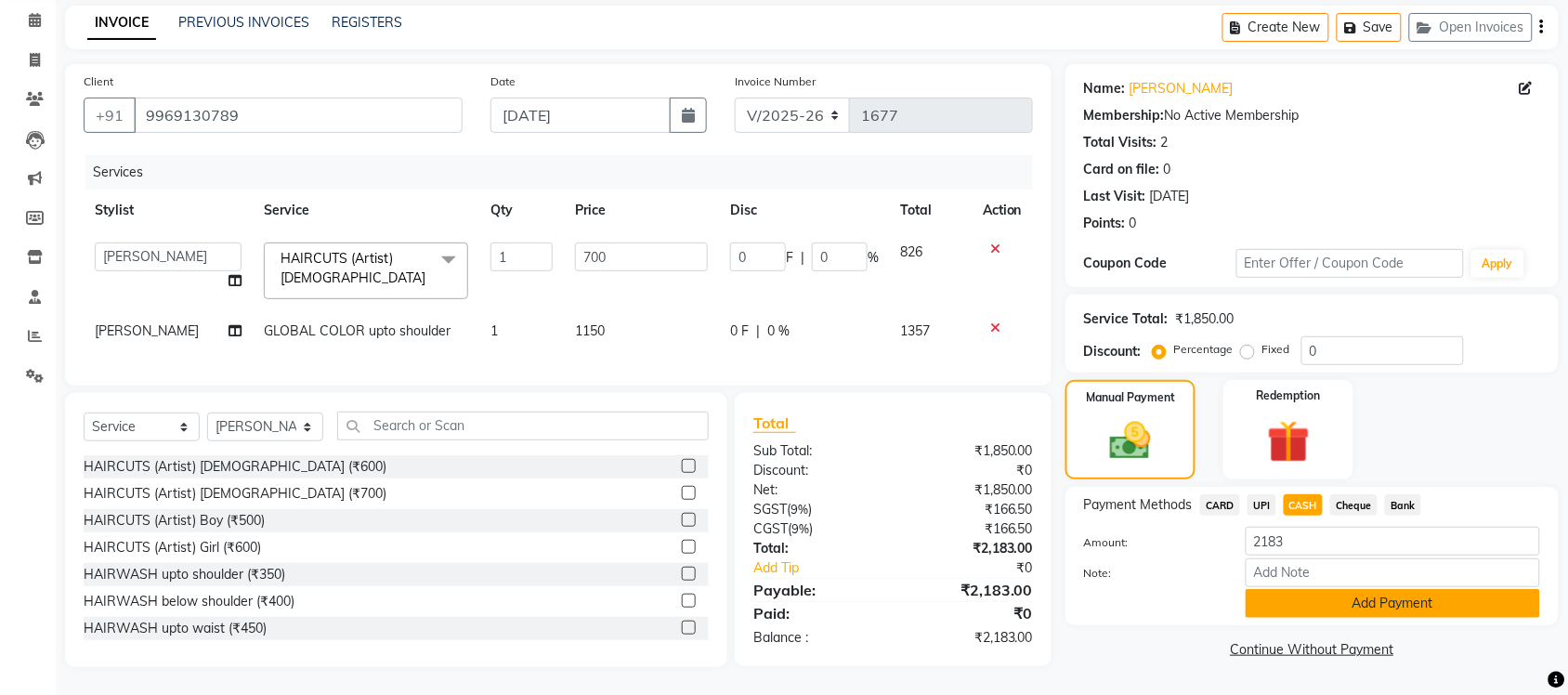
click at [1381, 590] on button "Add Payment" at bounding box center [1392, 603] width 294 height 29
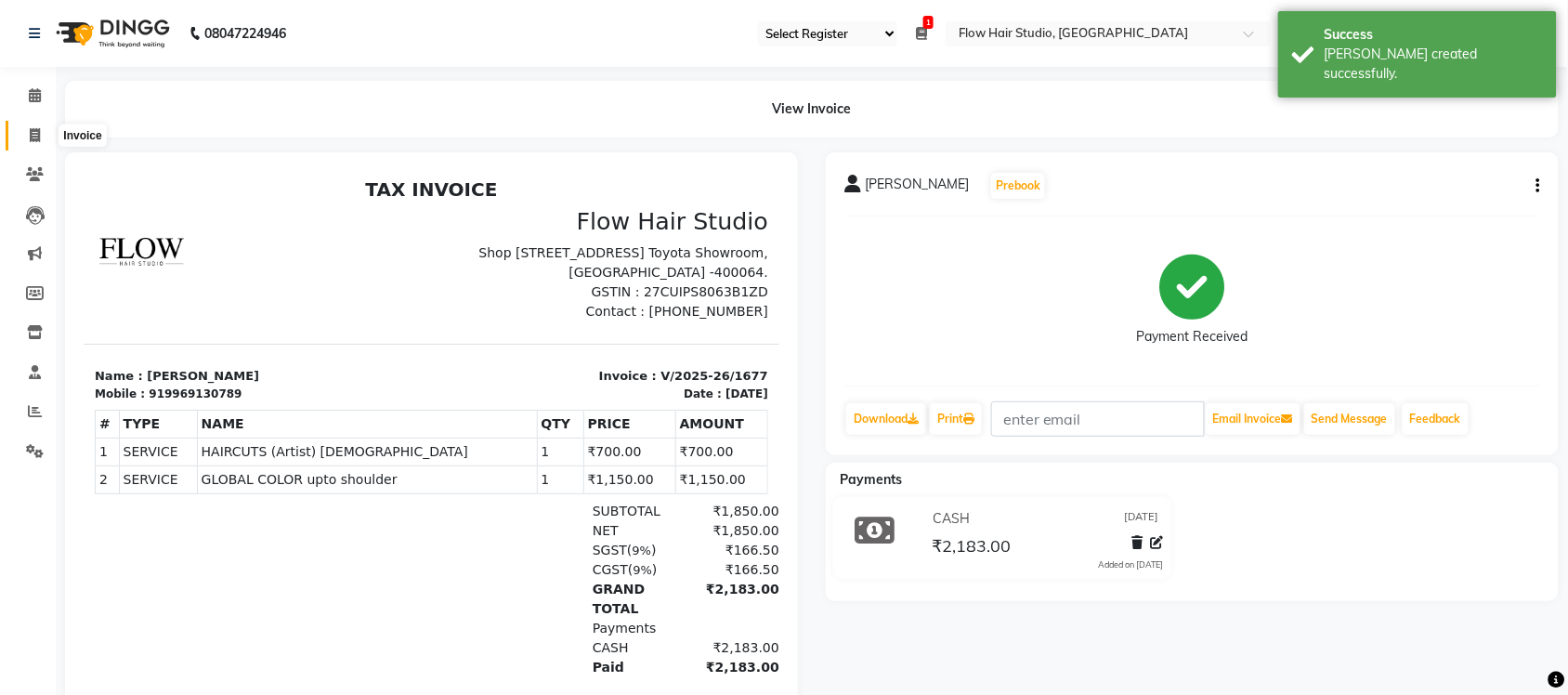
click at [28, 136] on span at bounding box center [35, 136] width 33 height 21
select select "service"
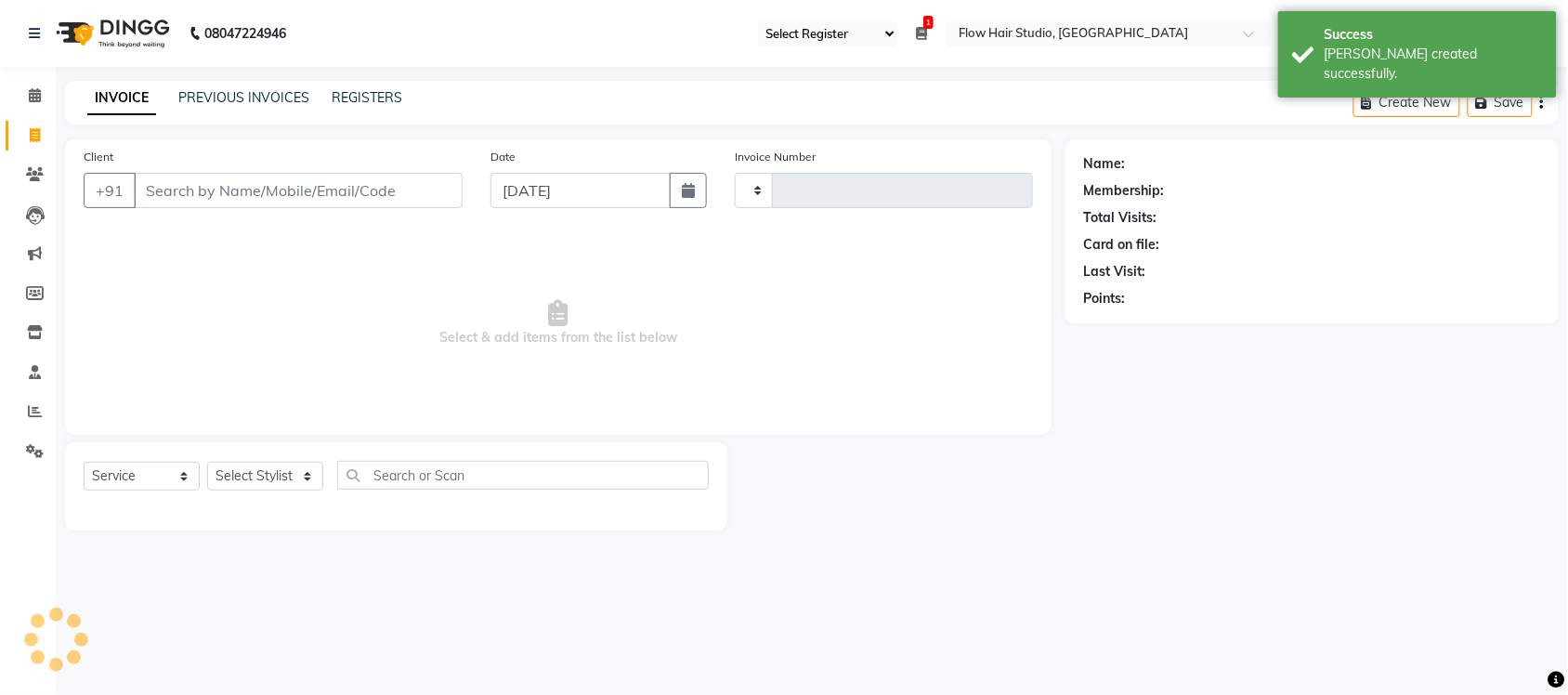
type input "1678"
select select "6925"
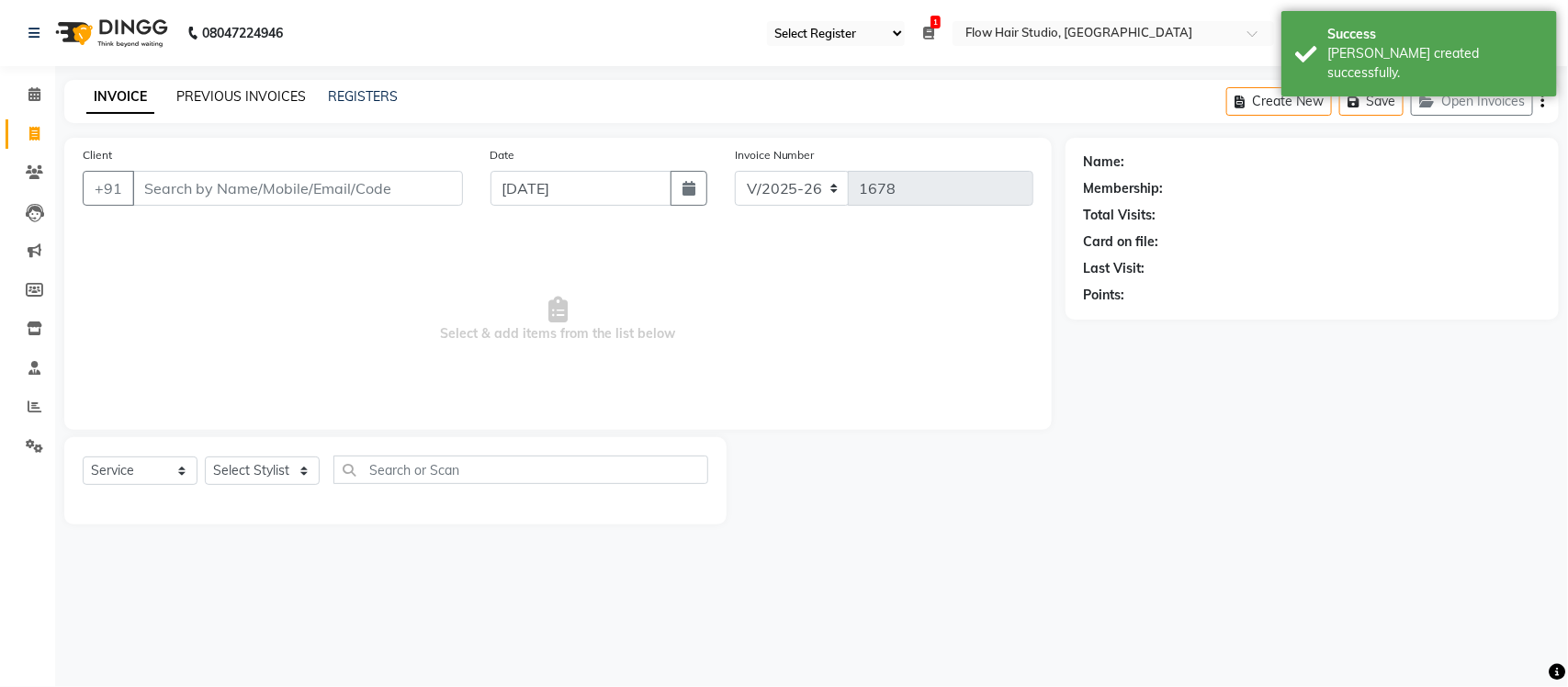
drag, startPoint x: 198, startPoint y: 109, endPoint x: 199, endPoint y: 95, distance: 14.0
click at [198, 106] on div "INVOICE PREVIOUS INVOICES REGISTERS Create New Save Open Invoices" at bounding box center [811, 102] width 1494 height 43
click at [199, 95] on link "PREVIOUS INVOICES" at bounding box center [241, 96] width 129 height 17
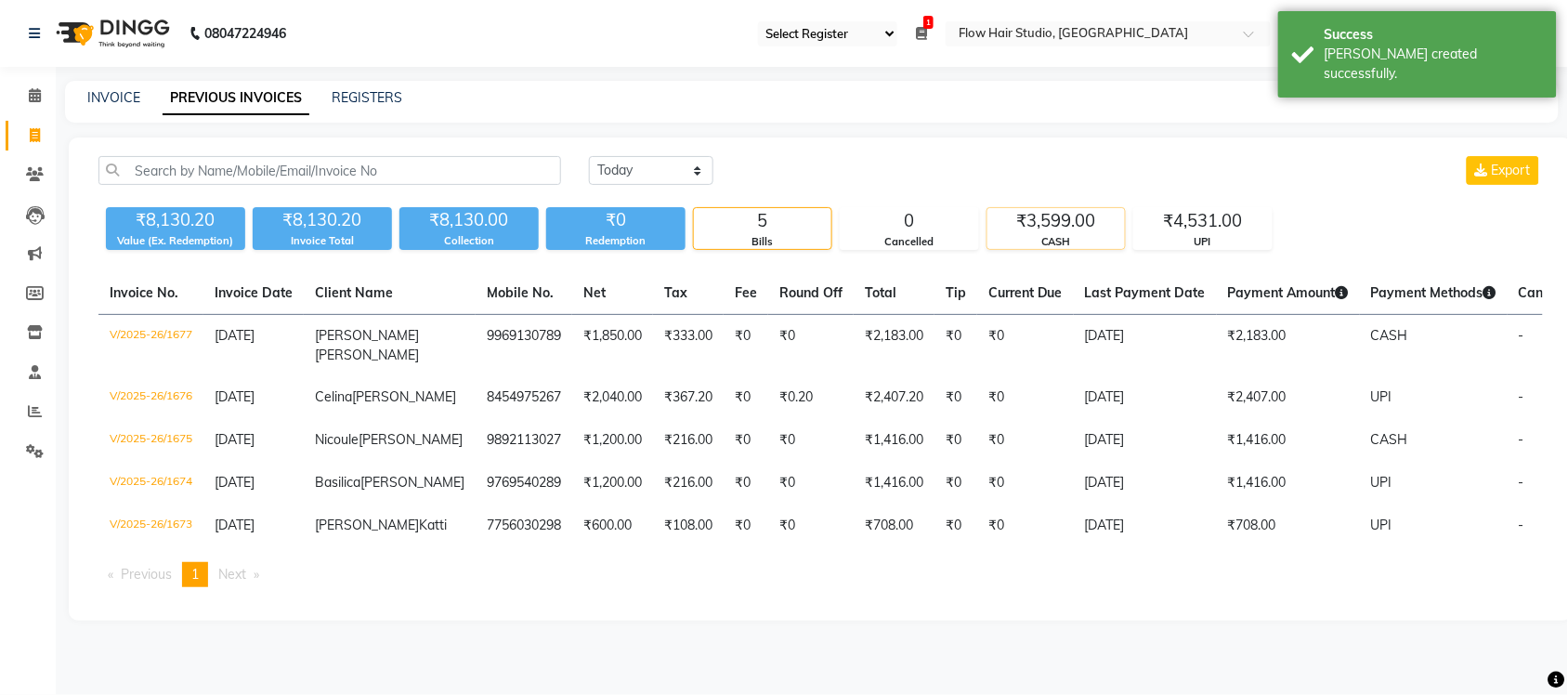
click at [990, 231] on div "₹3,599.00" at bounding box center [1056, 222] width 138 height 26
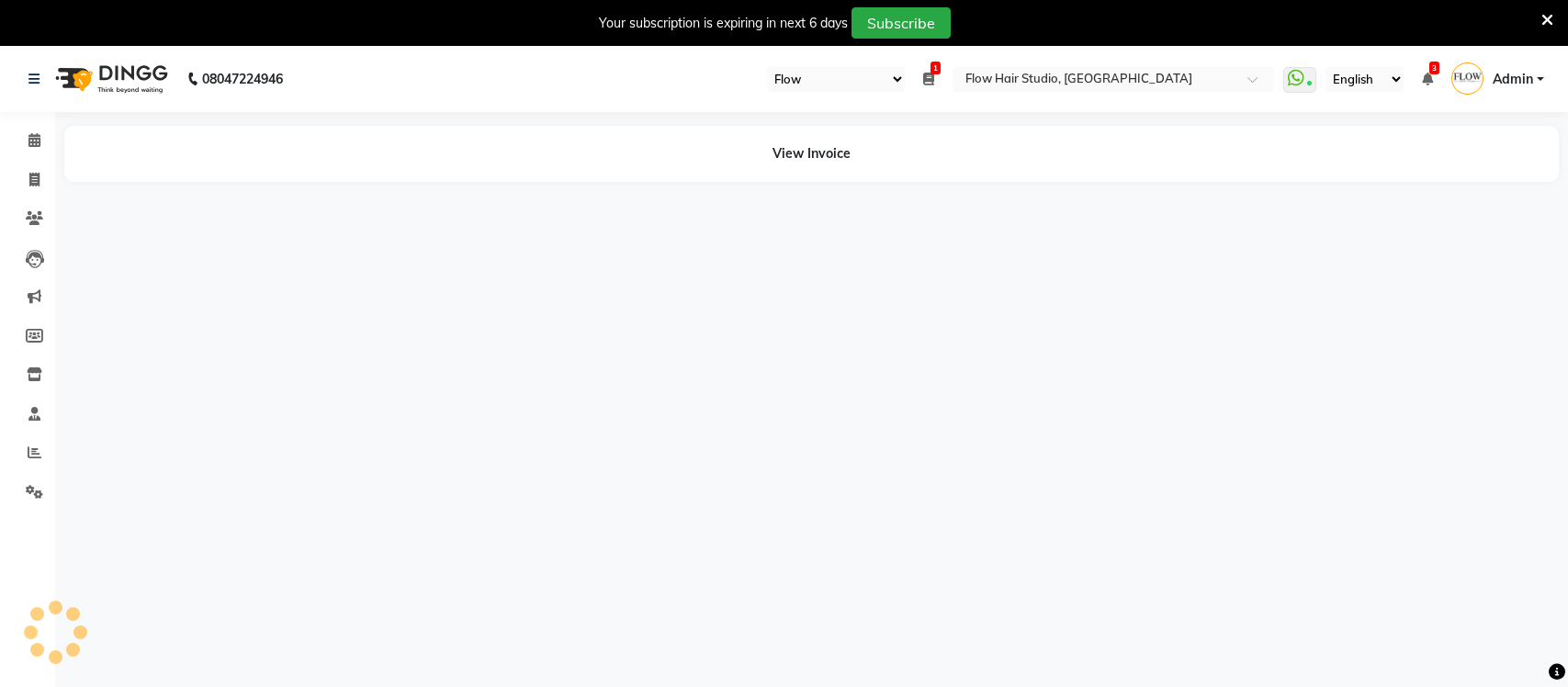
select select "46"
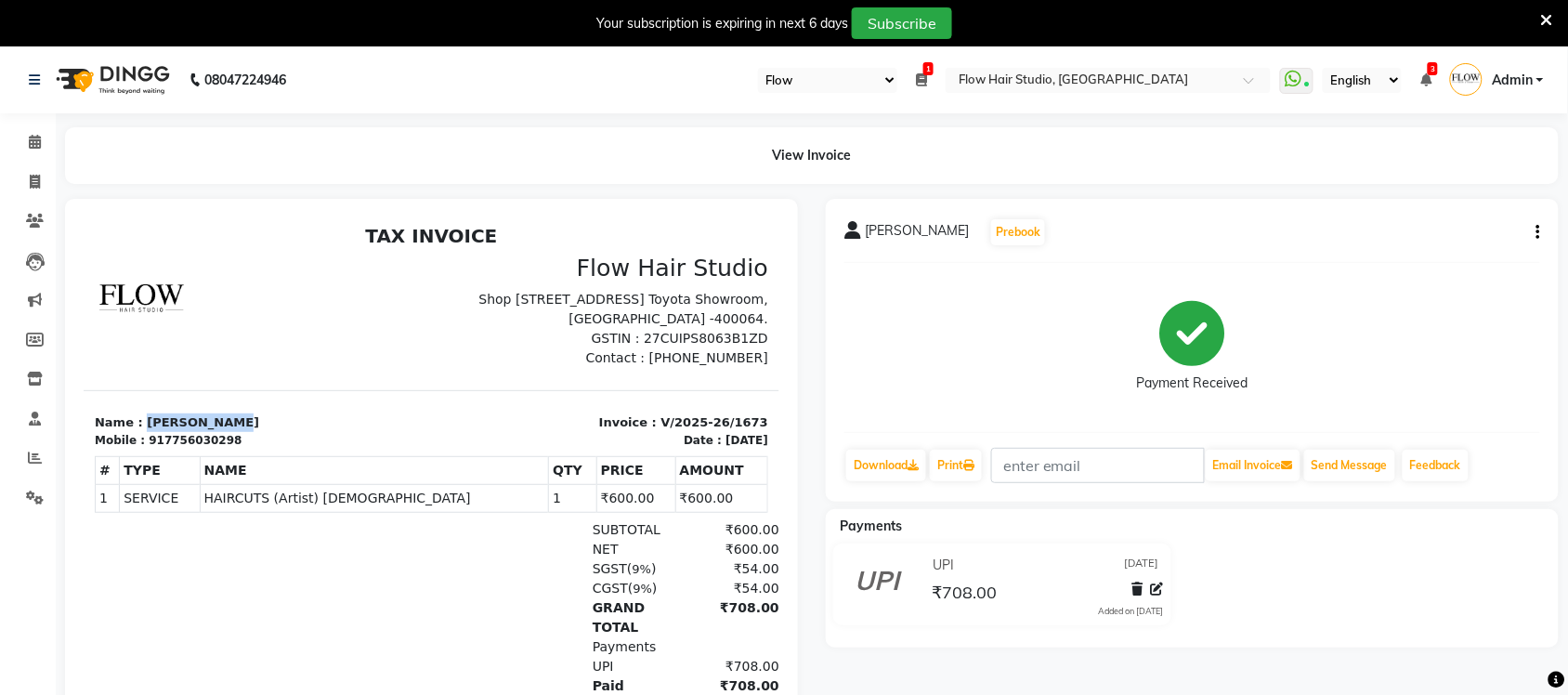
drag, startPoint x: 137, startPoint y: 432, endPoint x: 265, endPoint y: 441, distance: 128.3
click at [265, 431] on p "Name : [PERSON_NAME]" at bounding box center [257, 421] width 326 height 19
click at [959, 465] on link "Print" at bounding box center [956, 466] width 52 height 32
drag, startPoint x: 34, startPoint y: 136, endPoint x: 464, endPoint y: 1, distance: 450.7
click at [34, 136] on icon at bounding box center [35, 142] width 12 height 14
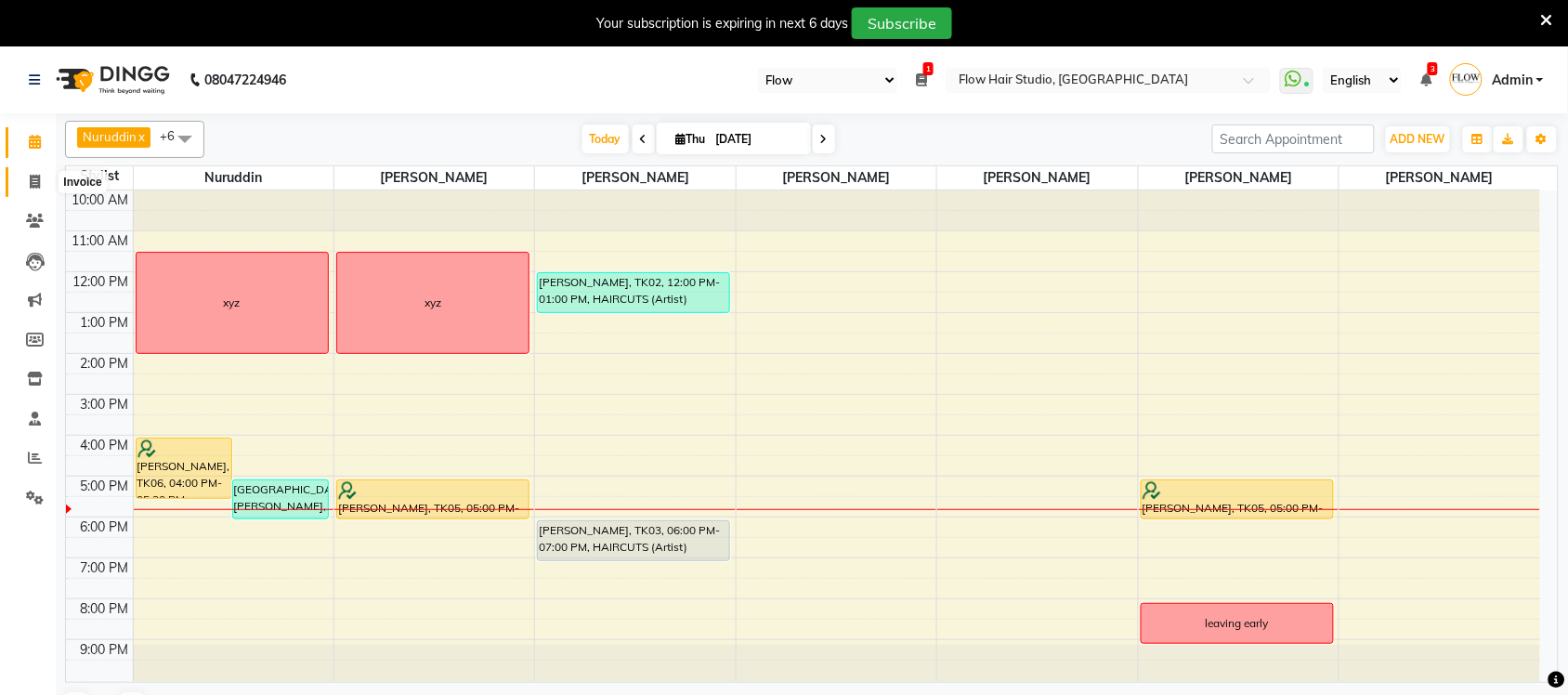
click at [24, 189] on span at bounding box center [35, 182] width 33 height 21
select select "6925"
select select "service"
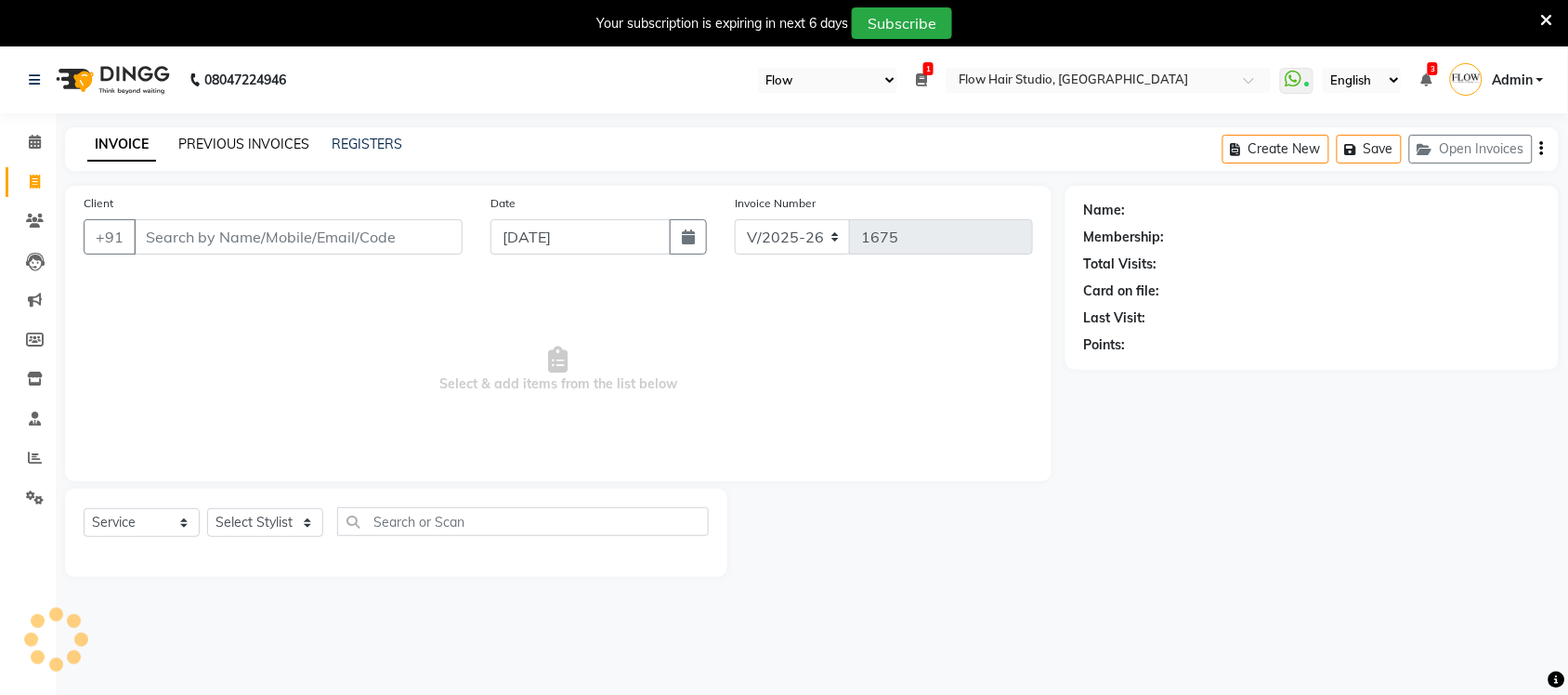
click at [217, 140] on link "PREVIOUS INVOICES" at bounding box center [244, 144] width 131 height 17
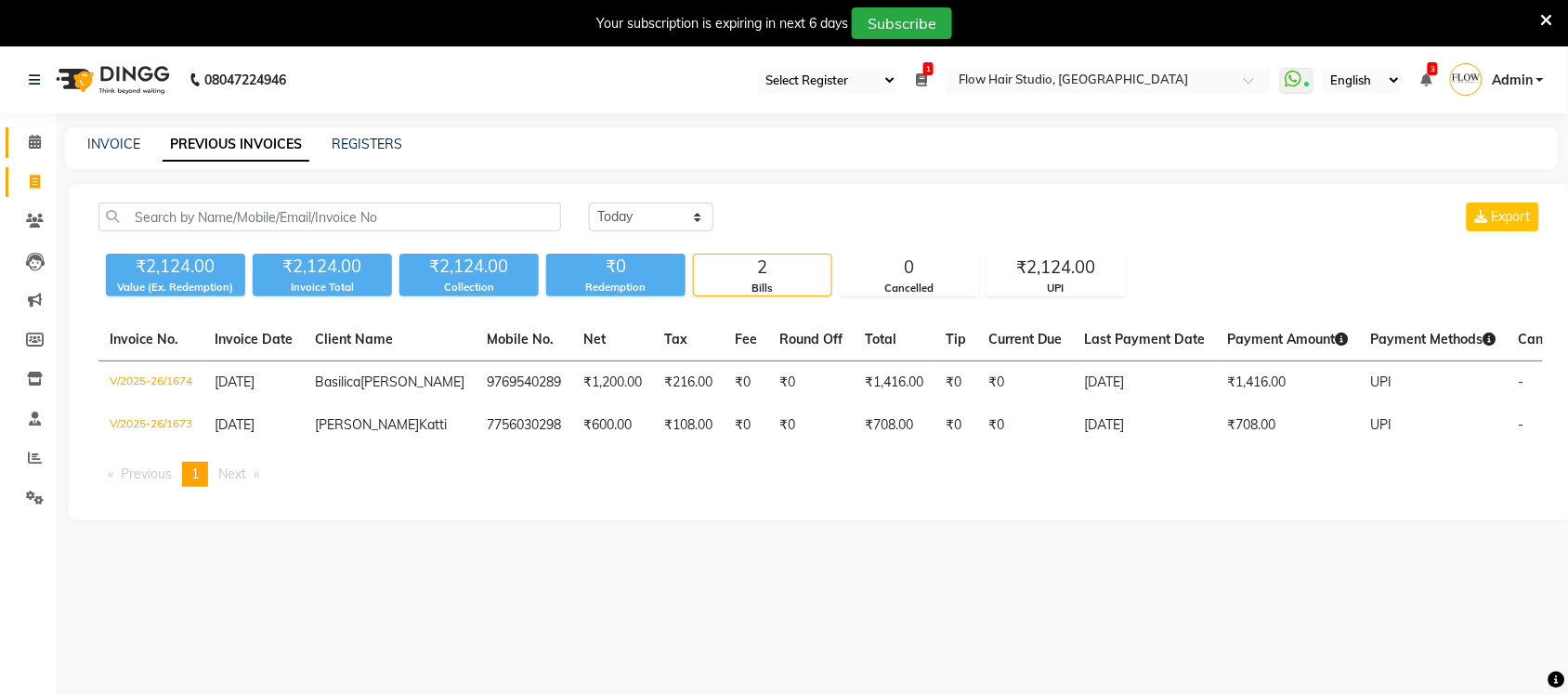
click at [25, 155] on link "Calendar" at bounding box center [28, 143] width 45 height 31
